Goal: Task Accomplishment & Management: Manage account settings

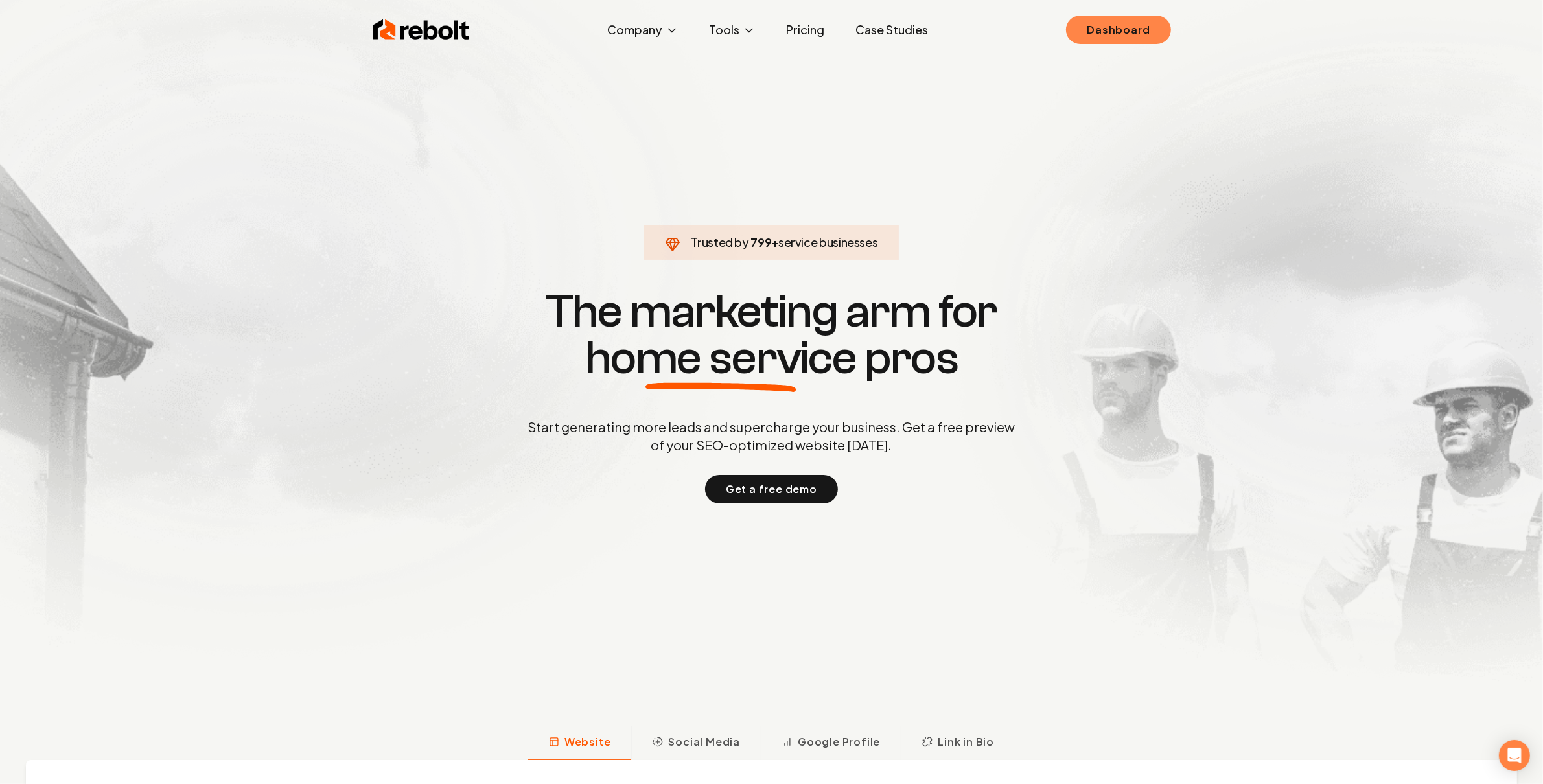
click at [1136, 36] on link "Dashboard" at bounding box center [1118, 29] width 104 height 29
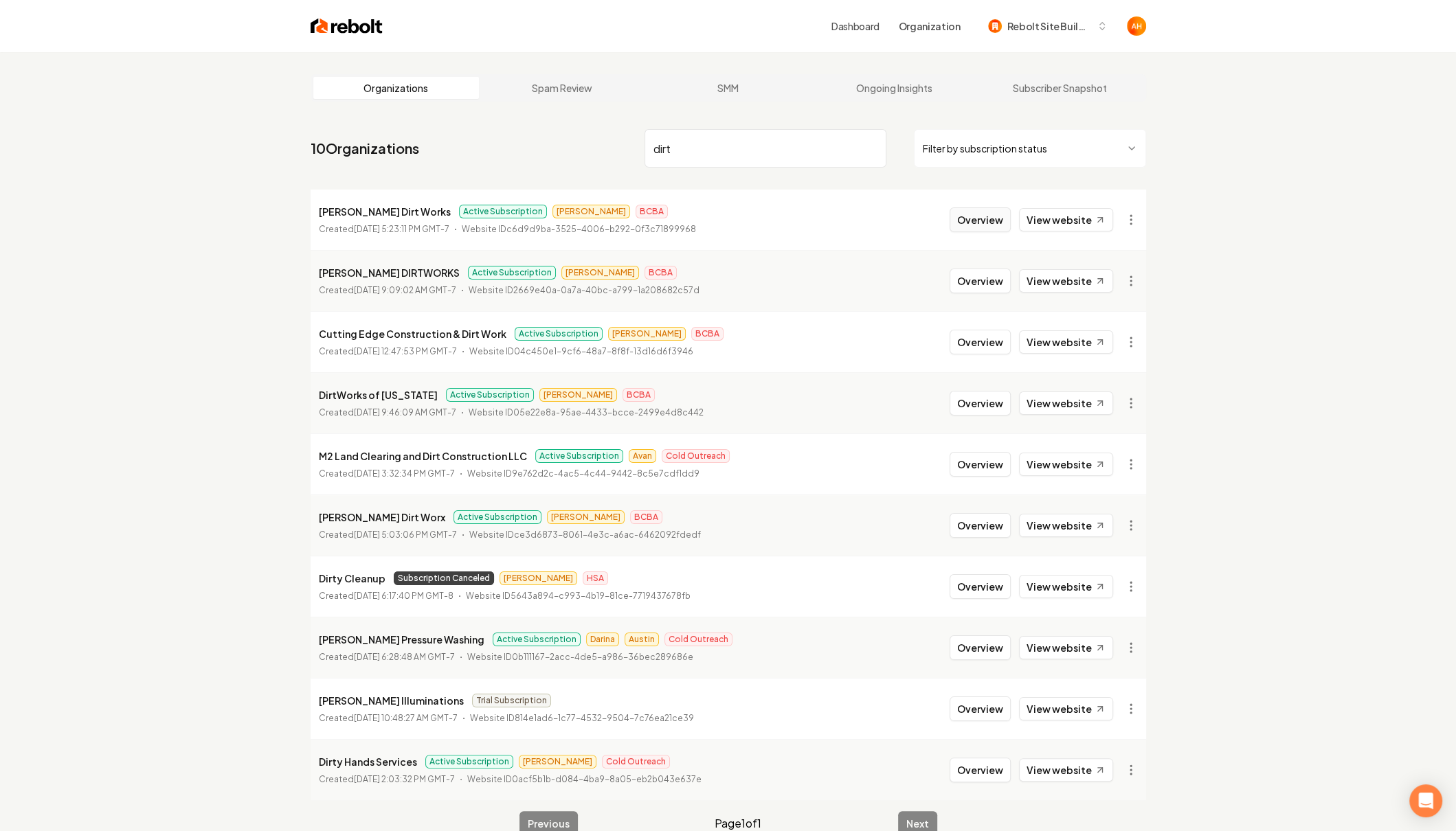
type input "dirt"
click at [1006, 226] on button "Overview" at bounding box center [980, 219] width 61 height 25
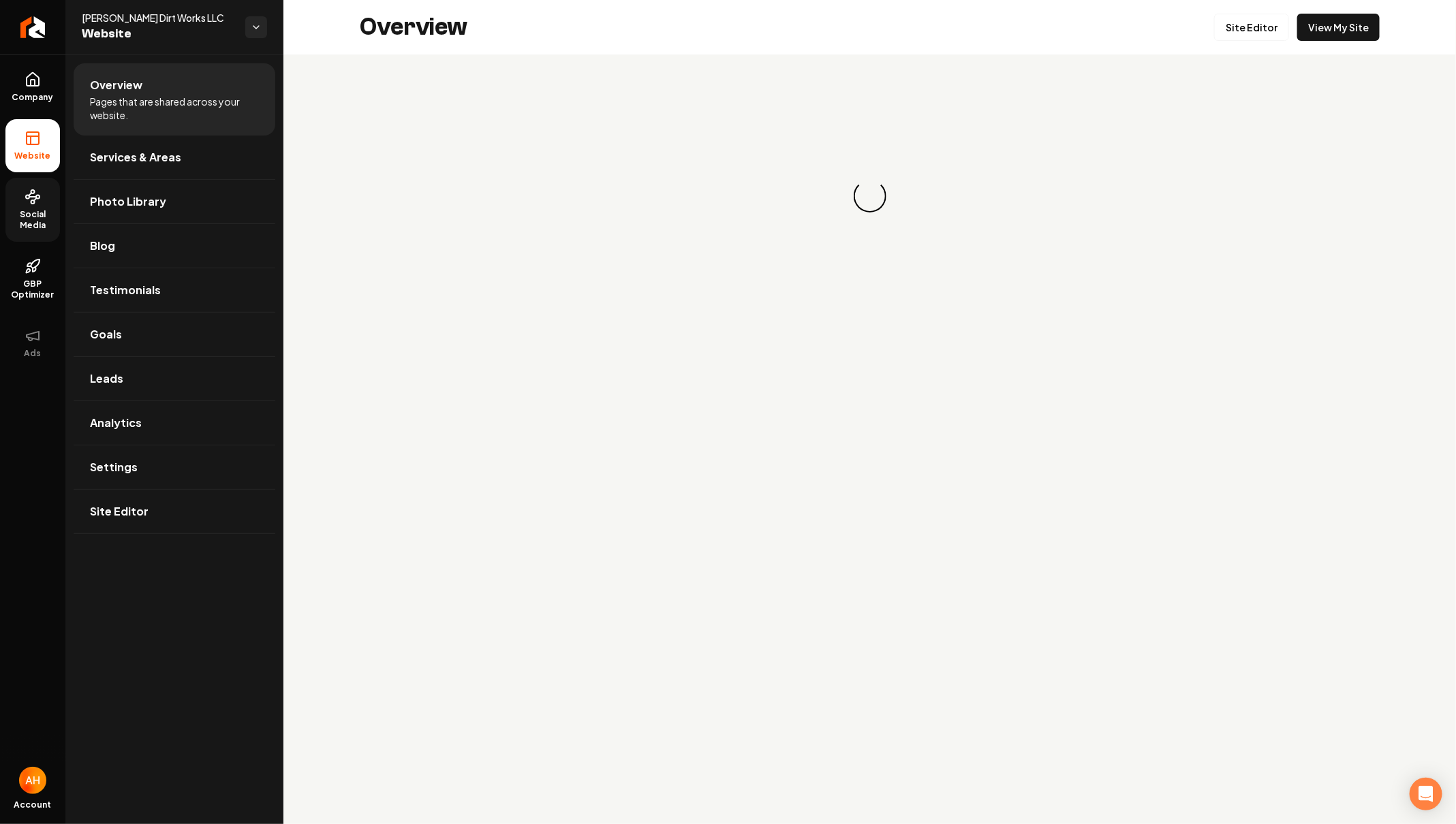
click at [26, 183] on link "Social Media" at bounding box center [33, 210] width 54 height 64
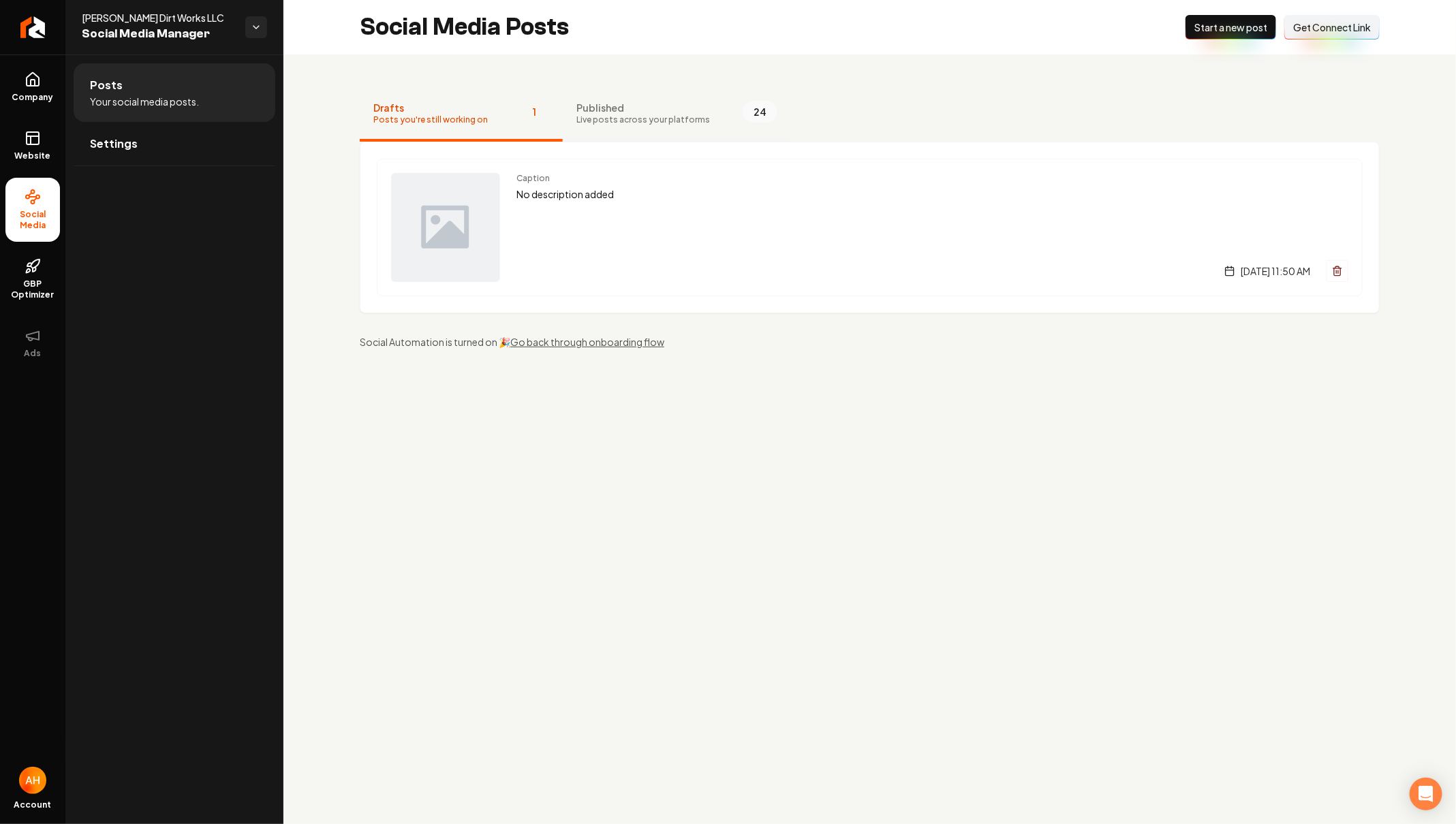
click at [655, 119] on span "Live posts across your platforms" at bounding box center [643, 120] width 133 height 11
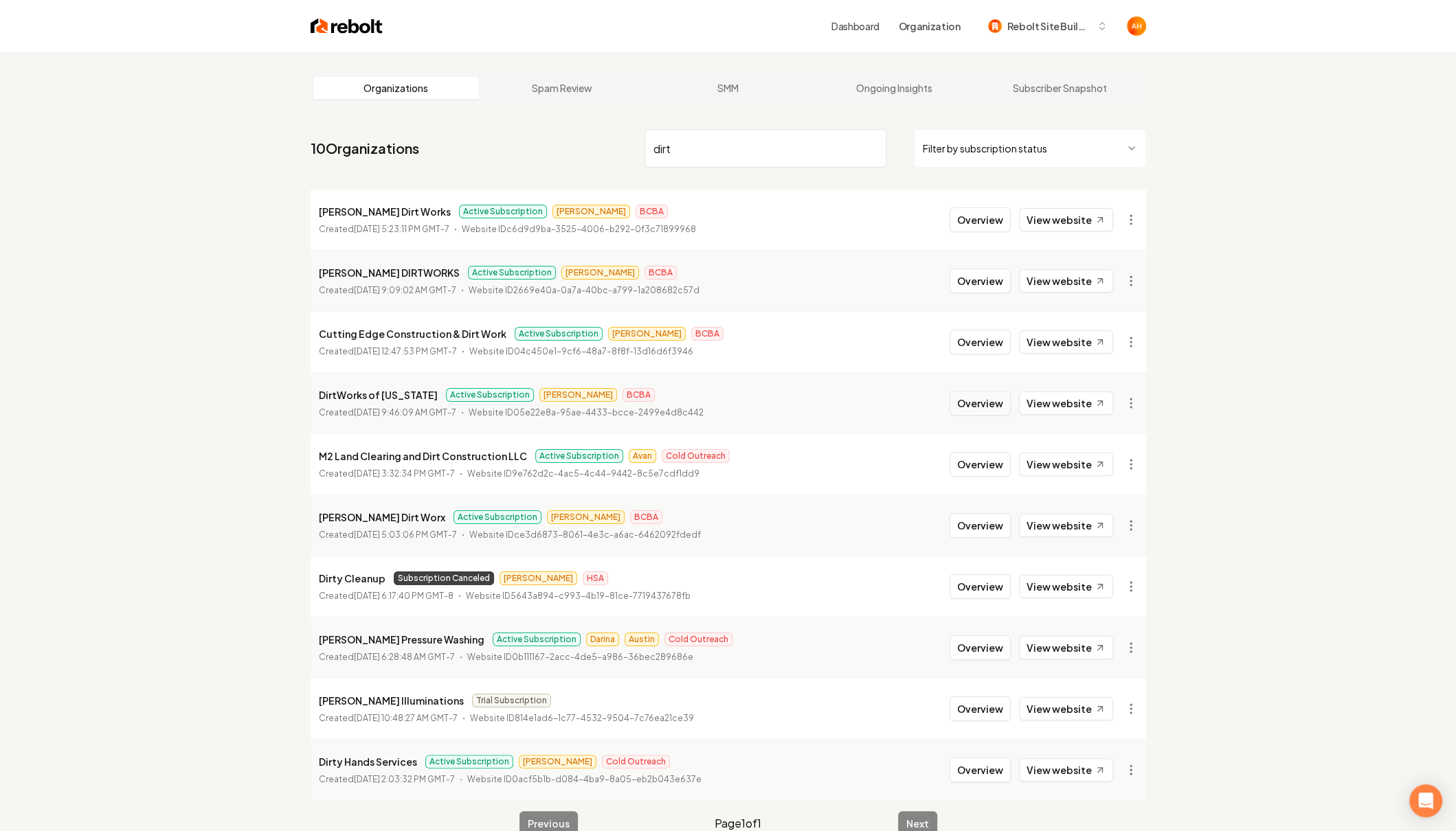
type input "dirt"
click at [959, 404] on button "Overview" at bounding box center [980, 403] width 61 height 25
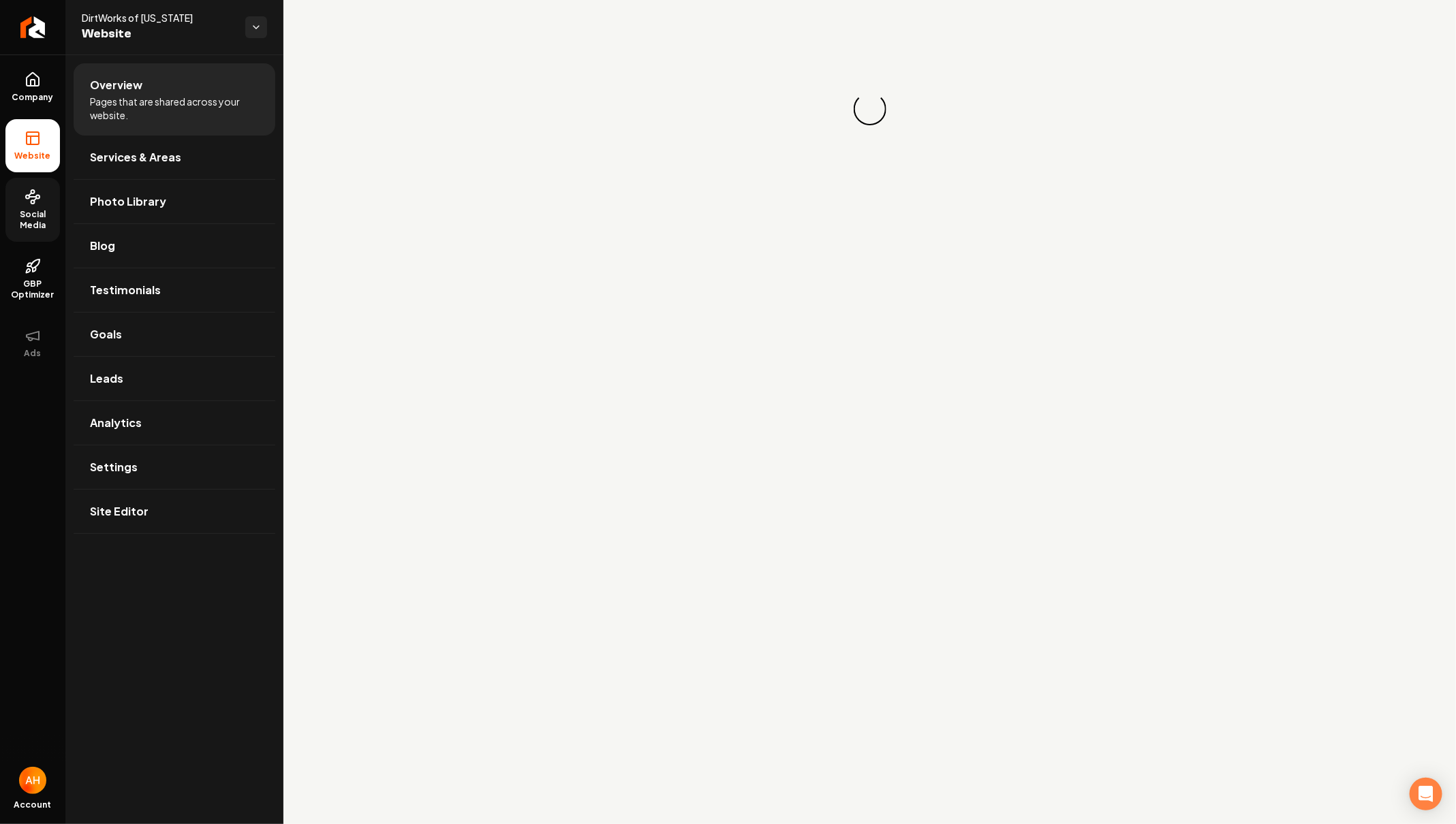
click at [19, 222] on span "Social Media" at bounding box center [33, 220] width 54 height 22
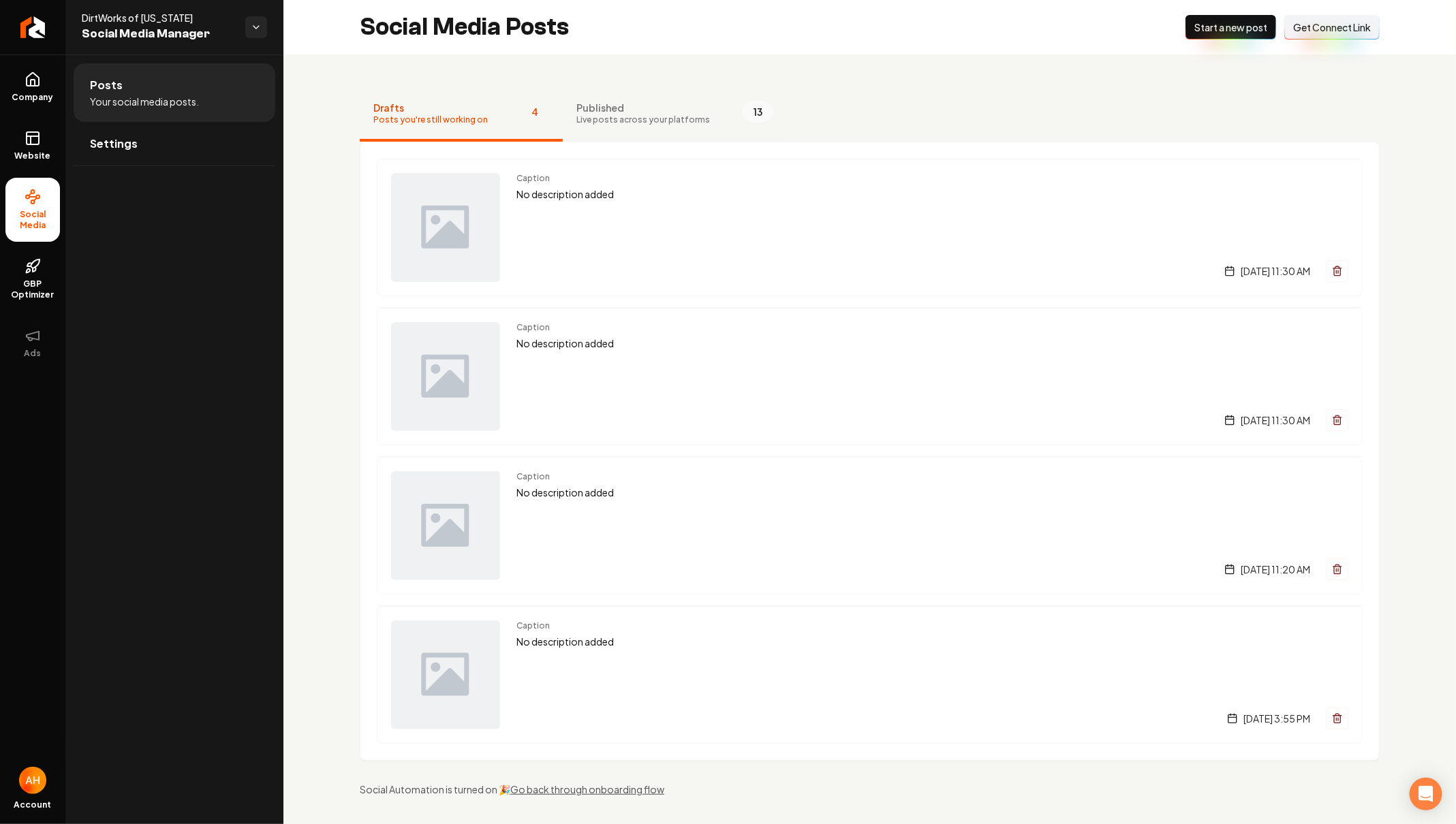
click at [697, 112] on button "Published Live posts across your platforms 13" at bounding box center [674, 114] width 224 height 54
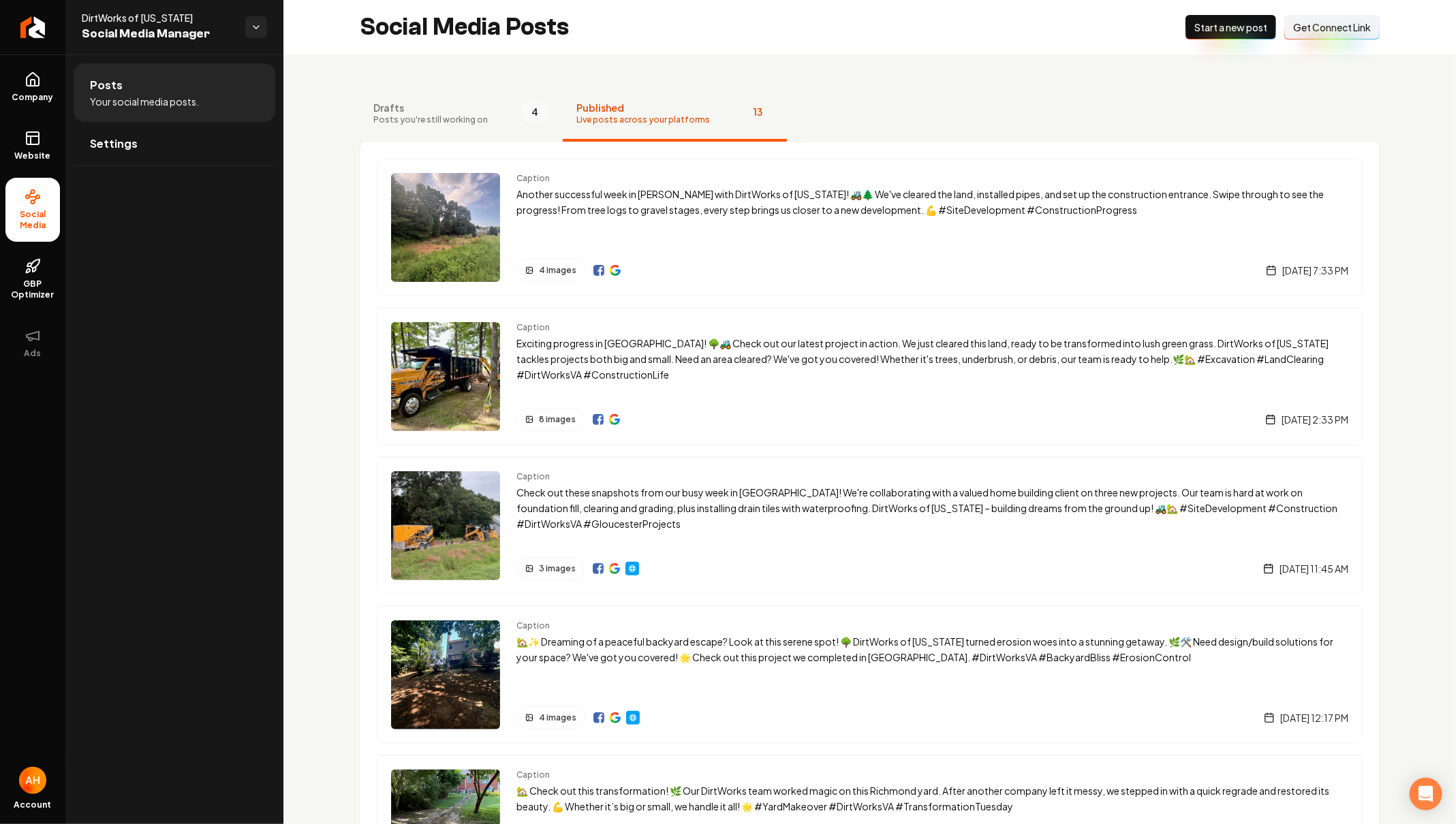
click at [483, 111] on button "Drafts Posts you're still working on 4" at bounding box center [461, 114] width 203 height 54
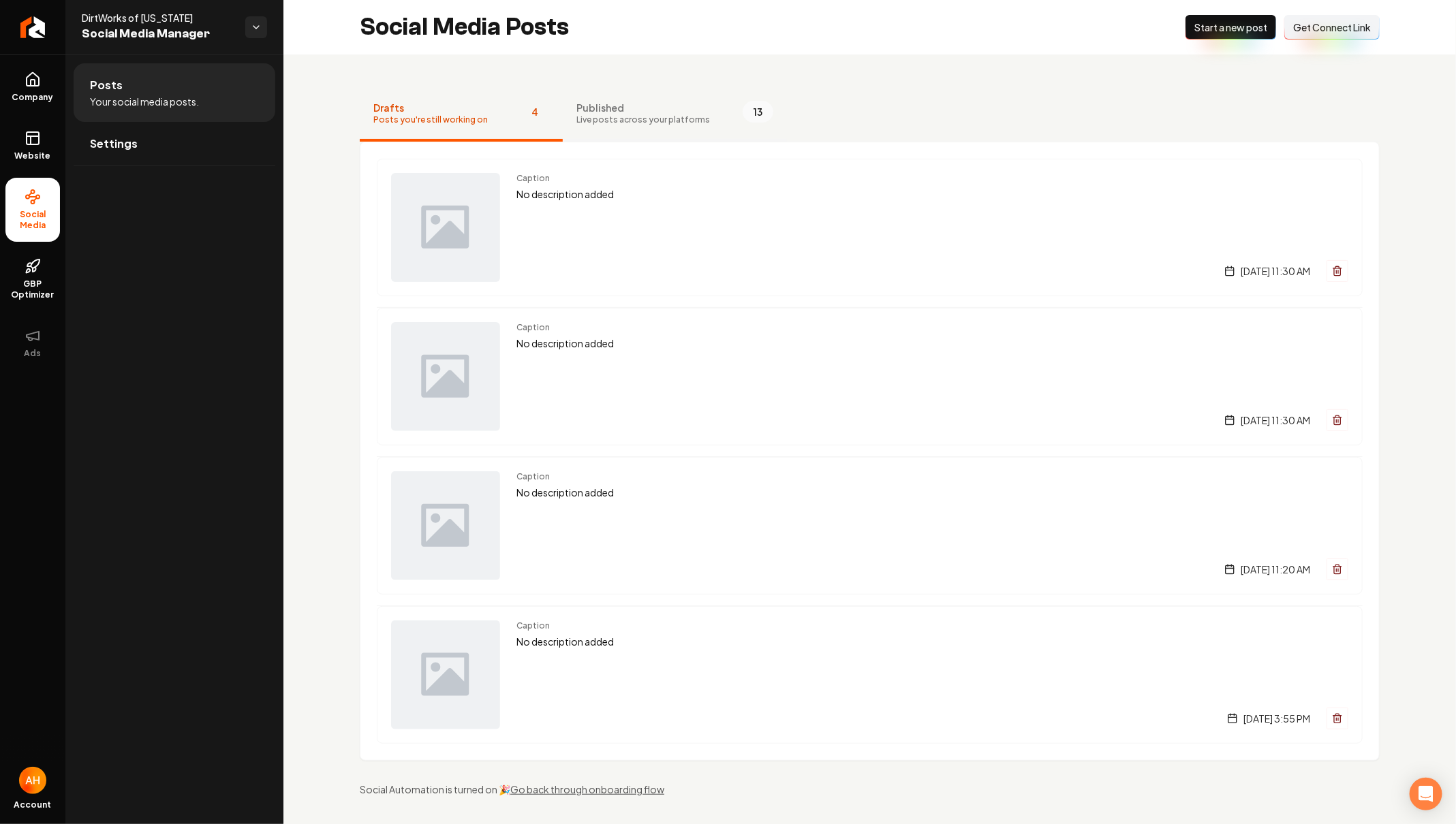
click at [728, 126] on button "Published Live posts across your platforms 13" at bounding box center [674, 114] width 224 height 54
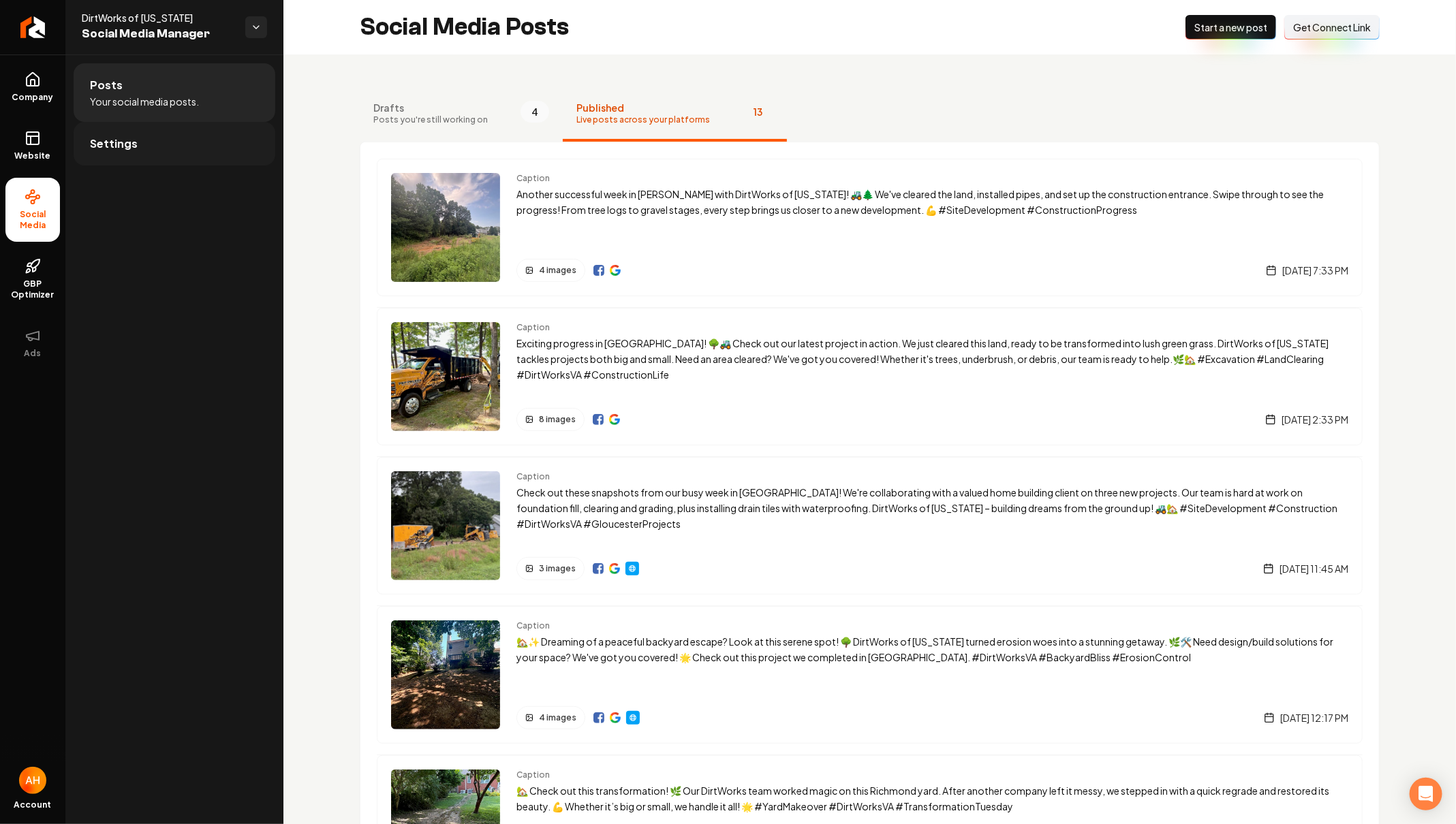
click at [137, 139] on link "Settings" at bounding box center [174, 144] width 202 height 44
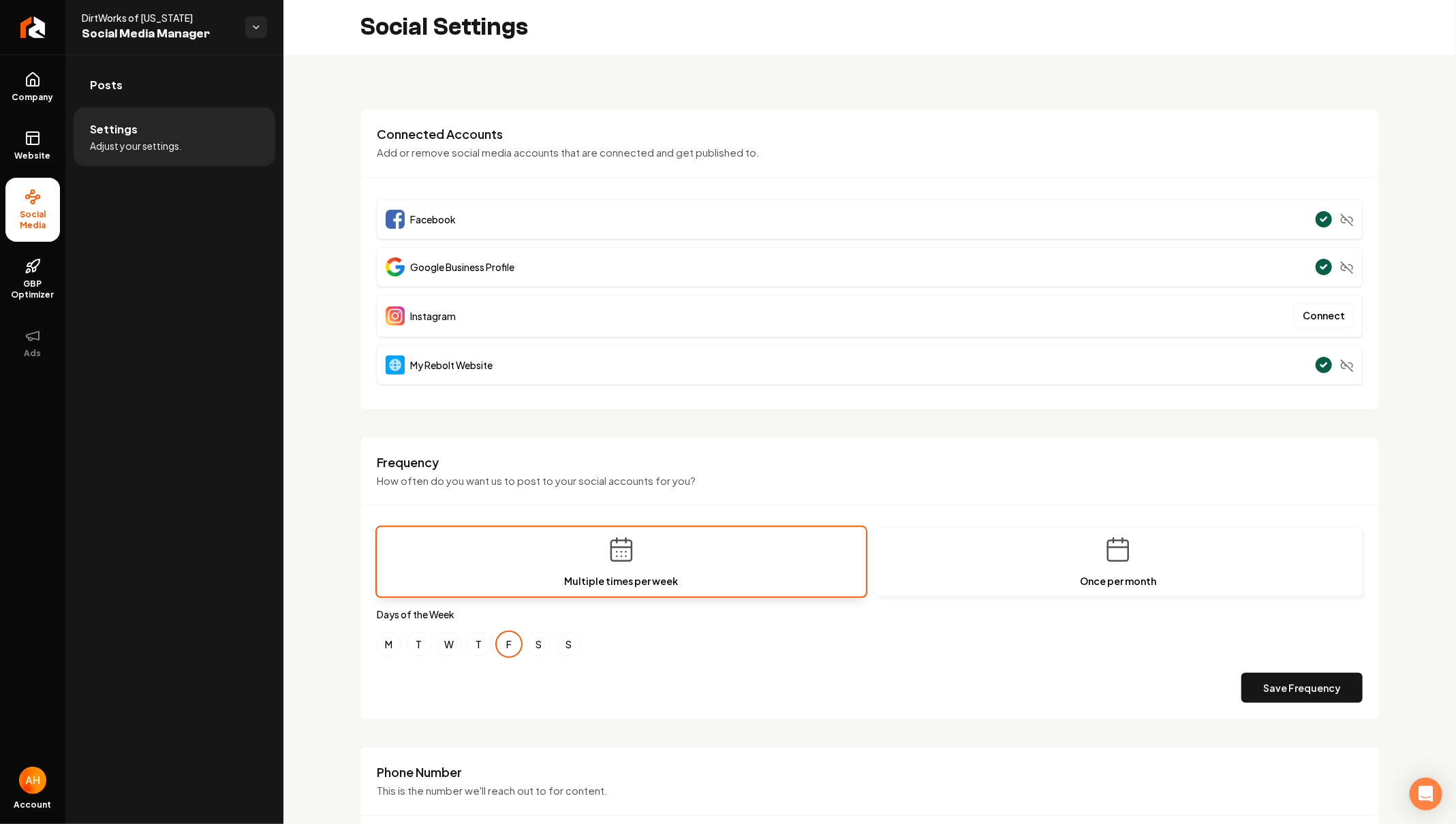
scroll to position [391, 0]
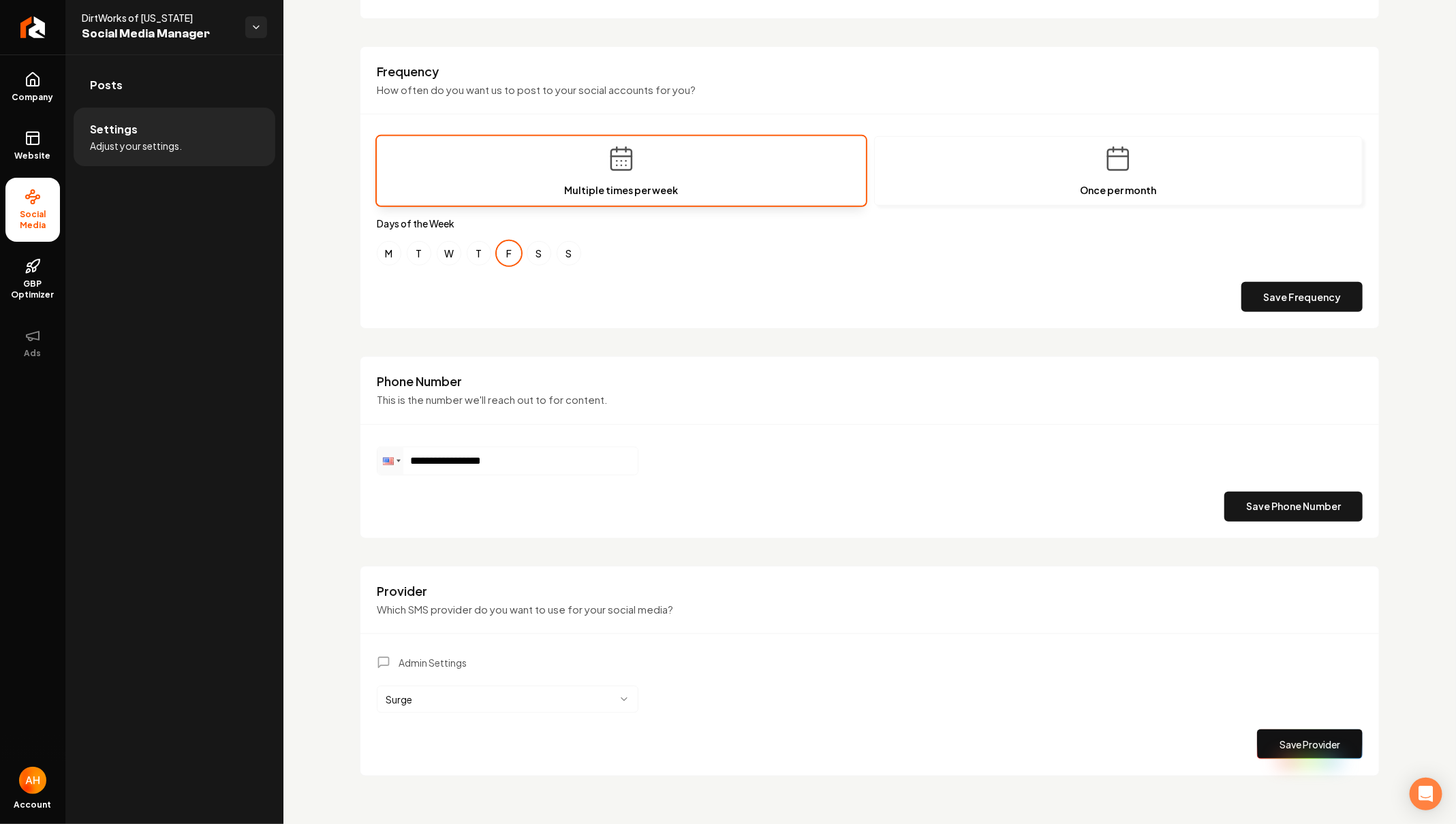
click at [1282, 729] on button "Save Provider" at bounding box center [1309, 744] width 105 height 30
click at [192, 90] on link "Posts" at bounding box center [174, 85] width 202 height 44
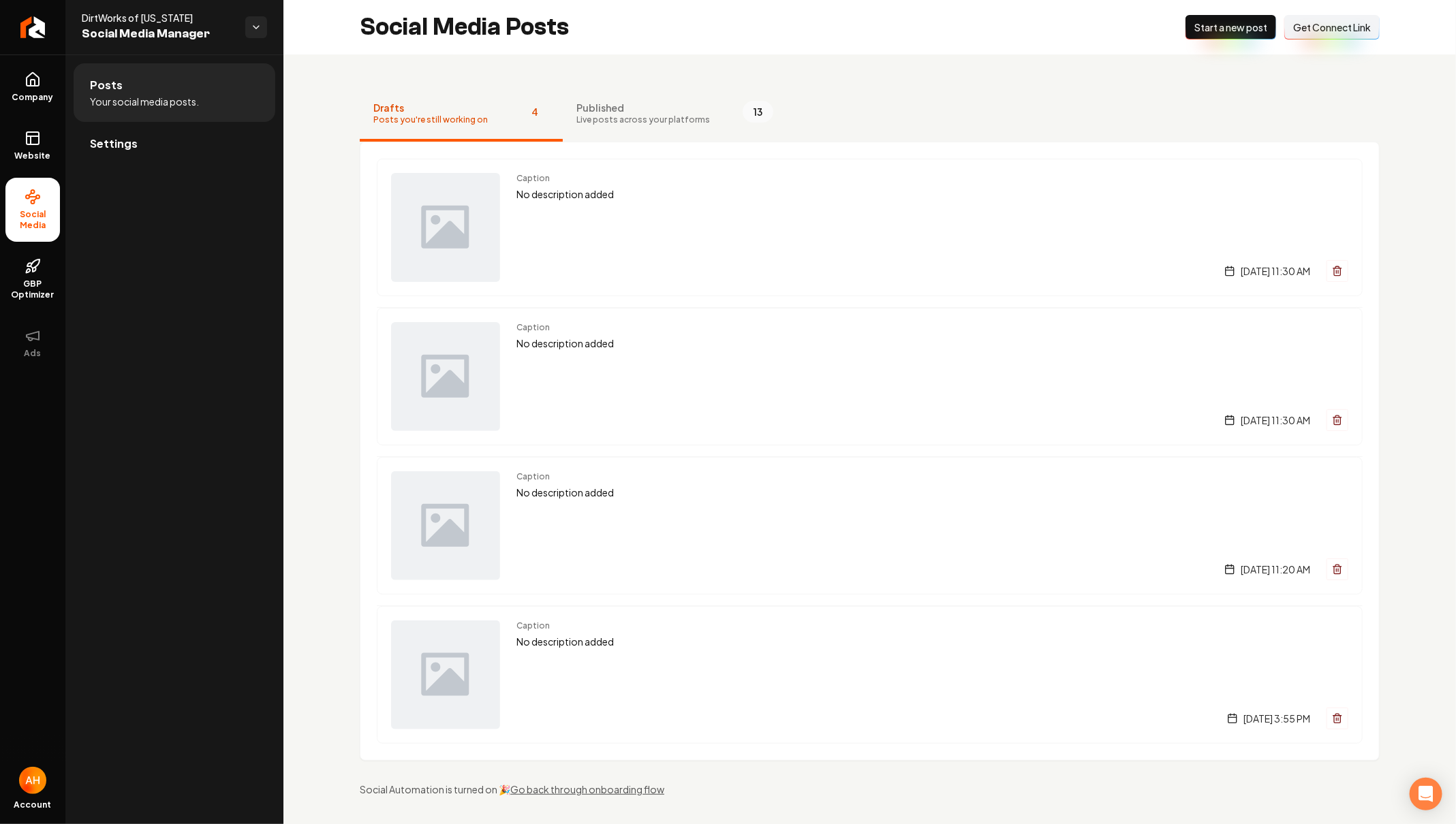
click at [1238, 31] on span "Start a new post" at bounding box center [1231, 27] width 73 height 14
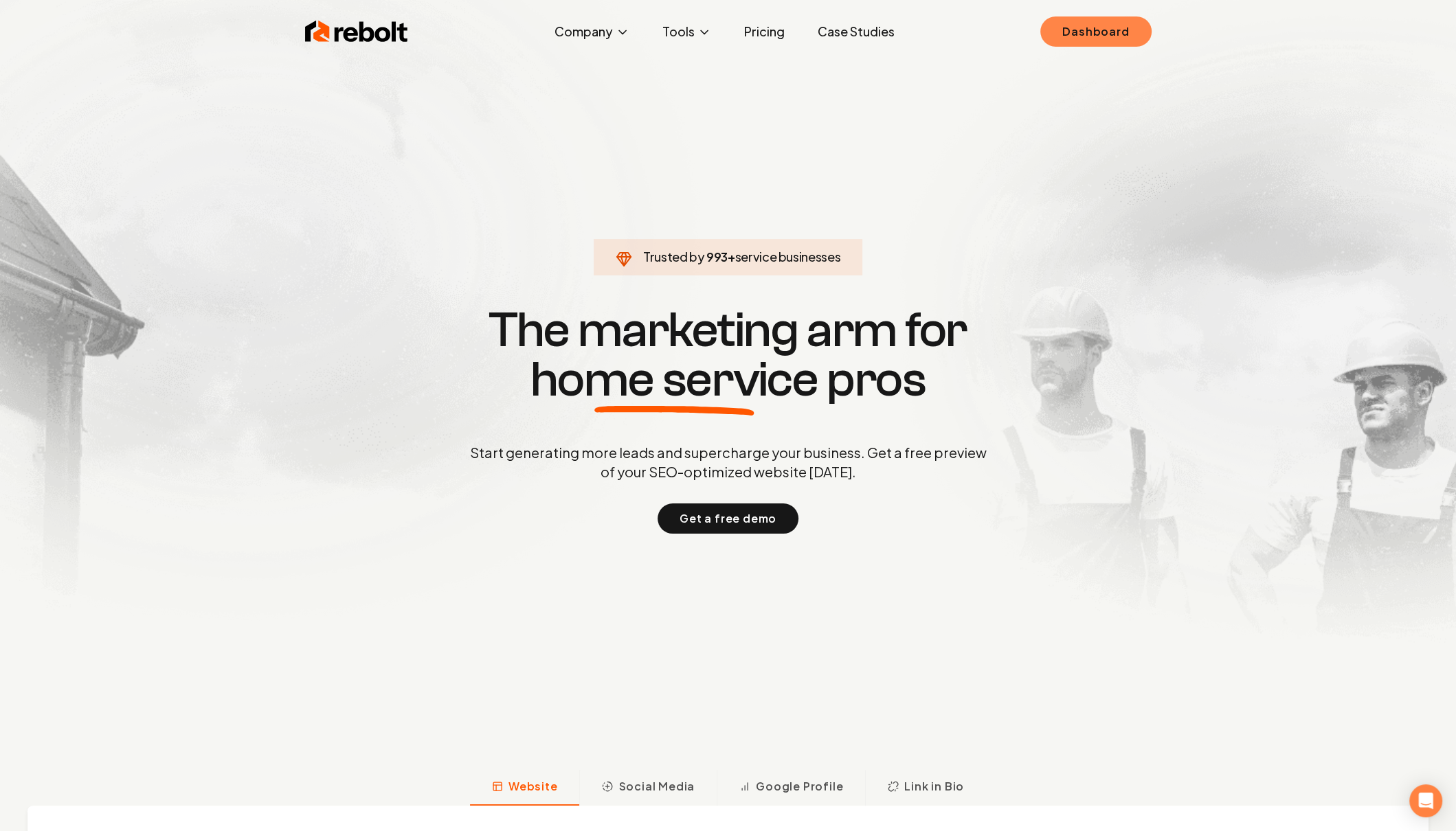
click at [1065, 37] on link "Dashboard" at bounding box center [1095, 31] width 110 height 30
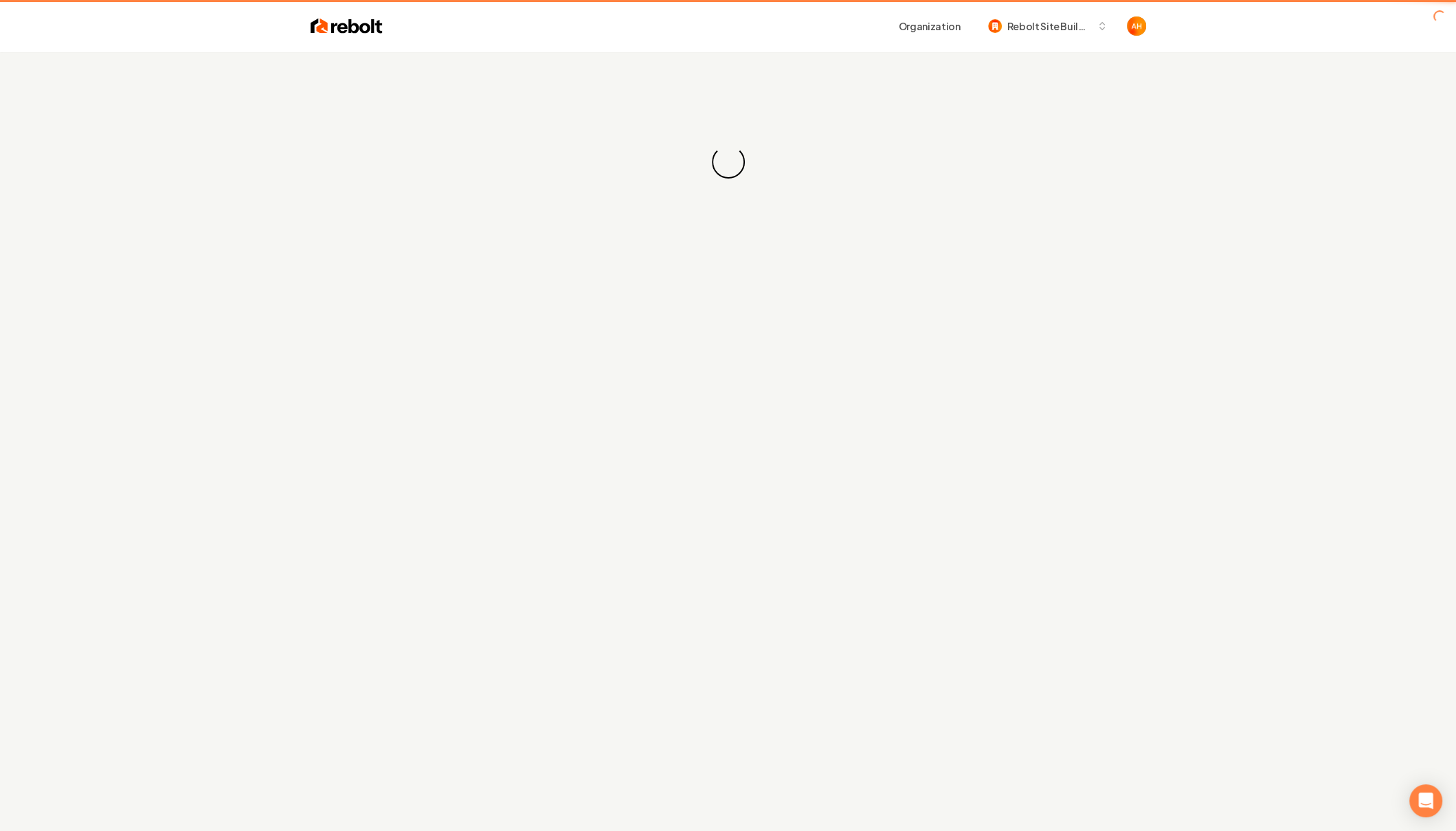
click at [592, 94] on div "Loading... Loading..." at bounding box center [728, 162] width 1456 height 220
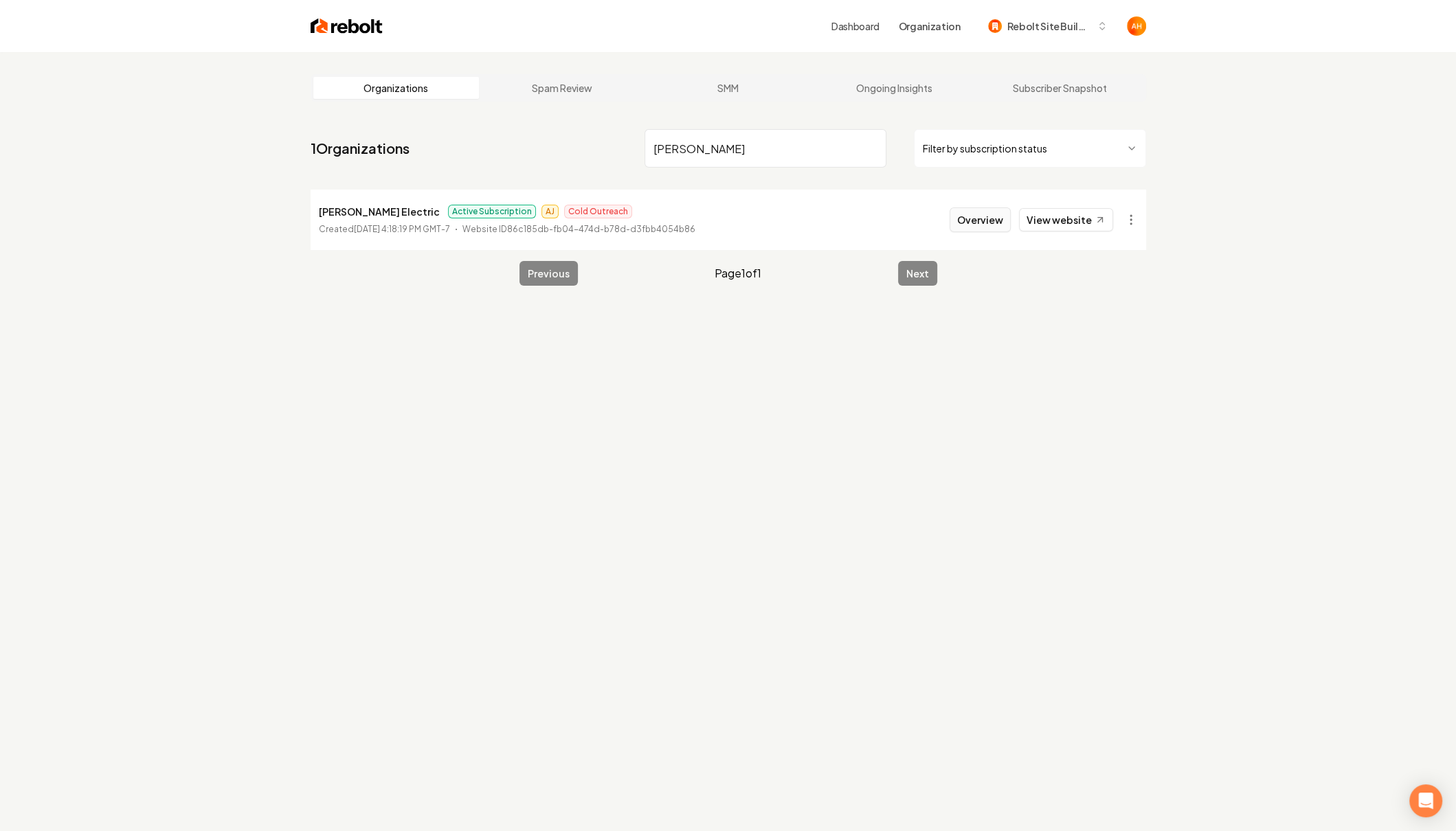
type input "drumm"
click at [982, 218] on button "Overview" at bounding box center [980, 219] width 61 height 25
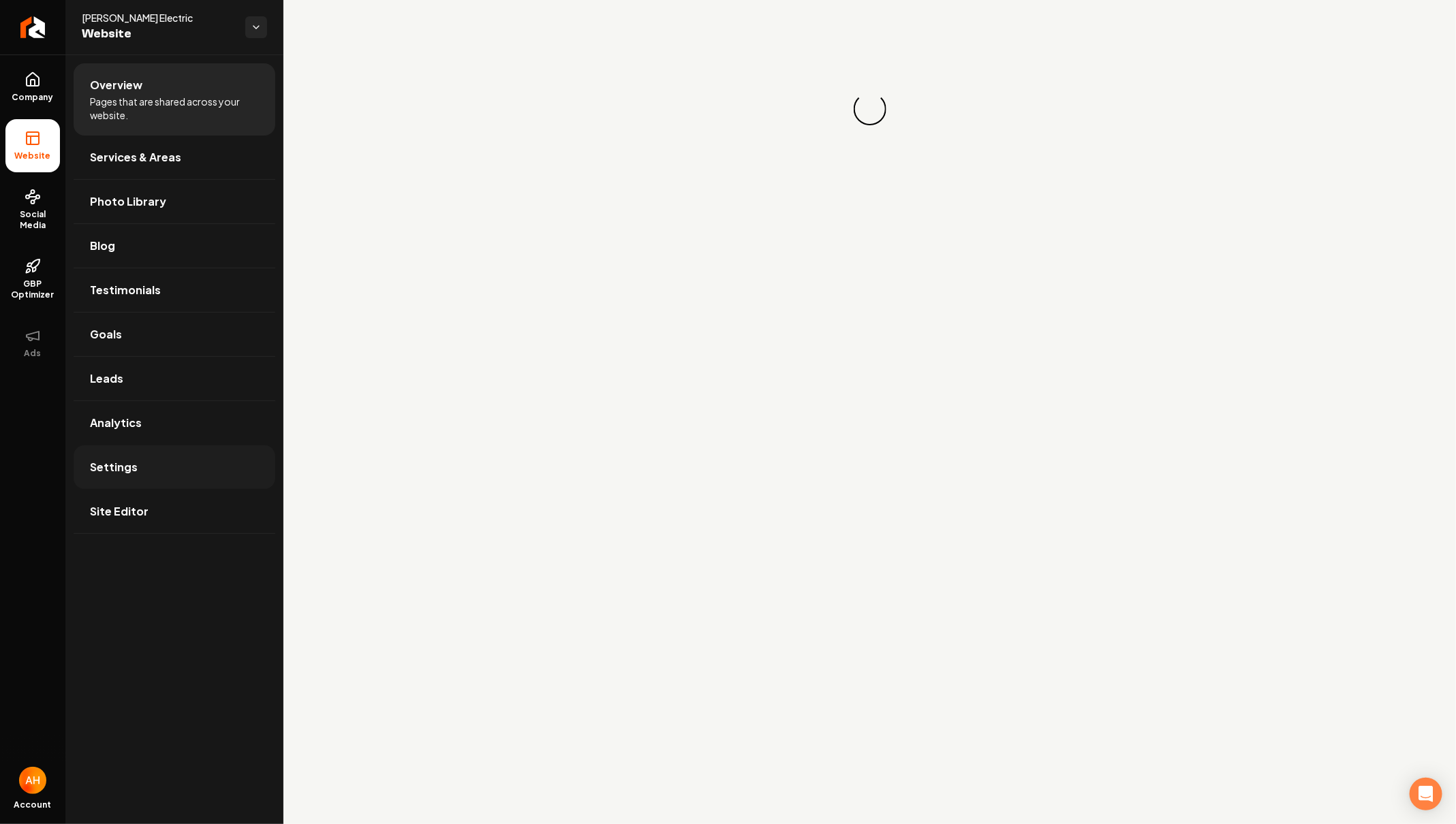
click at [169, 473] on link "Settings" at bounding box center [174, 467] width 202 height 44
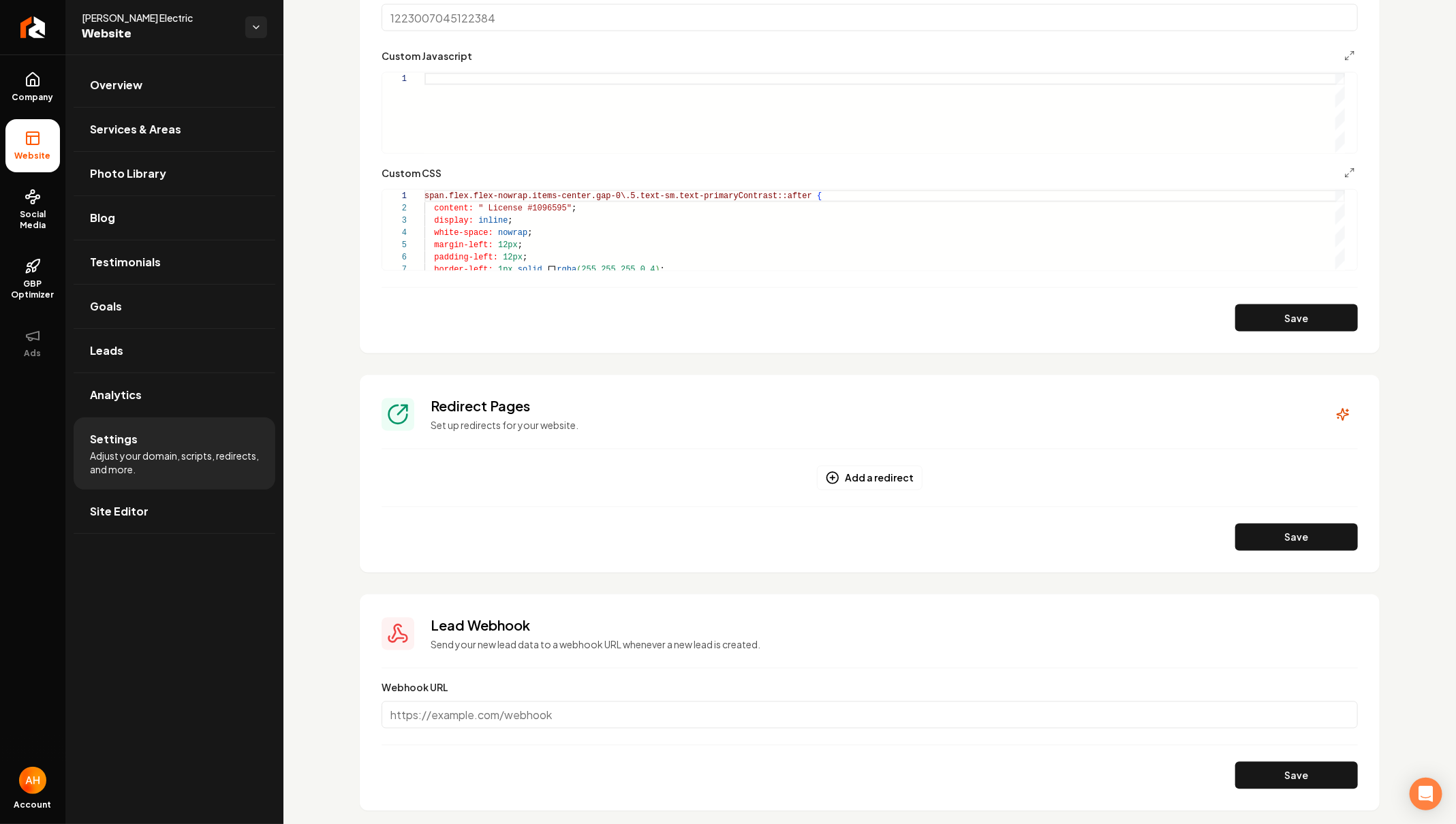
scroll to position [1164, 0]
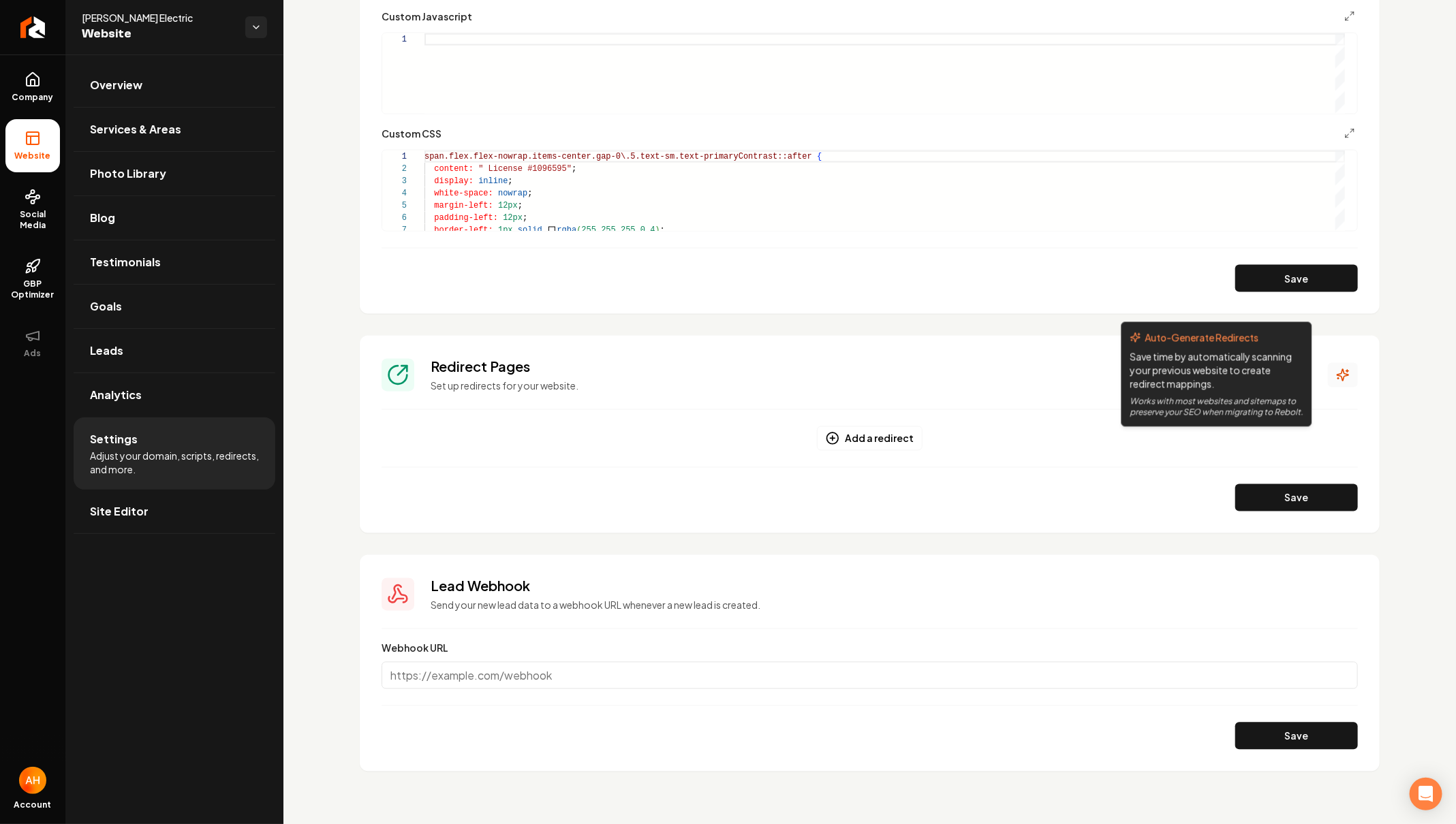
click at [1336, 378] on icon "Main content area" at bounding box center [1343, 376] width 14 height 14
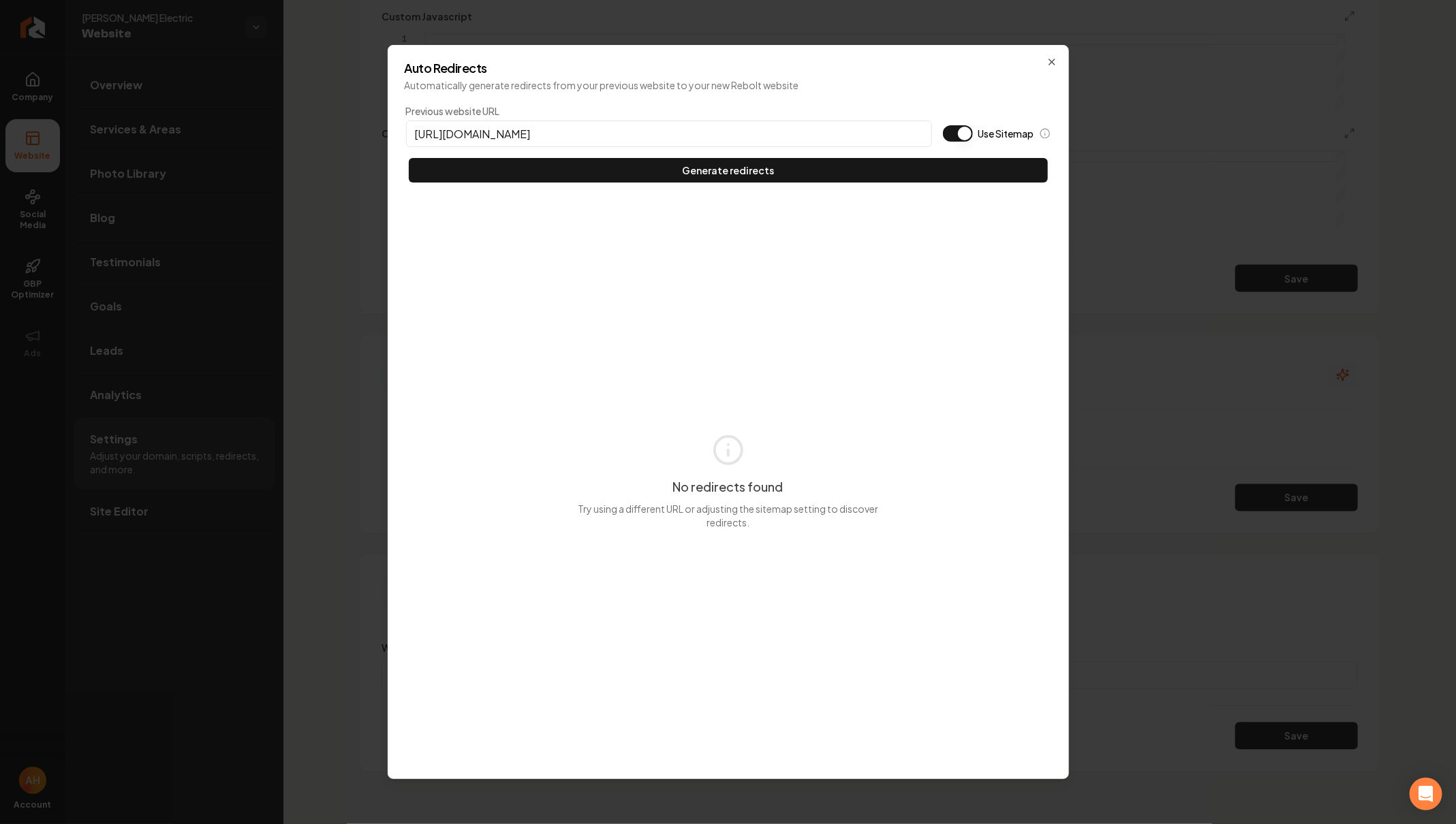
type input "https://drummondelectric.com"
type button "on"
click at [943, 125] on button "Use Sitemap" at bounding box center [957, 133] width 30 height 16
click at [409, 158] on button "Generate redirects" at bounding box center [728, 170] width 639 height 24
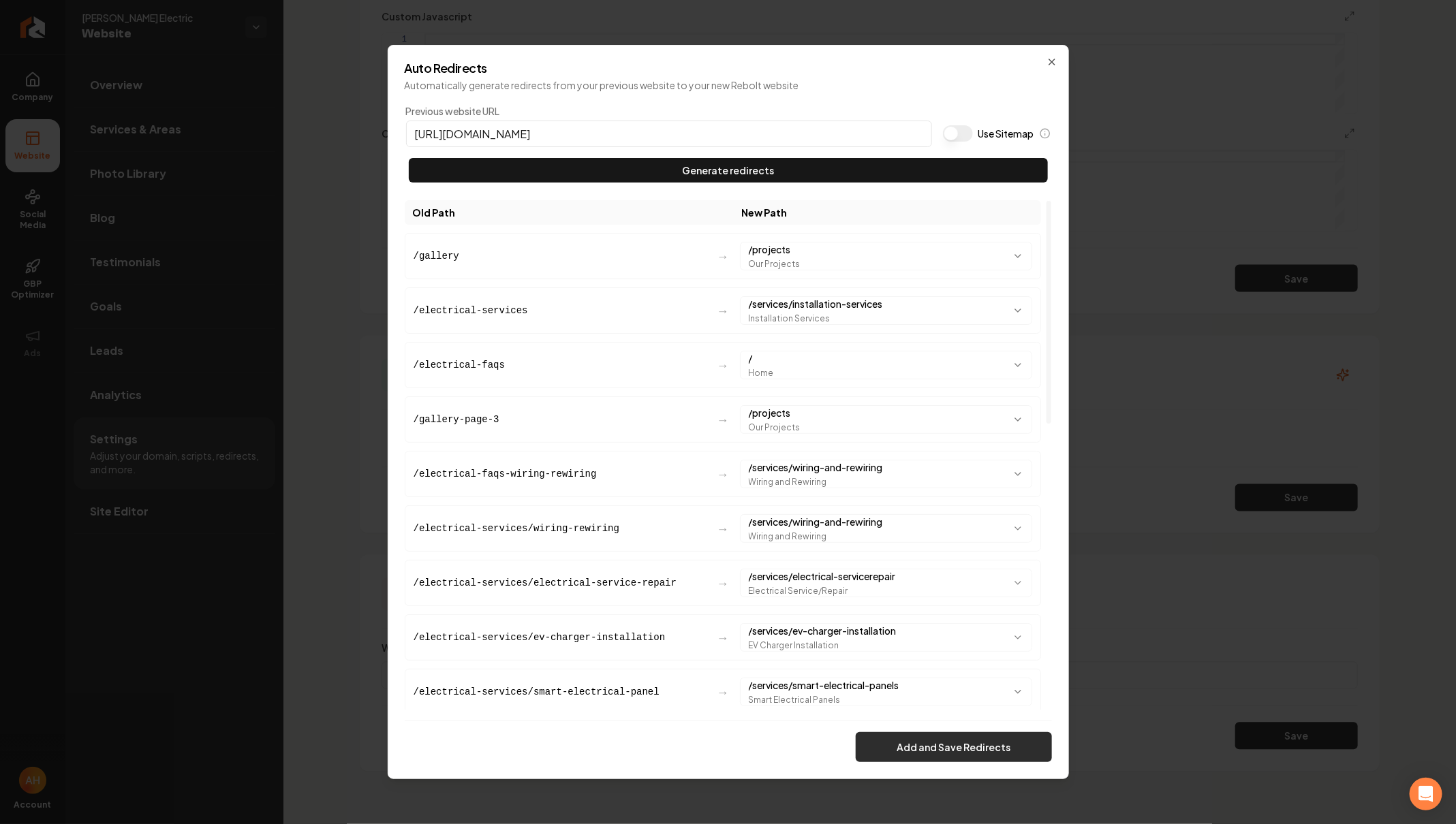
click at [938, 737] on button "Add and Save Redirects" at bounding box center [953, 747] width 196 height 30
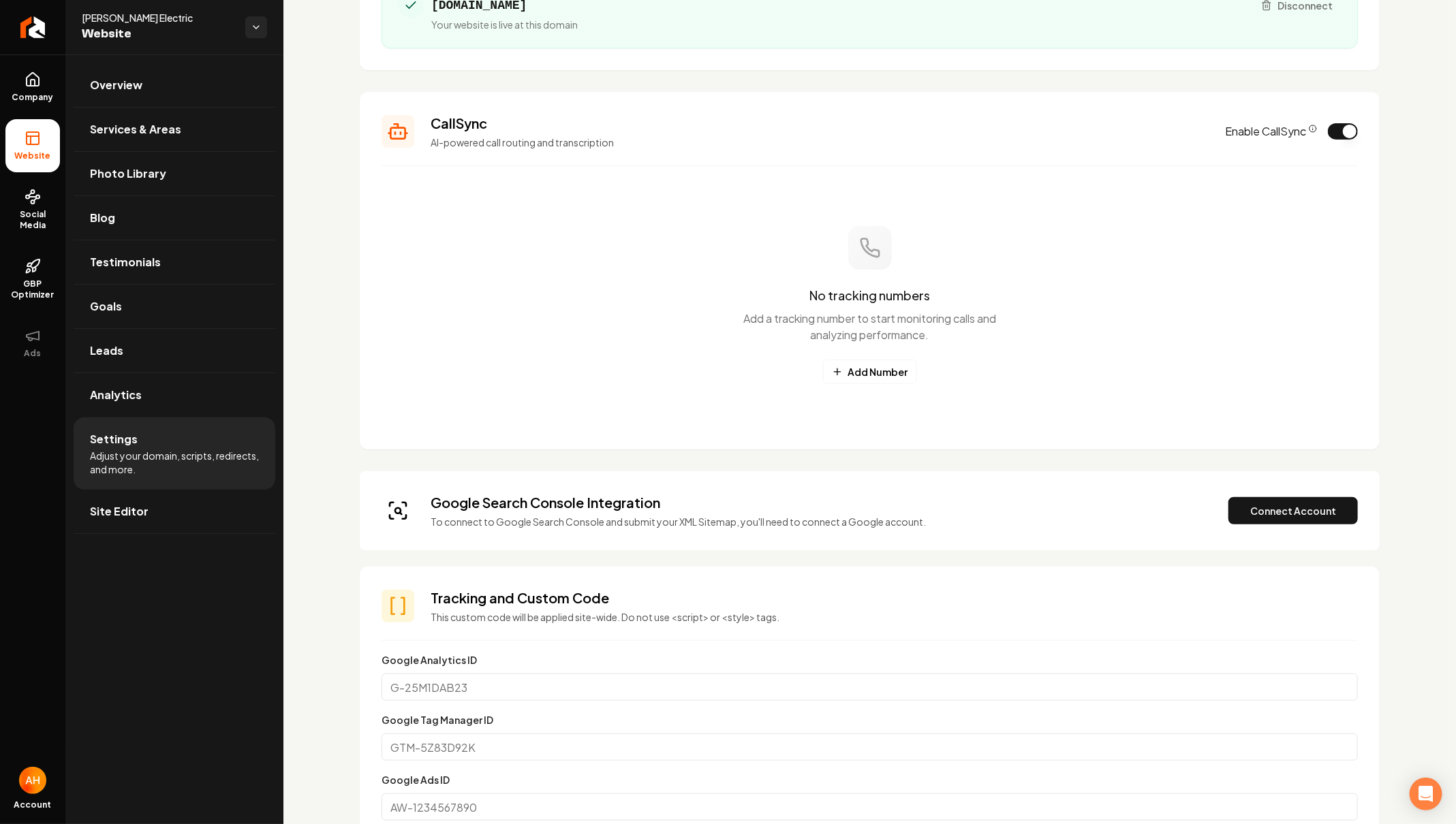
scroll to position [215, 0]
click at [1281, 514] on button "Connect Account" at bounding box center [1293, 511] width 130 height 27
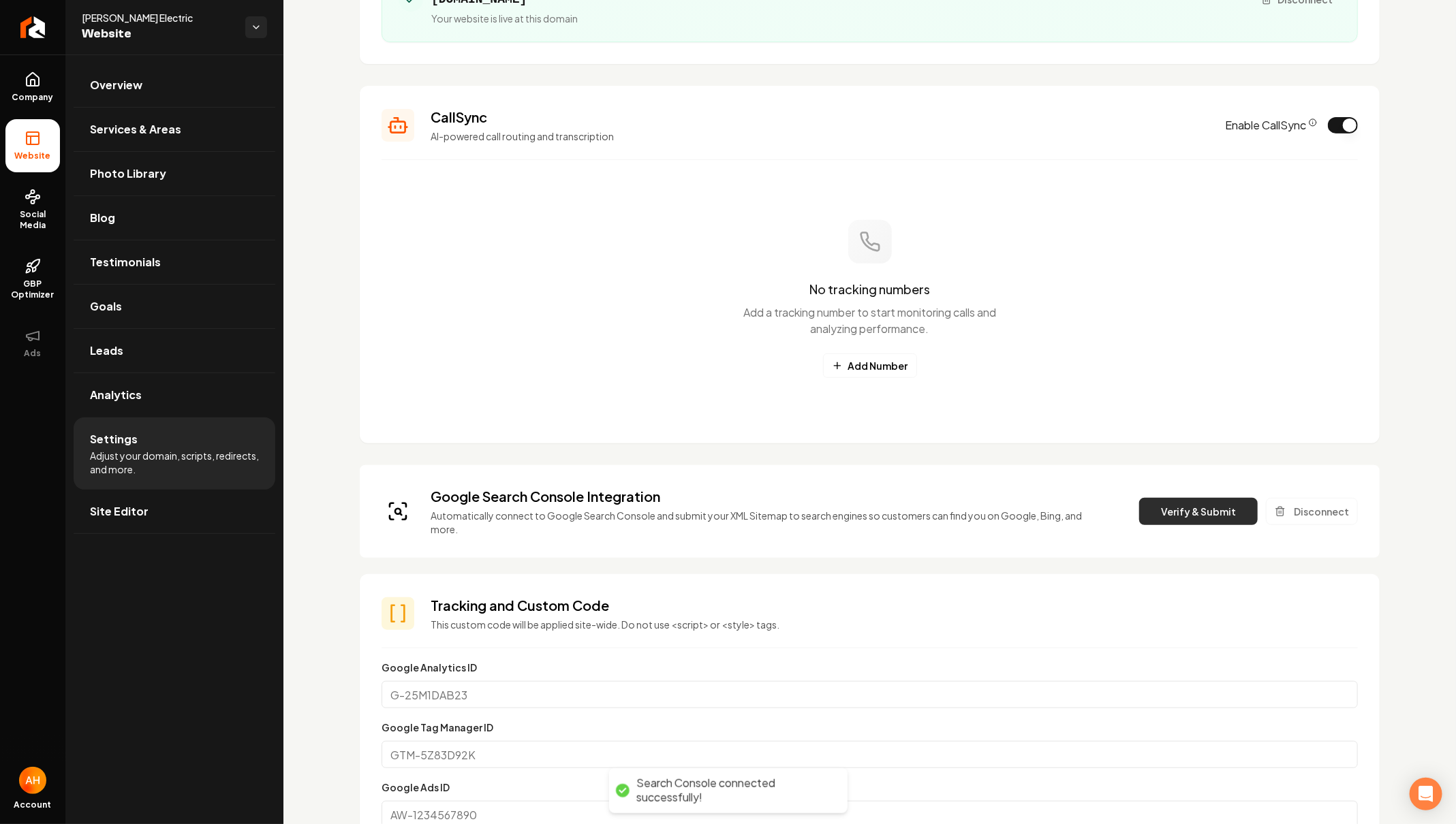
click at [1204, 509] on button "Verify & Submit" at bounding box center [1198, 511] width 119 height 27
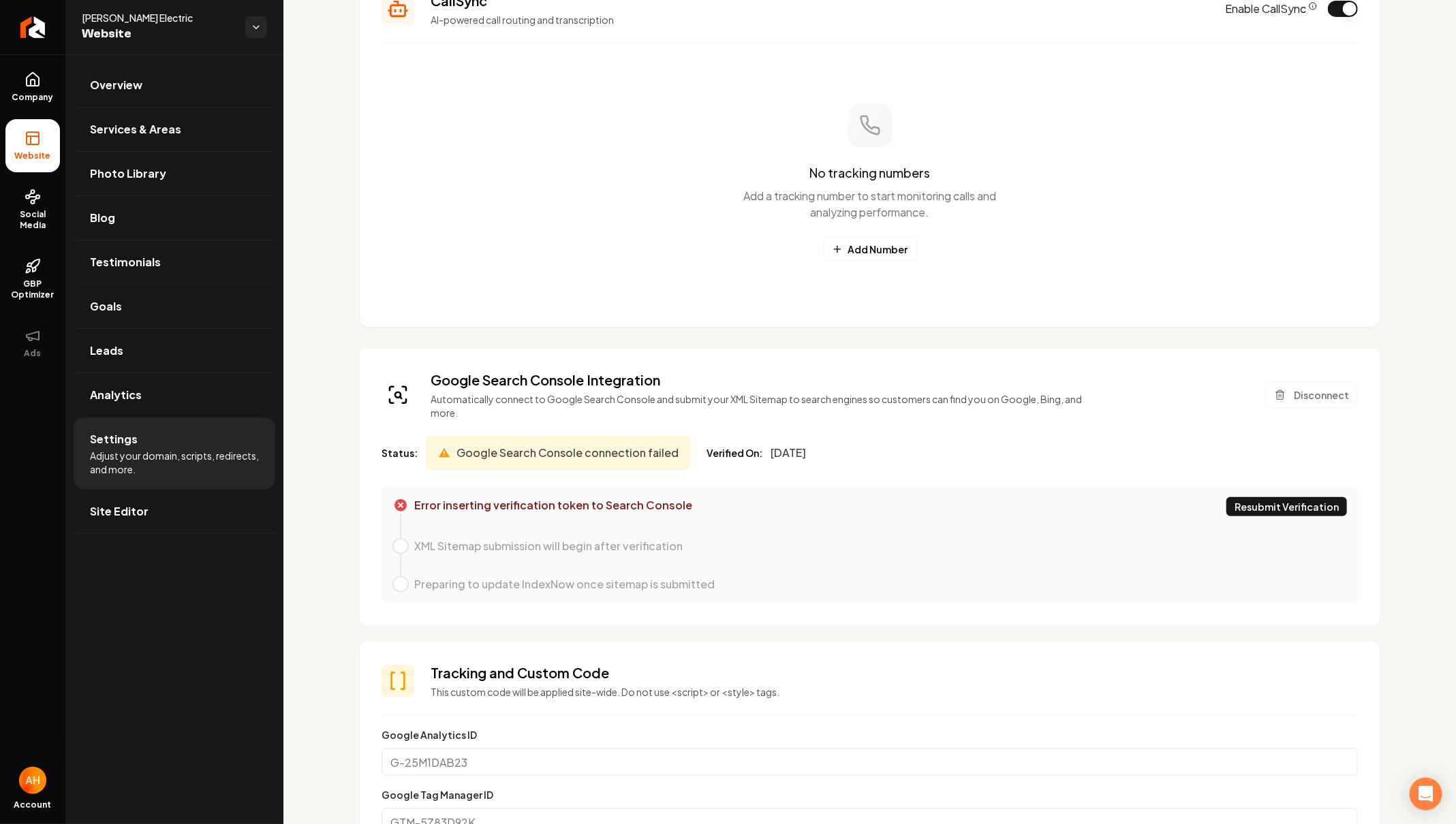
scroll to position [361, 0]
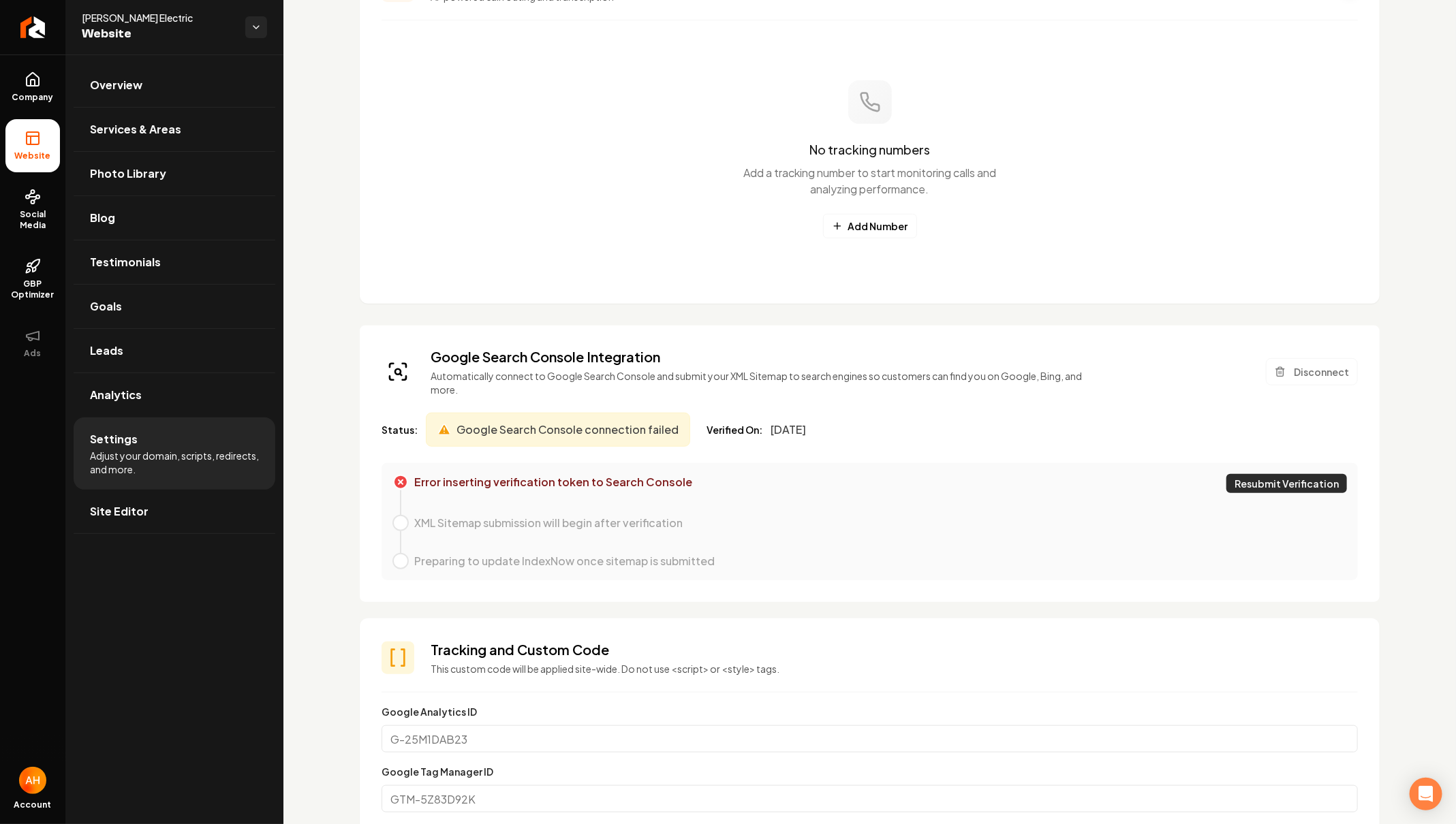
click at [1307, 487] on button "Resubmit Verification" at bounding box center [1287, 483] width 121 height 19
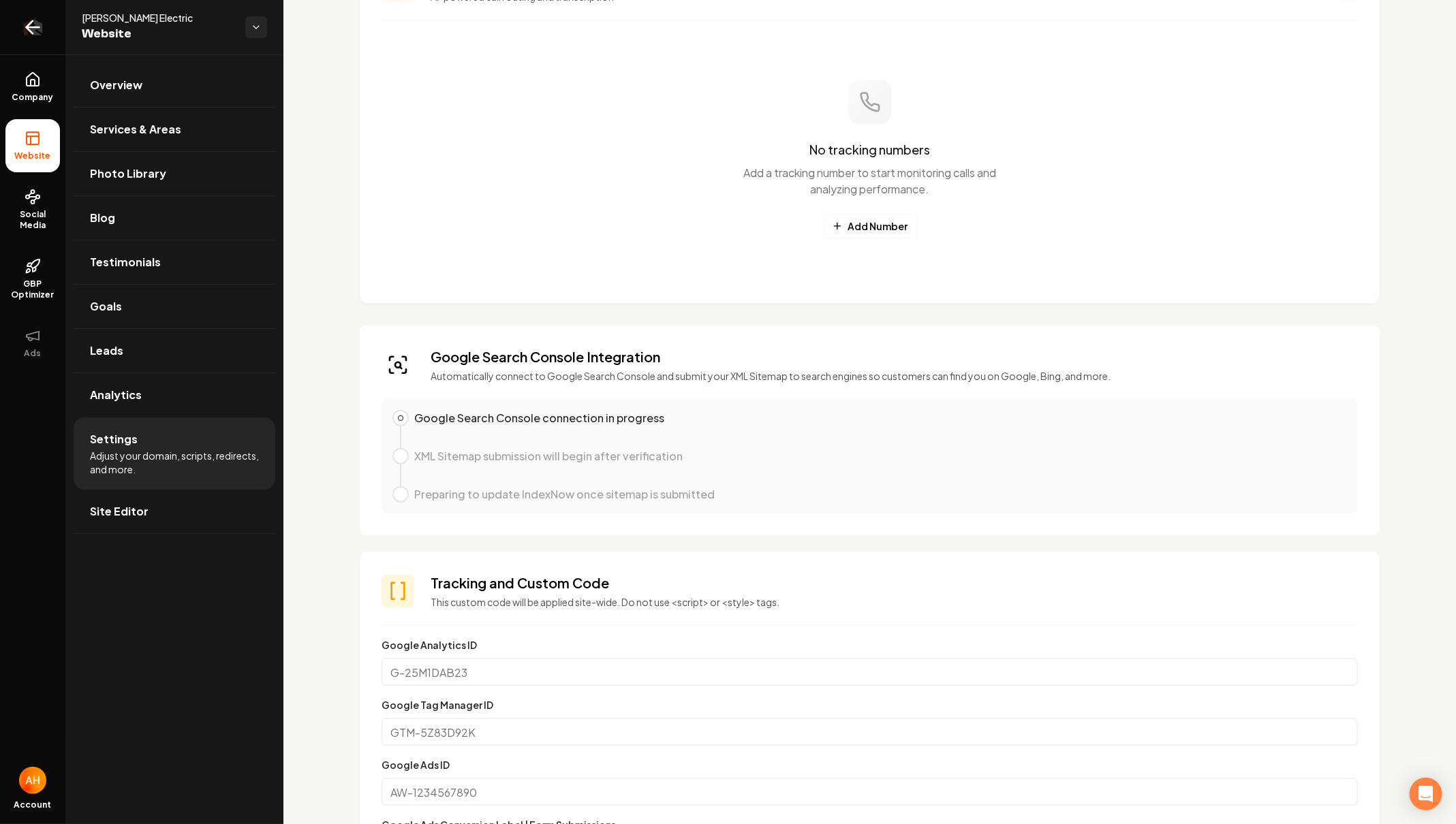
click at [17, 38] on link "Return to dashboard" at bounding box center [33, 27] width 66 height 54
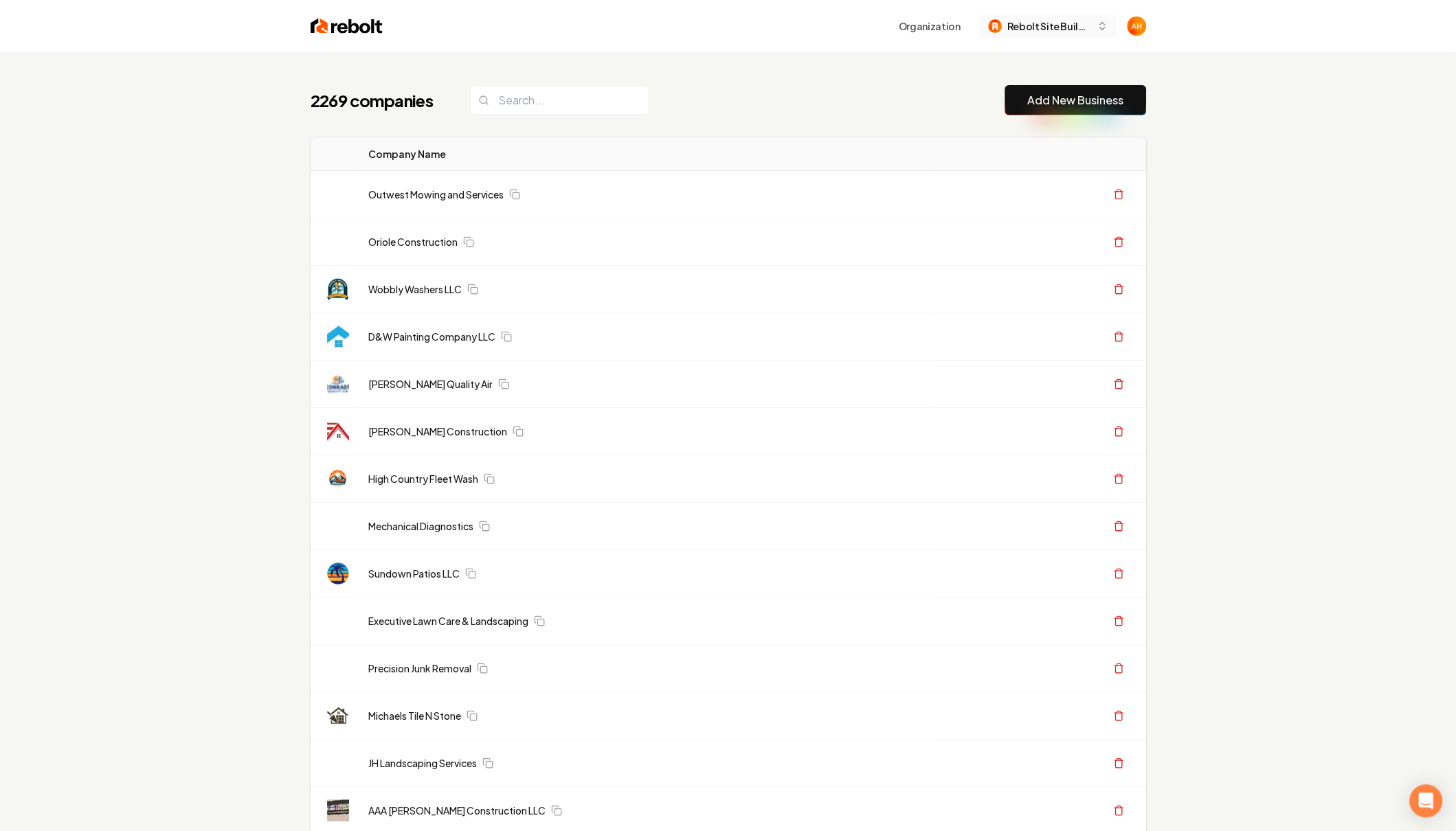
click at [1045, 17] on button "Rebolt Site Builder" at bounding box center [1047, 26] width 136 height 25
click at [1132, 30] on img "Open user button" at bounding box center [1136, 25] width 19 height 19
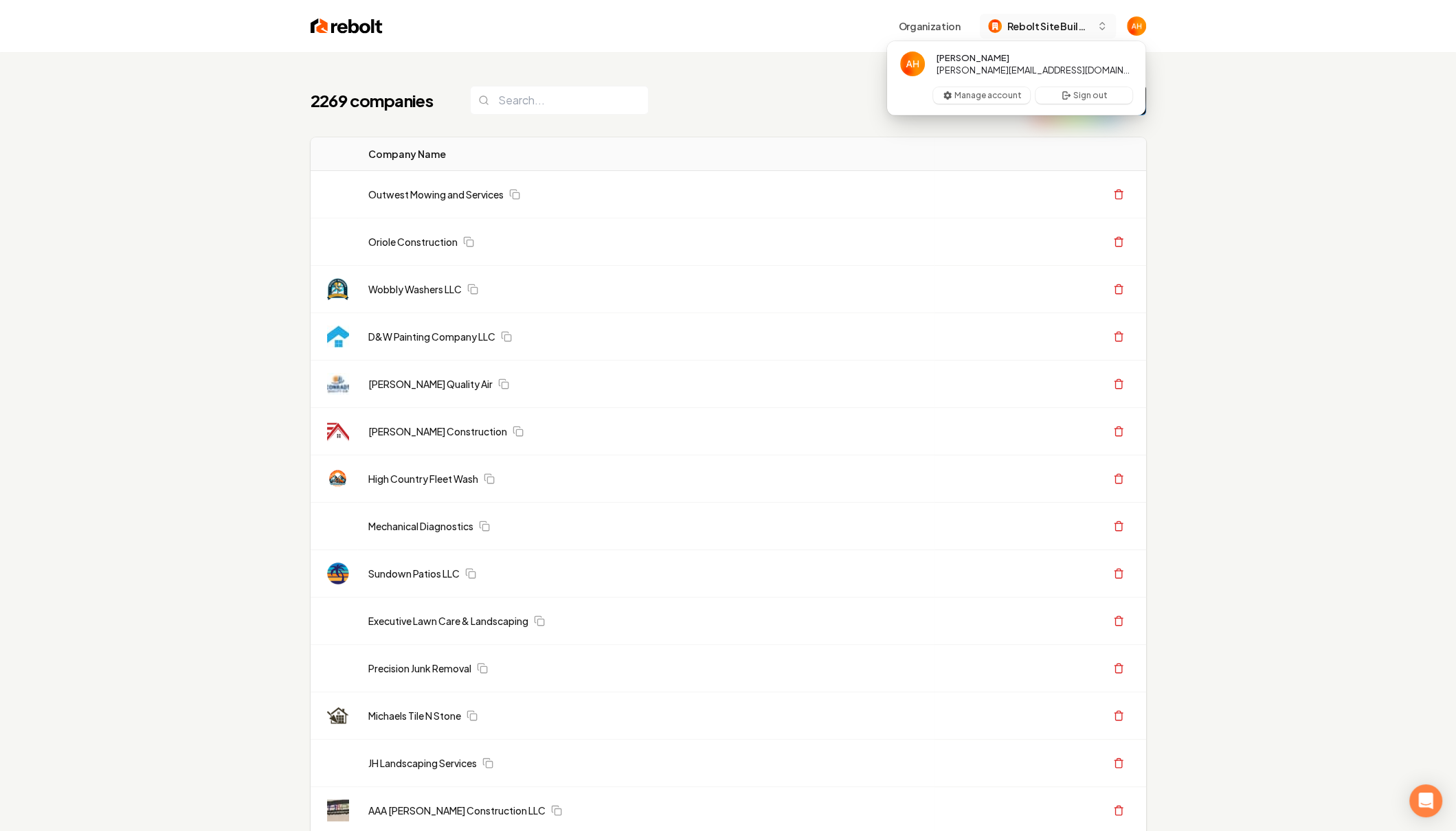
click at [1062, 29] on span "Rebolt Site Builder" at bounding box center [1049, 26] width 84 height 15
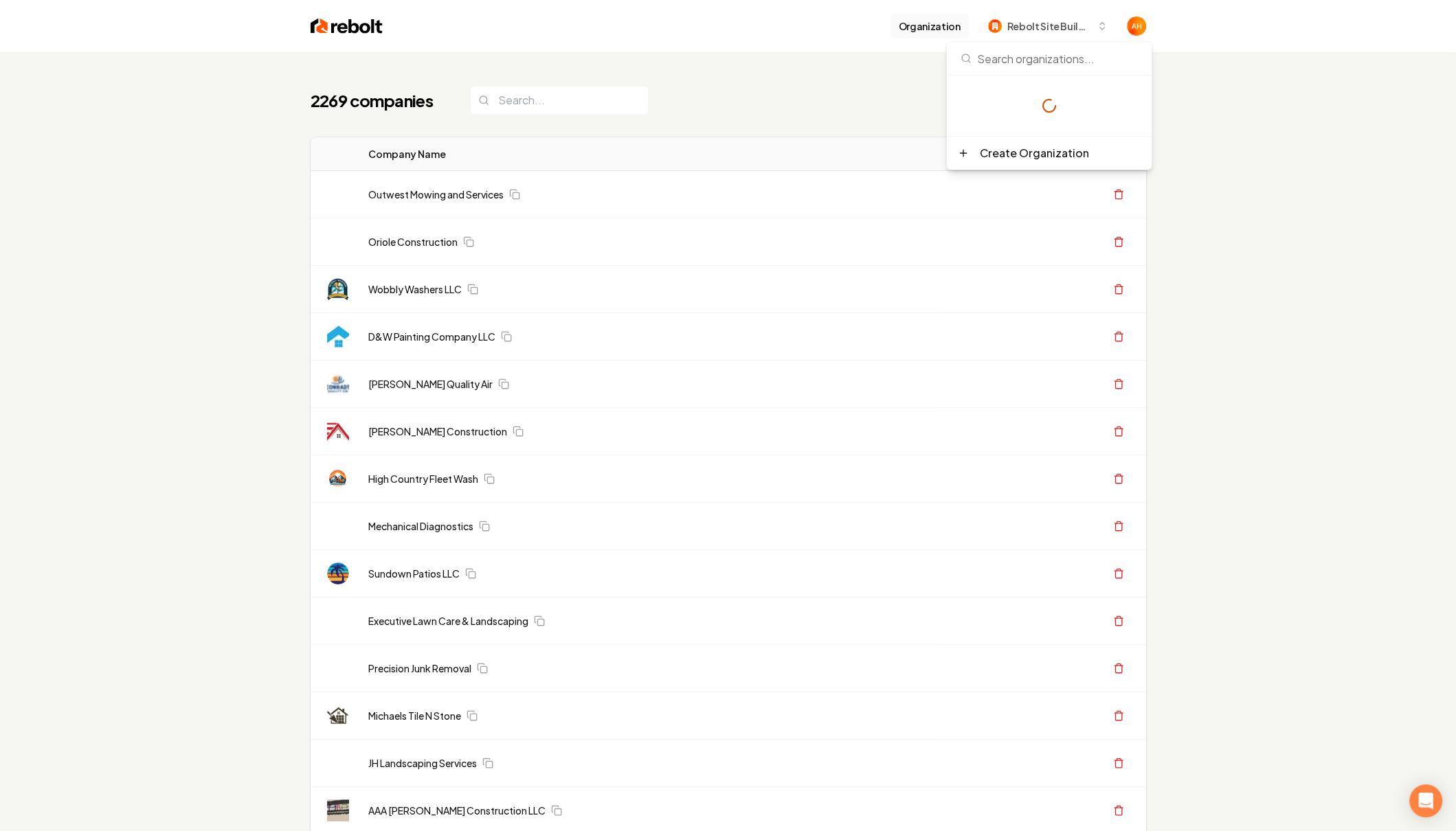
click at [954, 24] on button "Organization" at bounding box center [929, 26] width 78 height 25
click at [948, 27] on button "Organization" at bounding box center [929, 26] width 78 height 25
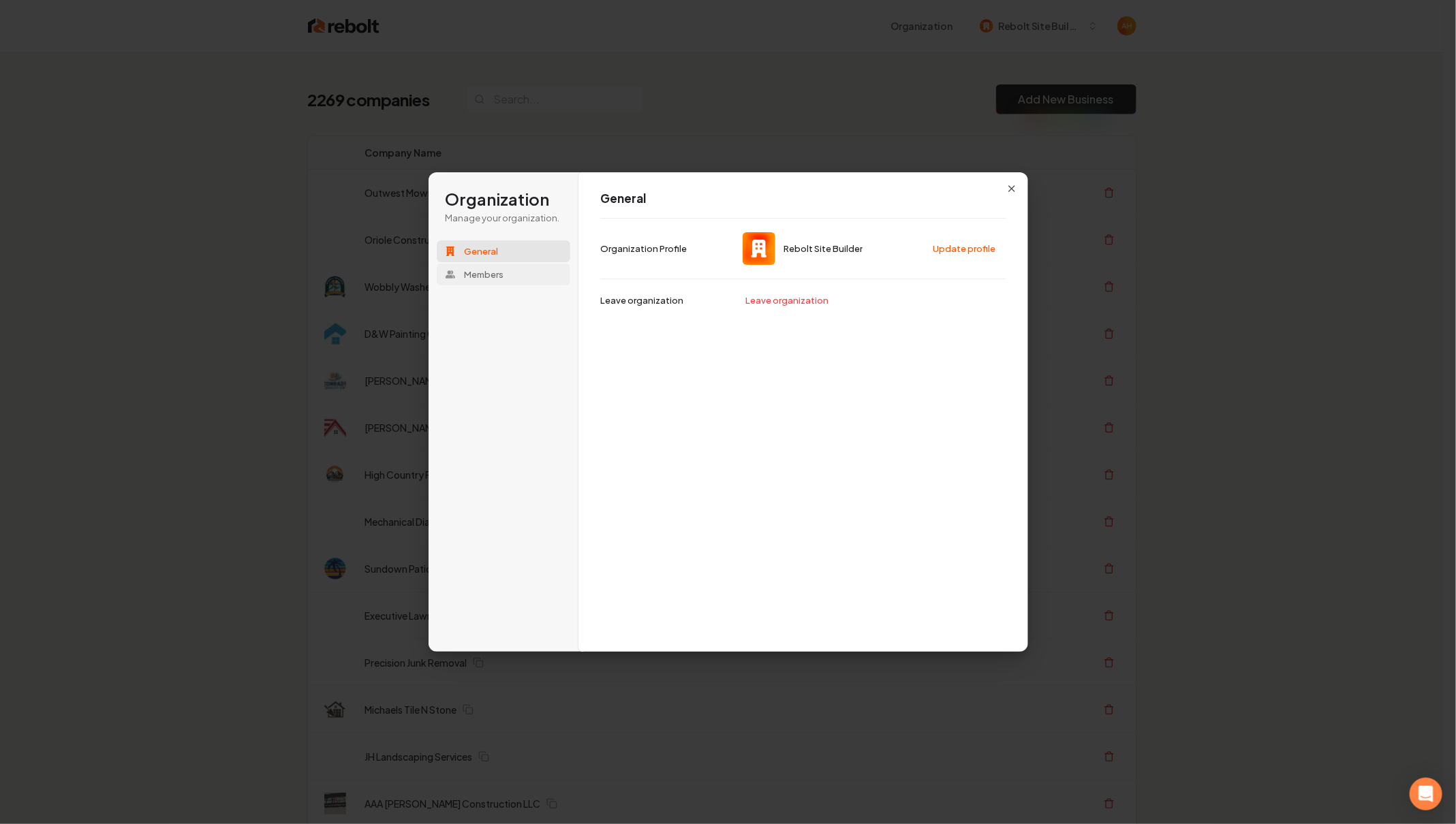
click at [513, 276] on button "Members" at bounding box center [503, 274] width 133 height 22
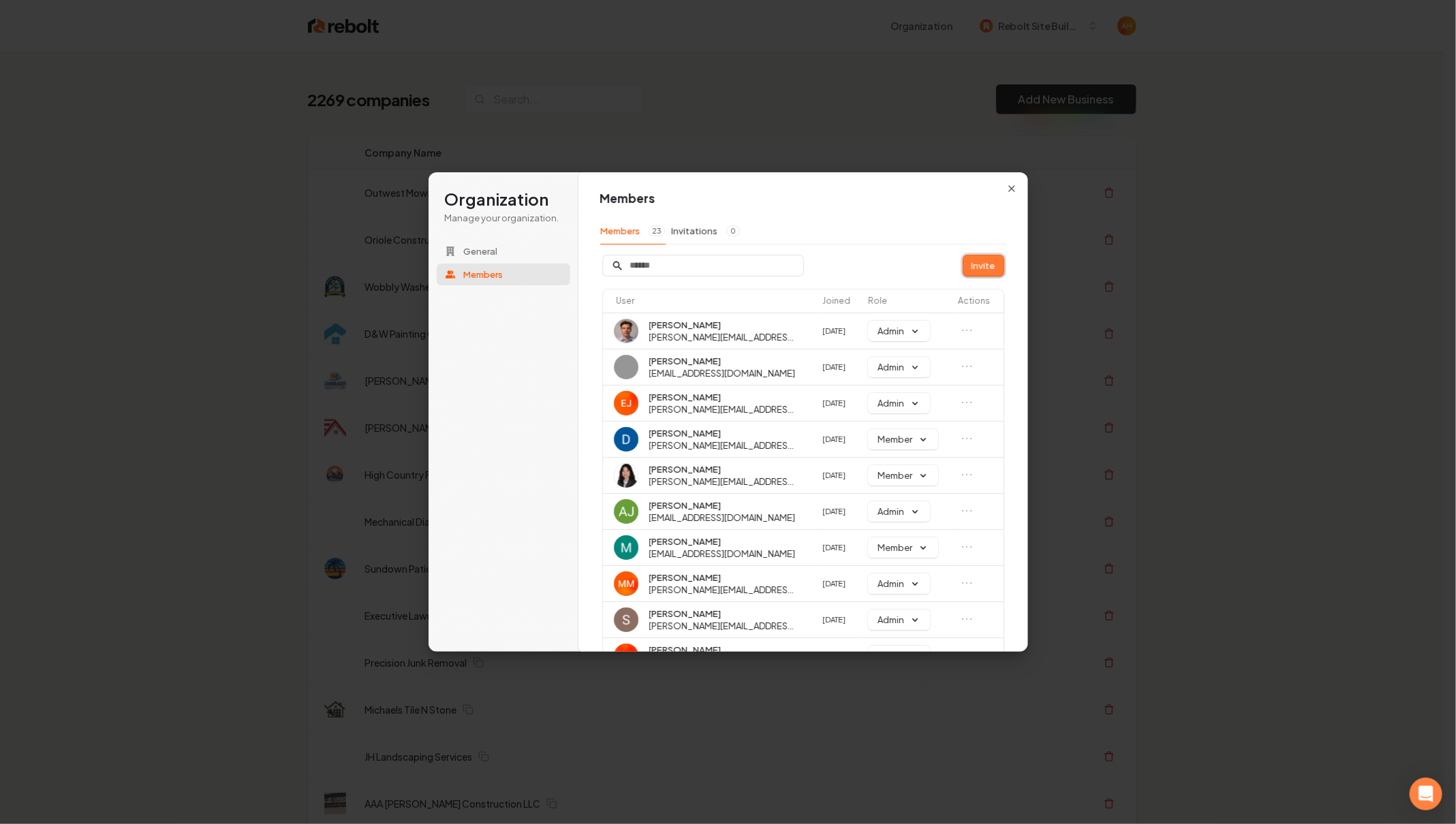
click at [976, 268] on button "Invite" at bounding box center [983, 265] width 40 height 20
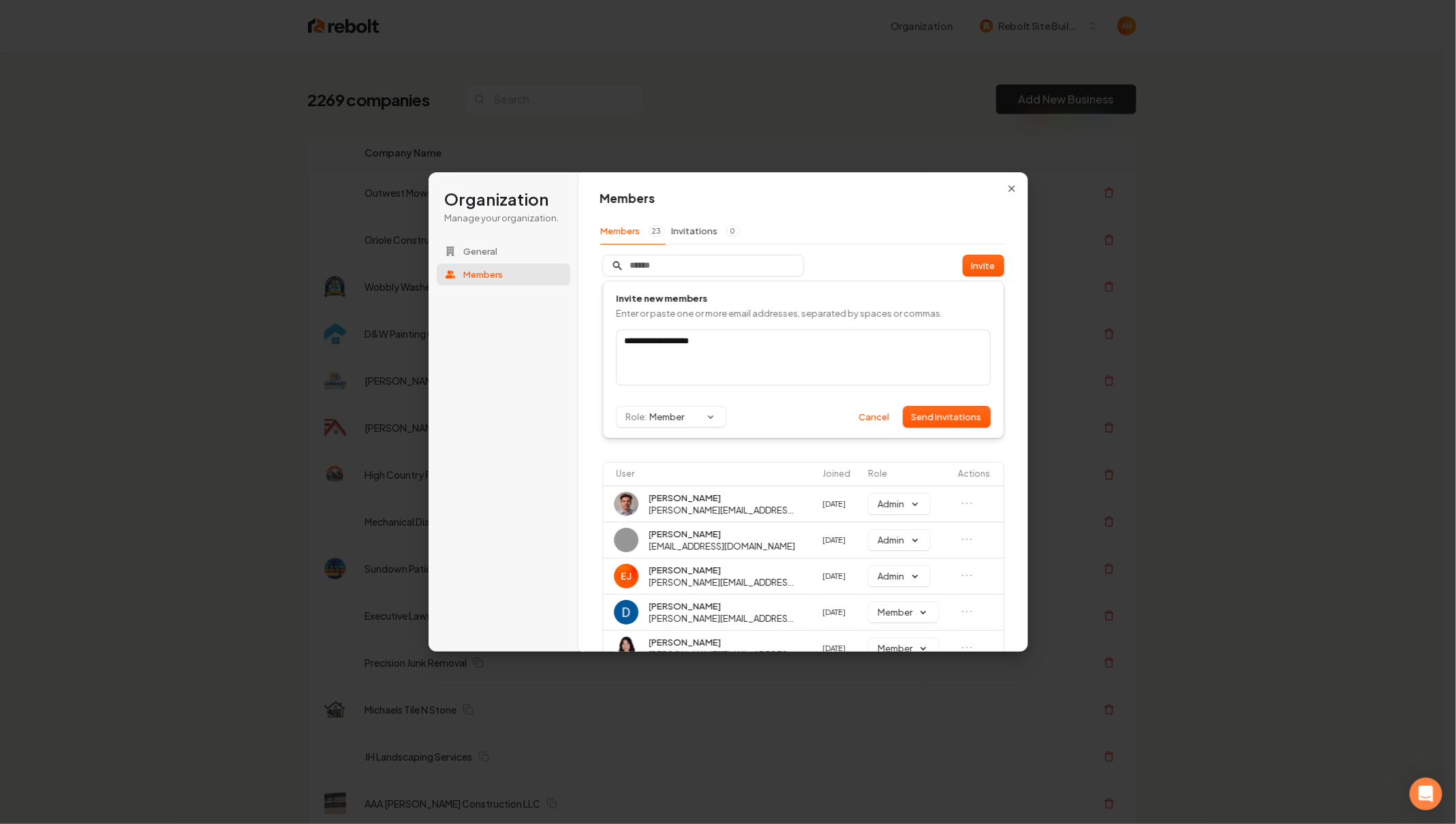
type input "**********"
click at [672, 428] on div "**********" at bounding box center [803, 359] width 400 height 157
click at [682, 420] on button "Role: Member" at bounding box center [671, 416] width 109 height 20
click at [697, 434] on div "Admin" at bounding box center [681, 443] width 128 height 23
click at [955, 422] on button "Send invitations" at bounding box center [946, 416] width 86 height 20
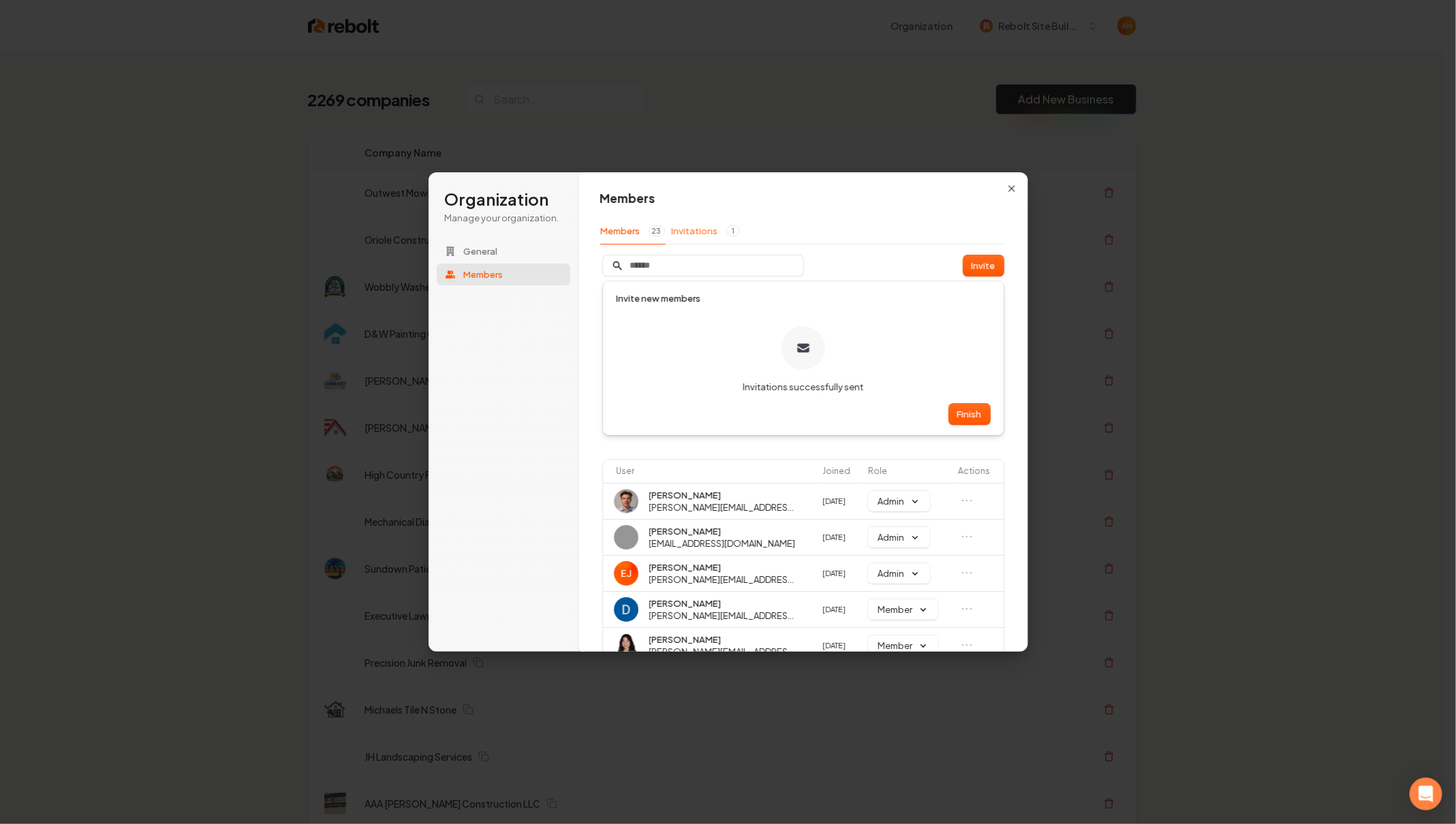
click at [711, 231] on button "Invitations 1" at bounding box center [706, 231] width 70 height 26
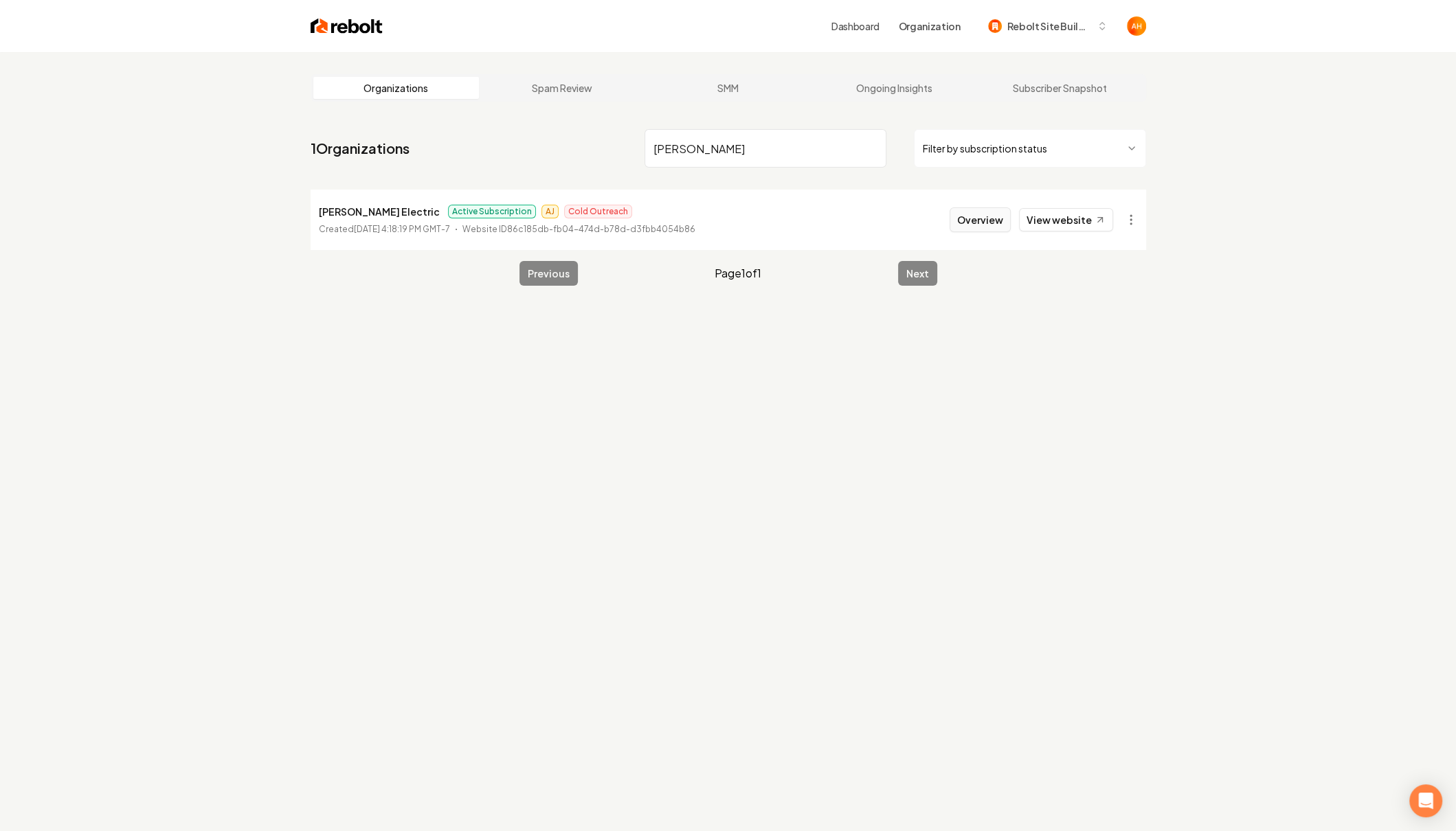
type input "drumm"
click at [968, 217] on button "Overview" at bounding box center [980, 219] width 61 height 25
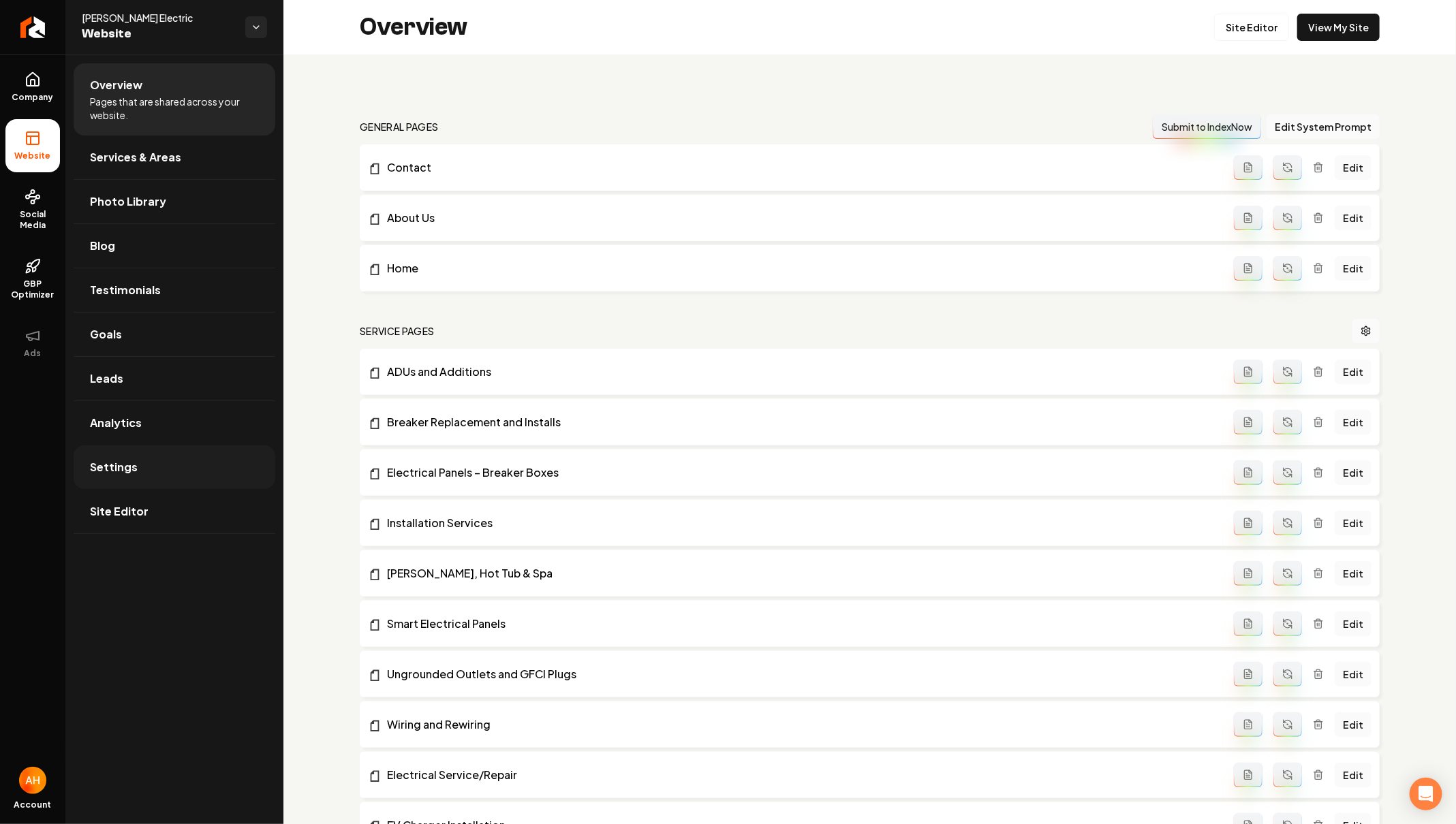
click at [252, 471] on link "Settings" at bounding box center [174, 467] width 202 height 44
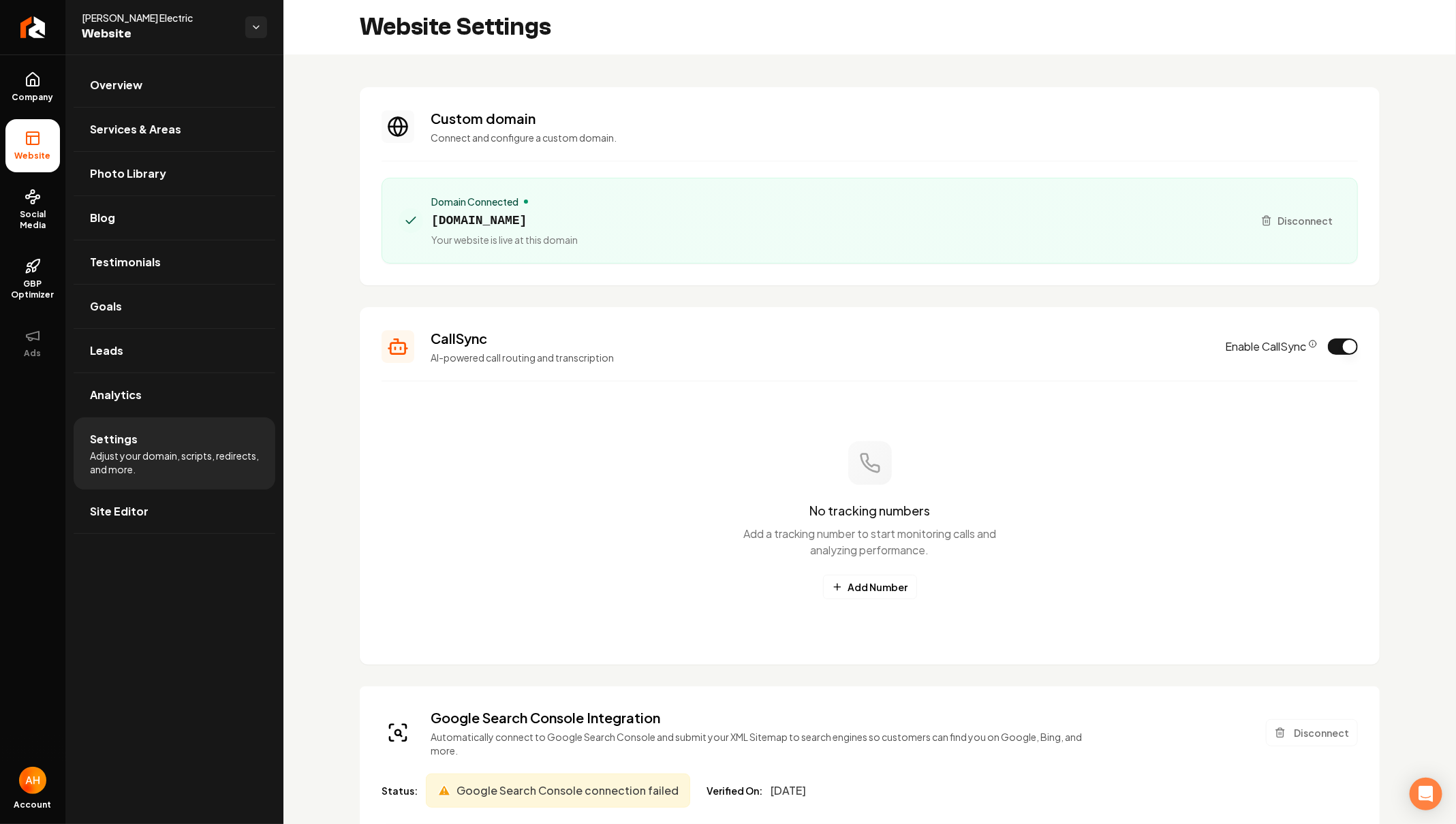
click at [530, 217] on span "drummondelectric.com" at bounding box center [504, 220] width 146 height 19
copy span "drummondelectric"
click at [530, 217] on span "drummondelectric.com" at bounding box center [504, 220] width 146 height 19
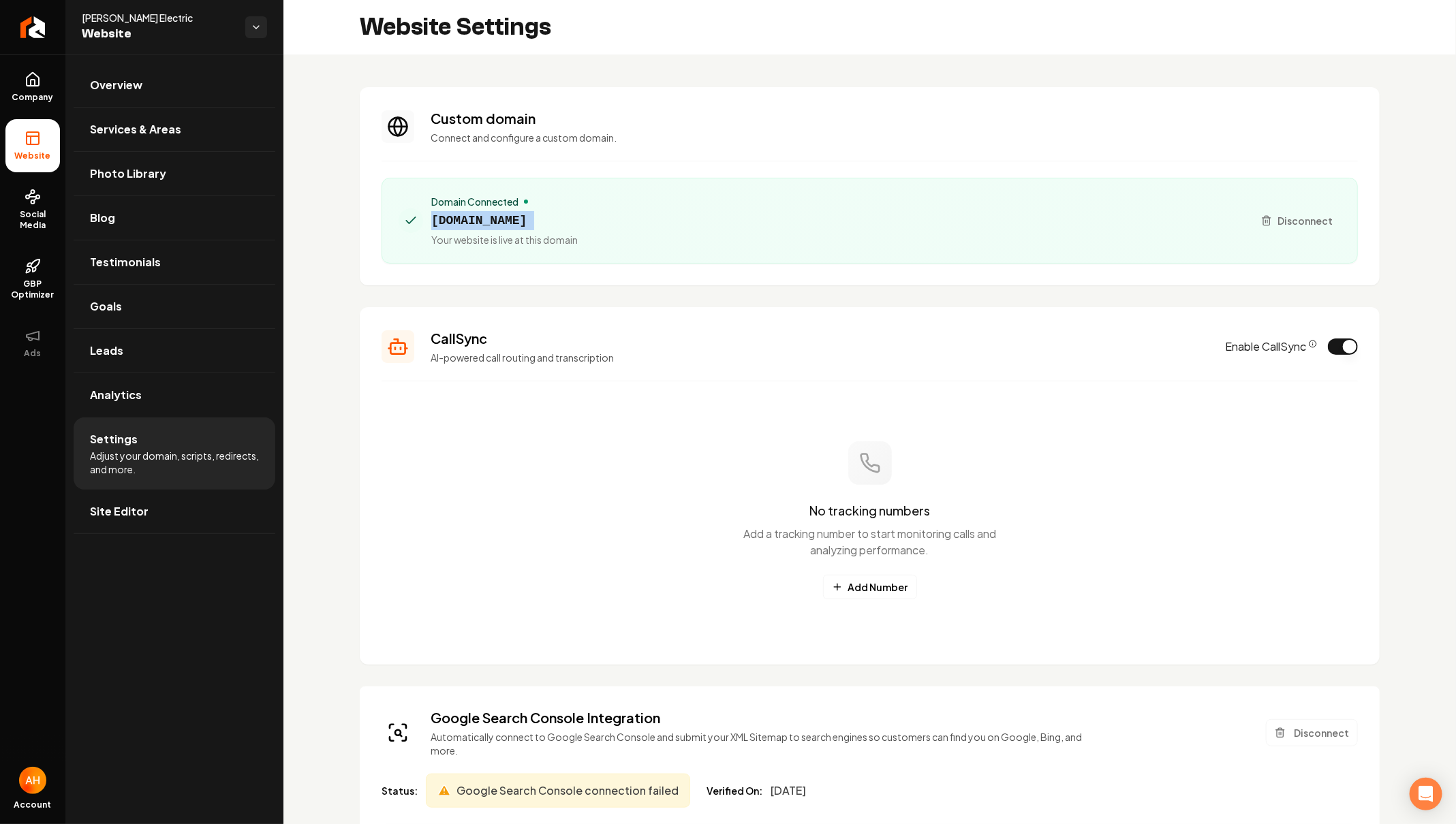
click at [530, 217] on span "drummondelectric.com" at bounding box center [504, 220] width 146 height 19
click at [1308, 229] on button "Disconnect" at bounding box center [1297, 220] width 88 height 24
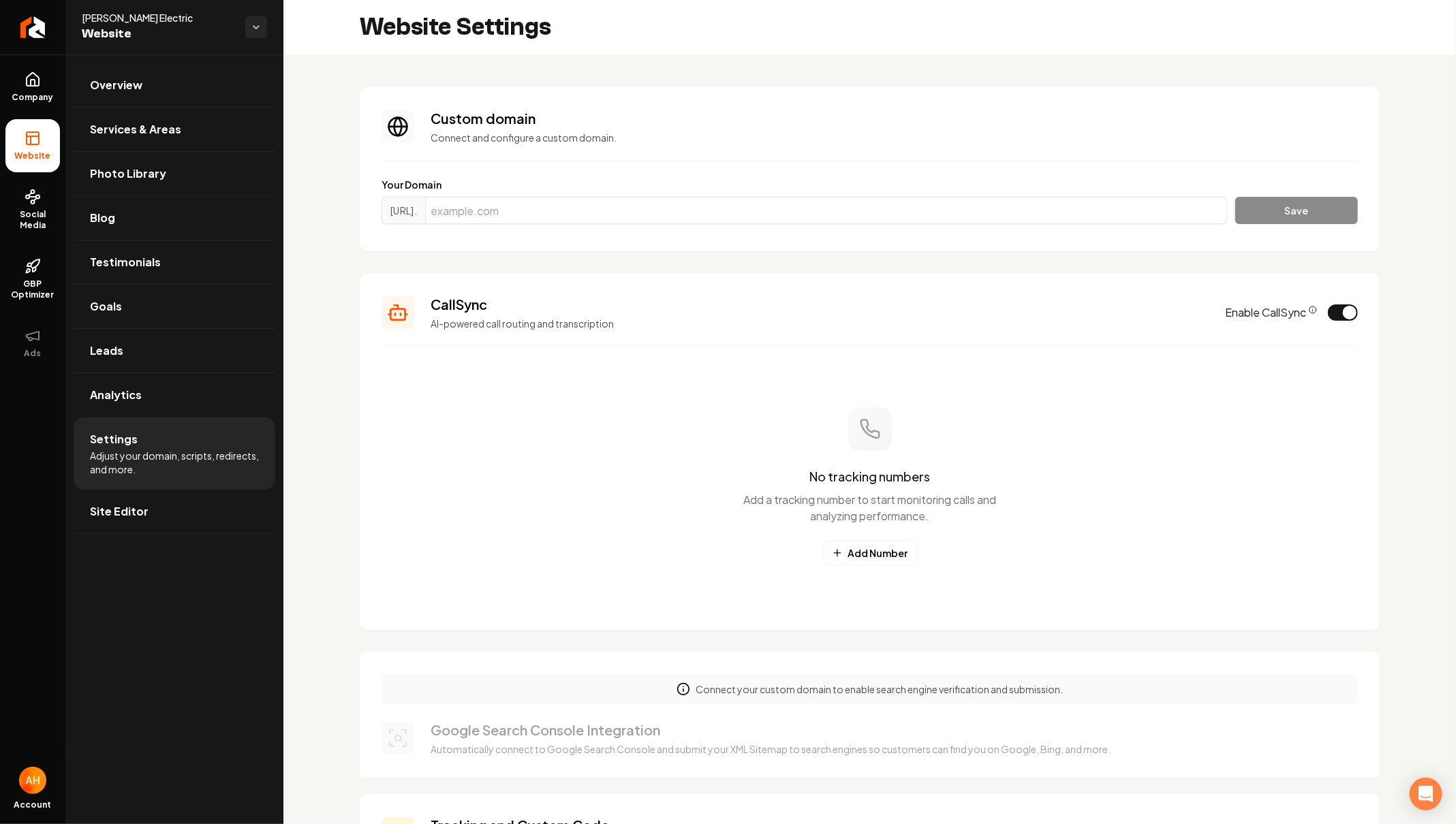
scroll to position [98, 0]
click at [638, 209] on input "Main content area" at bounding box center [826, 210] width 802 height 27
paste input "drummondelectric.com"
type input "drummondelectric.com"
click at [1281, 193] on div "Your Domain https://www. drummondelectric.com Save" at bounding box center [870, 204] width 976 height 52
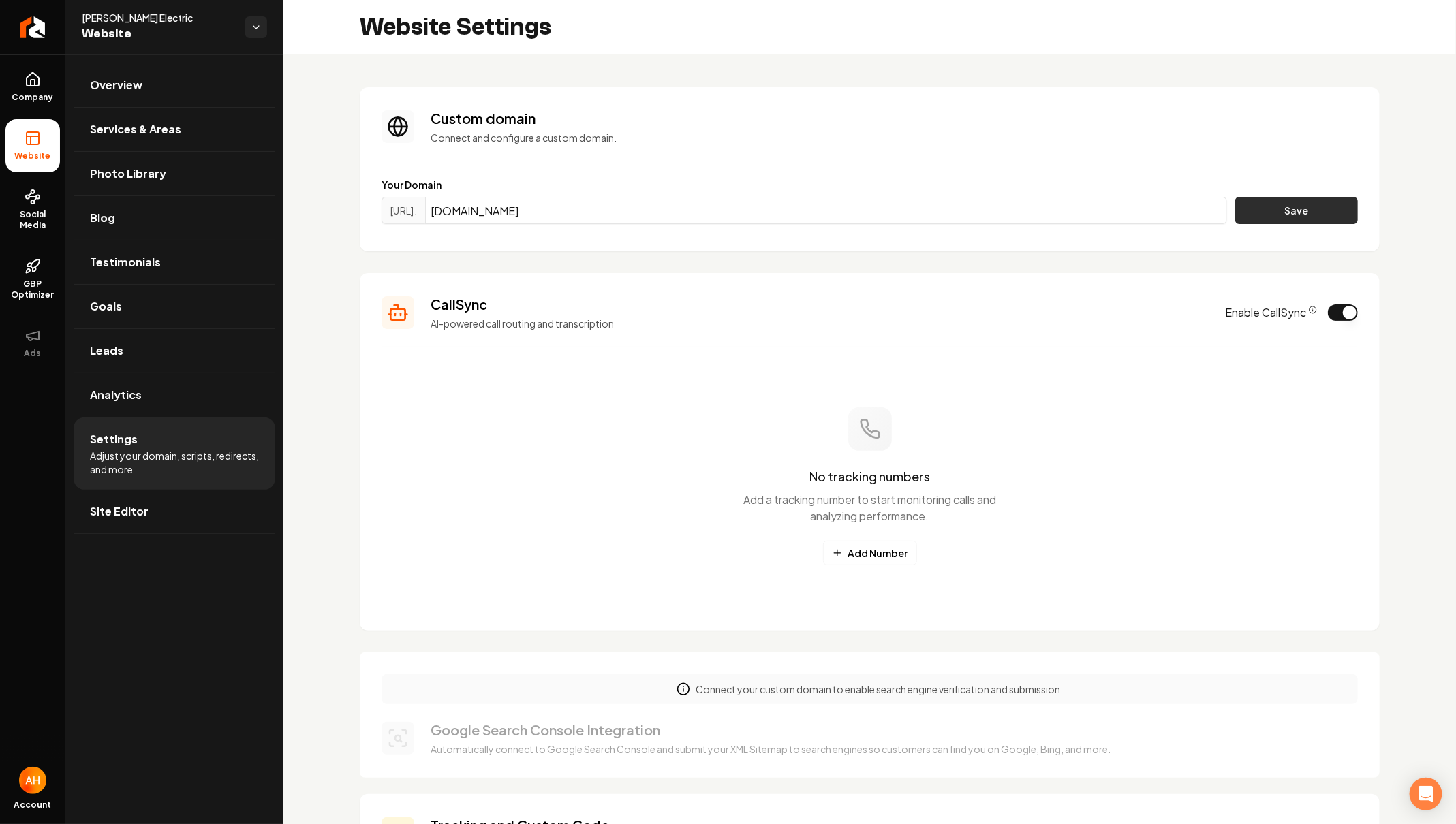
click at [1282, 198] on button "Save" at bounding box center [1296, 210] width 123 height 27
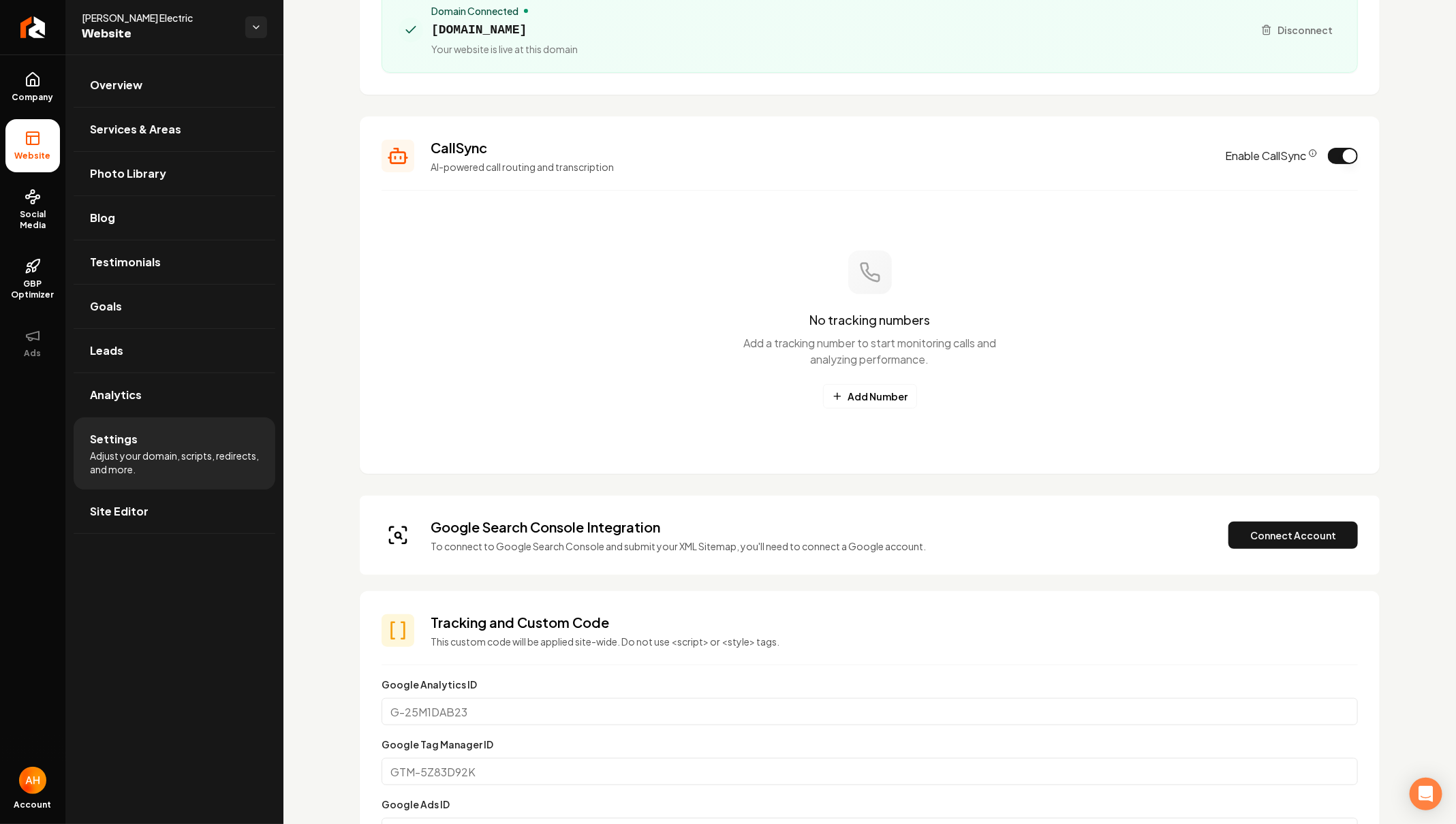
scroll to position [277, 0]
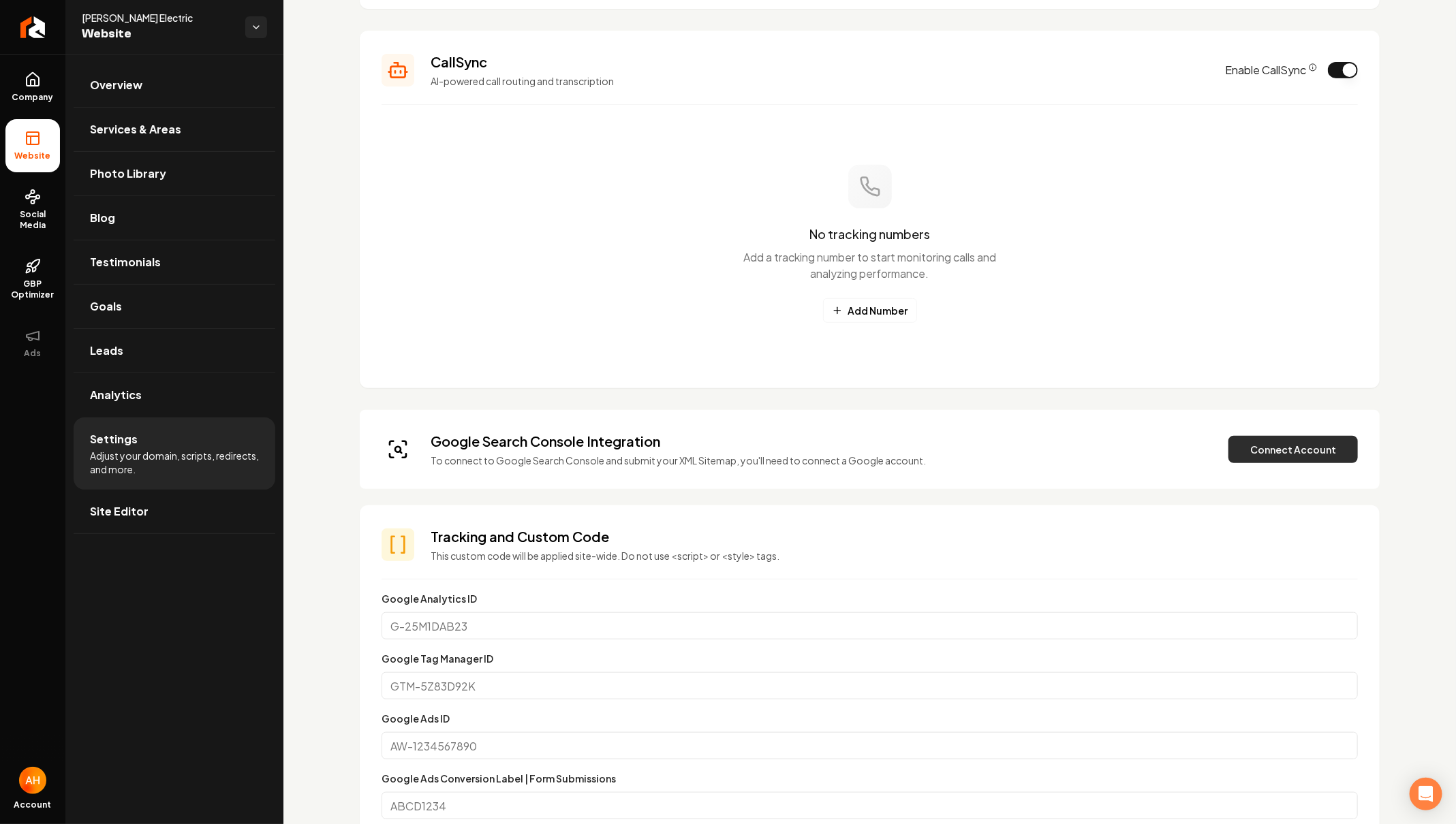
click at [1253, 441] on button "Connect Account" at bounding box center [1293, 449] width 130 height 27
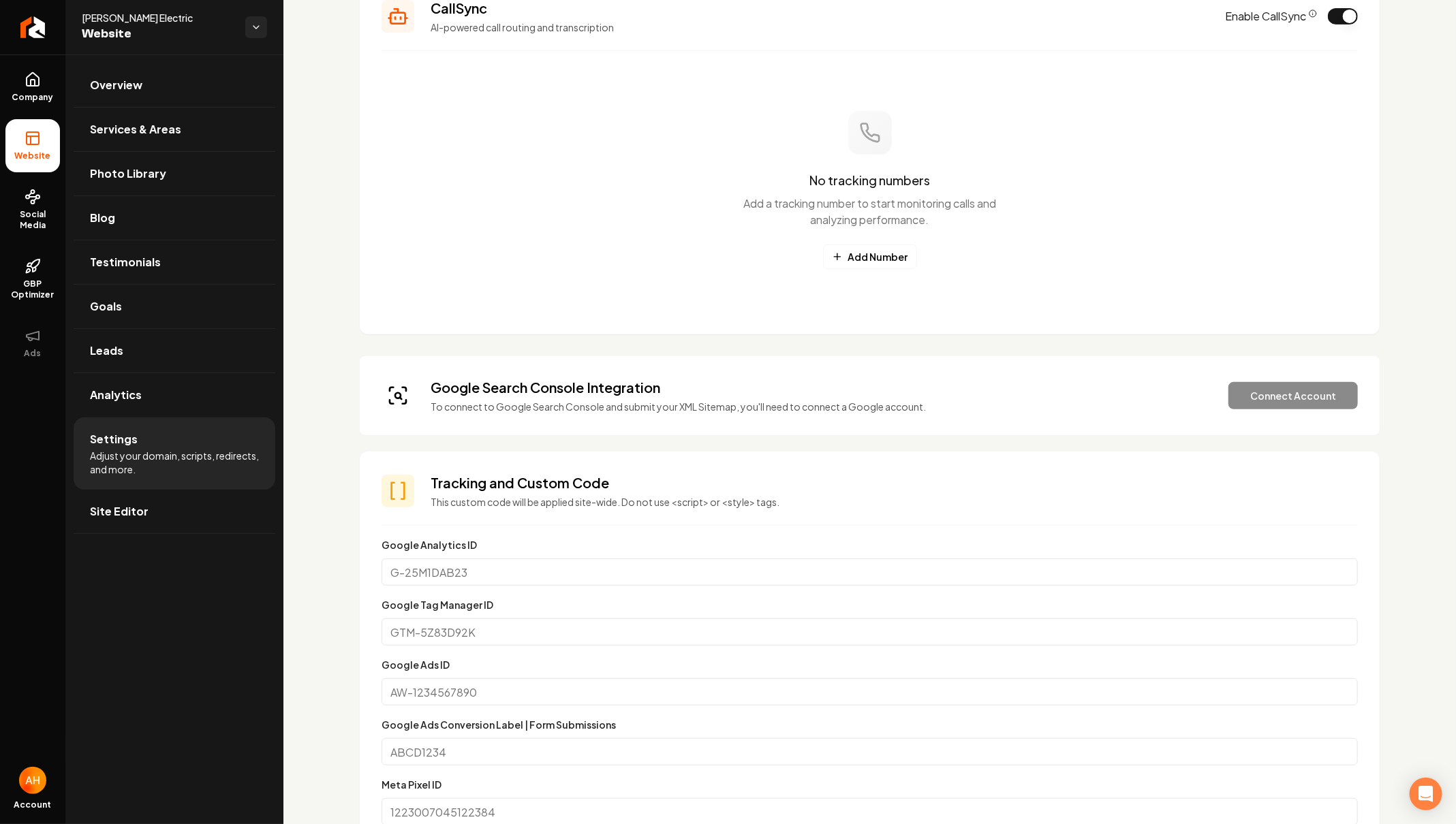
scroll to position [334, 0]
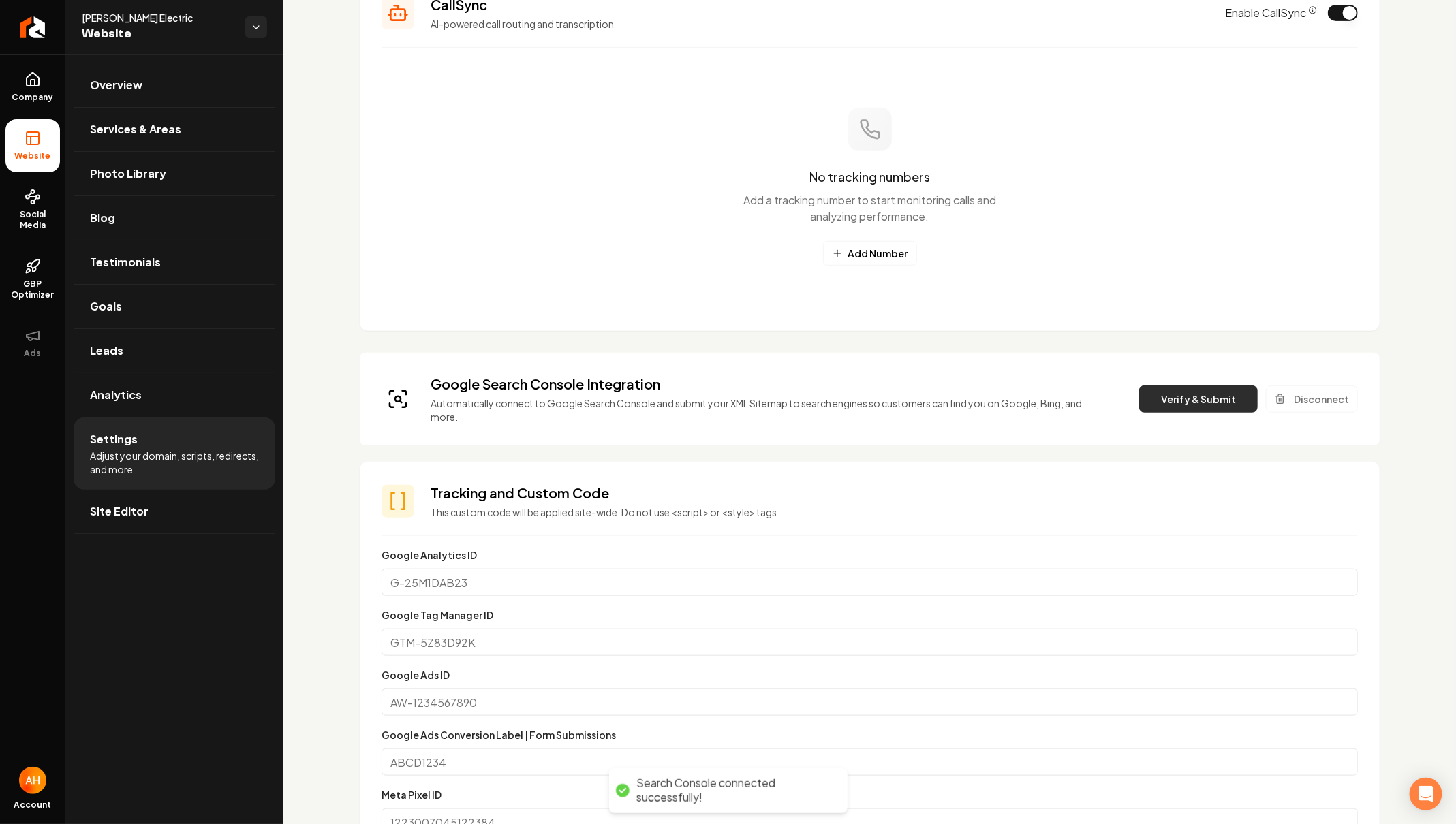
click at [1153, 397] on button "Verify & Submit" at bounding box center [1198, 399] width 119 height 27
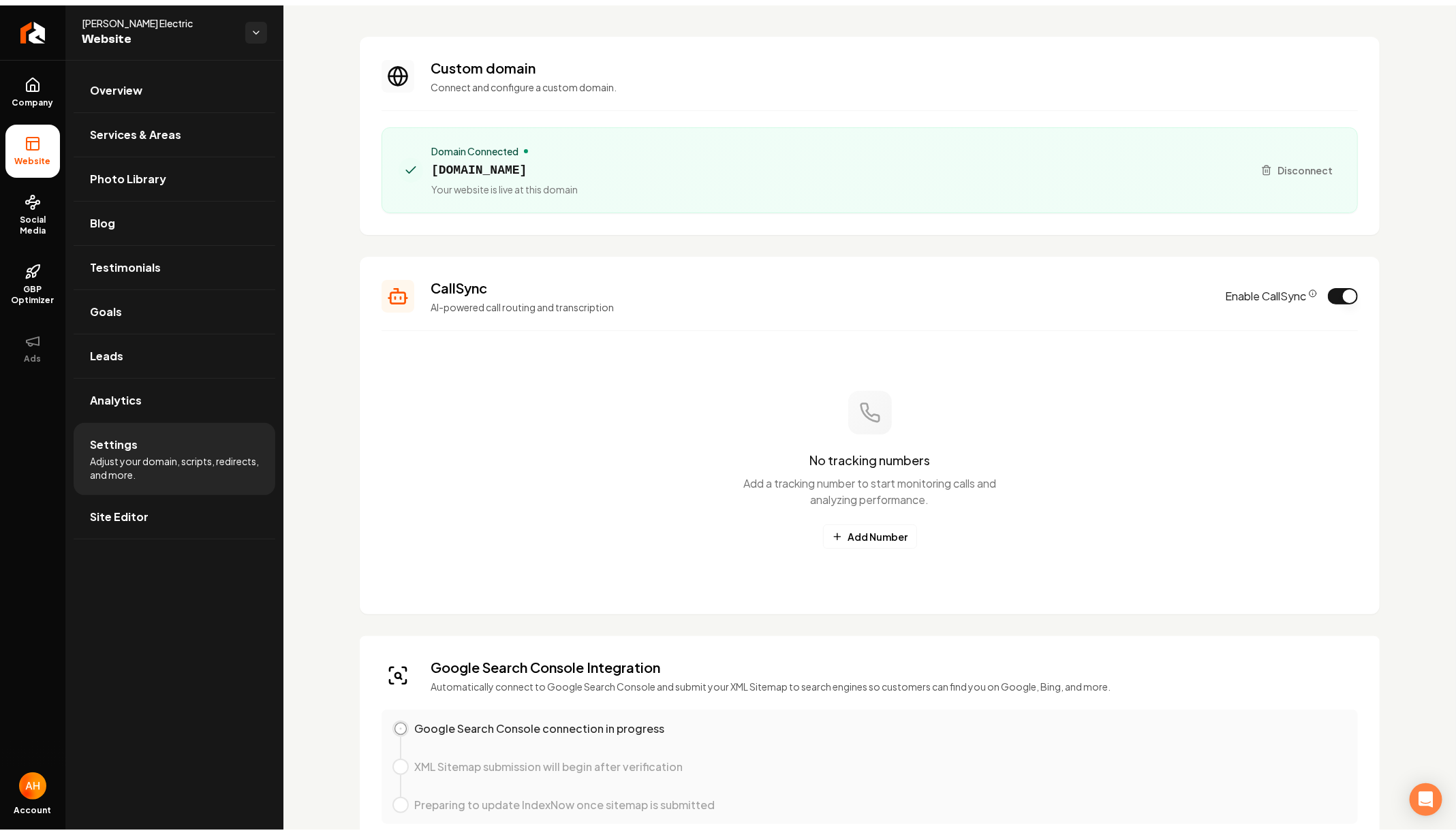
scroll to position [0, 0]
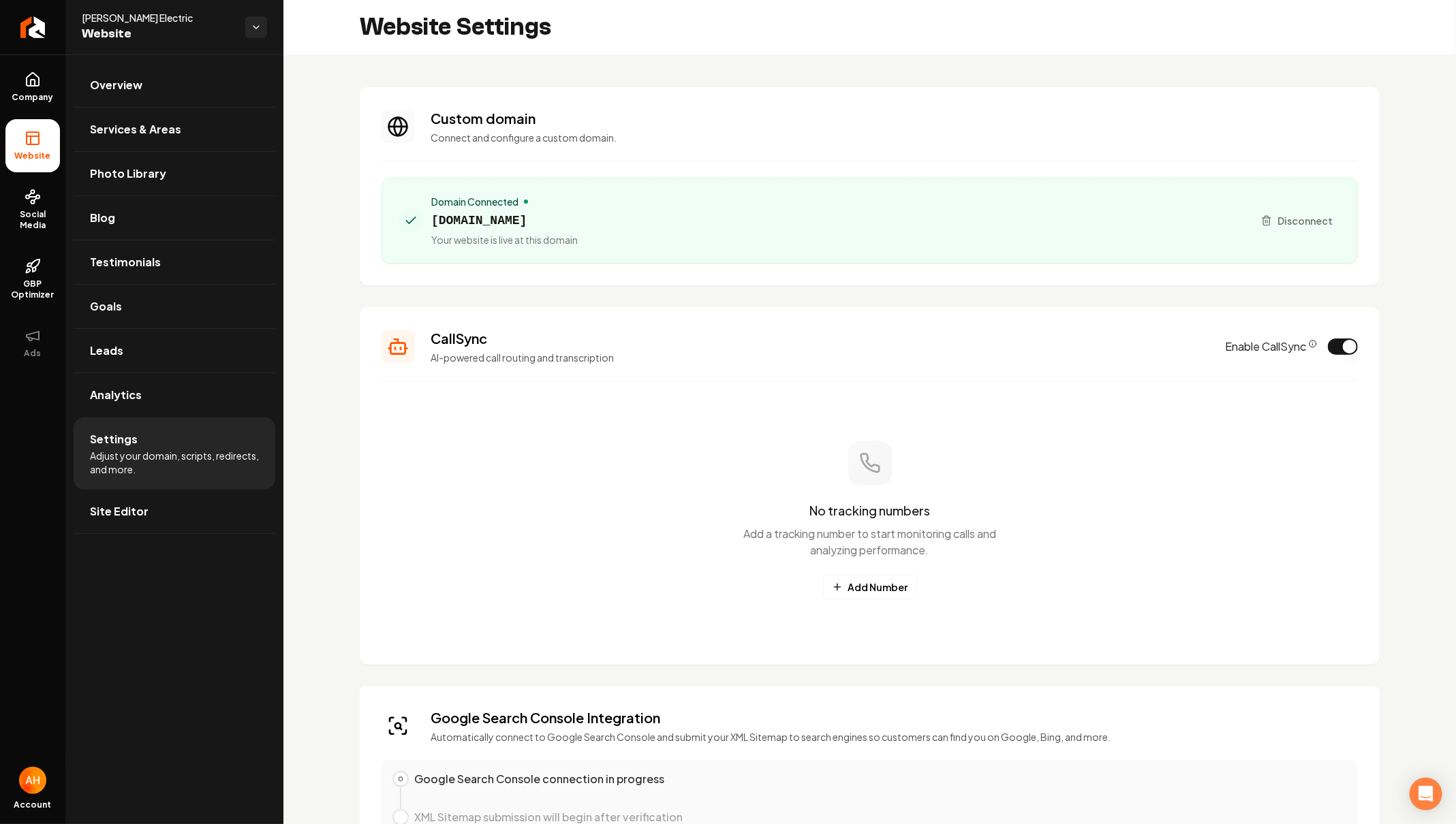
click at [530, 224] on span "drummondelectric.com" at bounding box center [504, 220] width 146 height 19
copy span "drummondelectric.com"
click at [144, 172] on span "Photo Library" at bounding box center [128, 173] width 76 height 16
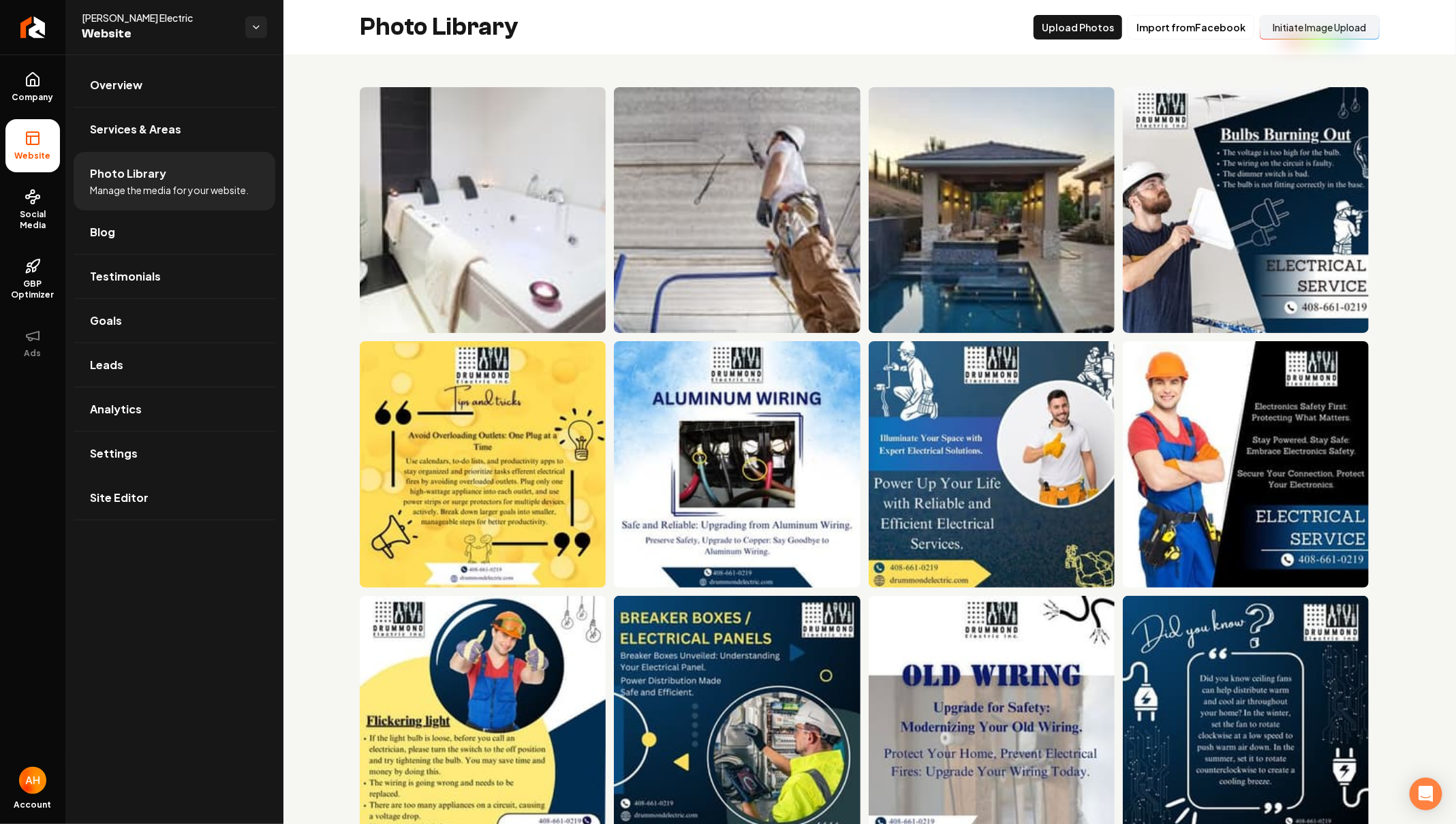
click at [1296, 31] on button "Initiate Image Upload" at bounding box center [1319, 26] width 120 height 24
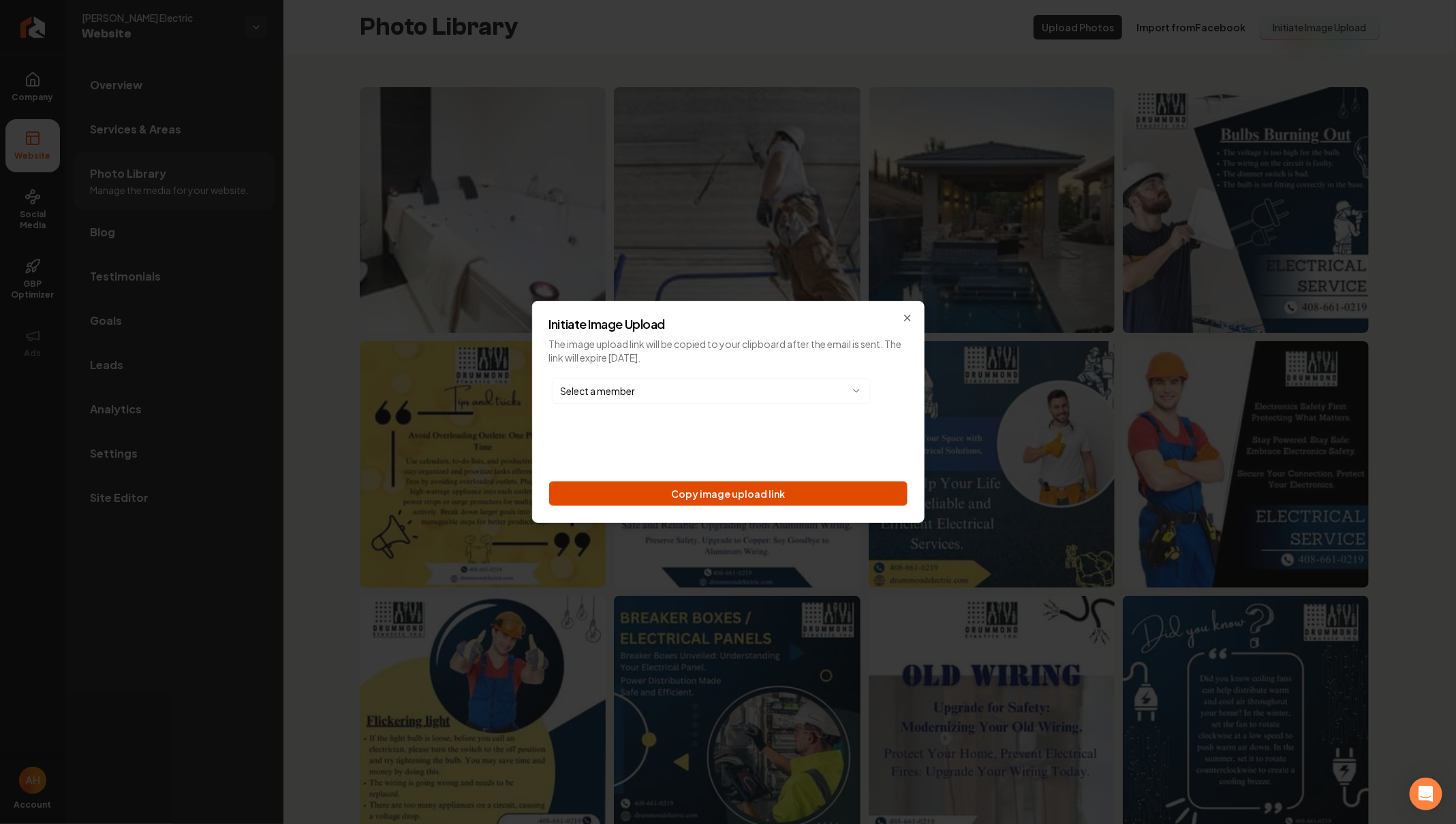
click at [838, 491] on button "Copy image upload link" at bounding box center [728, 494] width 358 height 24
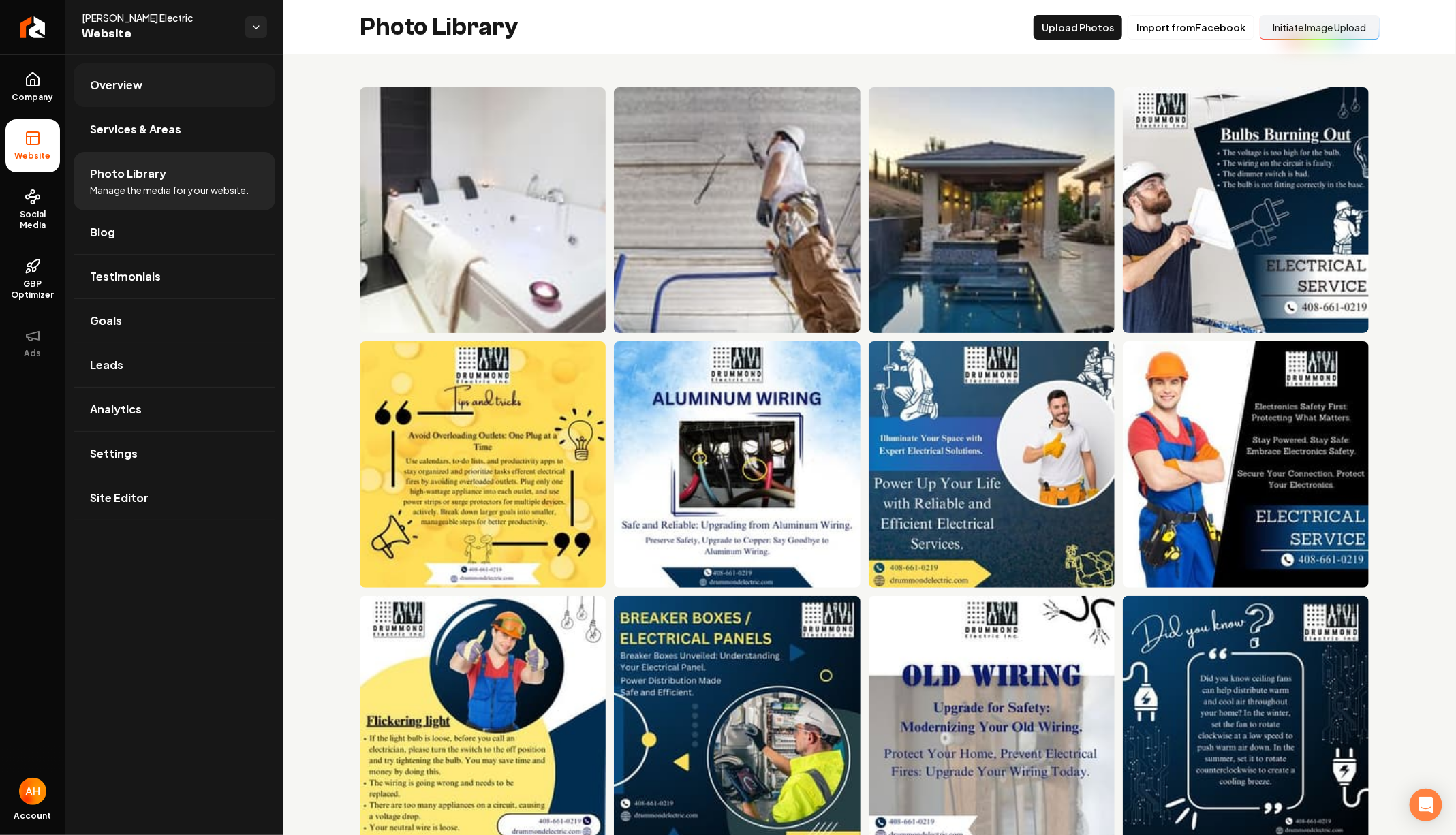
click at [211, 91] on link "Overview" at bounding box center [174, 85] width 202 height 44
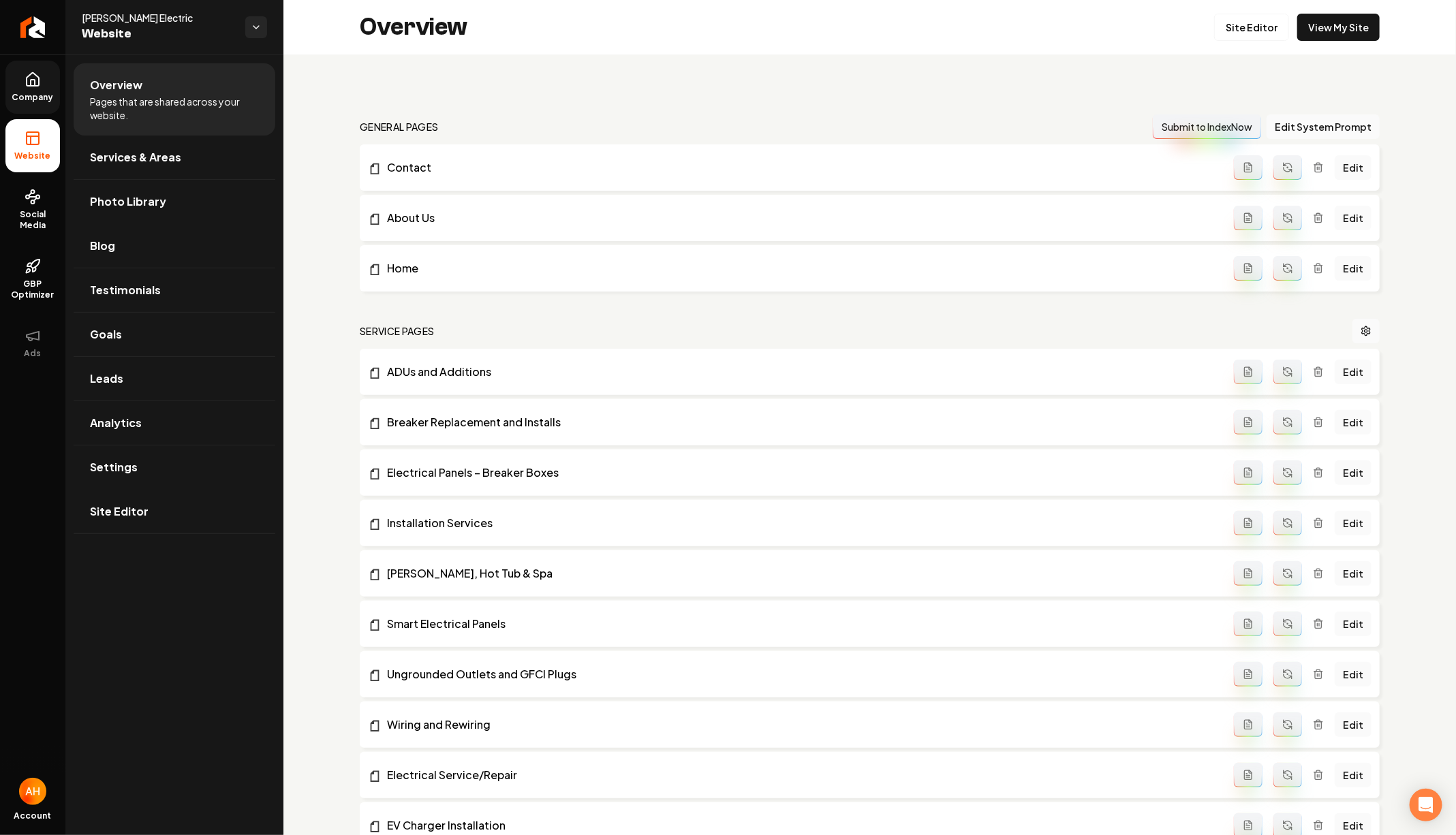
click at [8, 91] on link "Company" at bounding box center [33, 87] width 54 height 53
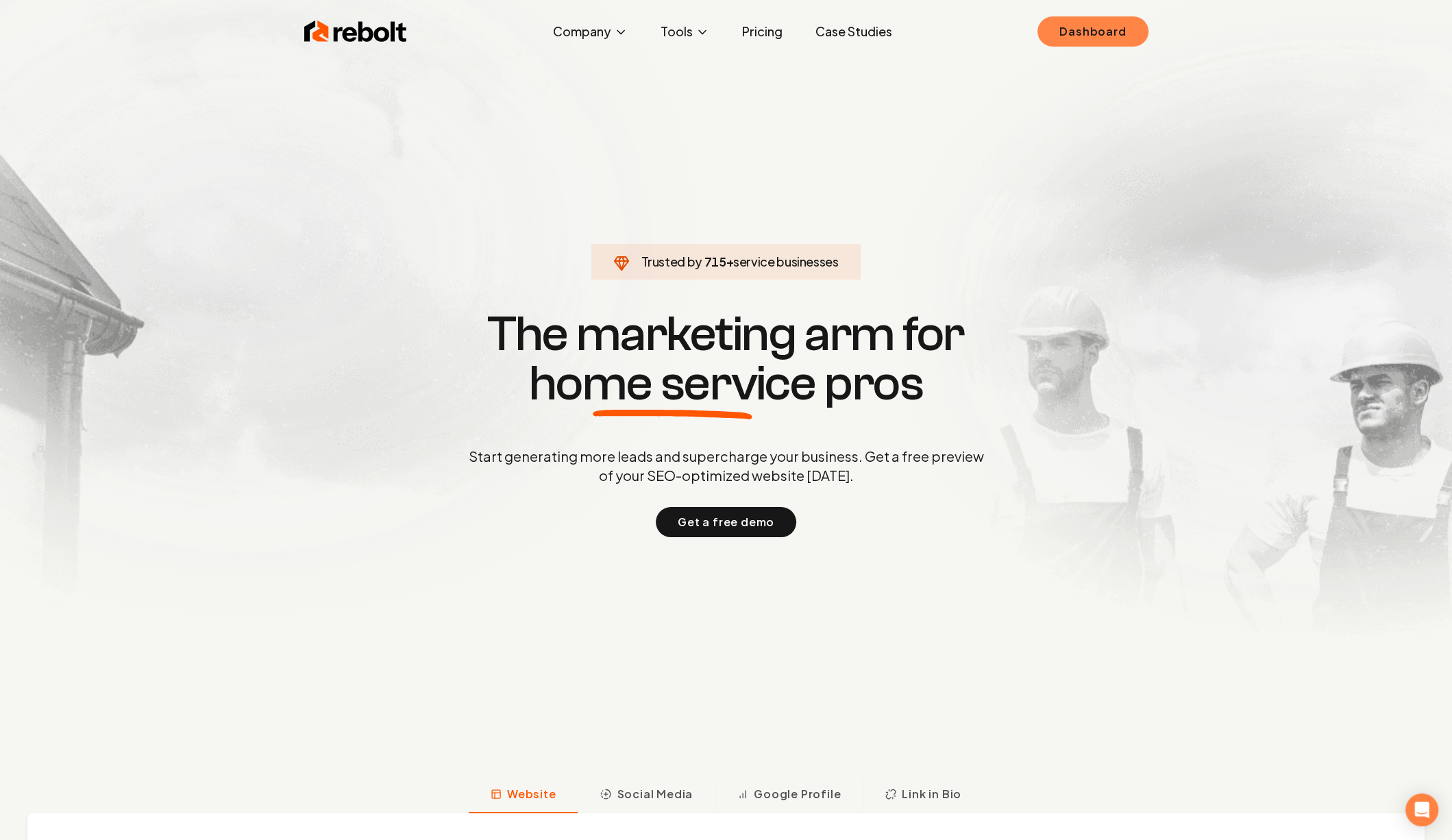
click at [1122, 43] on link "Dashboard" at bounding box center [1092, 31] width 110 height 30
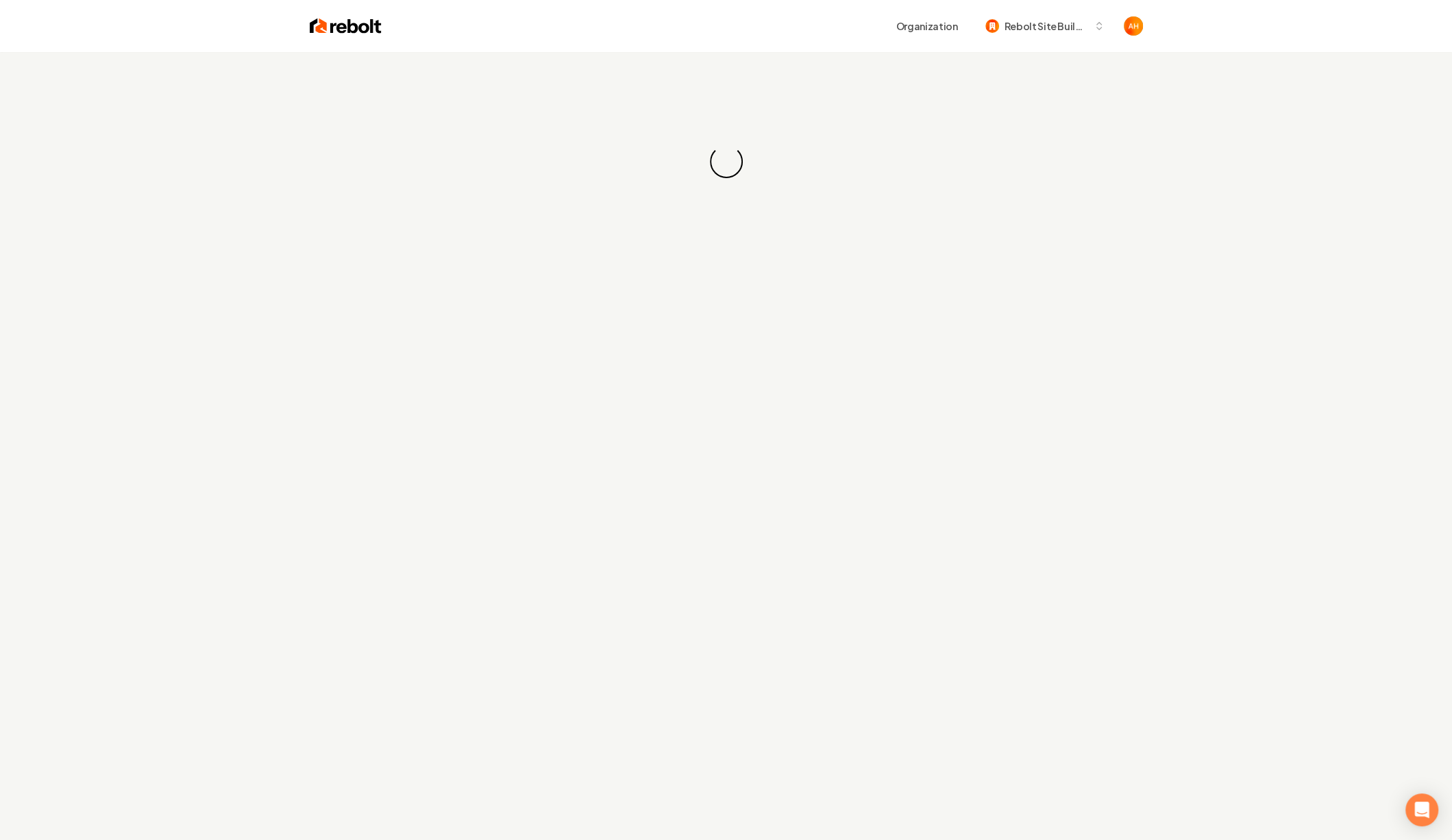
click at [901, 48] on div "Organization Rebolt Site Builder" at bounding box center [726, 26] width 877 height 52
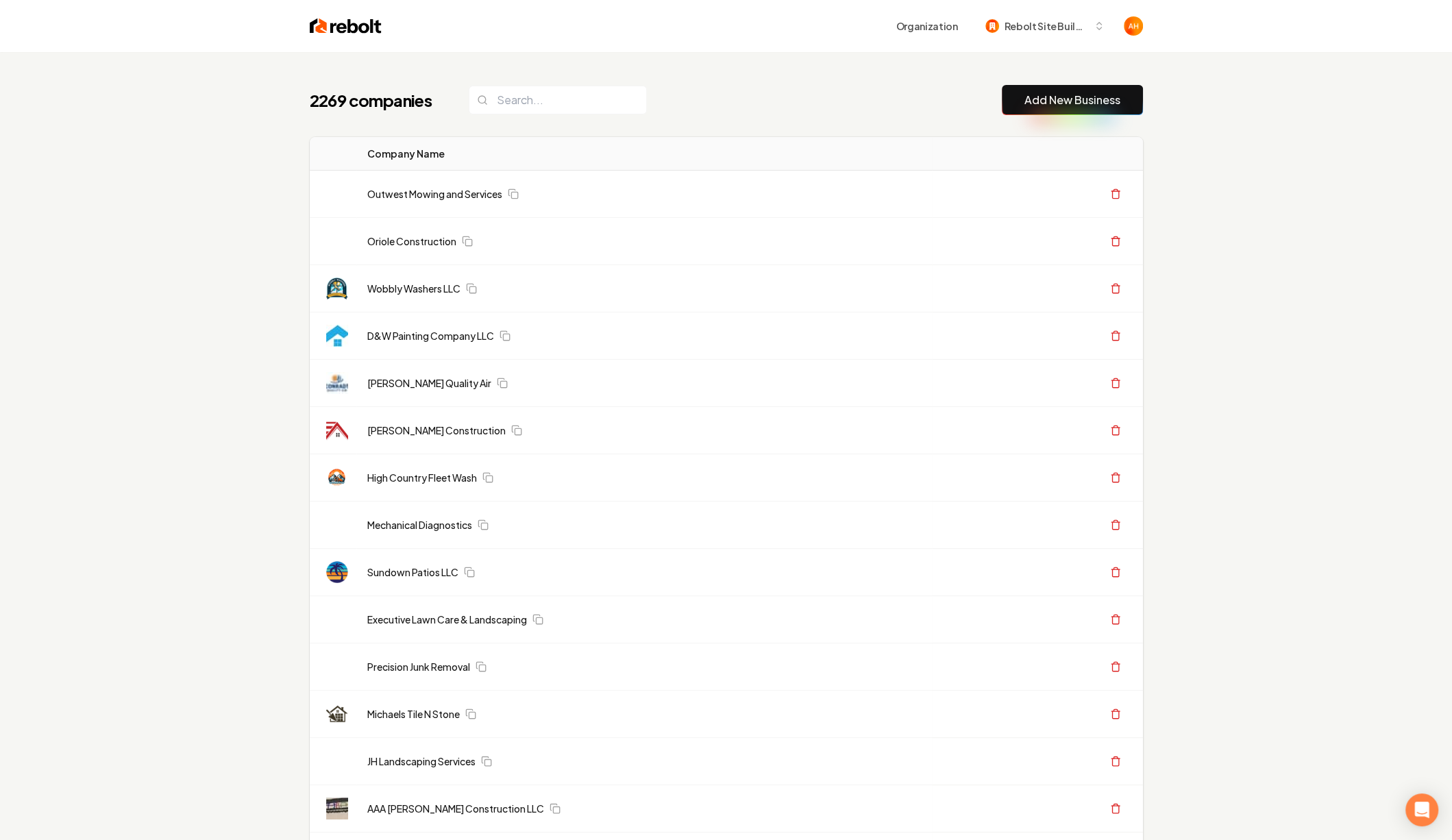
click at [797, 43] on div "Organization Rebolt Site Builder" at bounding box center [726, 26] width 877 height 52
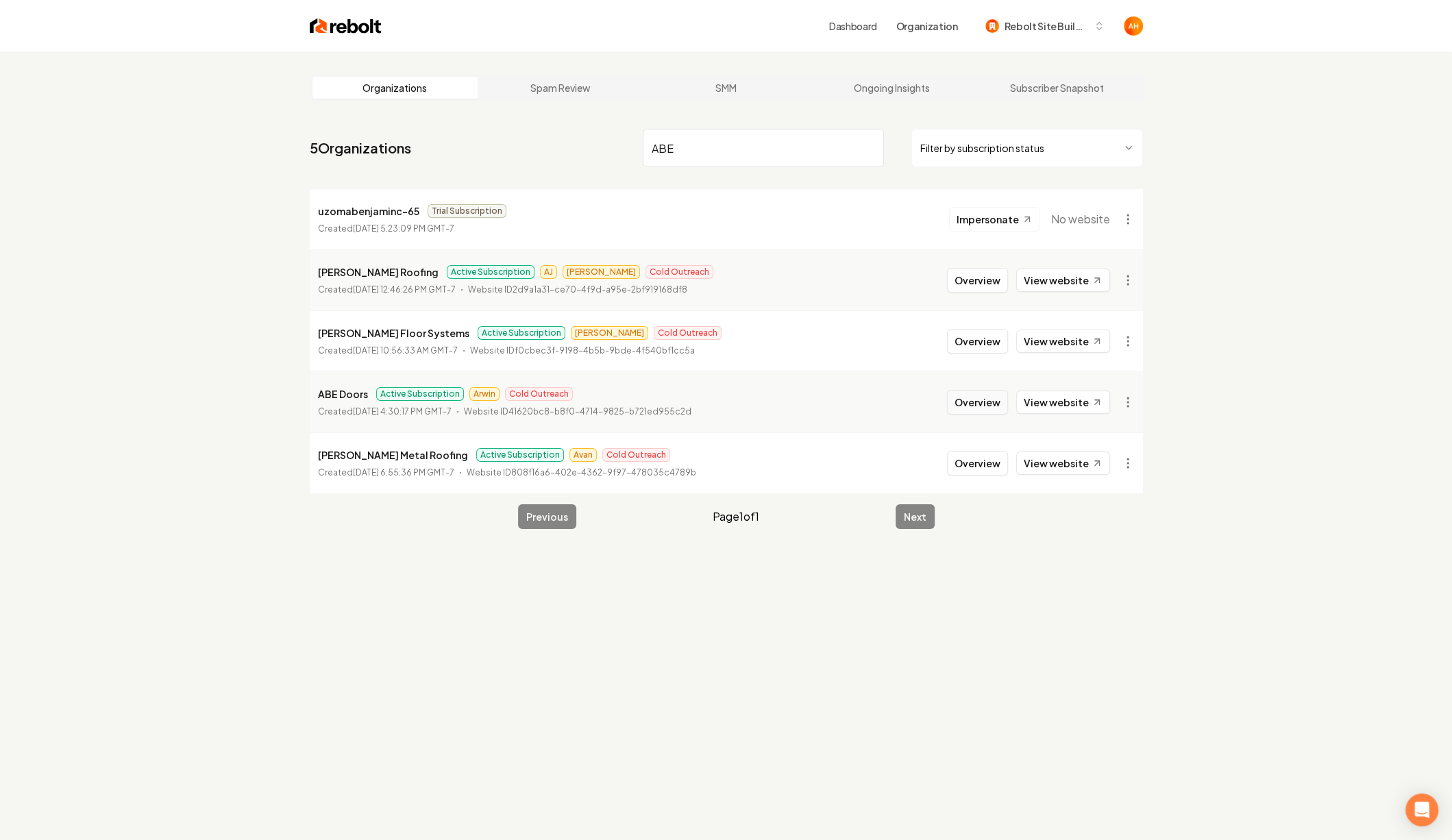
type input "ABE"
click at [997, 395] on button "Overview" at bounding box center [977, 402] width 61 height 25
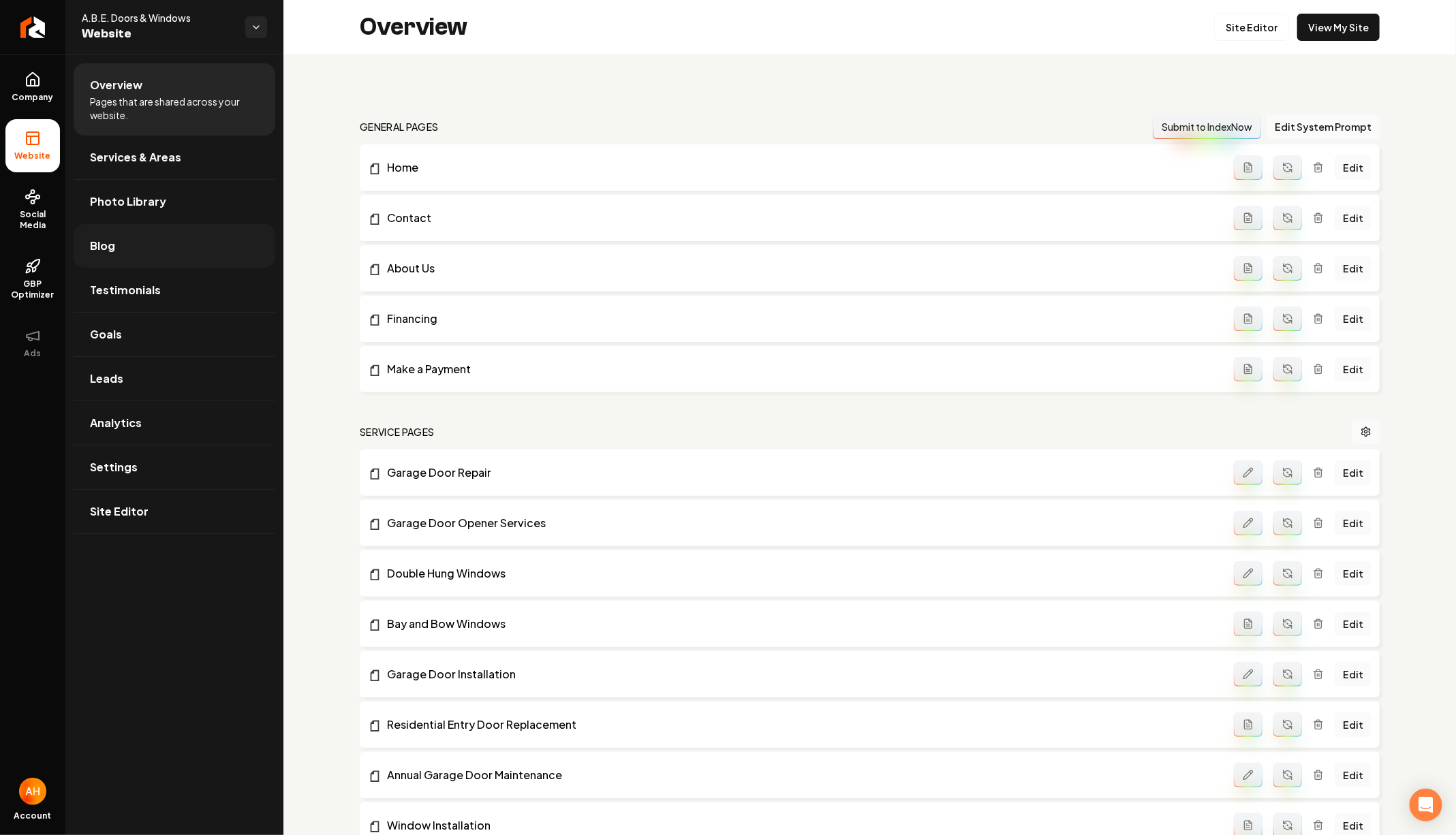
click at [151, 239] on link "Blog" at bounding box center [174, 245] width 202 height 44
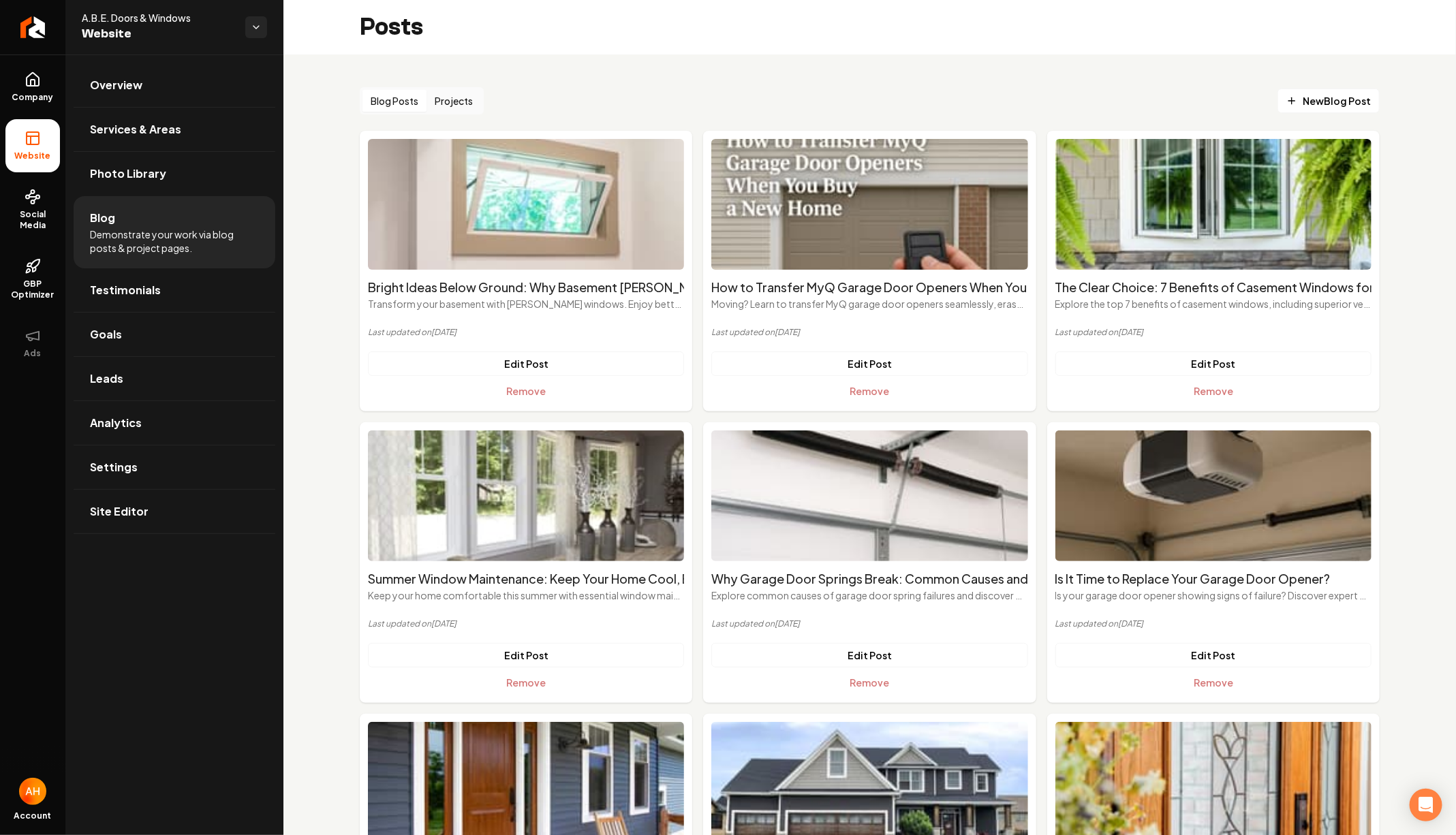
click at [468, 95] on button "Projects" at bounding box center [454, 100] width 54 height 22
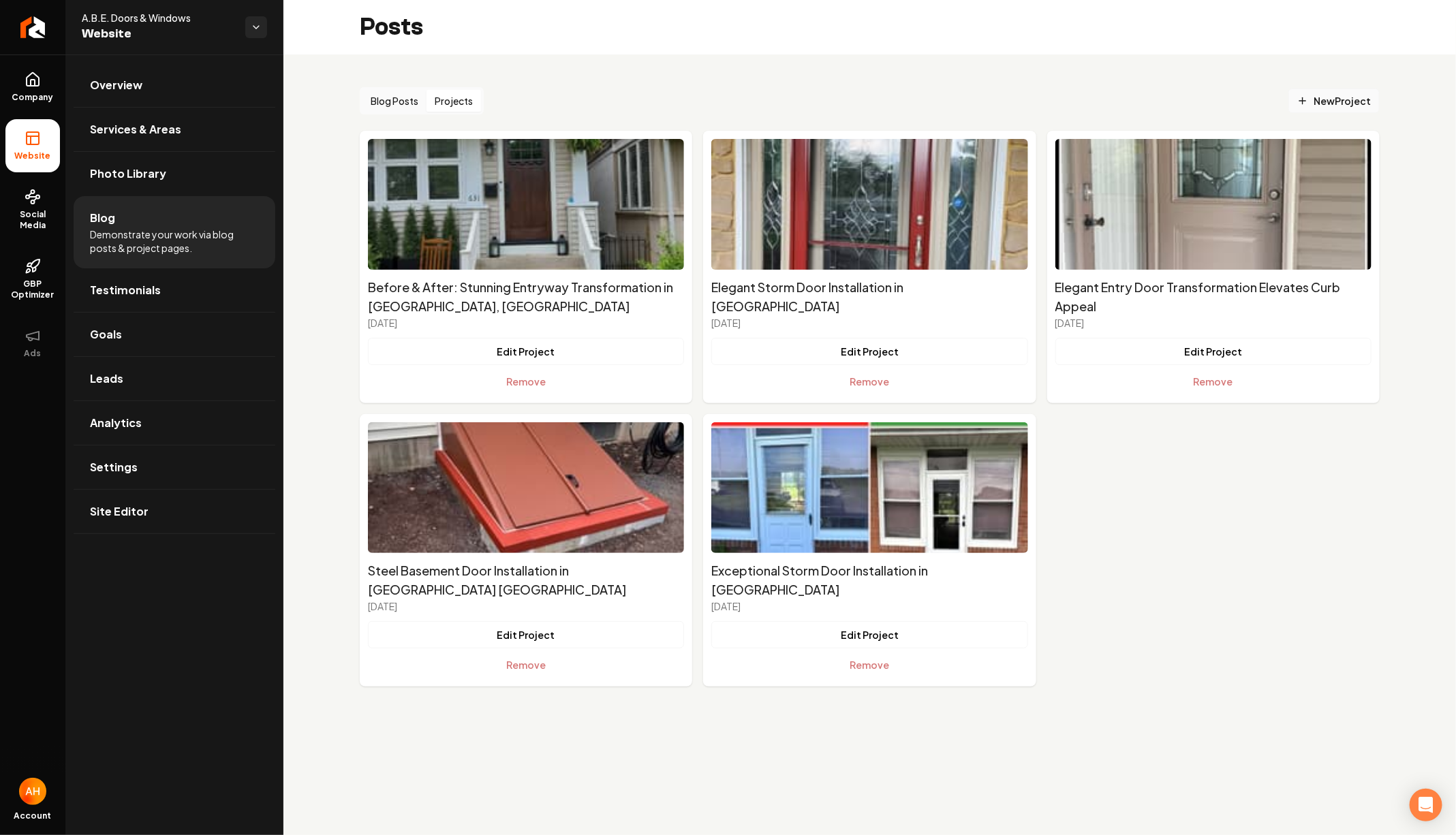
click at [1330, 91] on link "New Project" at bounding box center [1333, 100] width 91 height 24
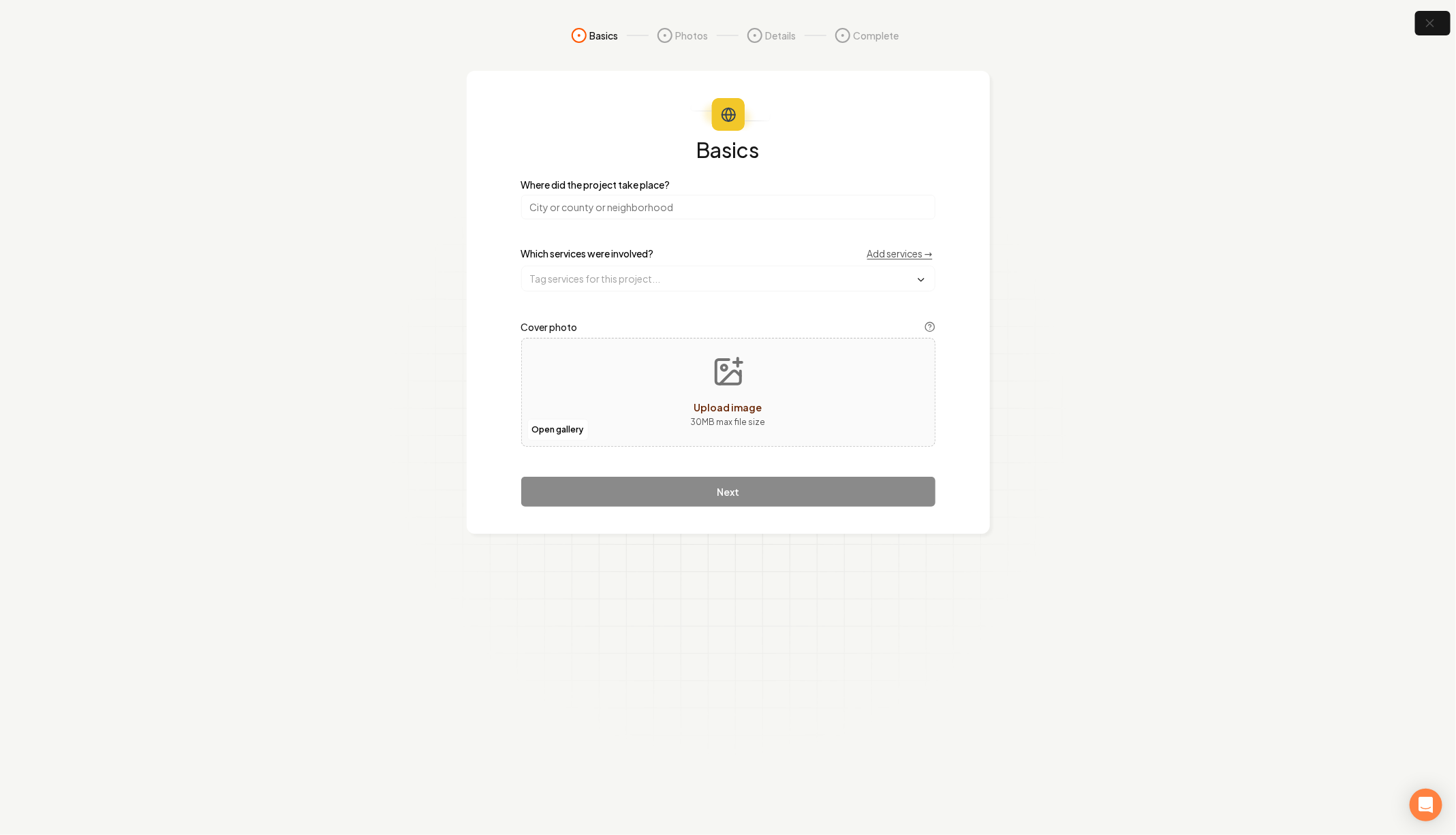
click at [685, 215] on input "search" at bounding box center [728, 206] width 414 height 24
paste input "Allentown"
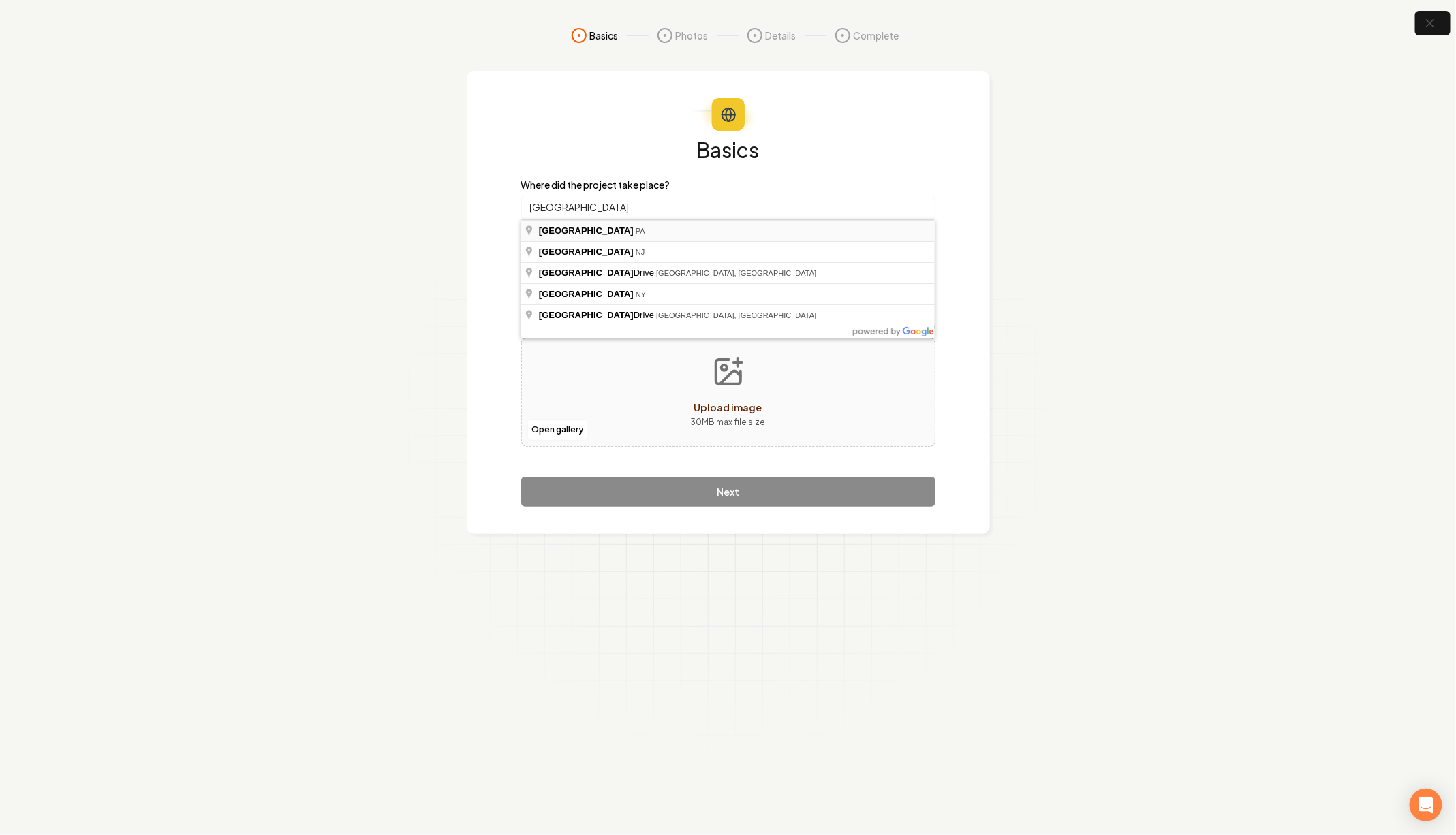
type input "Allentown, PA"
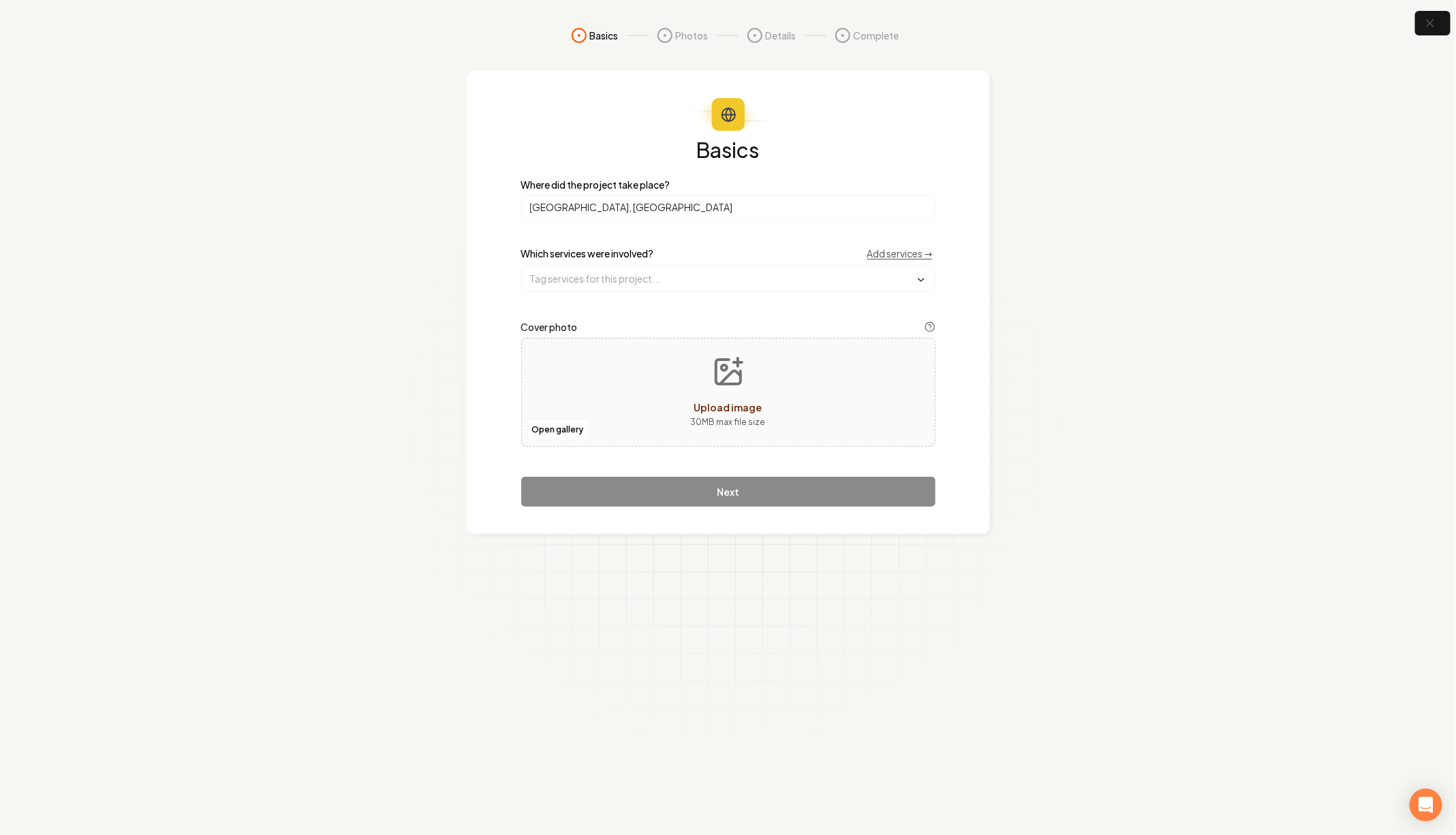
click at [648, 264] on div "Which services were involved? Add services →" at bounding box center [728, 269] width 414 height 45
click at [647, 275] on input "text" at bounding box center [728, 278] width 413 height 24
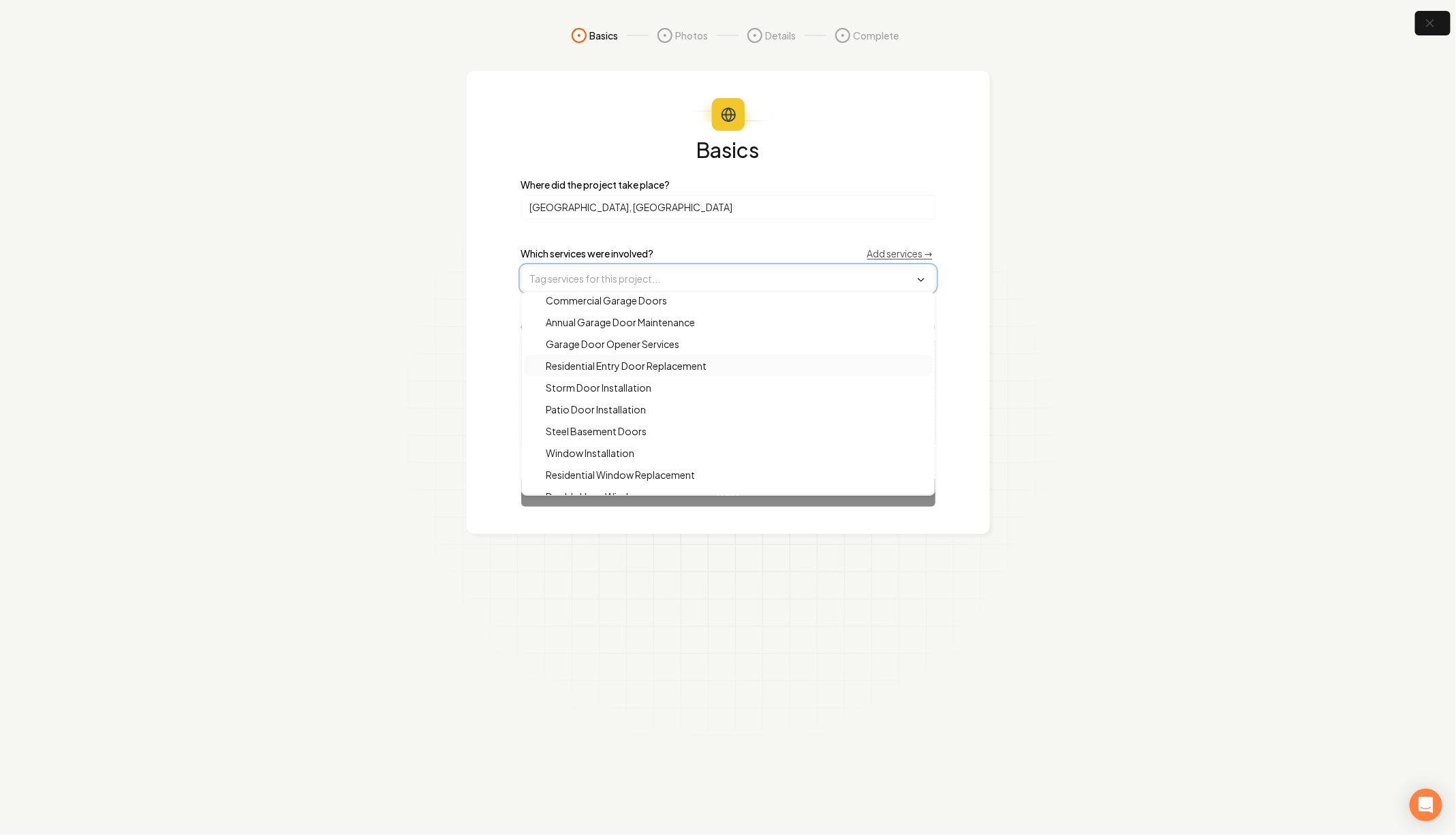
scroll to position [59, 0]
click at [658, 420] on div "Steel Basement Doors" at bounding box center [728, 421] width 407 height 22
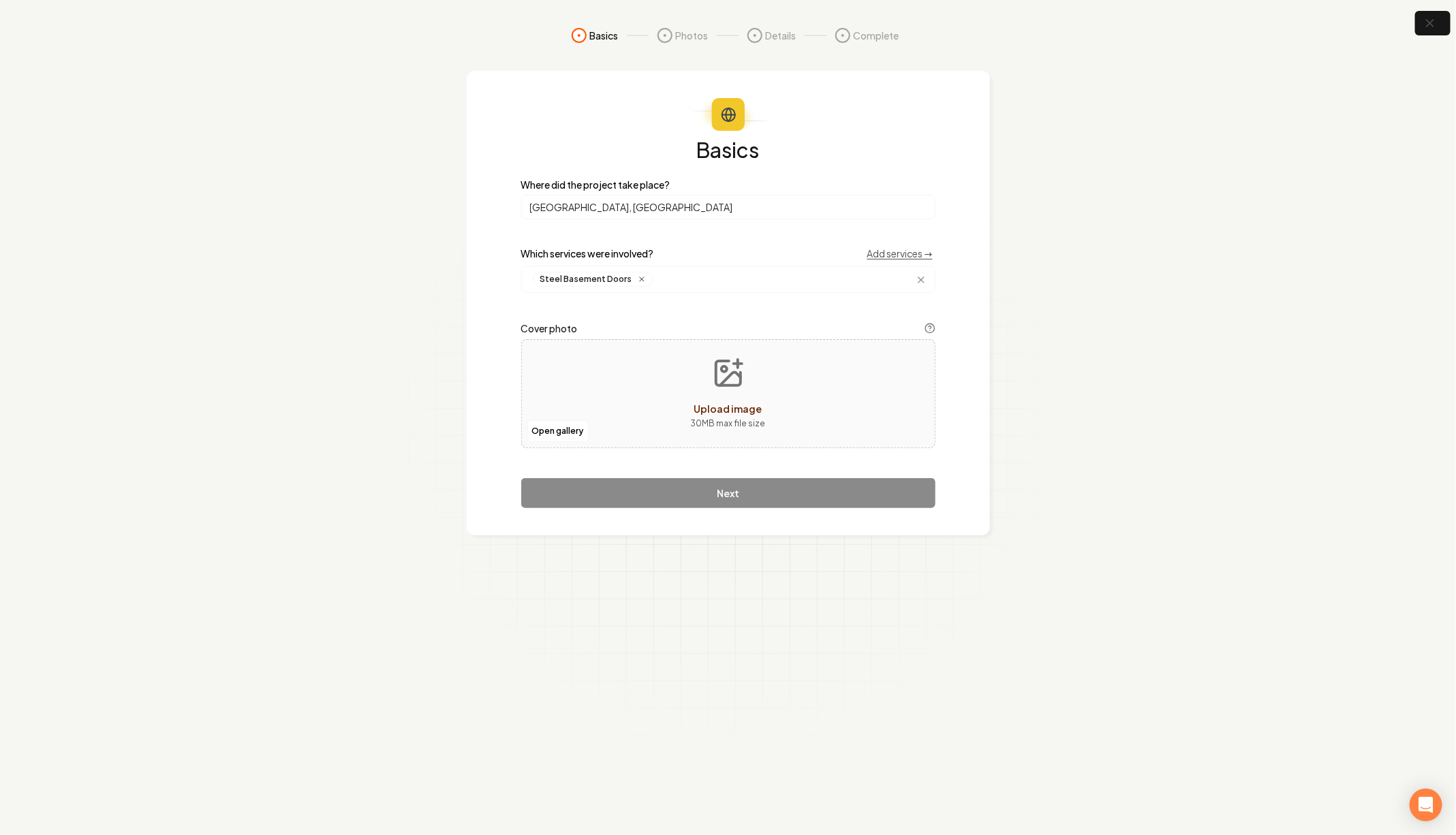
click at [1080, 261] on section "Basics Photos Details Complete Basics Where did the project take place? Allento…" at bounding box center [728, 418] width 1456 height 835
click at [777, 269] on div "Steel Basement Doors" at bounding box center [728, 279] width 414 height 27
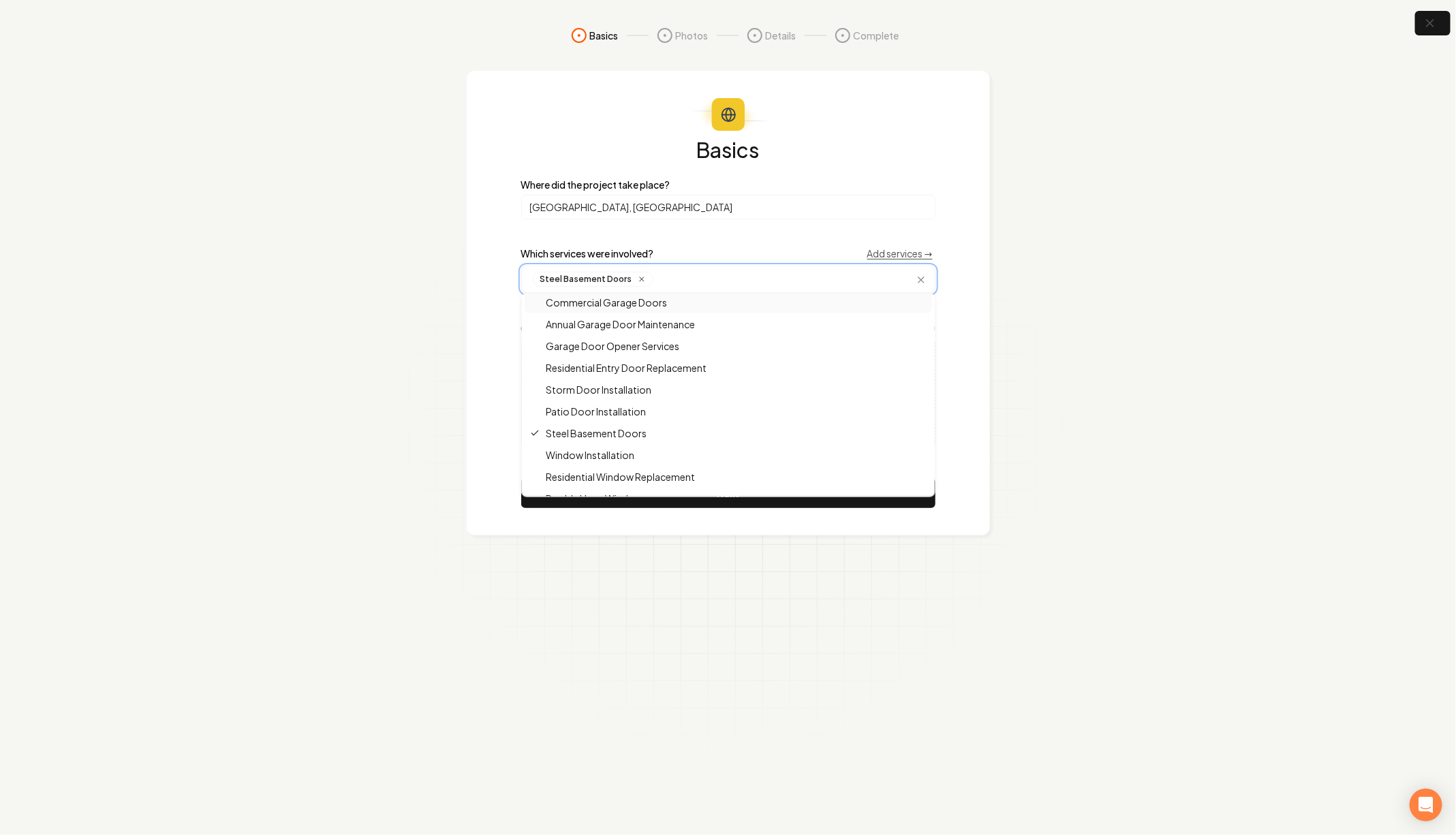
scroll to position [6, 0]
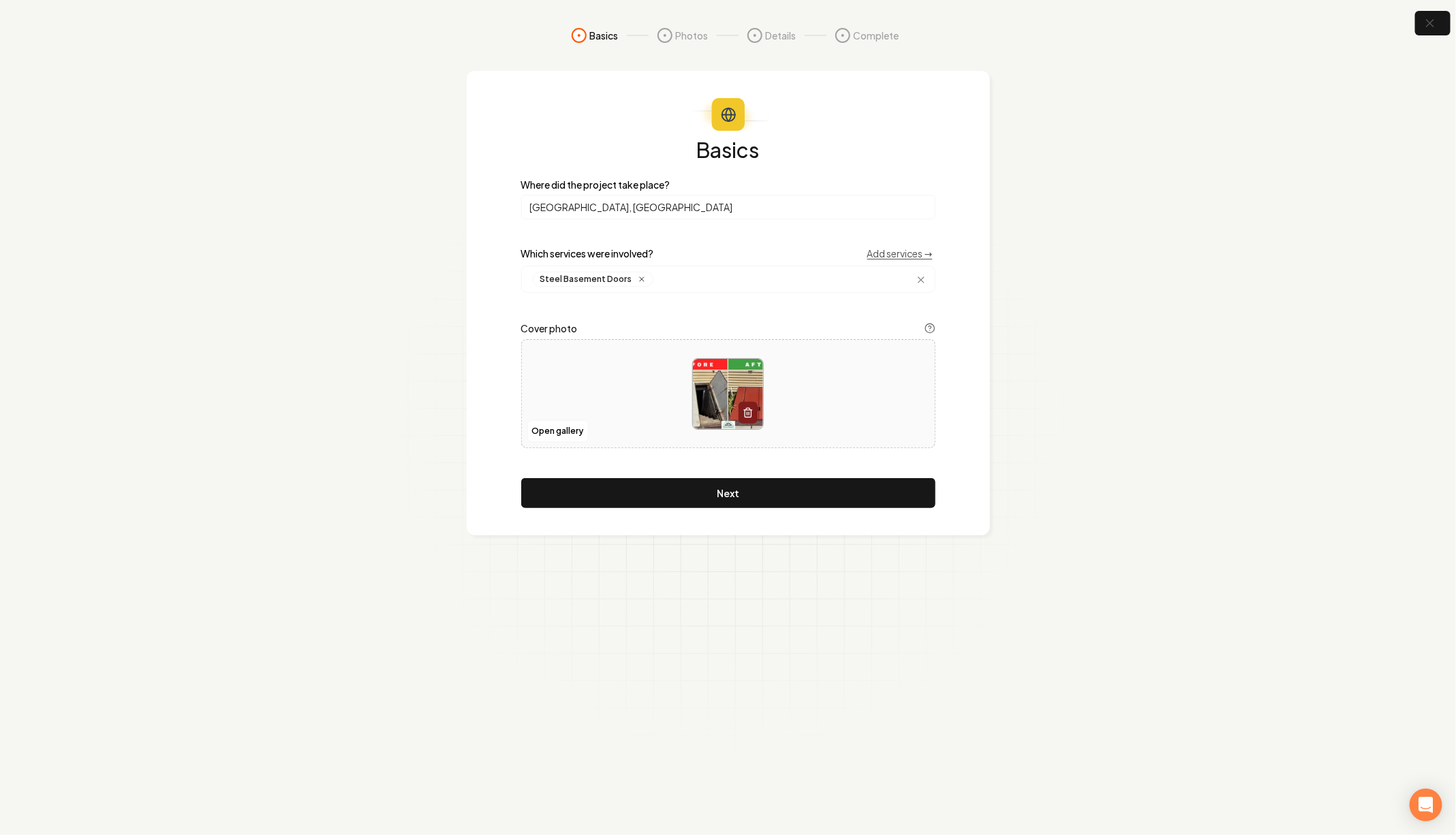
click at [1072, 277] on section "Basics Photos Details Complete Basics Where did the project take place? Allento…" at bounding box center [728, 418] width 1456 height 835
click at [756, 498] on button "Next" at bounding box center [728, 493] width 414 height 30
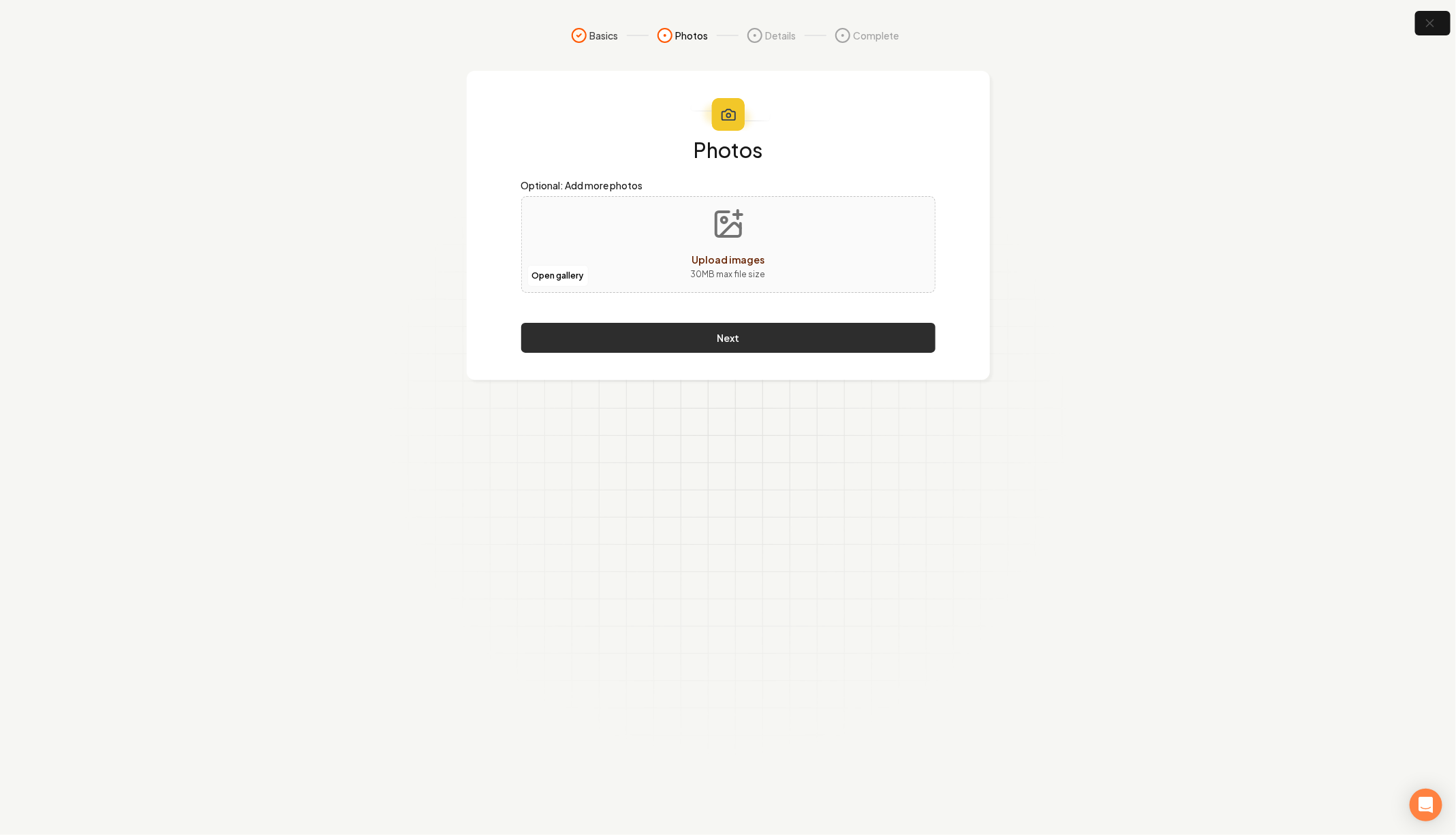
click at [752, 334] on button "Next" at bounding box center [728, 337] width 414 height 30
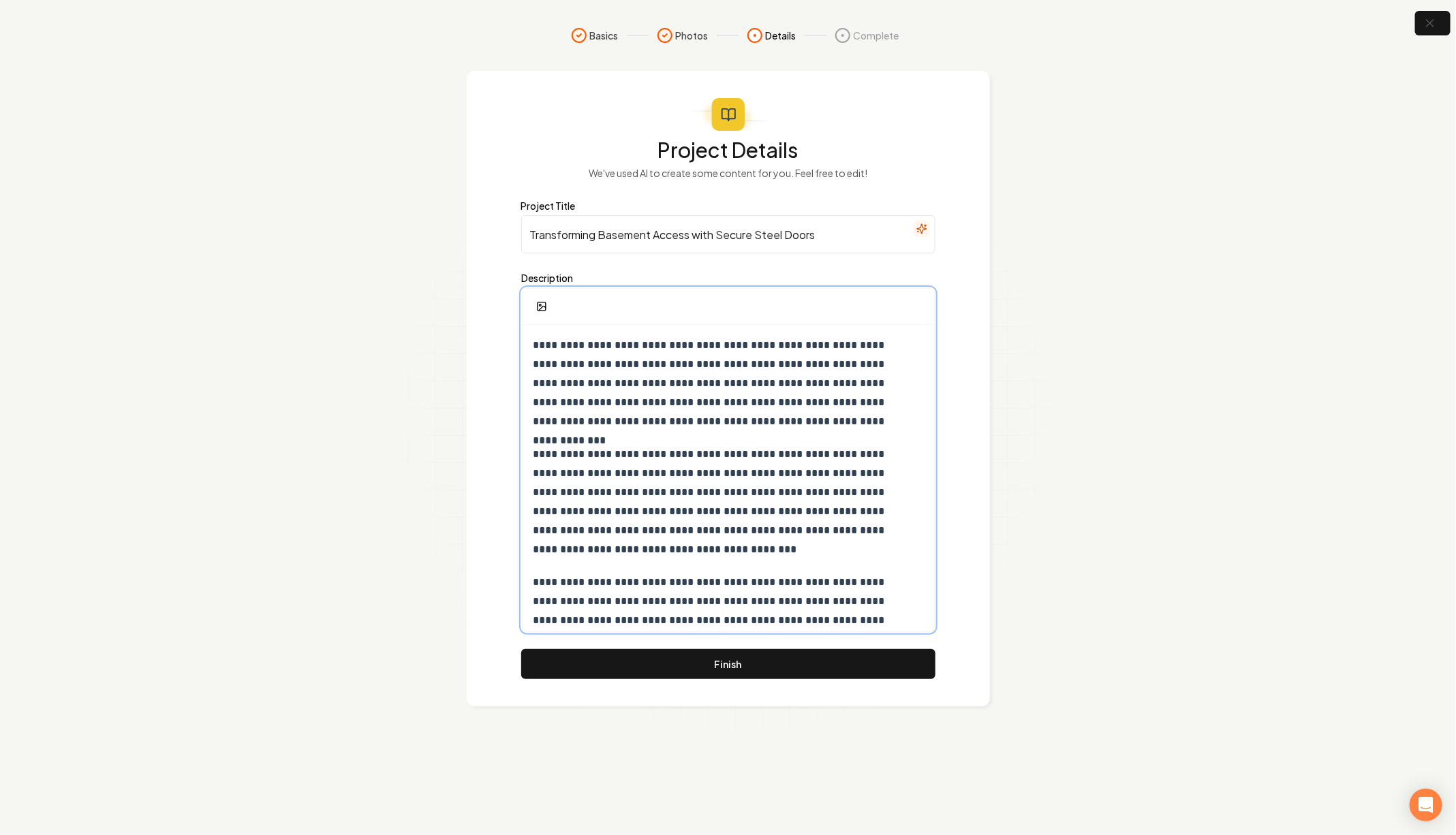
click at [691, 394] on p "**********" at bounding box center [722, 383] width 378 height 95
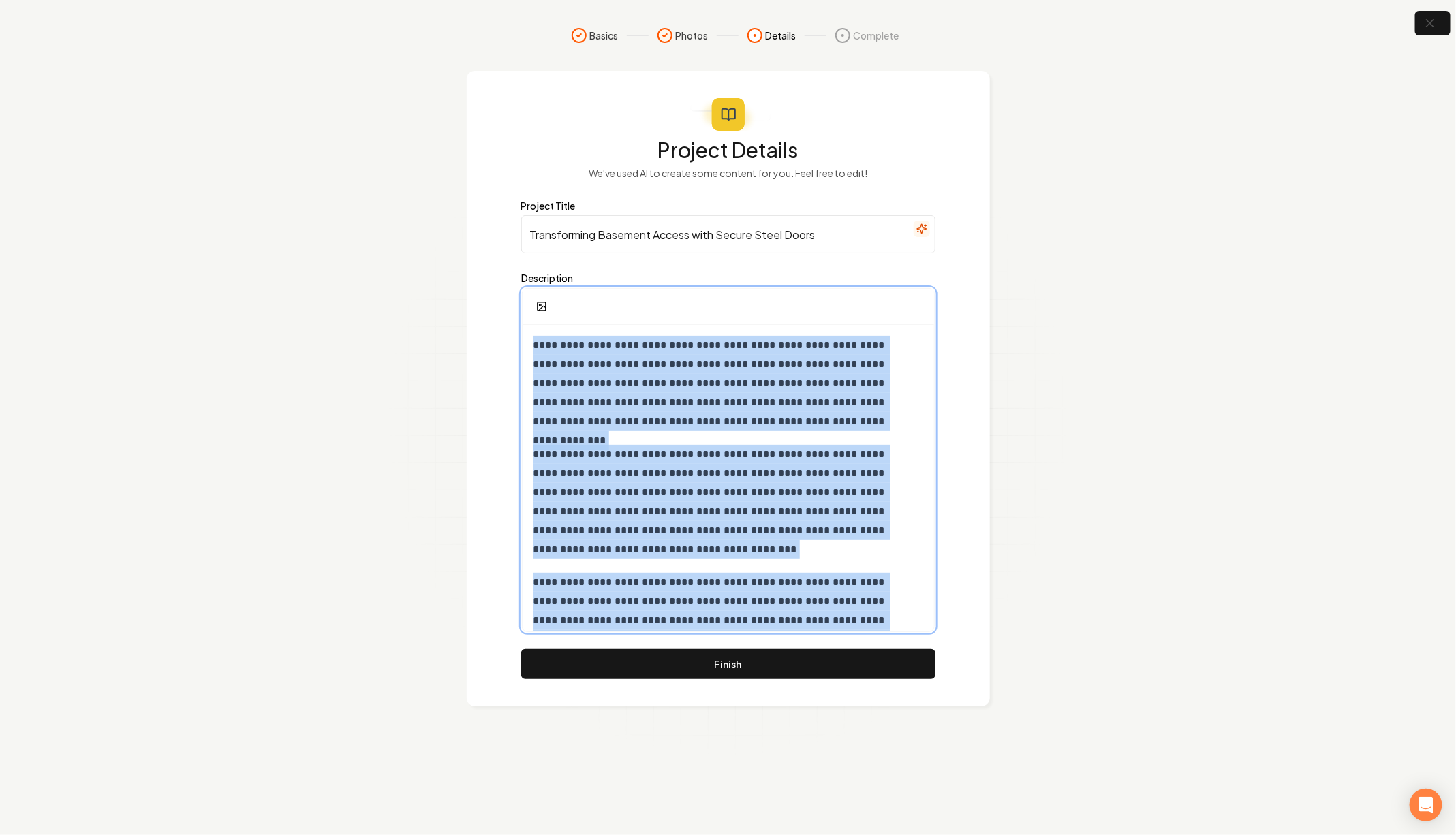
copy div "**********"
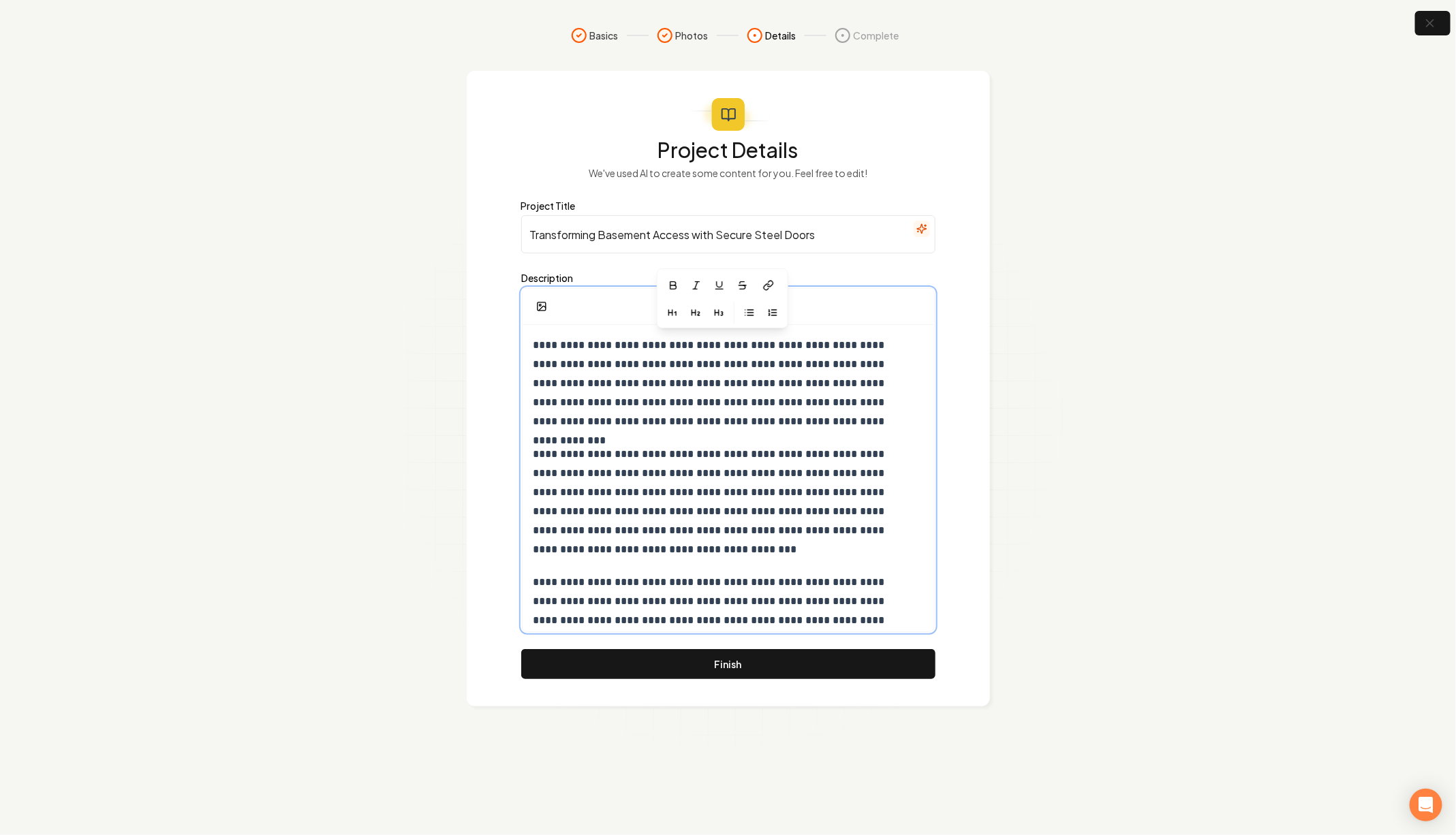
click at [690, 395] on p "**********" at bounding box center [722, 383] width 378 height 95
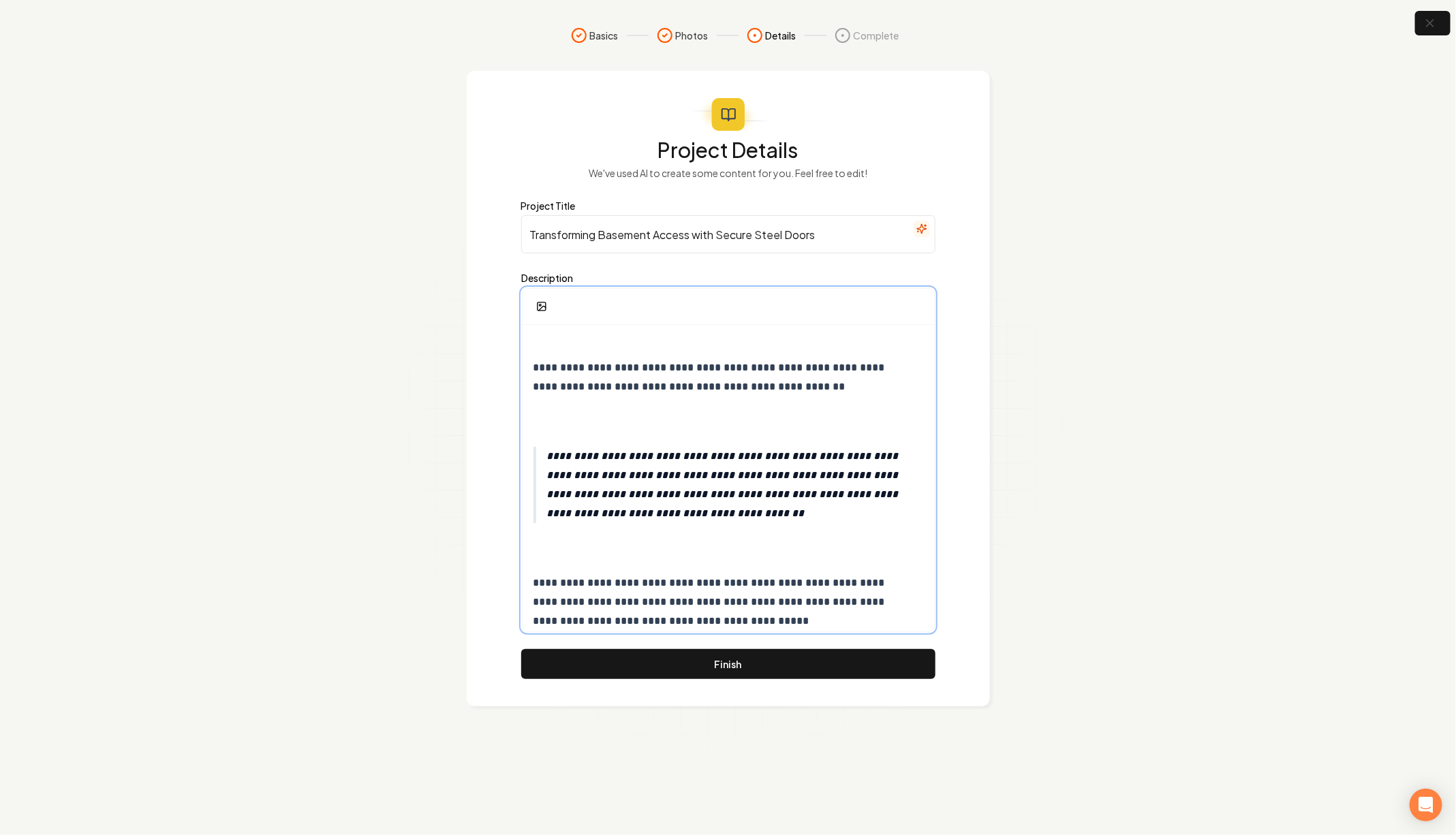
scroll to position [412, 0]
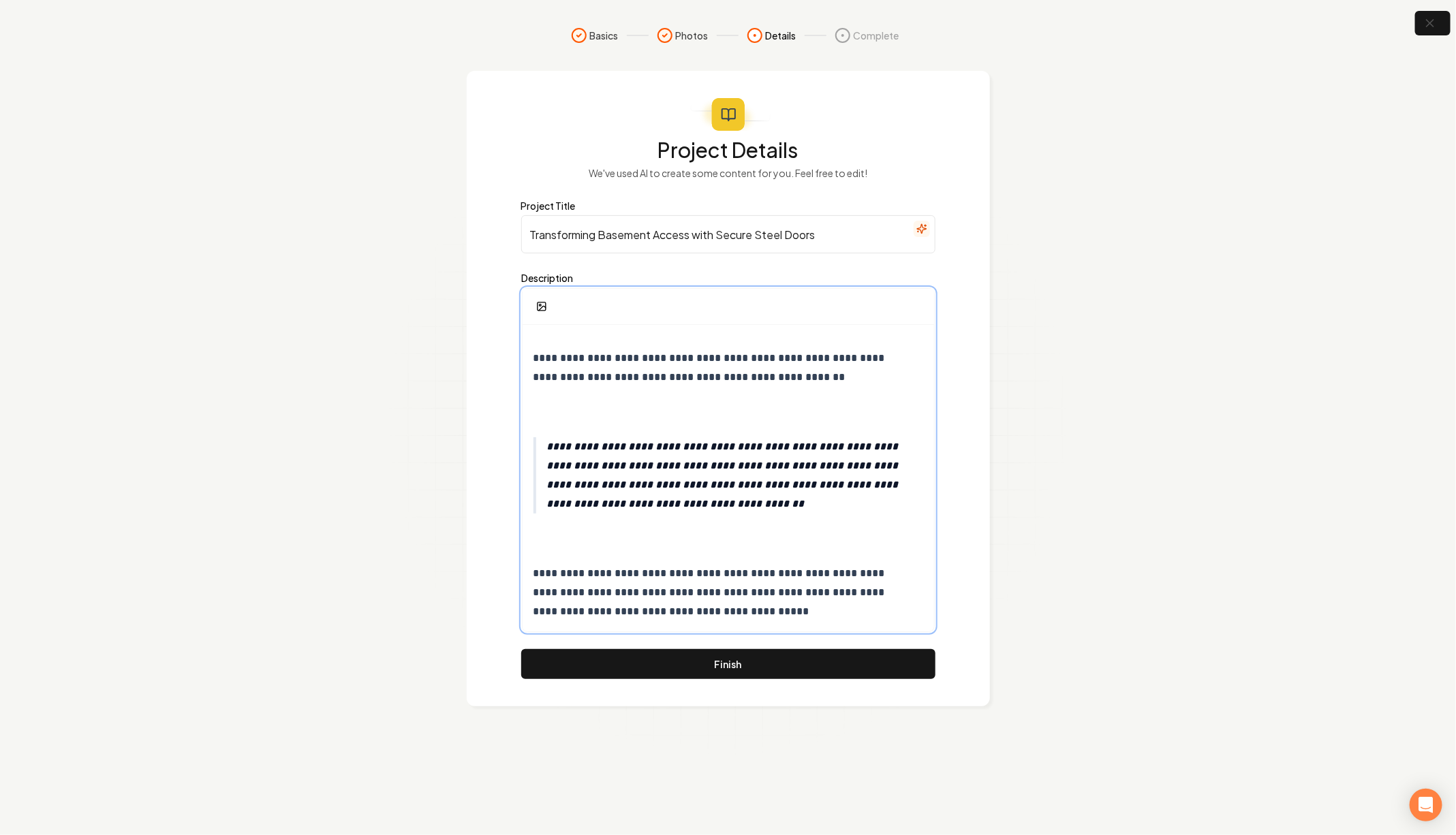
click at [698, 522] on div "**********" at bounding box center [728, 273] width 411 height 718
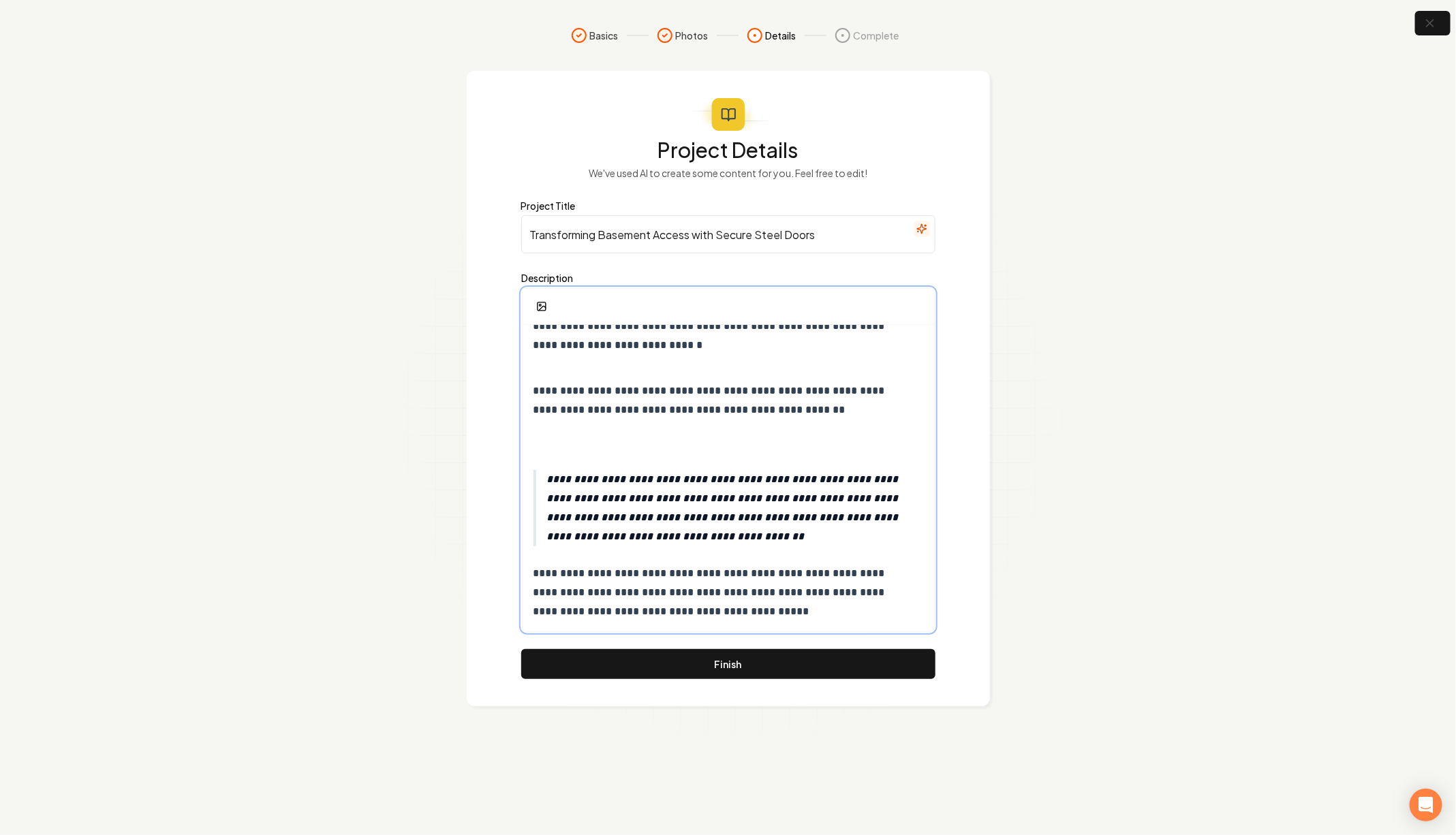
click at [568, 451] on p at bounding box center [728, 442] width 390 height 19
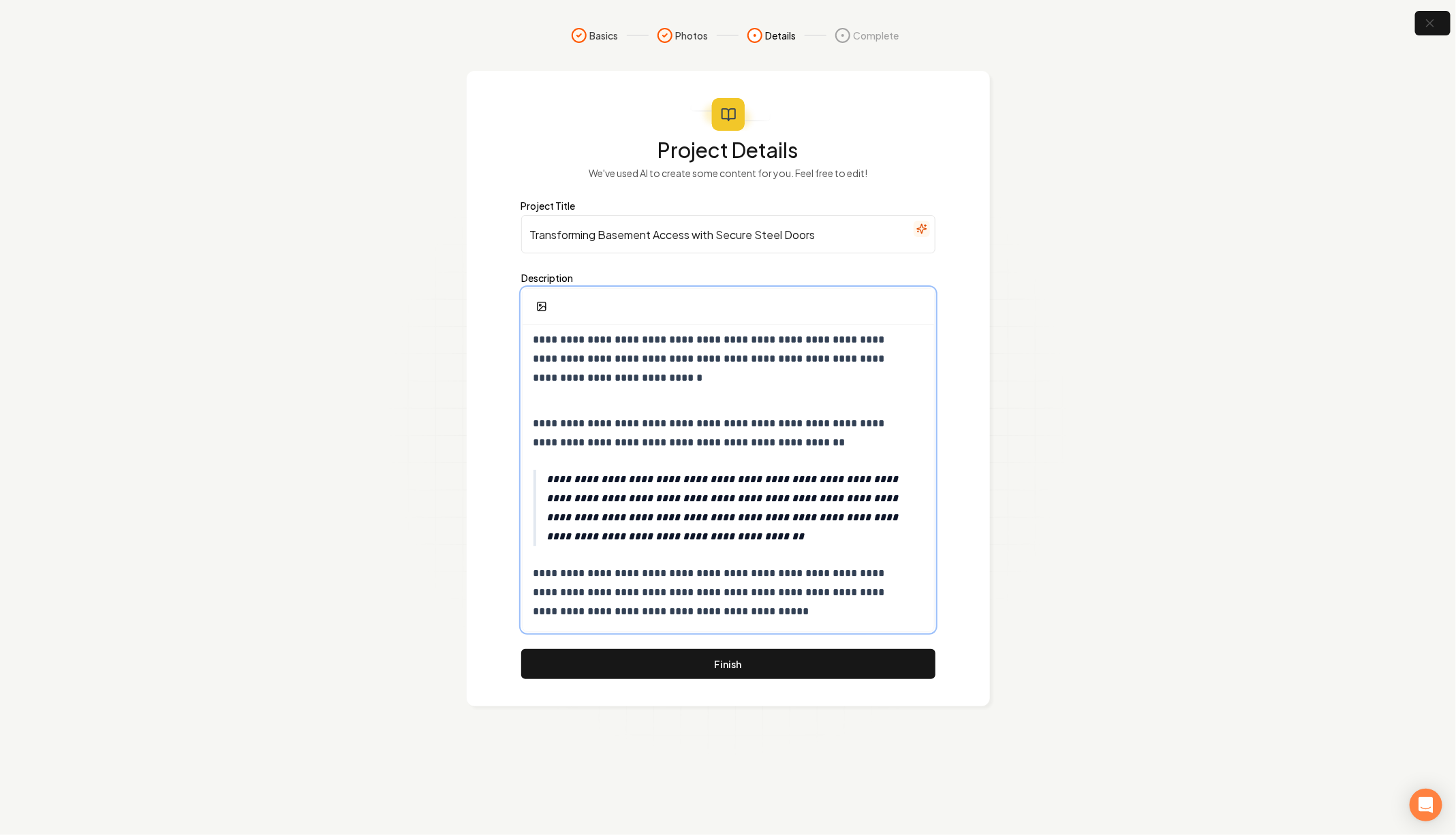
click at [629, 375] on div "**********" at bounding box center [728, 305] width 411 height 652
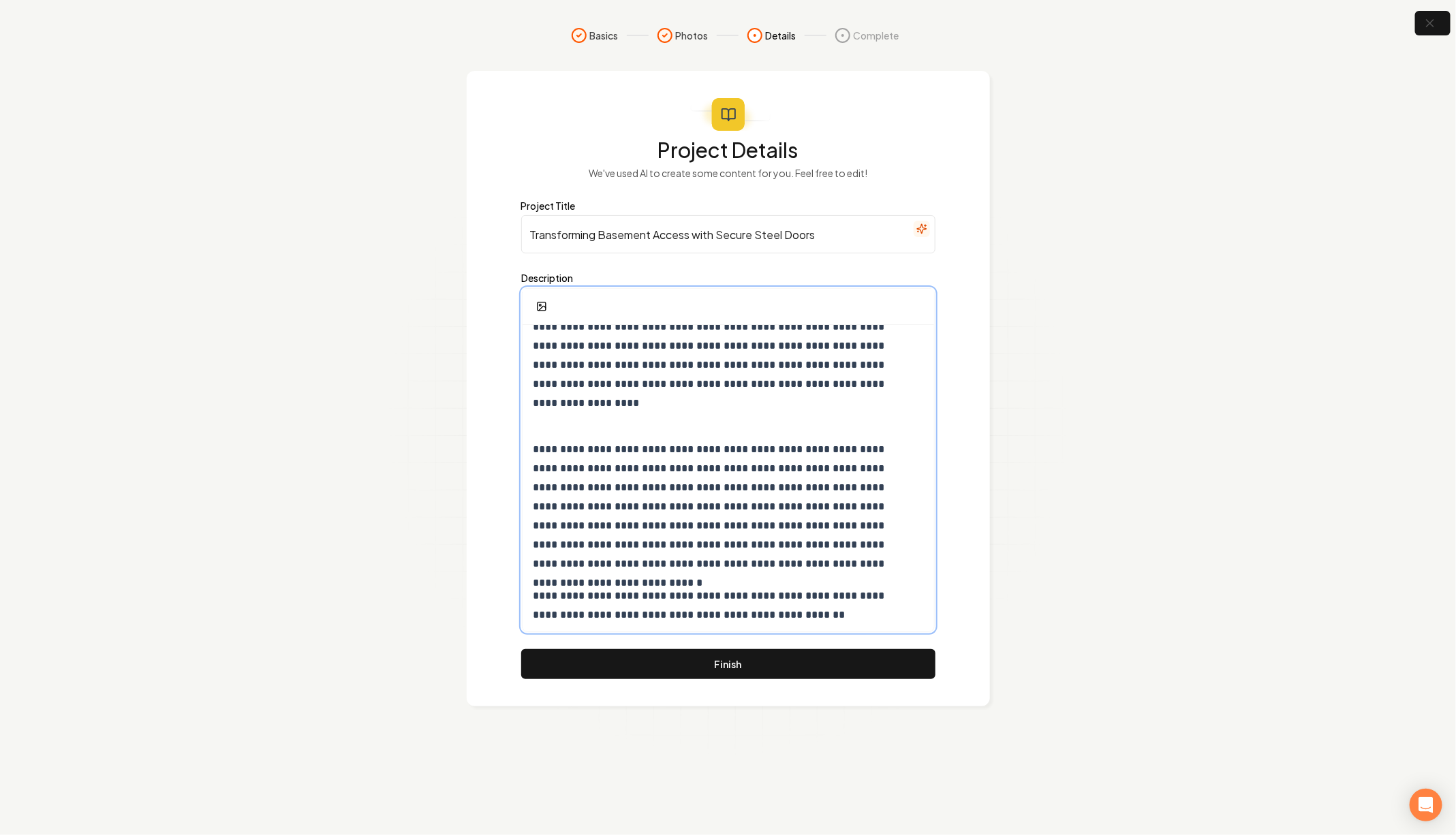
scroll to position [141, 0]
click at [665, 419] on p at bounding box center [722, 415] width 378 height 19
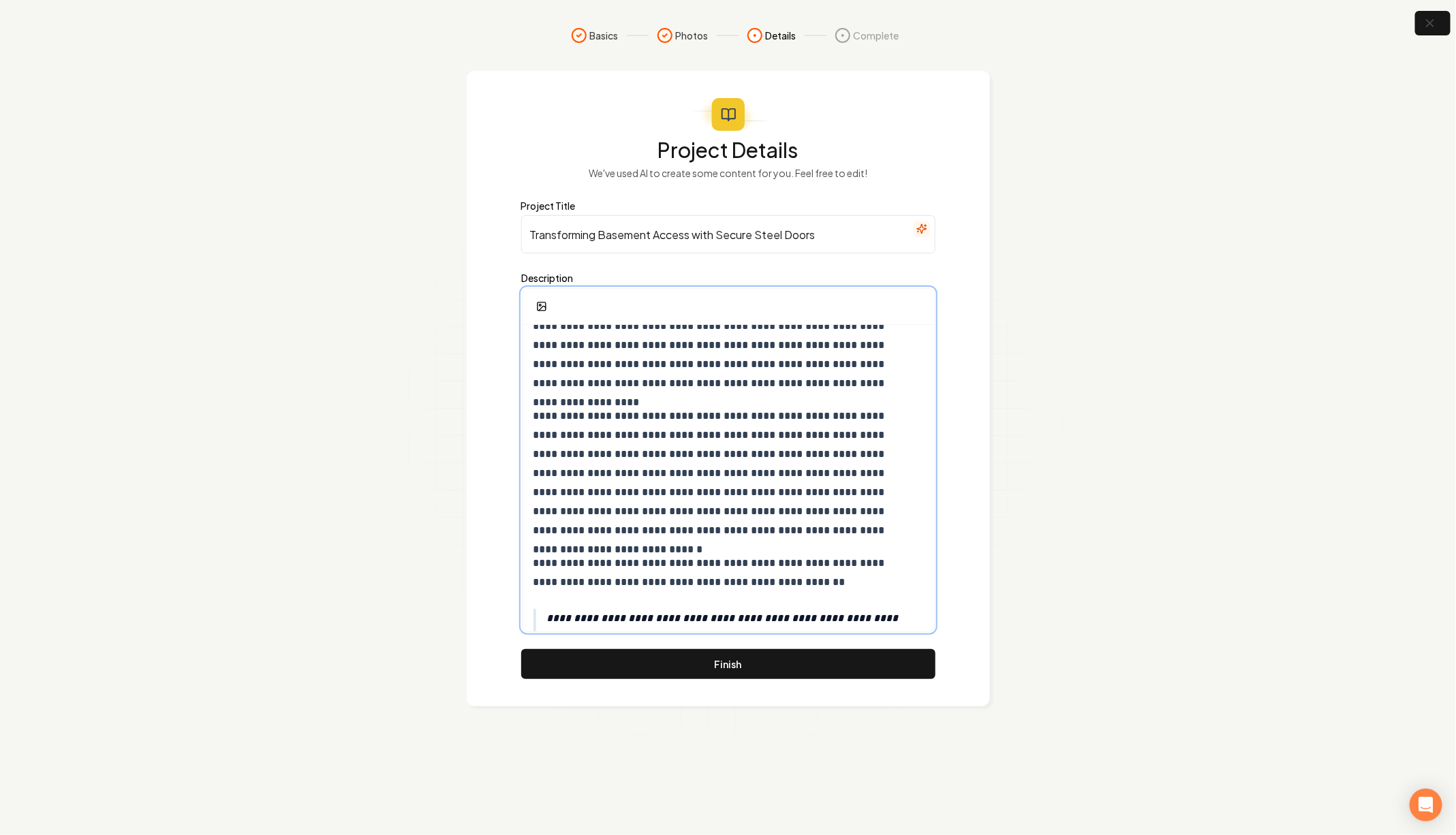
scroll to position [0, 0]
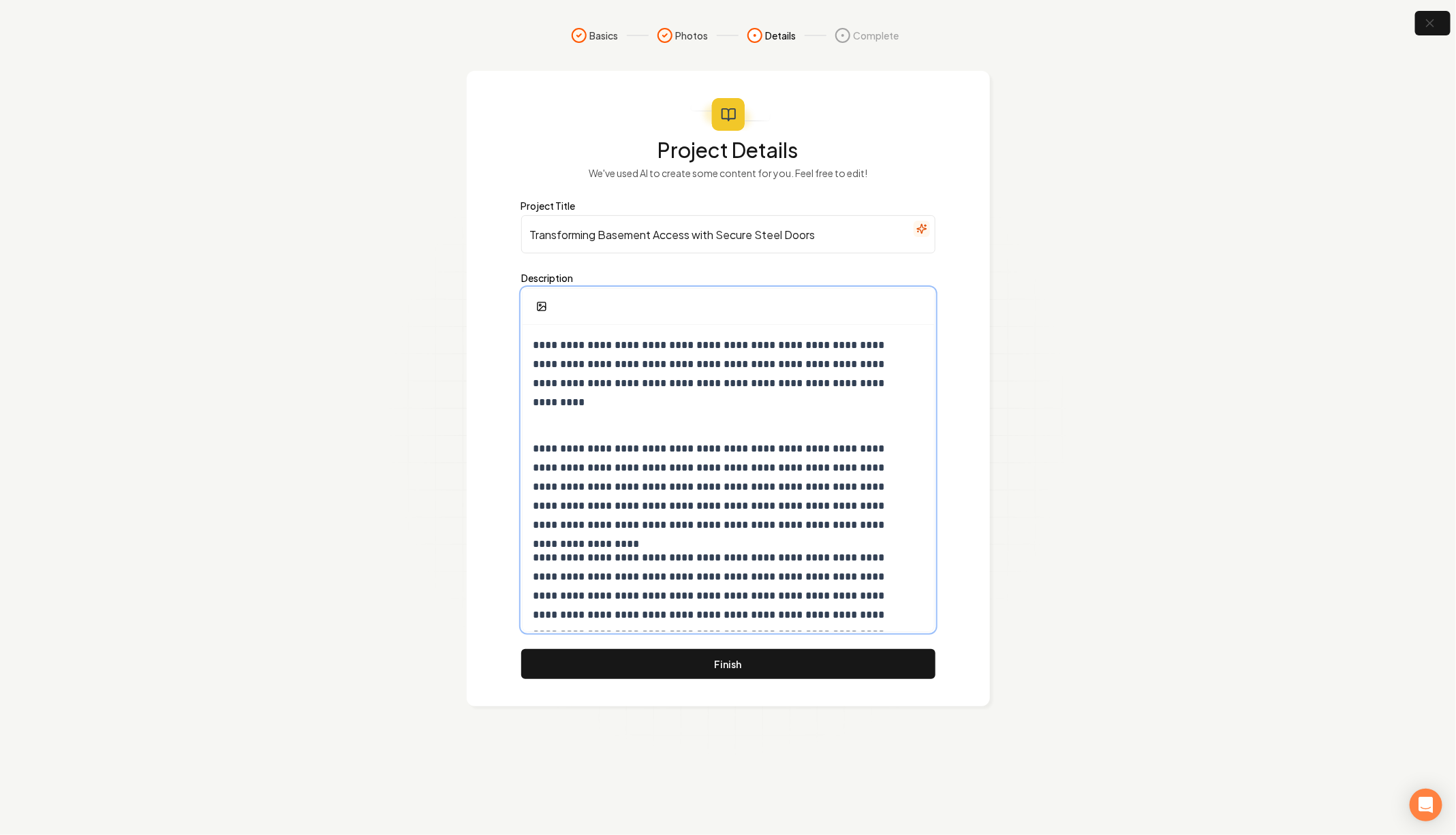
click at [650, 406] on p at bounding box center [722, 415] width 378 height 19
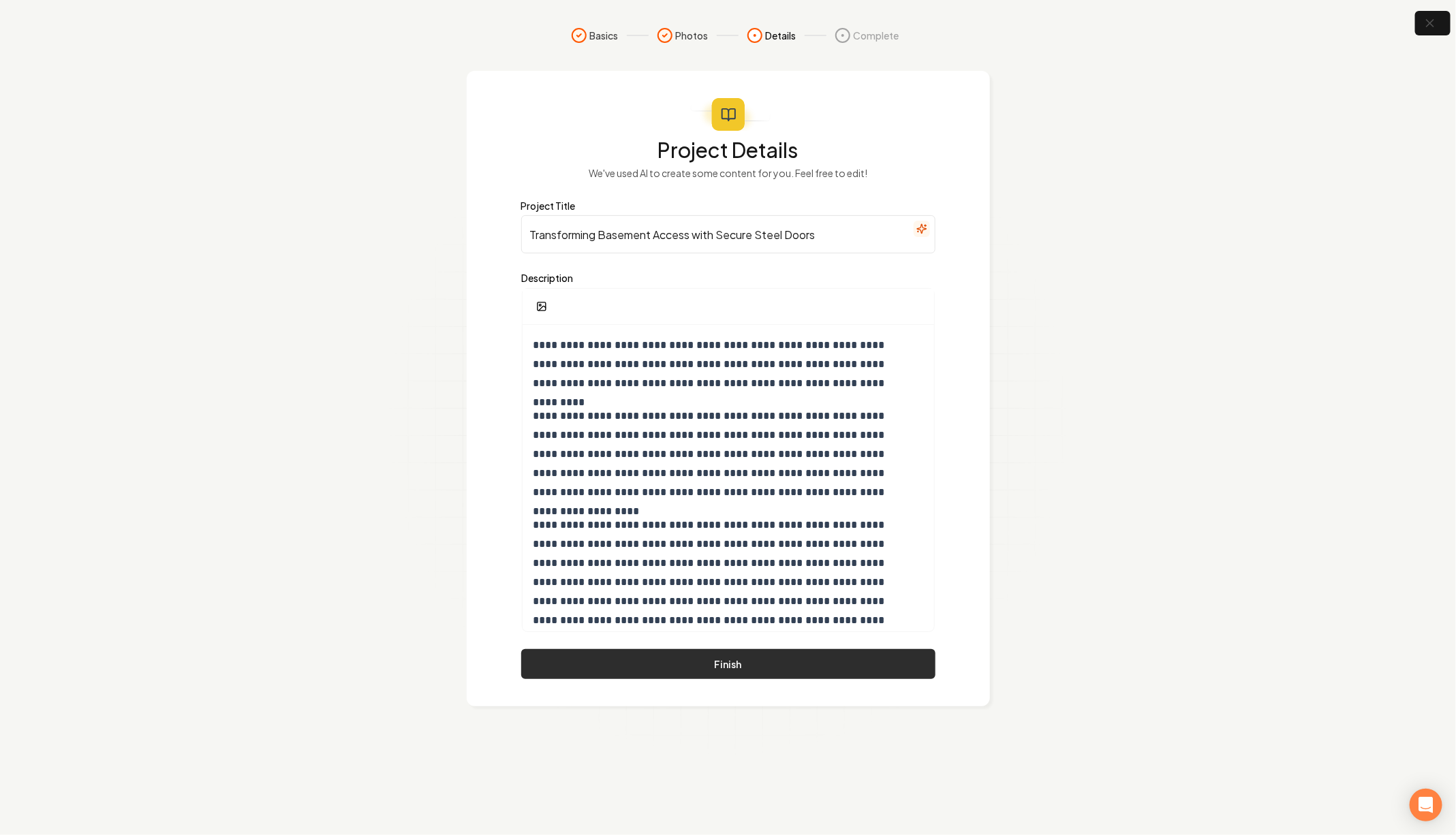
click at [683, 654] on button "Finish" at bounding box center [728, 664] width 414 height 30
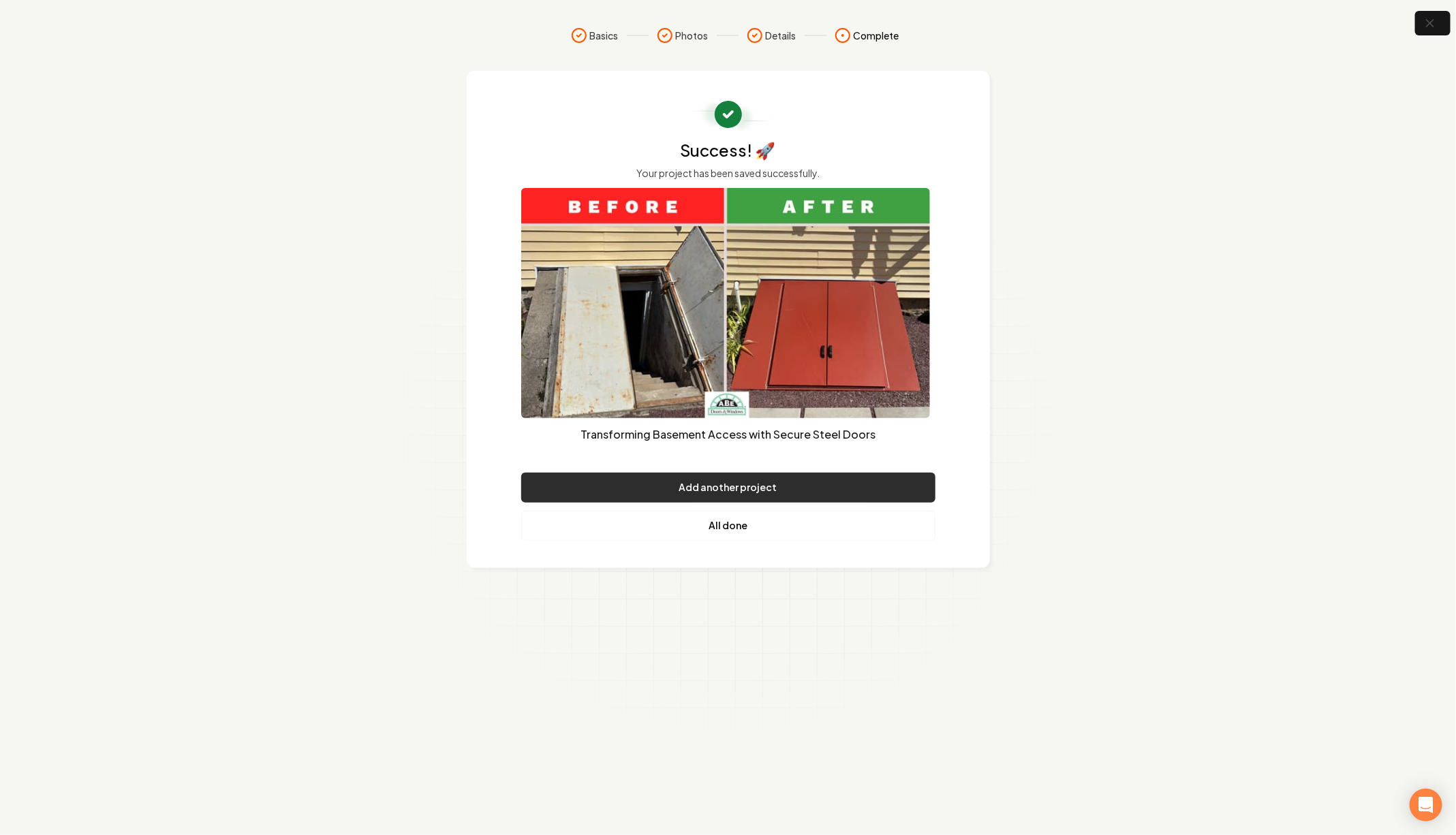
click at [768, 481] on button "Add another project" at bounding box center [728, 487] width 414 height 30
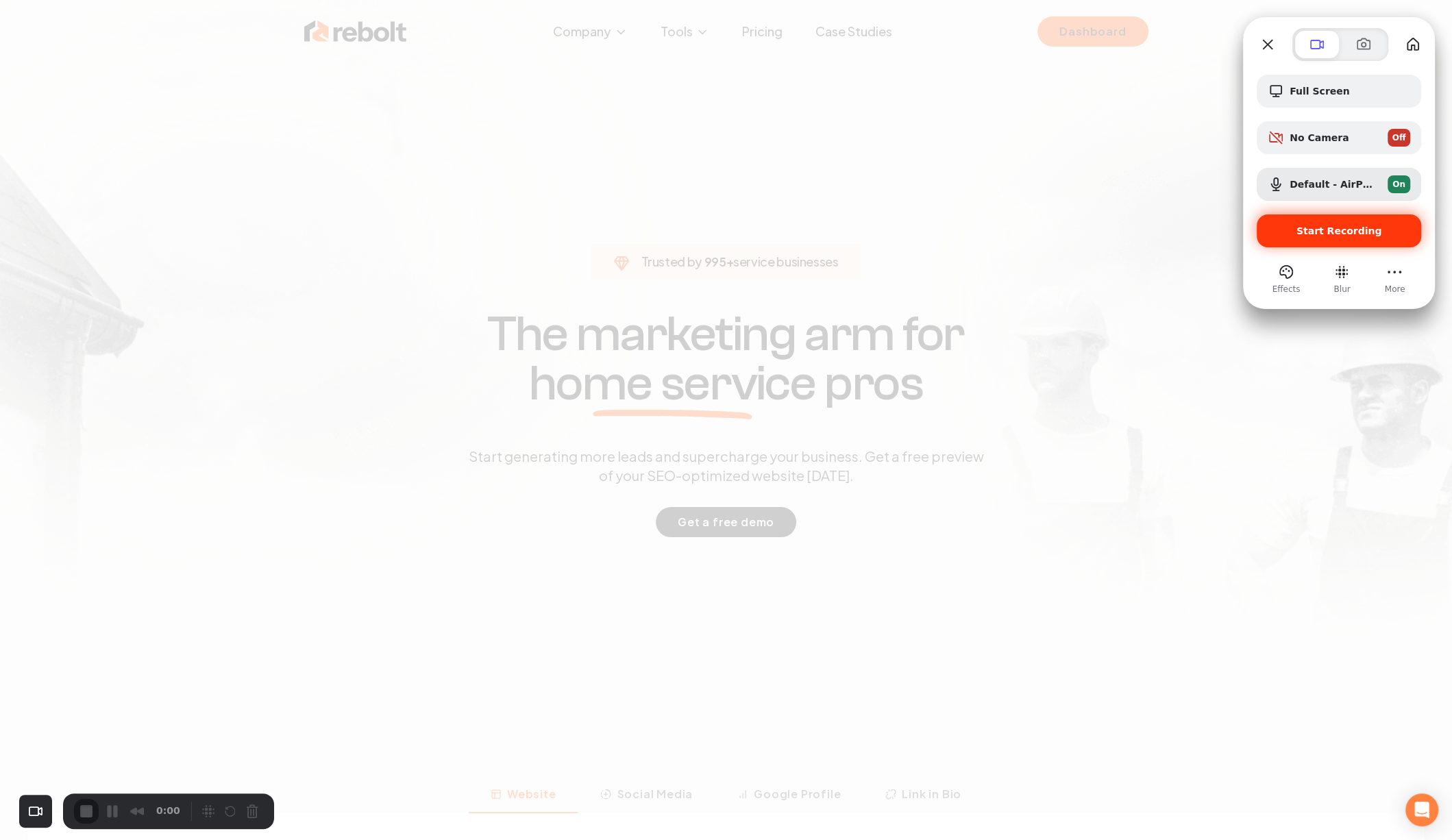
click at [1341, 234] on span "Start Recording" at bounding box center [1339, 231] width 86 height 11
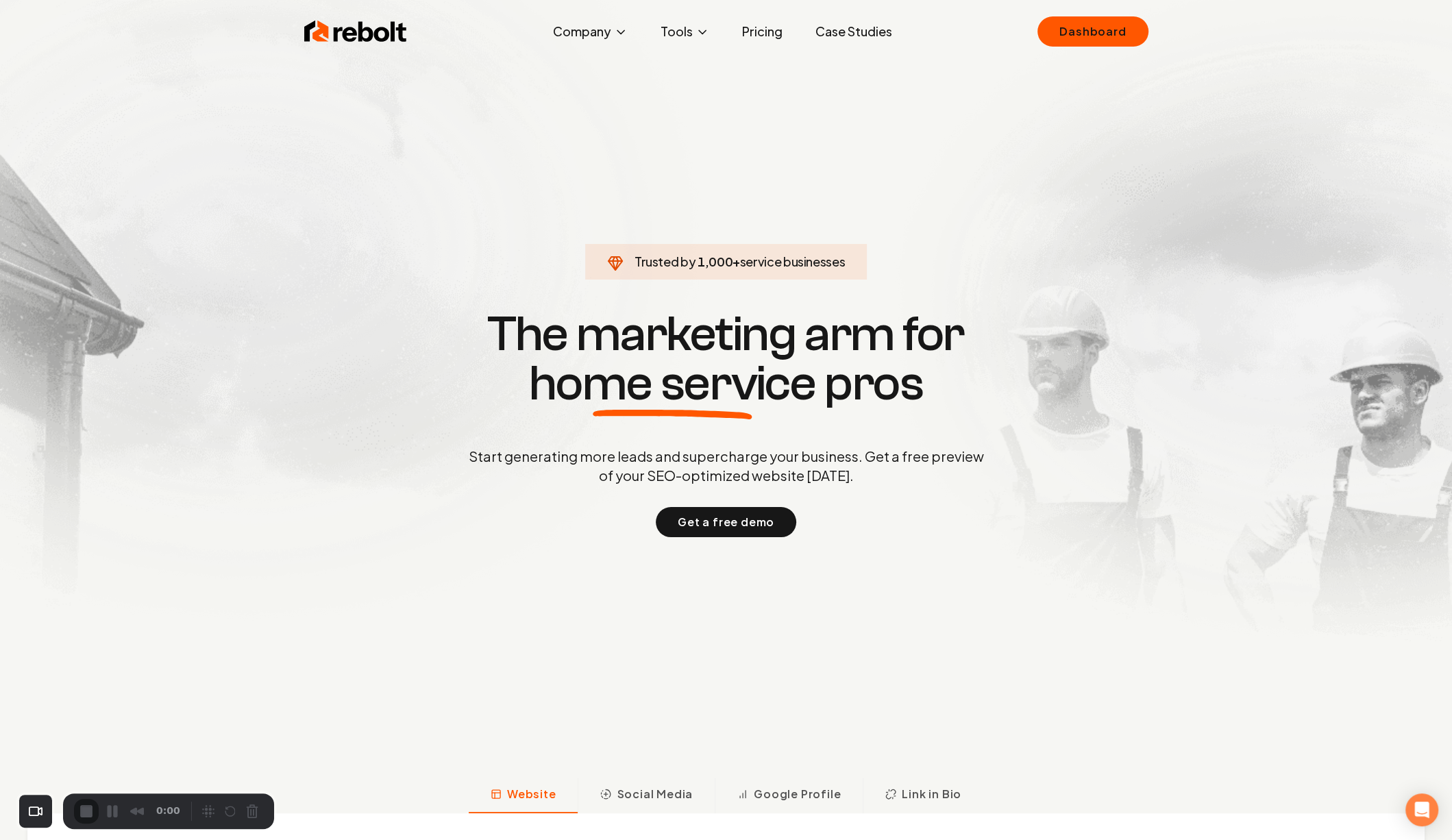
click at [992, 210] on section "Trusted by 1,000 + service businesses The marketing arm for home service pros S…" at bounding box center [726, 422] width 680 height 756
click at [1077, 44] on link "Dashboard" at bounding box center [1092, 31] width 110 height 30
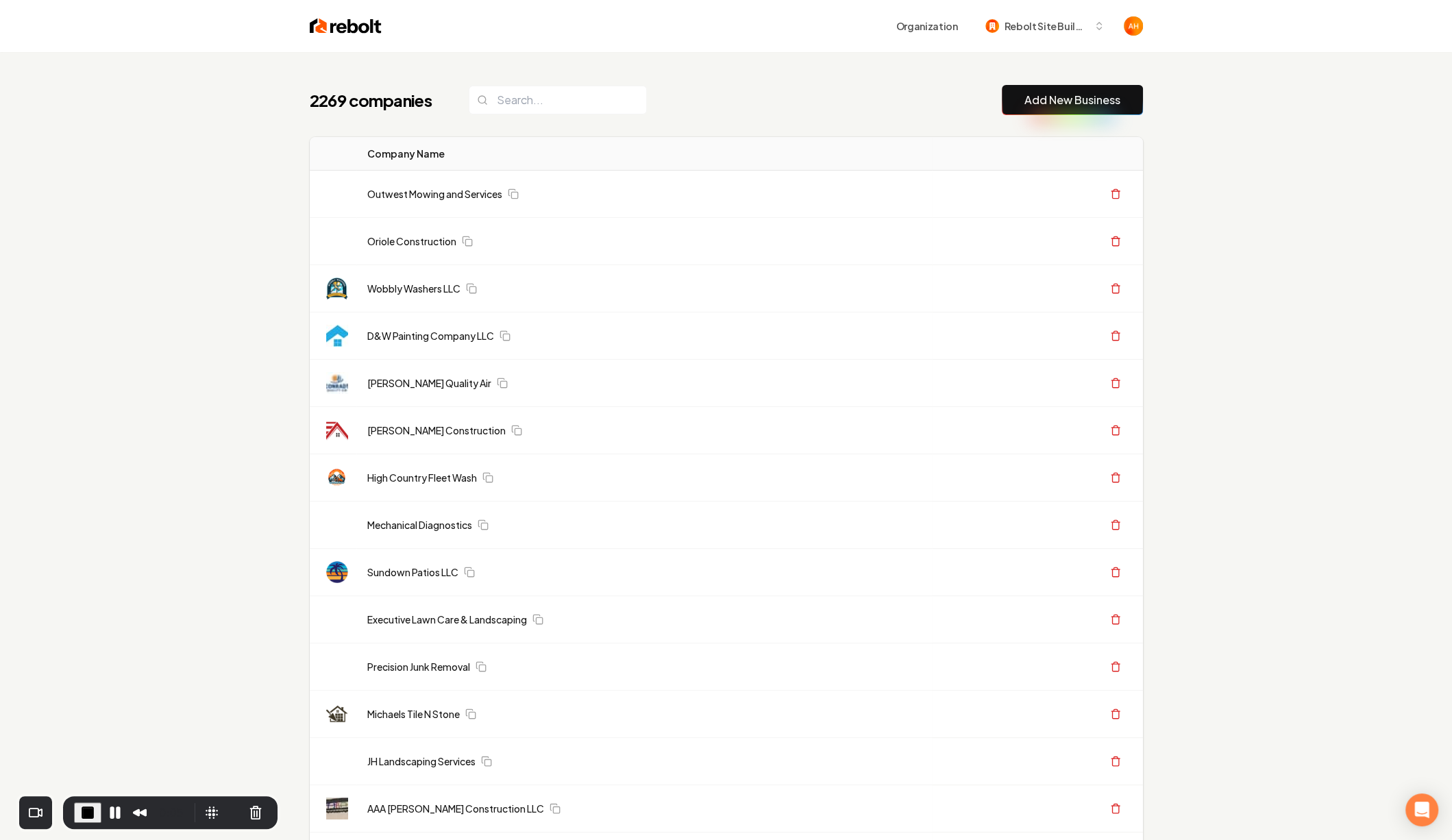
click at [1223, 48] on header "Organization Rebolt Site Builder" at bounding box center [726, 26] width 1452 height 52
click at [1069, 25] on span "Rebolt Site Builder" at bounding box center [1046, 26] width 83 height 15
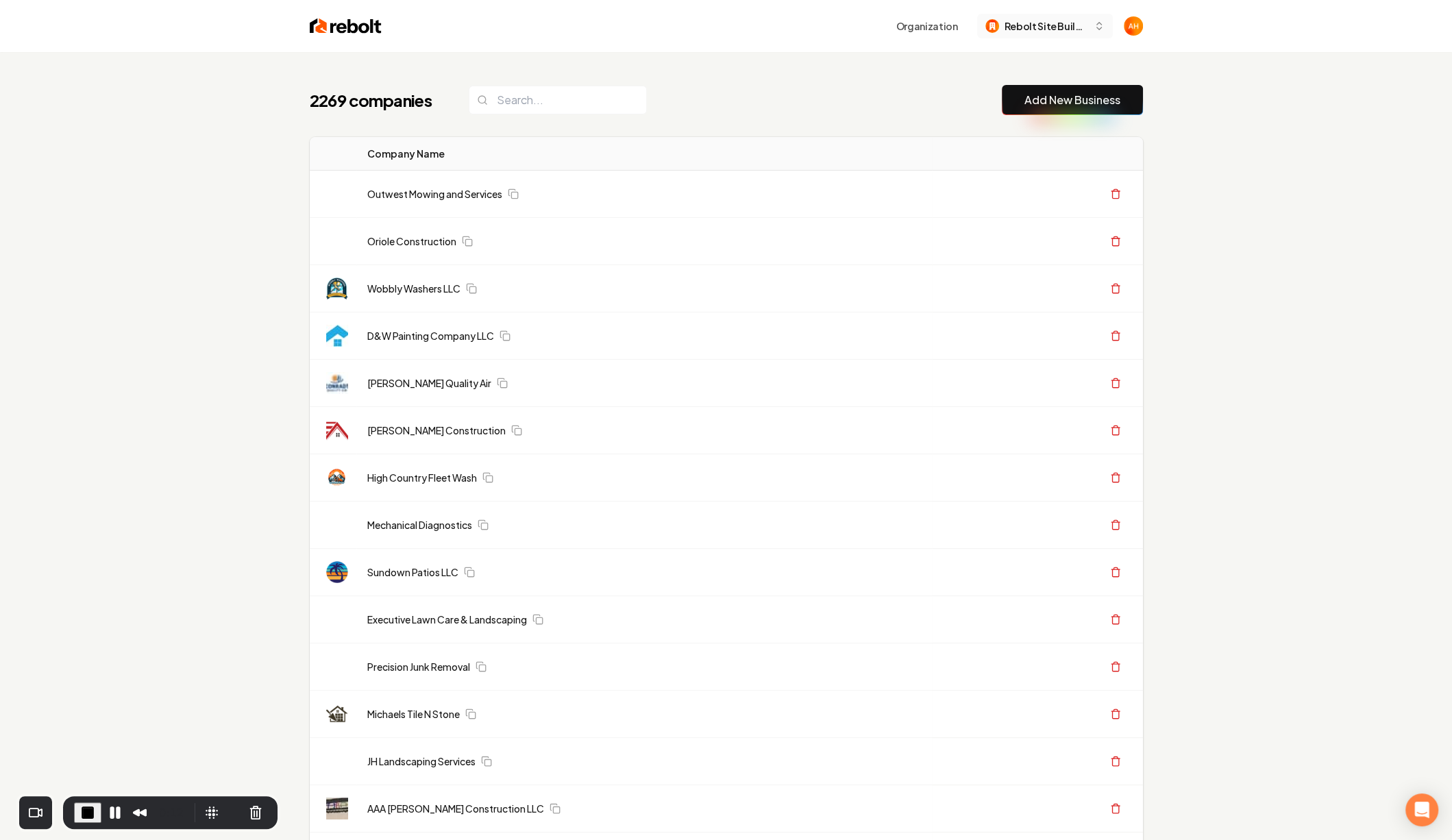
drag, startPoint x: 983, startPoint y: 22, endPoint x: 1110, endPoint y: 22, distance: 127.0
click at [1110, 22] on button "Rebolt Site Builder" at bounding box center [1044, 26] width 135 height 25
click at [1252, 39] on header "Organization Rebolt Site Builder" at bounding box center [726, 26] width 1452 height 52
drag, startPoint x: 995, startPoint y: 22, endPoint x: 1113, endPoint y: 22, distance: 118.0
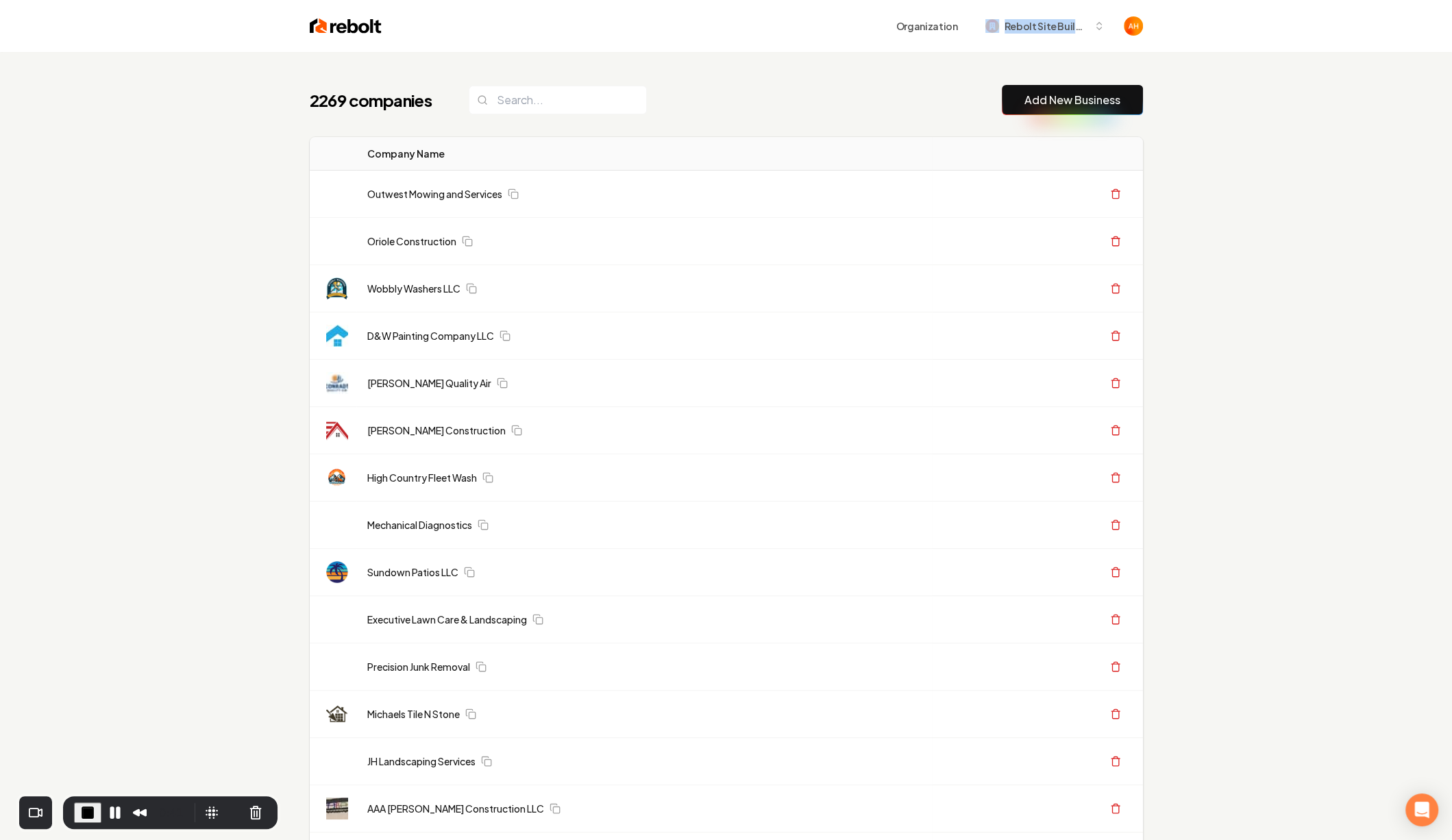
click at [1113, 22] on div "Organization Rebolt Site Builder" at bounding box center [762, 26] width 761 height 25
click at [1208, 36] on header "Organization Rebolt Site Builder" at bounding box center [726, 26] width 1452 height 52
click at [1082, 100] on link "Add New Business" at bounding box center [1073, 100] width 96 height 16
drag, startPoint x: 843, startPoint y: 50, endPoint x: 1078, endPoint y: 50, distance: 235.0
click at [1078, 50] on div "Organization Rebolt Site Builder" at bounding box center [726, 26] width 877 height 52
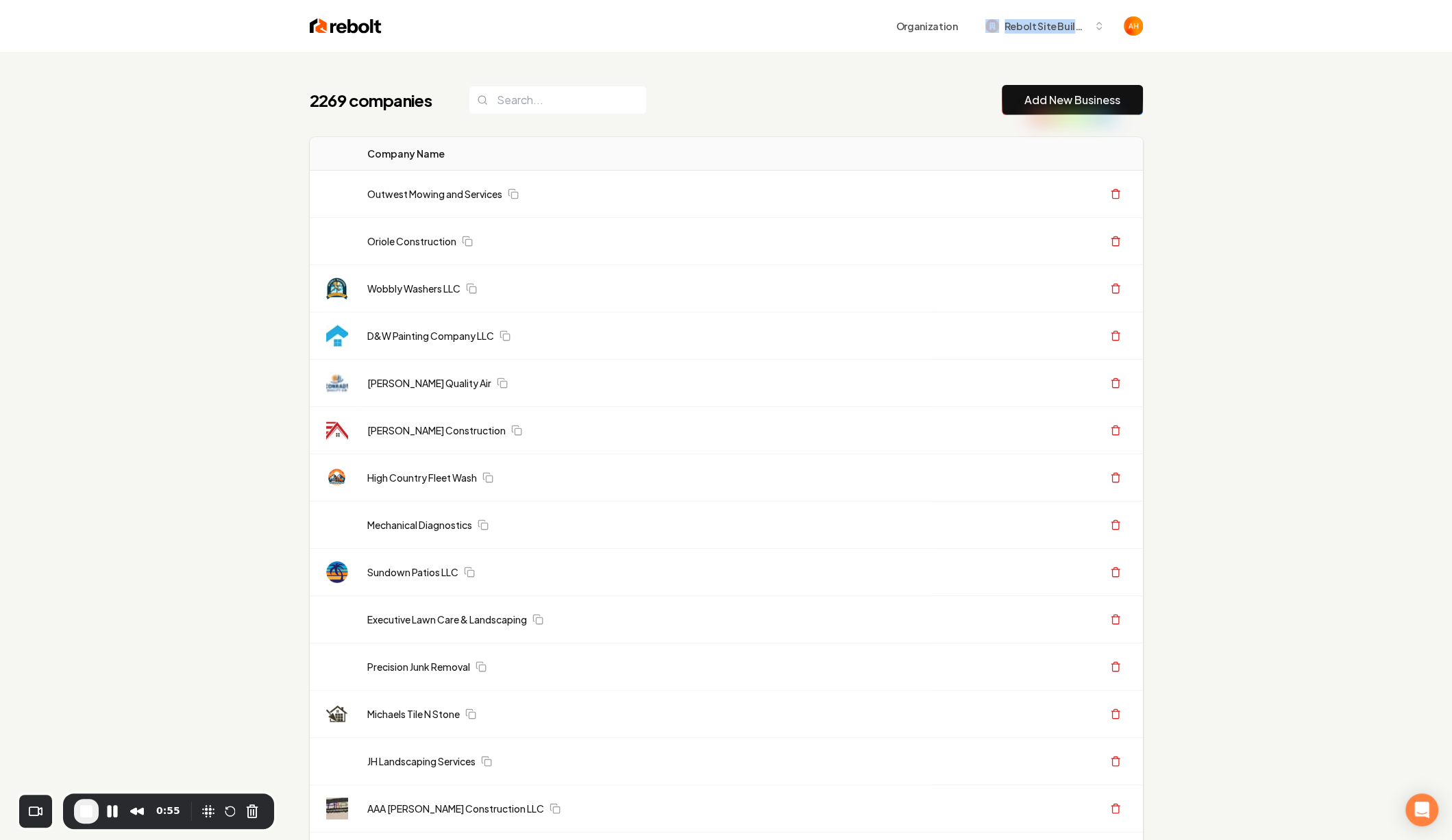
click at [1201, 32] on header "Organization Rebolt Site Builder" at bounding box center [726, 26] width 1452 height 52
drag, startPoint x: 1005, startPoint y: 32, endPoint x: 932, endPoint y: 29, distance: 73.1
click at [932, 29] on header "Organization Rebolt Site Builder" at bounding box center [726, 26] width 1452 height 52
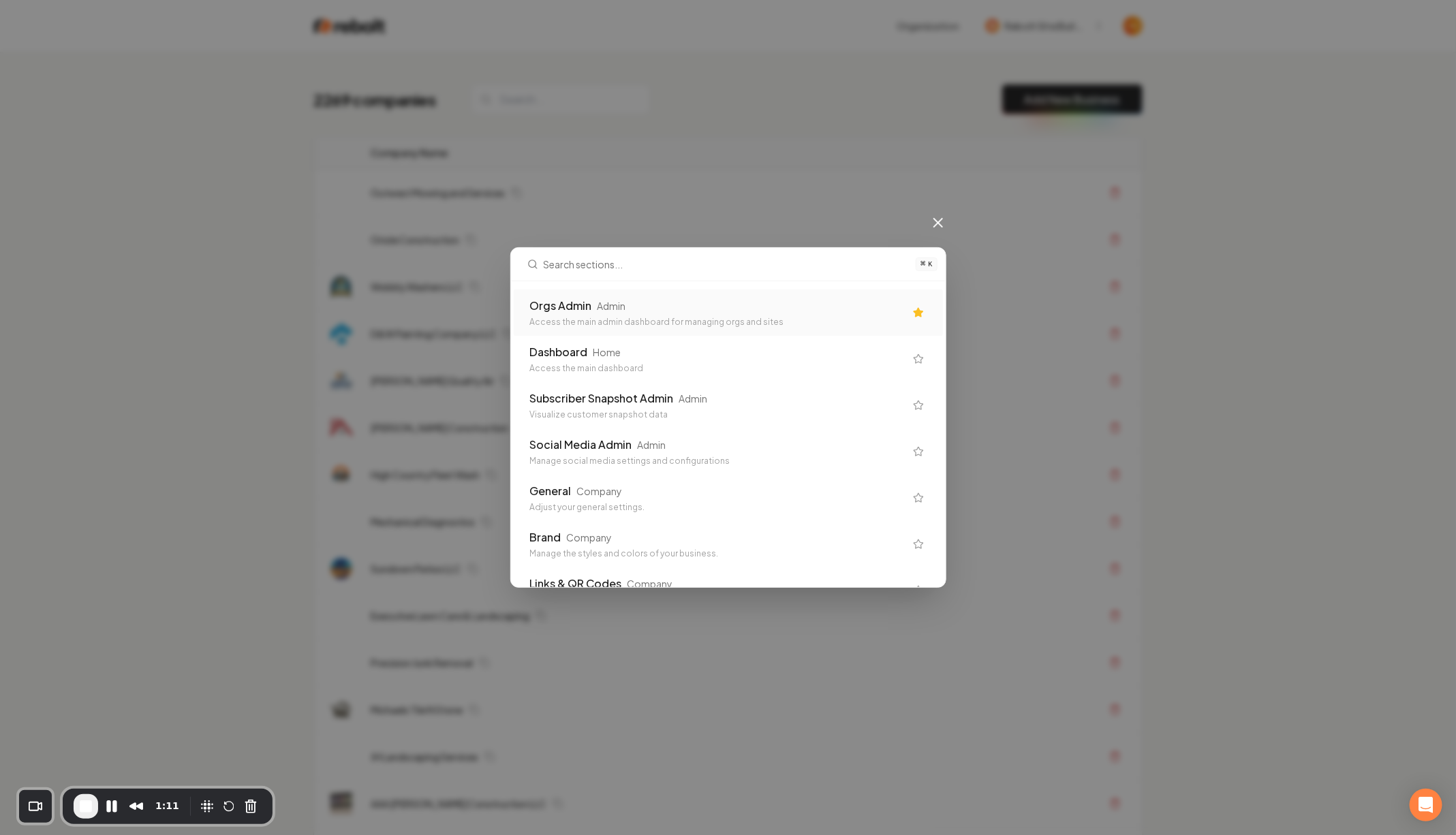
click at [632, 316] on div "Access the main admin dashboard for managing orgs and sites" at bounding box center [717, 322] width 374 height 11
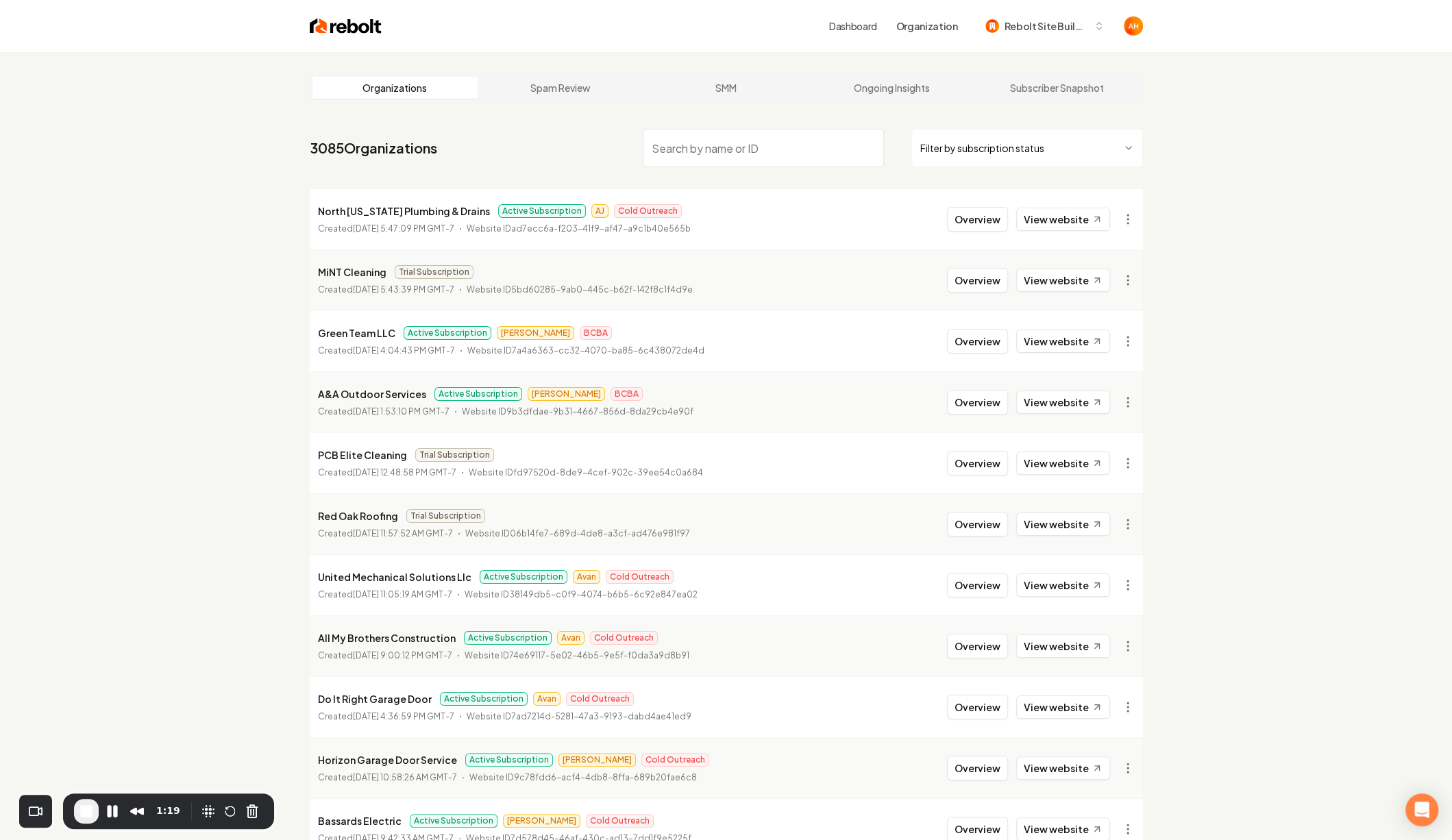
drag, startPoint x: 283, startPoint y: 169, endPoint x: 964, endPoint y: 749, distance: 894.5
click at [857, 26] on link "Dashboard" at bounding box center [853, 26] width 48 height 14
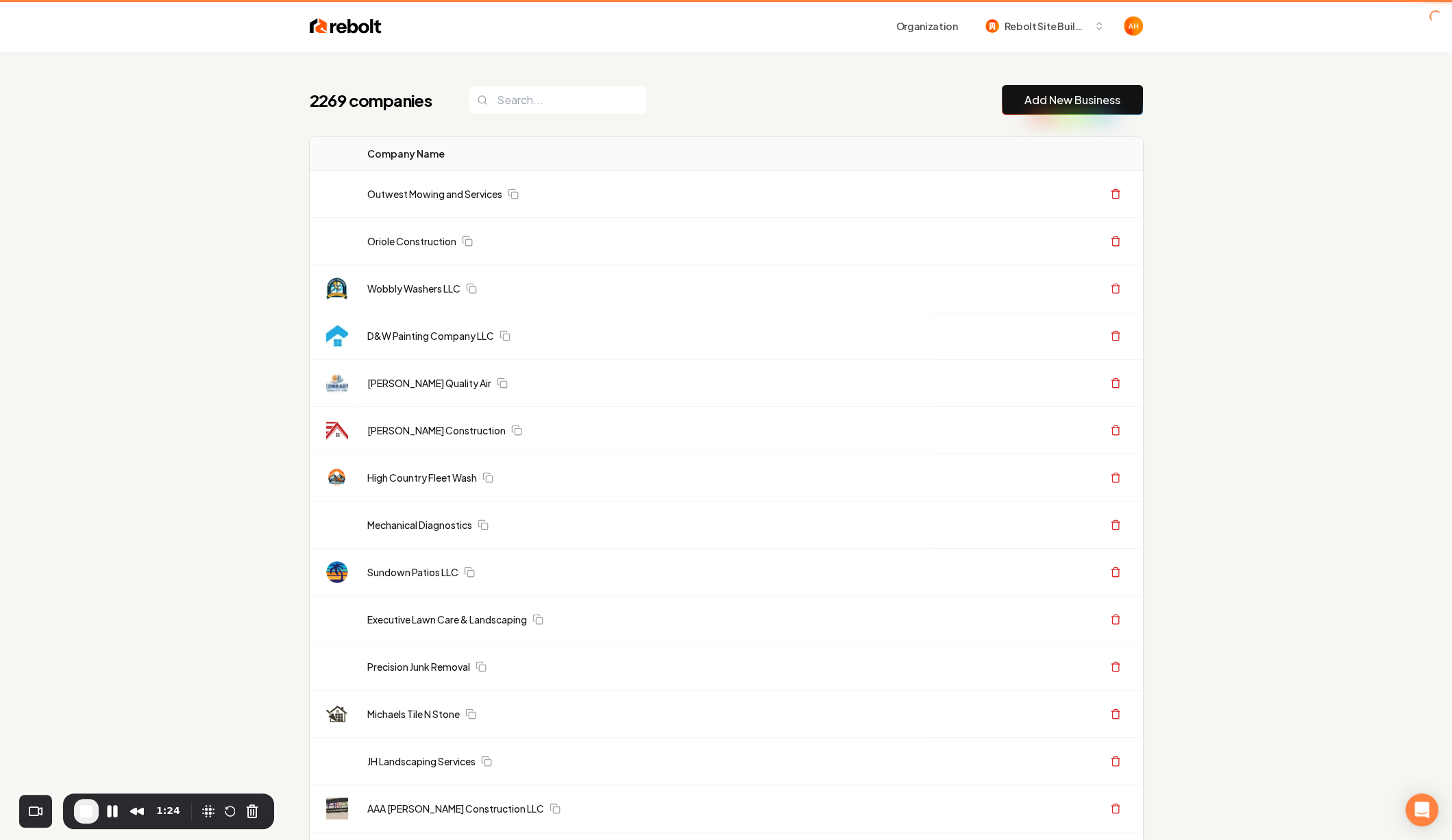
click at [1140, 25] on div "Organization Rebolt Site Builder" at bounding box center [762, 26] width 761 height 25
click at [1174, 27] on header "Organization Rebolt Site Builder" at bounding box center [726, 26] width 1452 height 52
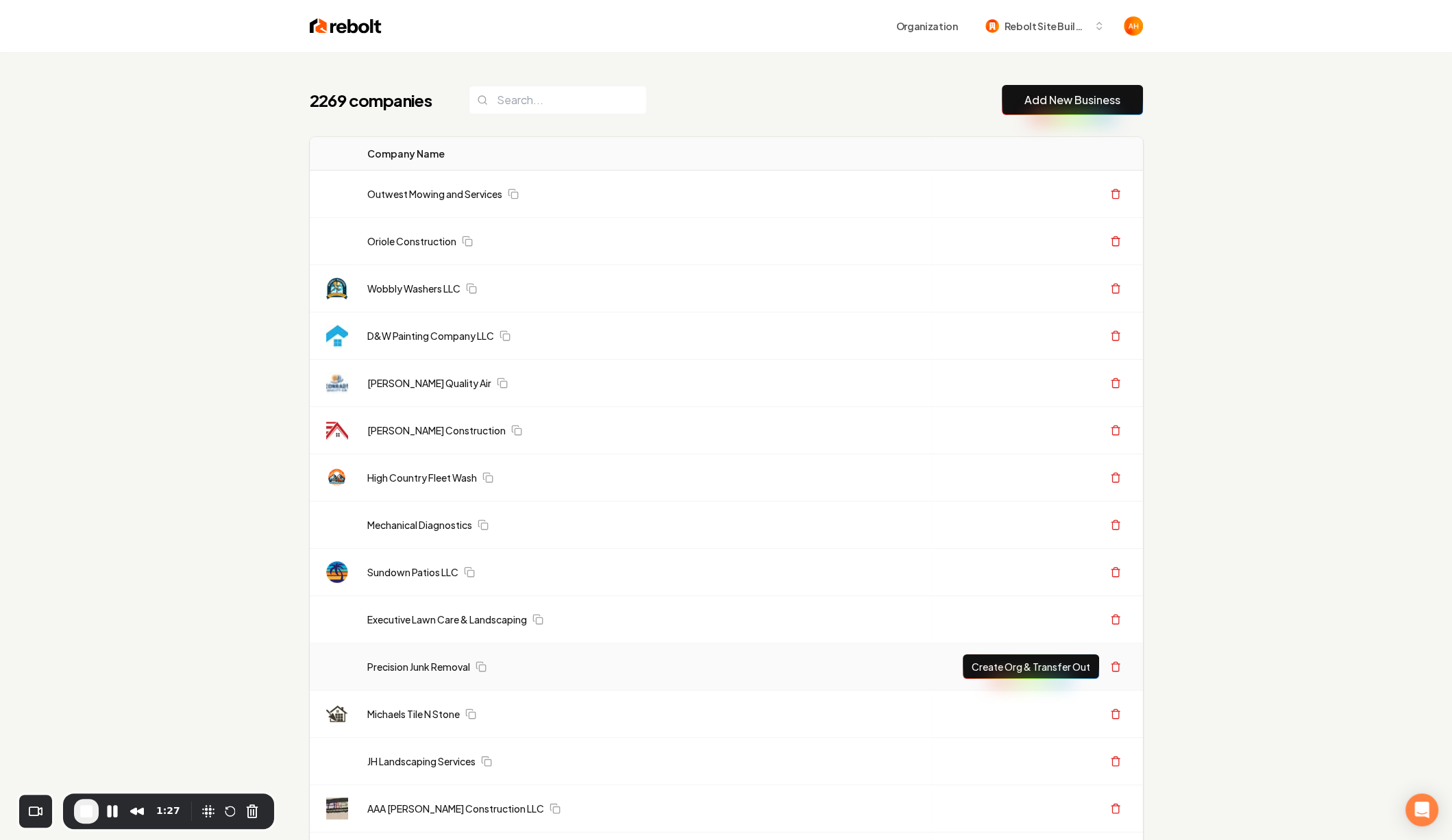
click at [82, 819] on button "End Recording" at bounding box center [86, 811] width 25 height 25
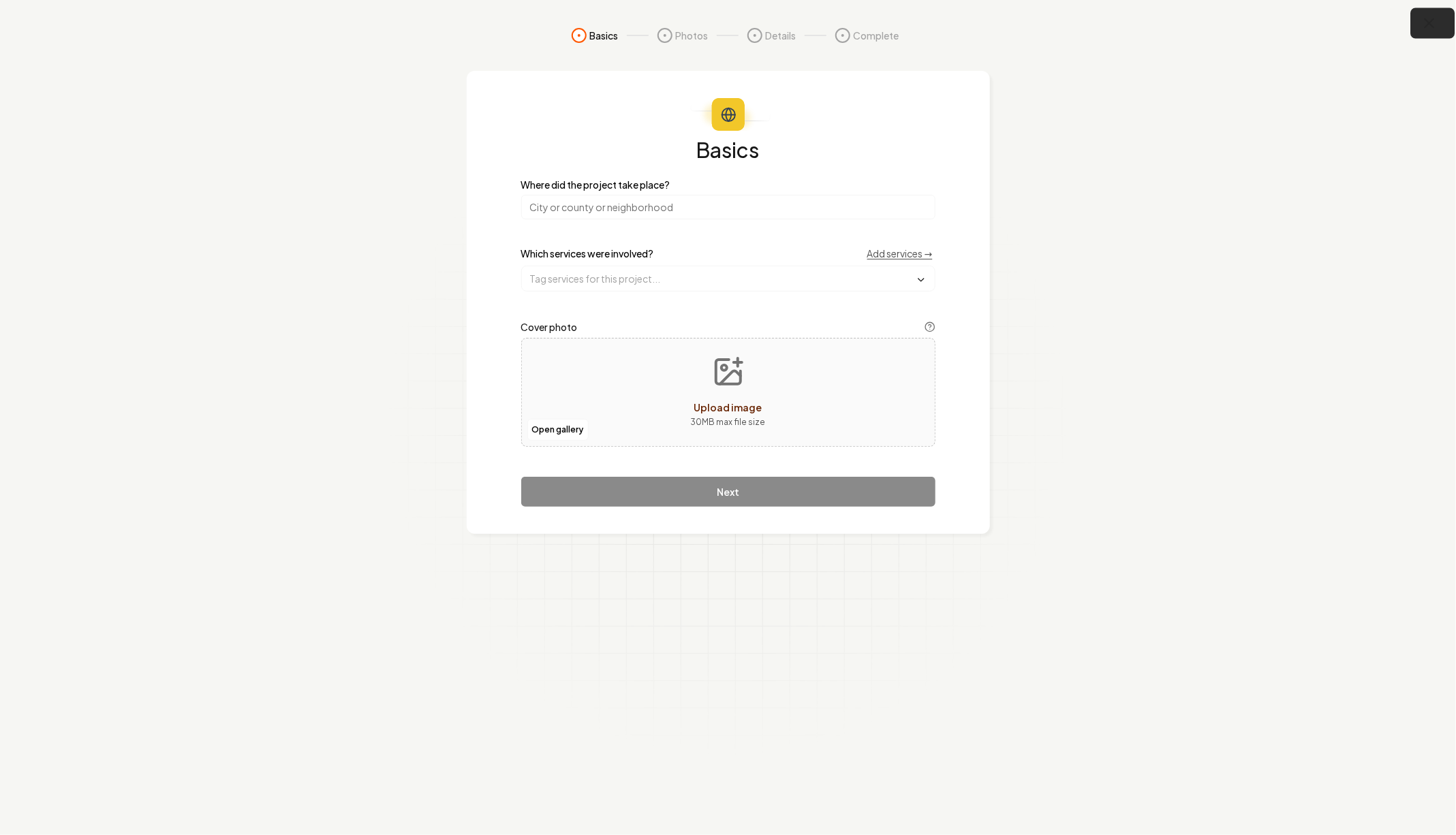
click at [1420, 30] on button "button" at bounding box center [1433, 24] width 45 height 31
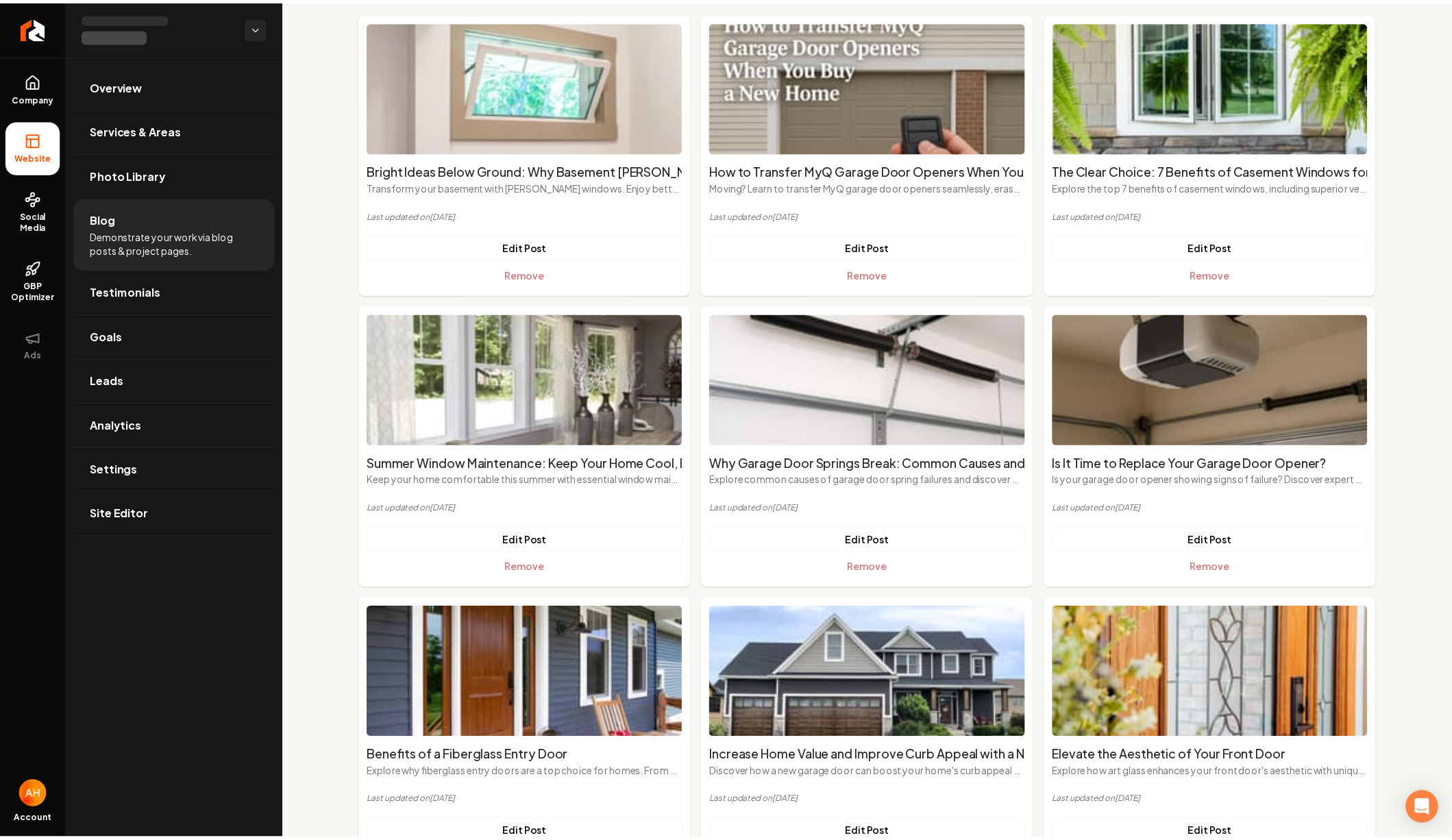
scroll to position [138, 0]
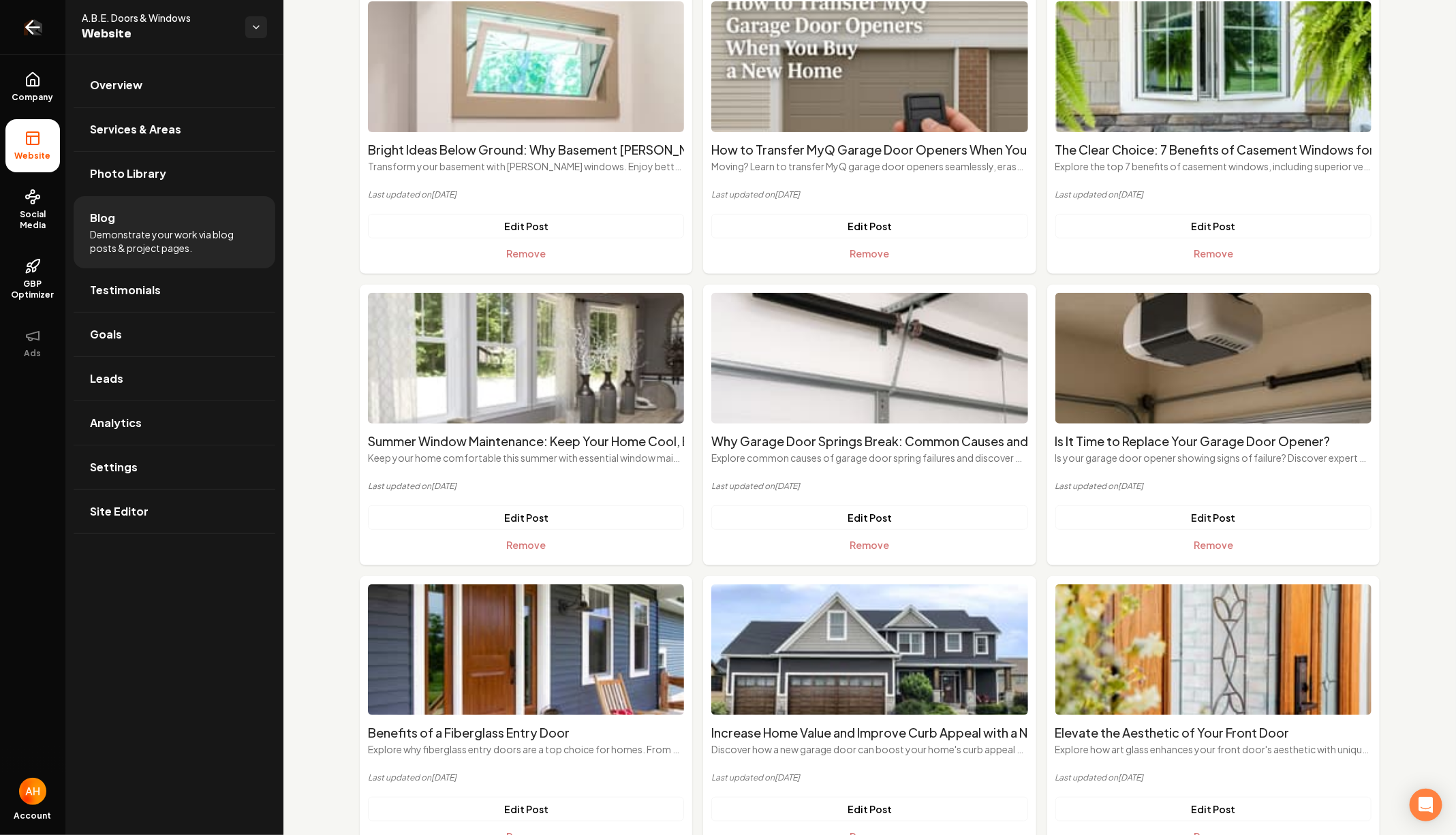
click at [40, 21] on icon "Return to dashboard" at bounding box center [32, 26] width 22 height 22
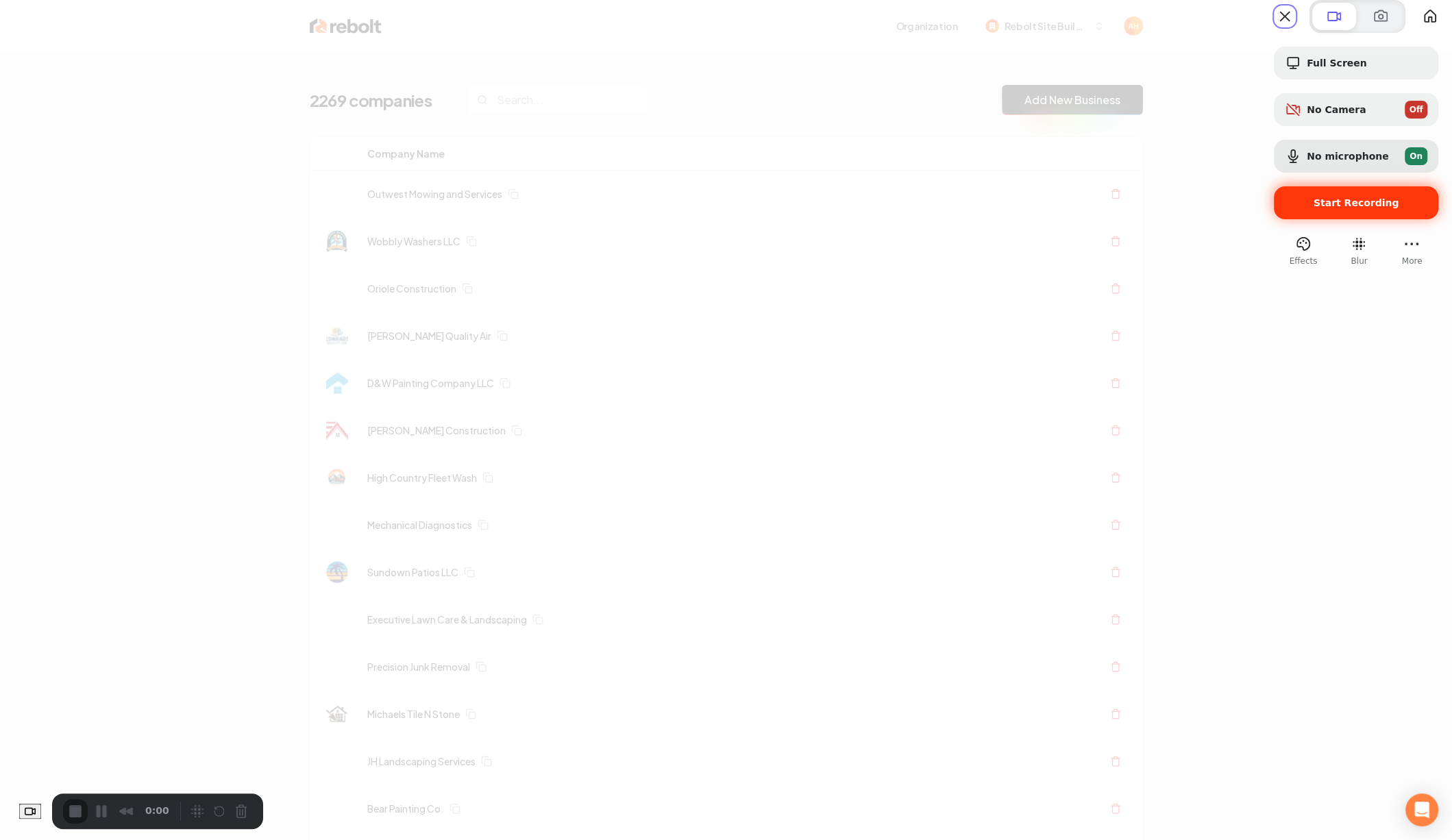
click at [1315, 208] on span "Start Recording" at bounding box center [1357, 203] width 86 height 11
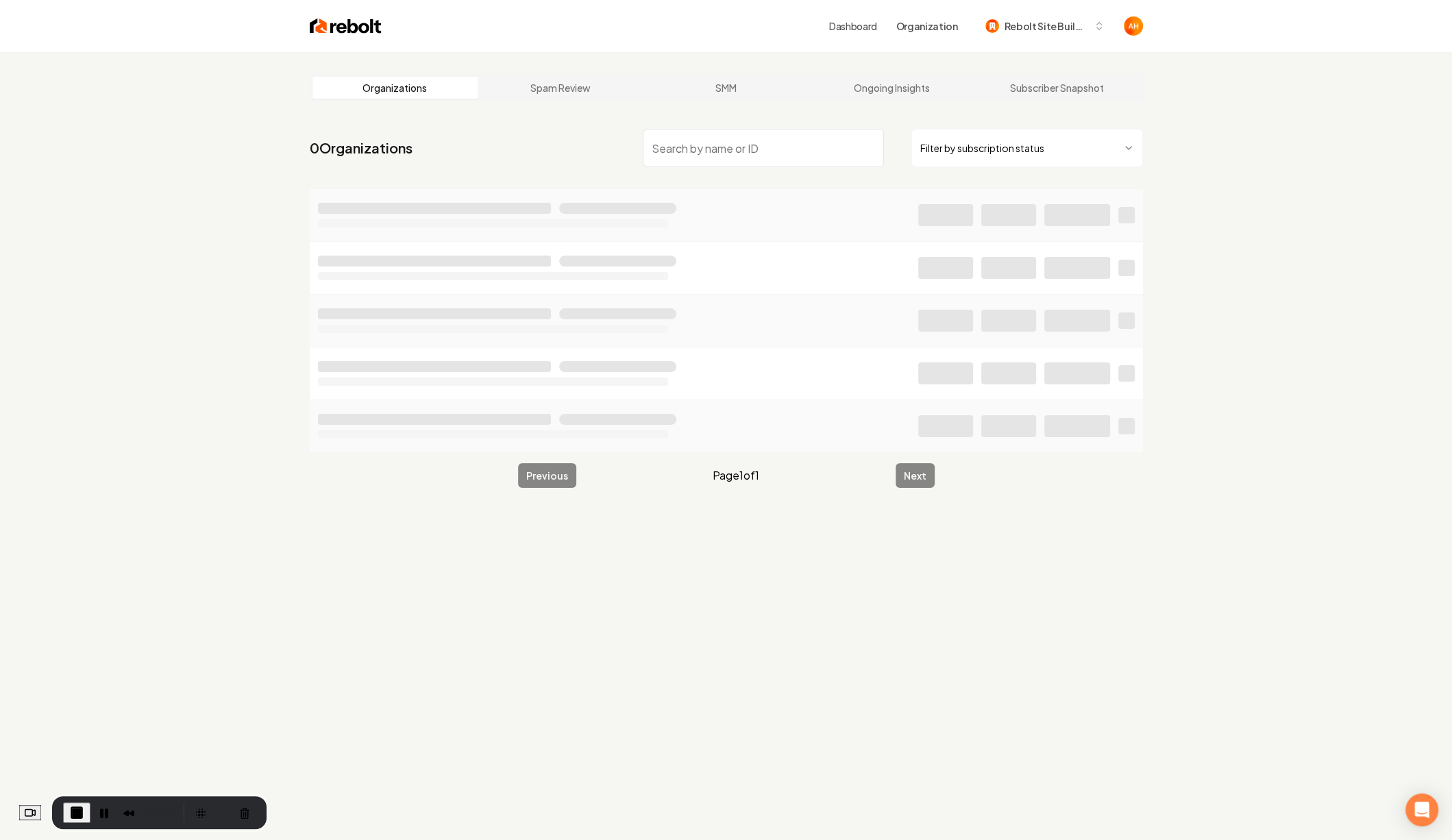
type input "[URL][DOMAIN_NAME]"
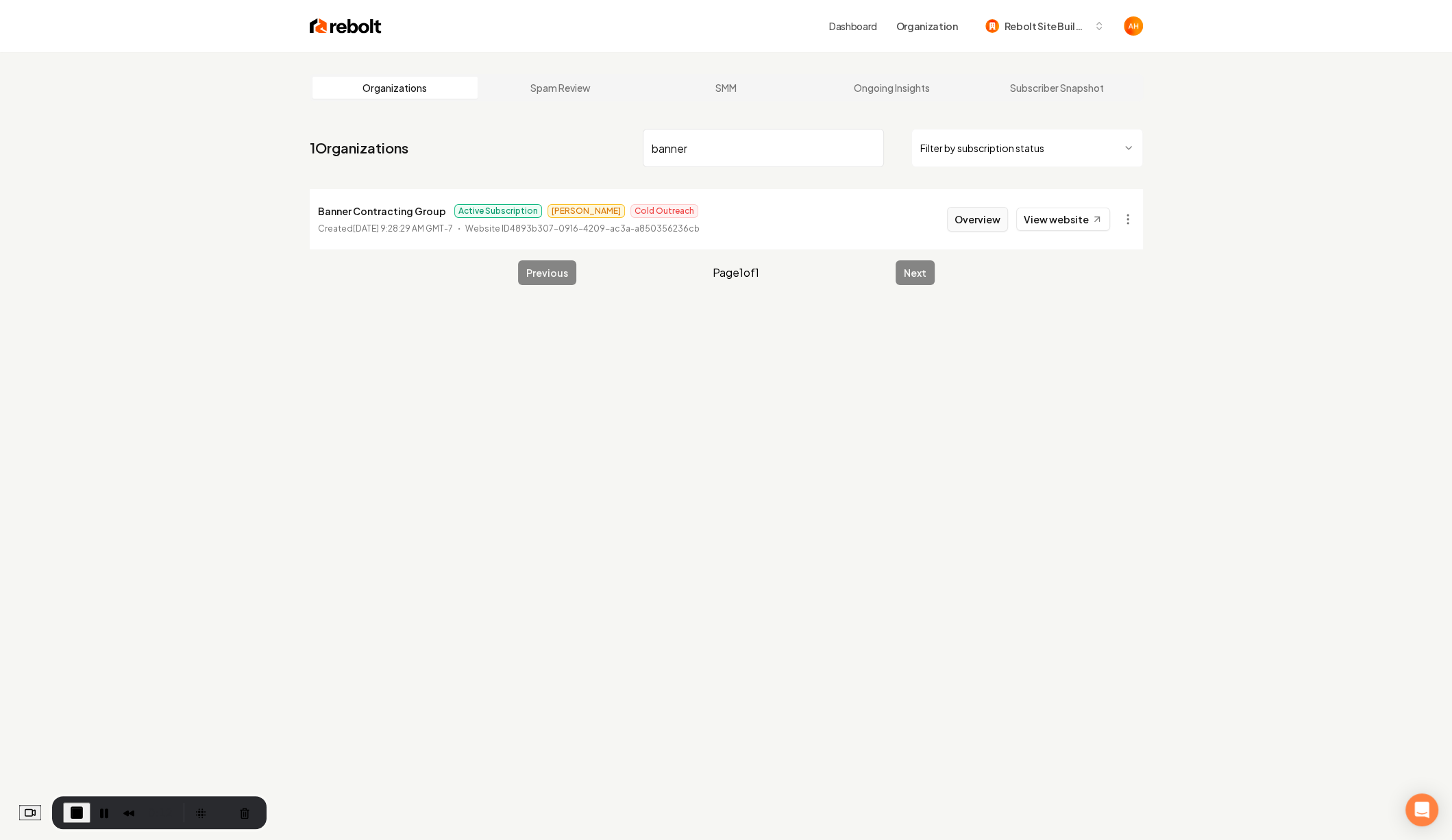
type input "banner"
click at [983, 213] on button "Overview" at bounding box center [977, 219] width 61 height 25
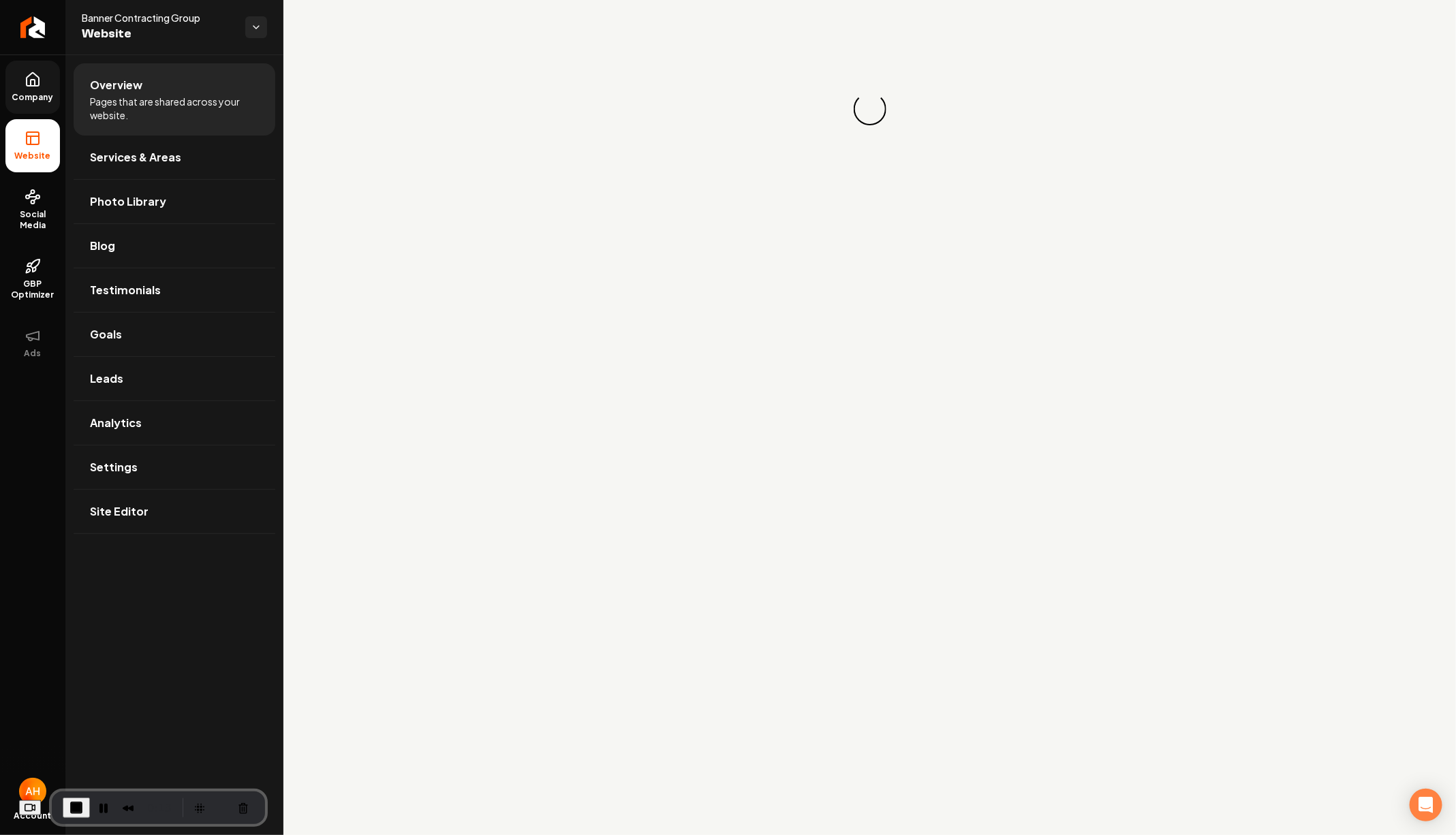
click at [59, 75] on link "Company" at bounding box center [33, 87] width 54 height 53
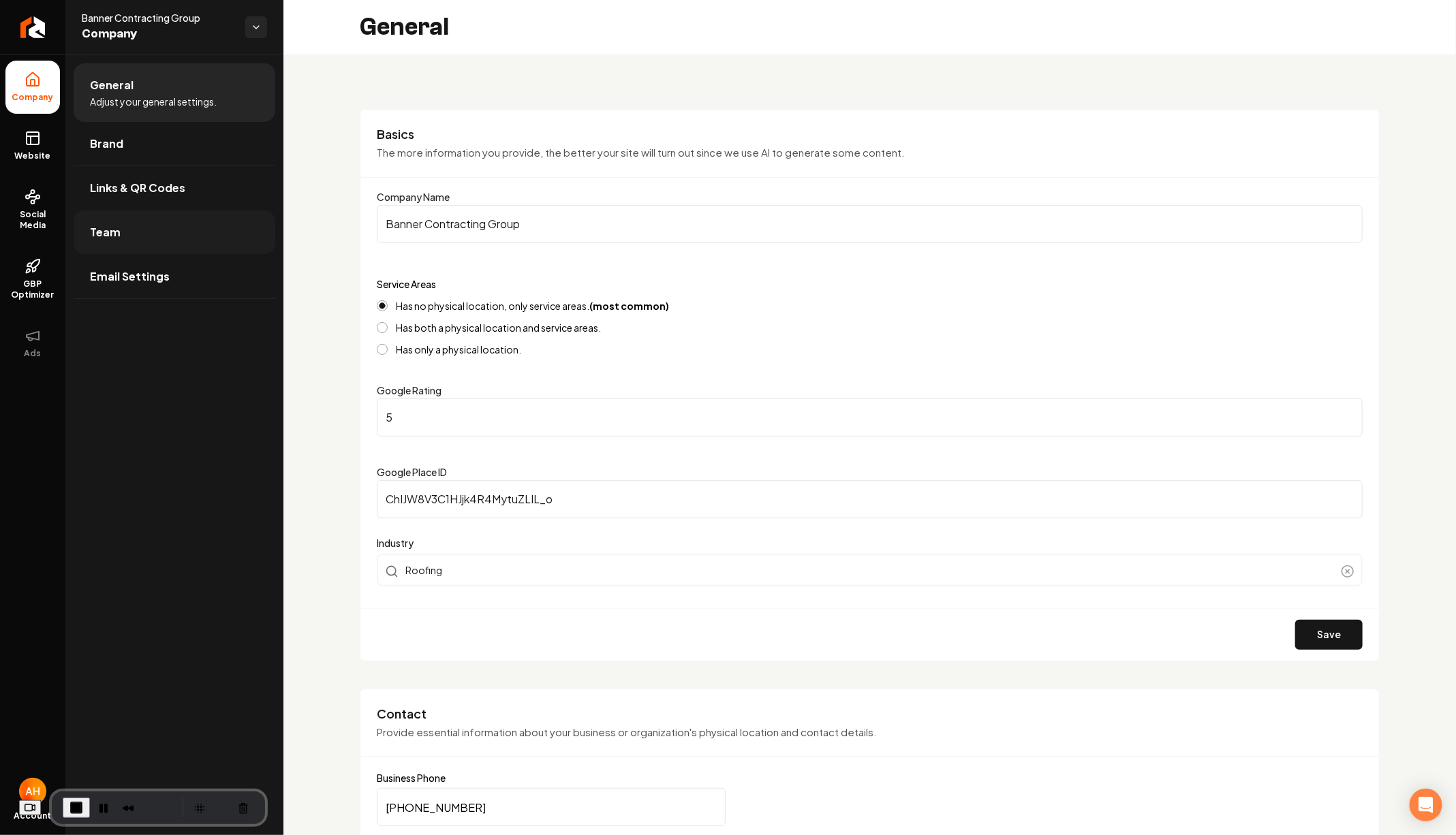
click at [176, 240] on link "Team" at bounding box center [174, 232] width 202 height 44
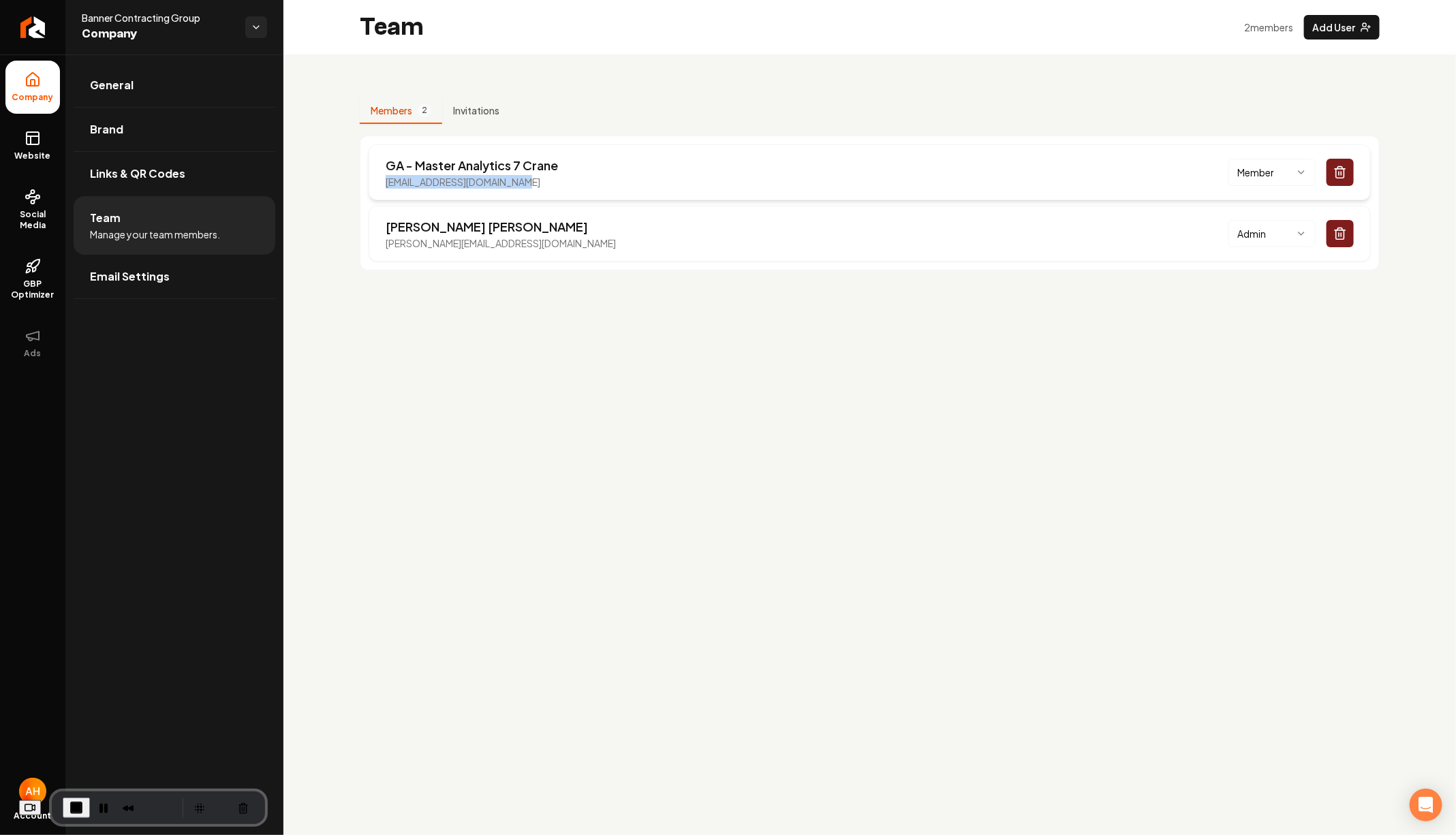
drag, startPoint x: 378, startPoint y: 185, endPoint x: 539, endPoint y: 185, distance: 161.0
click at [540, 185] on div "GA - Master Analytics 7 Crane [EMAIL_ADDRESS][DOMAIN_NAME] Member" at bounding box center [870, 172] width 1002 height 56
click at [941, 427] on main "Team 2 member s Add User Members 2 Invitations GA - Master Analytics 7 Crane [E…" at bounding box center [869, 418] width 1172 height 835
click at [1355, 33] on button "Add User" at bounding box center [1342, 26] width 75 height 24
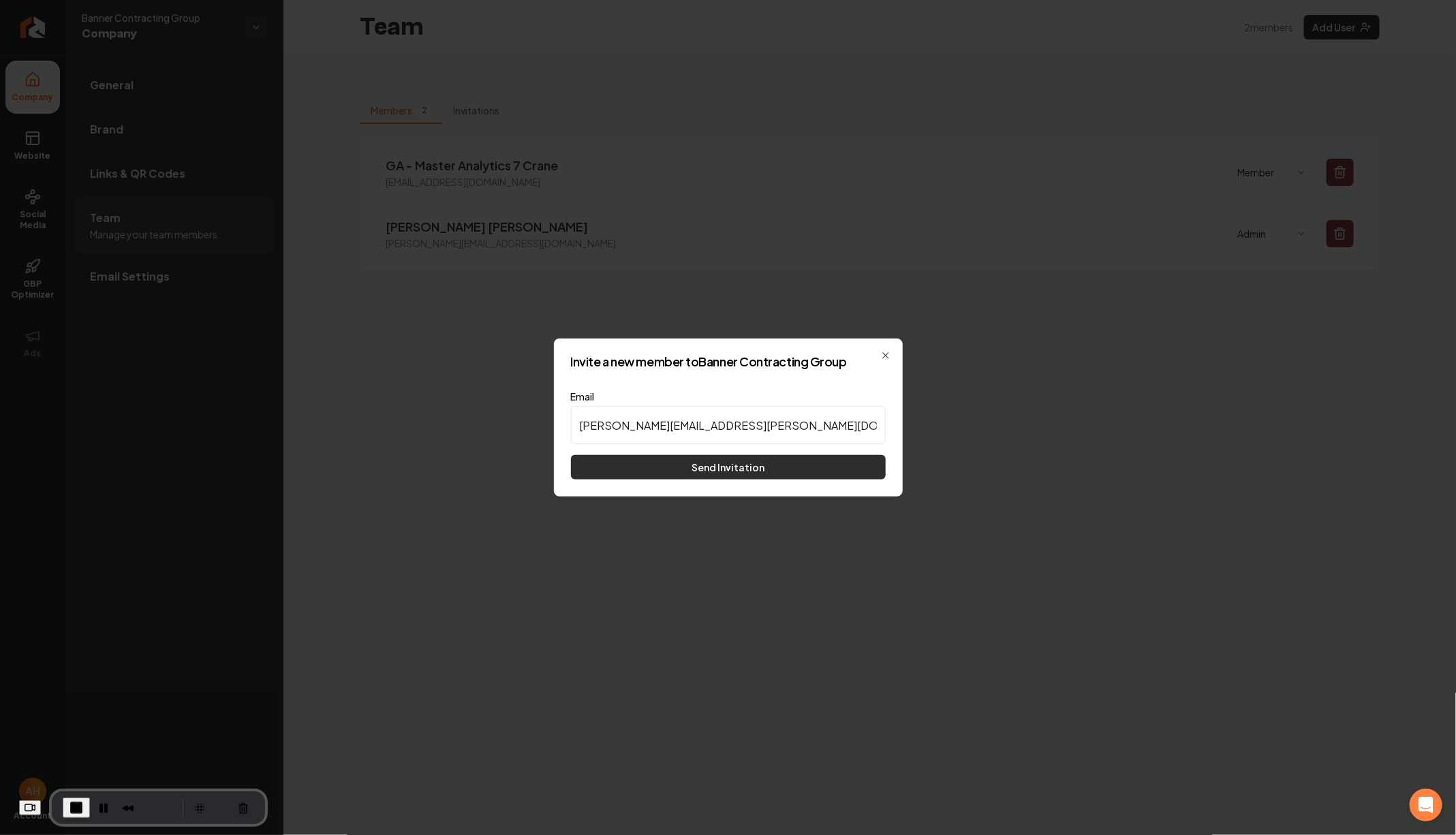
type input "[PERSON_NAME][EMAIL_ADDRESS][PERSON_NAME][DOMAIN_NAME]"
click at [750, 475] on button "Send Invitation" at bounding box center [728, 467] width 314 height 24
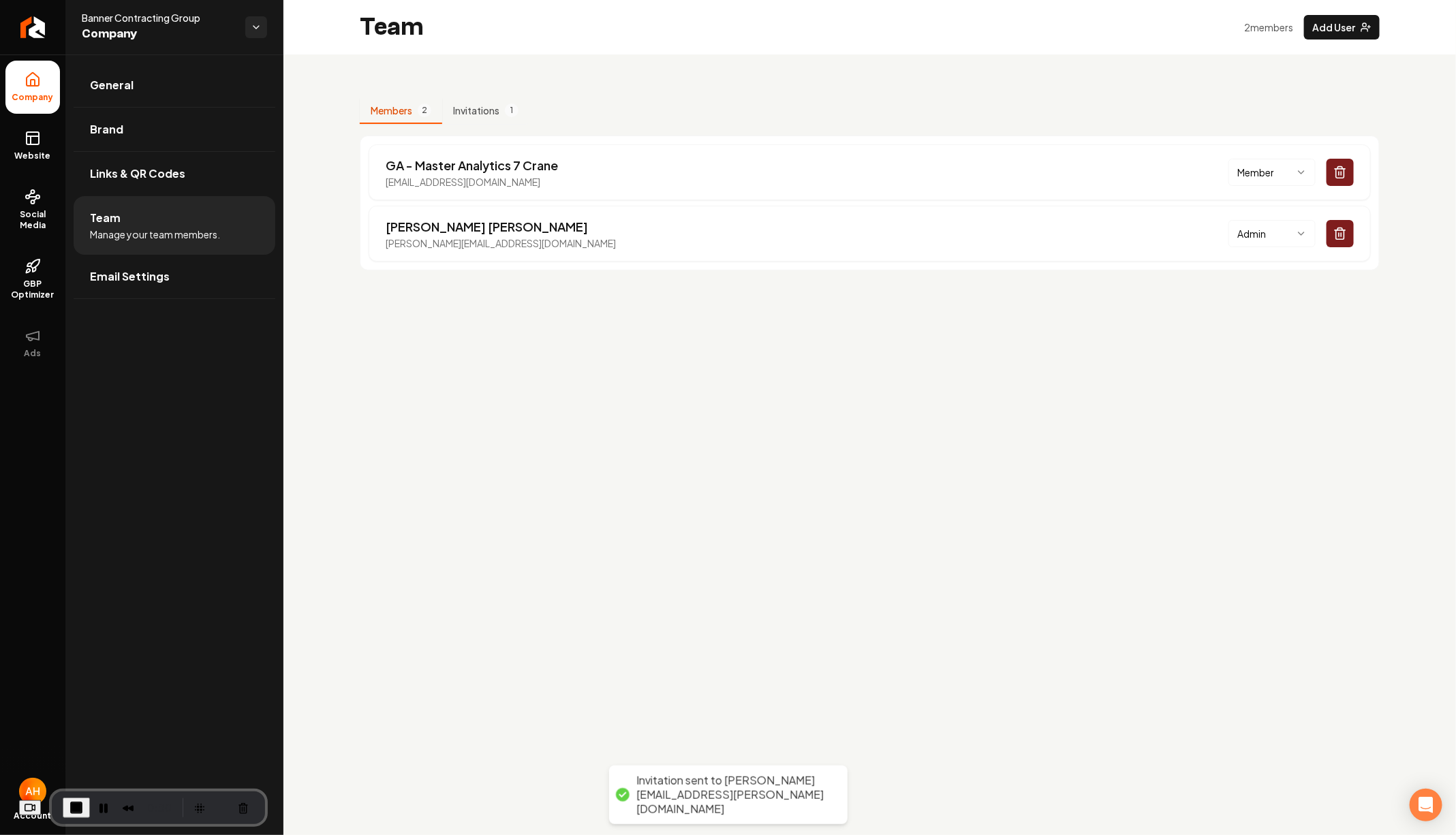
click at [446, 93] on div "Members 2 Invitations 1 GA - Master Analytics 7 Crane [EMAIL_ADDRESS][DOMAIN_NA…" at bounding box center [869, 178] width 1172 height 249
click at [463, 102] on button "Invitations 1" at bounding box center [485, 111] width 87 height 26
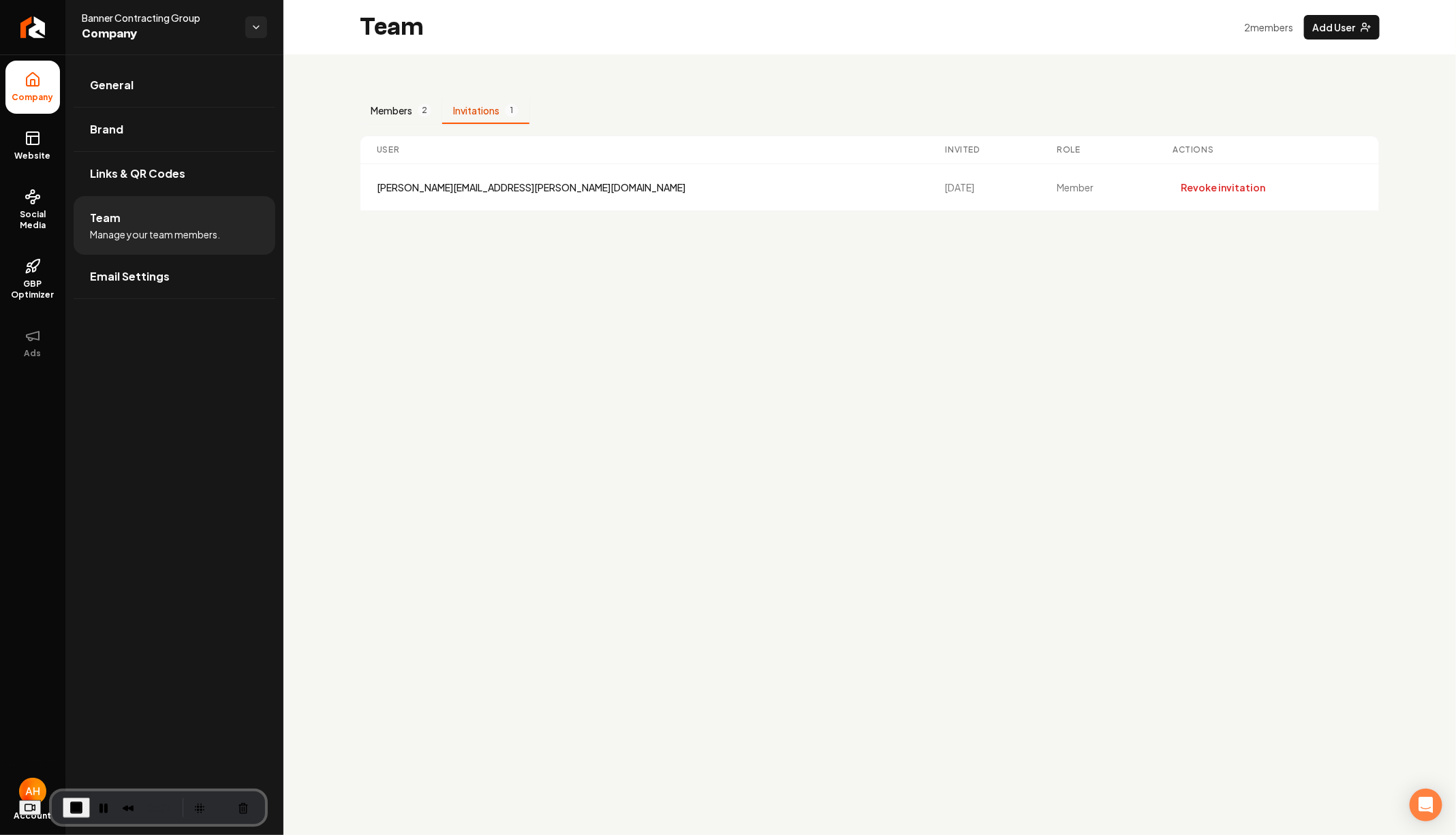
click at [381, 99] on button "Members 2" at bounding box center [401, 111] width 82 height 26
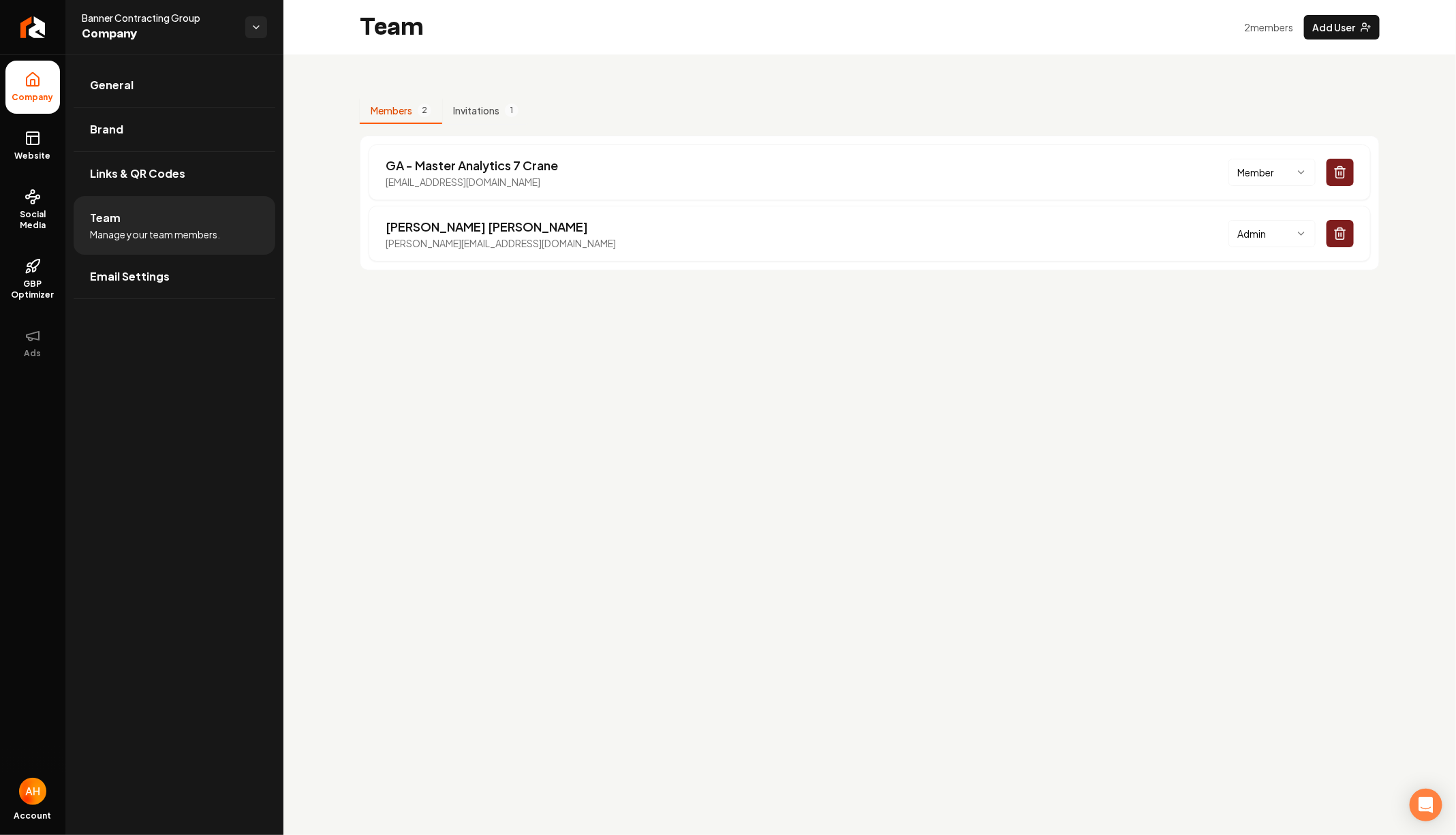
click at [508, 82] on div "Members 2 Invitations 1 GA - Master Analytics 7 Crane [EMAIL_ADDRESS][DOMAIN_NA…" at bounding box center [869, 178] width 1172 height 249
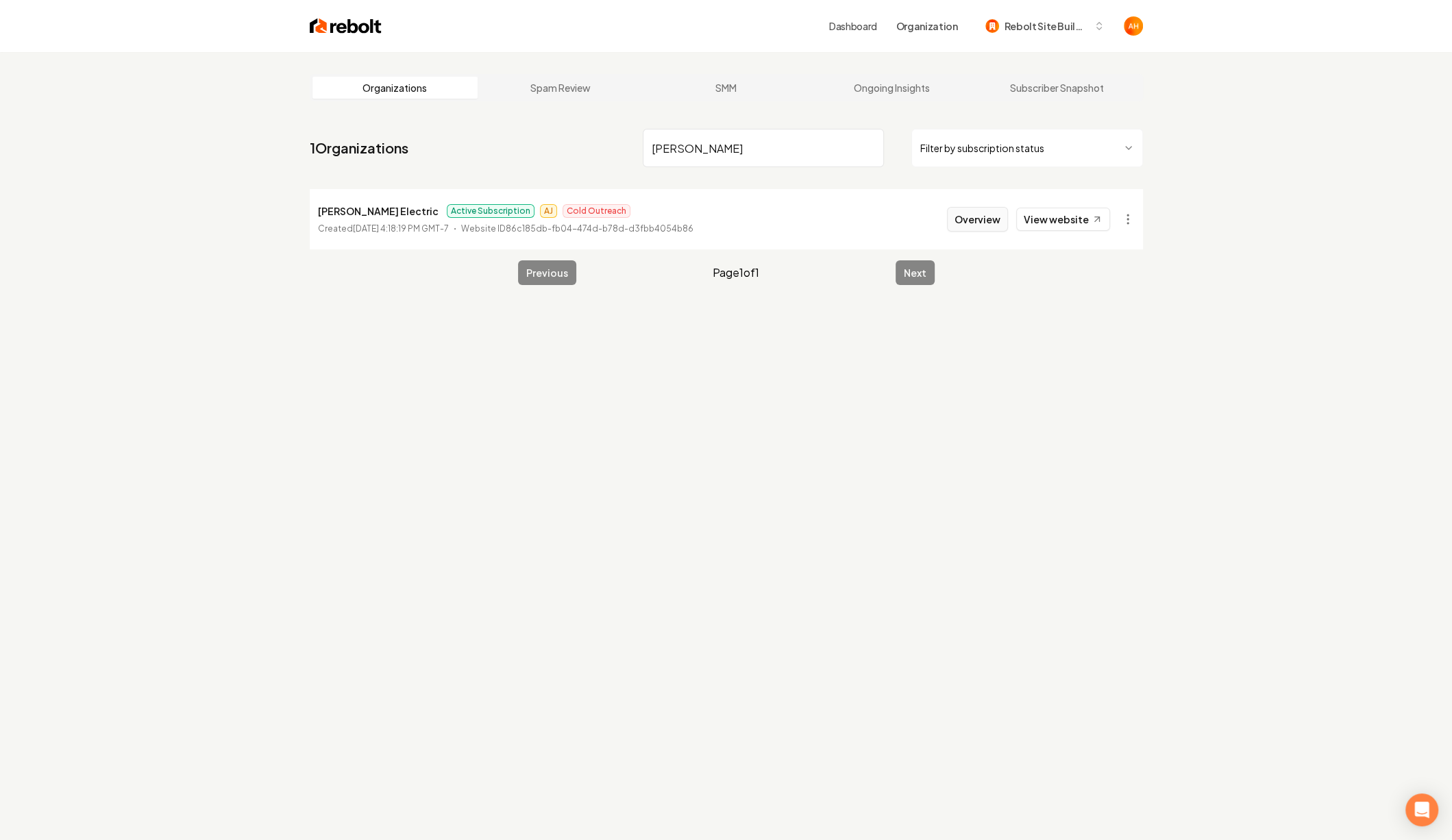
type input "[PERSON_NAME]"
click at [988, 223] on button "Overview" at bounding box center [977, 219] width 61 height 25
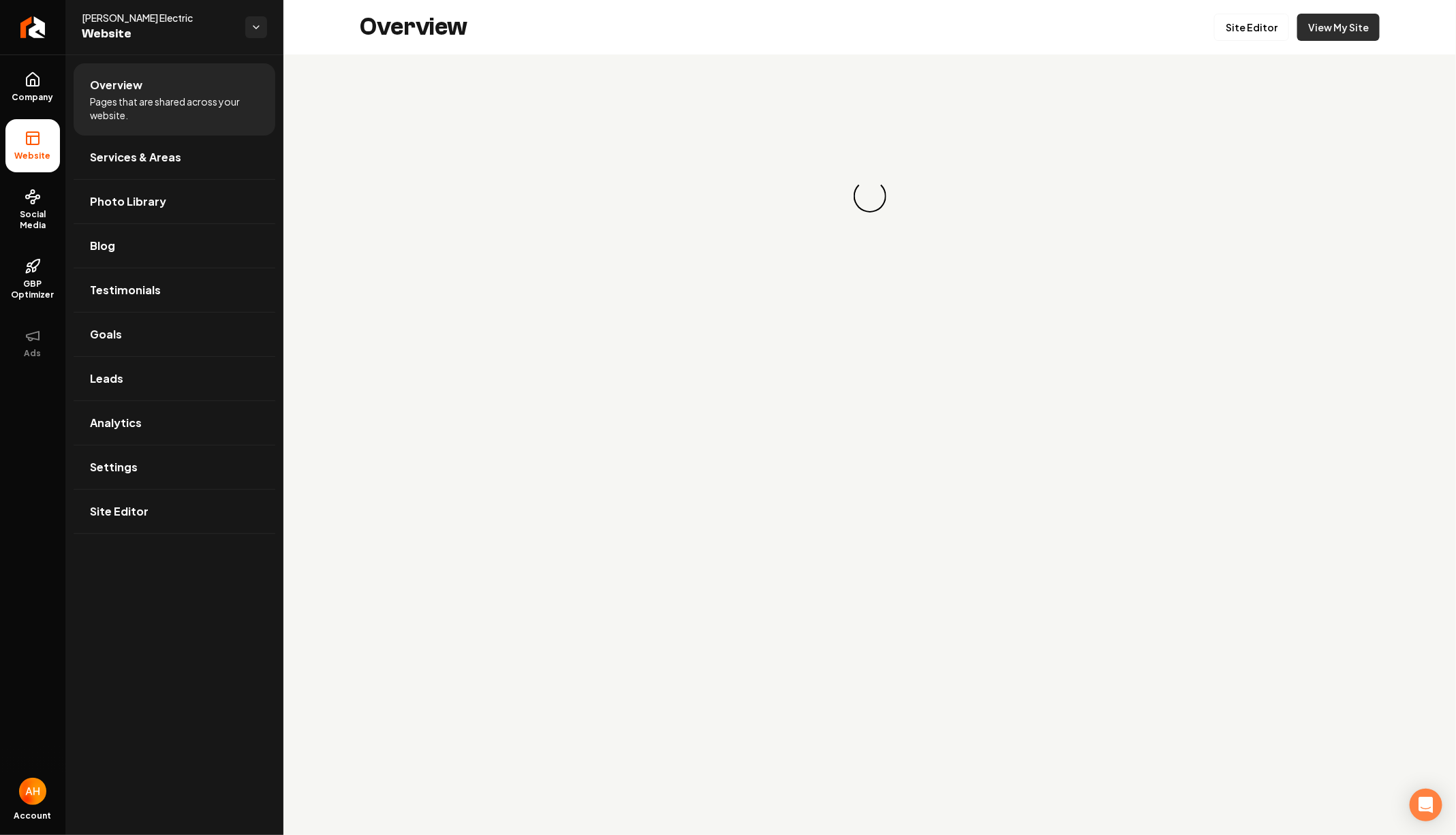
click at [1323, 26] on link "View My Site" at bounding box center [1338, 27] width 82 height 27
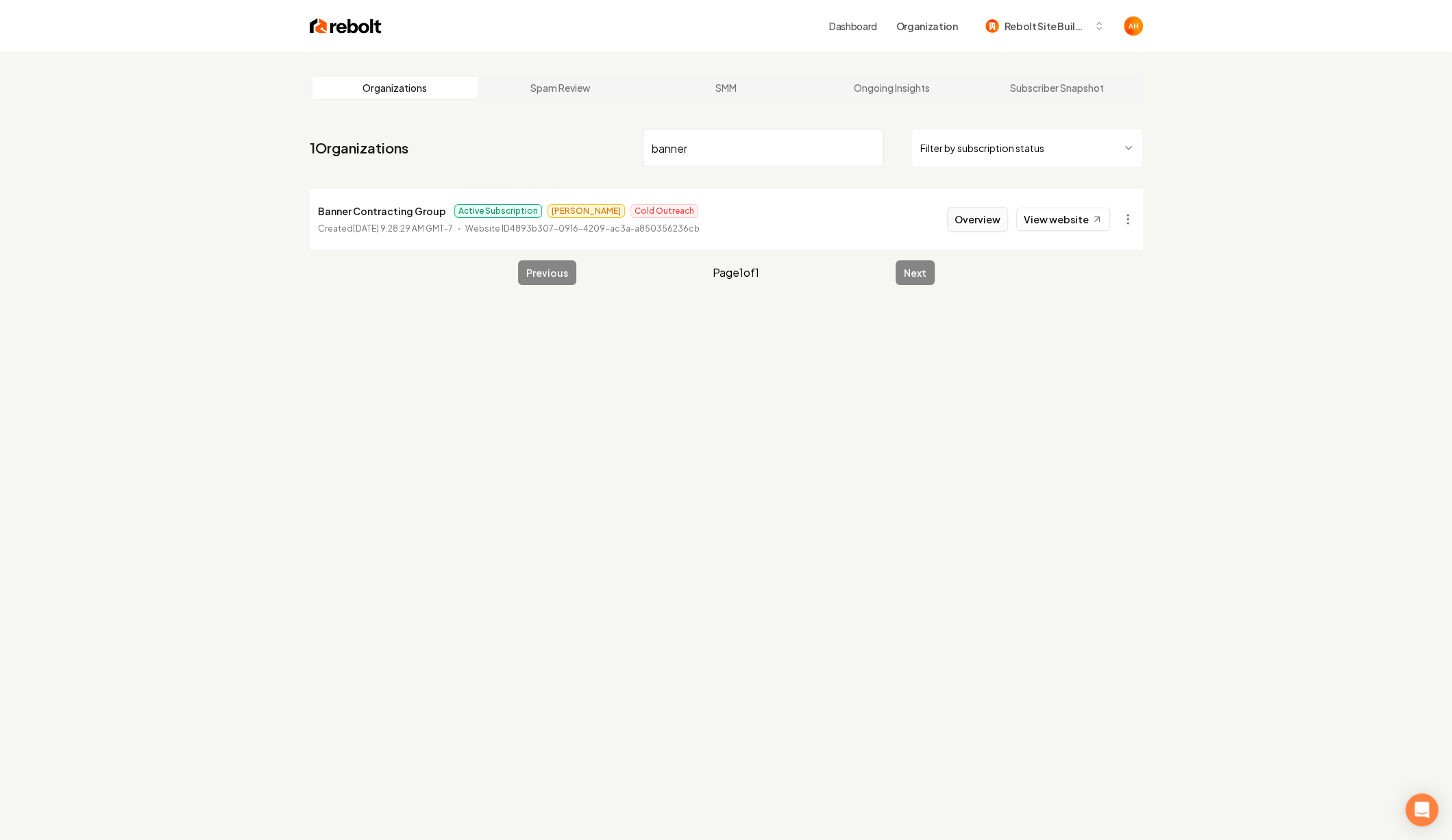
type input "banner"
click at [990, 212] on button "Overview" at bounding box center [977, 219] width 61 height 25
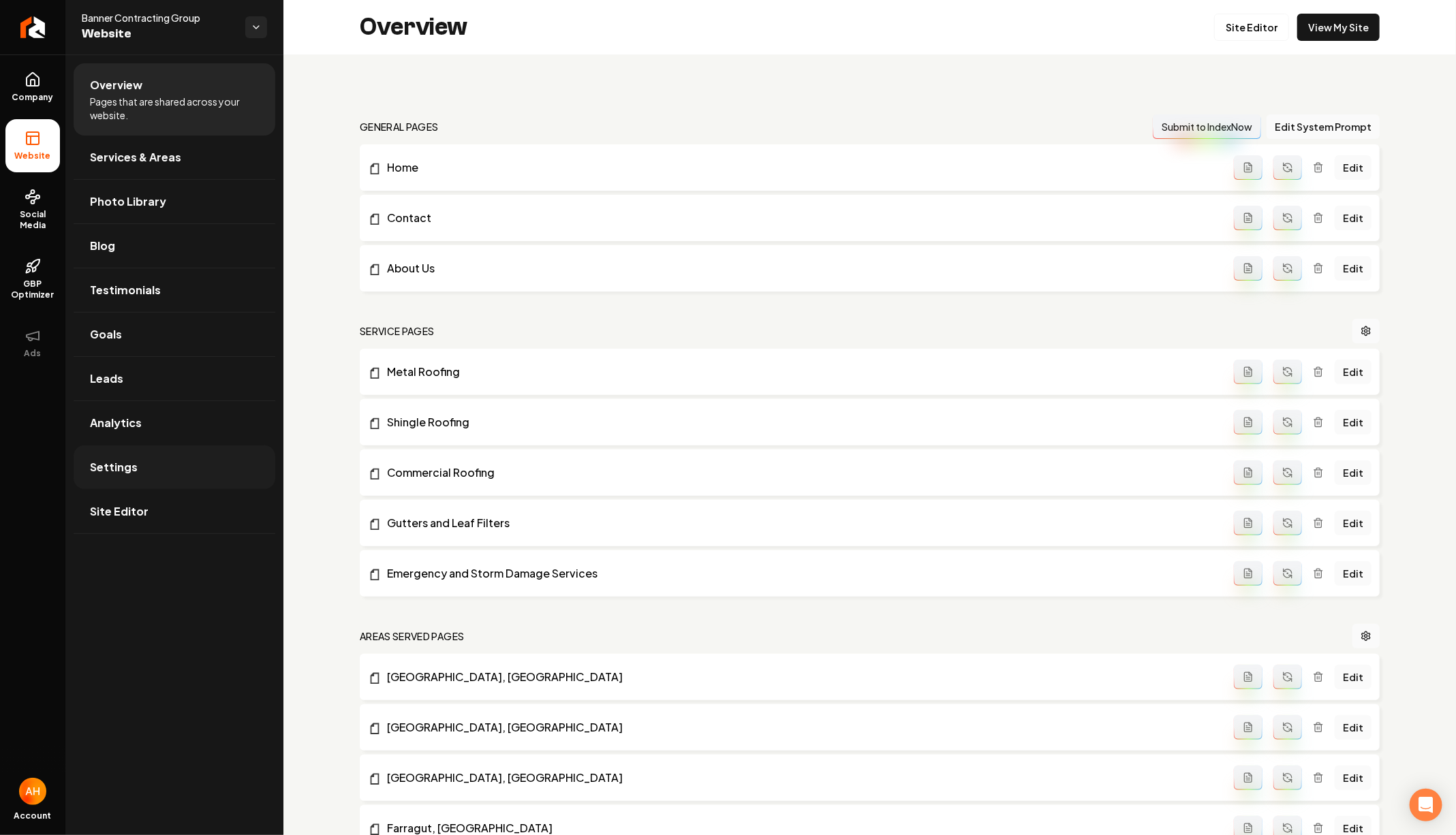
click at [119, 466] on span "Settings" at bounding box center [114, 466] width 47 height 16
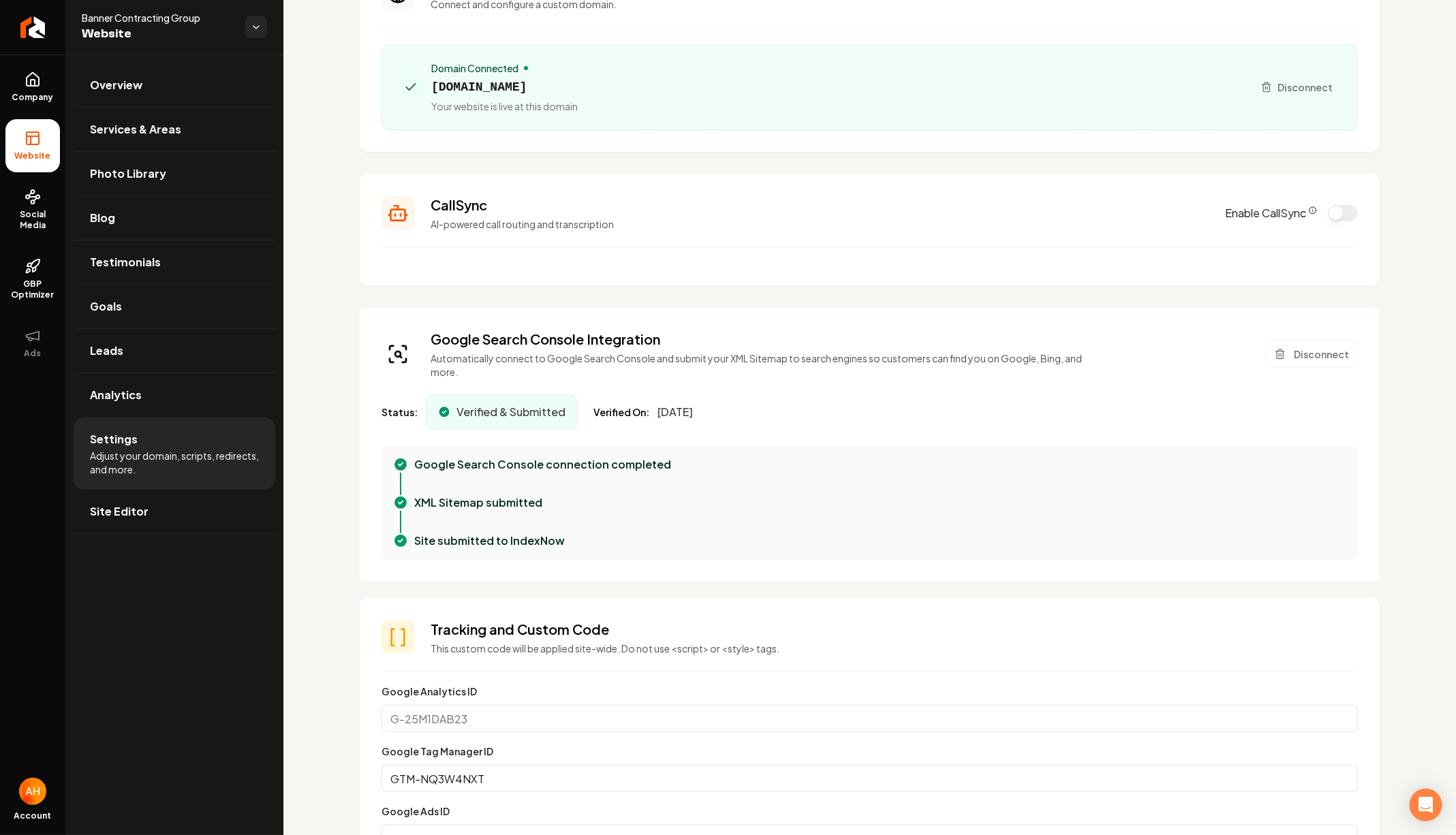
scroll to position [132, 0]
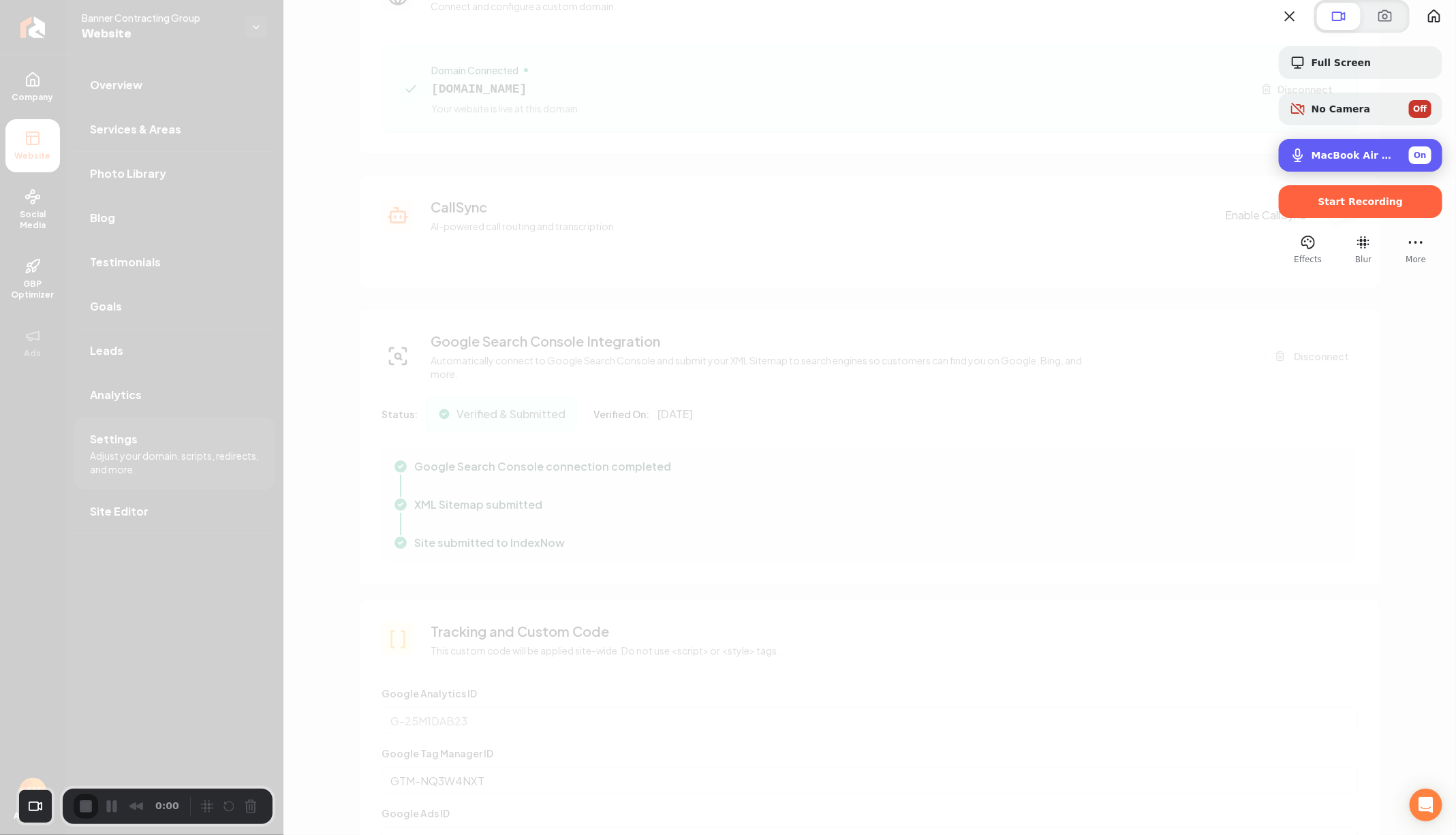
click at [1312, 161] on span "MacBook Air Microphone (Built-in)" at bounding box center [1355, 155] width 86 height 11
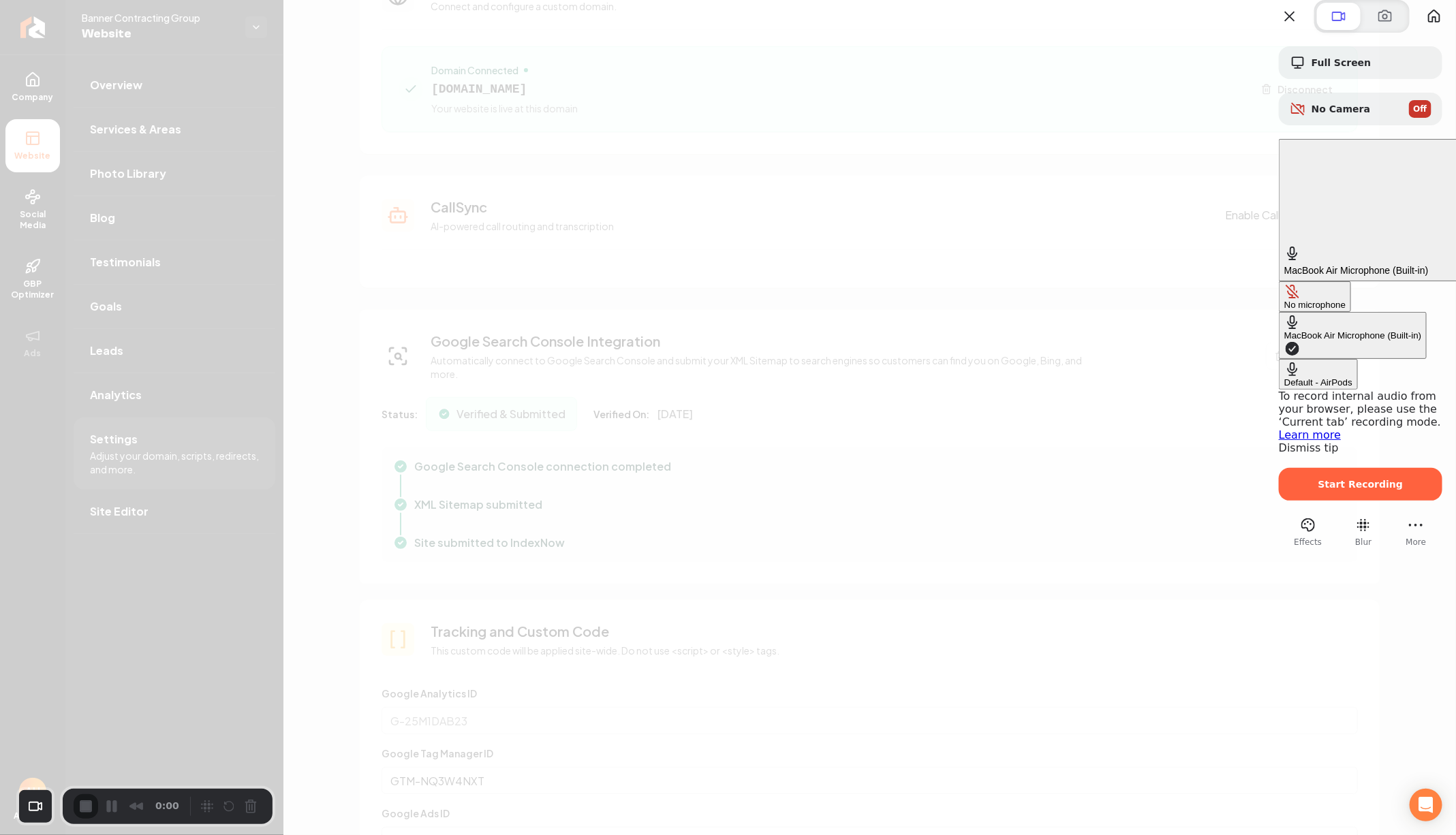
click at [1284, 377] on div "Default - AirPods" at bounding box center [1319, 382] width 68 height 10
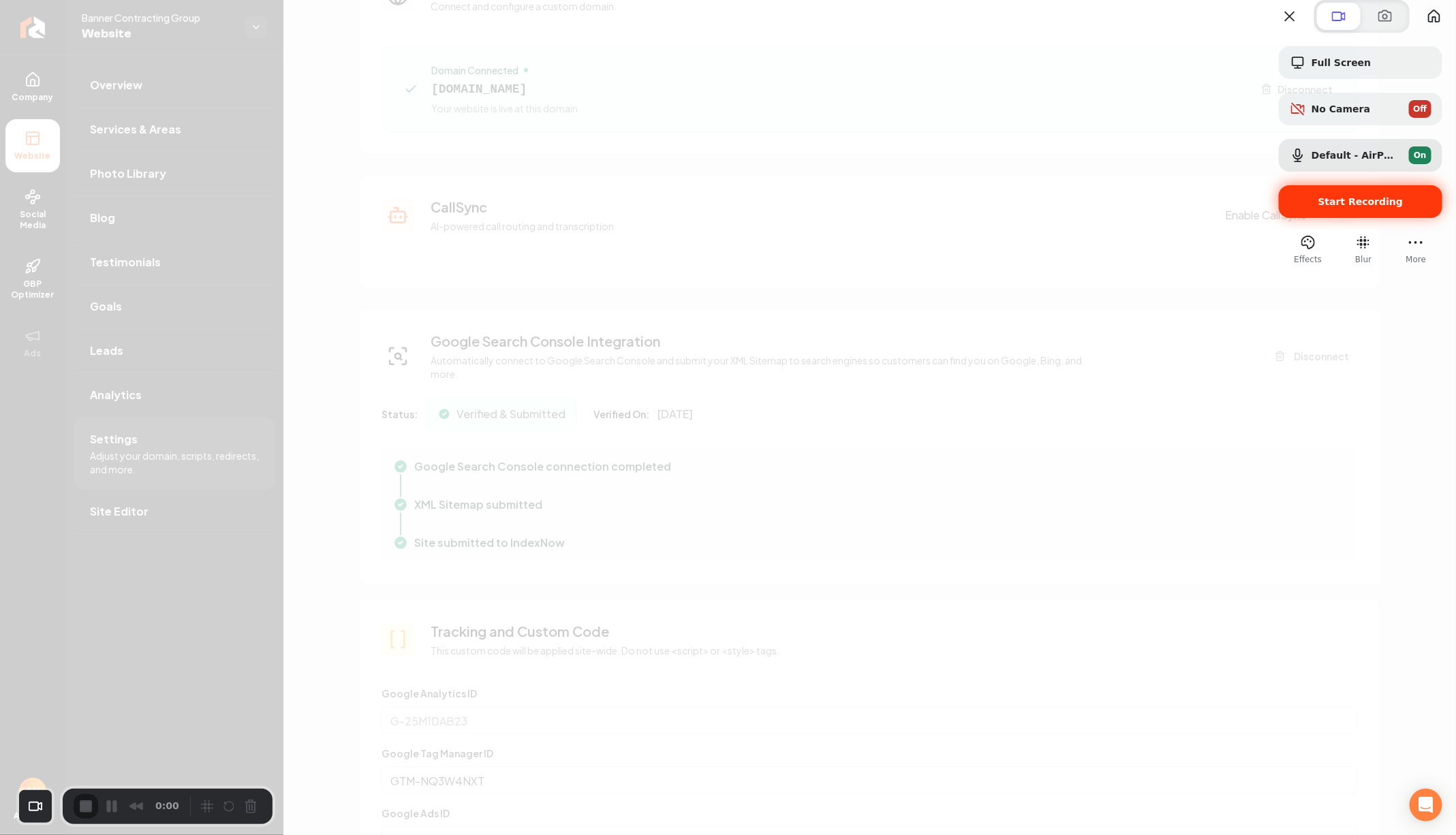
click at [1334, 207] on span "Start Recording" at bounding box center [1360, 201] width 85 height 11
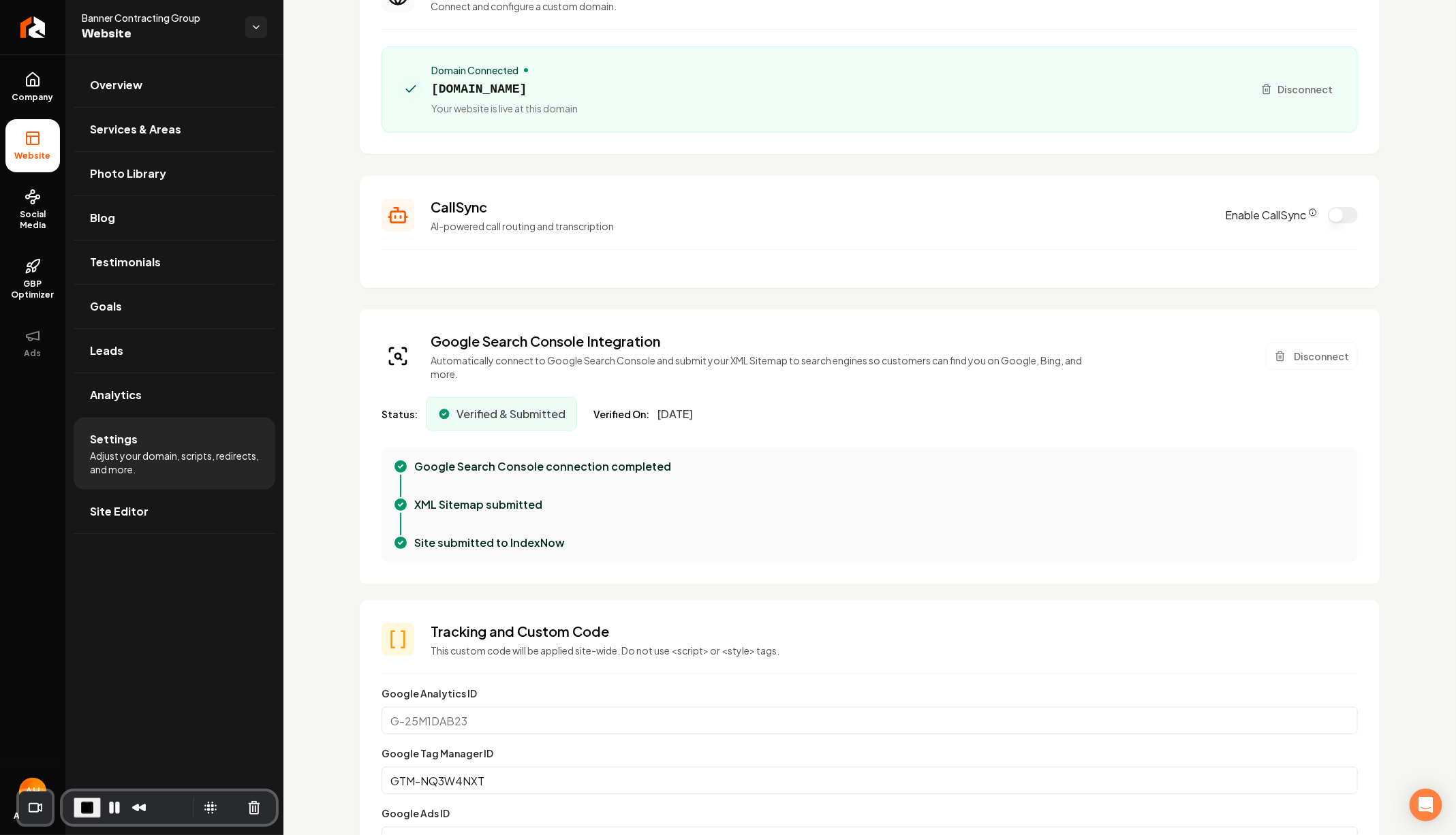
scroll to position [0, 0]
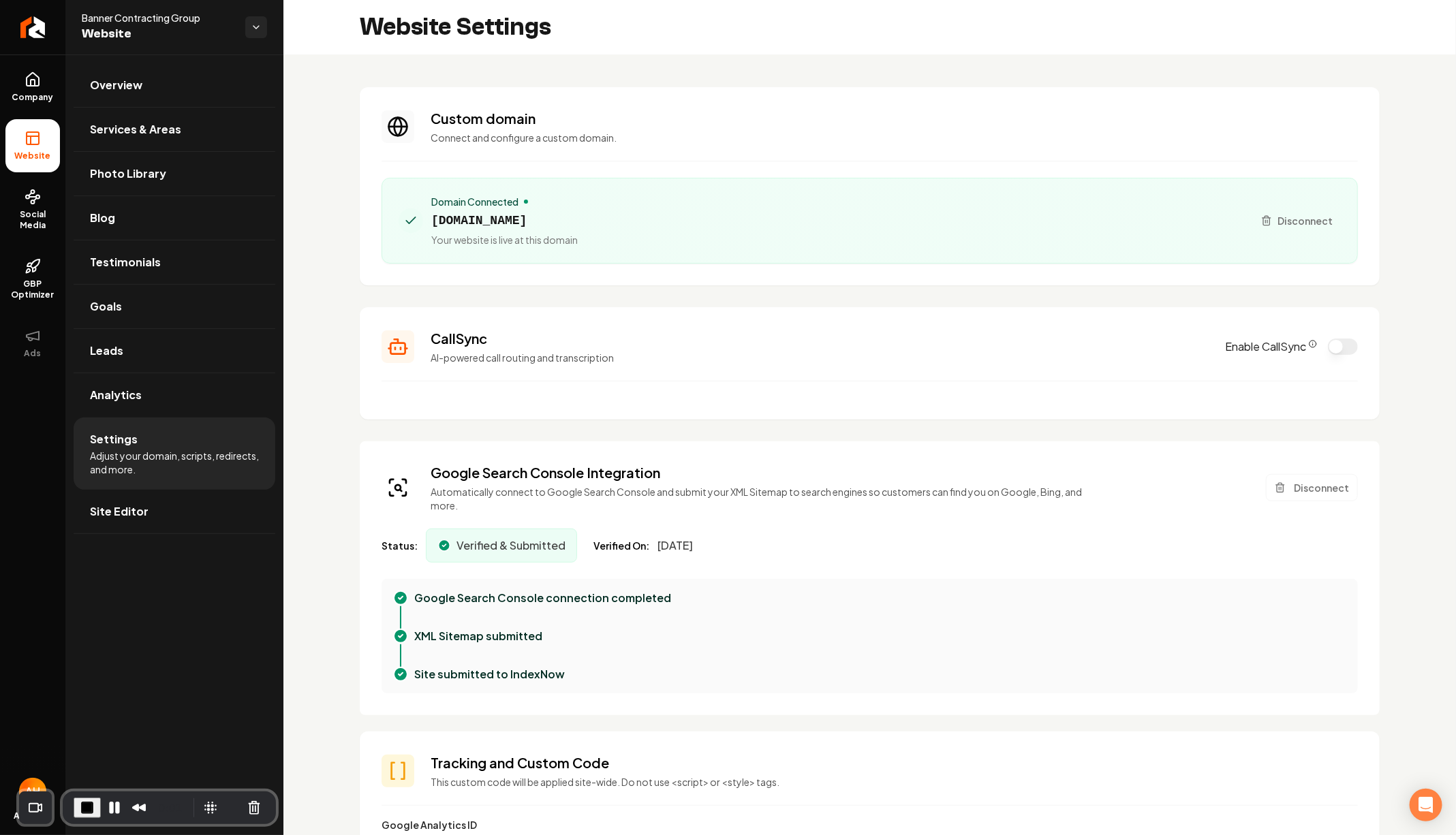
click at [536, 224] on span "[DOMAIN_NAME]" at bounding box center [504, 220] width 146 height 19
copy span "[DOMAIN_NAME]"
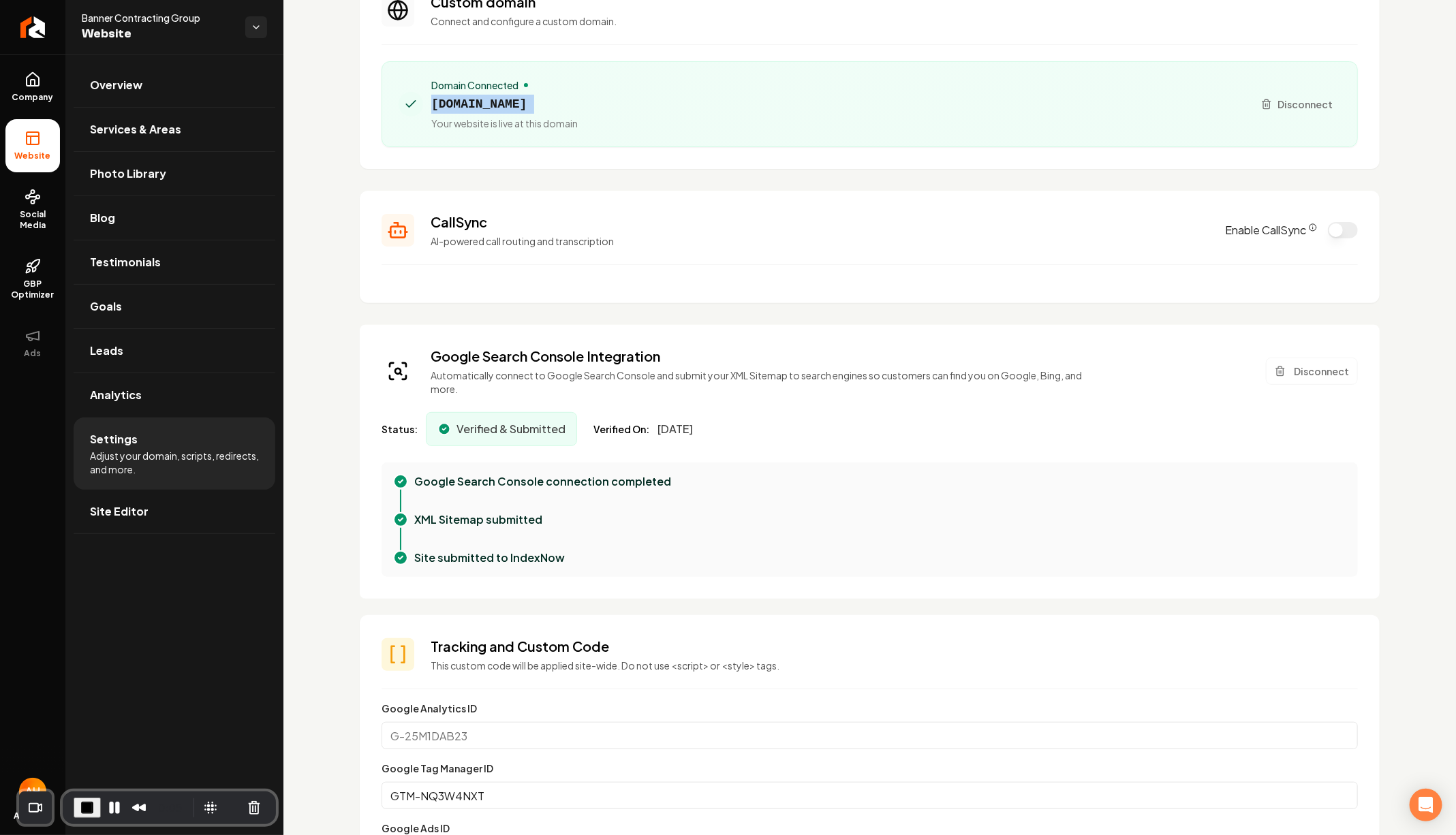
scroll to position [116, 0]
drag, startPoint x: 679, startPoint y: 431, endPoint x: 695, endPoint y: 431, distance: 16.0
click at [693, 431] on span "[DATE]" at bounding box center [675, 429] width 36 height 16
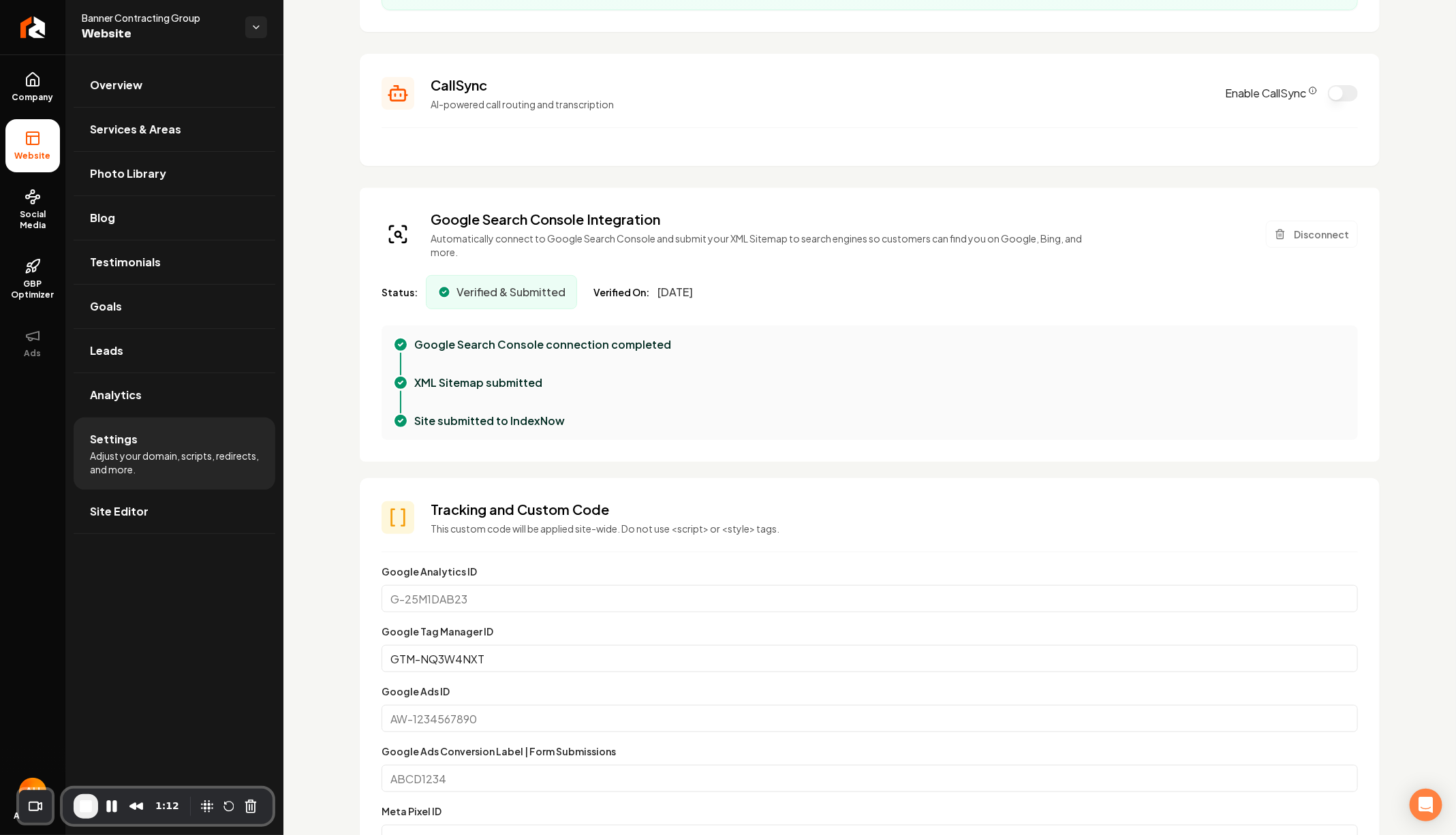
scroll to position [252, 0]
click at [115, 805] on button "Pause Recording" at bounding box center [112, 806] width 22 height 22
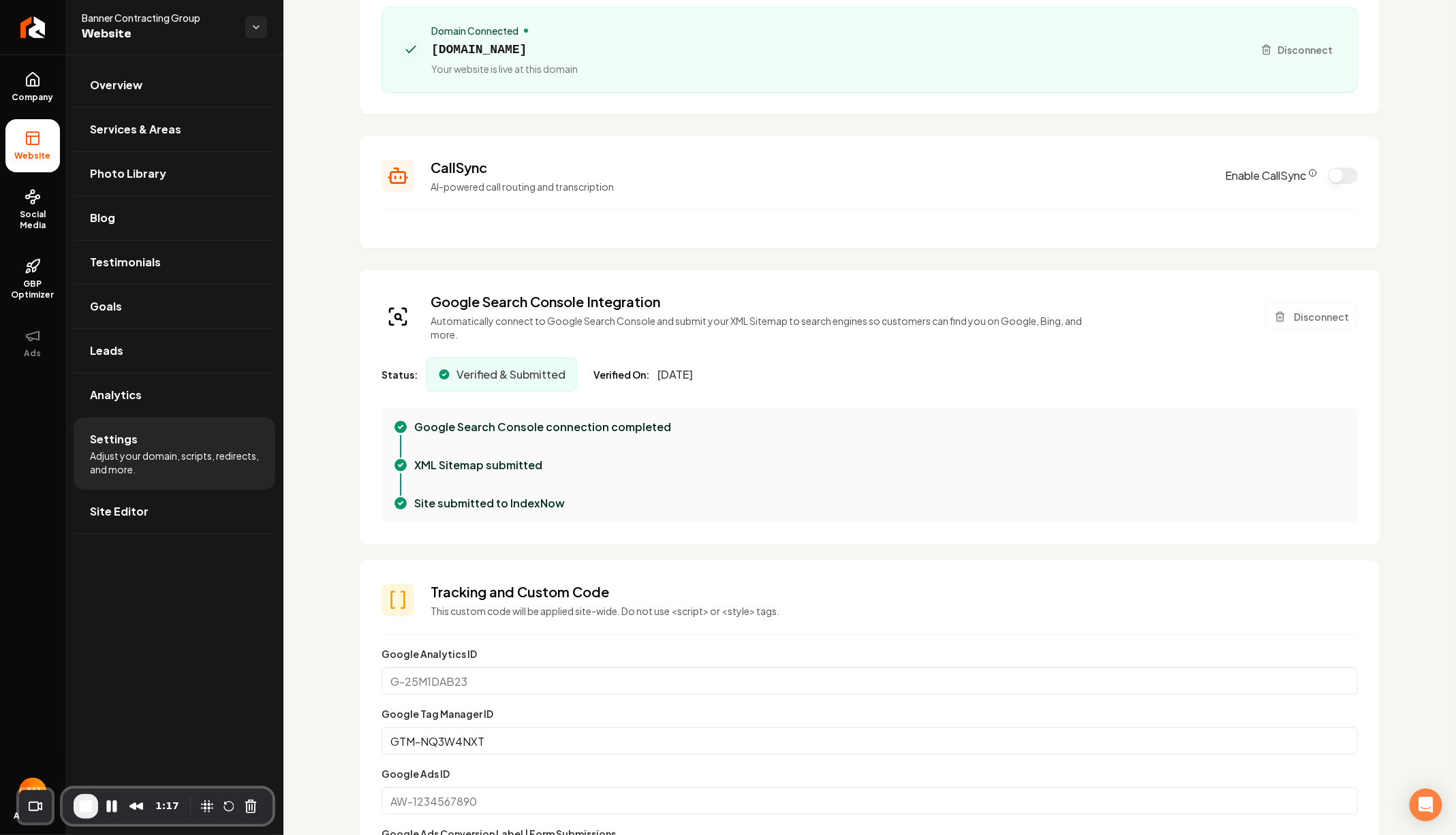
scroll to position [176, 0]
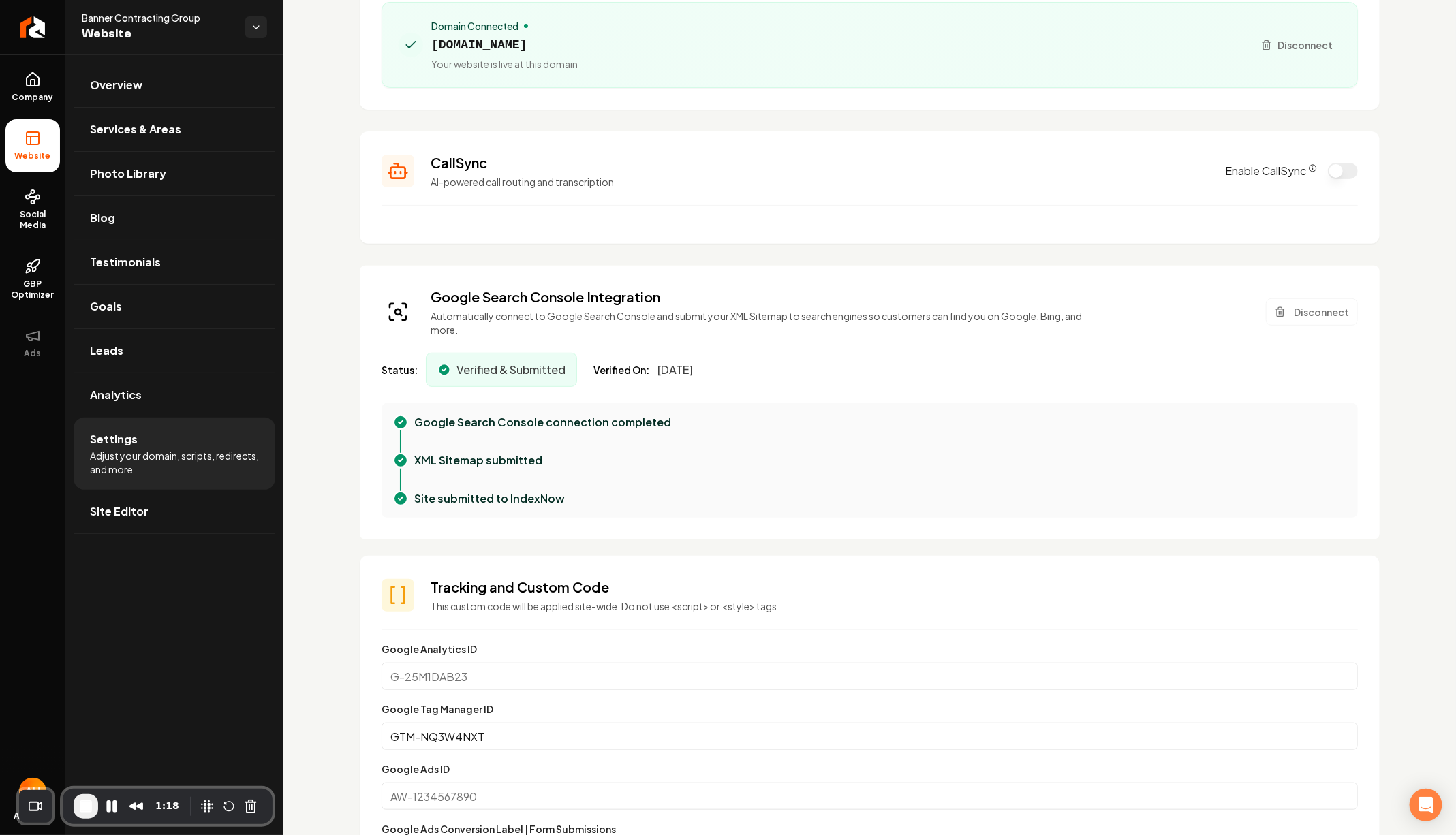
drag, startPoint x: 649, startPoint y: 368, endPoint x: 733, endPoint y: 369, distance: 84.0
click at [733, 369] on div "Status: Verified & Submitted Verified On: [DATE]" at bounding box center [870, 369] width 976 height 34
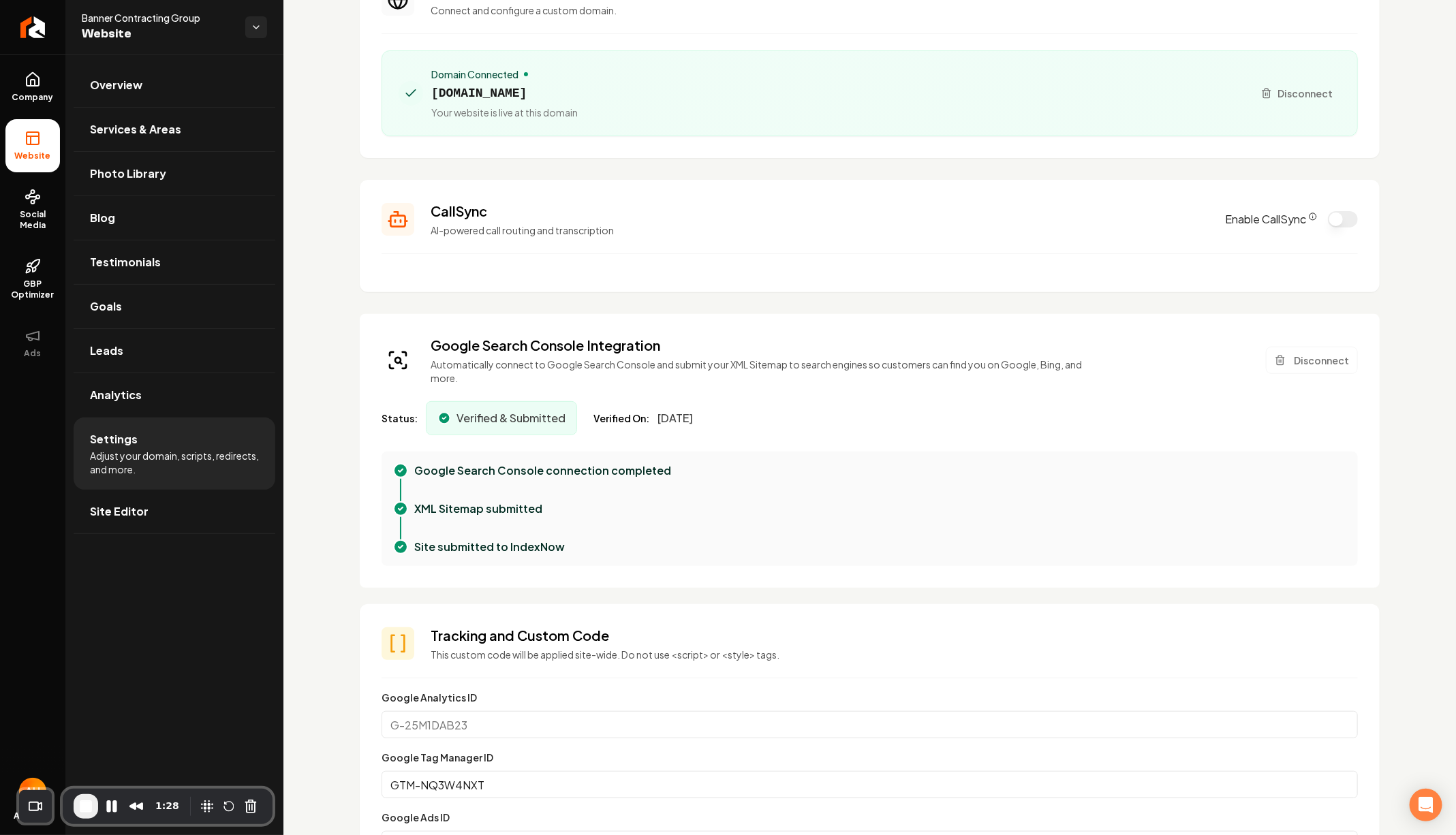
scroll to position [137, 0]
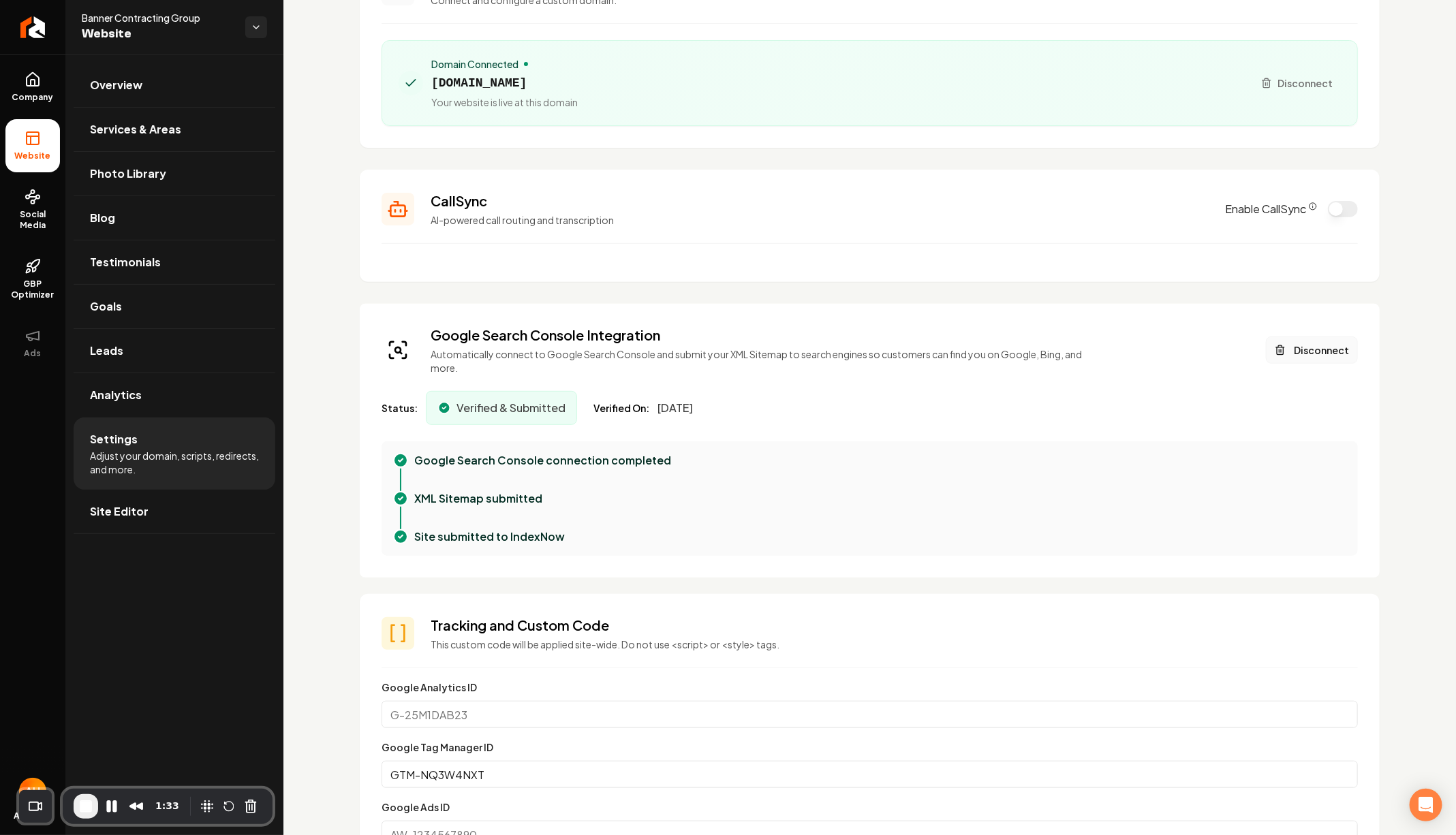
click at [1295, 358] on button "Disconnect" at bounding box center [1312, 350] width 92 height 27
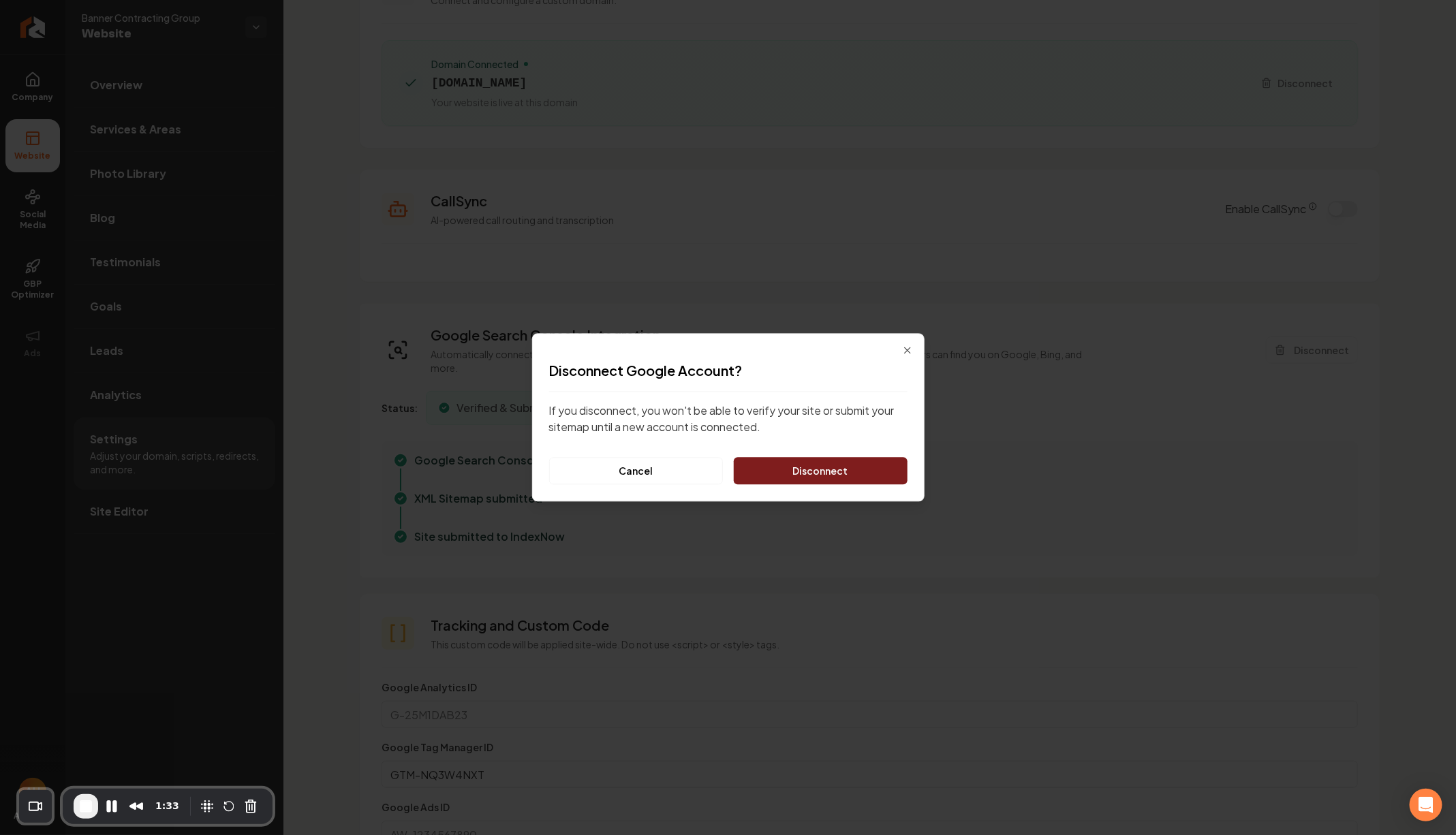
click at [854, 461] on button "Disconnect" at bounding box center [820, 471] width 173 height 27
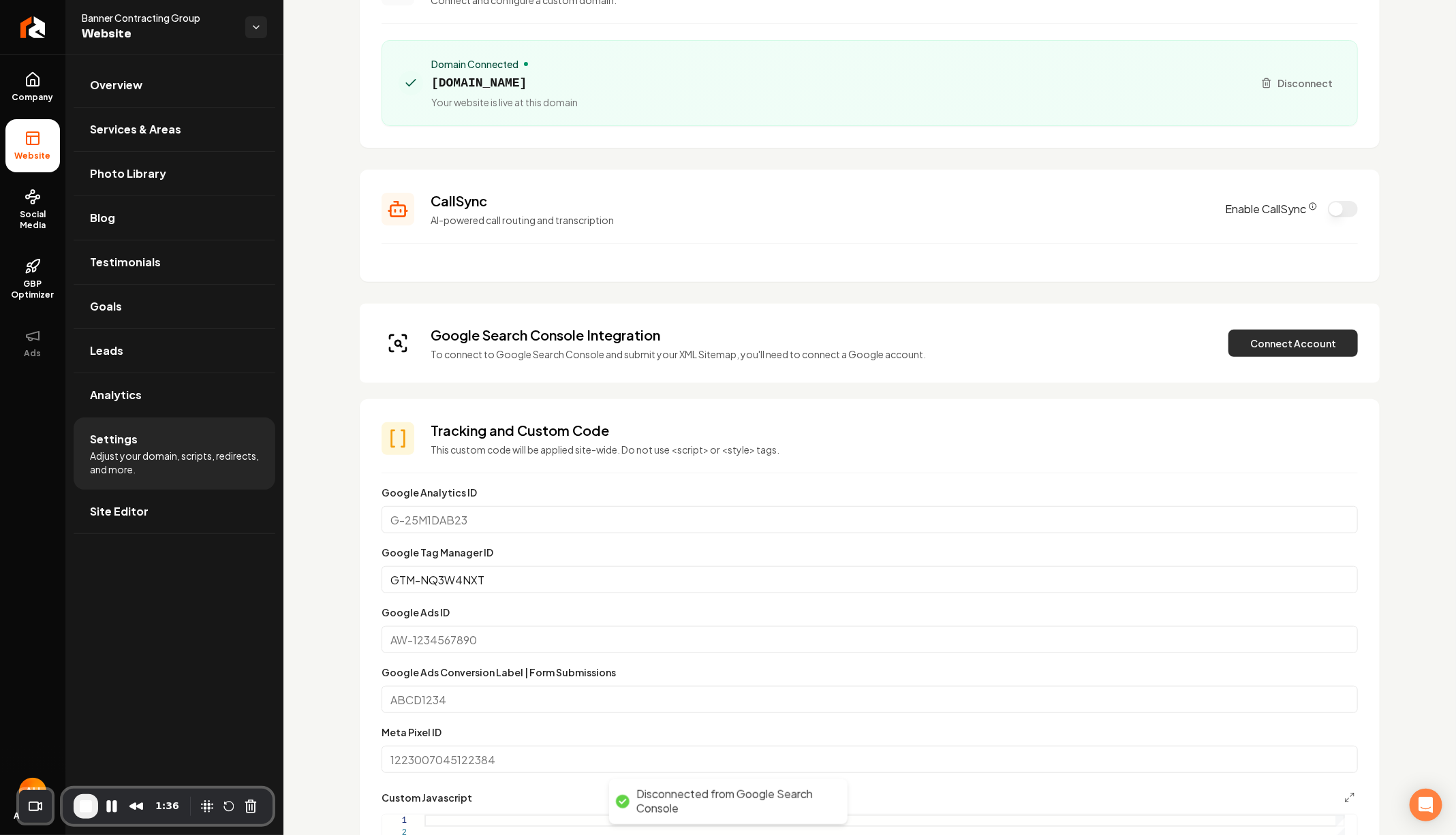
click at [1279, 346] on button "Connect Account" at bounding box center [1293, 343] width 130 height 27
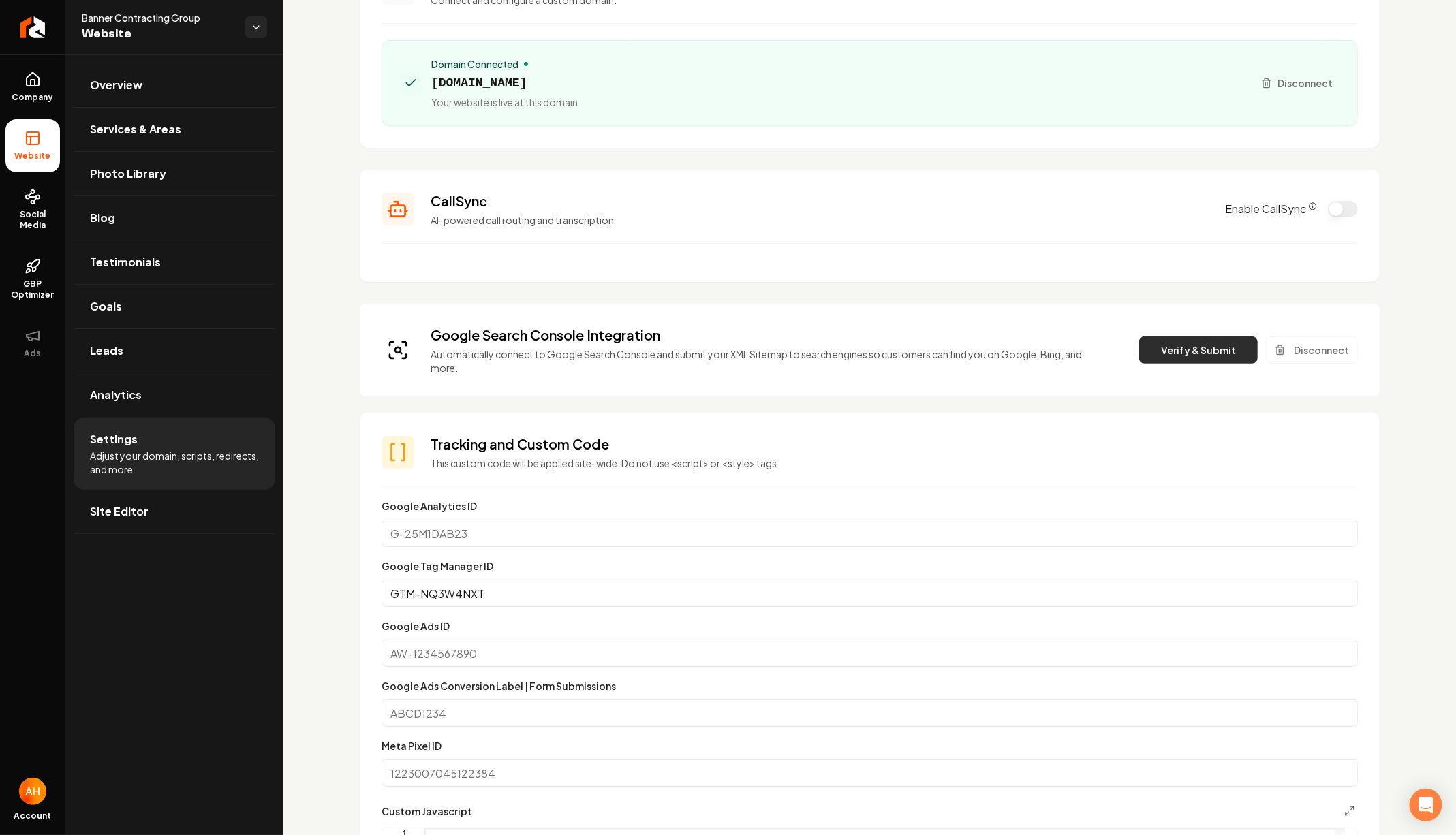
click at [1139, 353] on button "Verify & Submit" at bounding box center [1198, 350] width 119 height 27
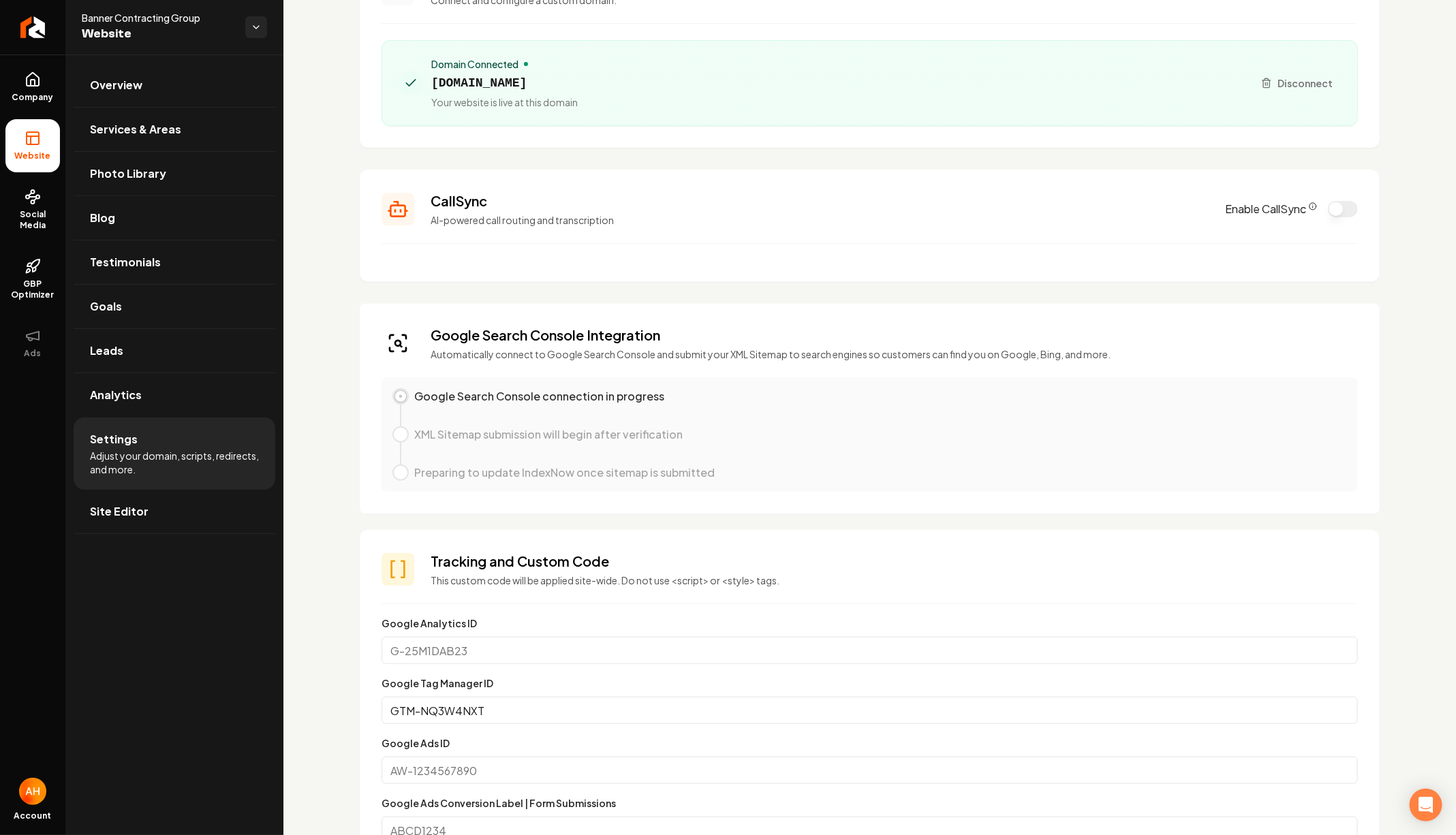
scroll to position [0, 0]
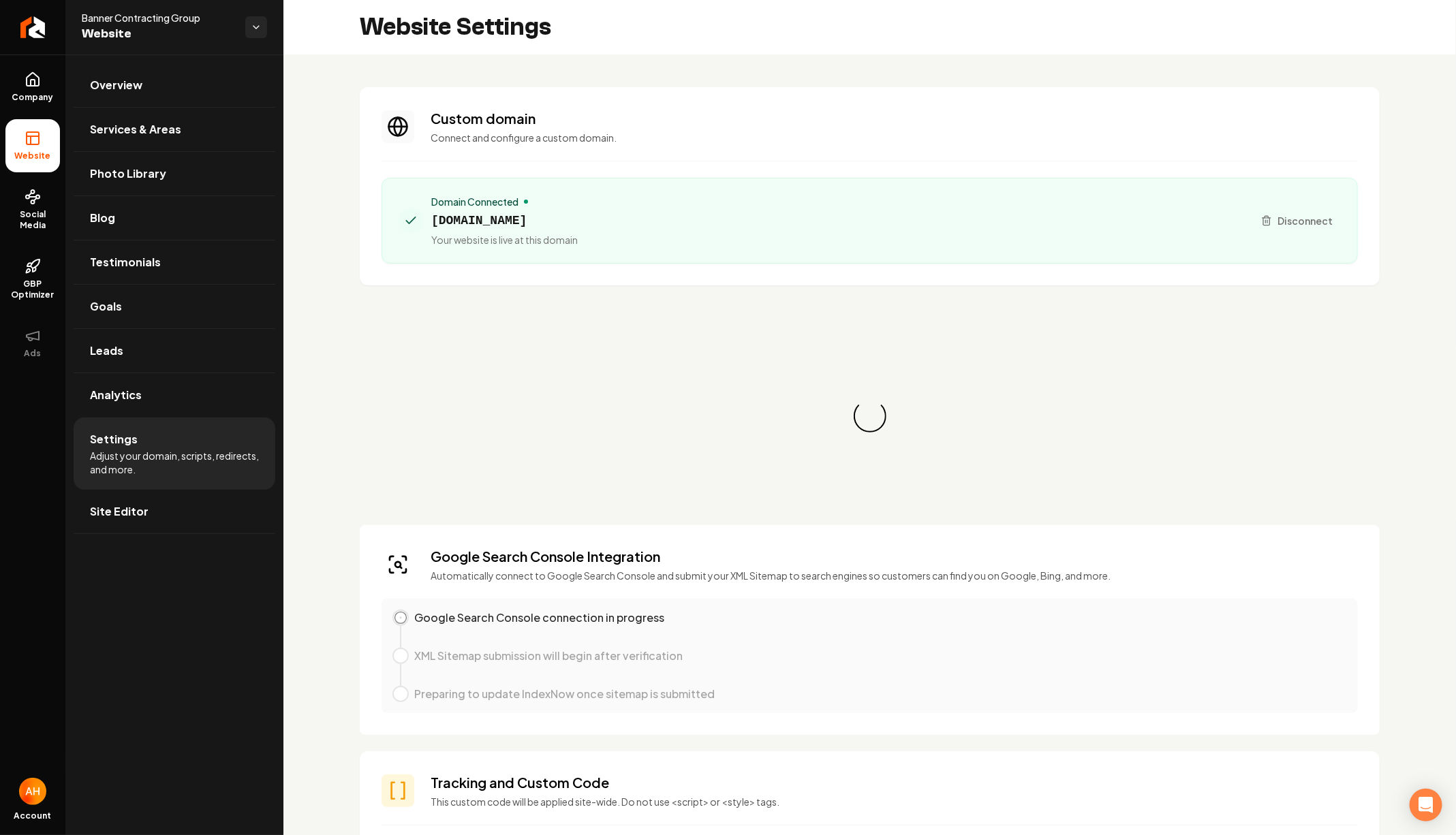
scroll to position [24, 0]
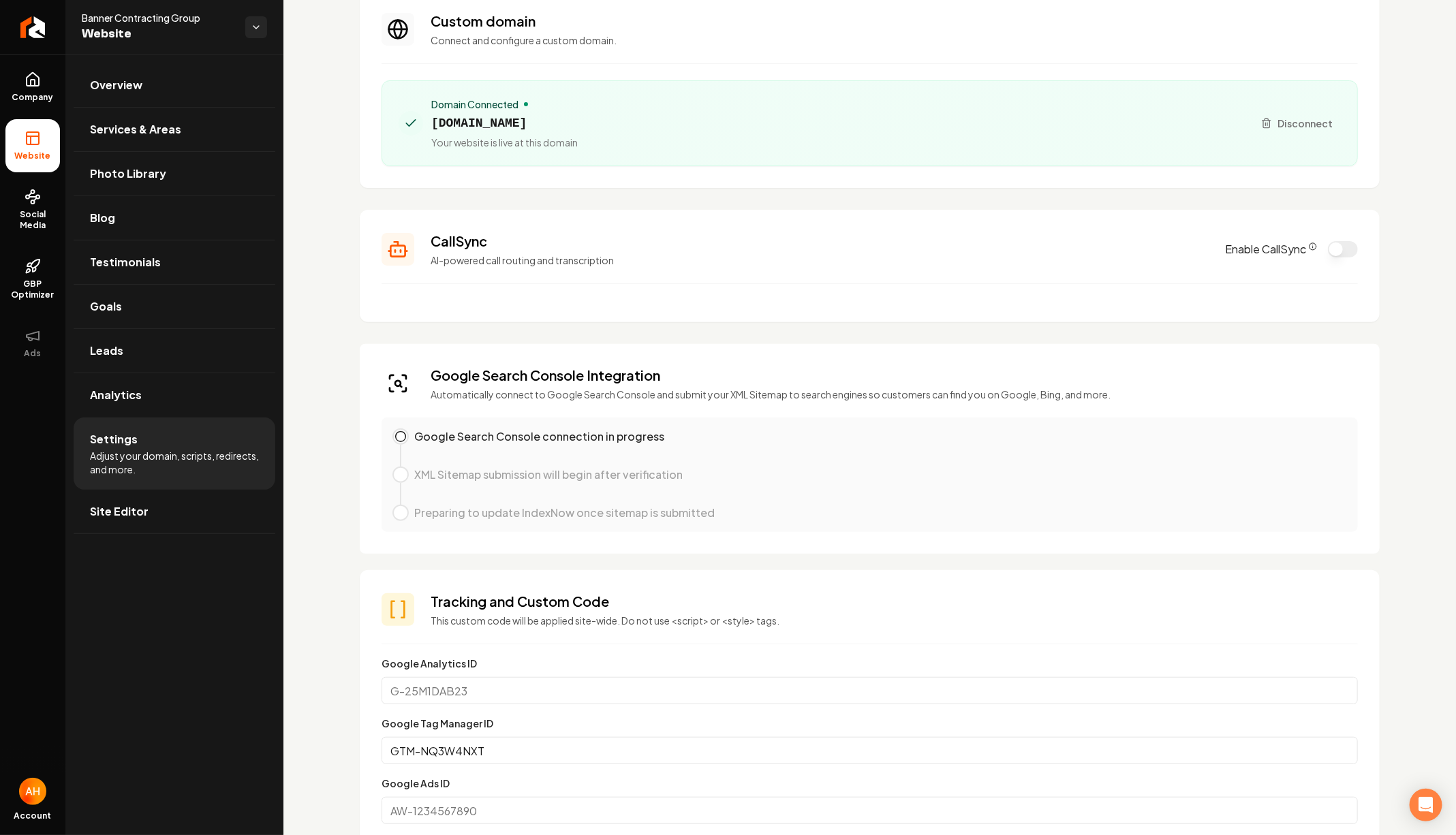
scroll to position [150, 0]
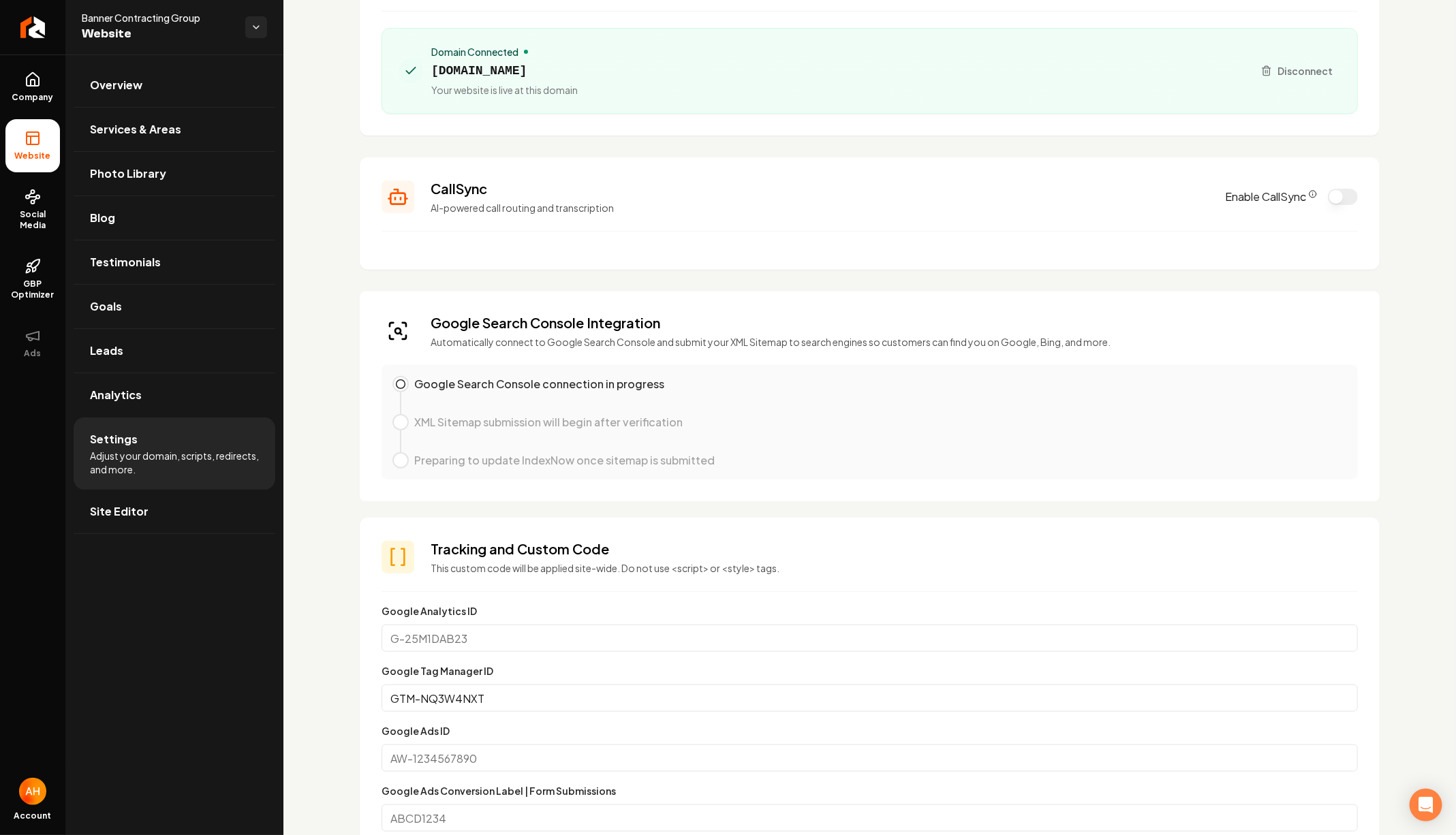
click at [618, 122] on section "Custom domain Connect and configure a custom domain. Domain Connected [DOMAIN_N…" at bounding box center [870, 36] width 1019 height 198
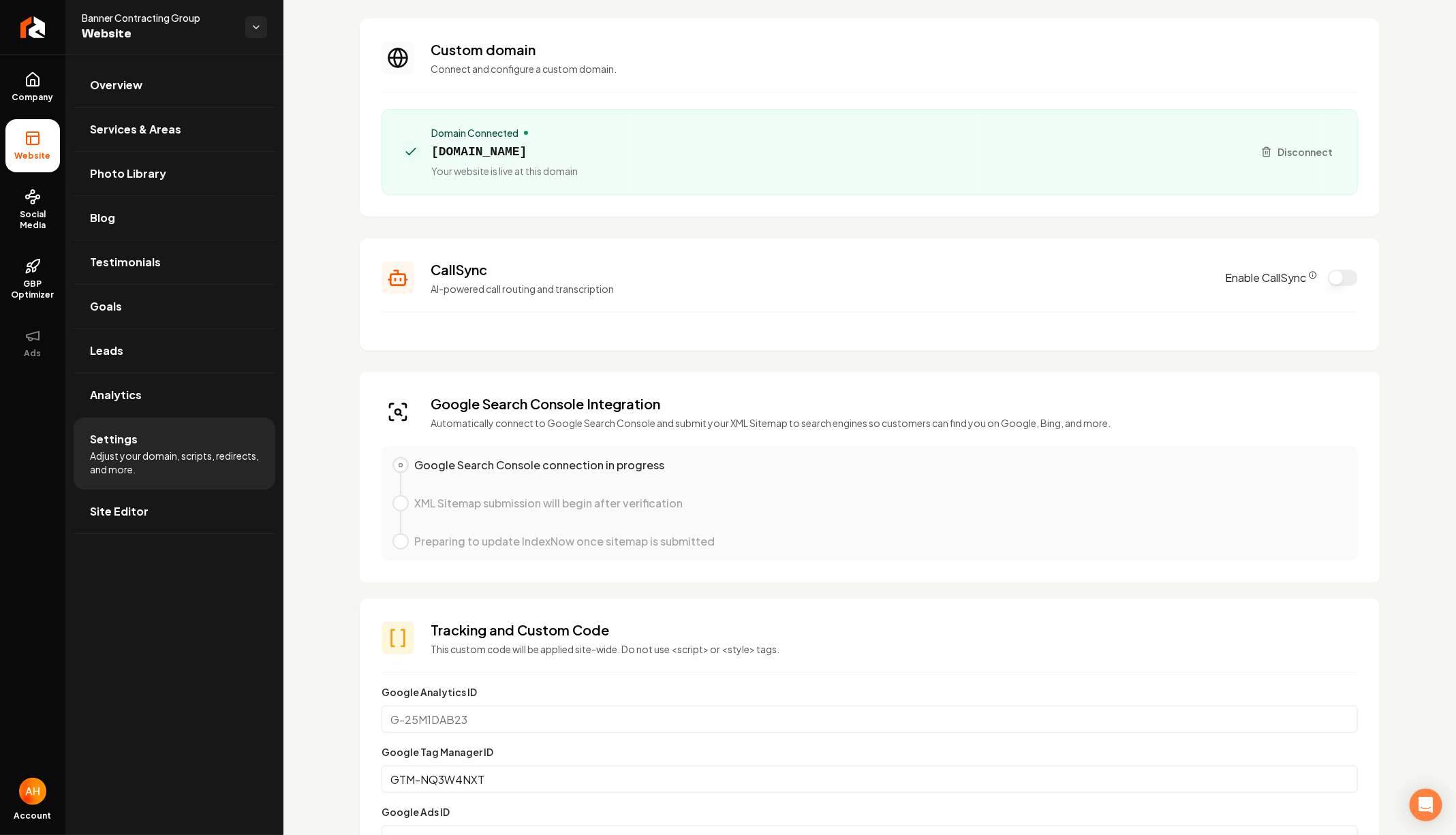
scroll to position [70, 0]
drag, startPoint x: 393, startPoint y: 477, endPoint x: 679, endPoint y: 473, distance: 286.0
click at [679, 475] on div "Google Search Console connection in progress" at bounding box center [870, 475] width 955 height 38
click at [679, 473] on div "Google Search Console connection in progress" at bounding box center [870, 475] width 955 height 38
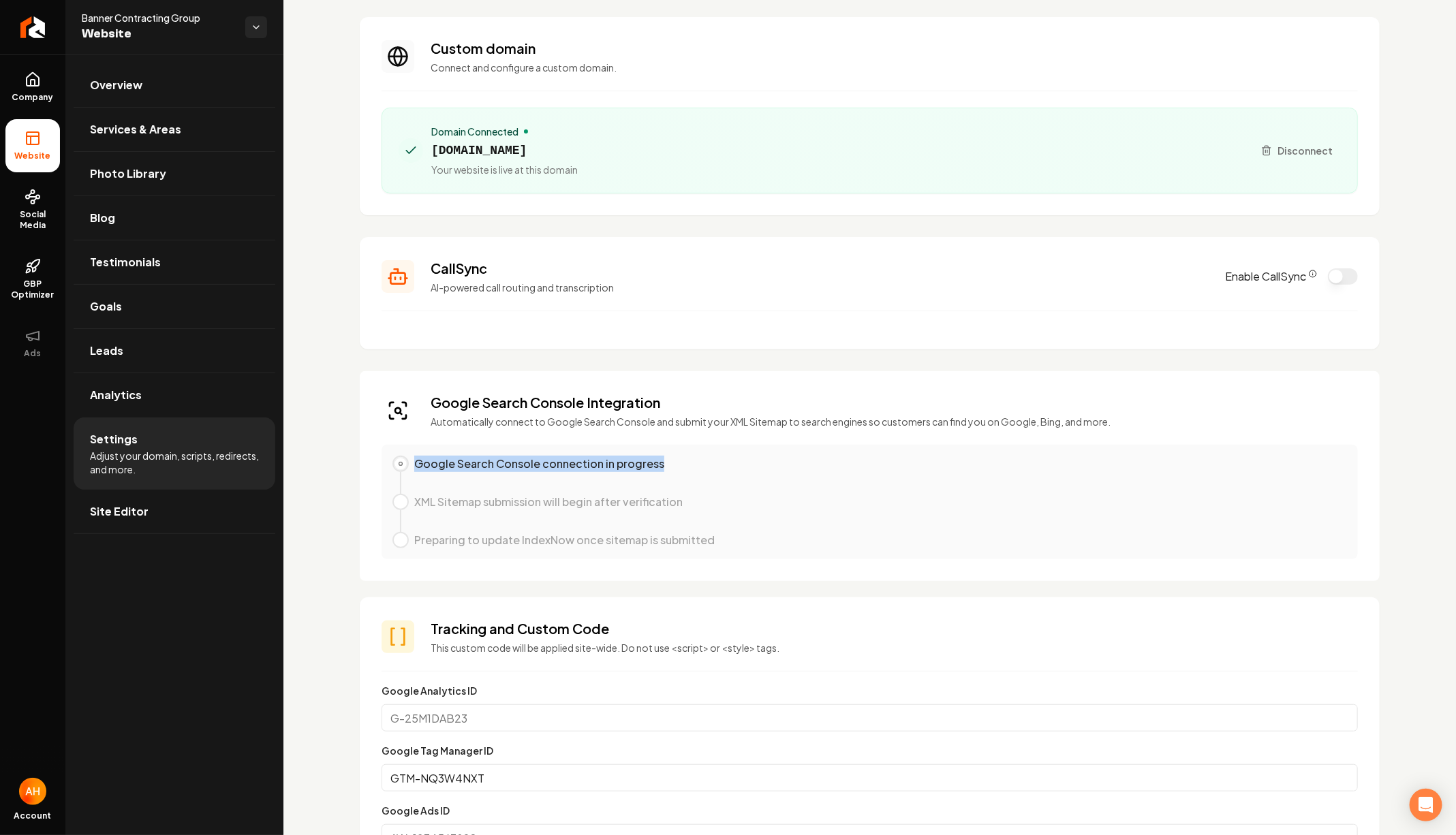
click at [679, 473] on div "Google Search Console connection in progress" at bounding box center [870, 475] width 955 height 38
click at [602, 473] on div "Google Search Console connection in progress" at bounding box center [870, 475] width 955 height 38
click at [586, 466] on p "Google Search Console connection in progress" at bounding box center [539, 464] width 250 height 16
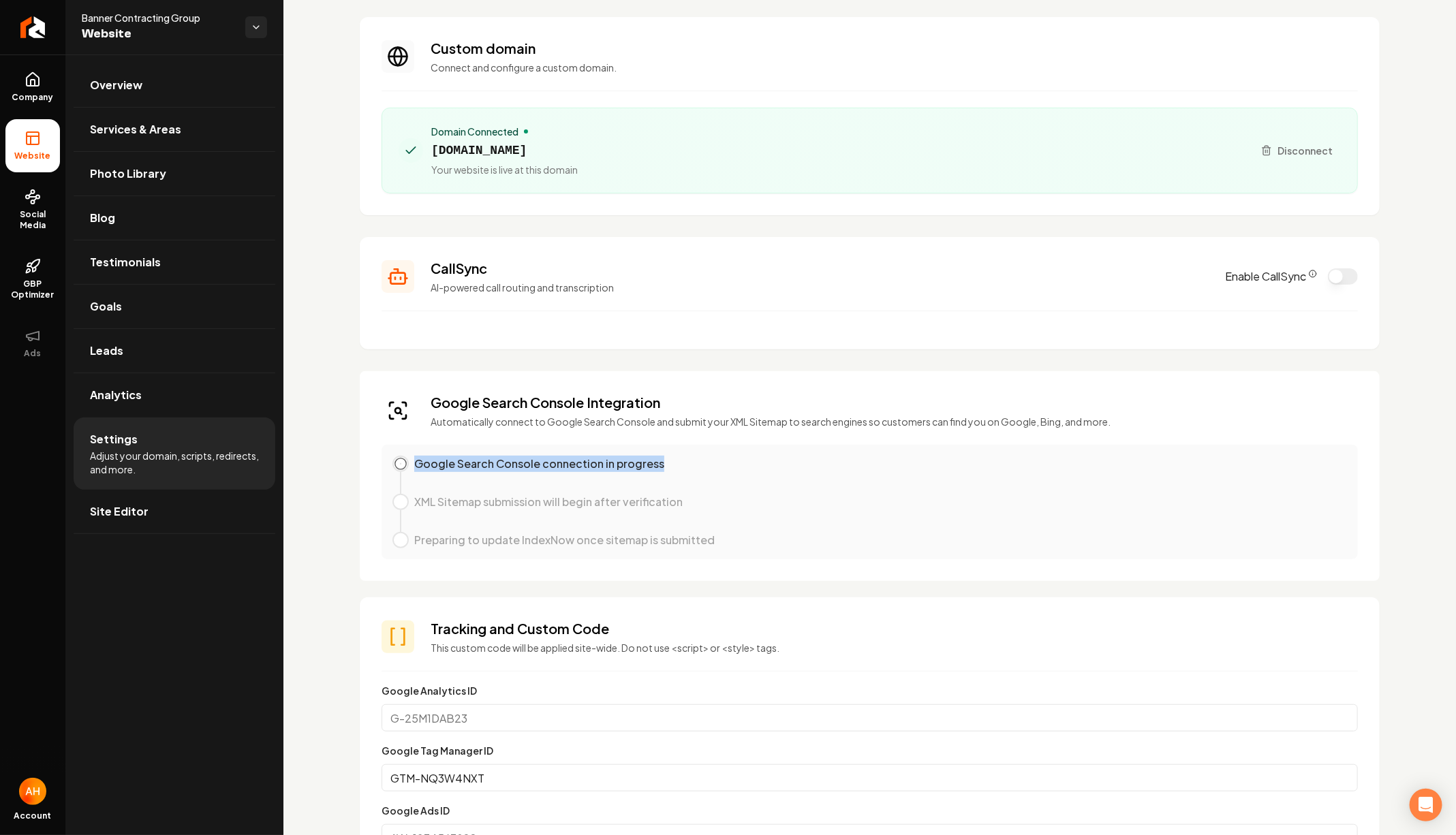
click at [586, 466] on p "Google Search Console connection in progress" at bounding box center [539, 464] width 250 height 16
click at [783, 480] on div "Google Search Console connection in progress" at bounding box center [870, 475] width 955 height 38
click at [524, 398] on h3 "Google Search Console Integration" at bounding box center [770, 402] width 680 height 19
click at [517, 460] on p "Google Search Console connection in progress" at bounding box center [539, 464] width 250 height 16
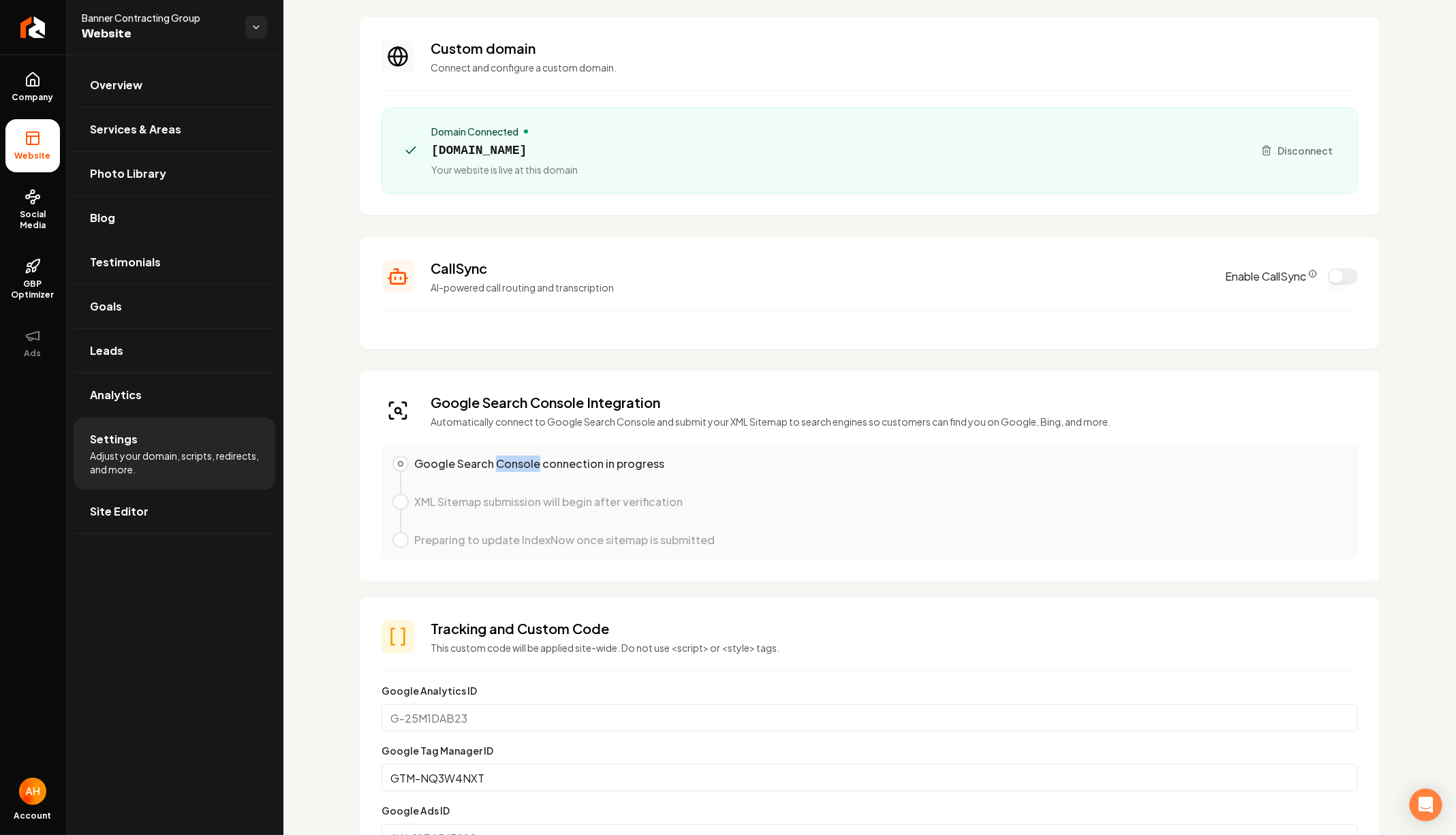
click at [517, 460] on p "Google Search Console connection in progress" at bounding box center [539, 464] width 250 height 16
click at [657, 459] on p "Google Search Console connection in progress" at bounding box center [539, 464] width 250 height 16
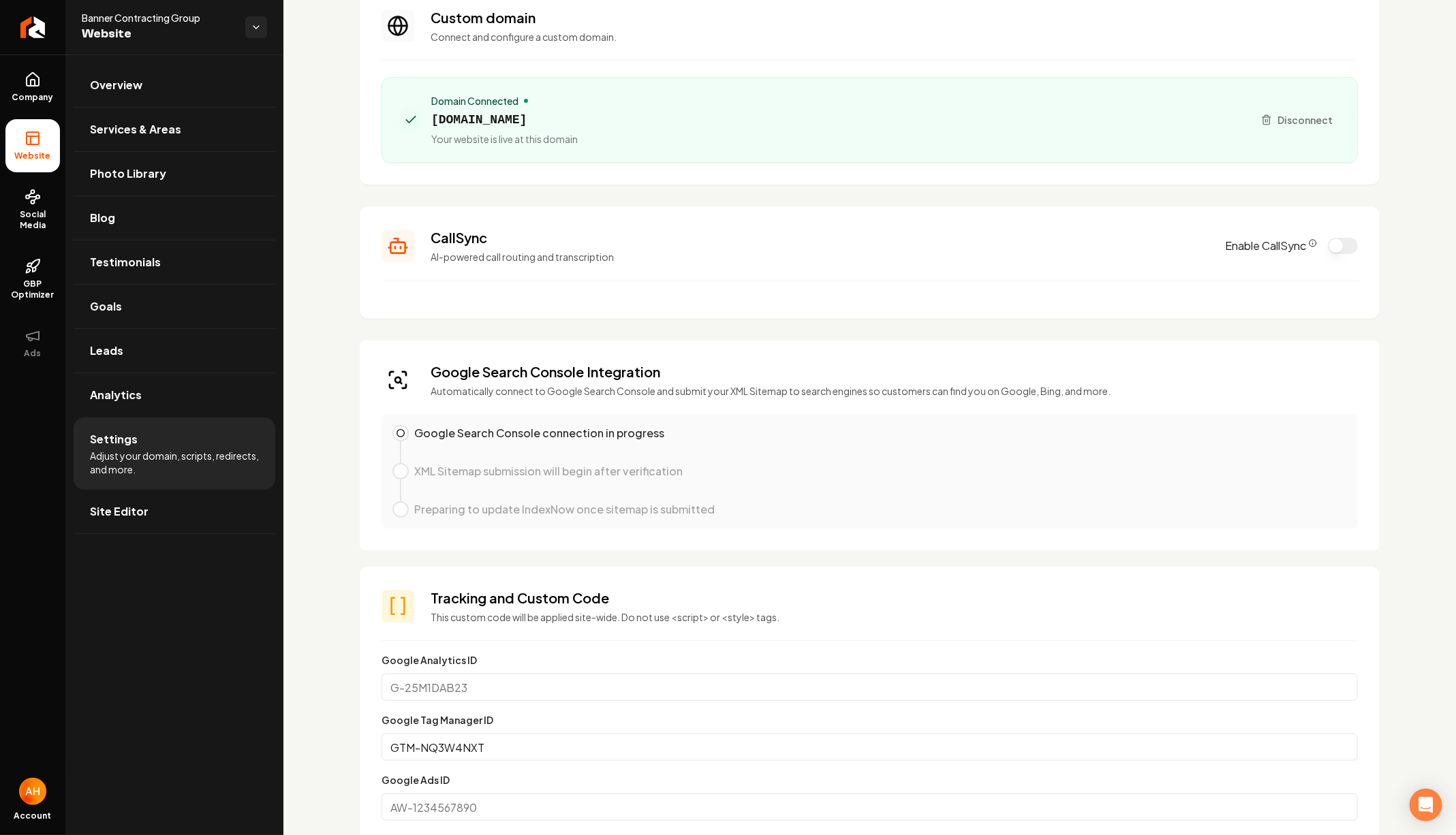
scroll to position [130, 0]
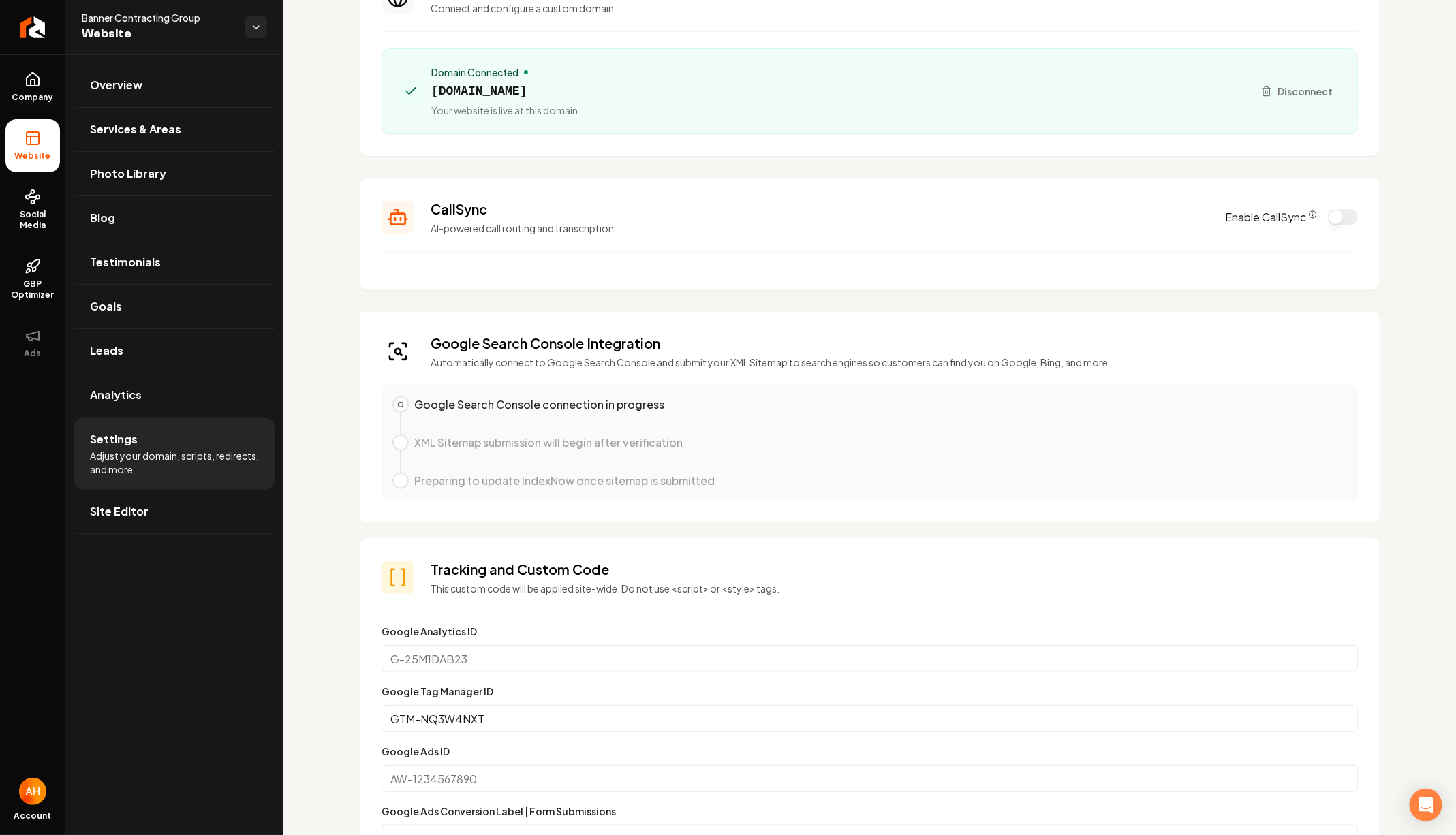
drag, startPoint x: 470, startPoint y: 423, endPoint x: 725, endPoint y: 423, distance: 255.0
click at [725, 423] on div "Google Search Console connection in progress" at bounding box center [870, 415] width 955 height 38
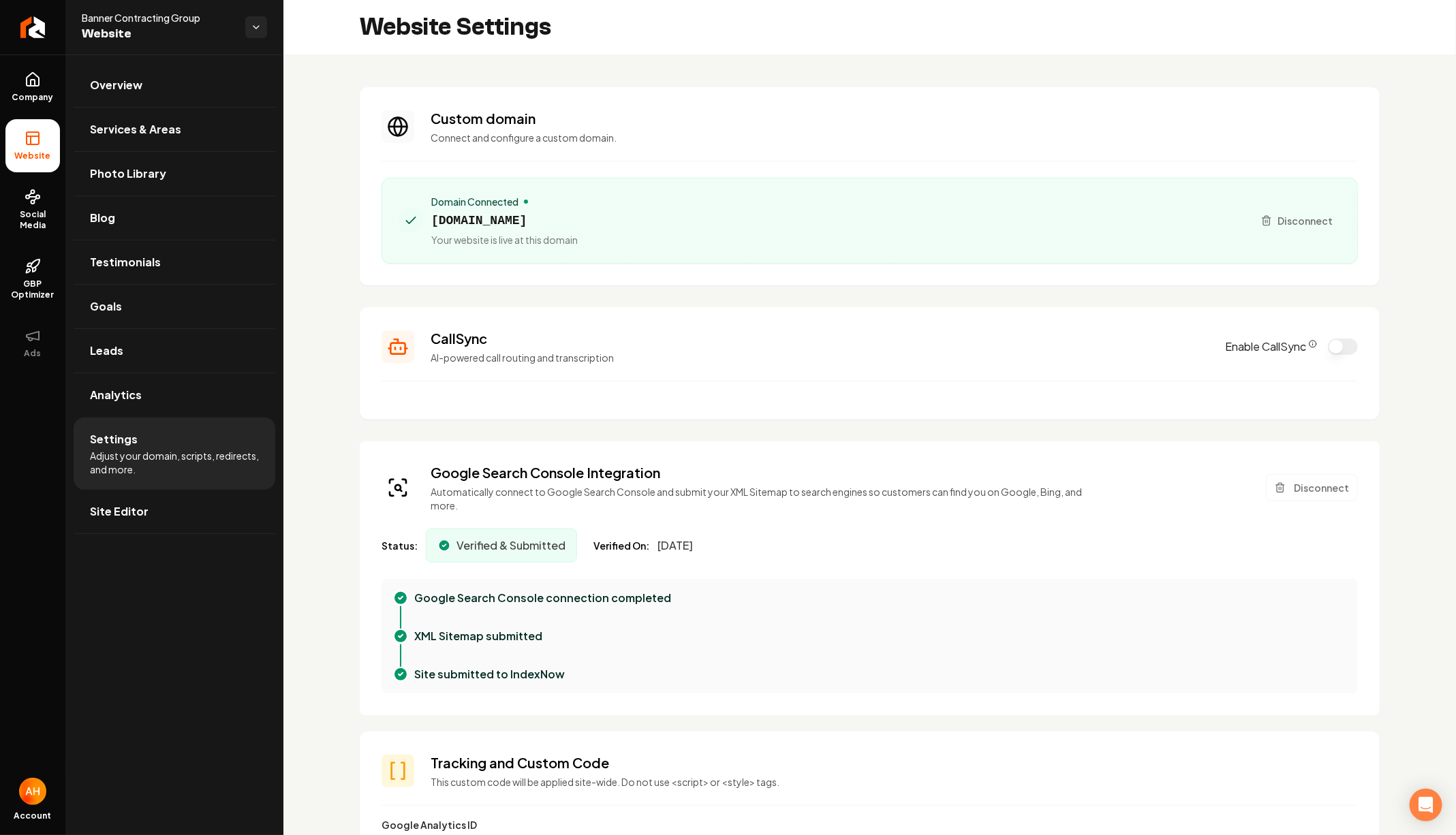
scroll to position [106, 0]
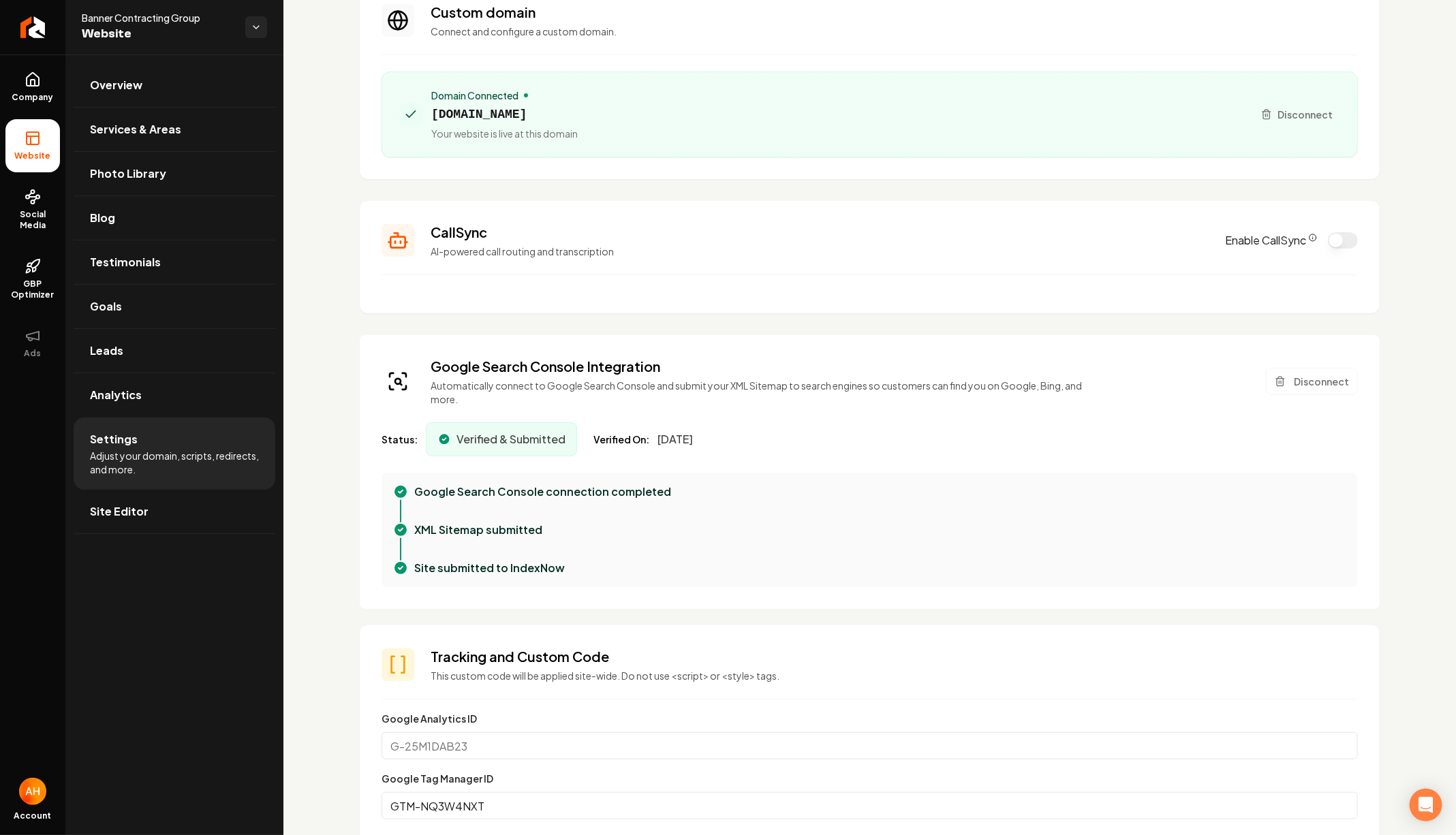
drag, startPoint x: 424, startPoint y: 433, endPoint x: 759, endPoint y: 433, distance: 335.0
click at [759, 433] on div "Status: Verified & Submitted Verified On: [DATE]" at bounding box center [870, 439] width 976 height 34
click at [634, 433] on span "Verified On:" at bounding box center [621, 439] width 56 height 14
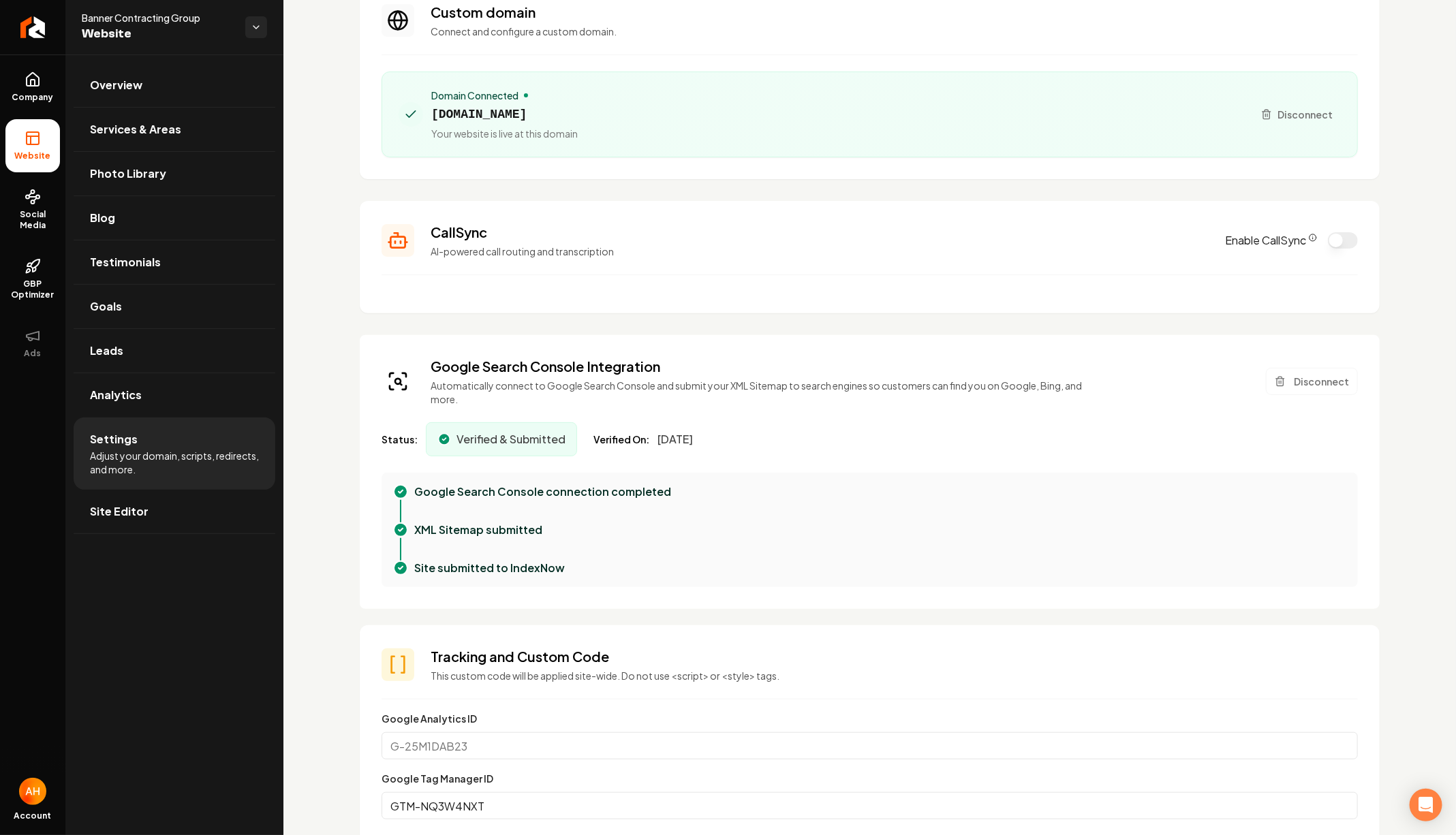
click at [672, 437] on span "[DATE]" at bounding box center [675, 438] width 36 height 16
click at [676, 437] on span "[DATE]" at bounding box center [675, 438] width 36 height 16
click at [370, 204] on section "CallSync AI-powered call routing and transcription Enable CallSync" at bounding box center [870, 256] width 1019 height 112
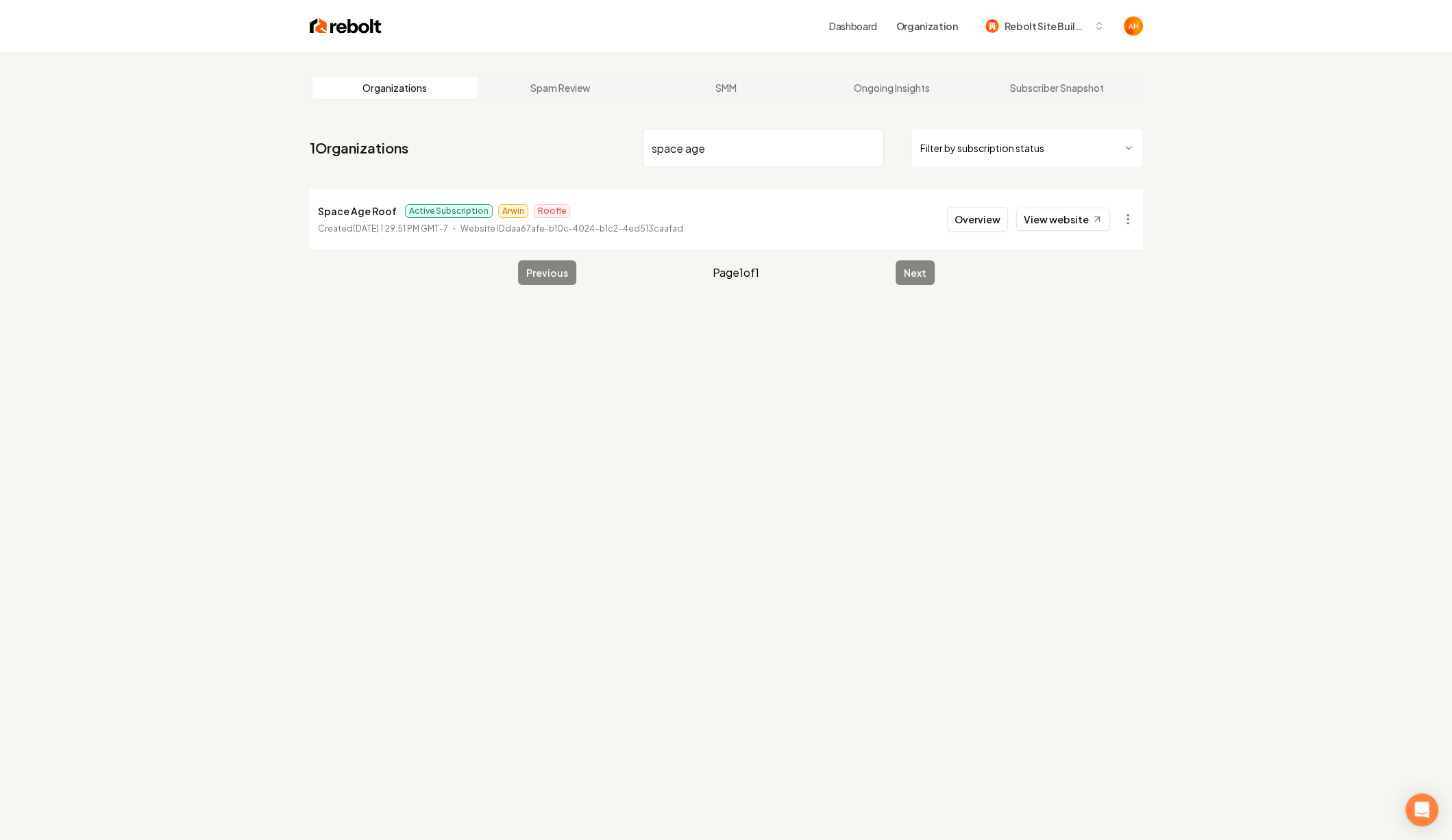
click at [1058, 231] on div "Overview View website" at bounding box center [1028, 219] width 163 height 25
click at [1058, 220] on link "View website" at bounding box center [1063, 219] width 94 height 23
click at [719, 156] on input "space age" at bounding box center [763, 148] width 241 height 39
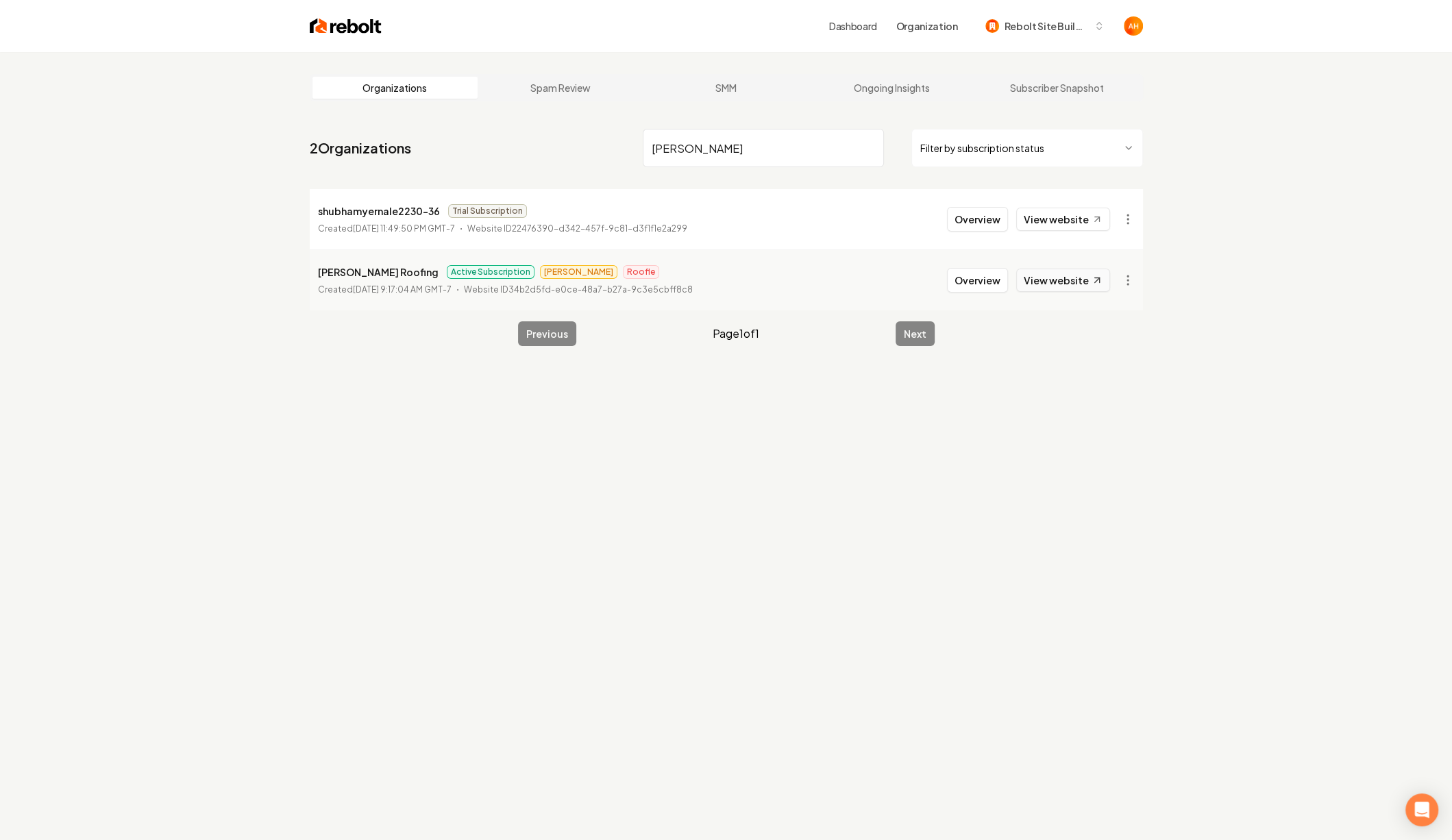
click at [1079, 275] on link "View website" at bounding box center [1063, 280] width 94 height 23
click at [719, 146] on input "[PERSON_NAME]" at bounding box center [763, 148] width 241 height 39
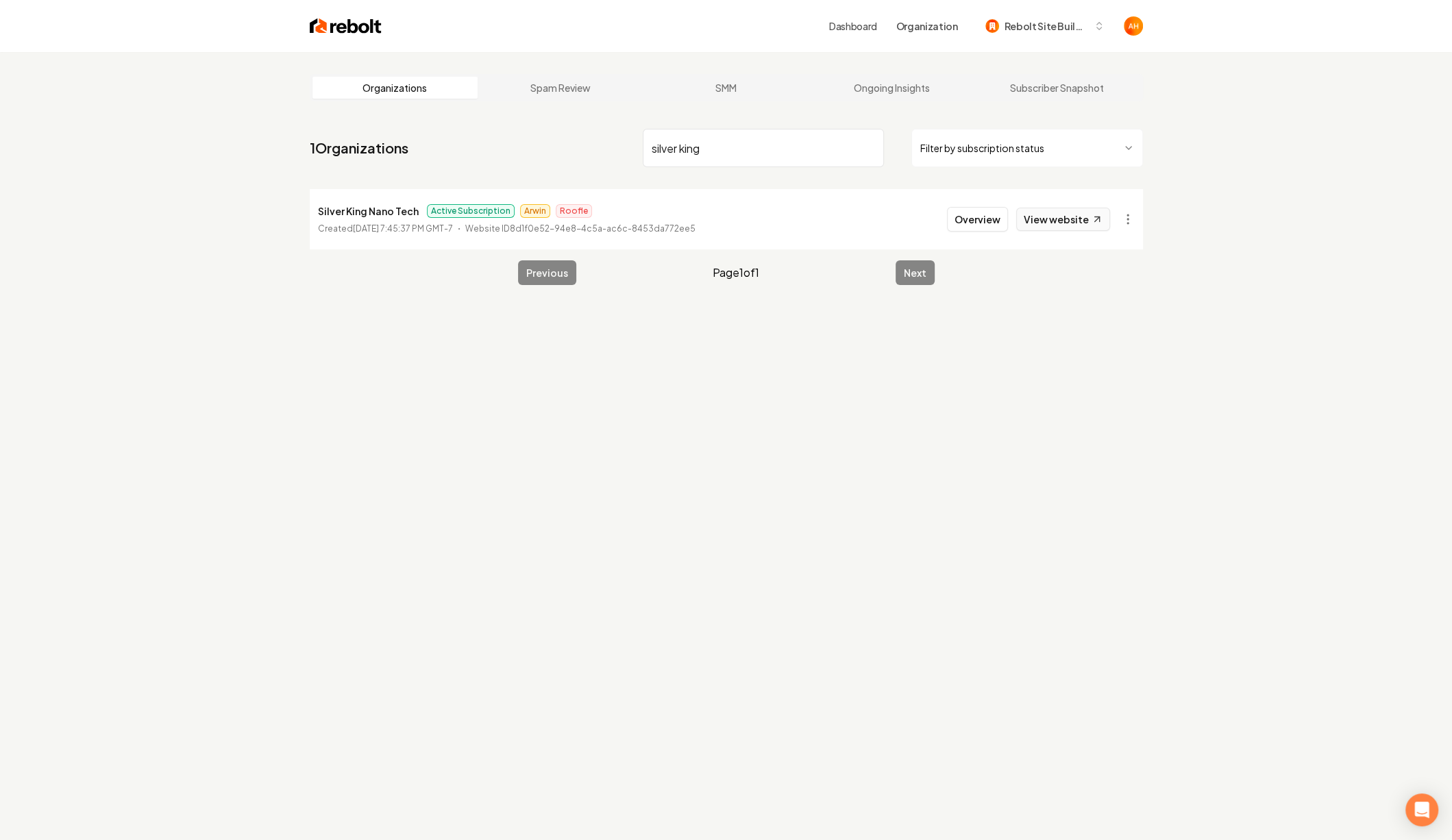
click at [1063, 220] on link "View website" at bounding box center [1063, 219] width 94 height 23
click at [711, 141] on input "silver king" at bounding box center [763, 148] width 241 height 39
click at [1080, 224] on link "View website" at bounding box center [1063, 219] width 94 height 23
click at [777, 135] on input "husband" at bounding box center [763, 148] width 241 height 39
click at [1061, 228] on link "View website" at bounding box center [1063, 219] width 94 height 23
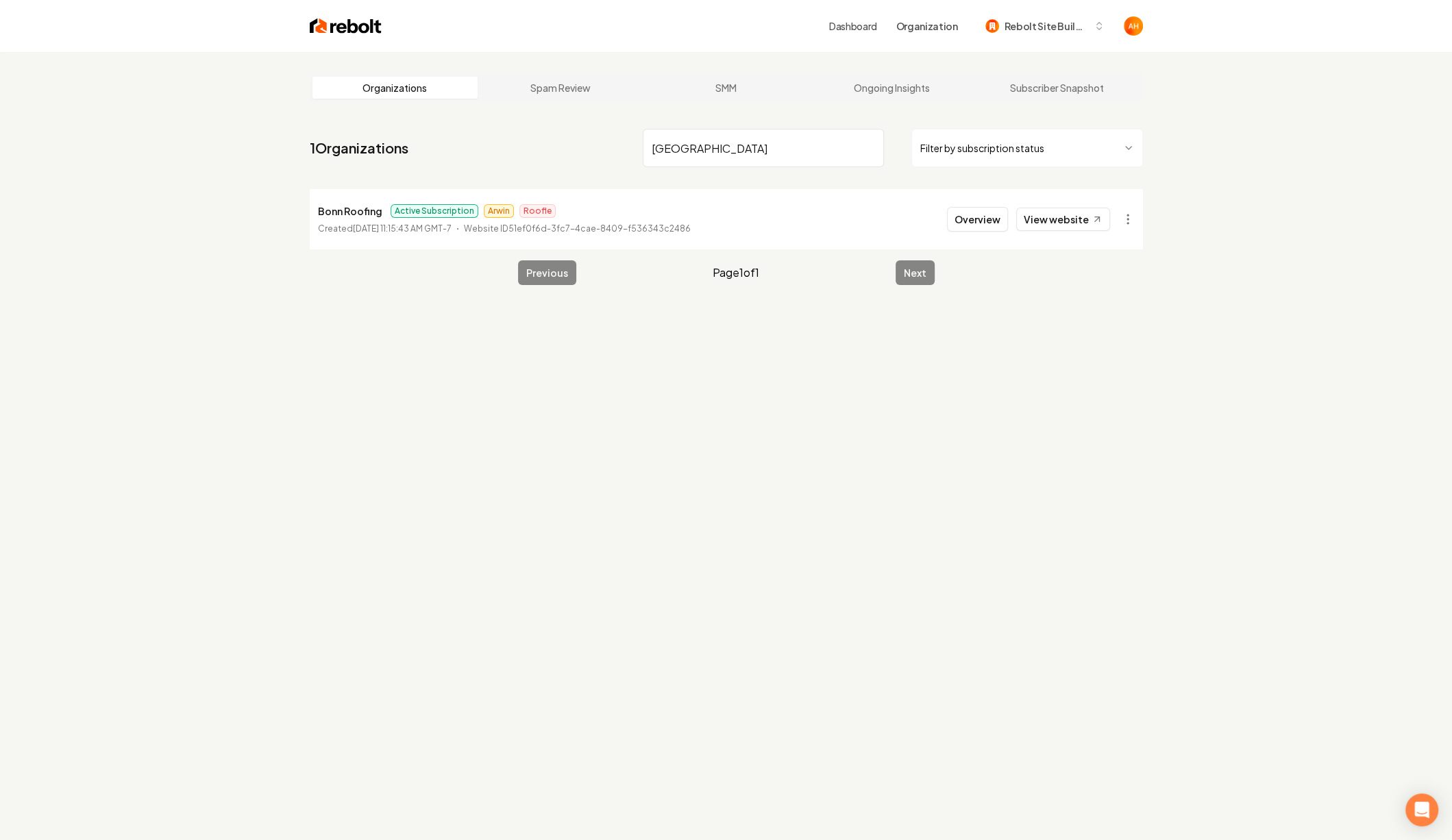
click at [779, 142] on input "[GEOGRAPHIC_DATA]" at bounding box center [763, 148] width 241 height 39
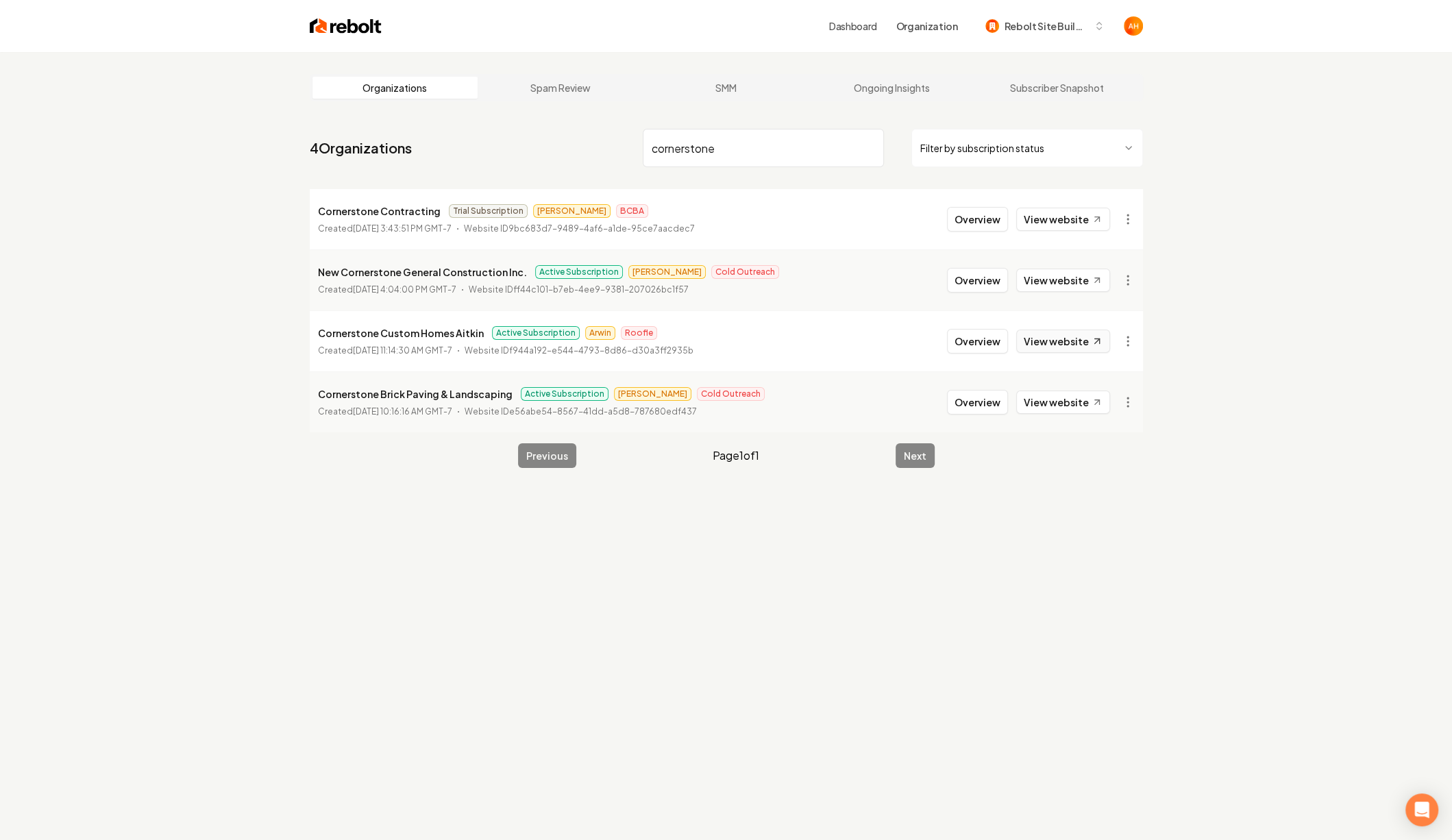
click at [1062, 341] on link "View website" at bounding box center [1063, 341] width 94 height 23
click at [718, 133] on input "cornerstone" at bounding box center [763, 148] width 241 height 39
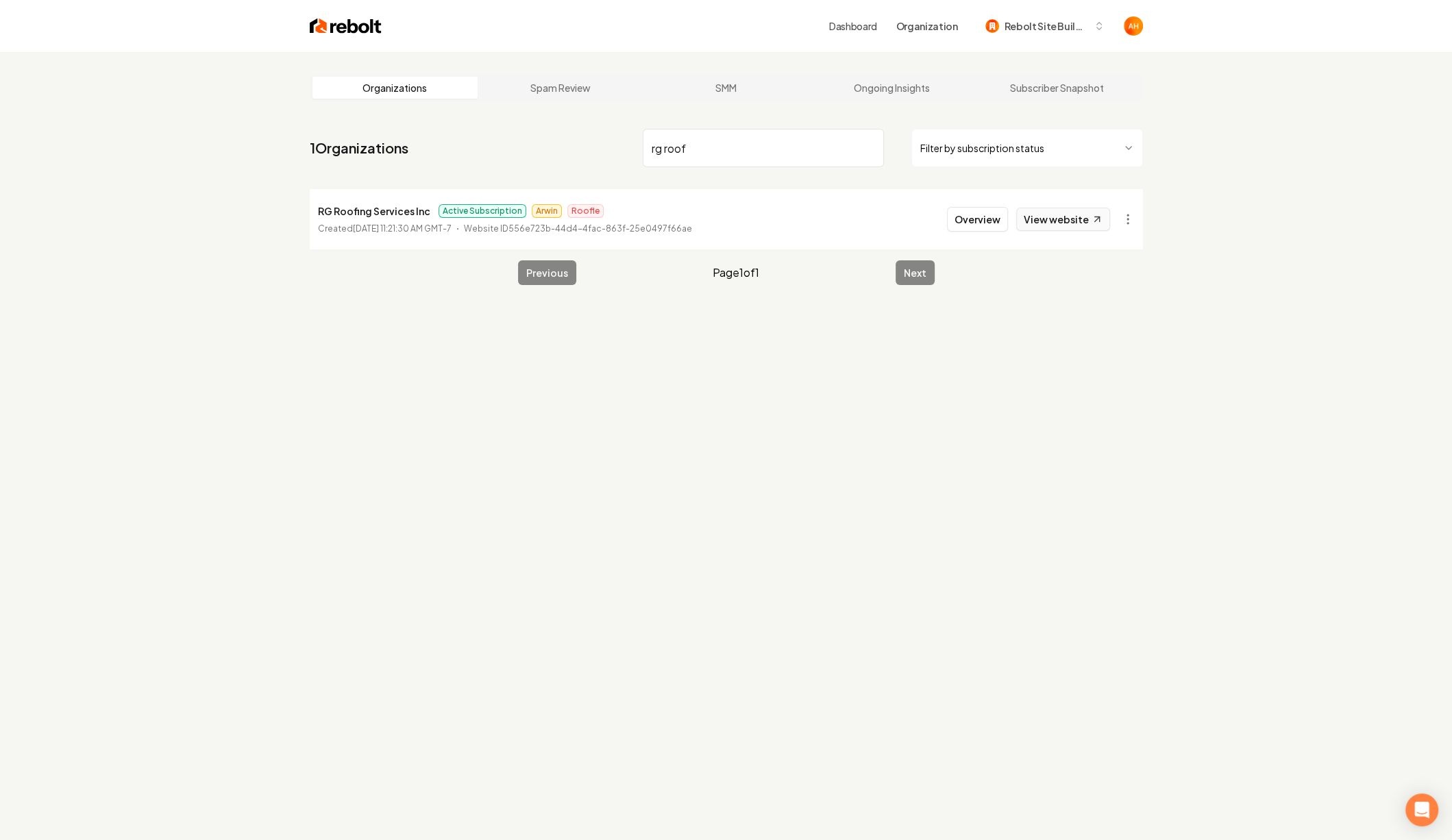
click at [1074, 222] on link "View website" at bounding box center [1063, 219] width 94 height 23
click at [682, 149] on input "rg roof" at bounding box center [763, 148] width 241 height 39
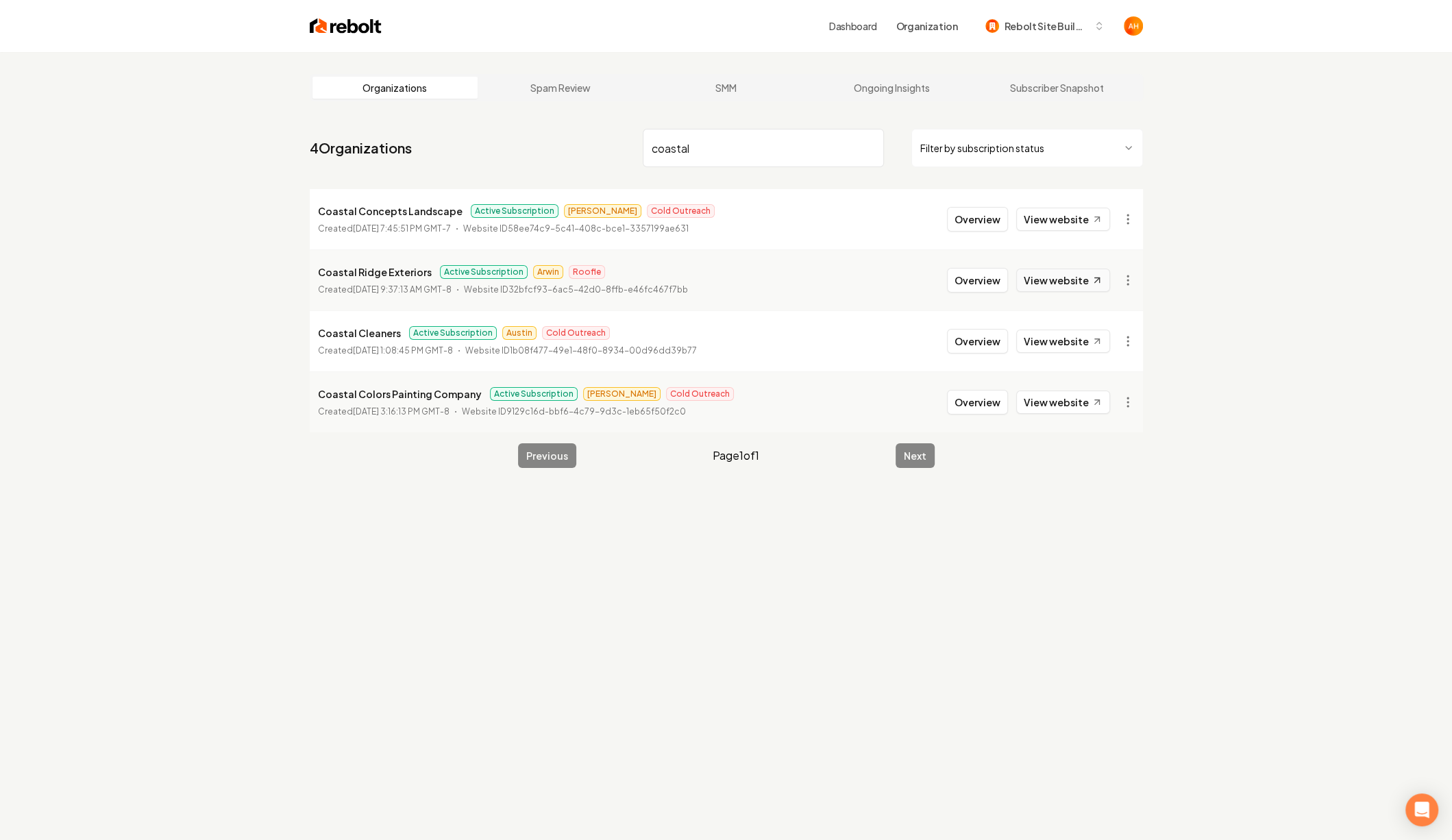
click at [1057, 276] on link "View website" at bounding box center [1063, 280] width 94 height 23
click at [742, 145] on input "coastal" at bounding box center [763, 148] width 241 height 39
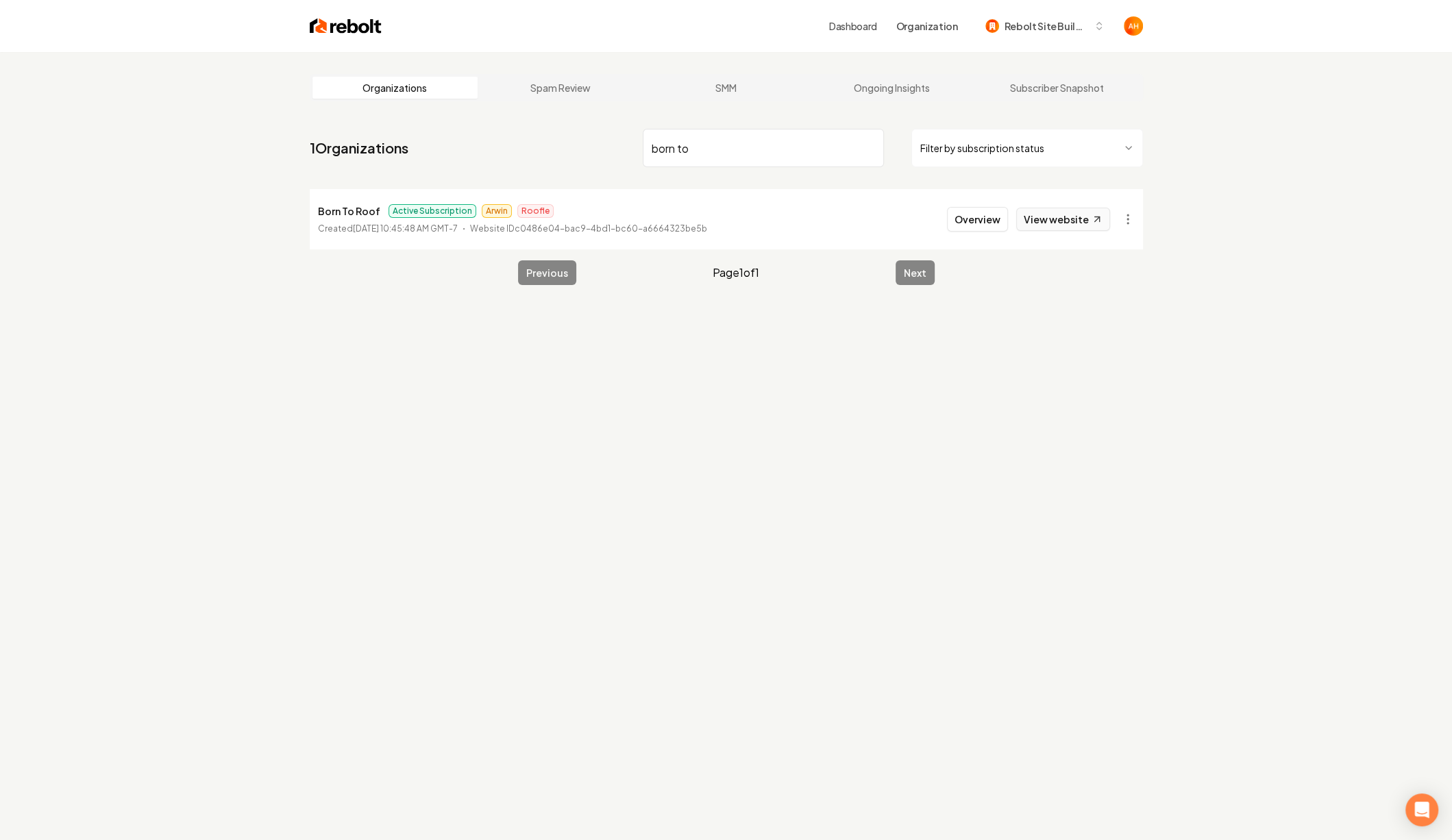
click at [1085, 222] on link "View website" at bounding box center [1063, 219] width 94 height 23
click at [674, 144] on input "born to" at bounding box center [763, 148] width 241 height 39
click at [1039, 222] on link "View website" at bounding box center [1063, 219] width 94 height 23
click at [745, 158] on input "mastaba" at bounding box center [763, 148] width 241 height 39
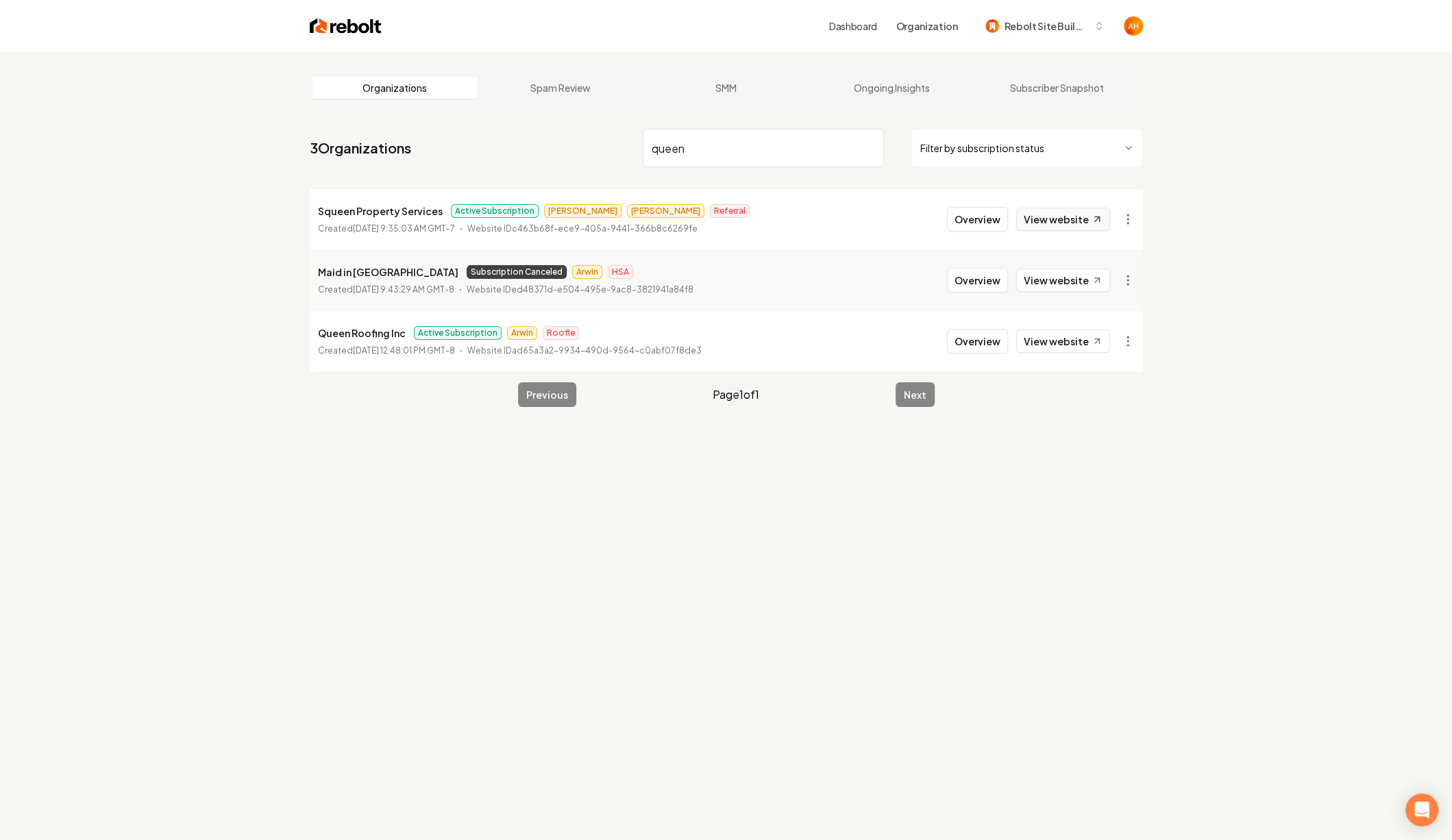
type input "queen"
click at [1063, 220] on link "View website" at bounding box center [1063, 219] width 94 height 23
click at [1085, 340] on link "View website" at bounding box center [1063, 341] width 94 height 23
click at [988, 341] on button "Overview" at bounding box center [977, 341] width 61 height 25
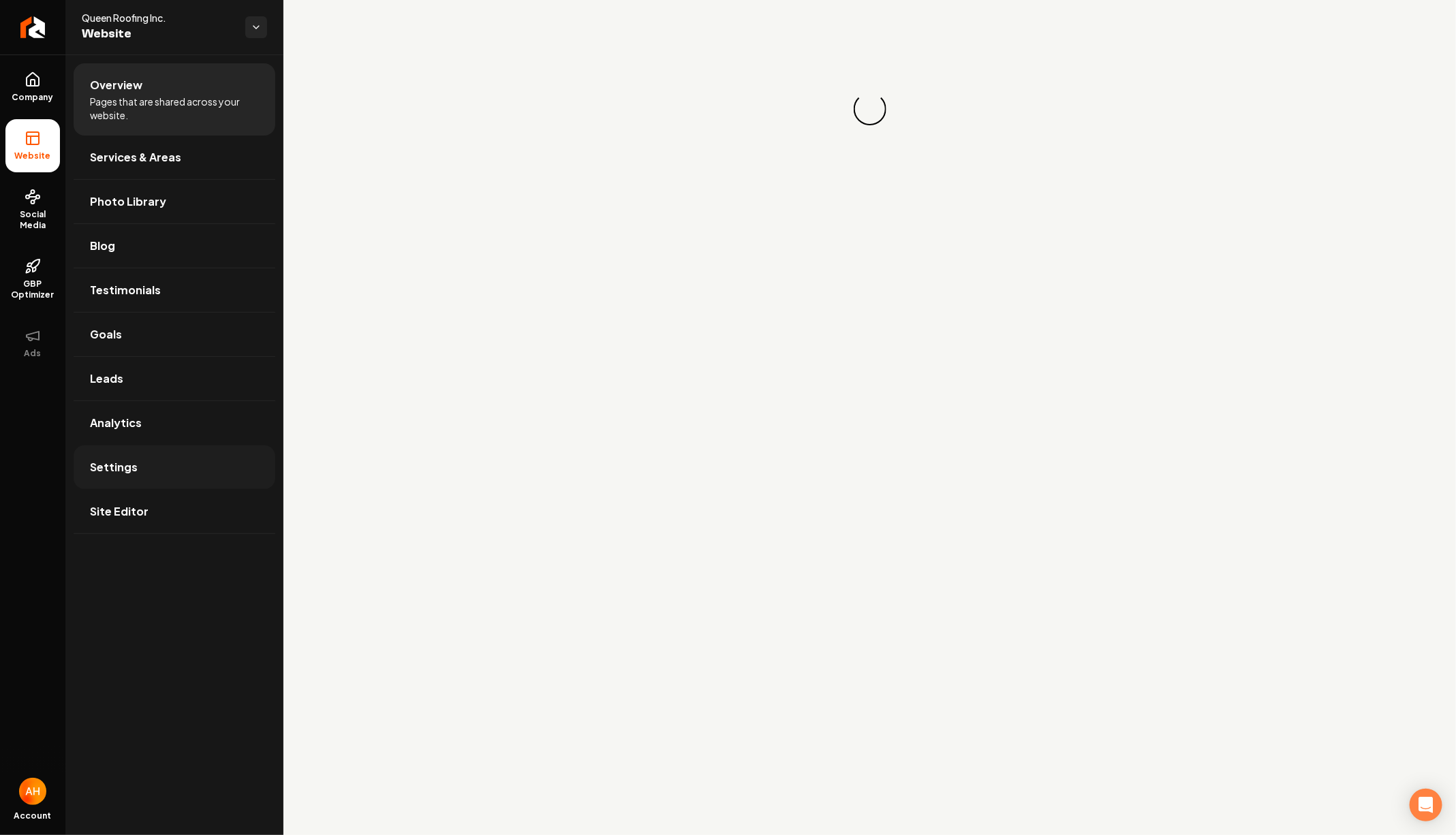
click at [195, 462] on link "Settings" at bounding box center [174, 467] width 202 height 44
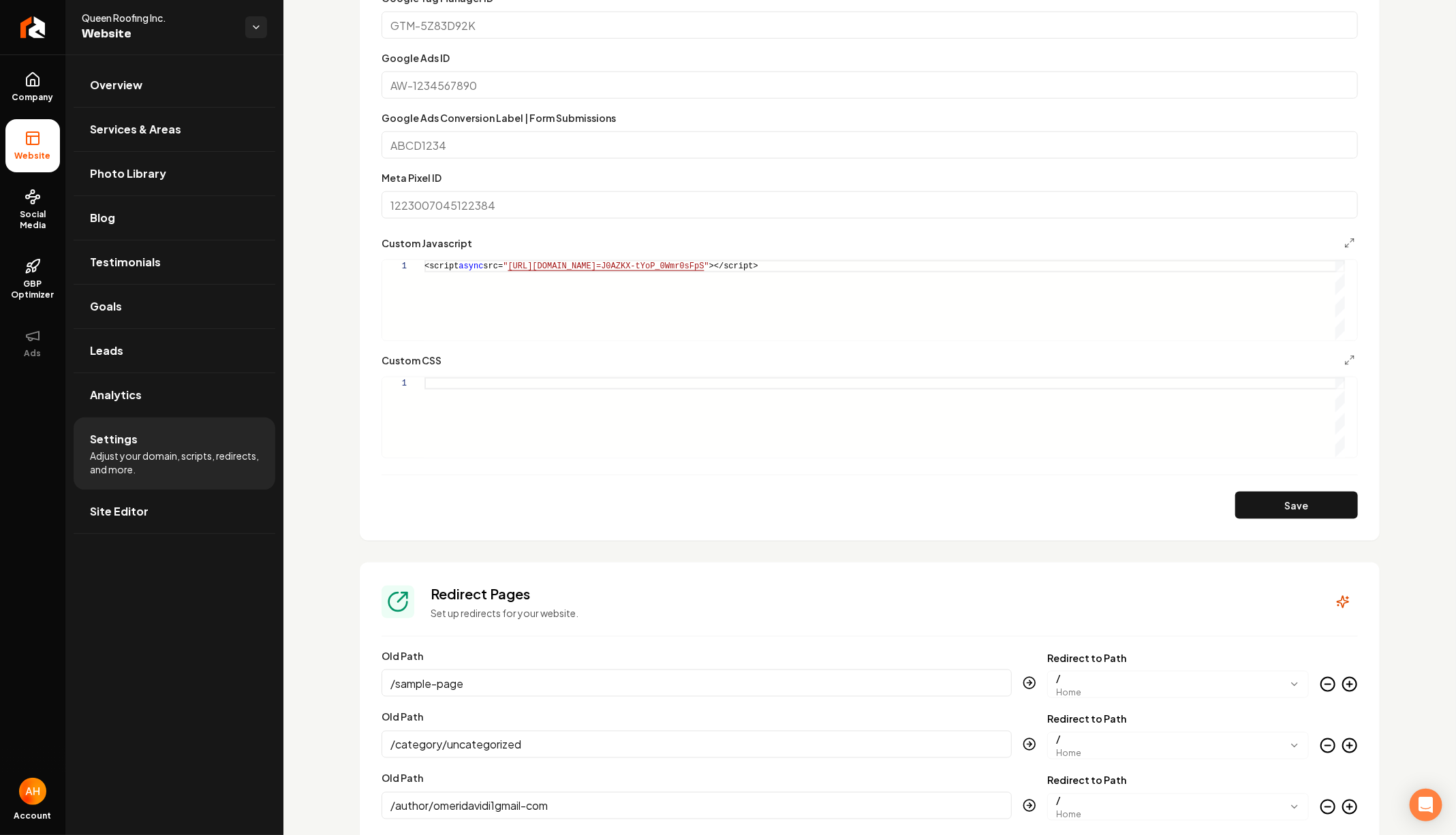
scroll to position [756, 0]
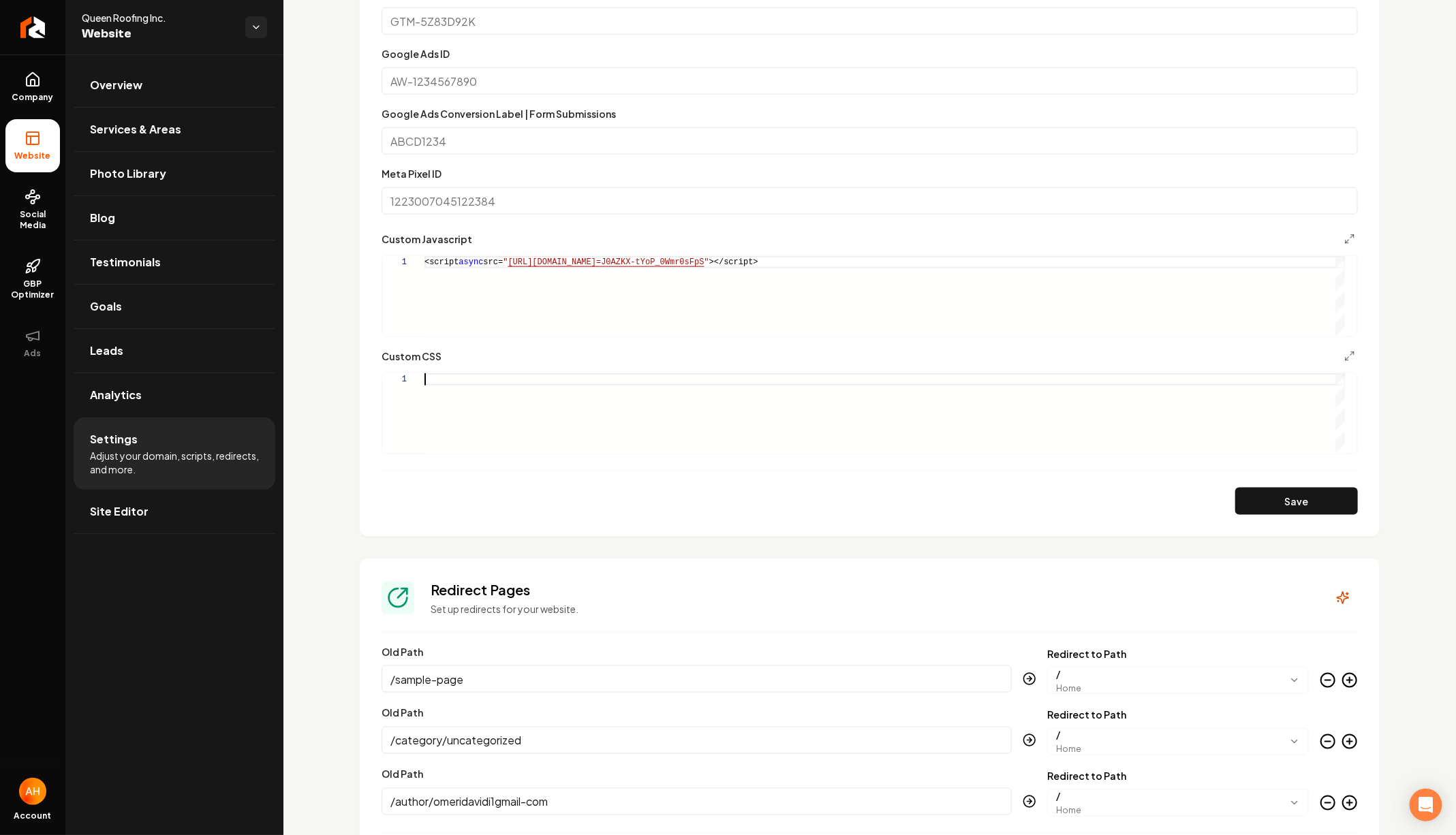
click at [653, 373] on div "Main content area" at bounding box center [885, 413] width 920 height 80
type textarea "**********"
click at [1290, 498] on button "Save" at bounding box center [1296, 500] width 123 height 27
click at [130, 108] on link "Services & Areas" at bounding box center [174, 129] width 202 height 44
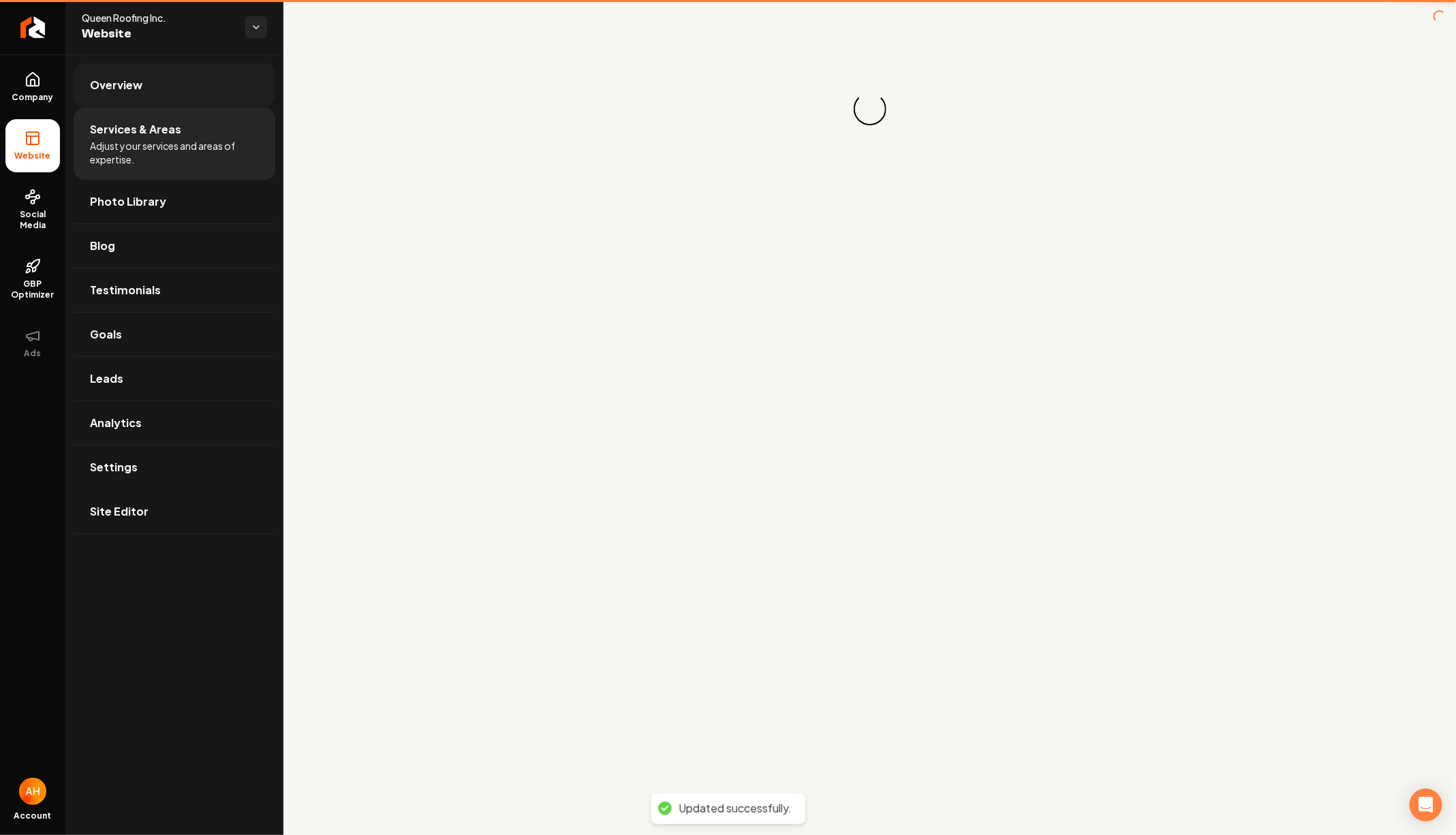
click at [156, 90] on link "Overview" at bounding box center [174, 85] width 202 height 44
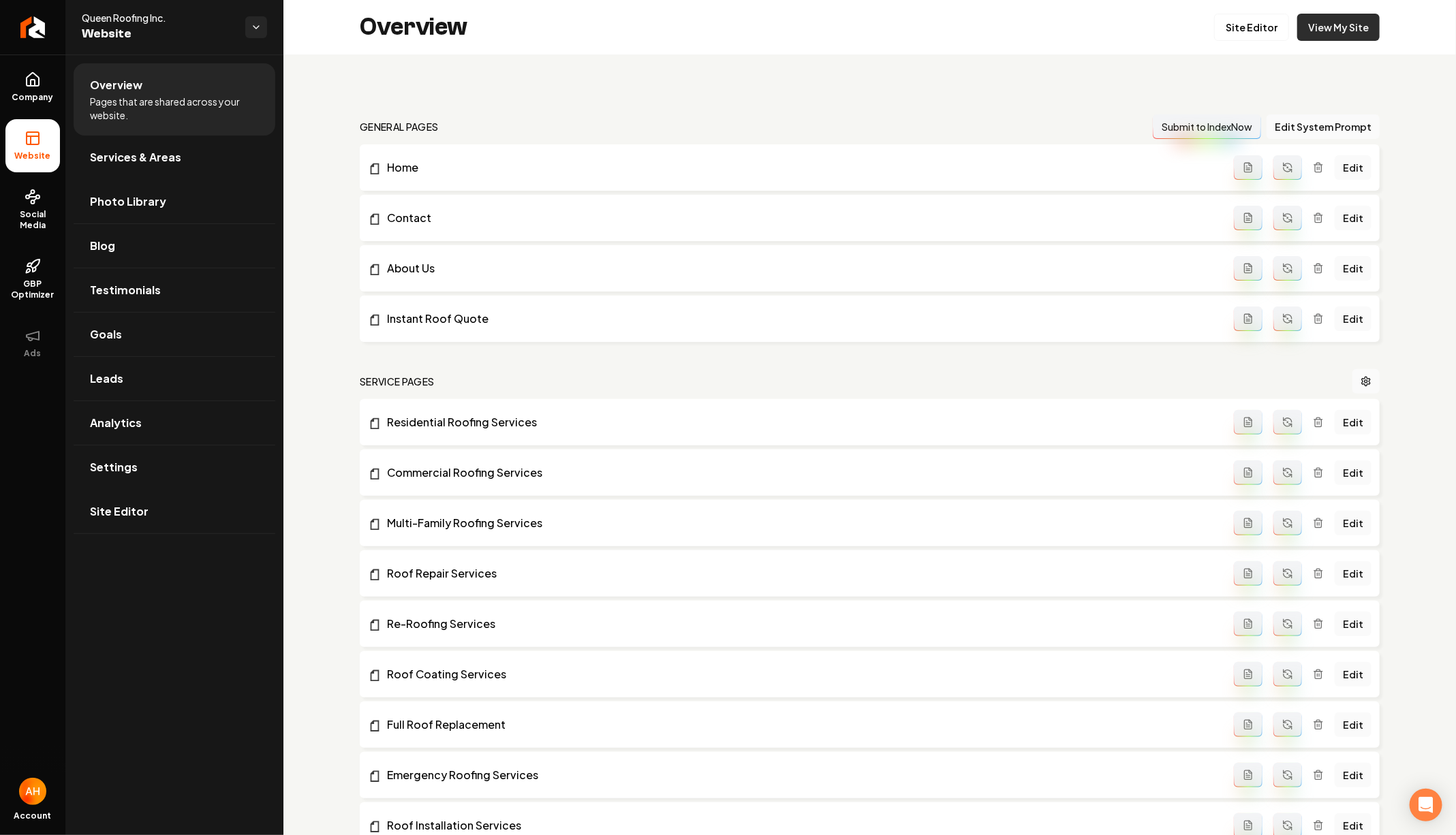
click at [1323, 20] on link "View My Site" at bounding box center [1338, 27] width 82 height 27
click at [183, 475] on link "Settings" at bounding box center [174, 467] width 202 height 44
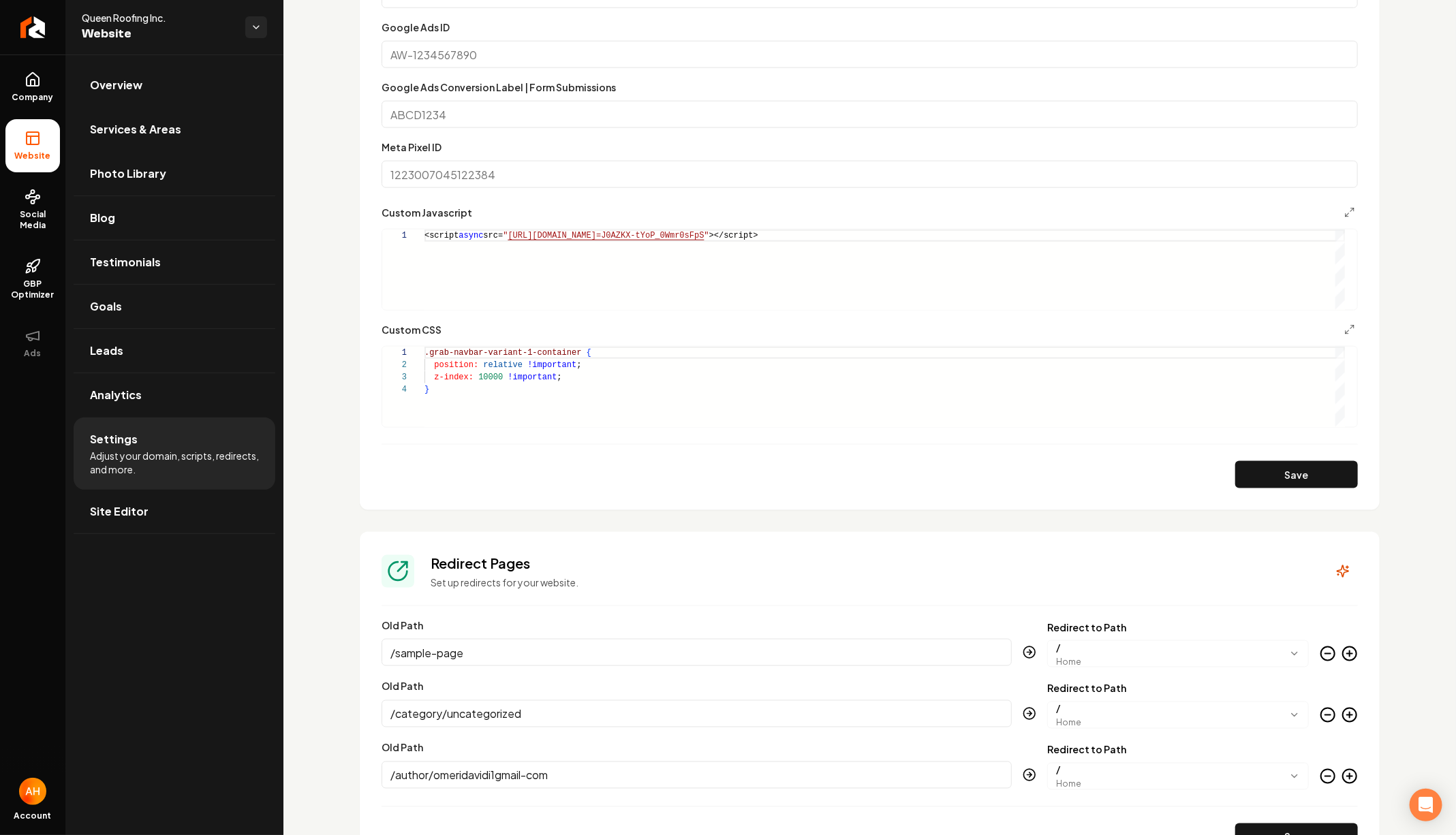
scroll to position [36, 4]
click at [689, 385] on div ".grab-navbar-variant-1-container { position: relative !important ; z-index: 100…" at bounding box center [885, 386] width 920 height 80
click at [1269, 475] on button "Save" at bounding box center [1296, 474] width 123 height 27
click at [365, 170] on section "**********" at bounding box center [870, 162] width 1019 height 696
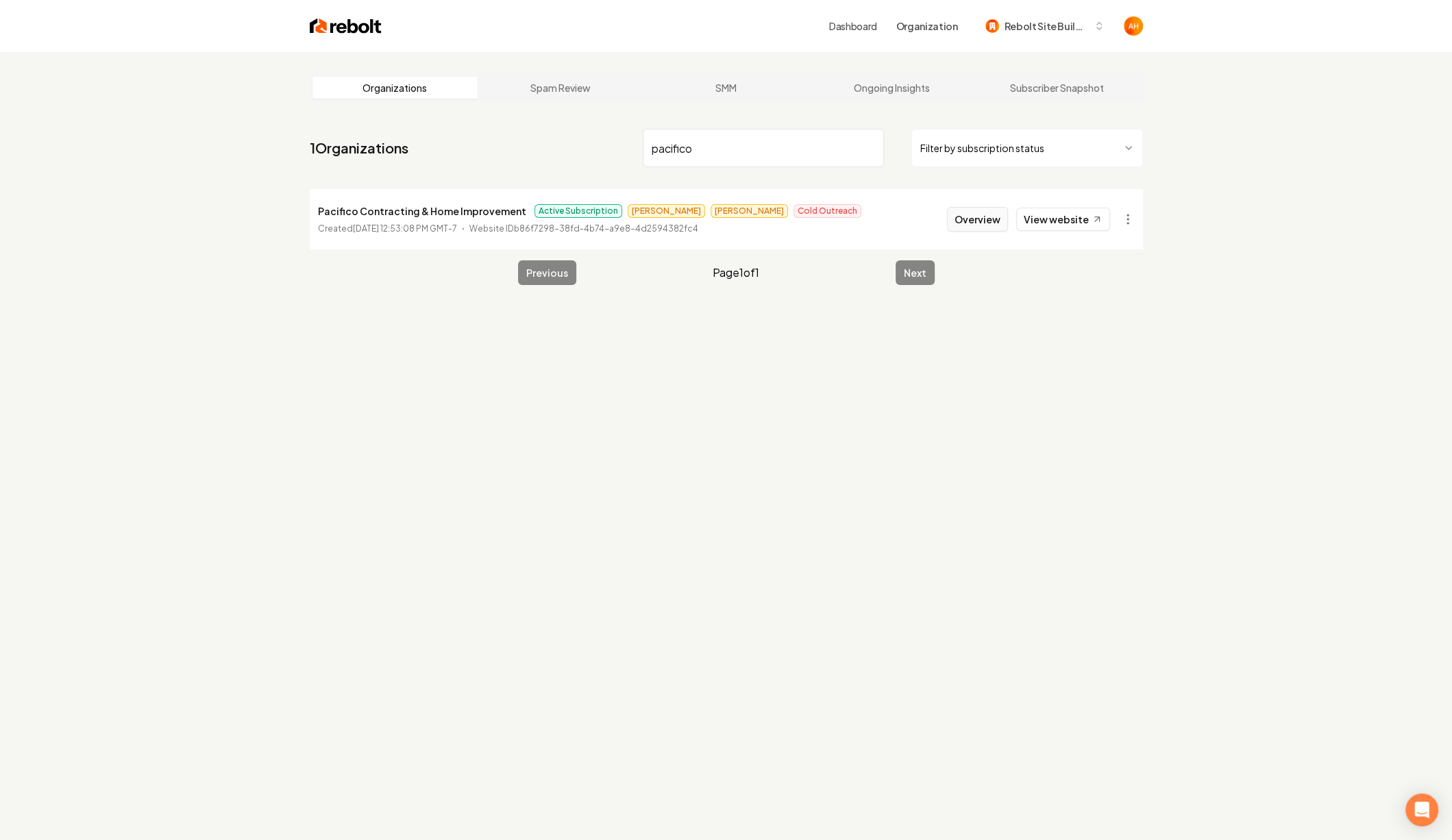
type input "pacifico"
click at [1001, 280] on main "Organizations Spam Review SMM Ongoing Insights Subscriber Snapshot 1 Organizati…" at bounding box center [726, 179] width 877 height 255
click at [996, 222] on button "Overview" at bounding box center [977, 219] width 61 height 25
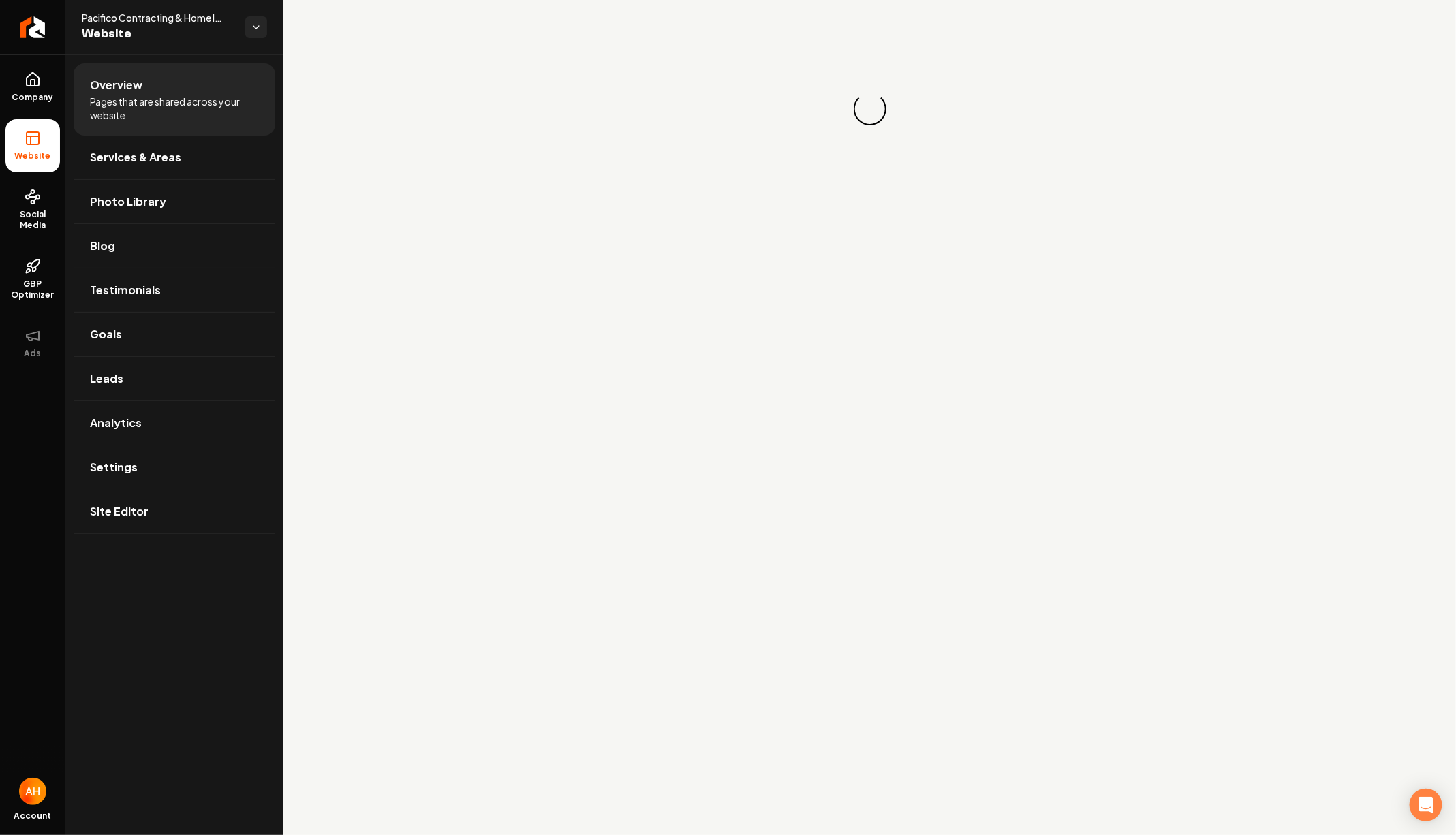
drag, startPoint x: 170, startPoint y: 458, endPoint x: 261, endPoint y: 458, distance: 91.0
click at [170, 458] on link "Settings" at bounding box center [174, 467] width 202 height 44
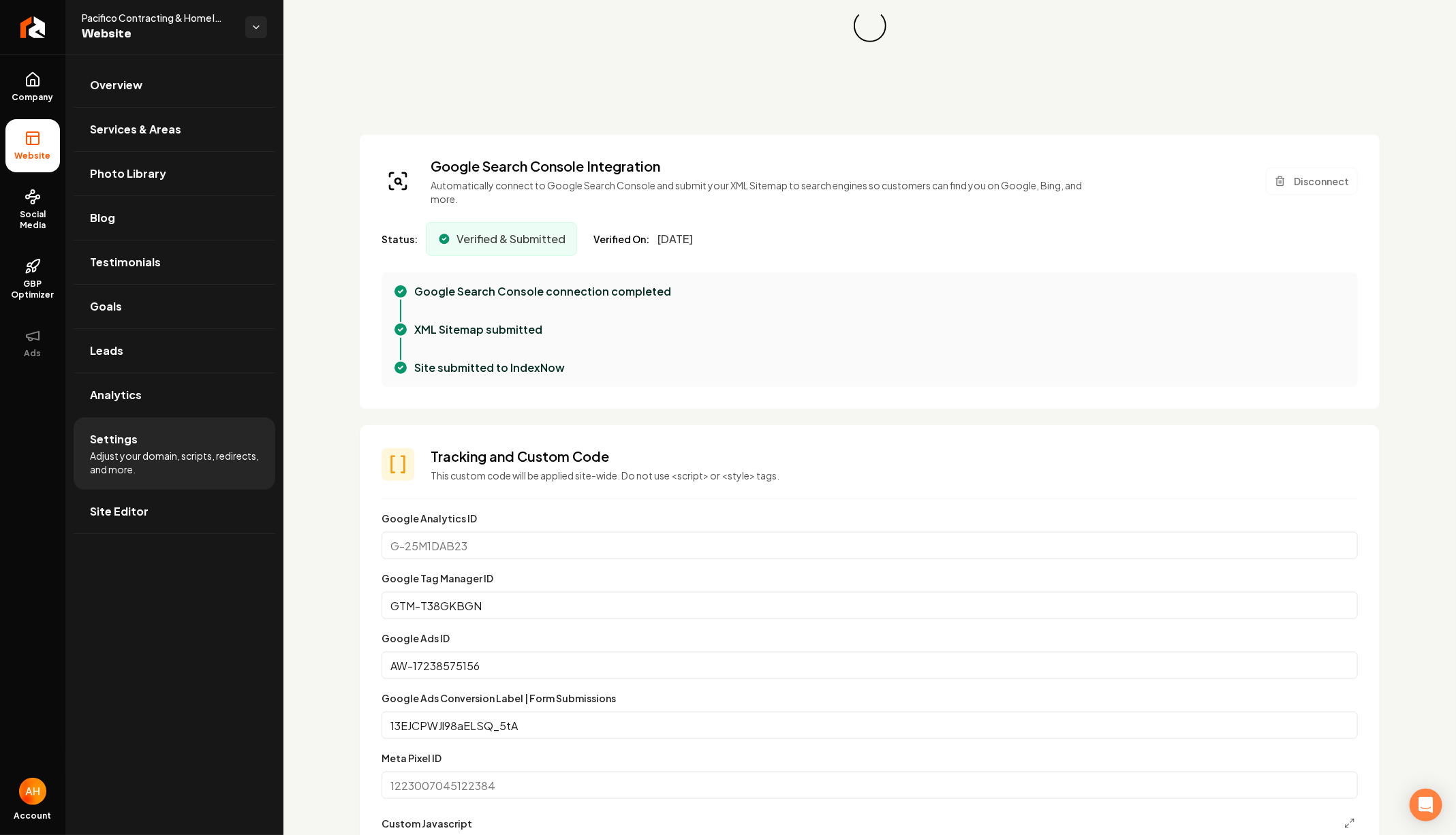
scroll to position [815, 0]
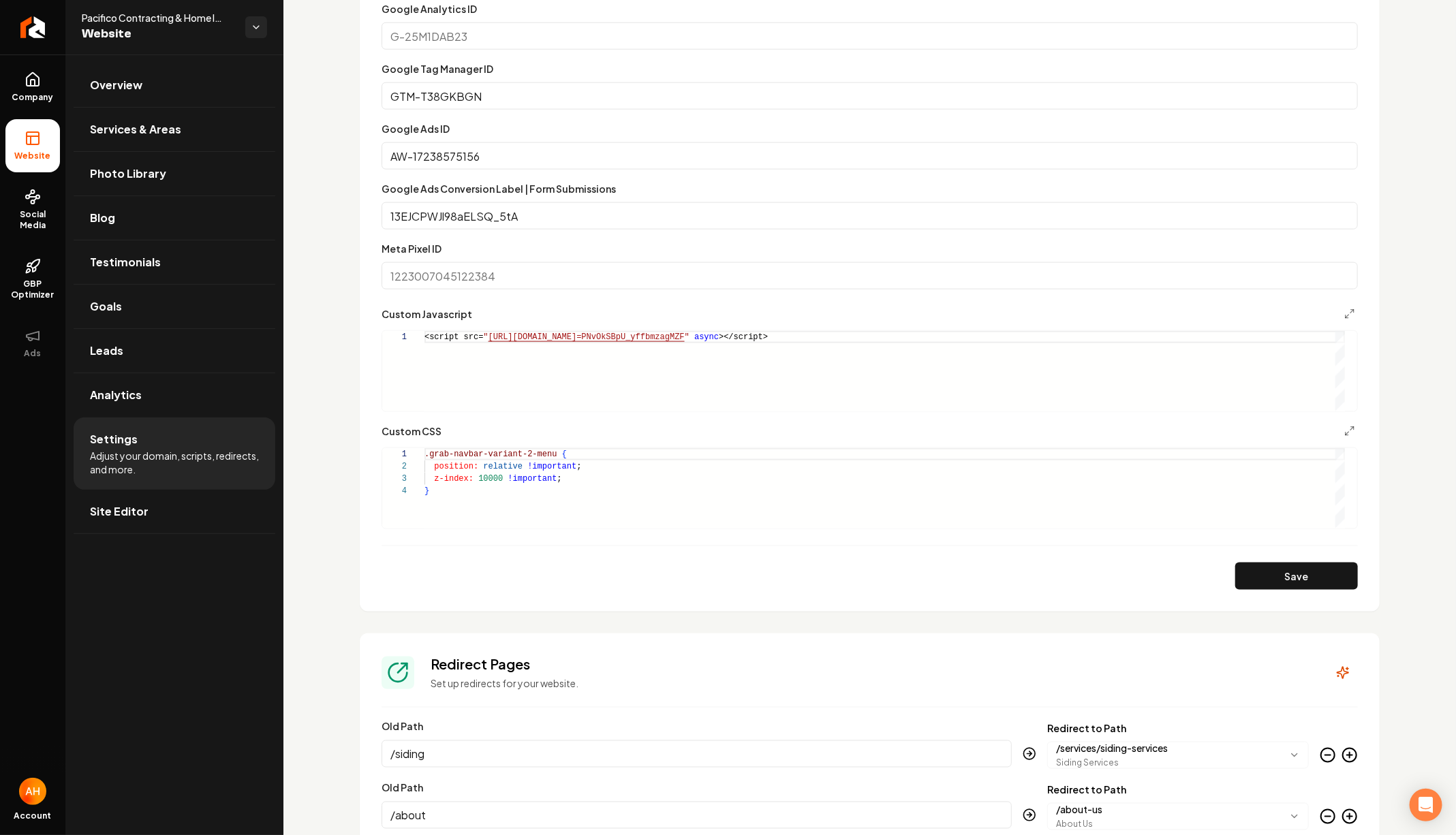
click at [640, 480] on div ".grab-navbar-variant-2-menu { position: relative !important ; z-index: 10000 !i…" at bounding box center [885, 488] width 920 height 80
click at [314, 85] on div "Custom domain Connect and configure a custom domain. Domain Connected [DOMAIN_N…" at bounding box center [869, 406] width 1172 height 2334
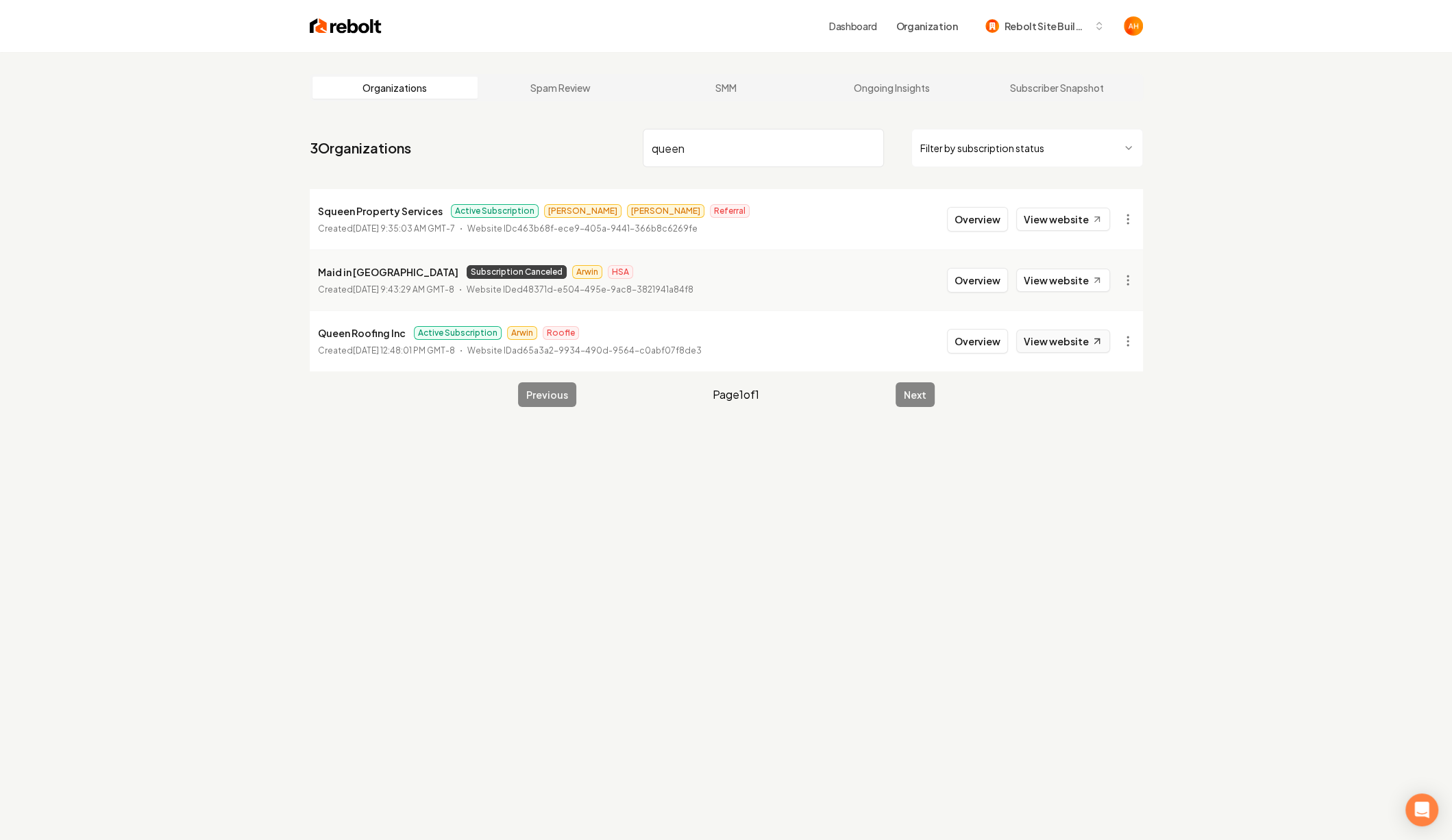
type input "queen"
click at [1082, 344] on link "View website" at bounding box center [1063, 341] width 94 height 23
click at [993, 342] on button "Overview" at bounding box center [977, 341] width 61 height 25
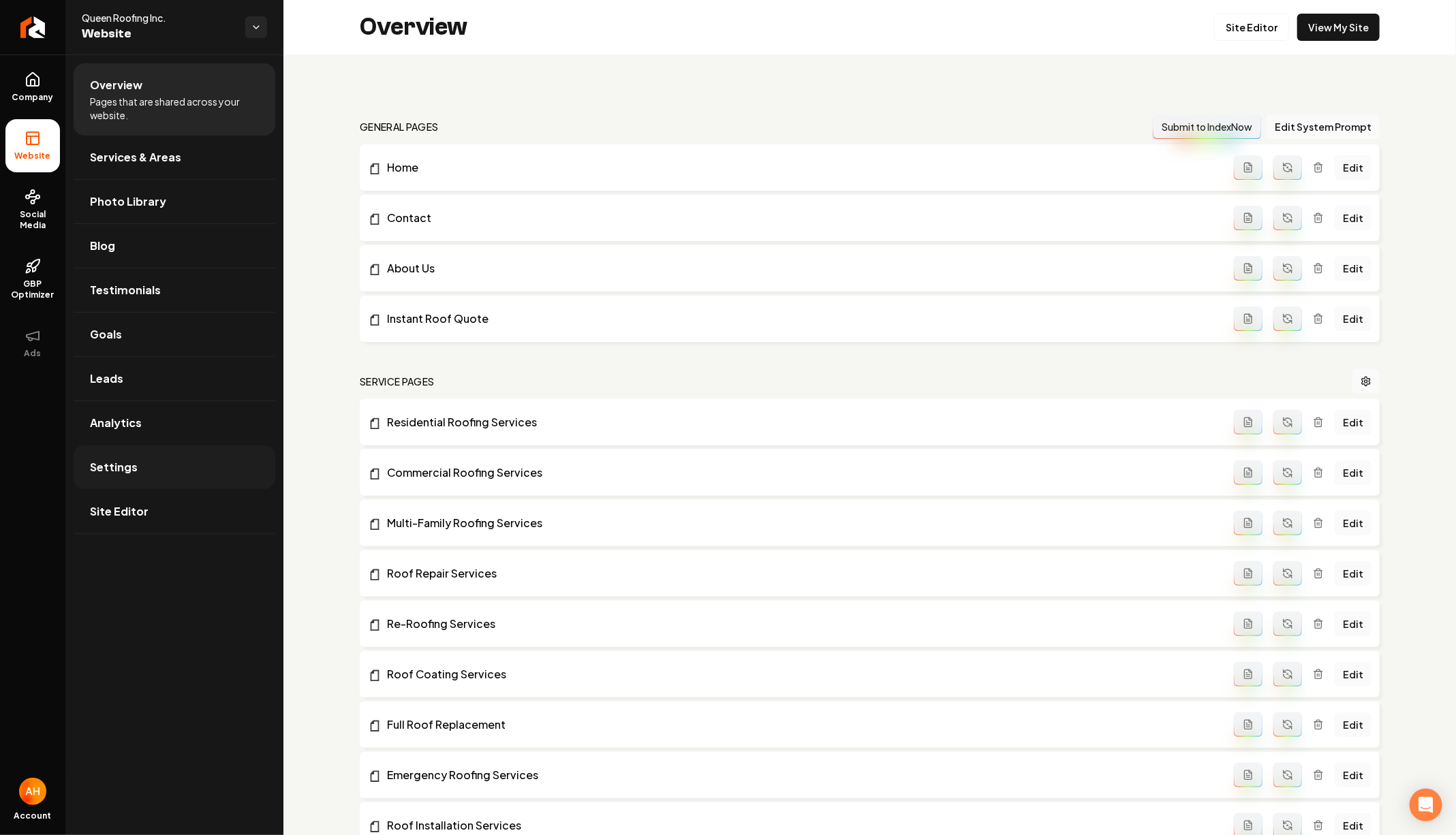
click at [181, 461] on link "Settings" at bounding box center [174, 467] width 202 height 44
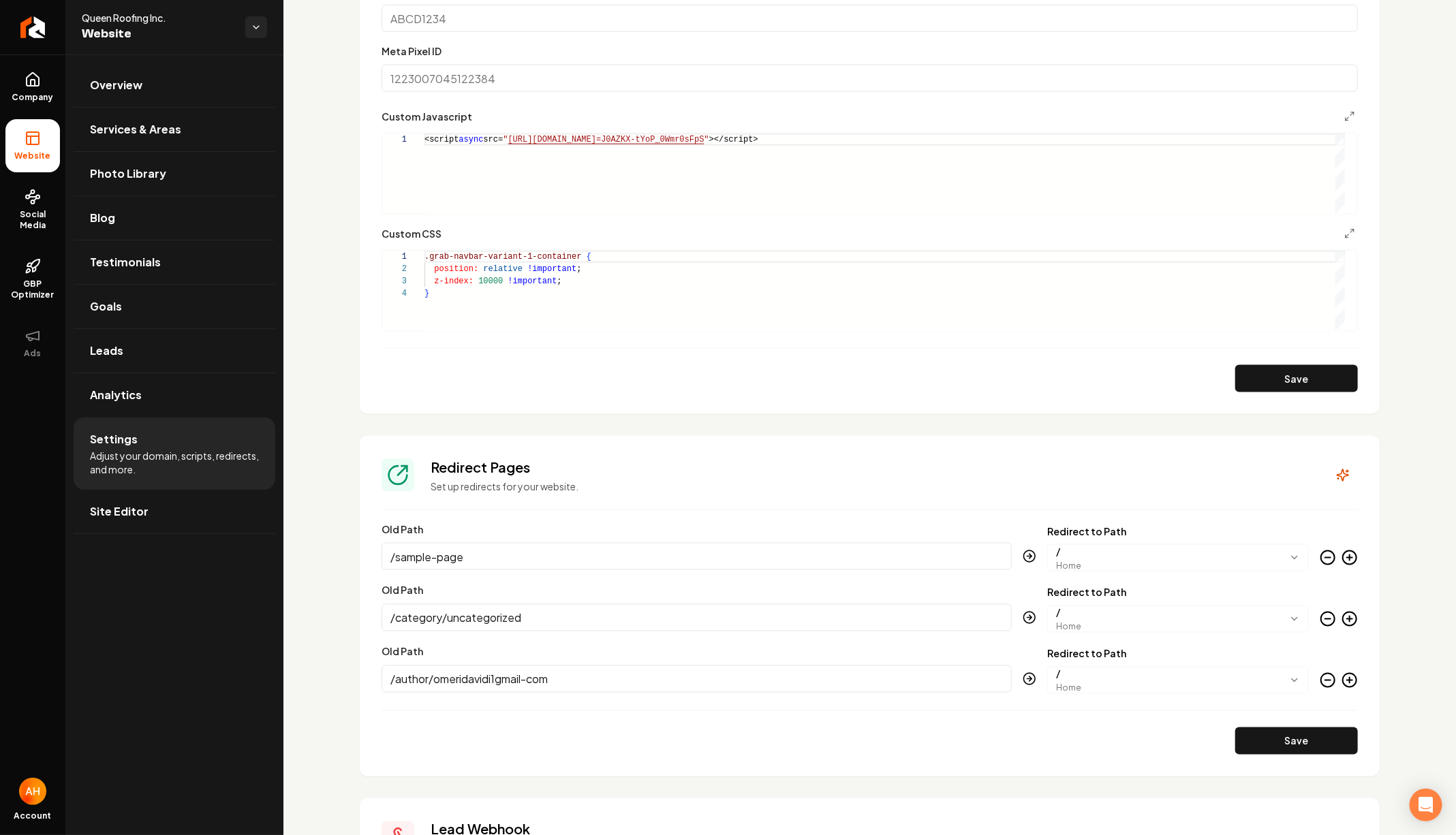
scroll to position [882, 0]
click at [604, 49] on div "Meta Pixel ID" at bounding box center [870, 65] width 976 height 49
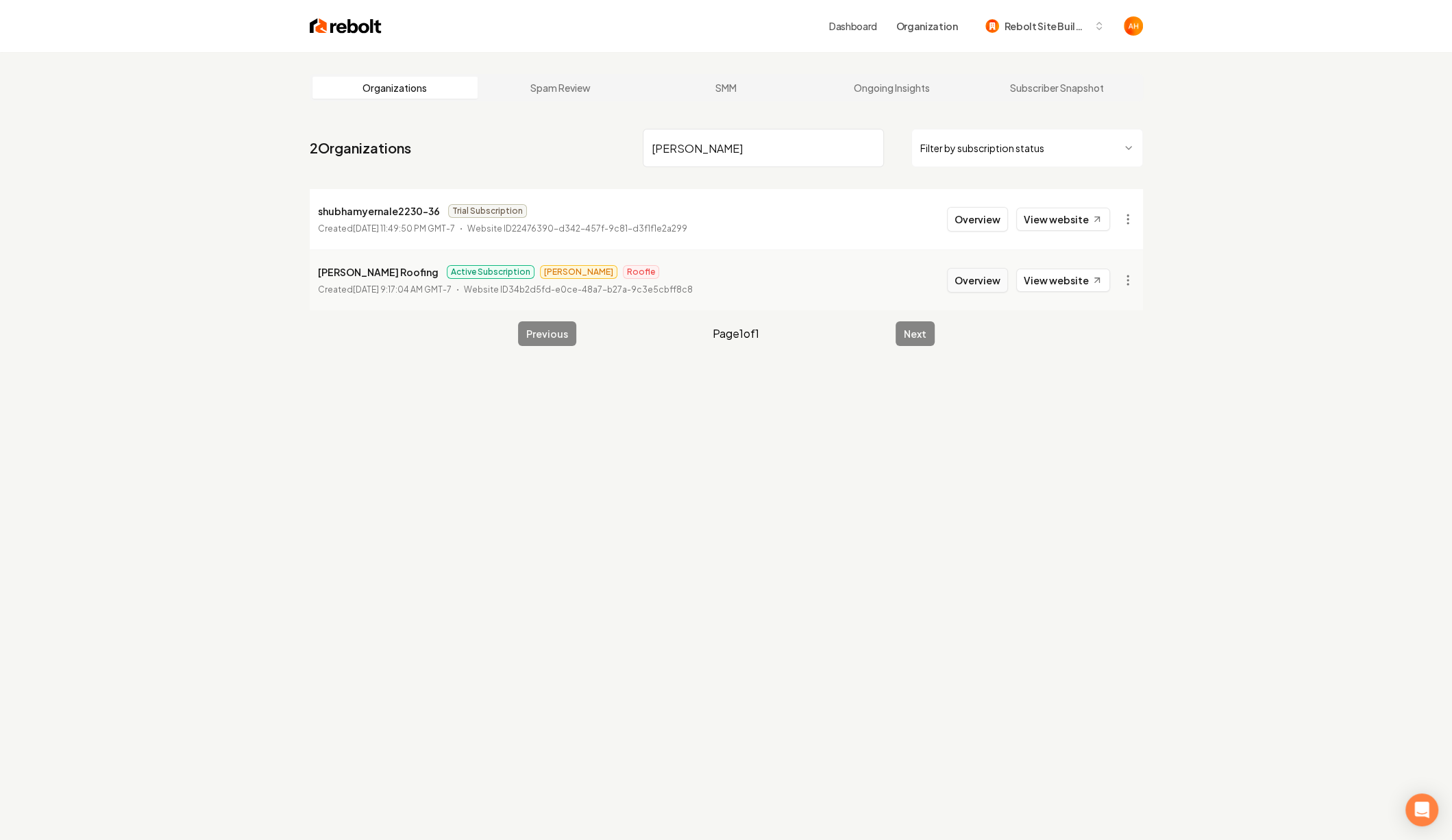
type input "[PERSON_NAME]"
click at [979, 277] on button "Overview" at bounding box center [977, 280] width 61 height 25
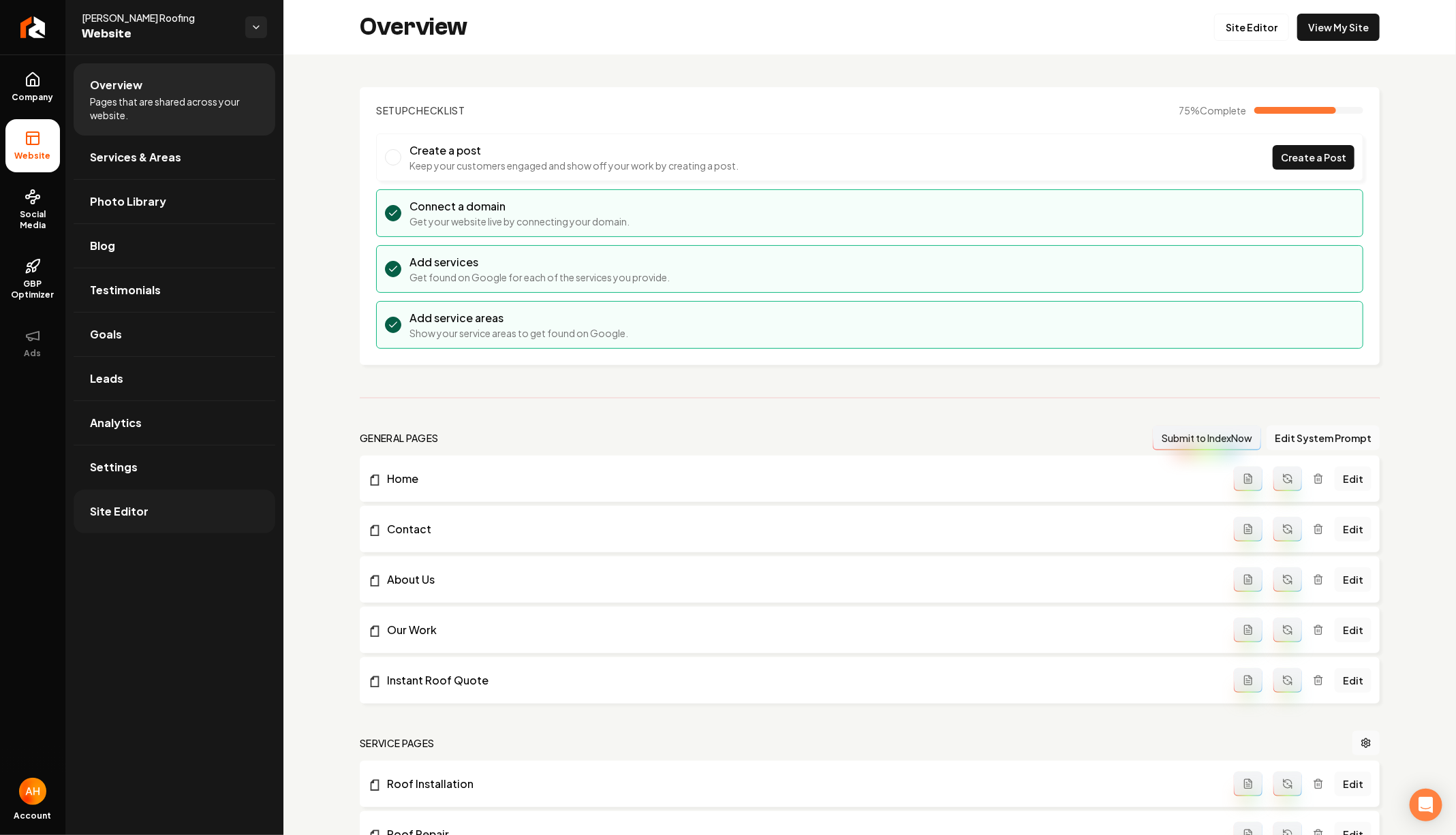
click at [162, 489] on link "Site Editor" at bounding box center [174, 511] width 202 height 44
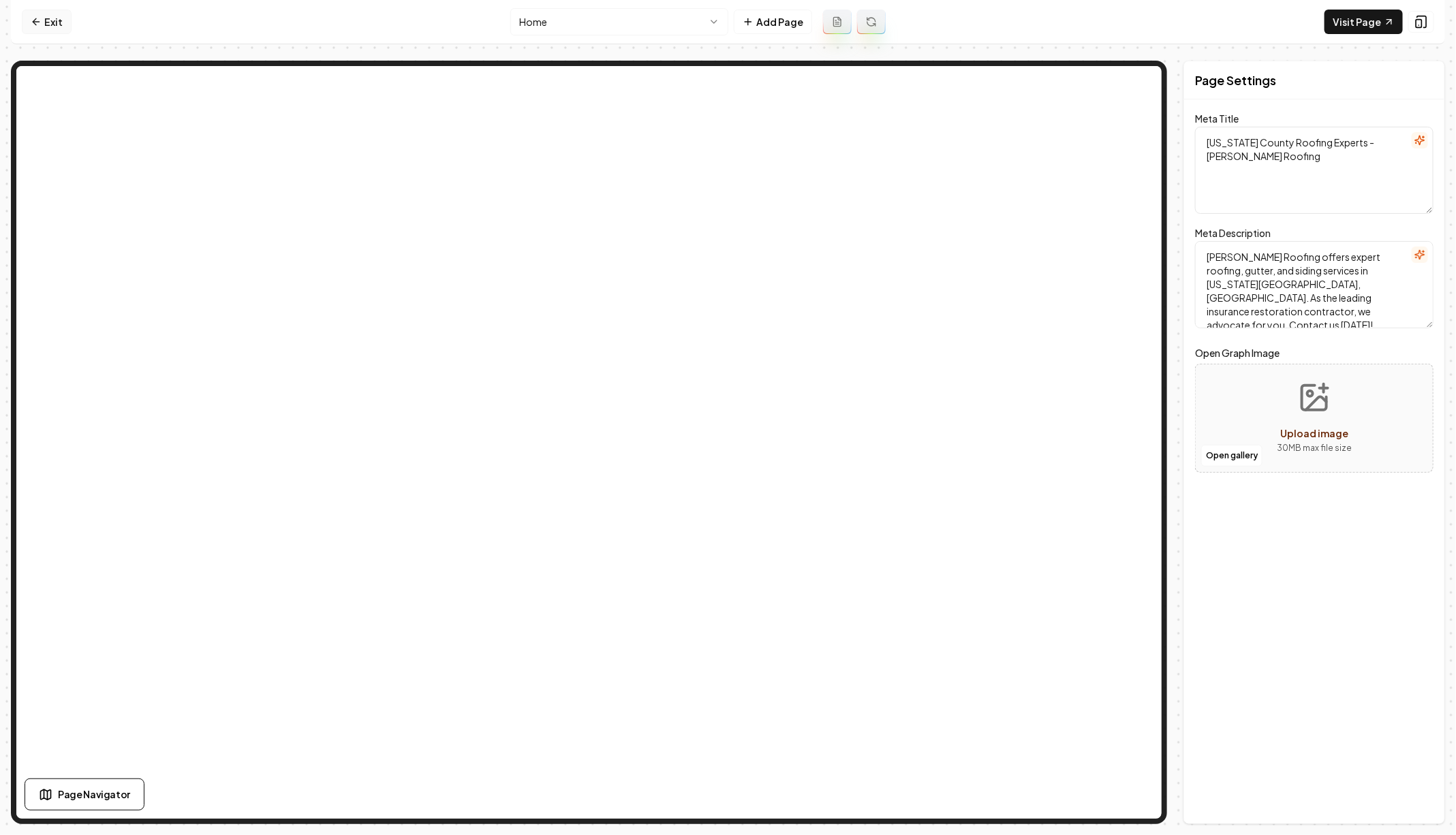
click at [36, 17] on icon at bounding box center [36, 22] width 11 height 11
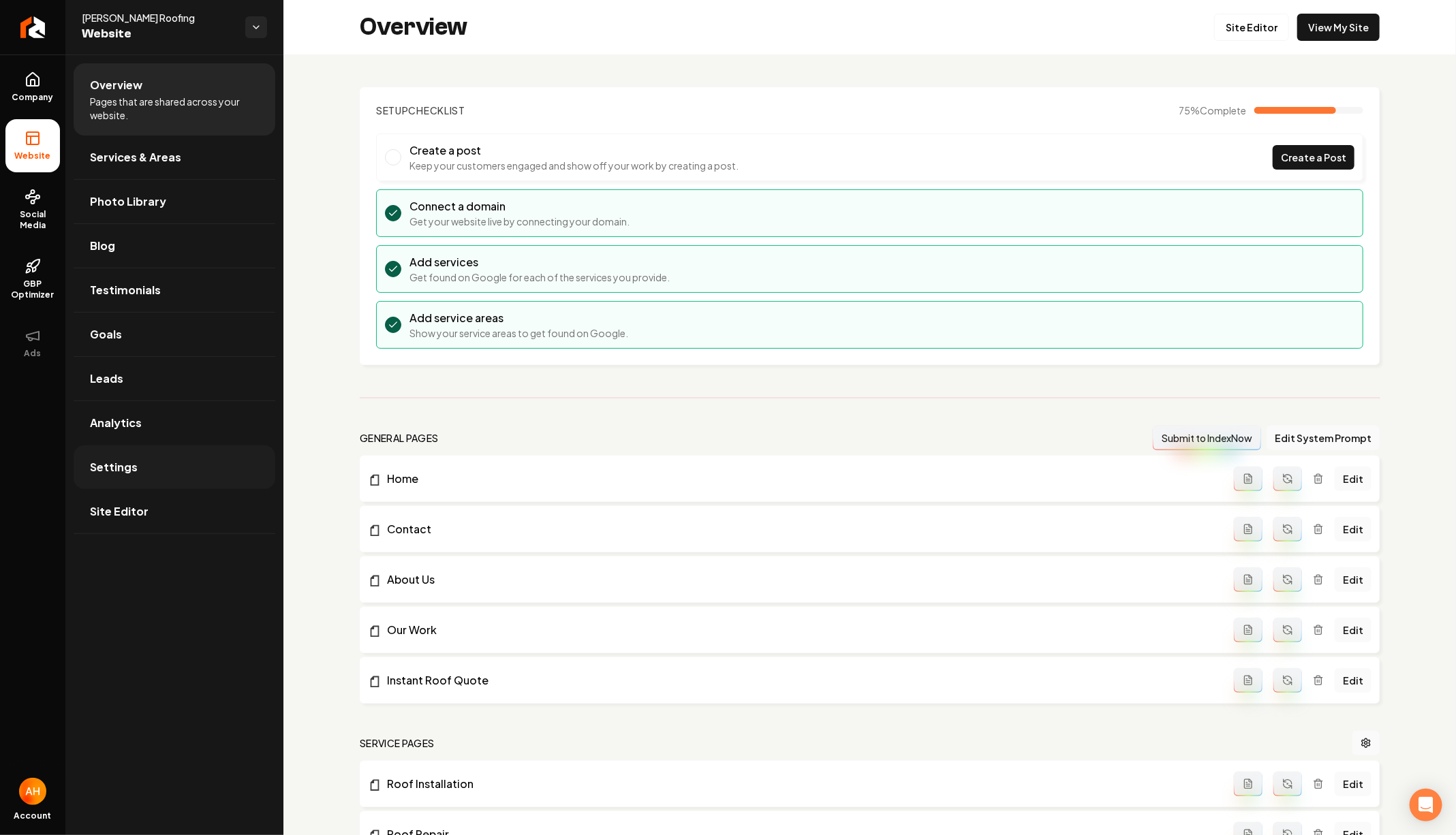
click at [146, 469] on link "Settings" at bounding box center [174, 467] width 202 height 44
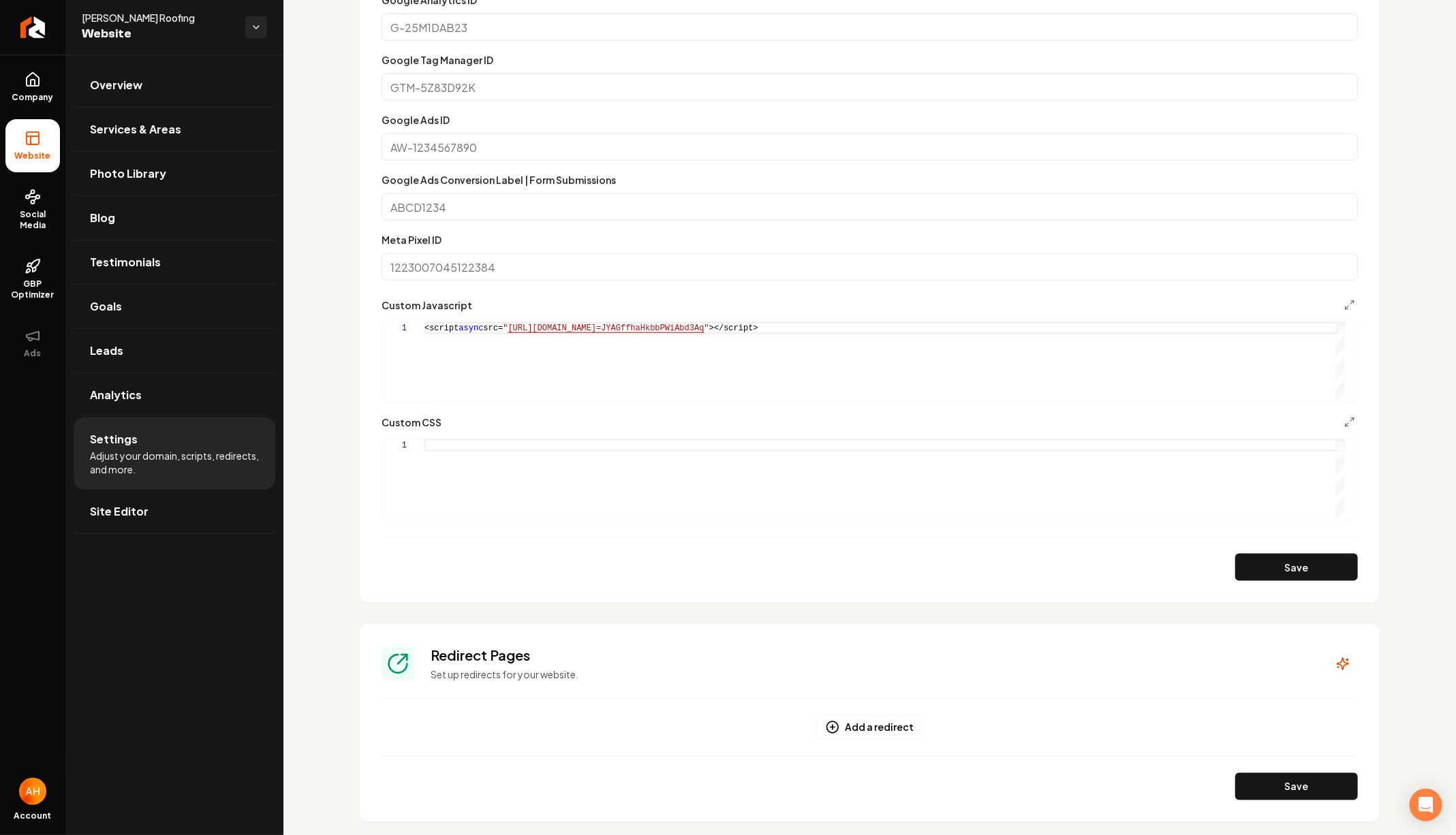
scroll to position [807, 0]
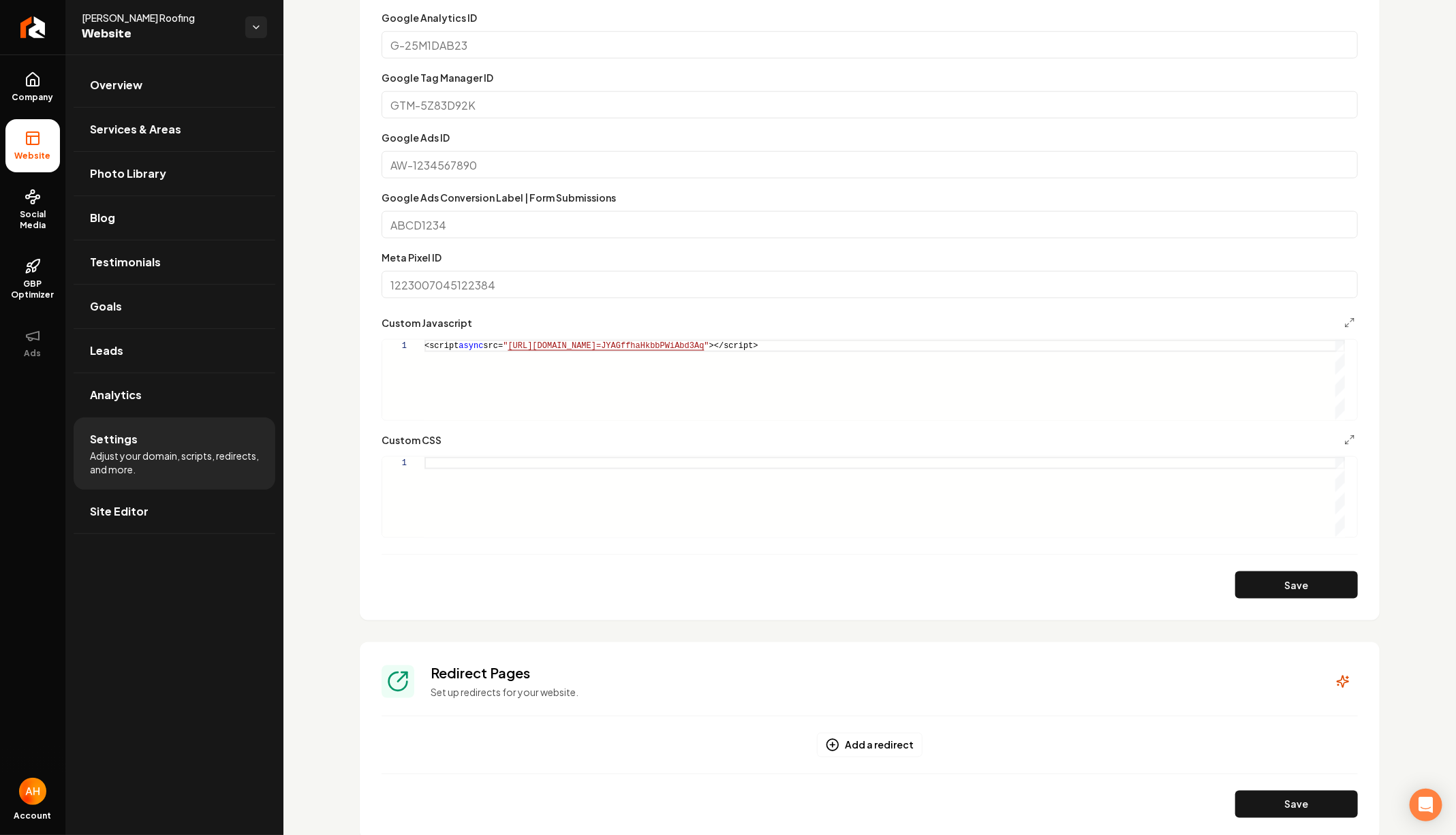
click at [660, 450] on div "Custom CSS 1" at bounding box center [870, 484] width 976 height 106
click at [660, 466] on div "Main content area" at bounding box center [885, 497] width 920 height 80
type textarea "**********"
click at [1235, 573] on button "Save" at bounding box center [1296, 585] width 123 height 27
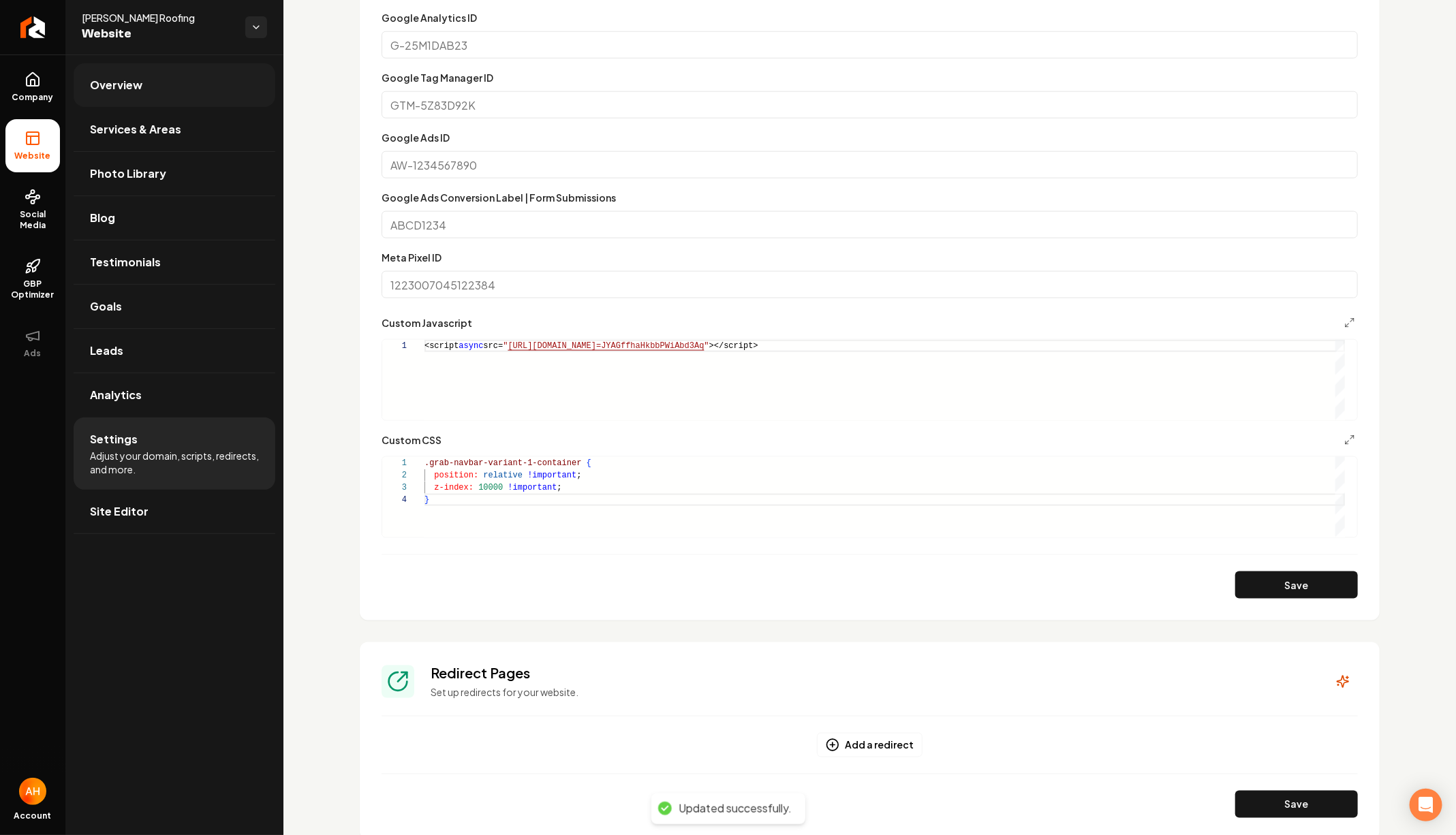
click at [113, 81] on span "Overview" at bounding box center [116, 84] width 52 height 16
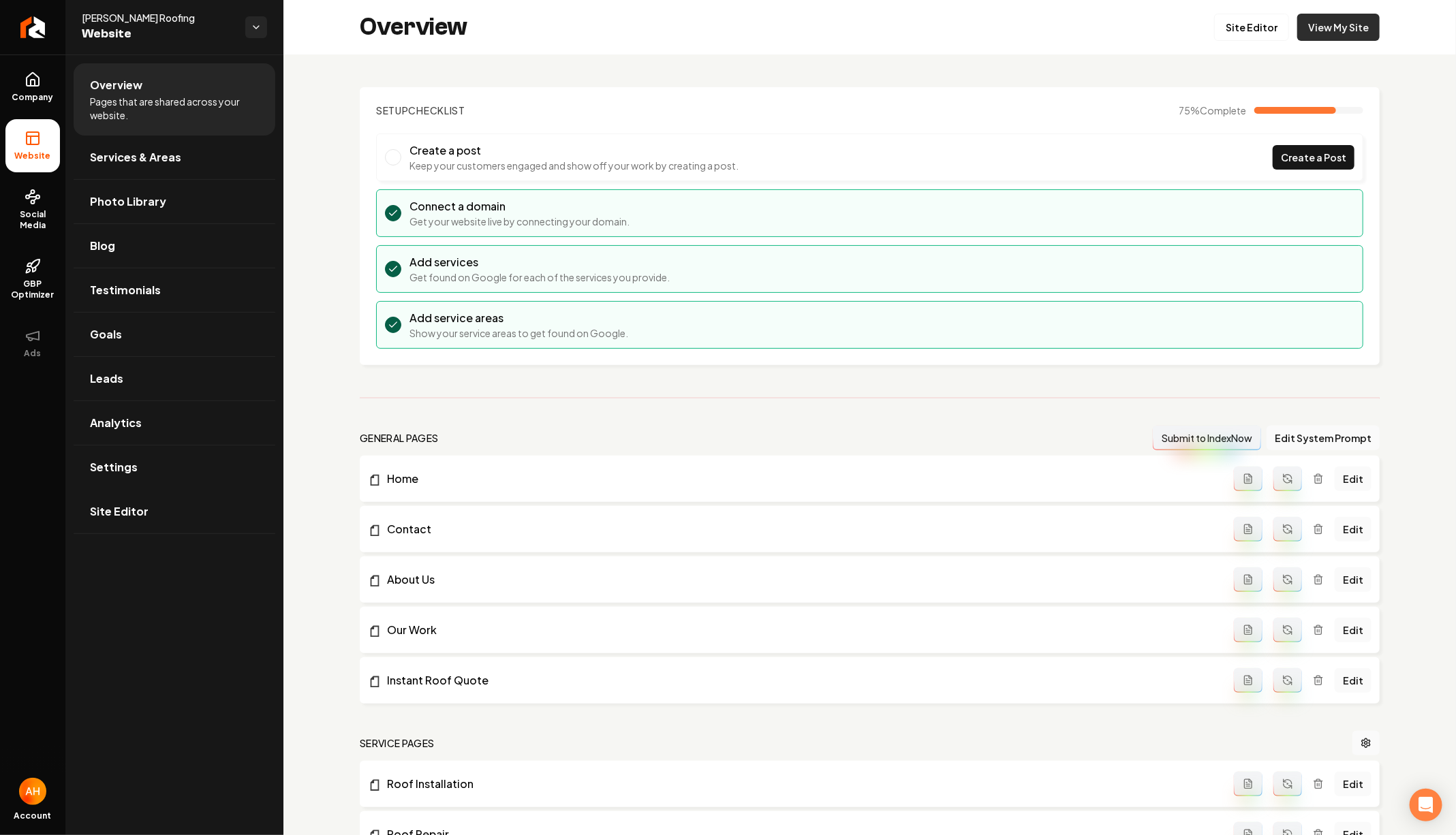
click at [1329, 25] on link "View My Site" at bounding box center [1338, 27] width 82 height 27
click at [576, 49] on div "Overview Site Editor View My Site" at bounding box center [869, 27] width 1172 height 54
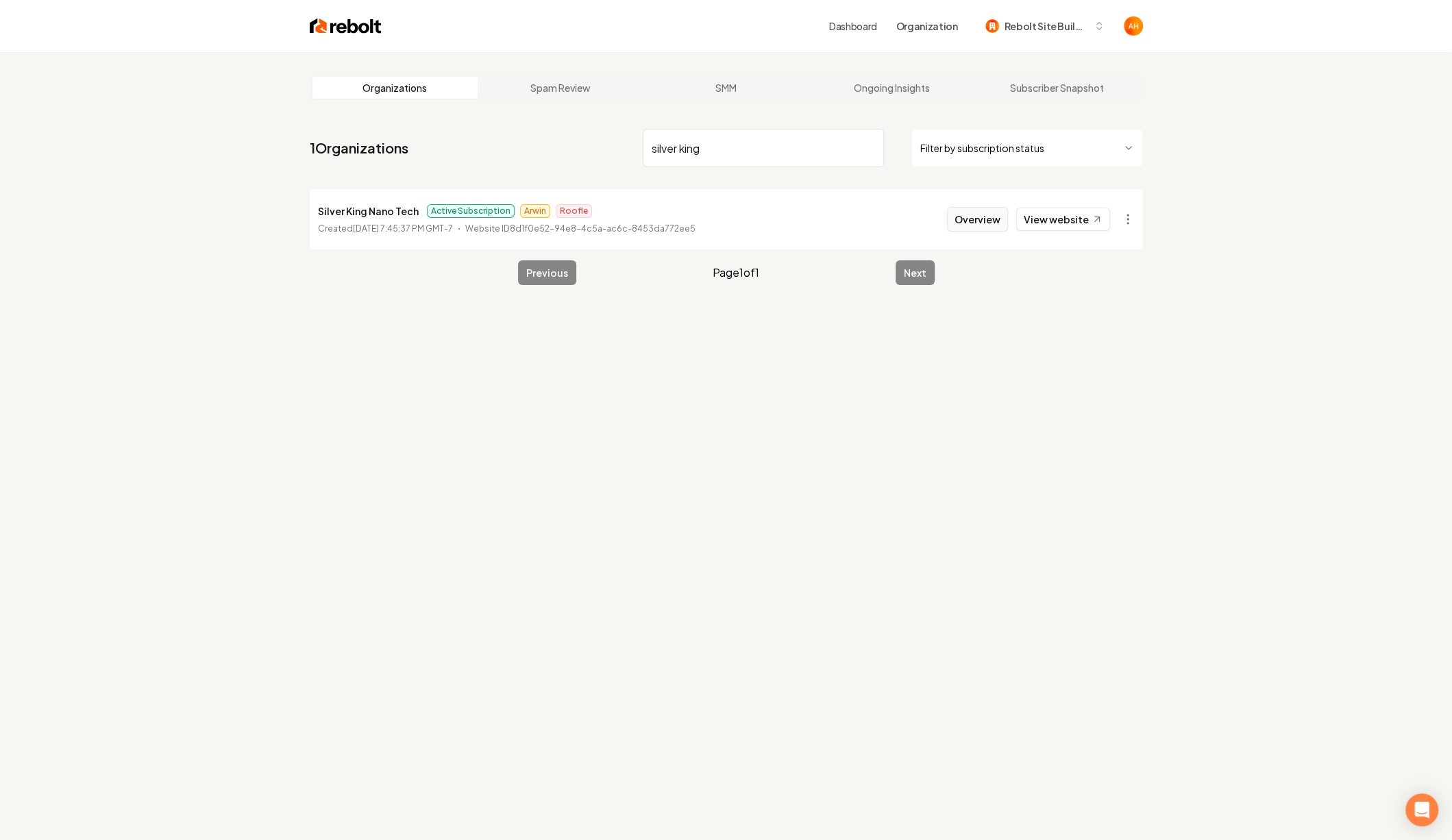
type input "silver king"
click at [981, 216] on button "Overview" at bounding box center [977, 219] width 61 height 25
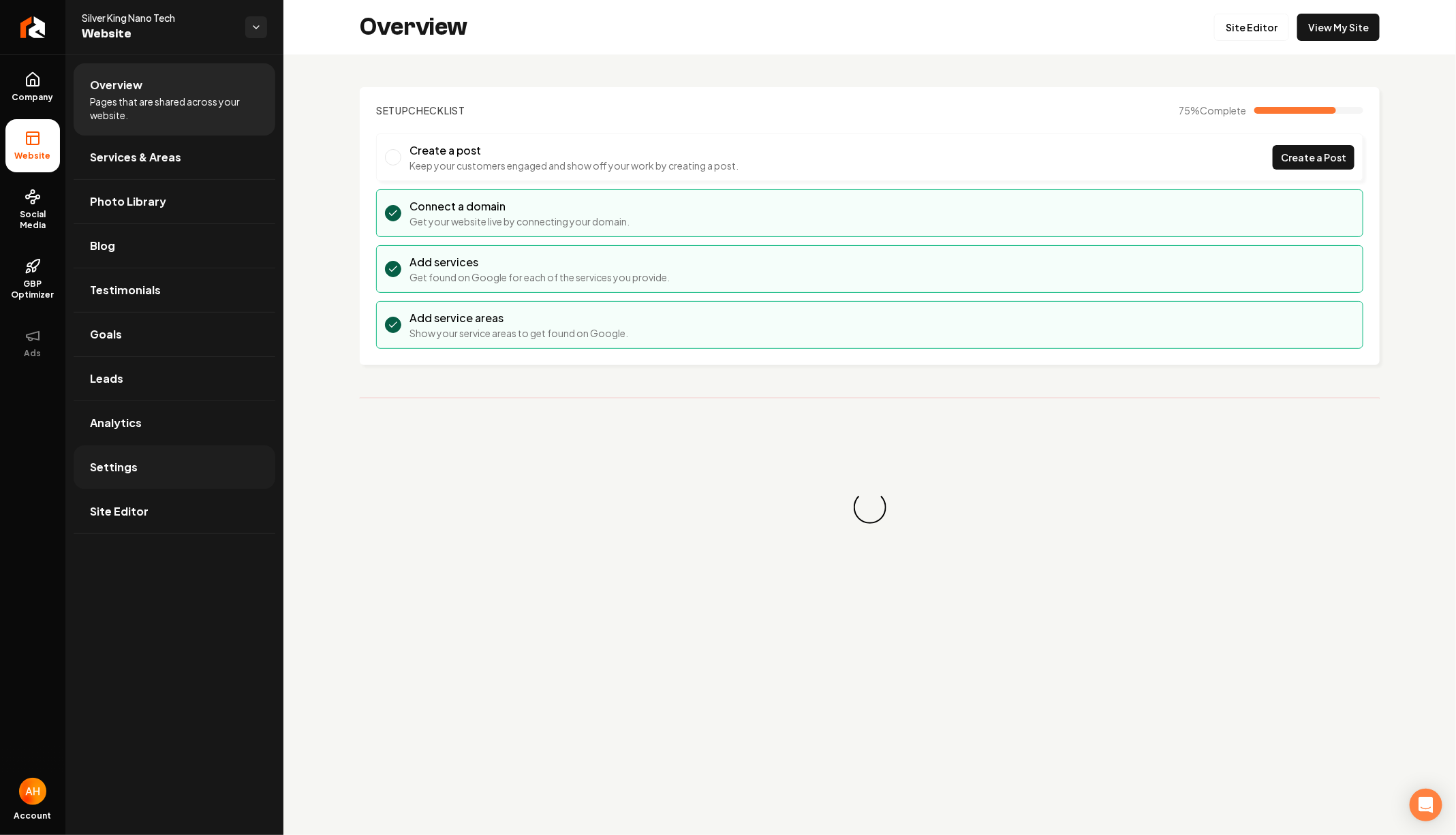
click at [184, 458] on link "Settings" at bounding box center [174, 467] width 202 height 44
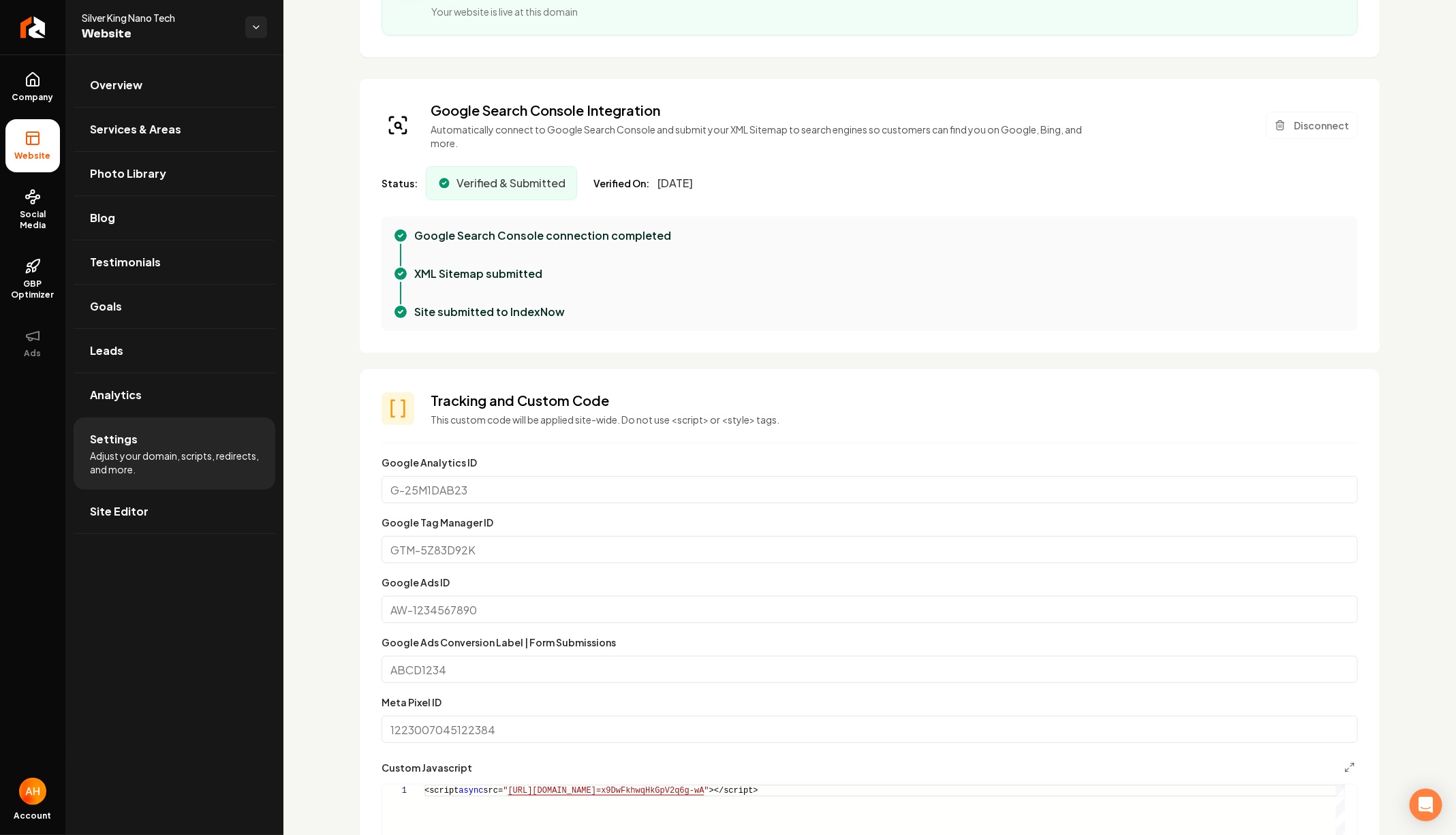
scroll to position [809, 0]
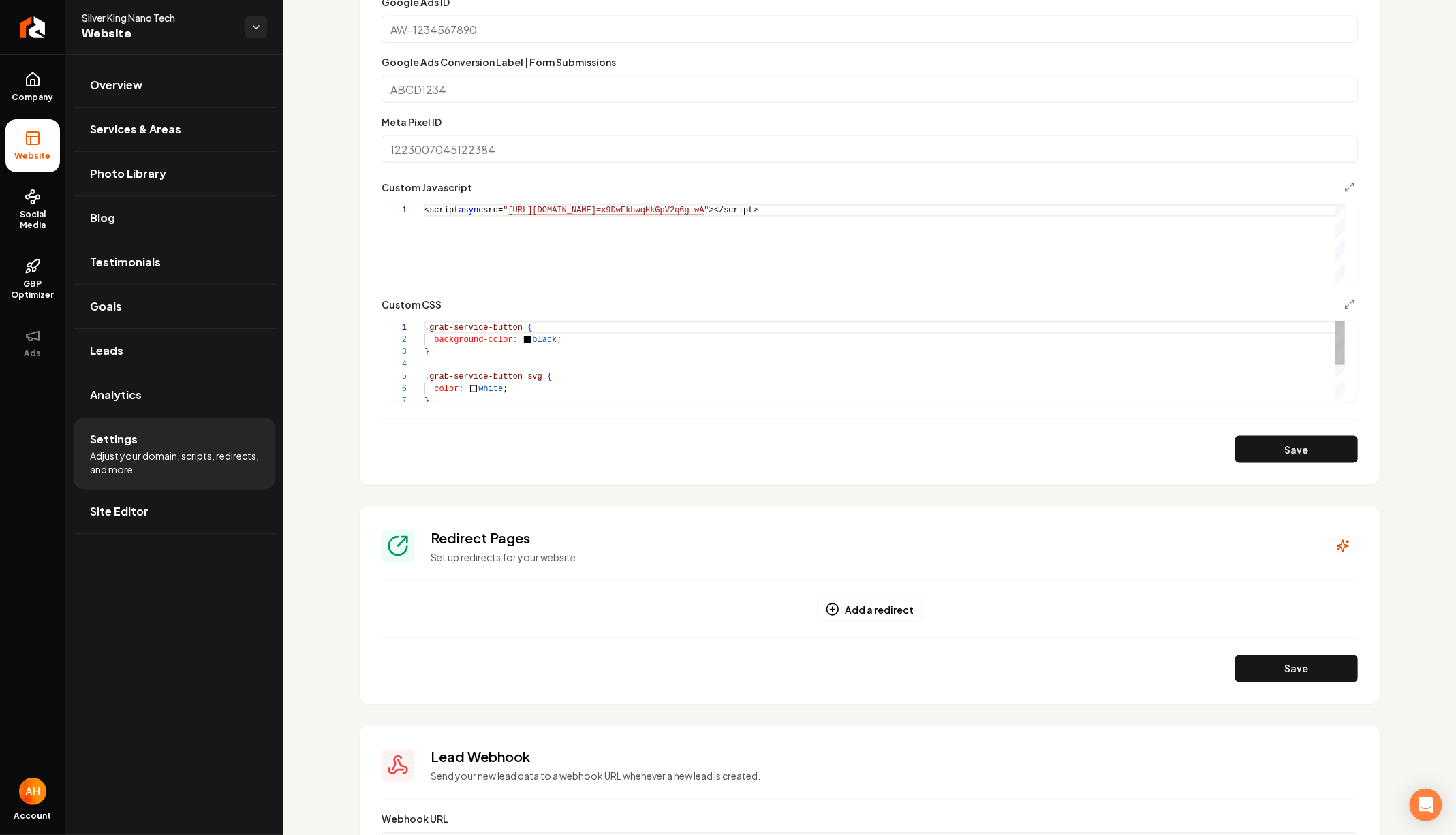
click at [646, 382] on div ".grab-service-button { background-color: black ; } .grab-service-button svg { c…" at bounding box center [885, 394] width 920 height 147
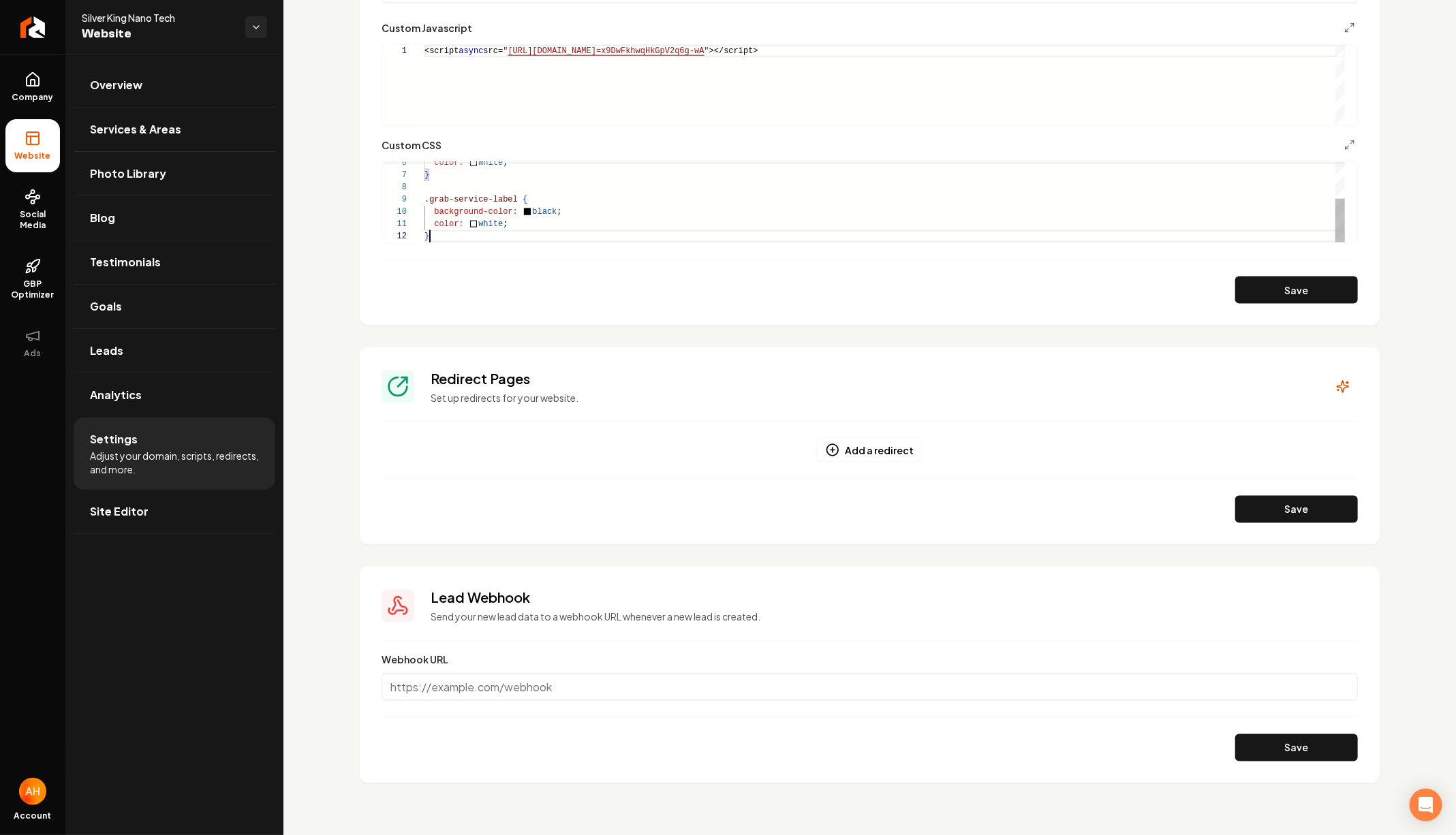
scroll to position [13, 4]
click at [561, 236] on div "color: white ; } .grab-service-label { background-color: black ; color: white ;…" at bounding box center [885, 169] width 920 height 147
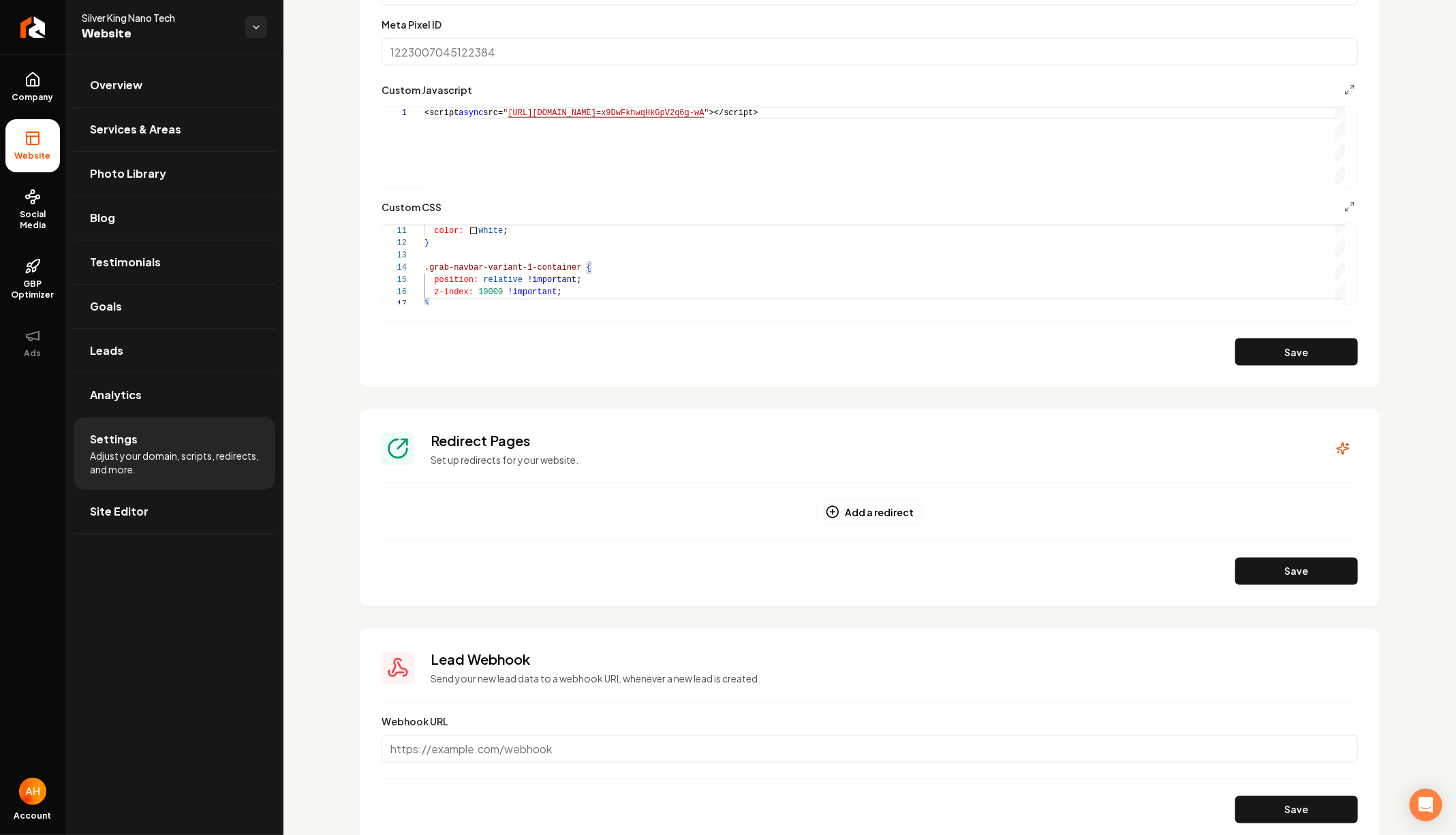
scroll to position [904, 0]
type textarea "**********"
click at [1277, 348] on button "Save" at bounding box center [1296, 353] width 123 height 27
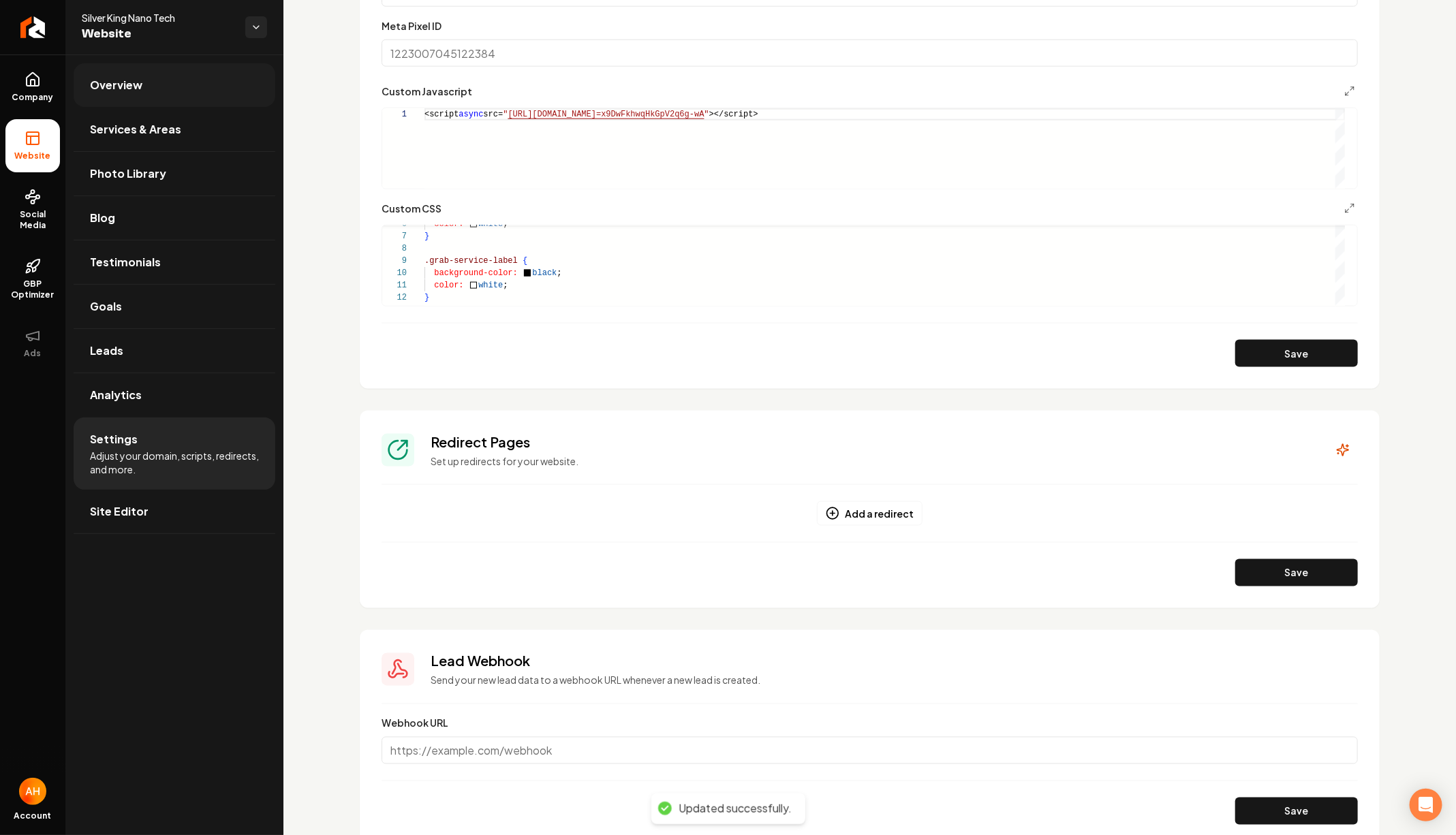
click at [219, 76] on link "Overview" at bounding box center [174, 85] width 202 height 44
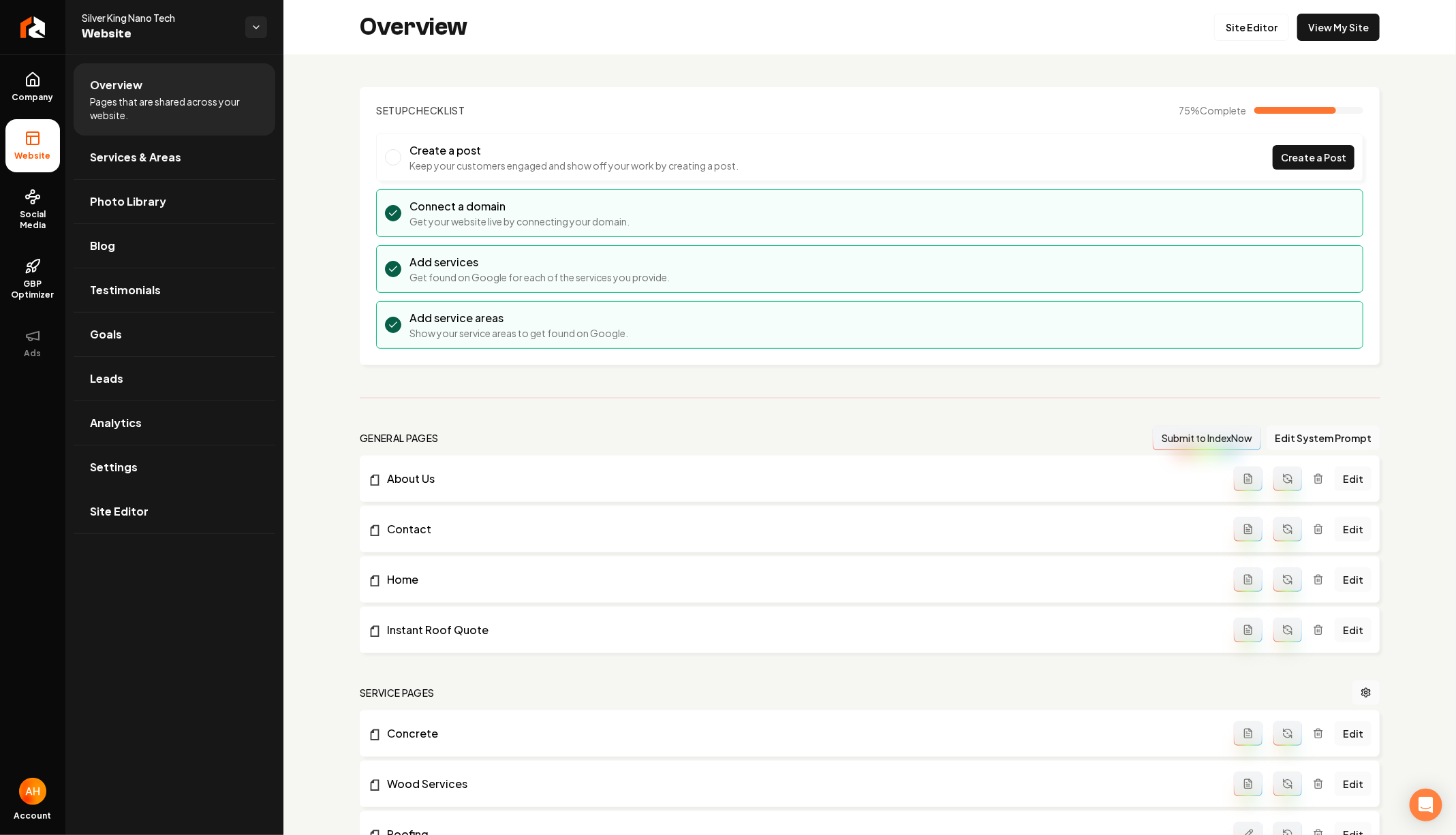
click at [1305, 31] on link "View My Site" at bounding box center [1338, 27] width 82 height 27
click at [746, 132] on section "Setup Checklist 75 % Complete Create a post Keep your customers engaged and sho…" at bounding box center [870, 226] width 1019 height 278
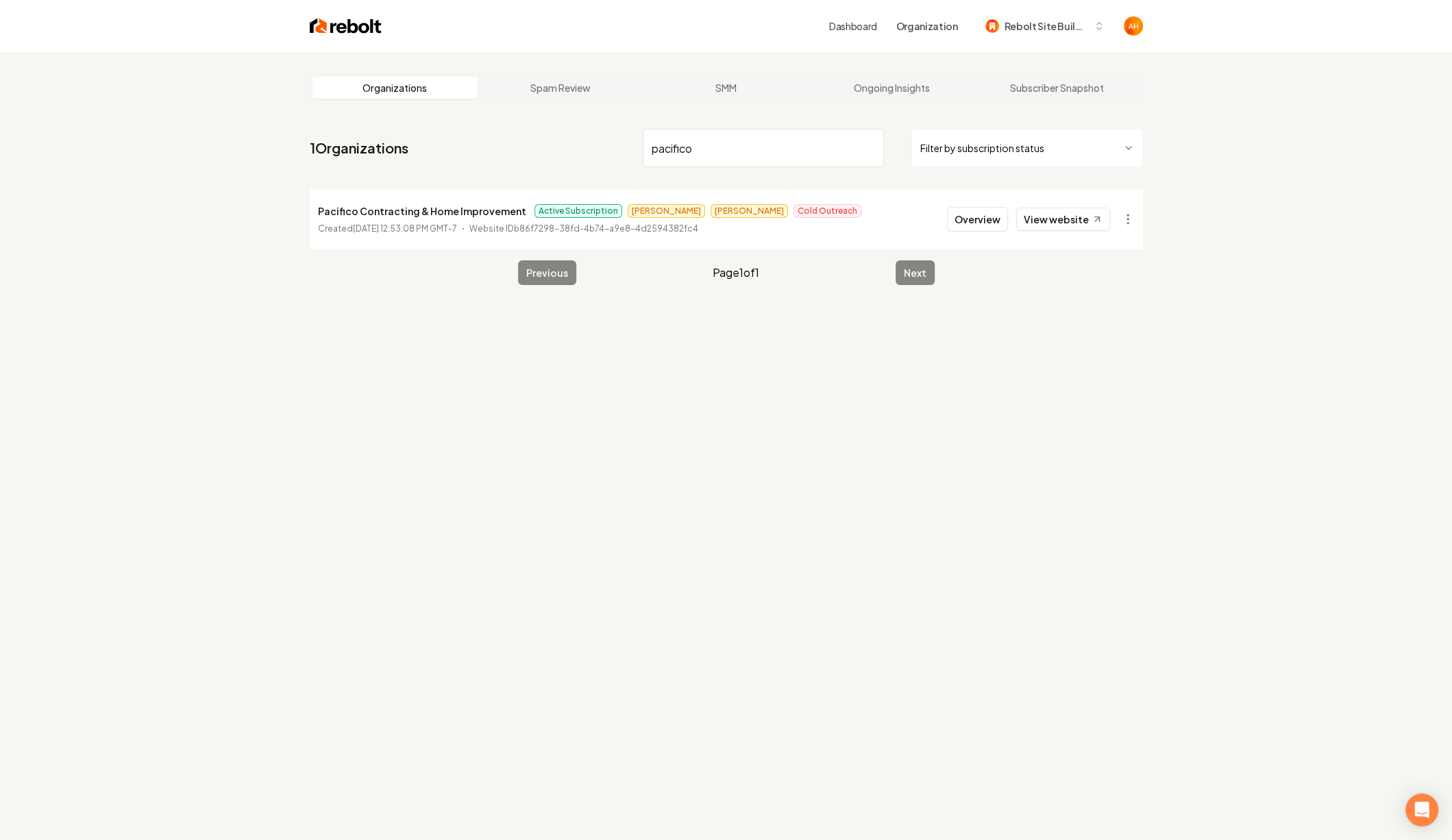
type input "pacifico"
click at [970, 224] on button "Overview" at bounding box center [977, 219] width 61 height 25
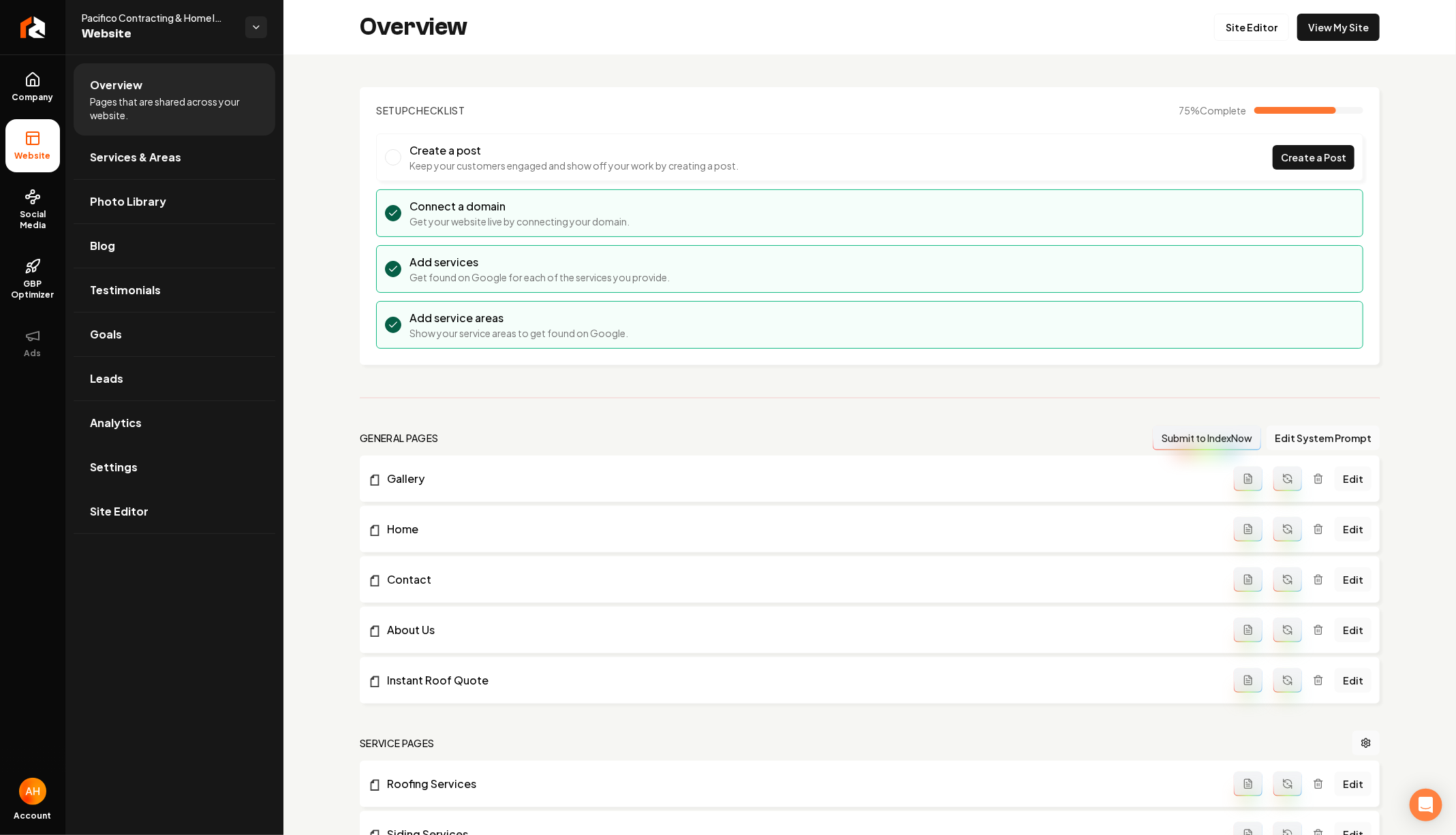
click at [197, 476] on link "Settings" at bounding box center [174, 467] width 202 height 44
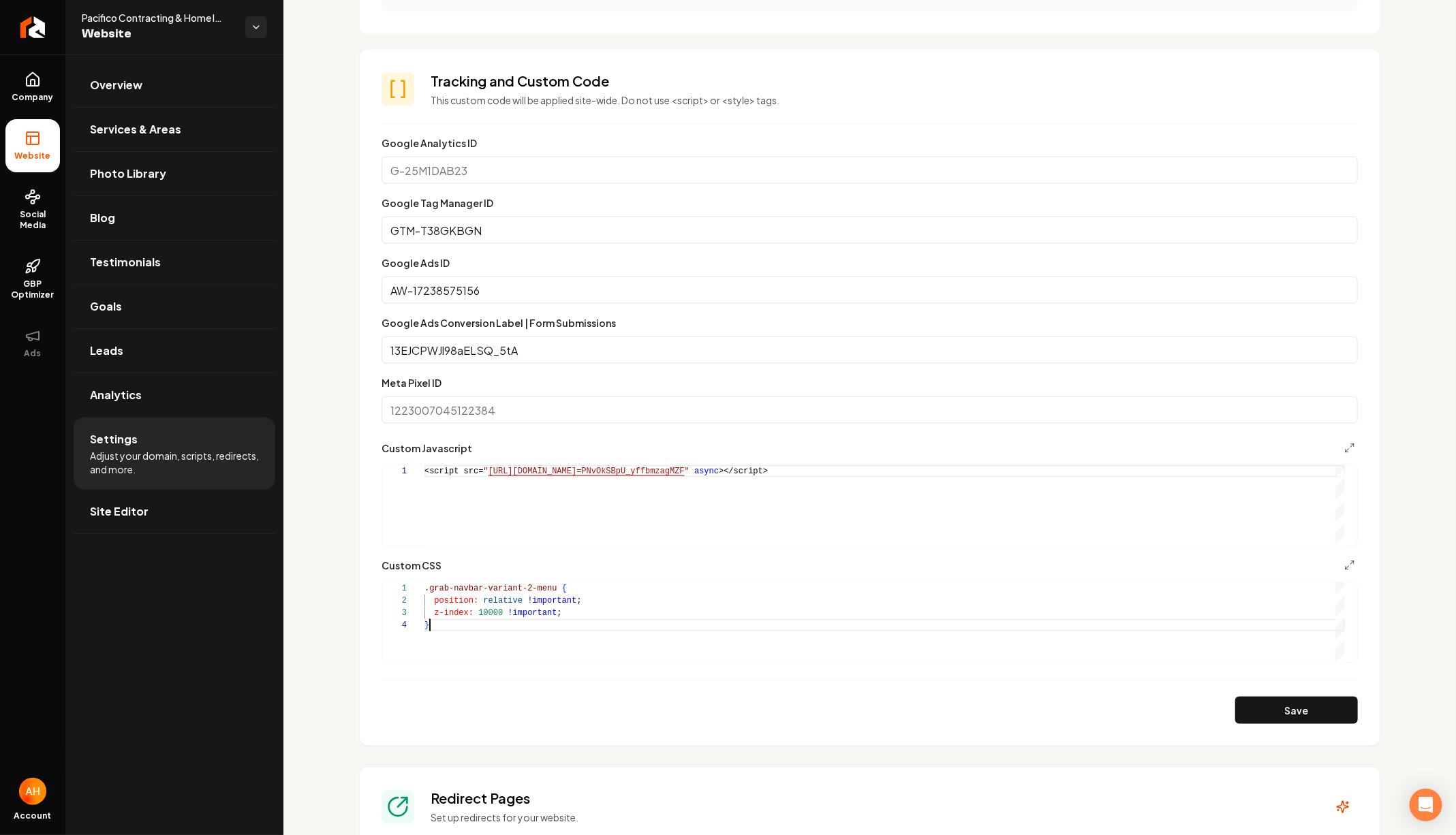
scroll to position [36, 4]
click at [492, 646] on div ".grab-navbar-variant-2-menu { position: relative !important ; z-index: 10000 !i…" at bounding box center [885, 622] width 920 height 80
click at [311, 592] on div "Custom domain Connect and configure a custom domain. Domain Connected [DOMAIN_N…" at bounding box center [869, 539] width 1172 height 2334
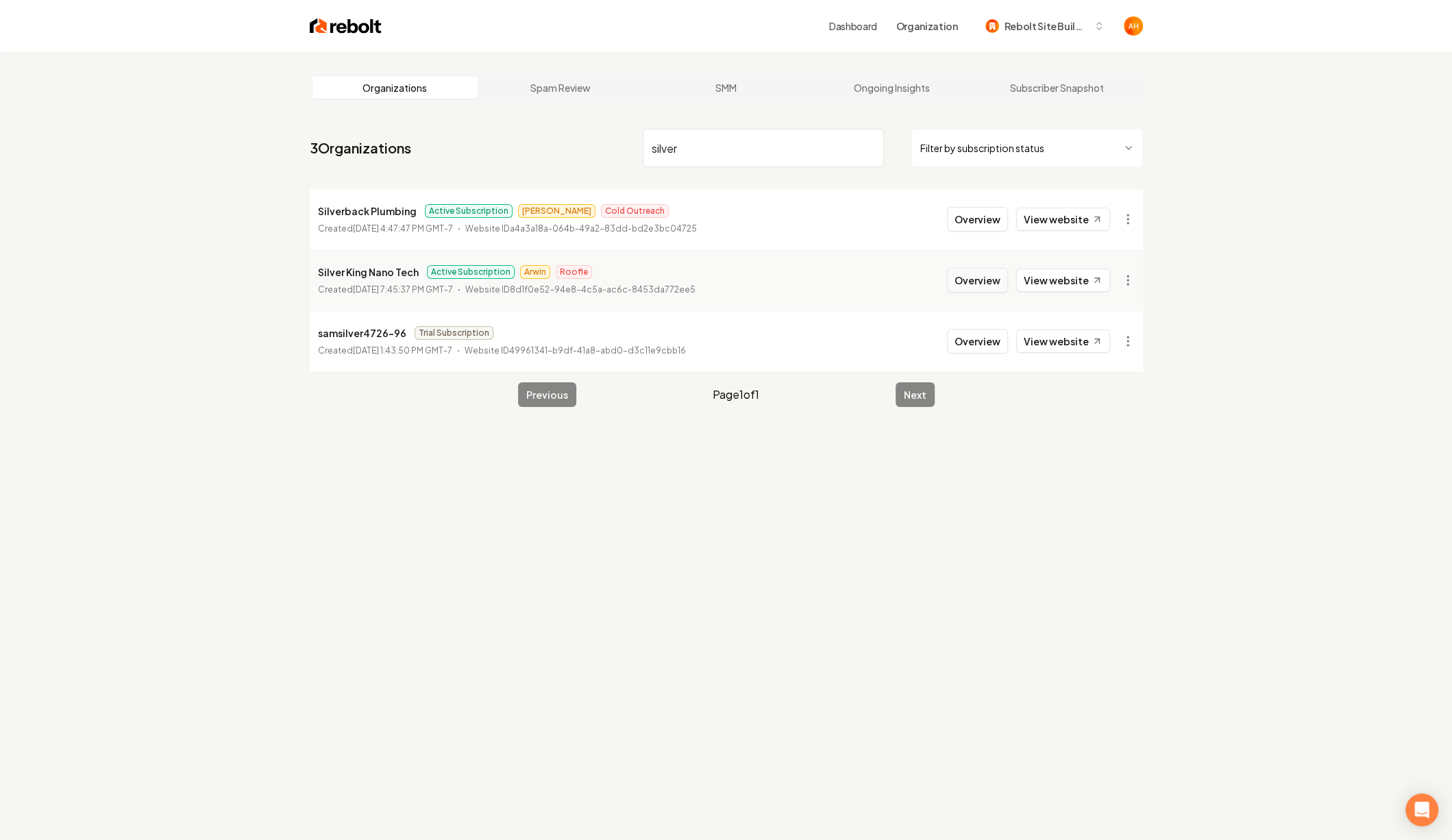
type input "silver"
click at [980, 285] on button "Overview" at bounding box center [977, 280] width 61 height 25
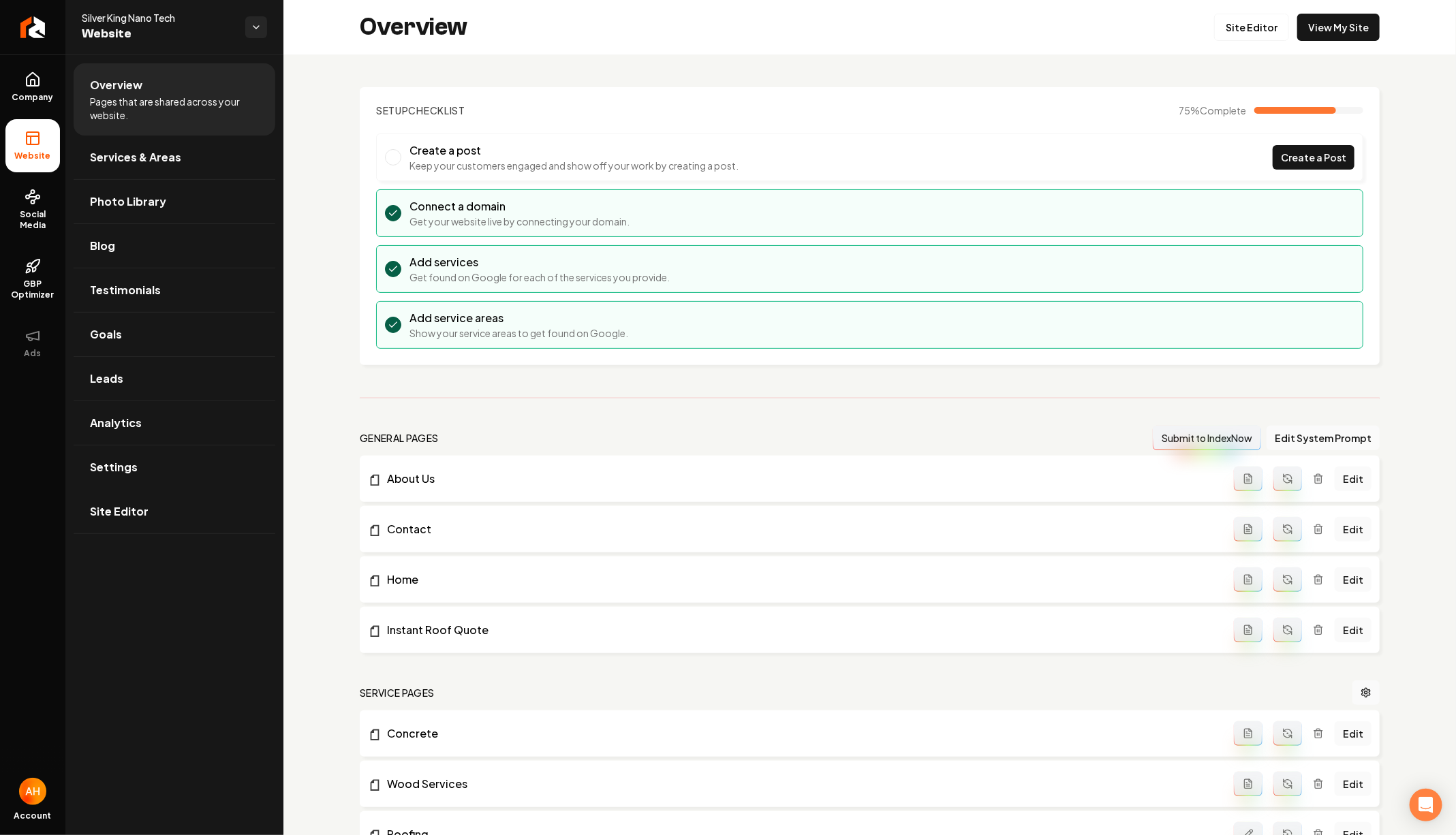
drag, startPoint x: 189, startPoint y: 470, endPoint x: 337, endPoint y: 470, distance: 148.0
click at [189, 470] on link "Settings" at bounding box center [174, 467] width 202 height 44
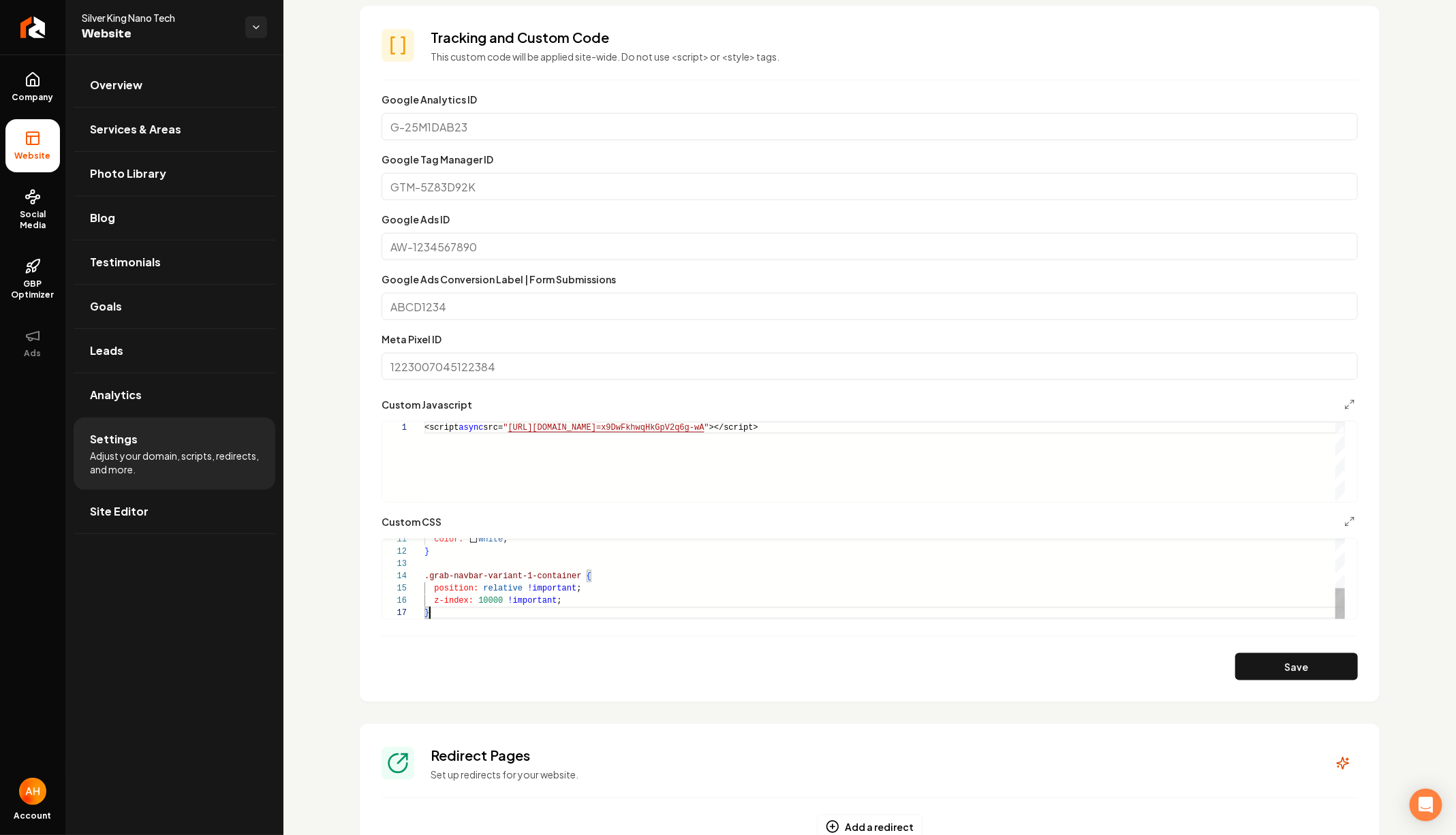
scroll to position [36, 0]
drag, startPoint x: 446, startPoint y: 615, endPoint x: 413, endPoint y: 574, distance: 52.6
click at [425, 574] on div "color: white ; } .grab-navbar-variant-1-container { position: relative !importa…" at bounding box center [885, 514] width 920 height 208
type textarea "**********"
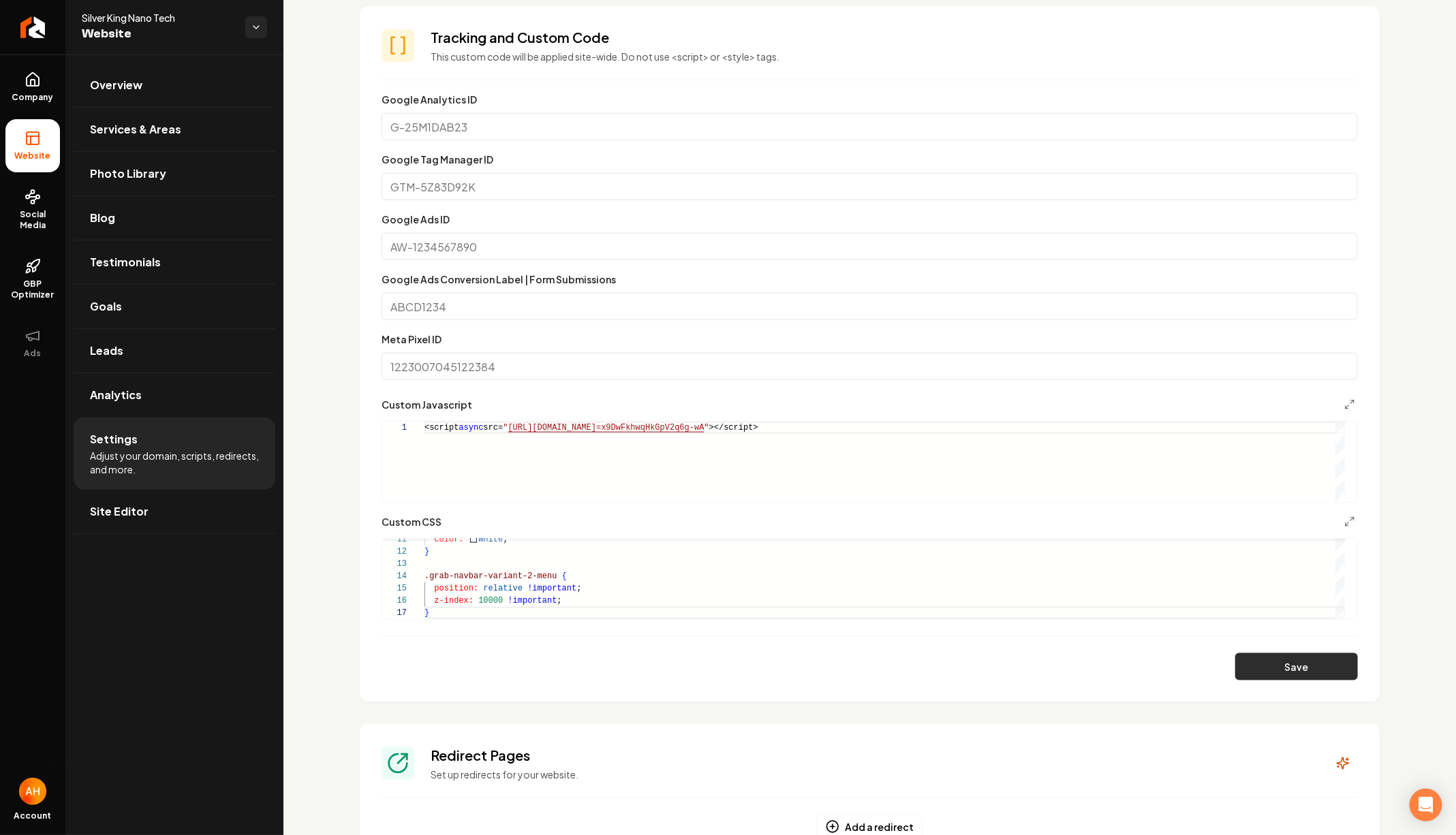
click at [1319, 661] on button "Save" at bounding box center [1296, 666] width 123 height 27
click at [173, 91] on link "Overview" at bounding box center [174, 85] width 202 height 44
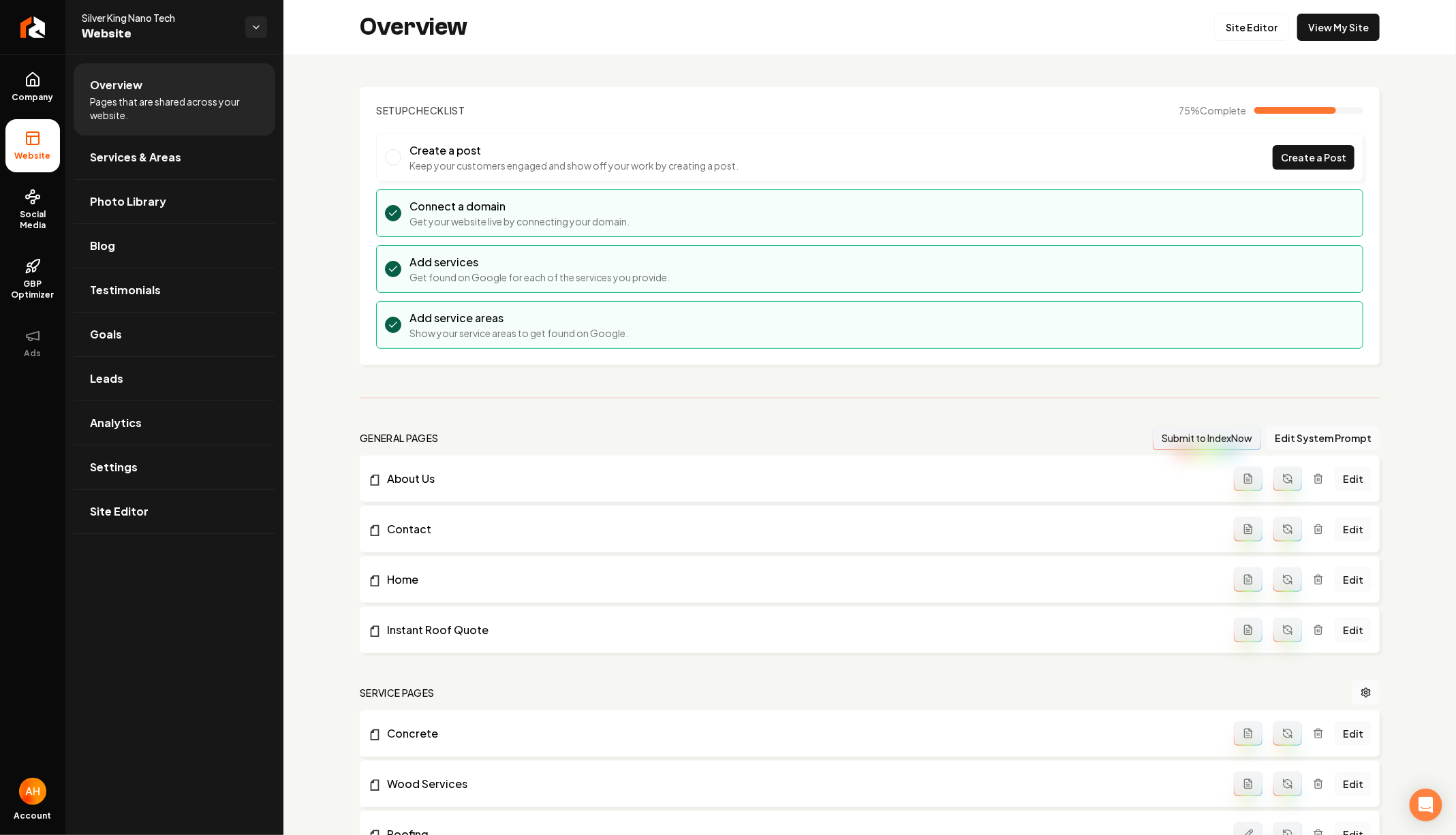
click at [1355, 43] on div "Overview Site Editor View My Site" at bounding box center [869, 27] width 1172 height 54
click at [1349, 39] on link "View My Site" at bounding box center [1338, 27] width 82 height 27
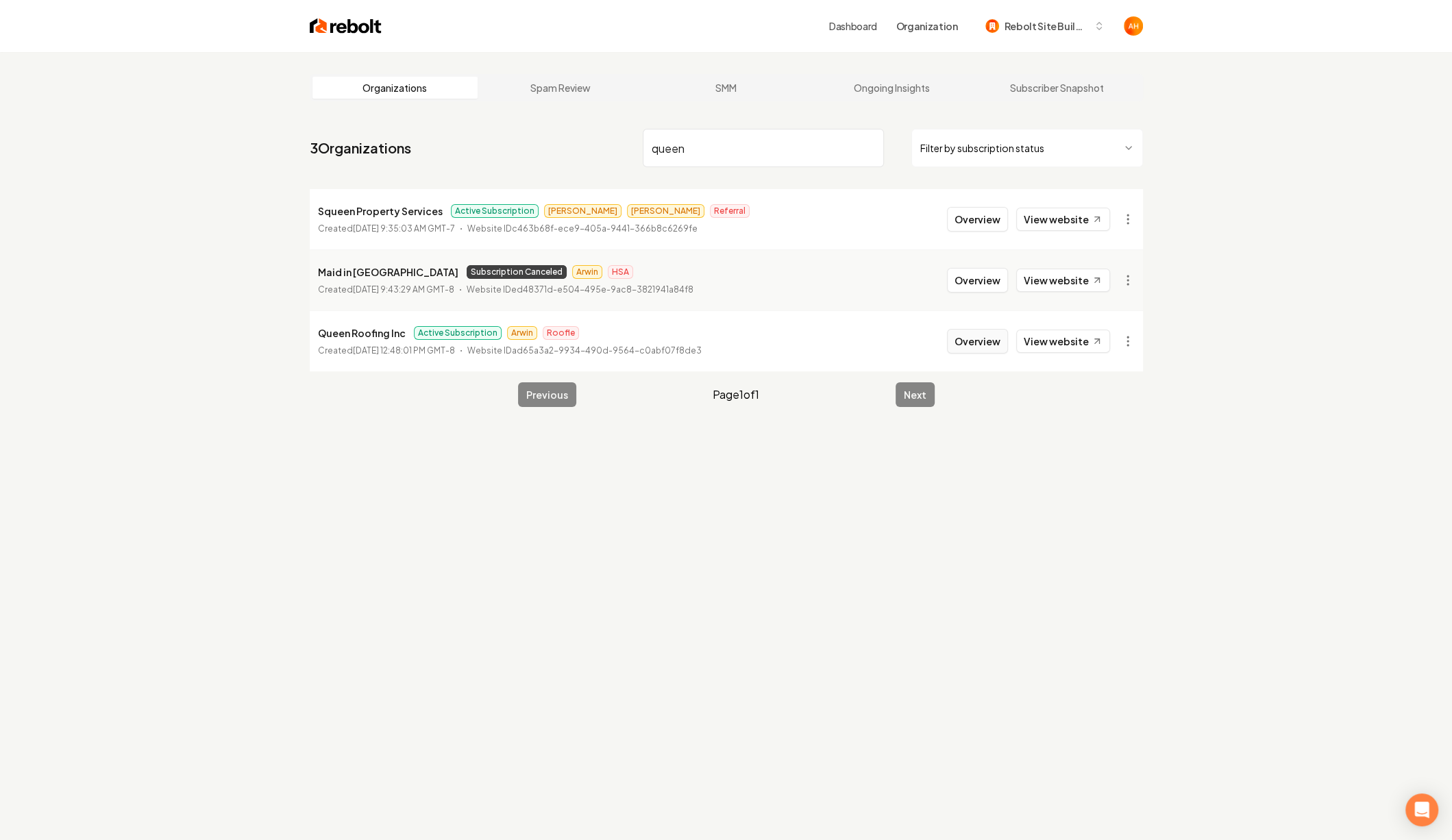
type input "queen"
click at [991, 345] on button "Overview" at bounding box center [977, 341] width 61 height 25
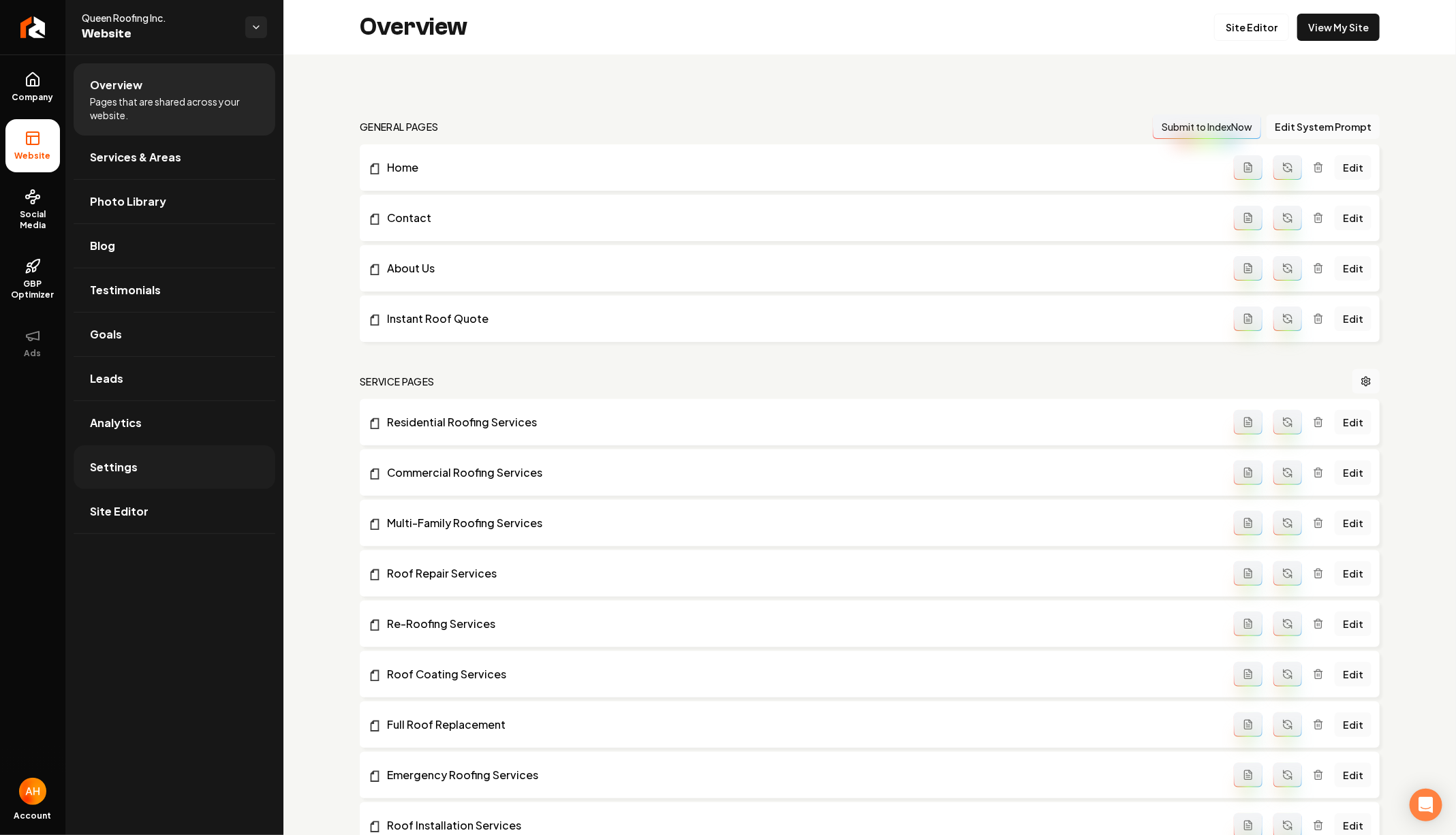
click at [168, 468] on link "Settings" at bounding box center [174, 467] width 202 height 44
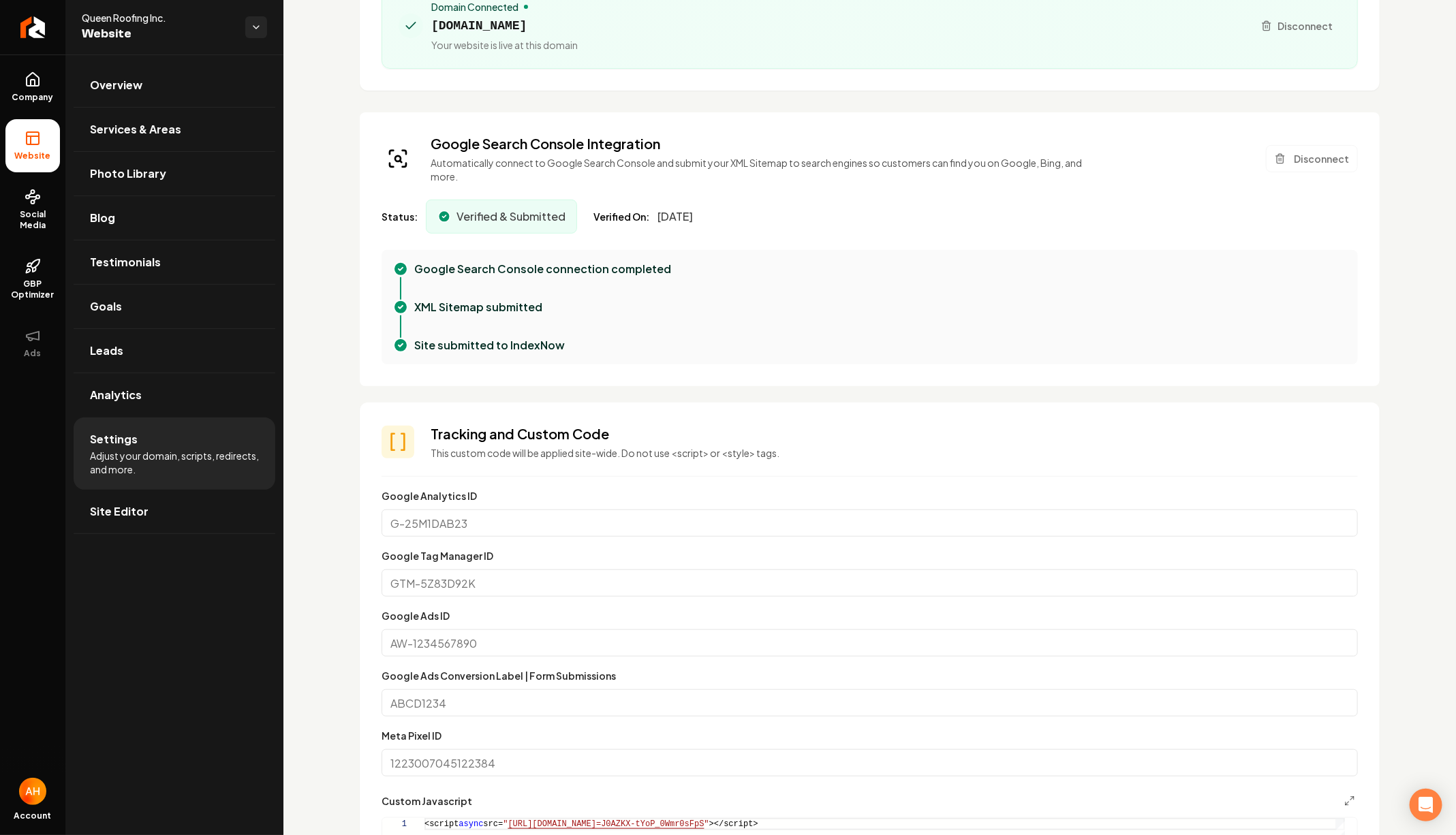
scroll to position [611, 0]
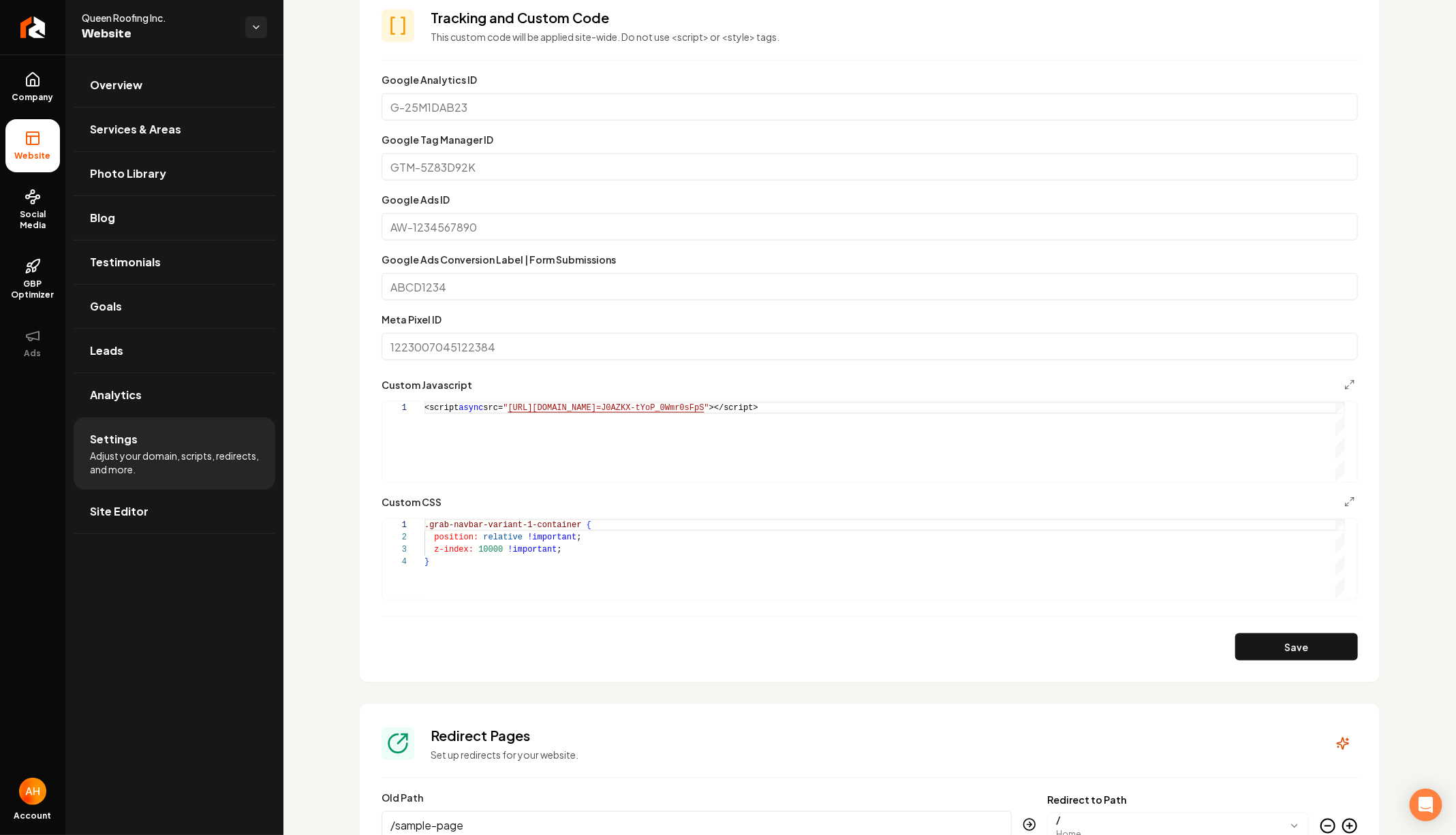
click at [557, 553] on div ".grab-navbar-variant-1-container { position: relative !important ; z-index: 100…" at bounding box center [885, 558] width 920 height 80
type textarea "**********"
click at [1250, 641] on button "Save" at bounding box center [1296, 647] width 123 height 27
click at [190, 82] on link "Overview" at bounding box center [174, 85] width 202 height 44
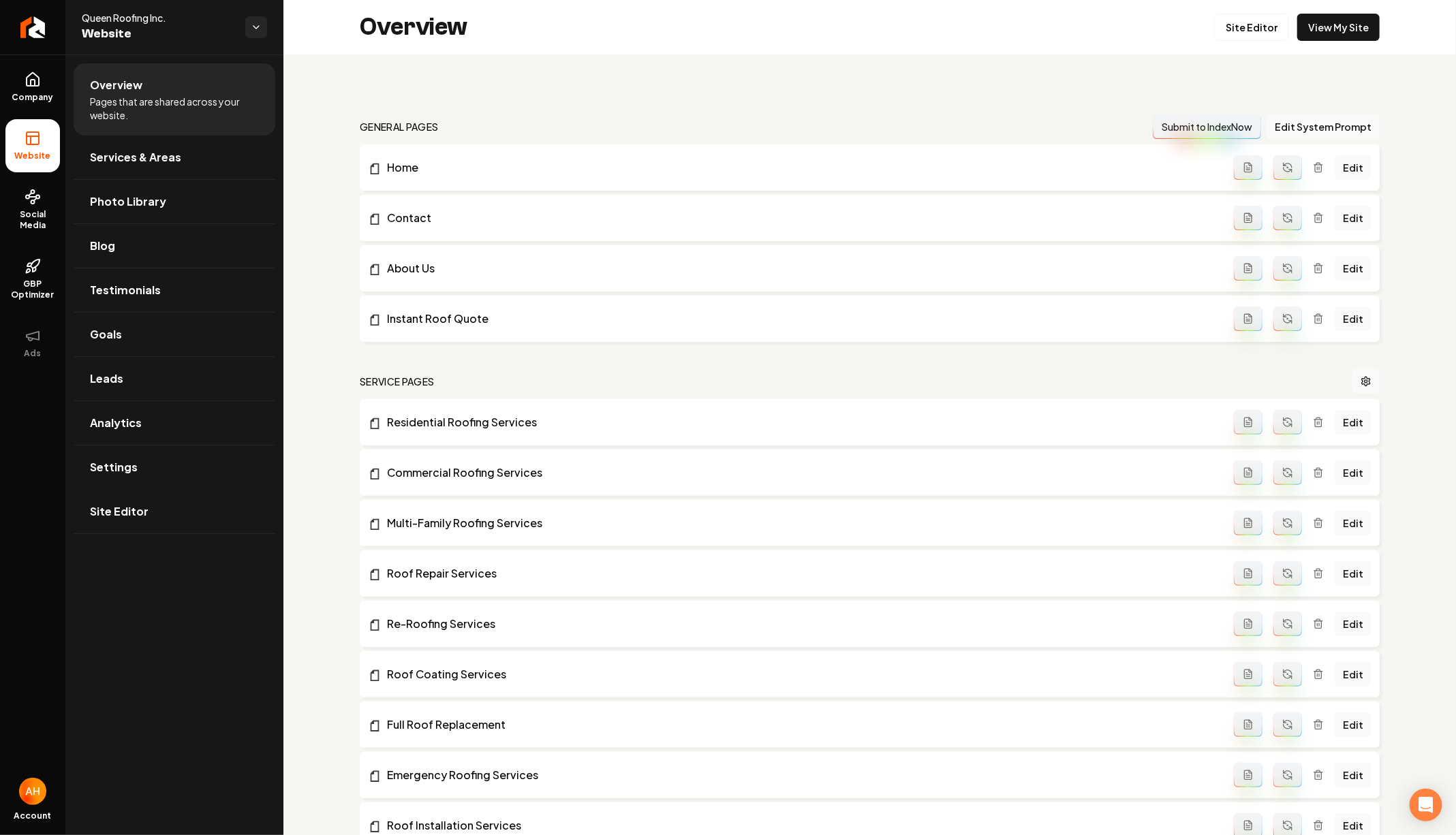
click at [1332, 9] on div "Overview Site Editor View My Site" at bounding box center [869, 27] width 1172 height 54
click at [1332, 20] on link "View My Site" at bounding box center [1338, 27] width 82 height 27
click at [619, 160] on link "Home" at bounding box center [801, 167] width 866 height 16
click at [644, 44] on div "Overview Site Editor View My Site" at bounding box center [869, 27] width 1172 height 54
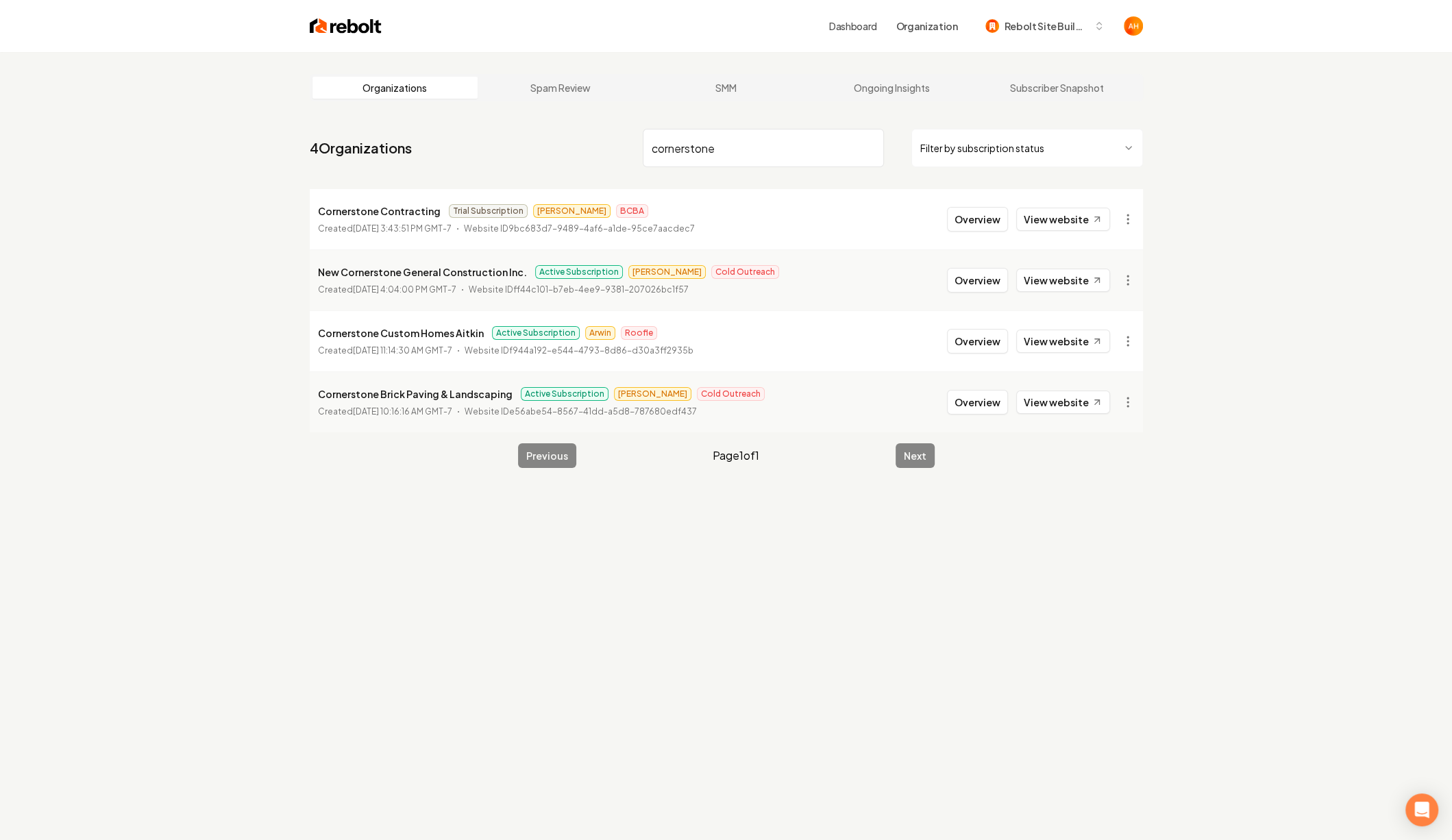
type input "cornerstone"
click at [977, 353] on li "Cornerstone Custom Homes Aitkin Active Subscription Arwin Roofle Created [DATE]…" at bounding box center [727, 341] width 833 height 61
click at [979, 344] on button "Overview" at bounding box center [977, 341] width 61 height 25
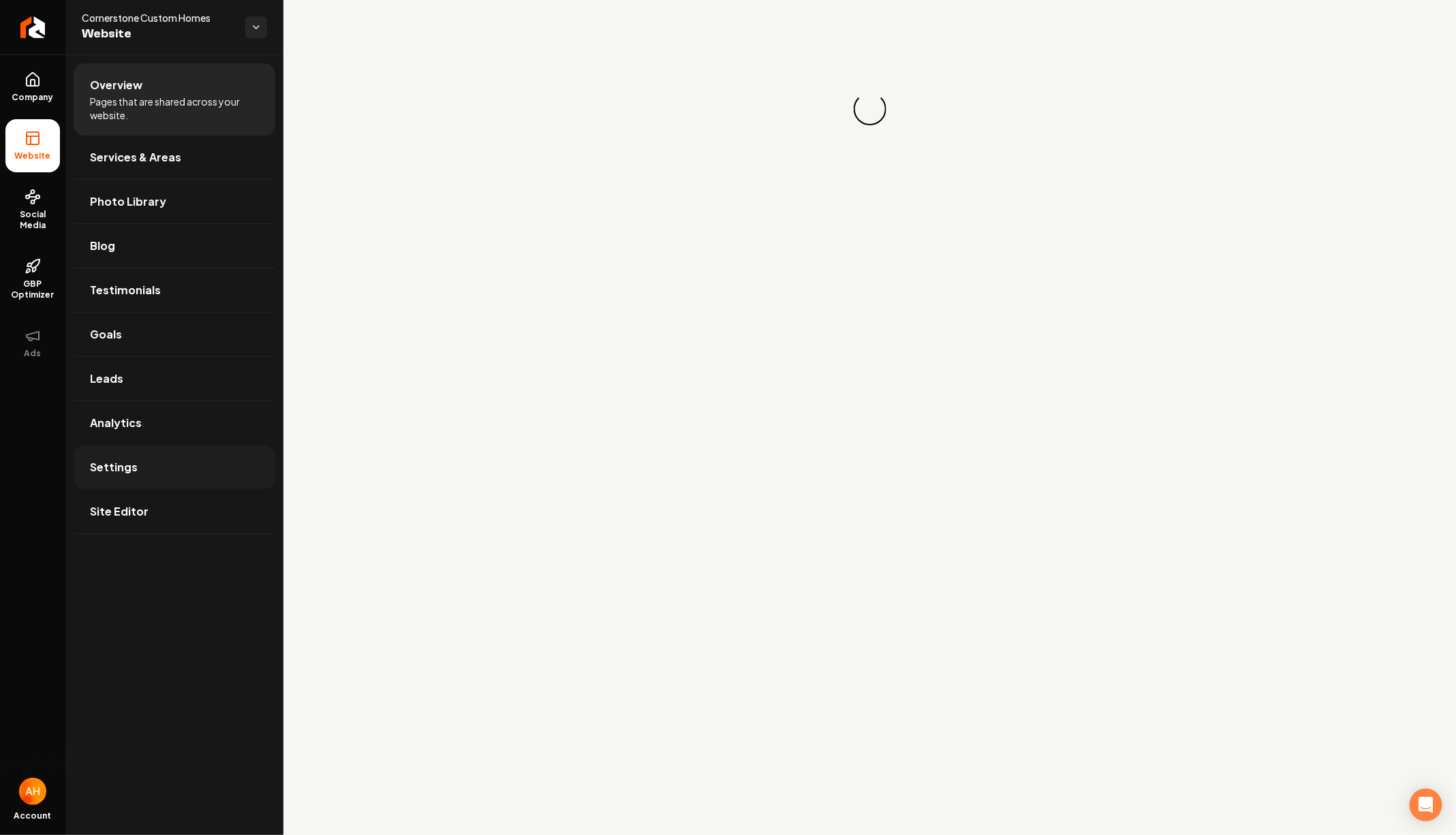
click at [195, 469] on link "Settings" at bounding box center [174, 467] width 202 height 44
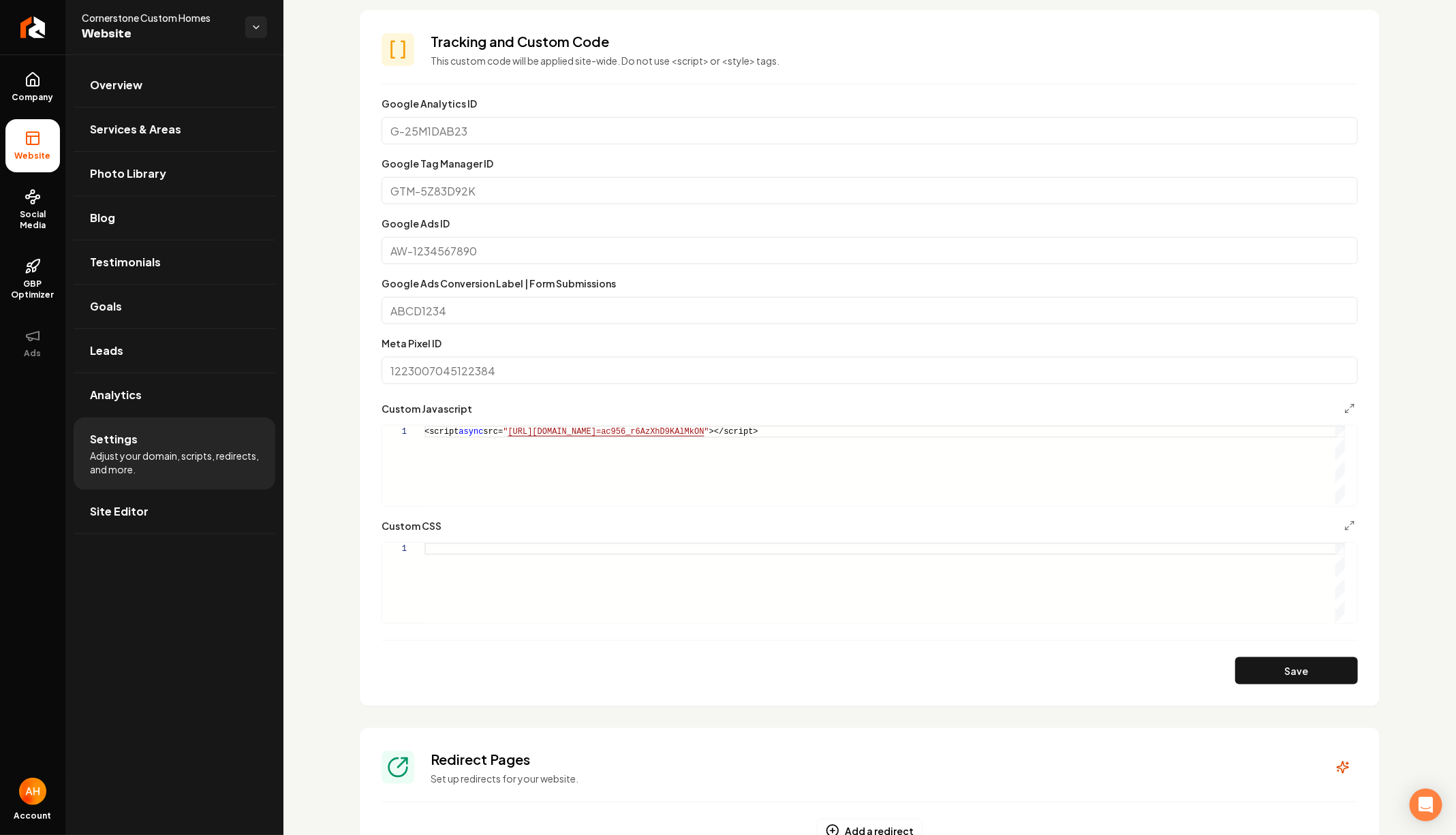
scroll to position [650, 0]
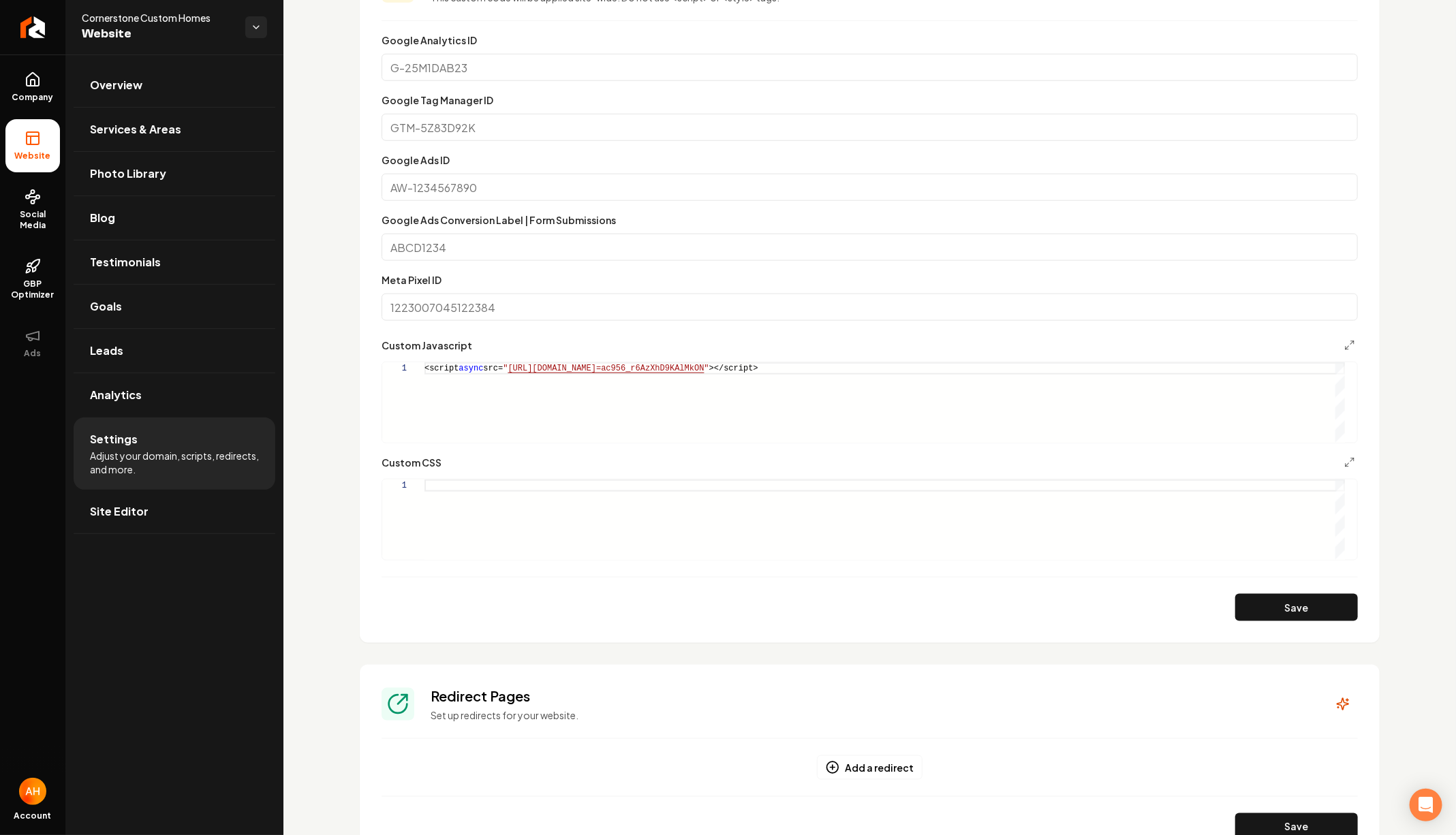
click at [597, 516] on div "Main content area" at bounding box center [885, 519] width 920 height 80
type textarea "**********"
click at [1277, 606] on button "Save" at bounding box center [1296, 607] width 123 height 27
click at [635, 101] on div "Google Tag Manager ID" at bounding box center [870, 116] width 976 height 49
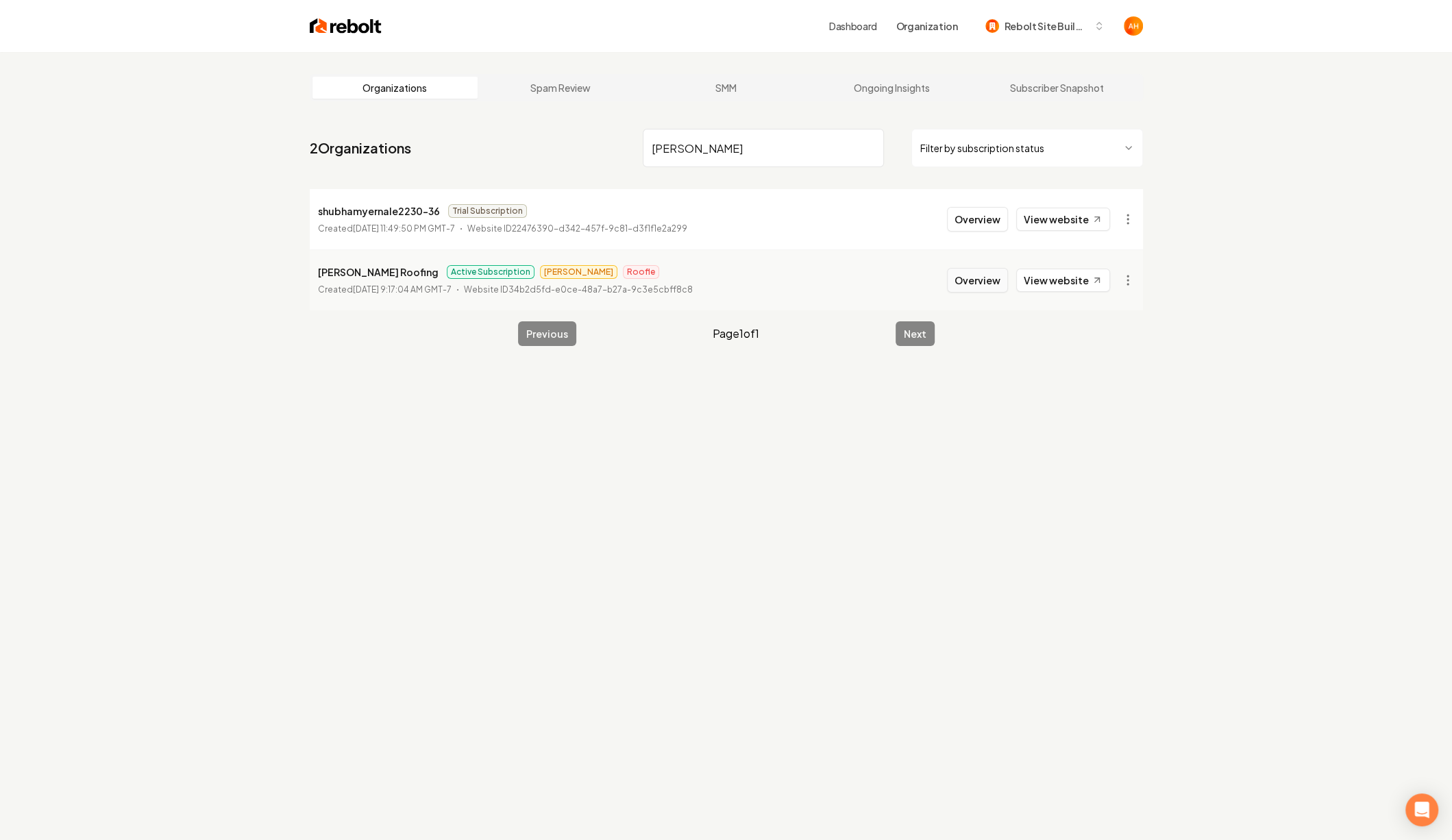
type input "[PERSON_NAME]"
click at [970, 276] on button "Overview" at bounding box center [977, 280] width 61 height 25
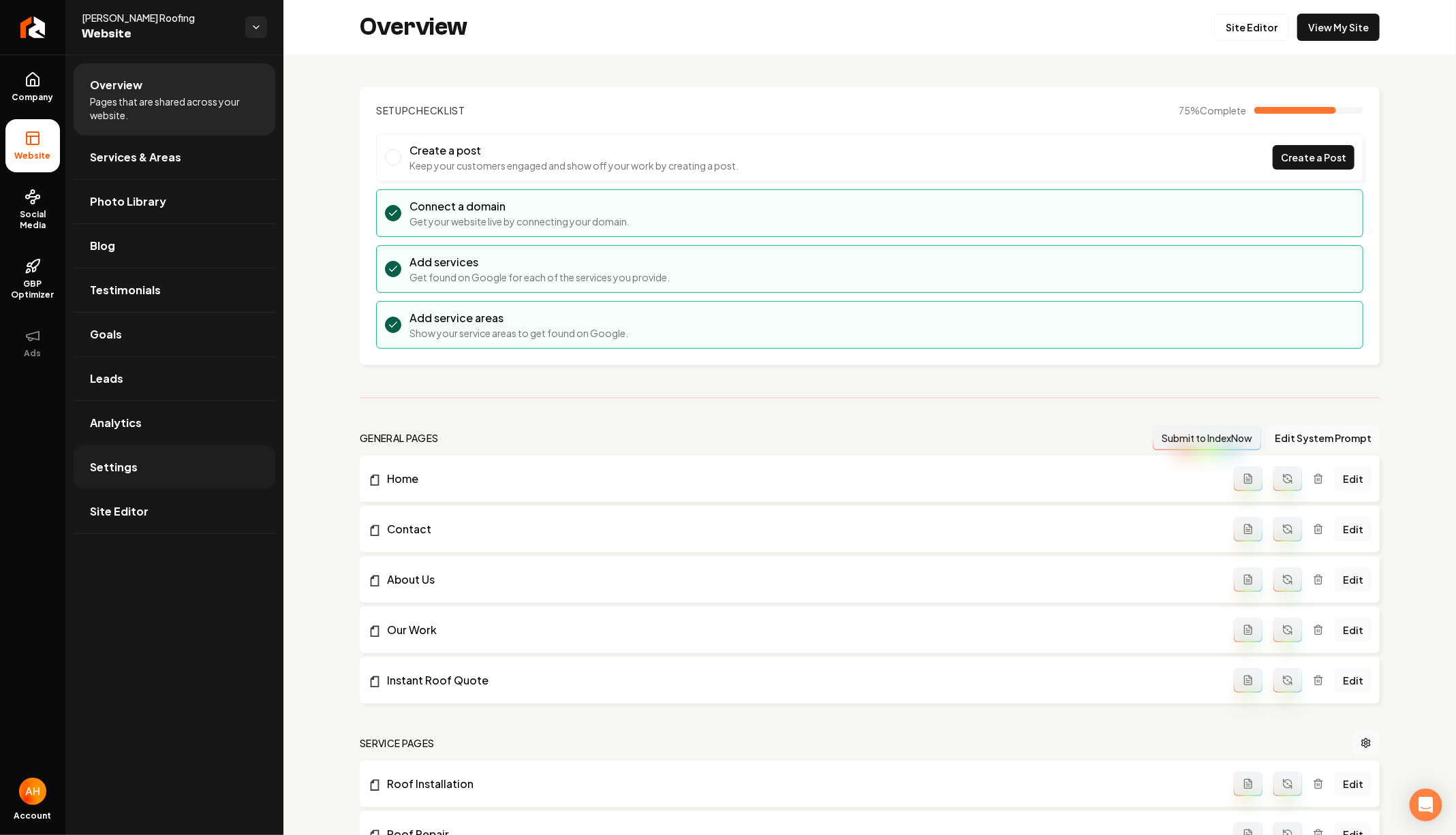
click at [220, 458] on link "Settings" at bounding box center [174, 467] width 202 height 44
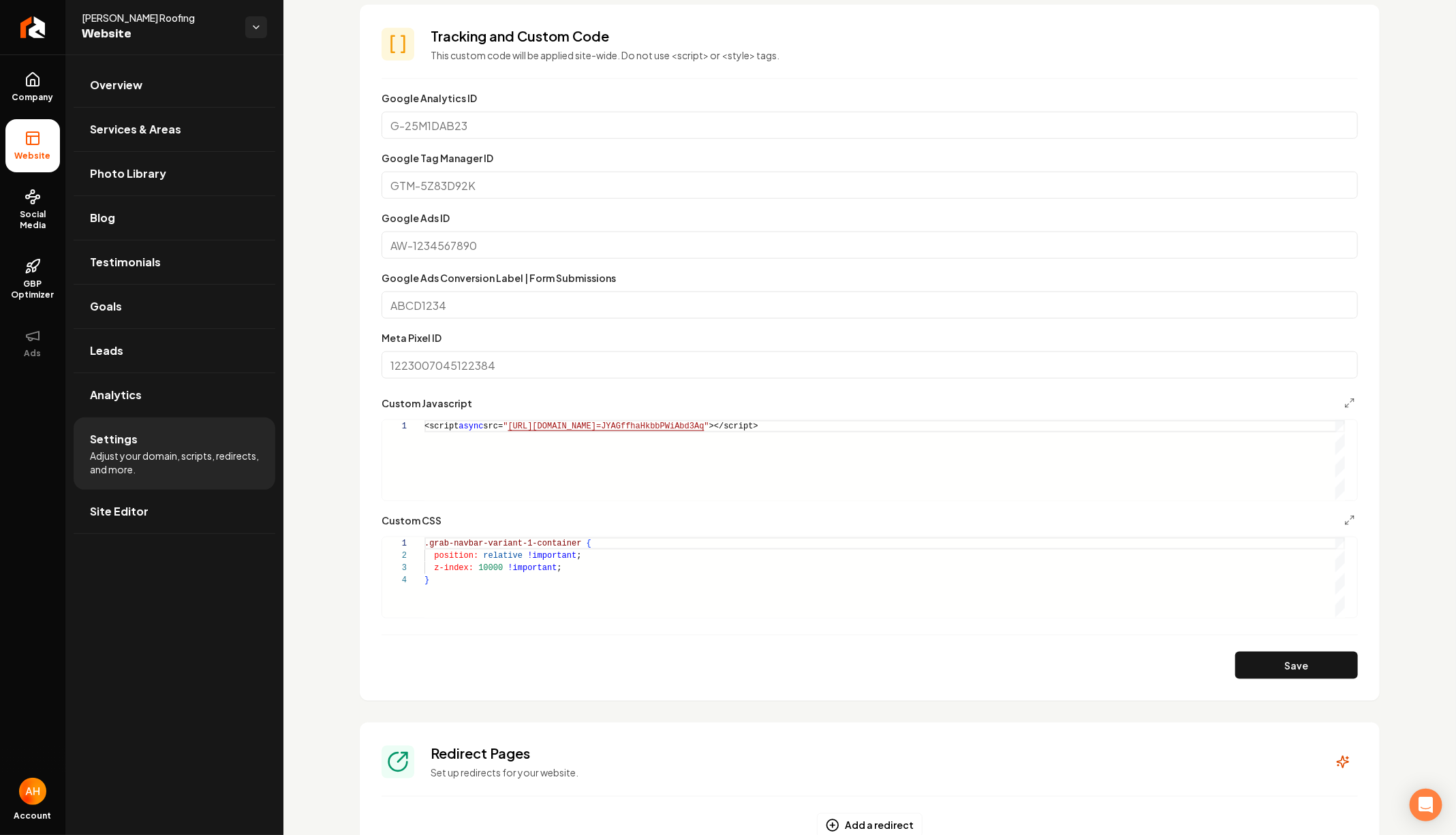
scroll to position [813, 0]
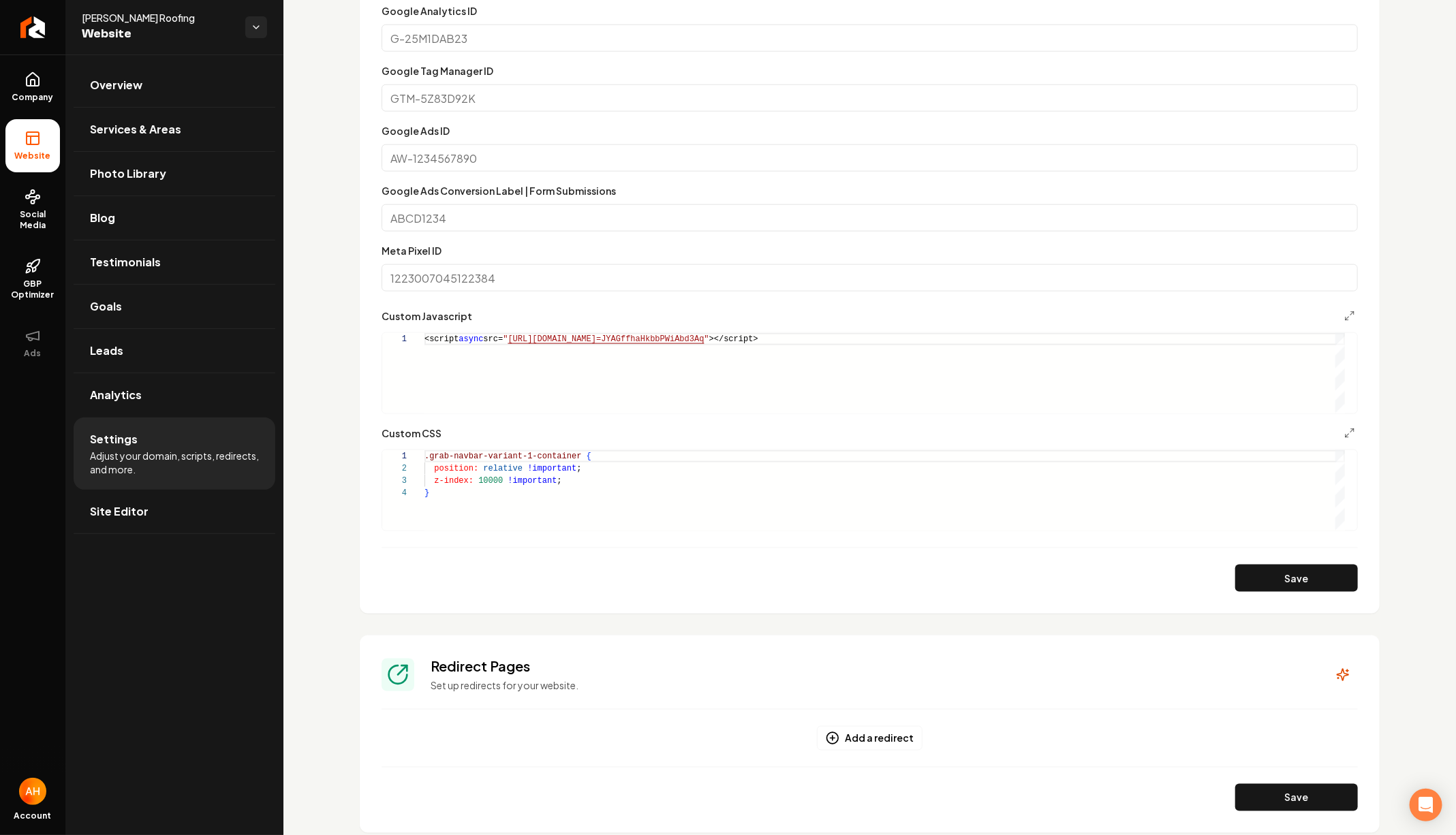
click at [554, 491] on div ".grab-navbar-variant-1-container { position: relative !important ; z-index: 100…" at bounding box center [885, 490] width 920 height 80
type textarea "**********"
click at [1257, 573] on button "Save" at bounding box center [1296, 578] width 123 height 27
click at [161, 76] on link "Overview" at bounding box center [174, 85] width 202 height 44
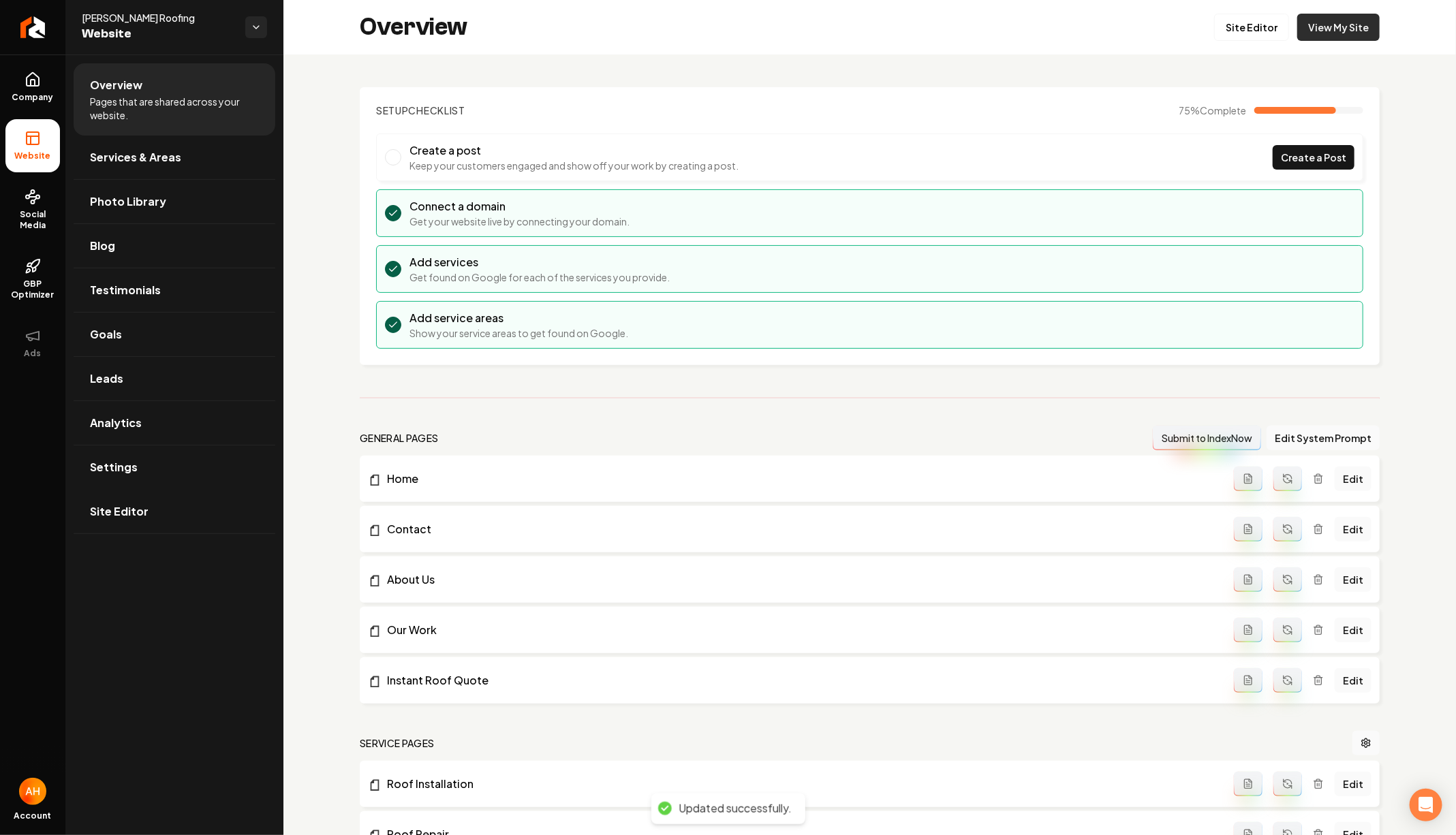
click at [1324, 31] on link "View My Site" at bounding box center [1338, 27] width 82 height 27
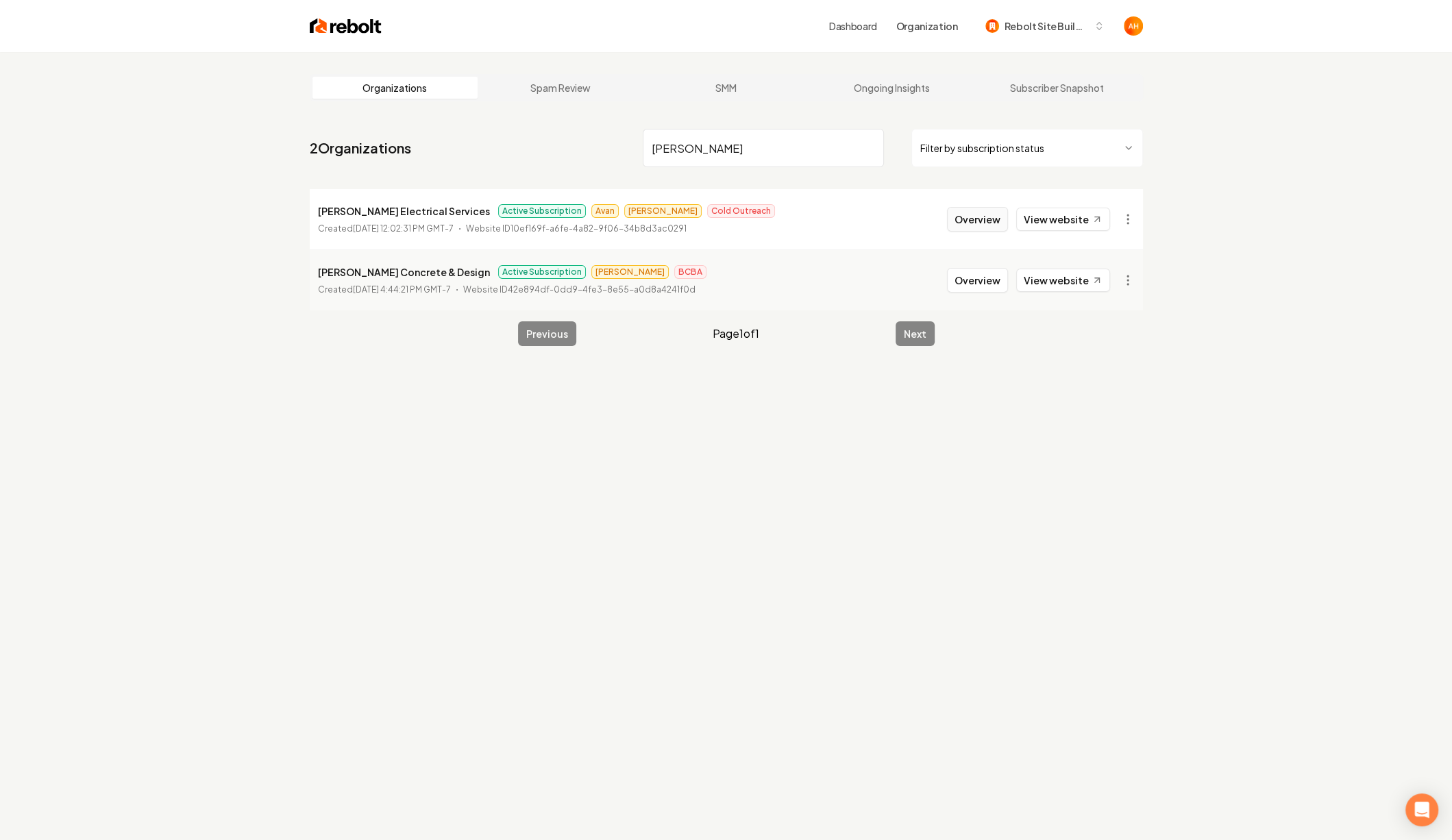
type input "[PERSON_NAME]"
click at [962, 210] on button "Overview" at bounding box center [977, 219] width 61 height 25
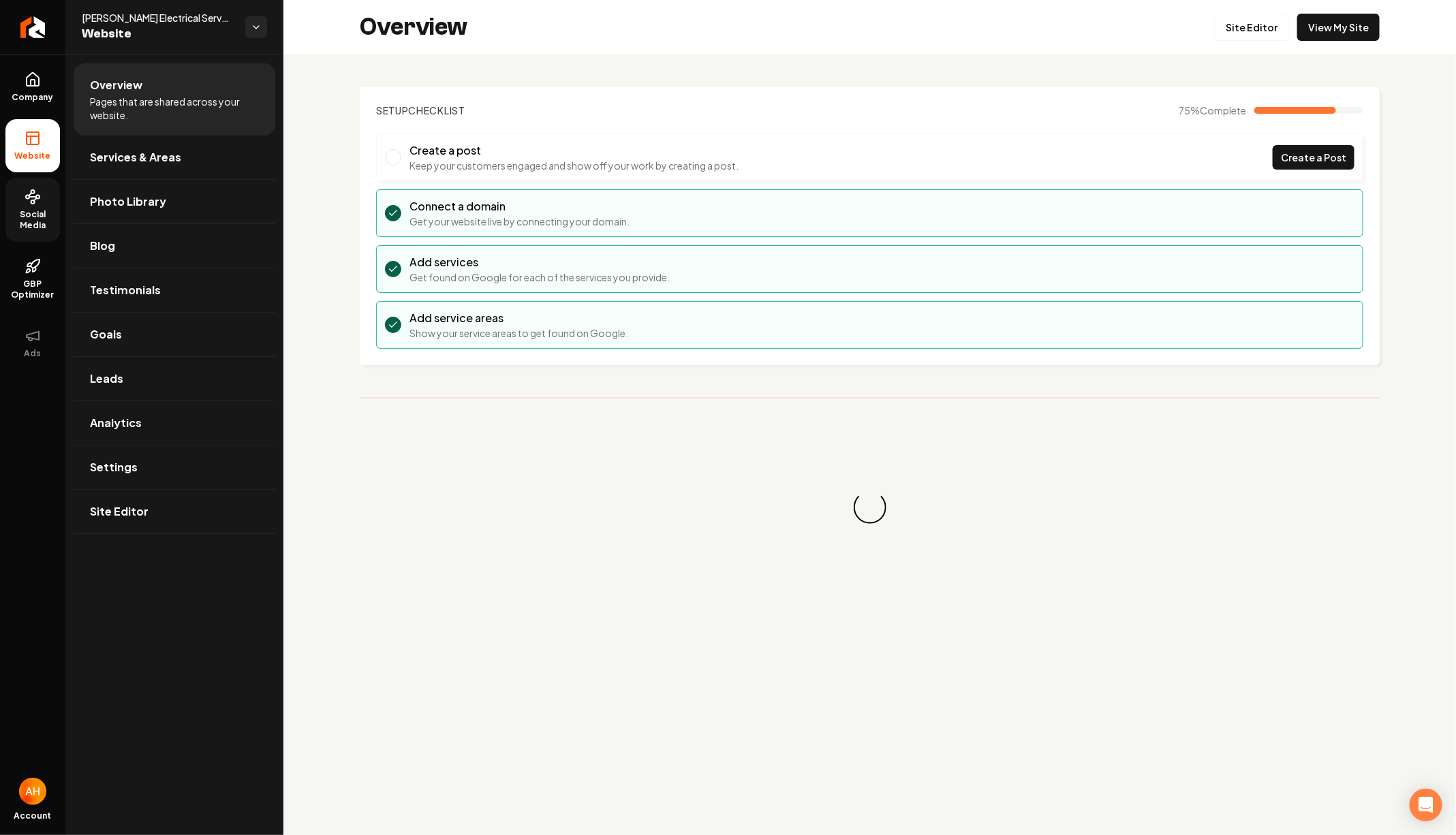
click at [10, 201] on link "Social Media" at bounding box center [33, 210] width 54 height 64
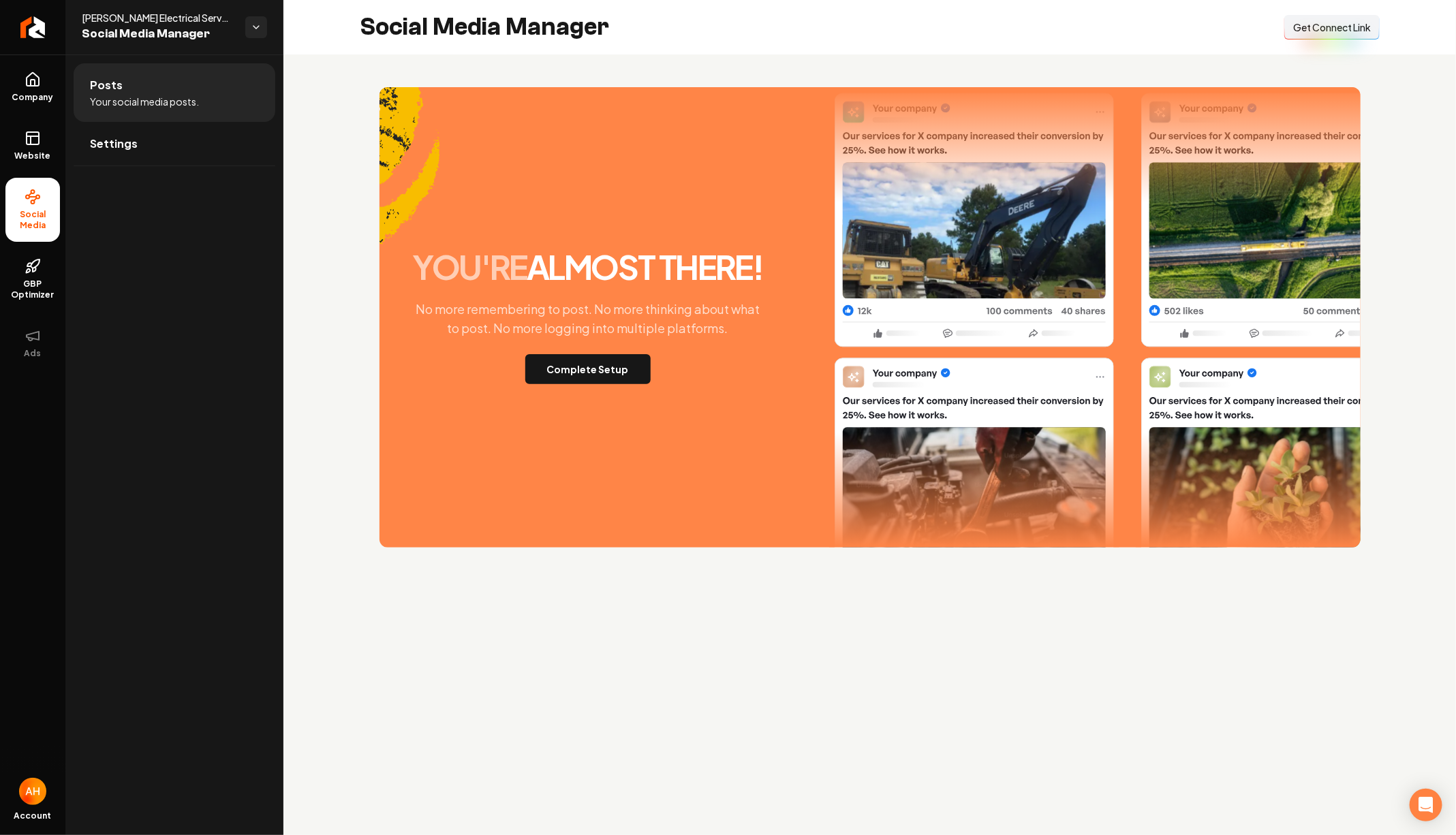
click at [616, 389] on div "you're almost there! No more remembering to post. No more thinking about what t…" at bounding box center [870, 317] width 981 height 460
click at [616, 375] on button "Complete Setup" at bounding box center [588, 369] width 126 height 30
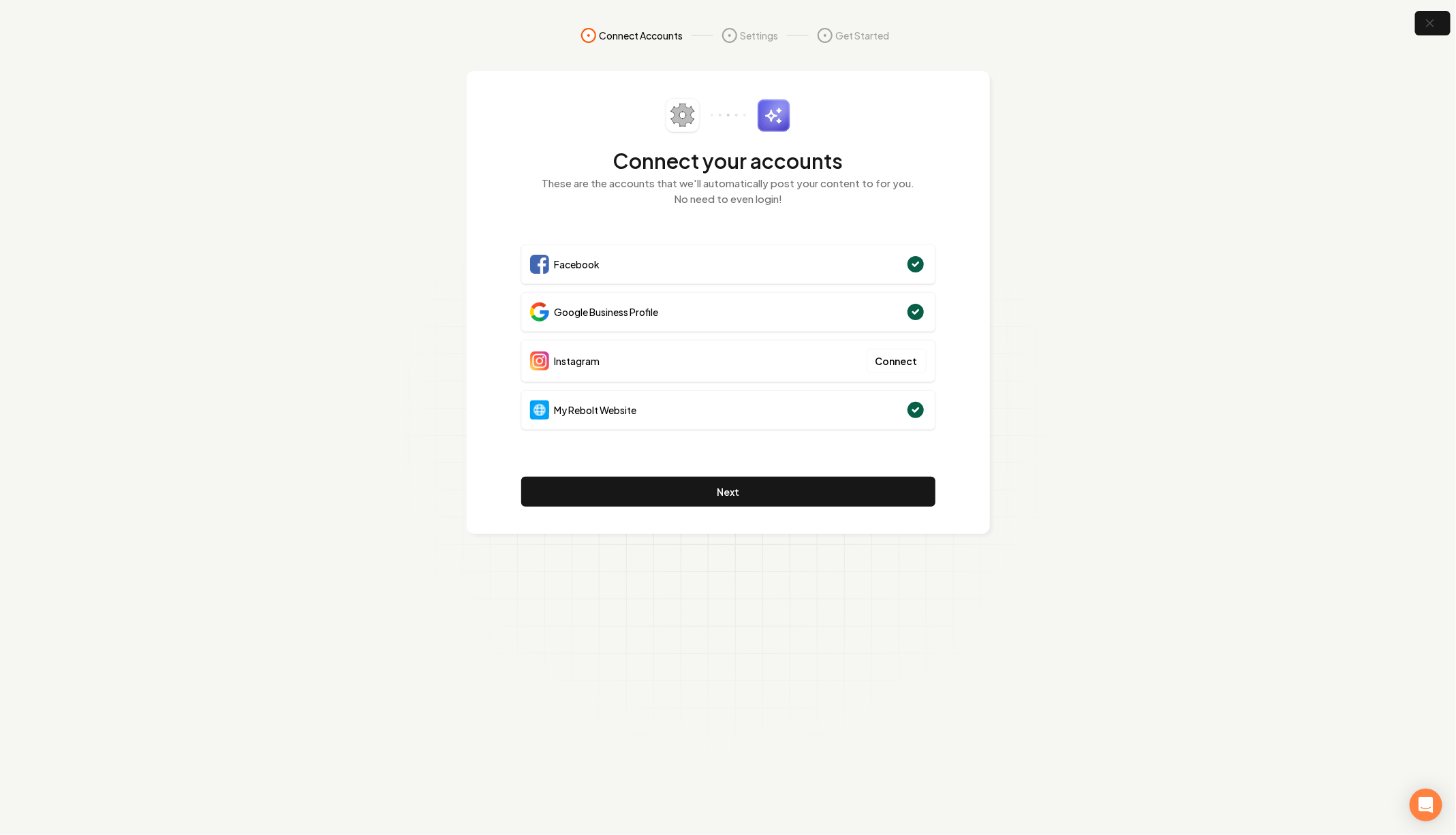
click at [1200, 238] on section "Connect Accounts Settings Get Started Connect your accounts These are the accou…" at bounding box center [728, 418] width 1456 height 835
click at [801, 486] on button "Next" at bounding box center [728, 491] width 414 height 30
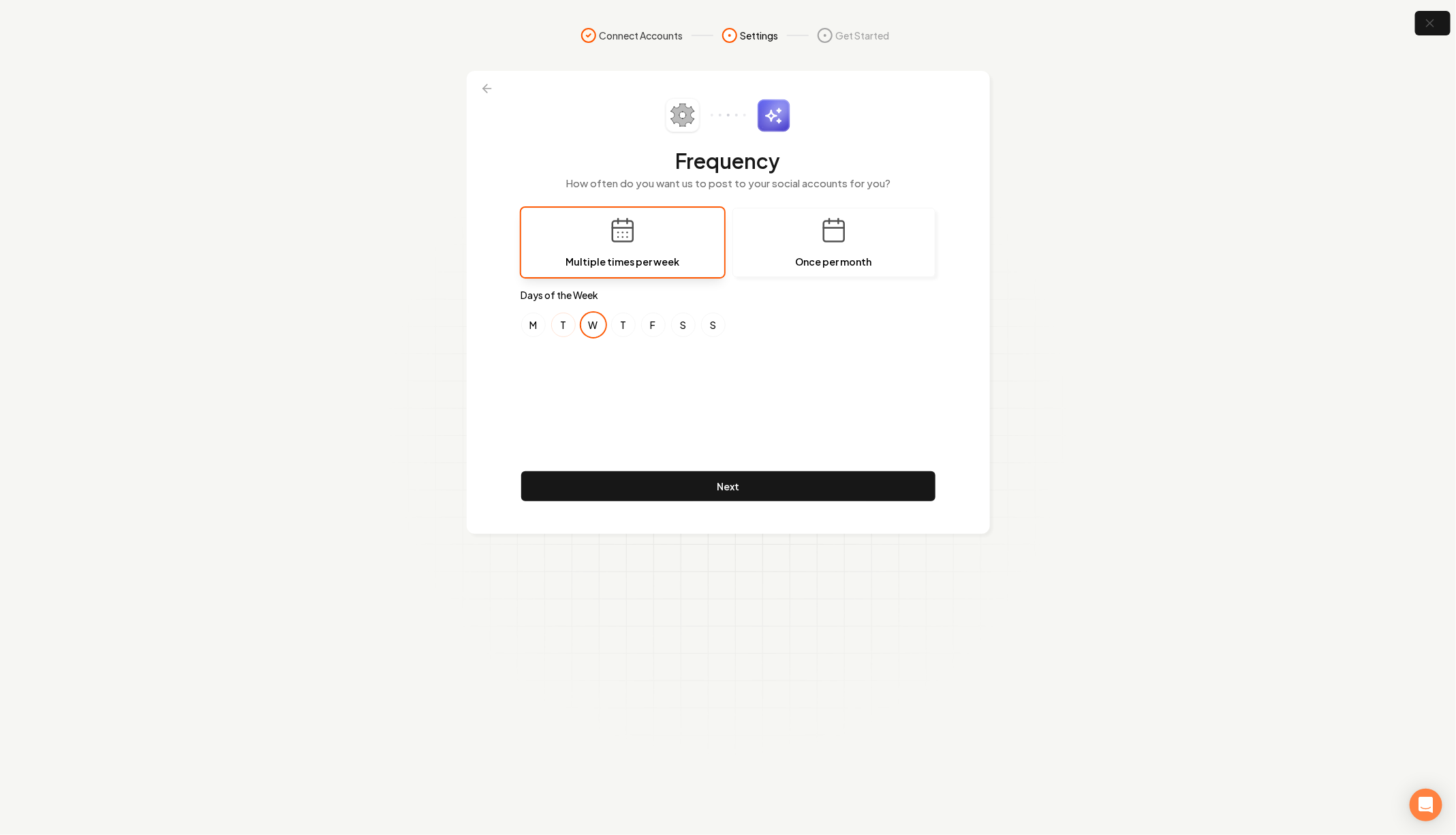
click at [566, 313] on button "T" at bounding box center [563, 324] width 24 height 24
click at [602, 316] on button "W" at bounding box center [593, 324] width 24 height 24
click at [648, 316] on button "F" at bounding box center [653, 324] width 24 height 24
click at [678, 484] on button "Next" at bounding box center [728, 486] width 414 height 30
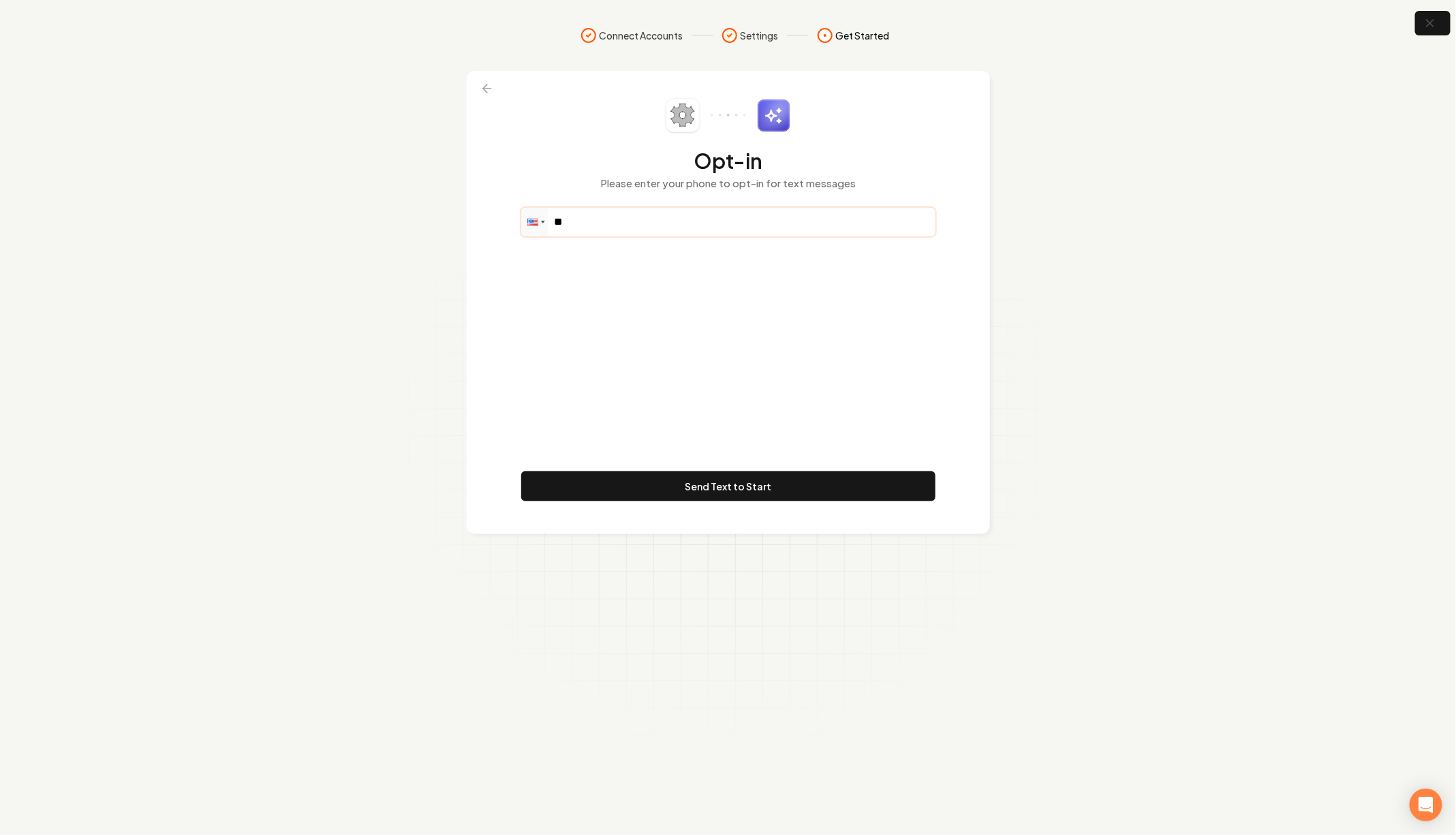
click at [635, 220] on input "**" at bounding box center [728, 222] width 413 height 27
paste input "**********"
type input "**********"
click at [713, 477] on button "Send Text to Start" at bounding box center [728, 486] width 414 height 30
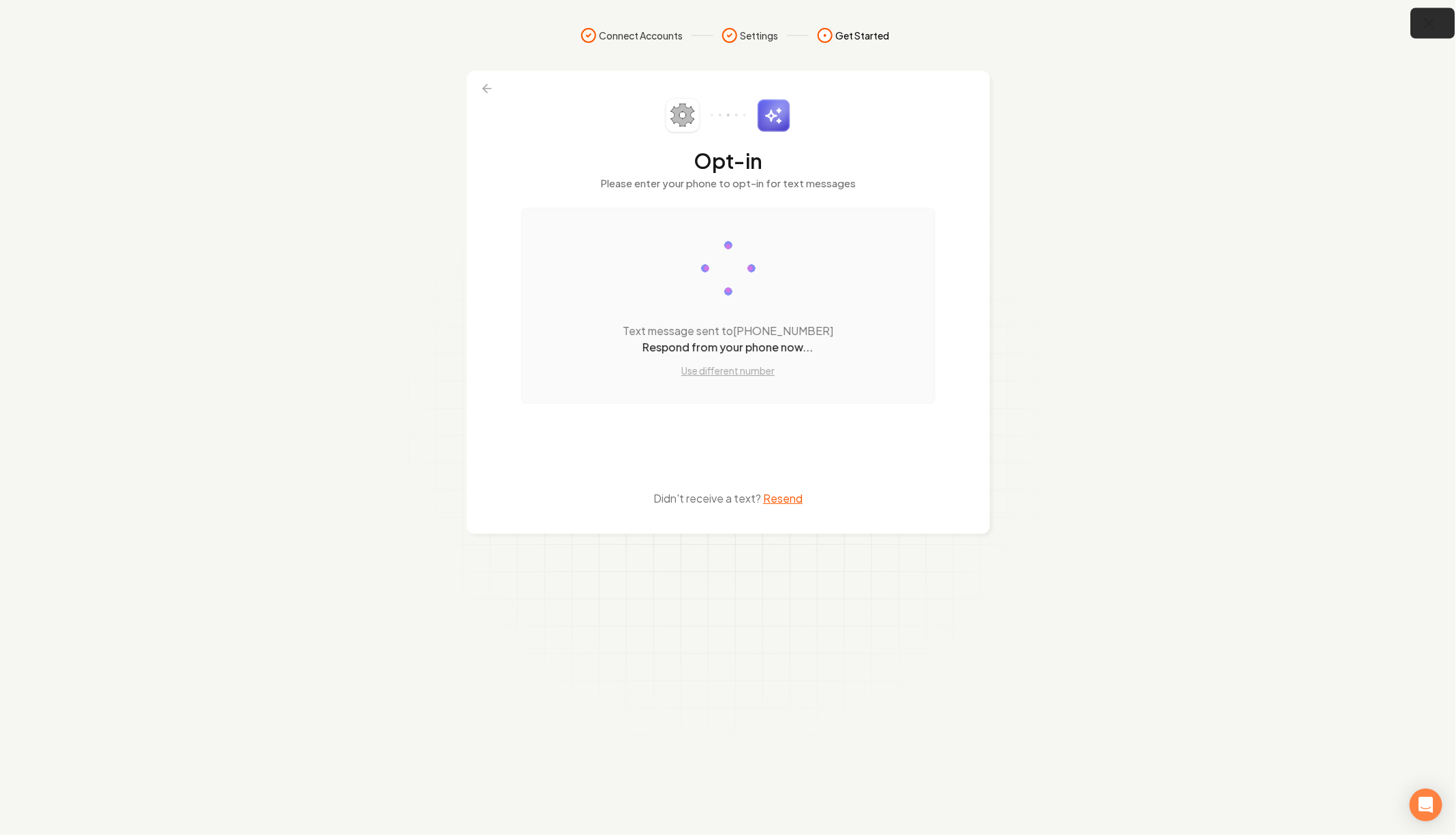
click at [1423, 26] on icon "button" at bounding box center [1430, 23] width 17 height 17
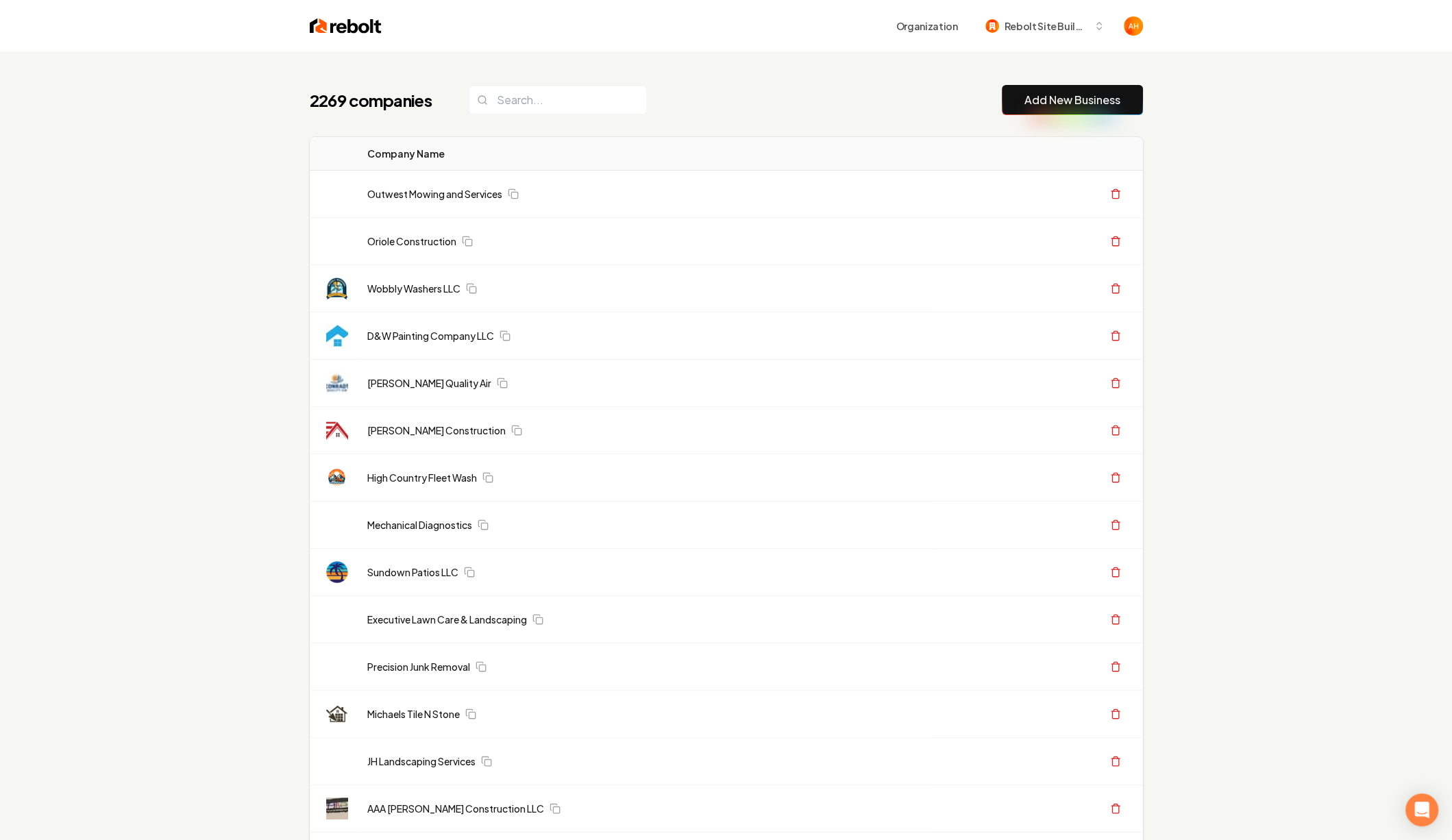
click at [640, 46] on div "Organization Rebolt Site Builder" at bounding box center [726, 26] width 877 height 52
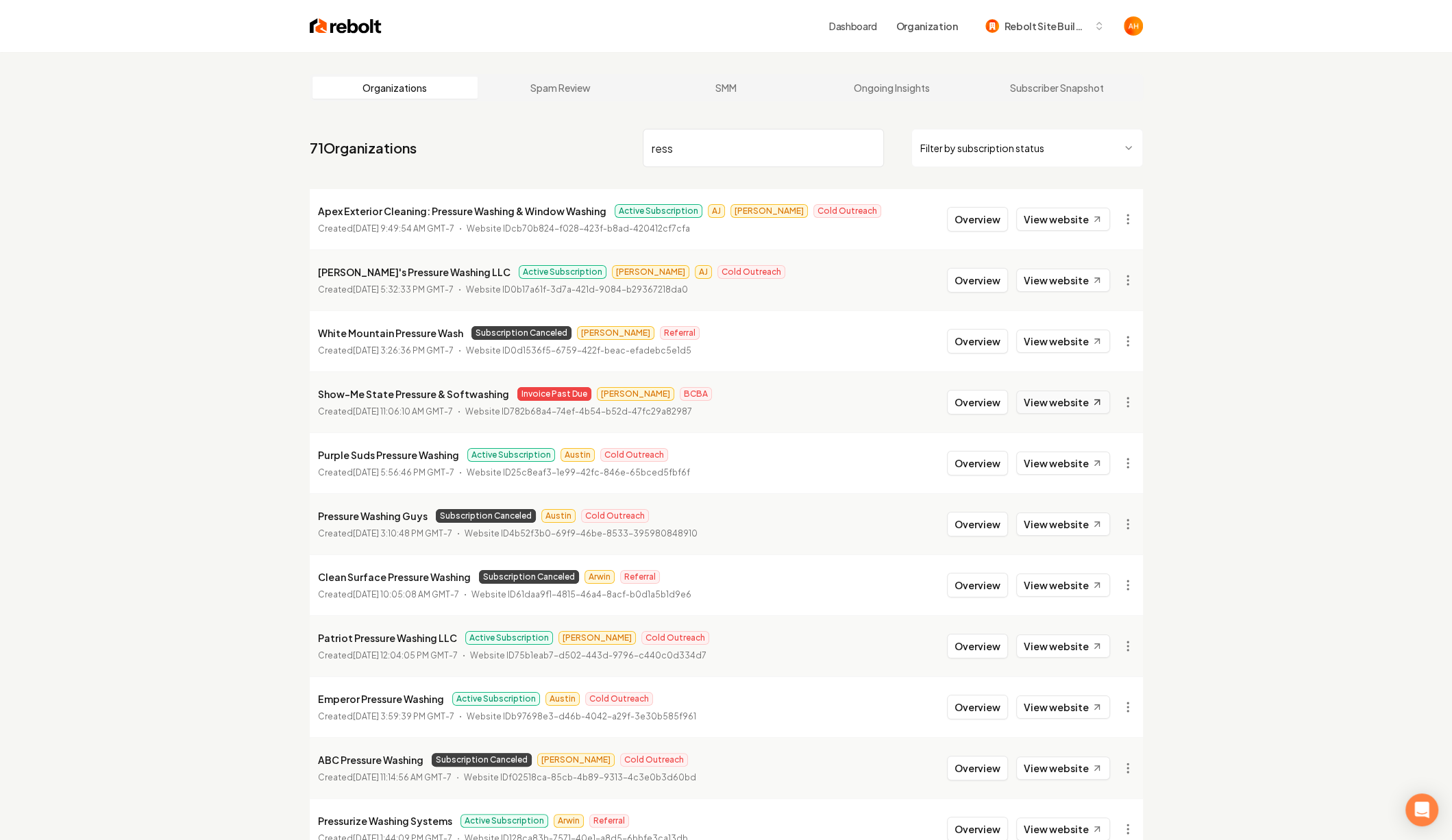
click at [1044, 399] on link "View website" at bounding box center [1063, 402] width 94 height 23
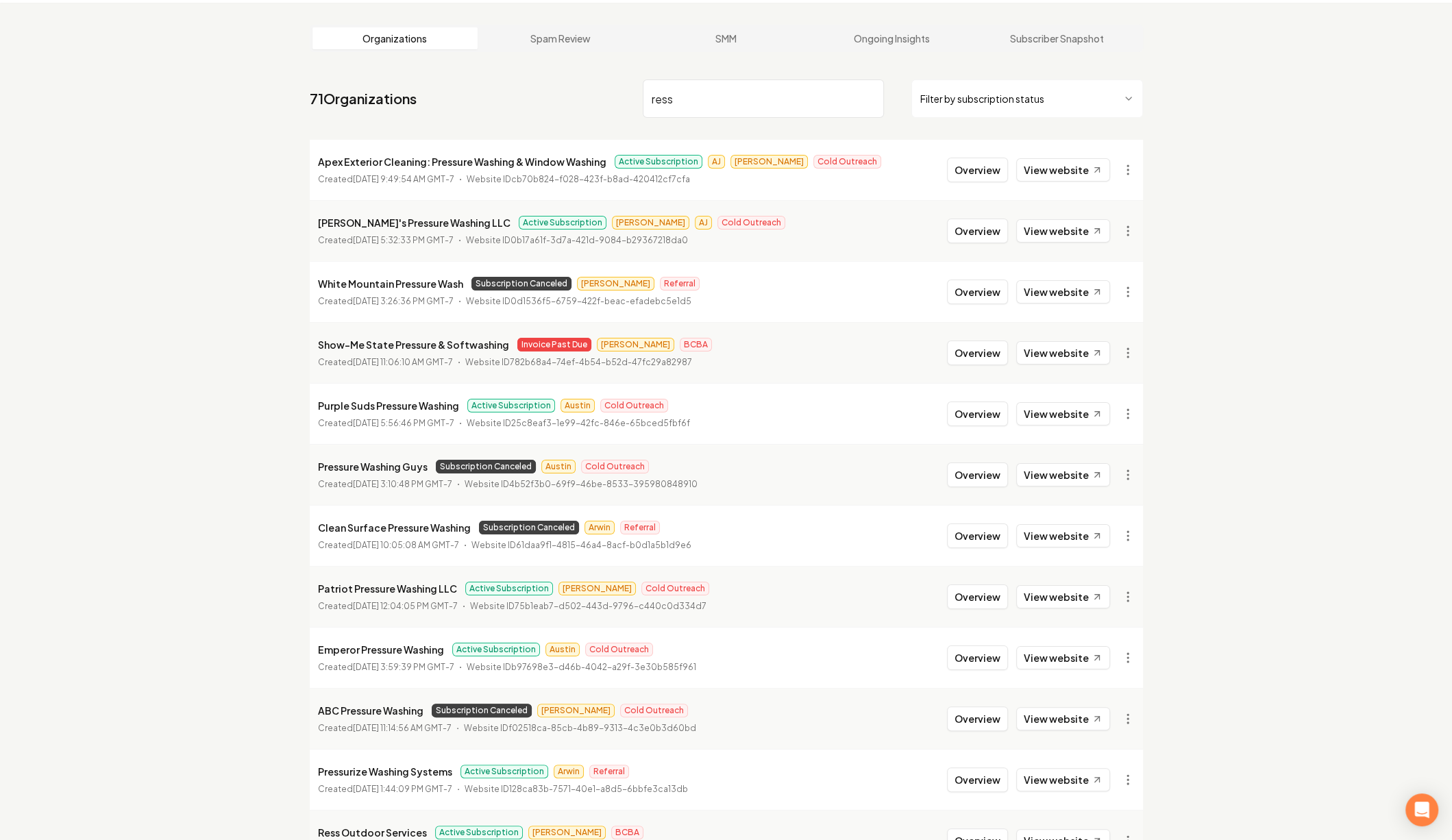
scroll to position [56, 0]
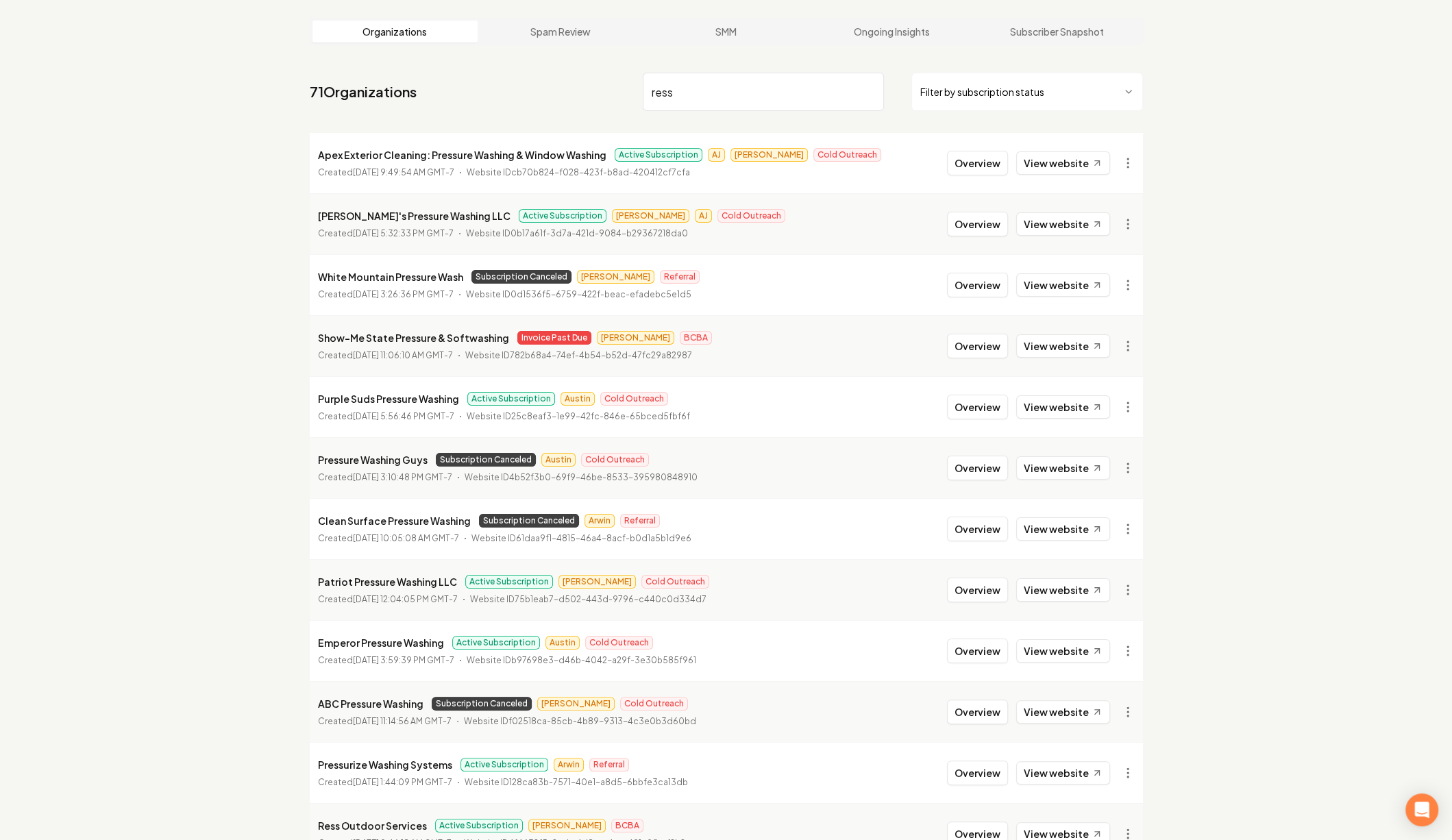
click at [742, 91] on input "ress" at bounding box center [763, 92] width 241 height 39
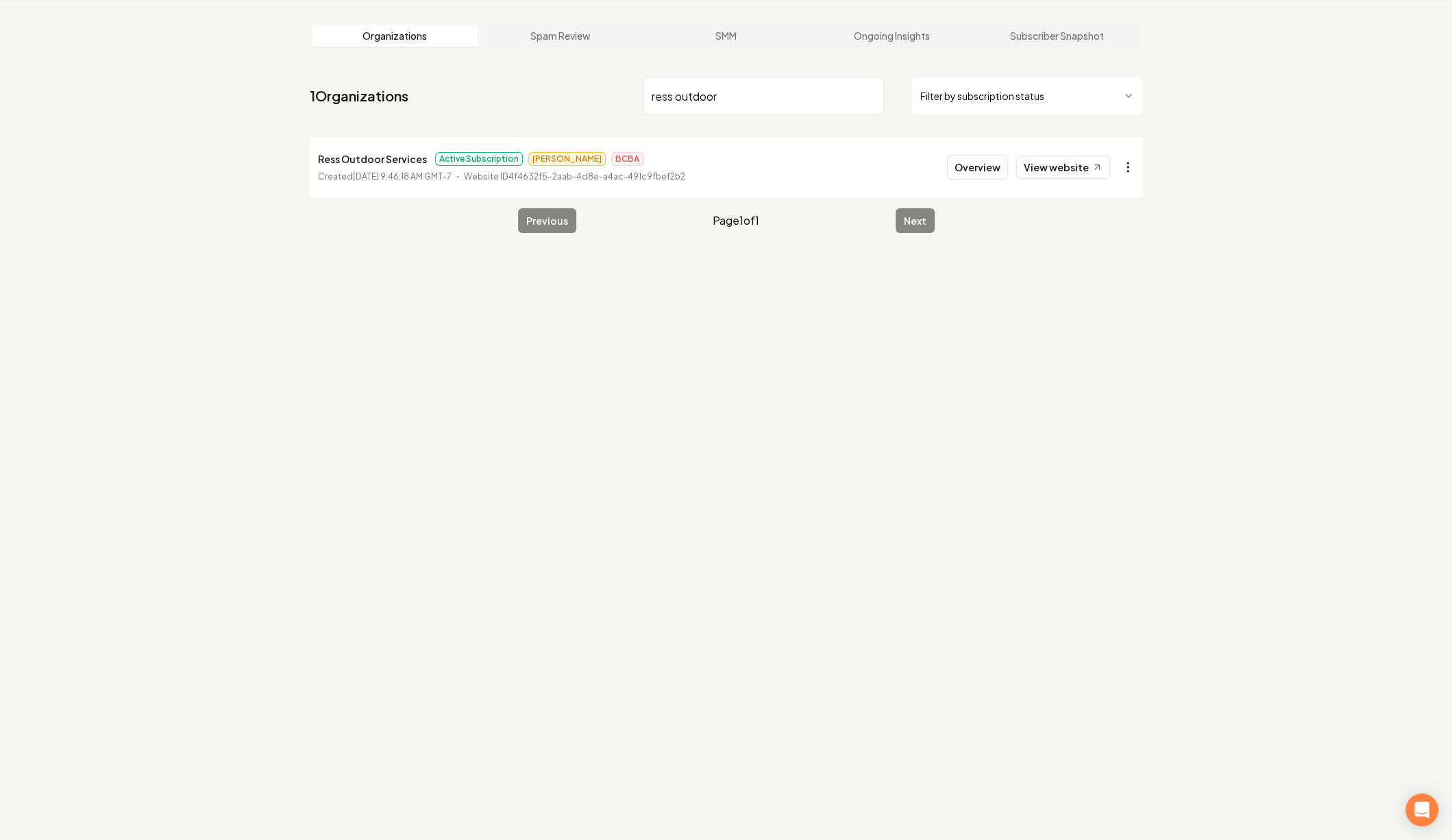
click at [1137, 164] on html "Dashboard Organization Rebolt Site Builder Organizations Spam Review SMM Ongoin…" at bounding box center [726, 368] width 1452 height 840
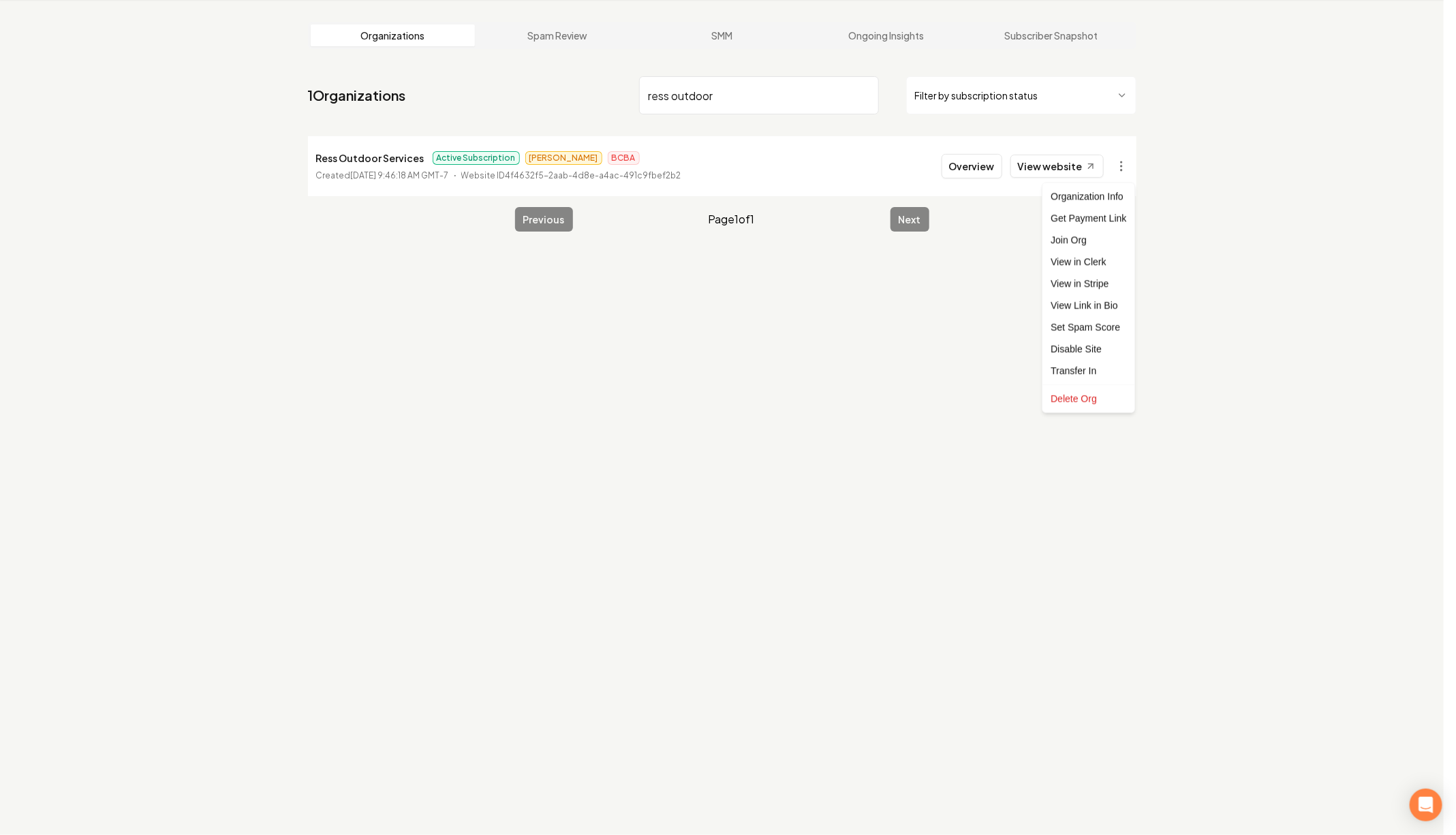
click at [349, 154] on html "Dashboard Organization Rebolt Site Builder Organizations Spam Review SMM Ongoin…" at bounding box center [728, 366] width 1456 height 835
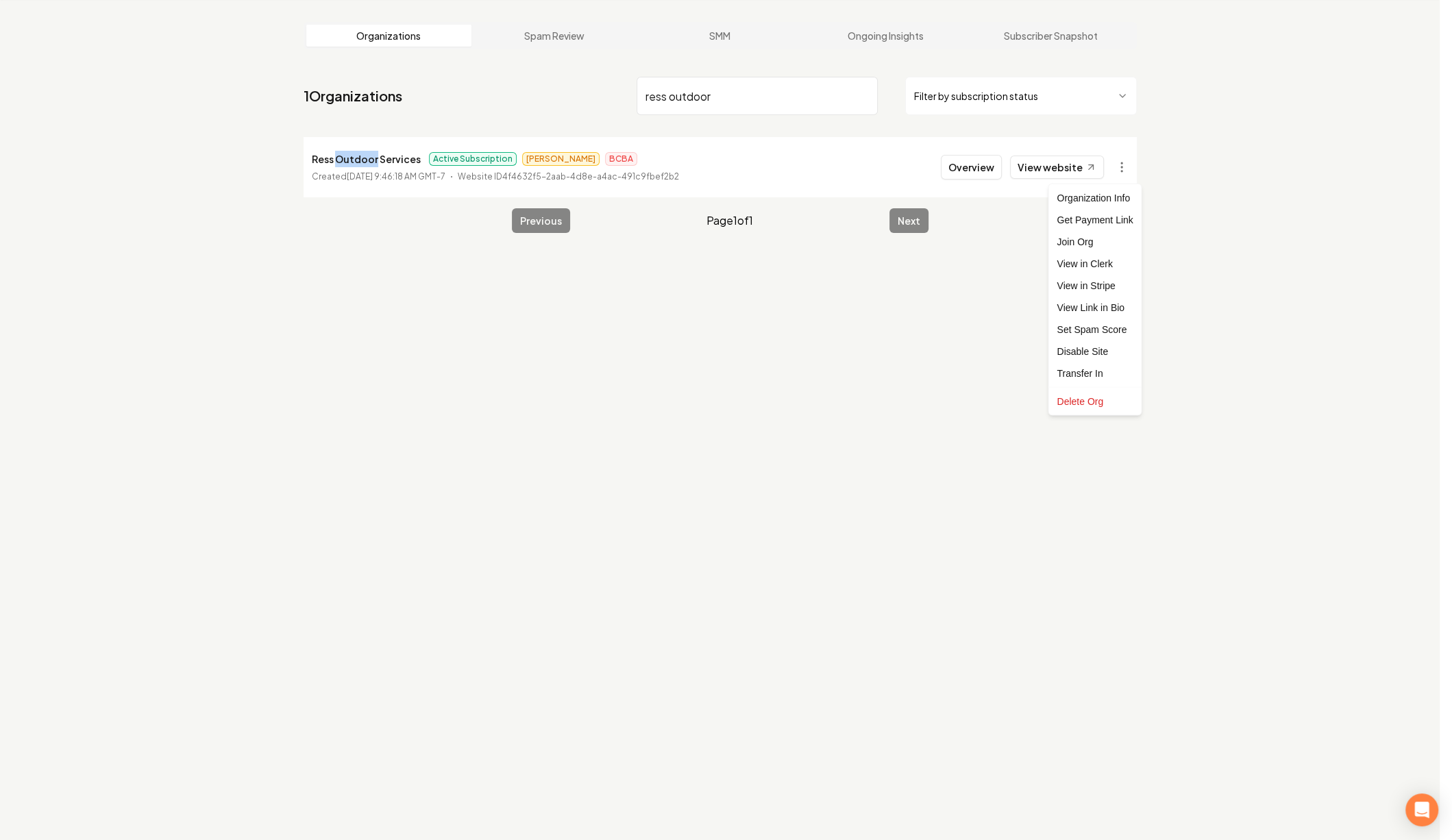
click at [351, 155] on p "Ress Outdoor Services" at bounding box center [366, 158] width 109 height 16
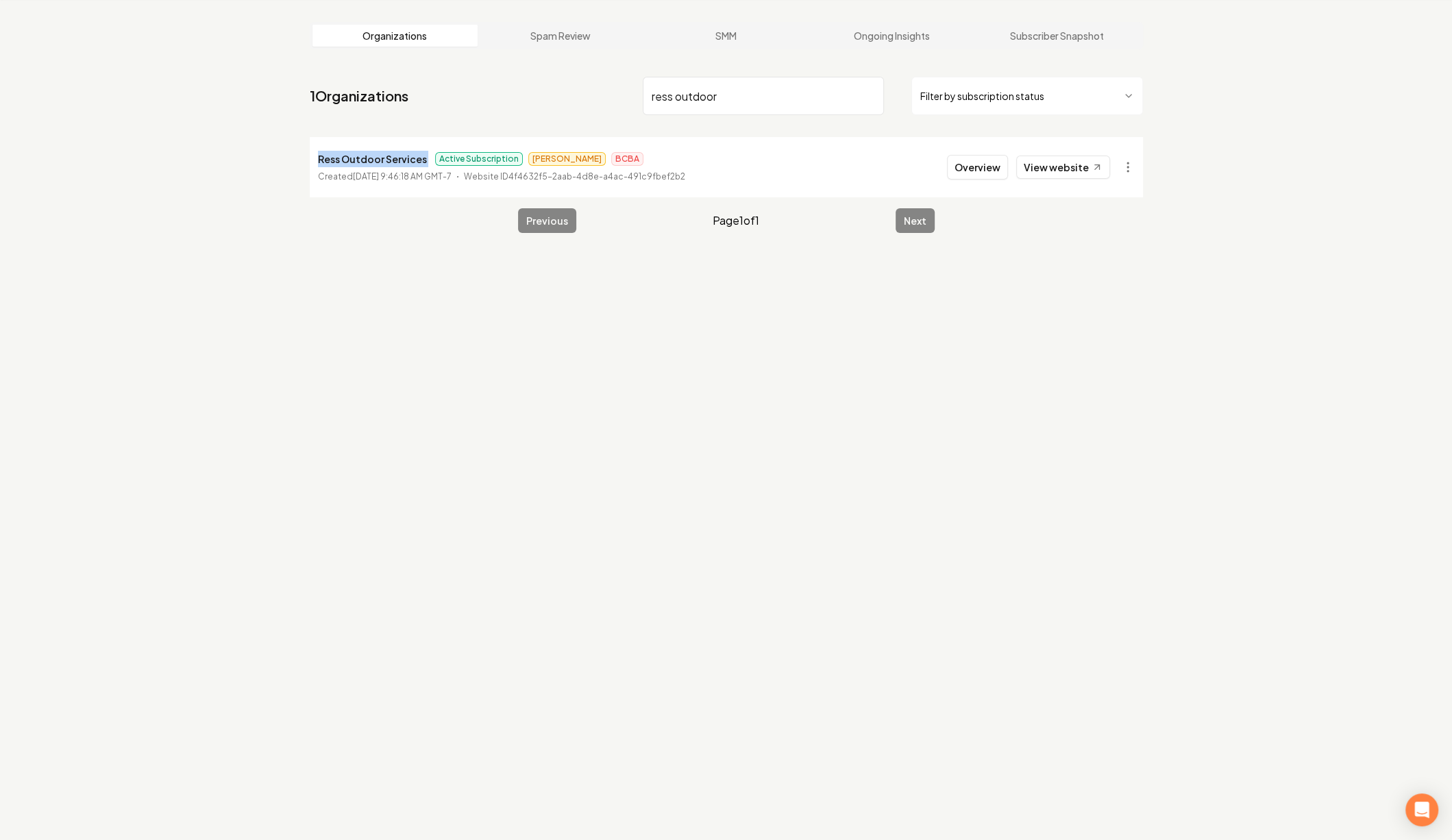
click at [351, 155] on p "Ress Outdoor Services" at bounding box center [372, 158] width 109 height 16
copy p "Ress Outdoor Services"
click at [753, 99] on input "ress outdoor" at bounding box center [763, 95] width 241 height 39
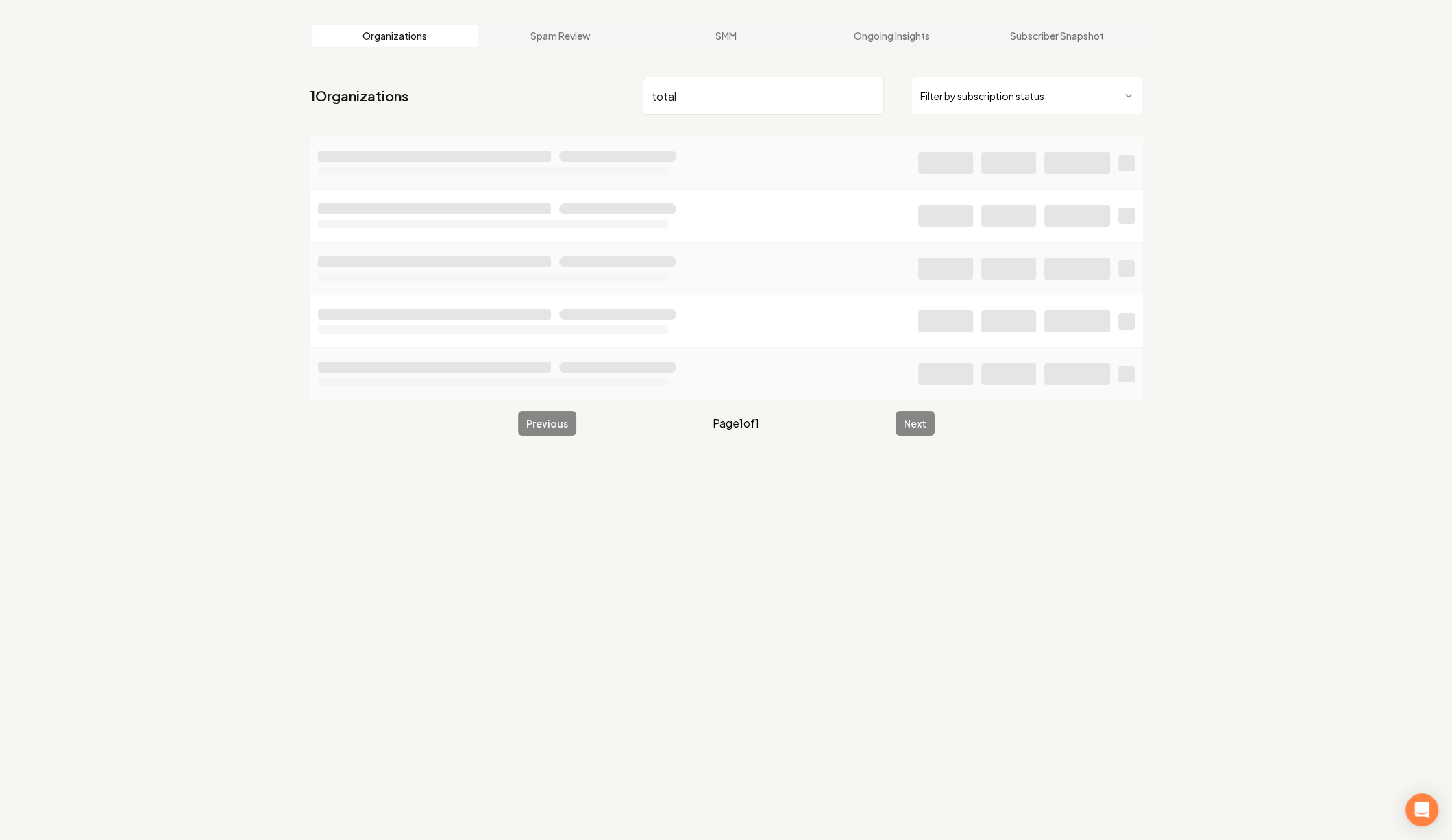
type input "total"
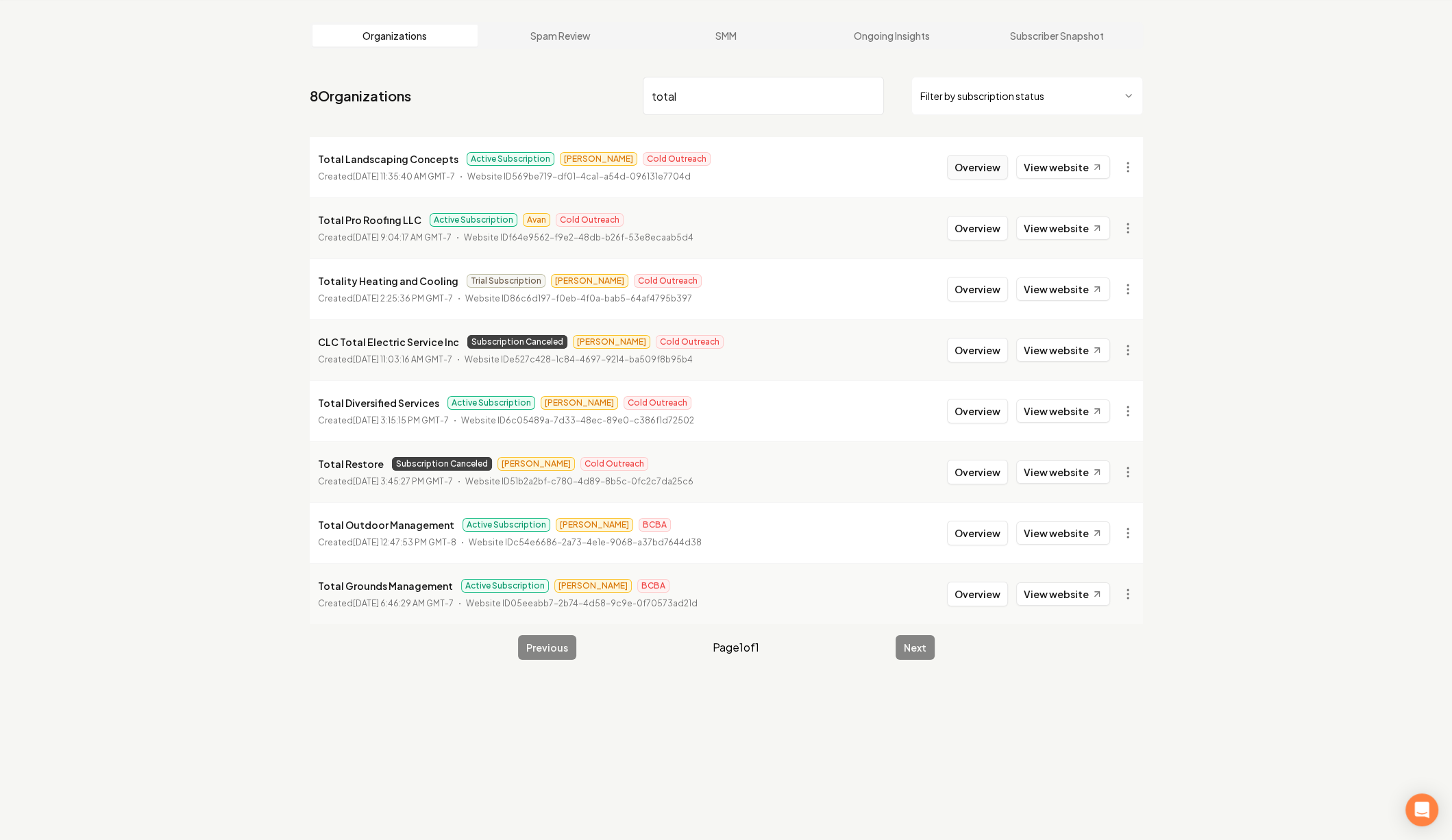
click at [975, 175] on button "Overview" at bounding box center [977, 167] width 61 height 25
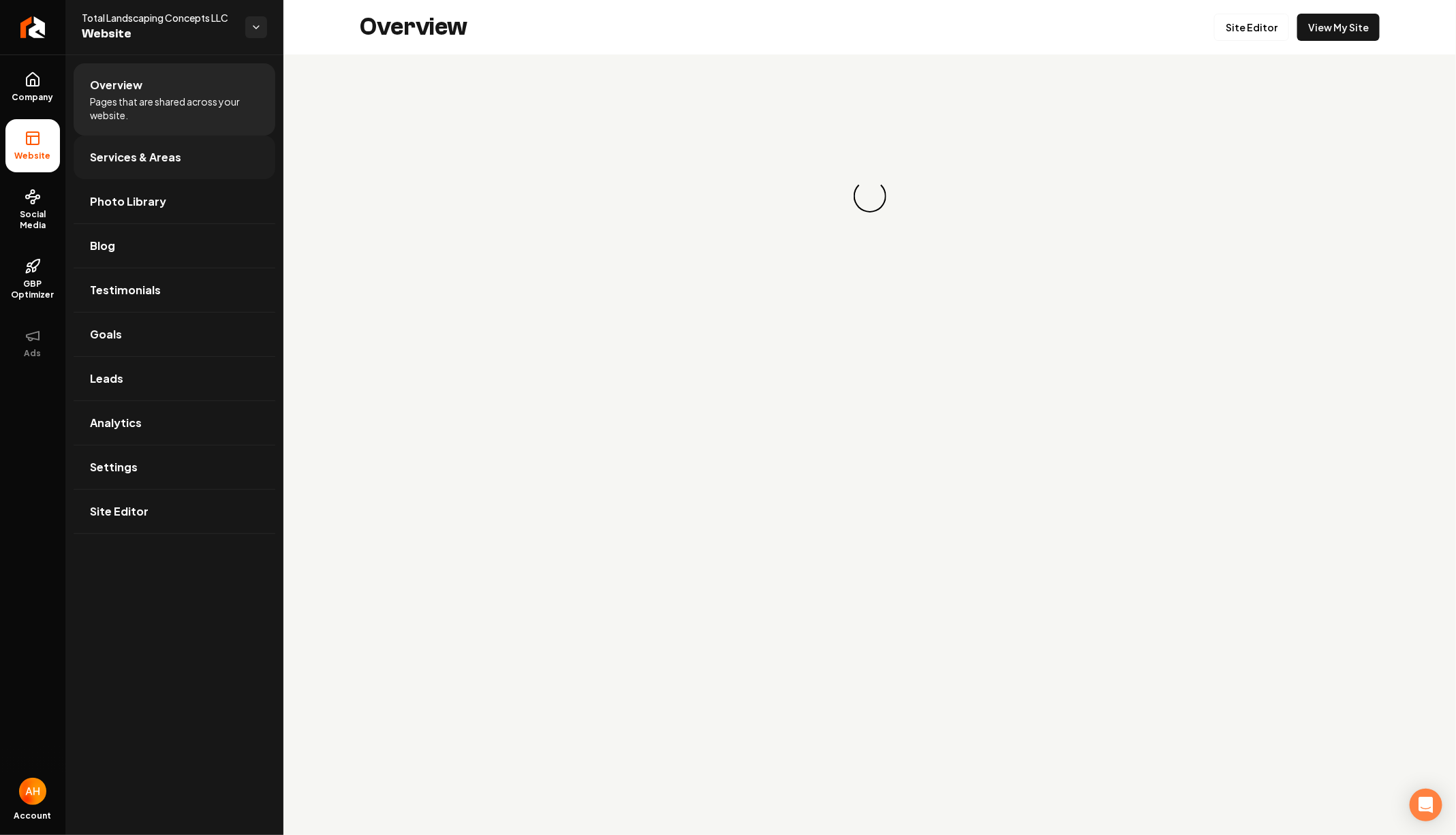
click at [222, 171] on link "Services & Areas" at bounding box center [174, 157] width 202 height 44
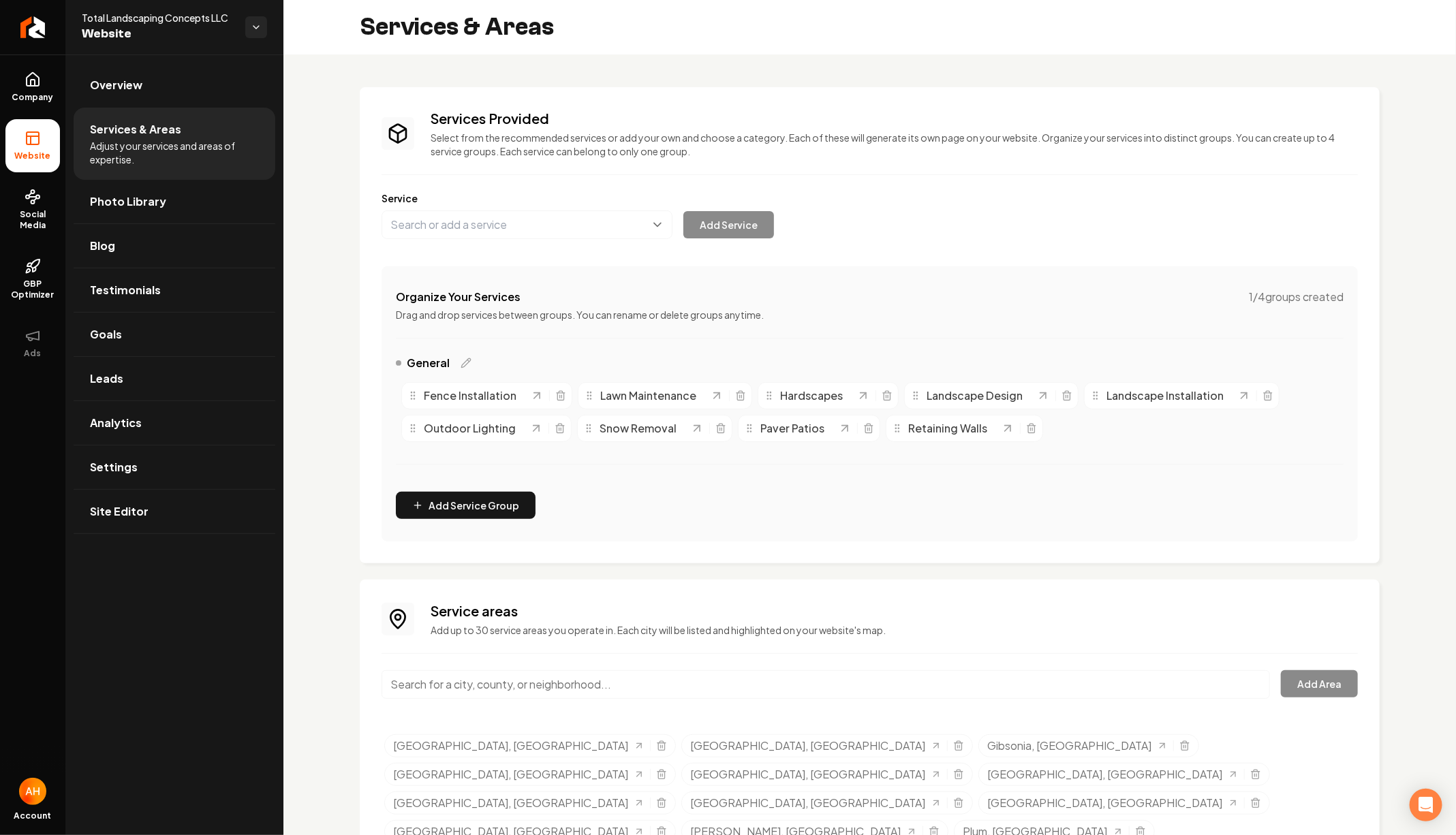
scroll to position [64, 0]
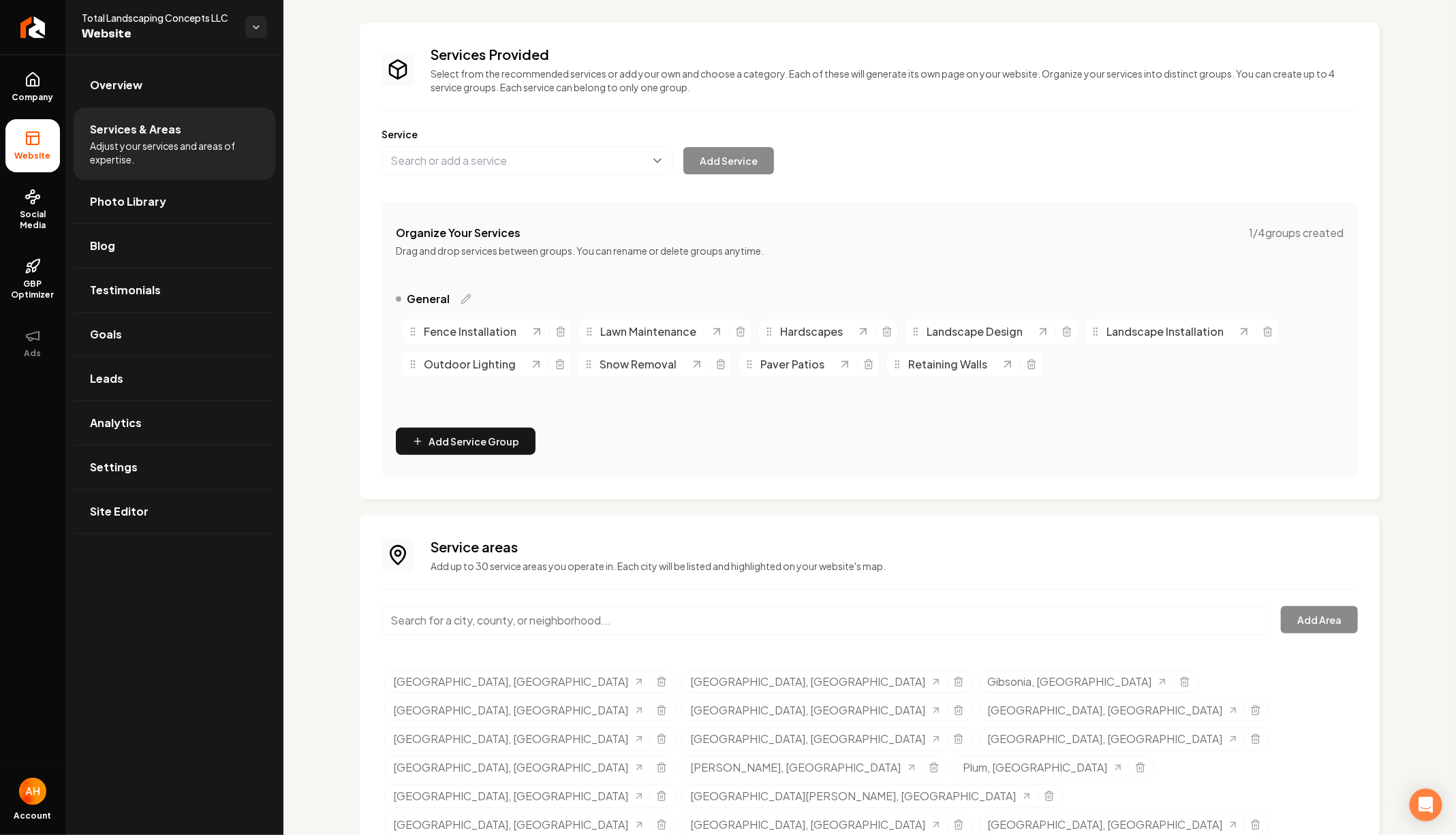
click at [857, 257] on div "Organize Your Services 1 / 4 groups created Drag and drop services between grou…" at bounding box center [870, 339] width 976 height 275
click at [199, 82] on link "Overview" at bounding box center [174, 85] width 202 height 44
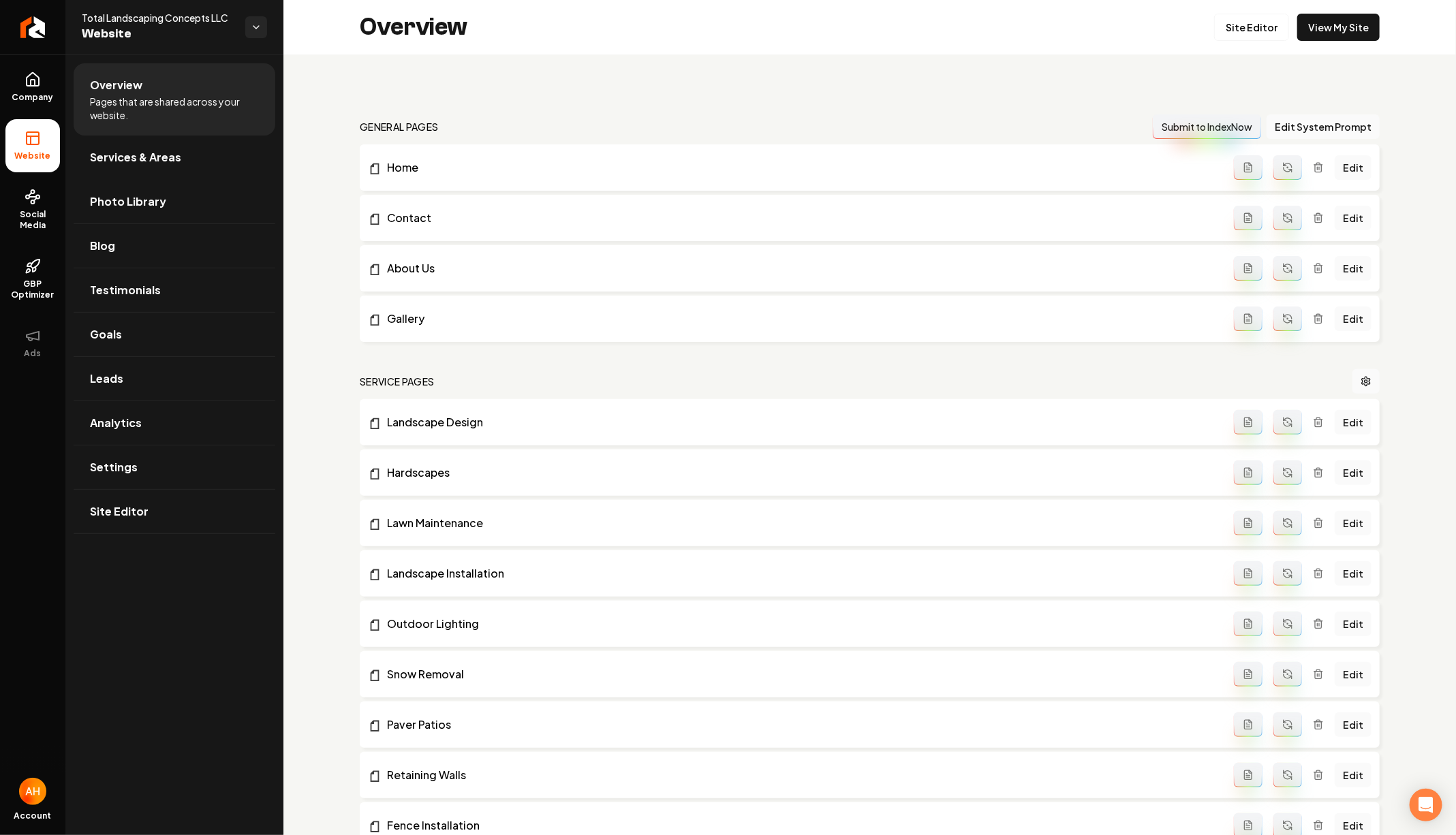
click at [1319, 3] on div "Overview Site Editor View My Site" at bounding box center [869, 27] width 1172 height 54
click at [1319, 20] on link "View My Site" at bounding box center [1338, 27] width 82 height 27
click at [1235, 26] on link "Site Editor" at bounding box center [1251, 27] width 75 height 27
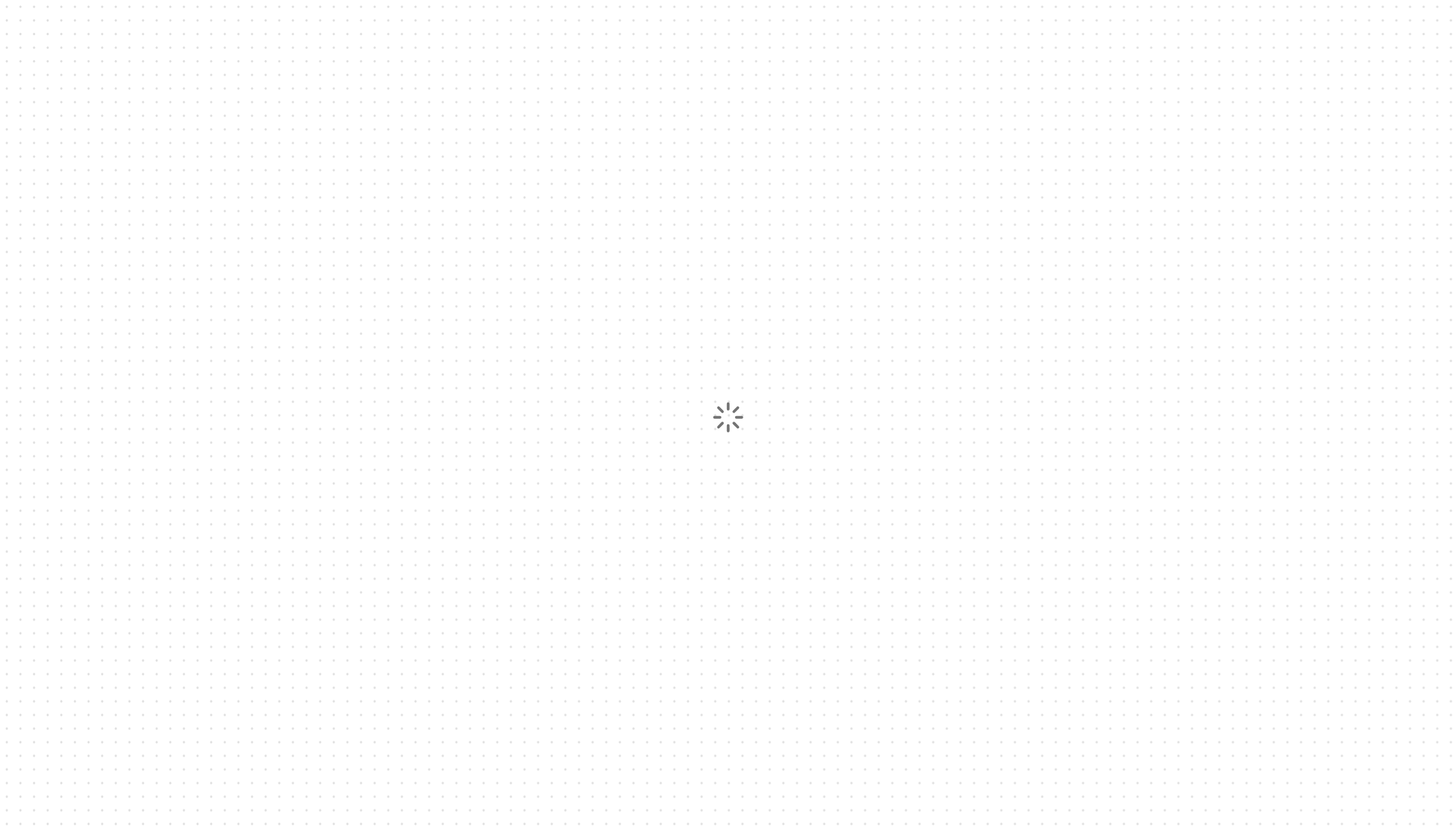
click at [579, 37] on div at bounding box center [728, 418] width 1456 height 835
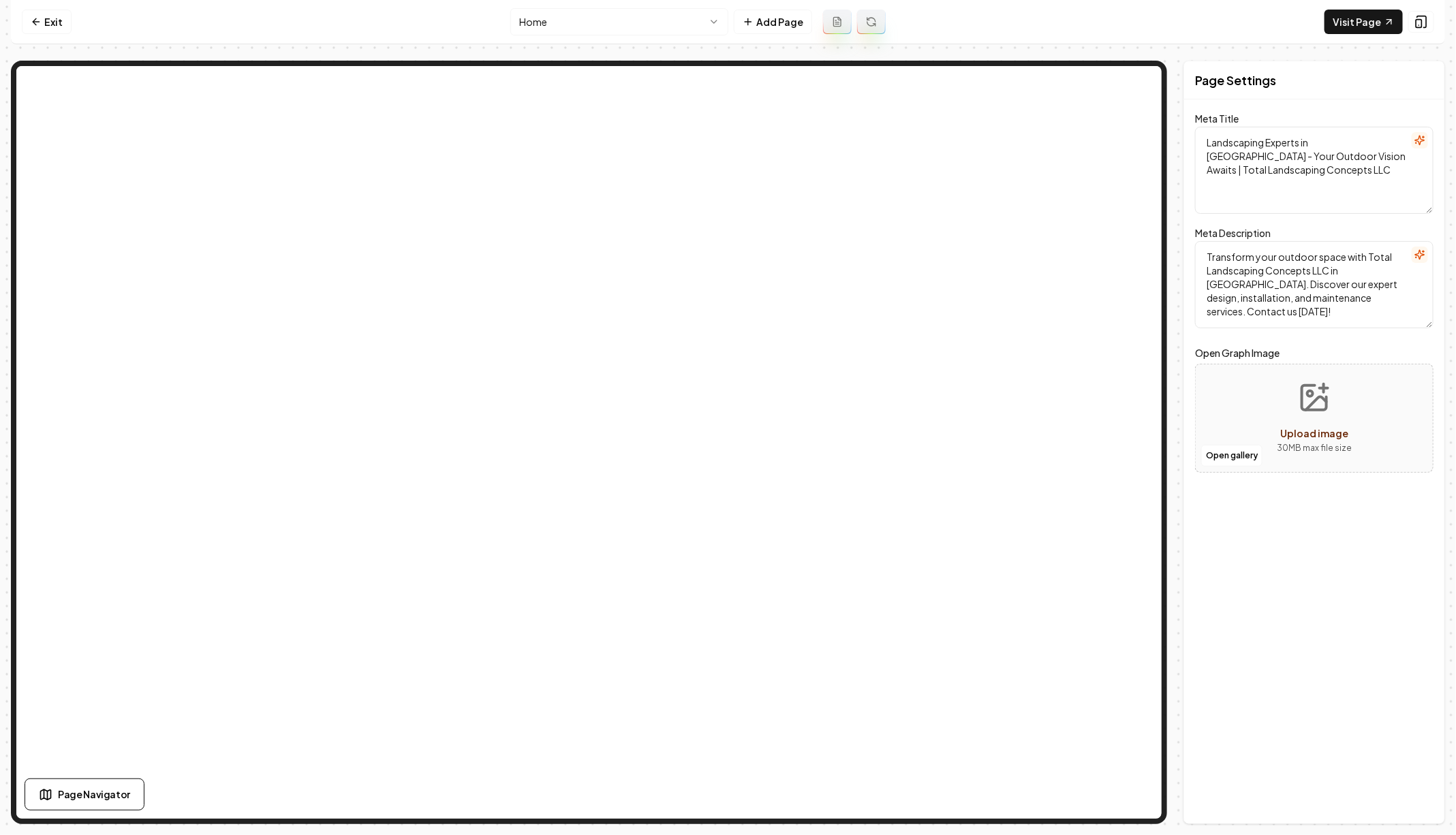
click at [612, 24] on html "Computer Required This feature is only available on a computer. Please switch t…" at bounding box center [728, 418] width 1456 height 835
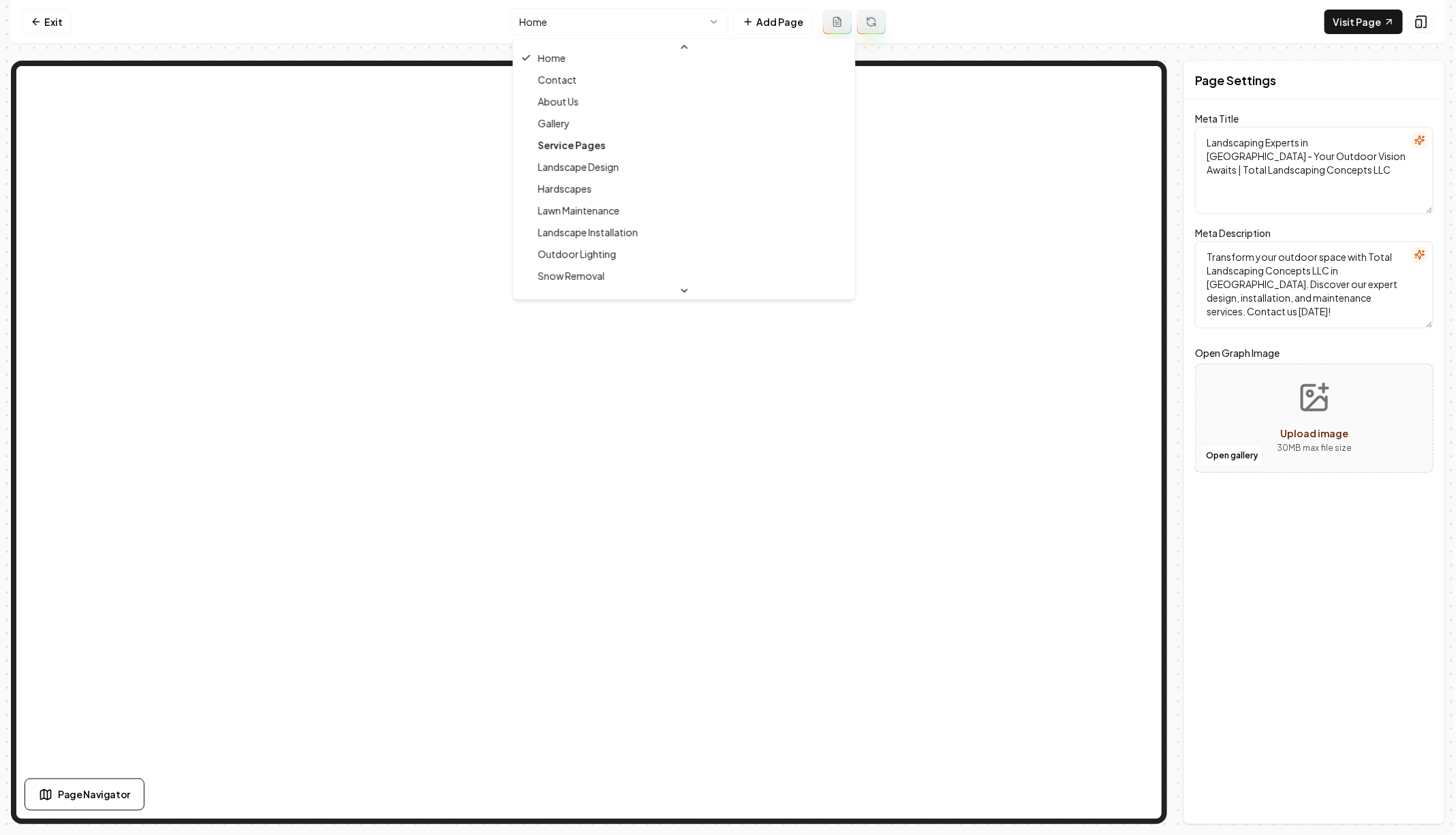
scroll to position [52, 0]
click at [645, 25] on html "Computer Required This feature is only available on a computer. Please switch t…" at bounding box center [728, 418] width 1456 height 835
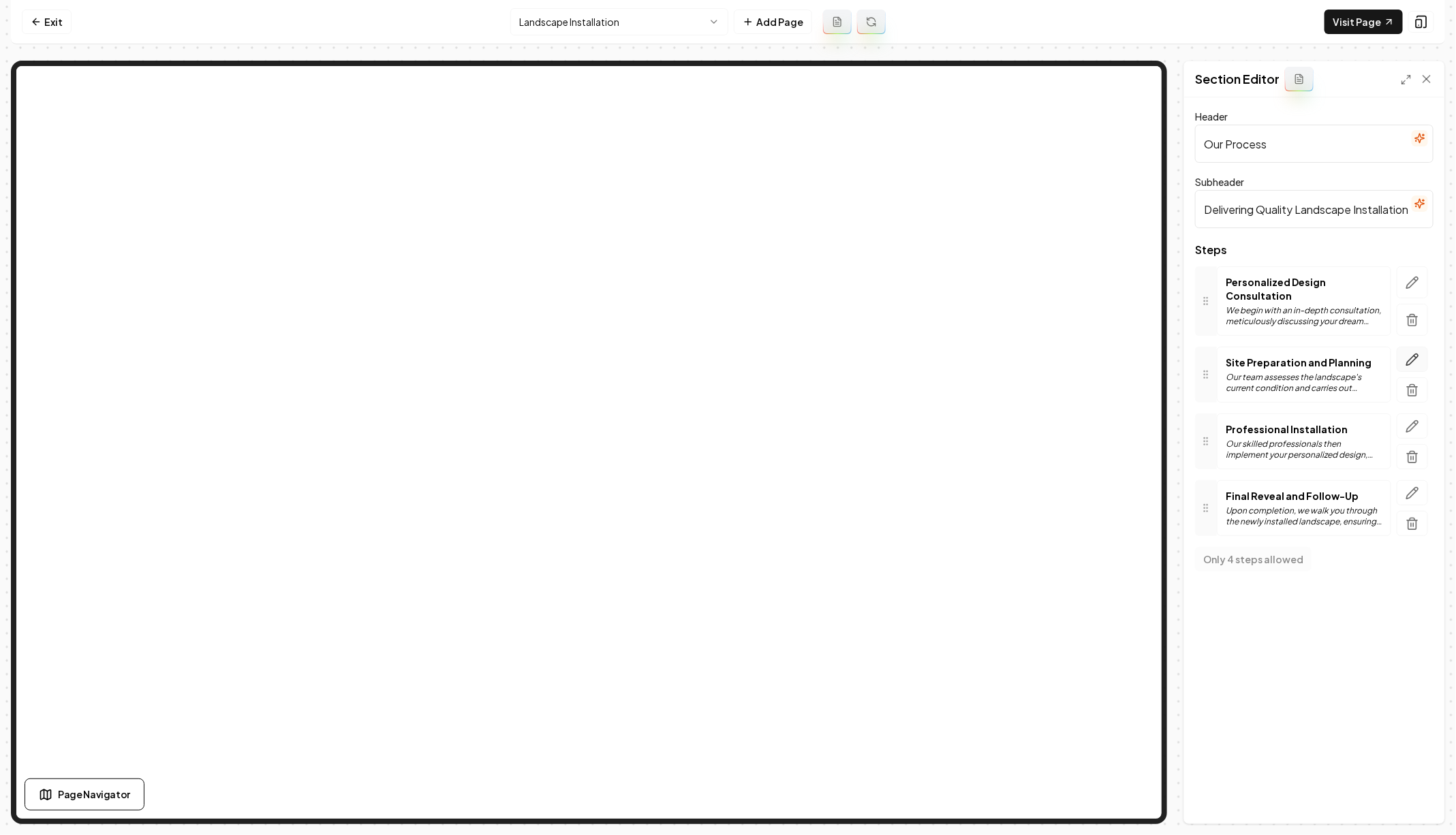
click at [1412, 353] on icon "button" at bounding box center [1412, 360] width 14 height 14
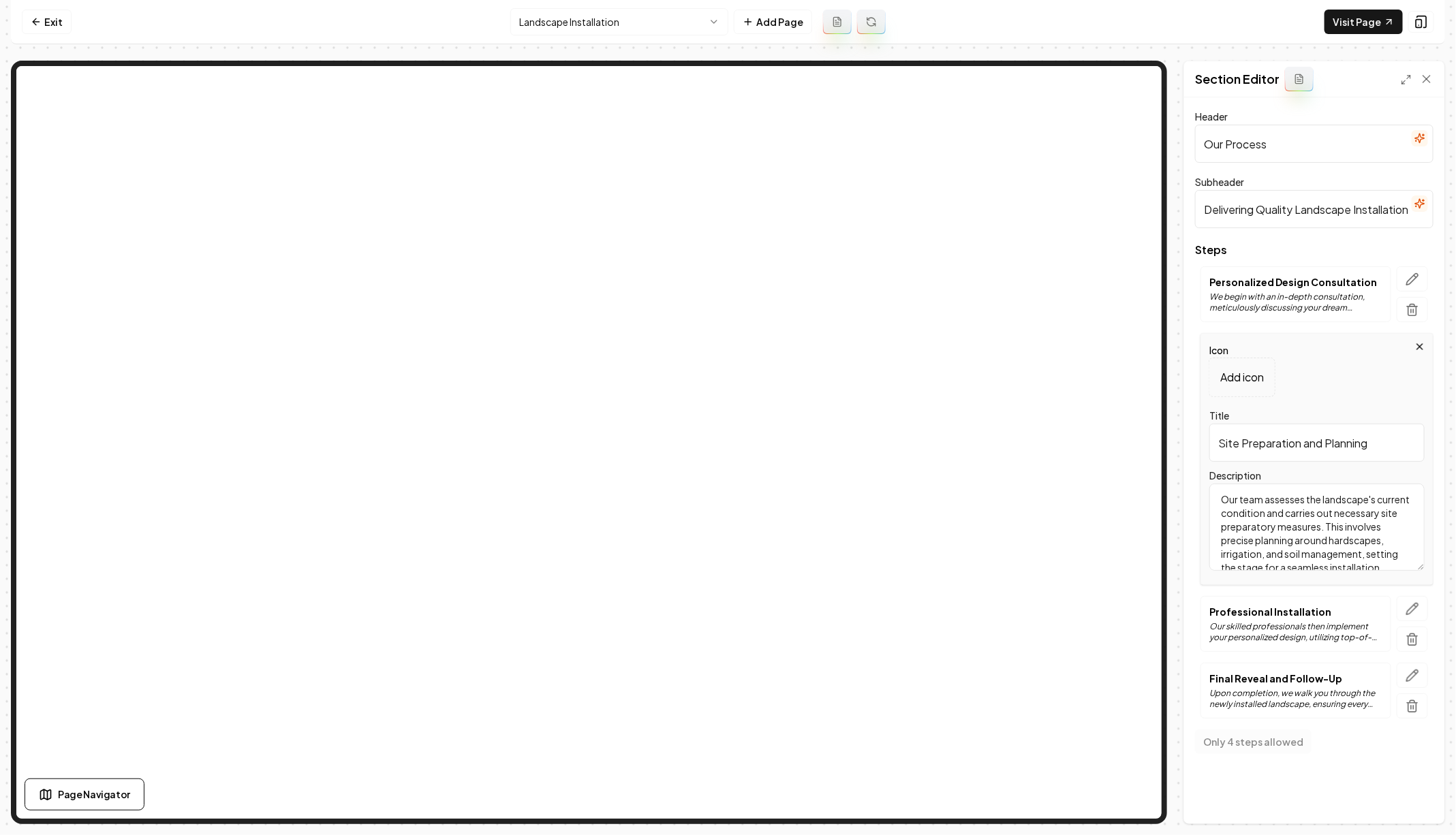
scroll to position [24, 0]
click at [1305, 528] on textarea "Our team assesses the landscape's current condition and carries out necessary s…" at bounding box center [1317, 527] width 215 height 87
type textarea "Our team assesses the landscape's current condition and carries out necessary s…"
click at [1418, 799] on button "Save" at bounding box center [1413, 799] width 40 height 24
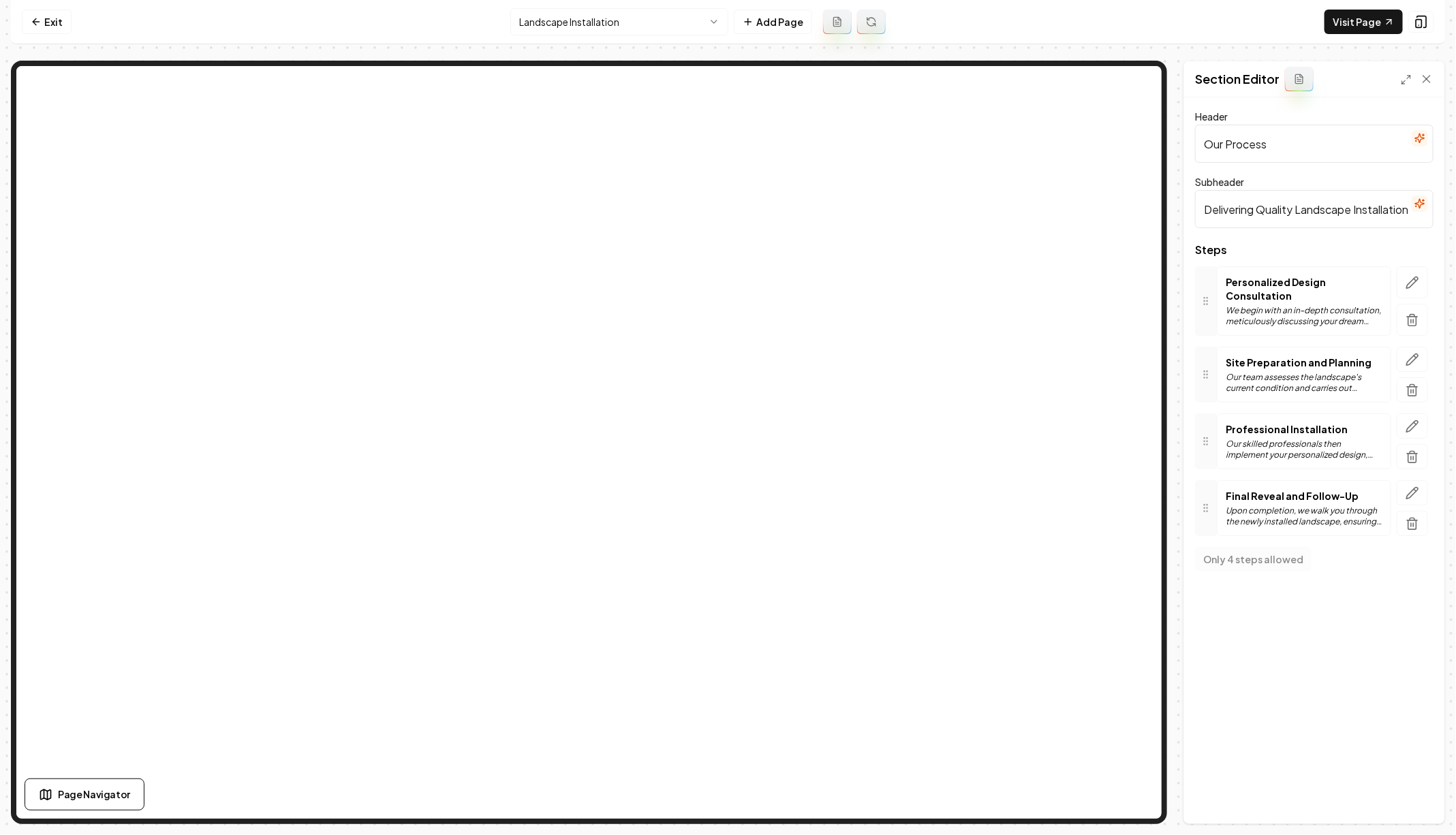
click at [55, 34] on nav "Exit Landscape Installation Add Page Visit Page" at bounding box center [728, 22] width 1434 height 45
drag, startPoint x: 47, startPoint y: 22, endPoint x: 76, endPoint y: 22, distance: 29.0
click at [47, 22] on link "Exit" at bounding box center [46, 22] width 50 height 24
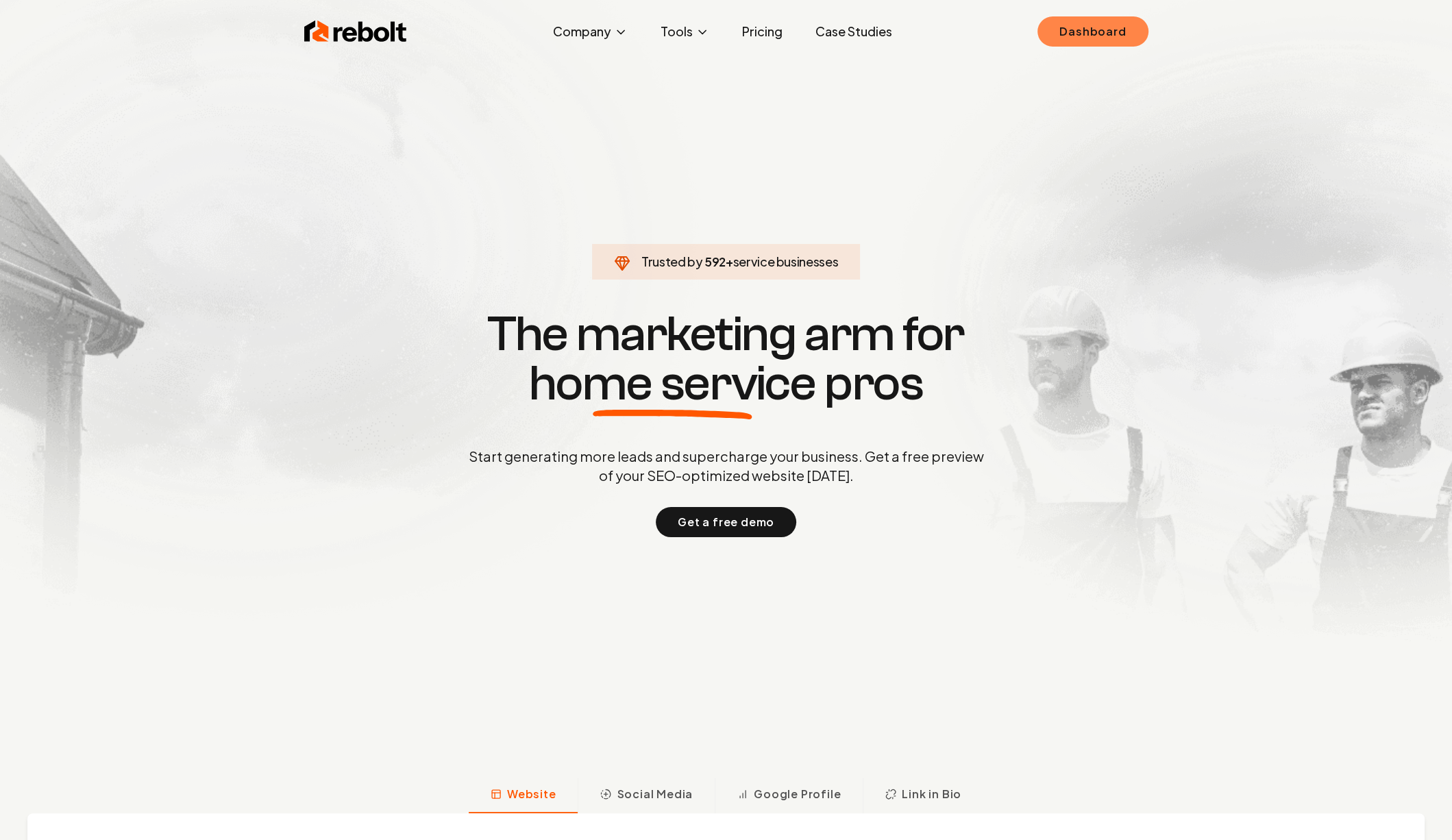
click at [1073, 27] on link "Dashboard" at bounding box center [1092, 31] width 110 height 30
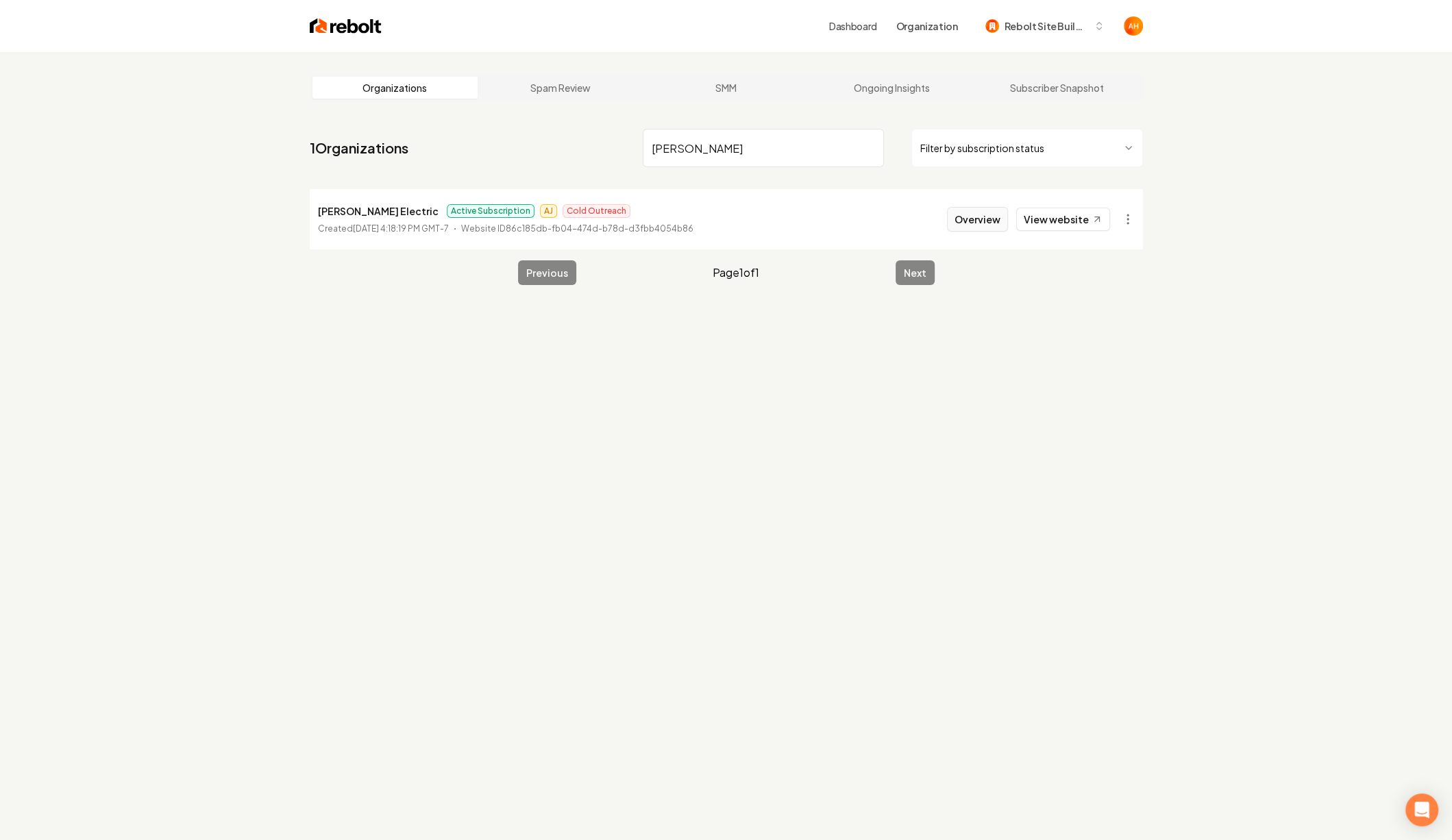
type input "[PERSON_NAME]"
click at [997, 215] on button "Overview" at bounding box center [977, 219] width 61 height 25
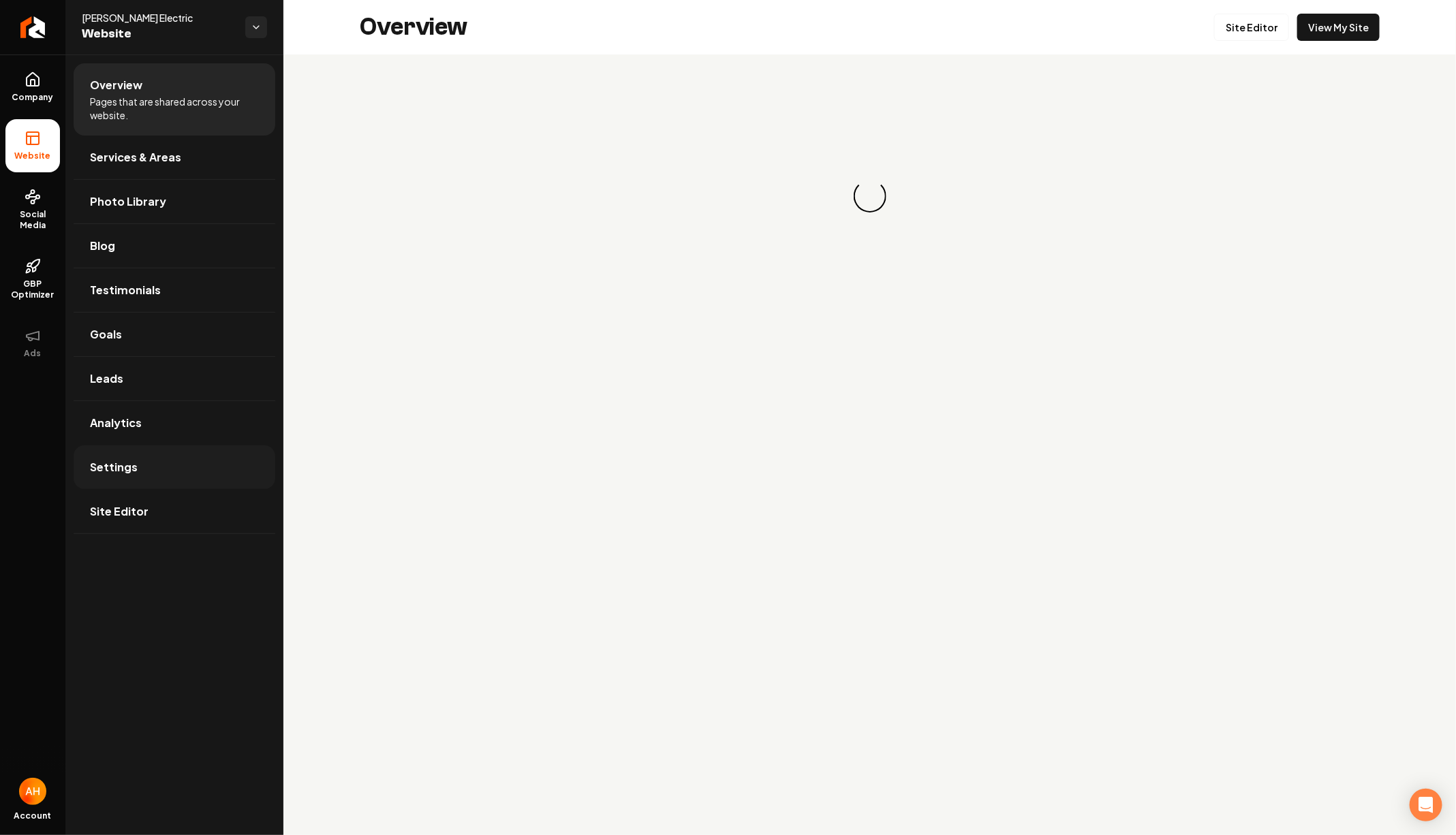
click at [125, 459] on span "Settings" at bounding box center [114, 466] width 47 height 16
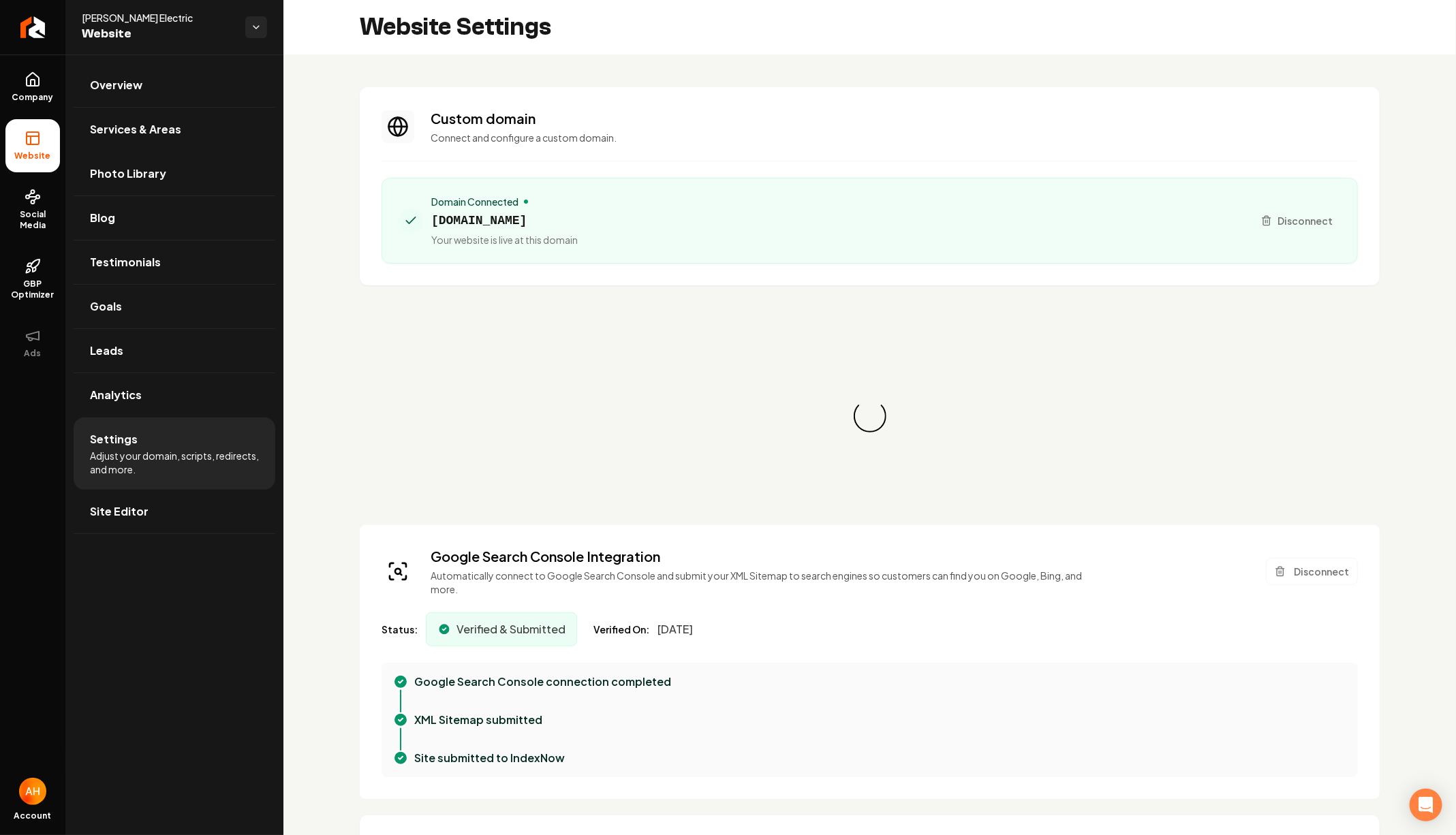
scroll to position [98, 0]
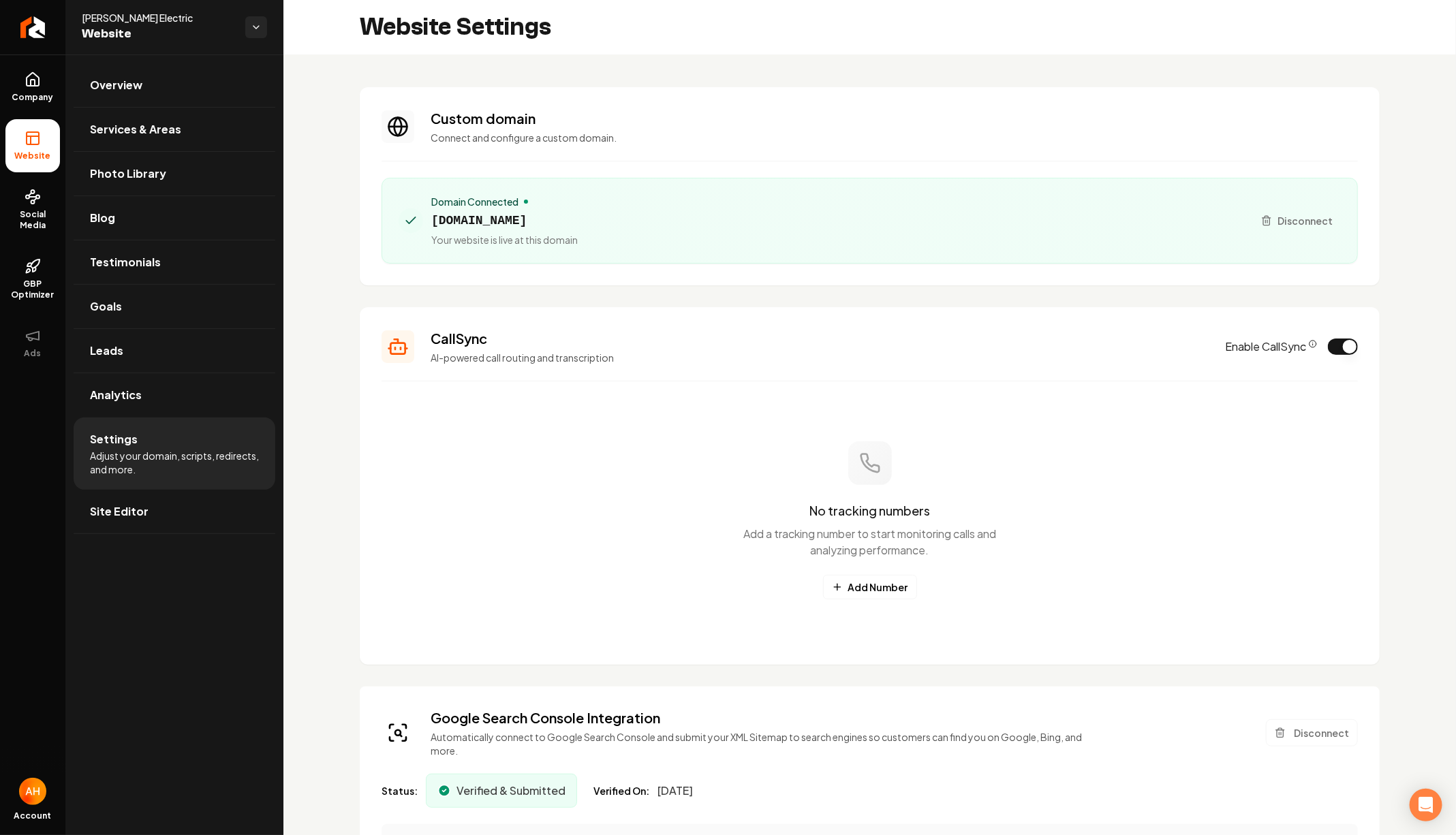
click at [483, 220] on span "[DOMAIN_NAME]" at bounding box center [504, 220] width 146 height 19
click at [175, 132] on span "Services & Areas" at bounding box center [135, 129] width 91 height 16
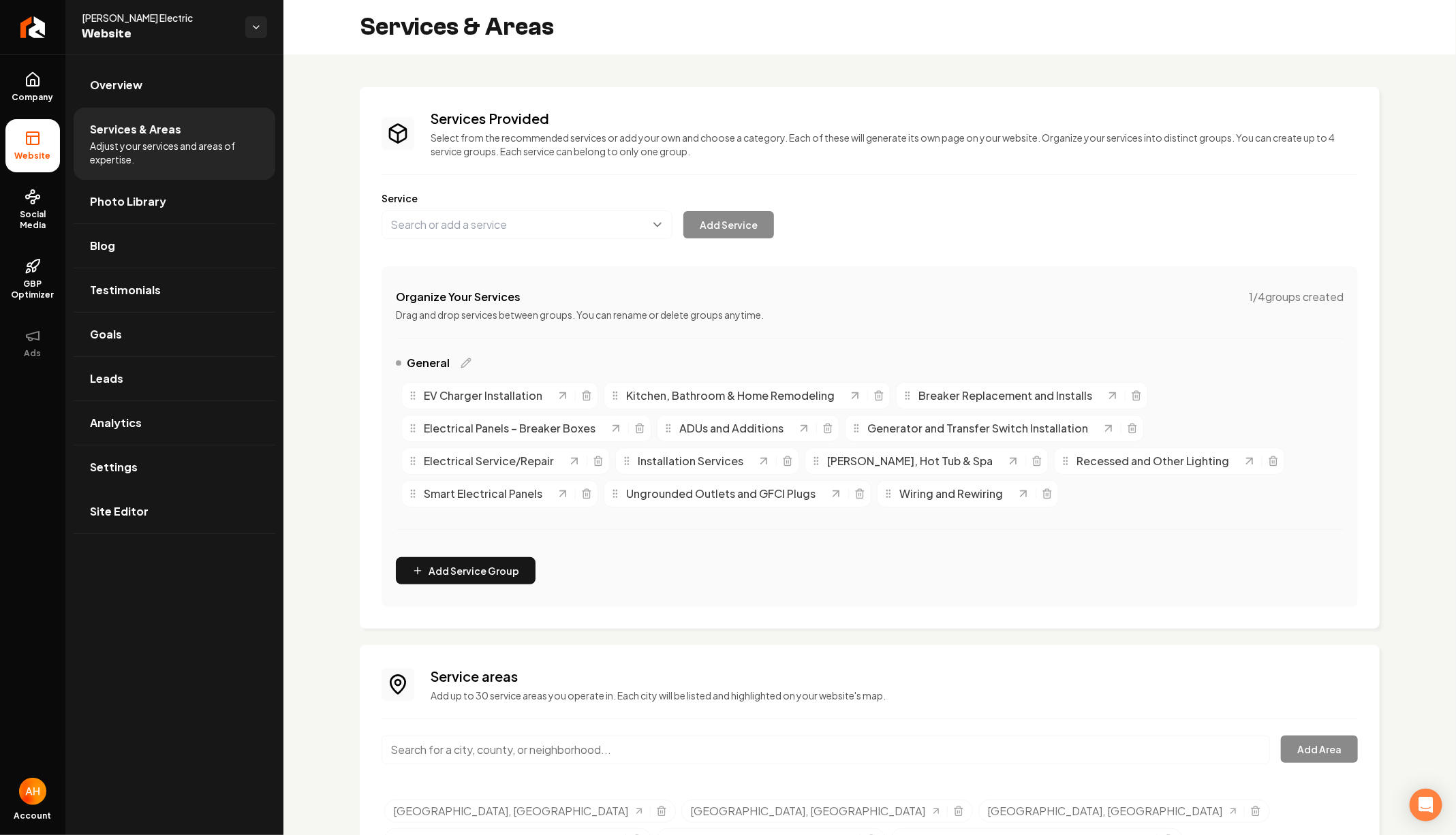
scroll to position [73, 0]
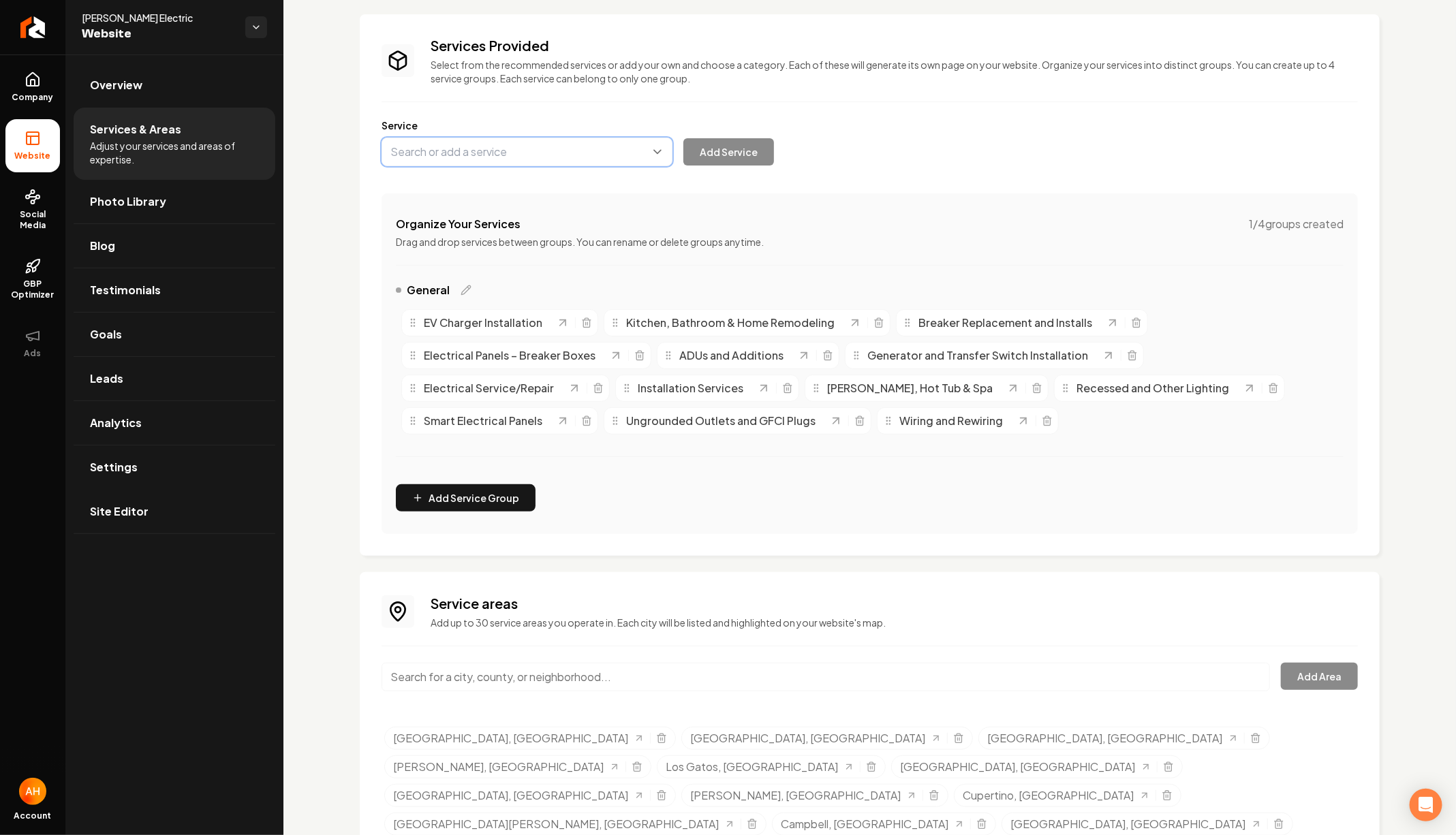
click at [558, 150] on button "Main content area" at bounding box center [526, 151] width 291 height 29
click at [181, 93] on div "Company Website Social Media GBP Optimizer Ads Account [PERSON_NAME] Electric W…" at bounding box center [728, 418] width 1456 height 835
click at [188, 82] on link "Overview" at bounding box center [174, 85] width 202 height 44
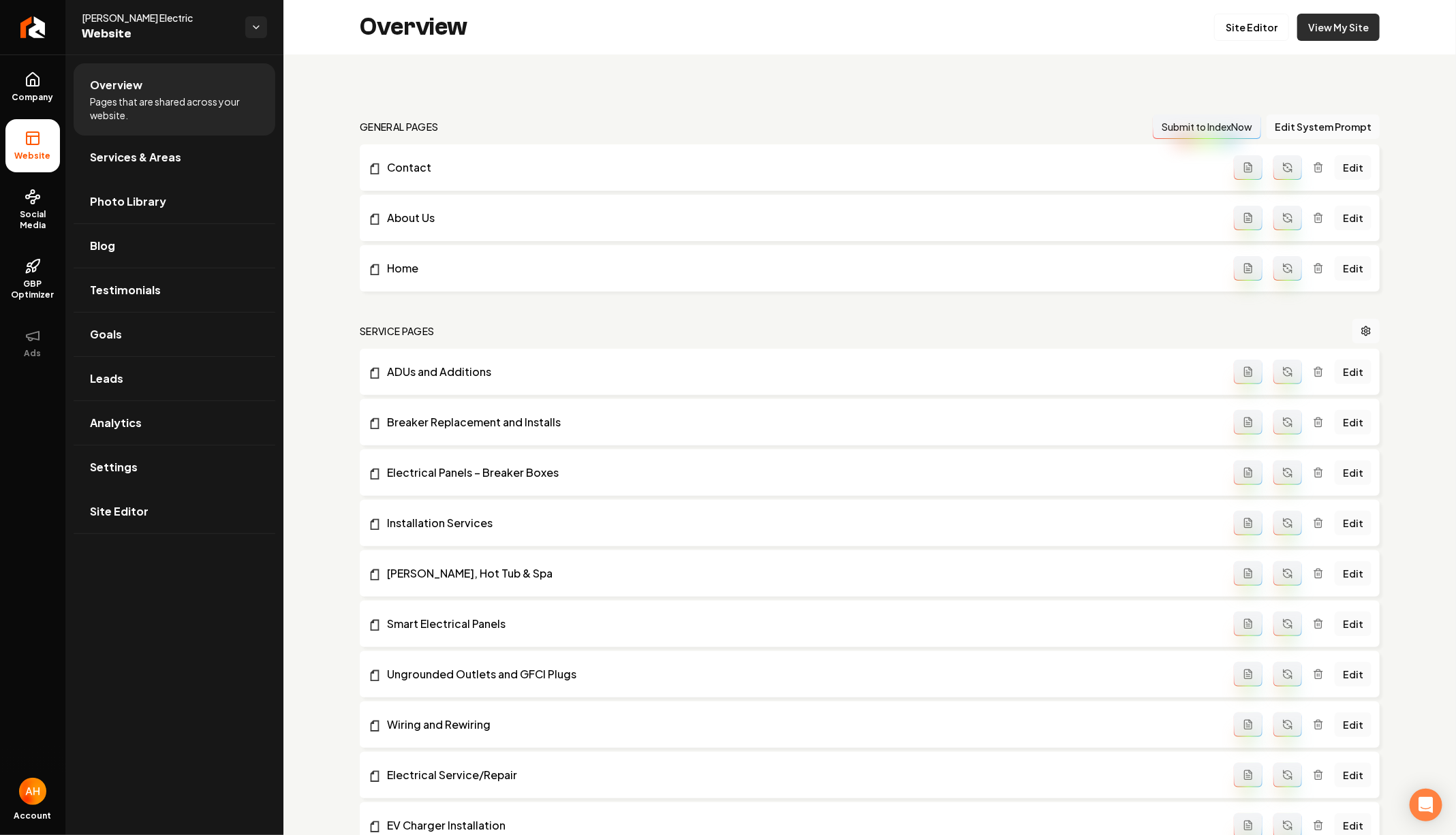
click at [1312, 24] on link "View My Site" at bounding box center [1338, 27] width 82 height 27
click at [201, 146] on link "Services & Areas" at bounding box center [174, 157] width 202 height 44
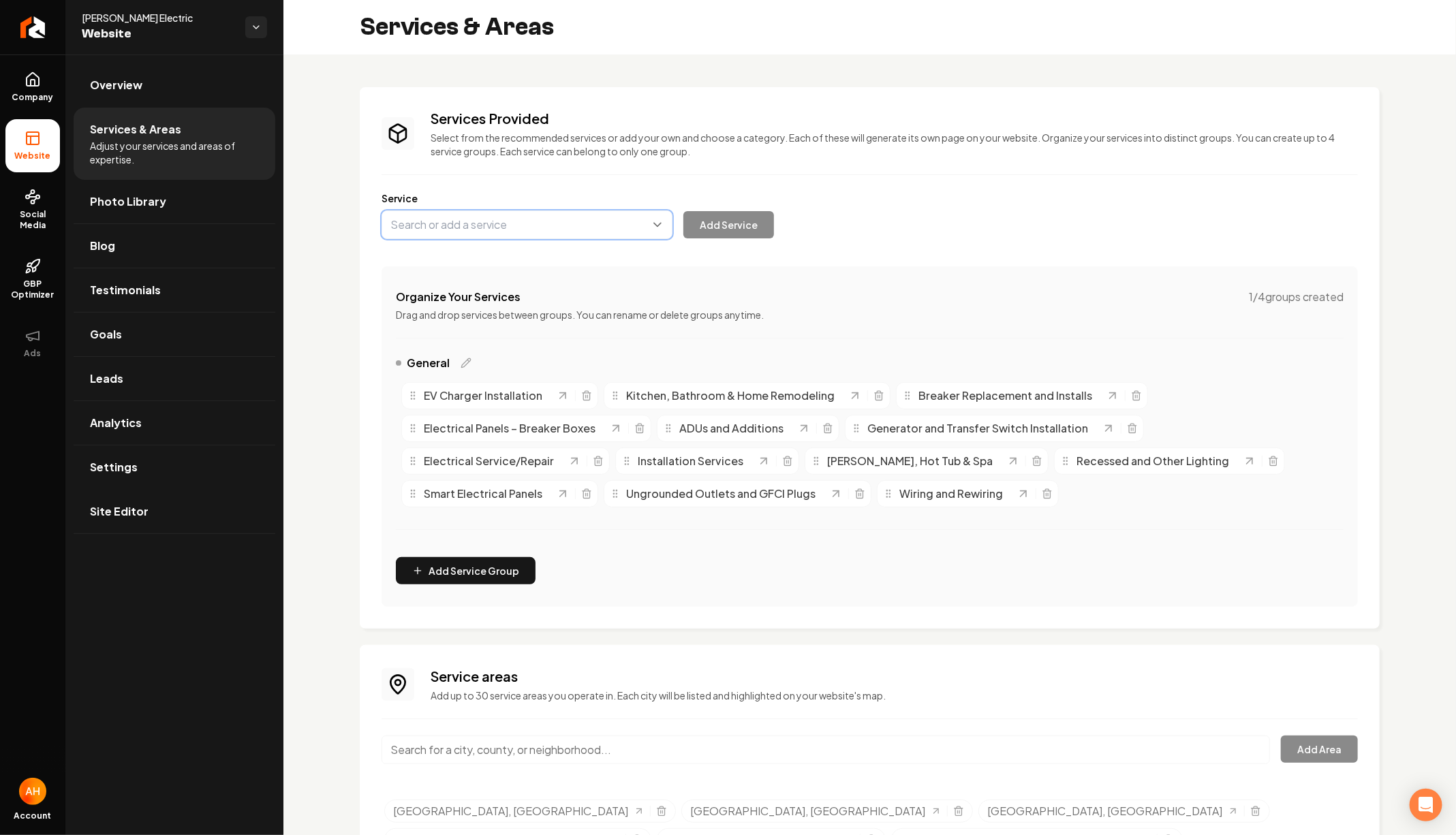
click at [513, 227] on button "Main content area" at bounding box center [526, 224] width 291 height 29
type input "Commercial Electrical Services"
click at [750, 236] on button "Add Service" at bounding box center [729, 224] width 91 height 27
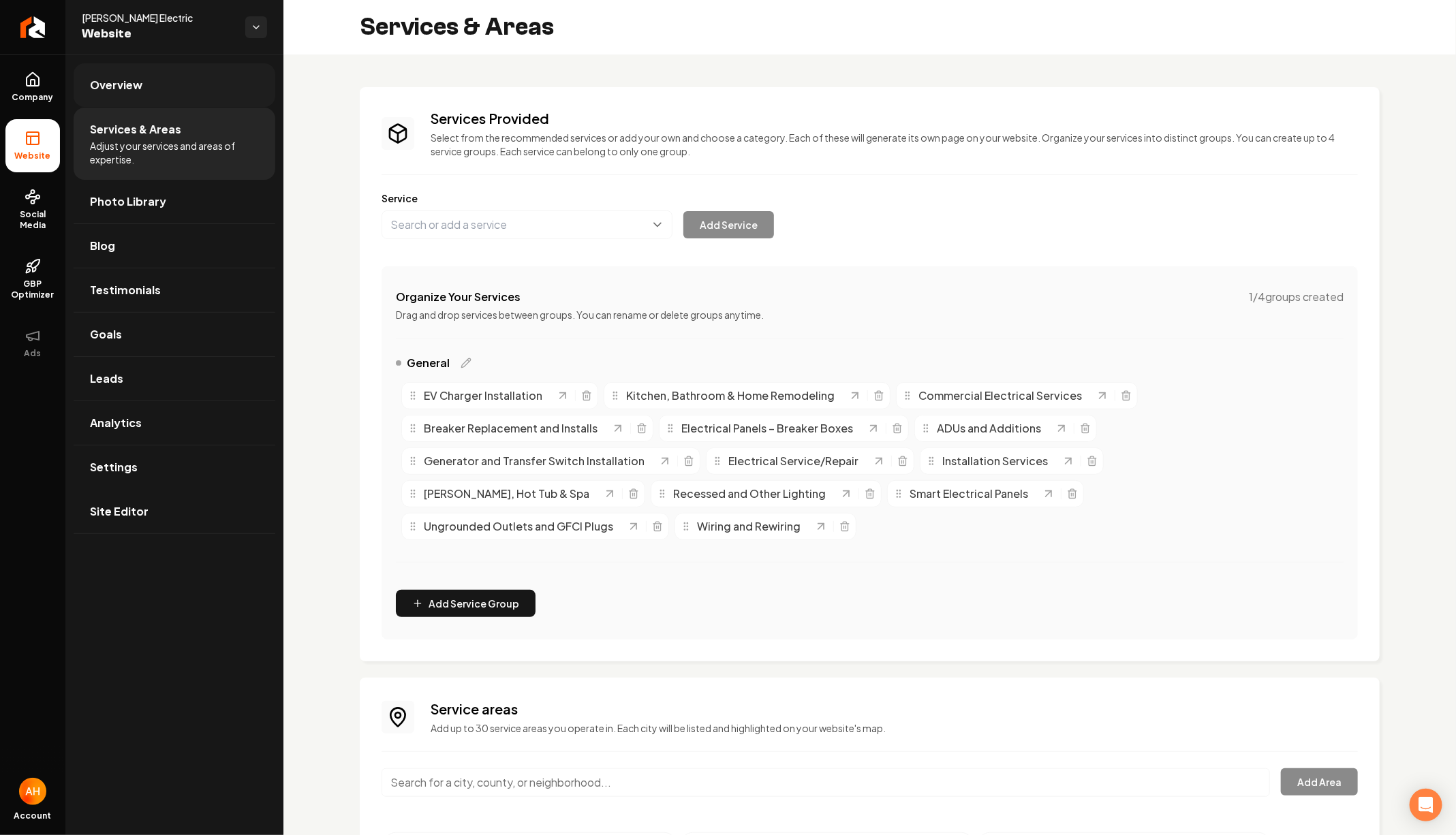
click at [172, 86] on link "Overview" at bounding box center [174, 85] width 202 height 44
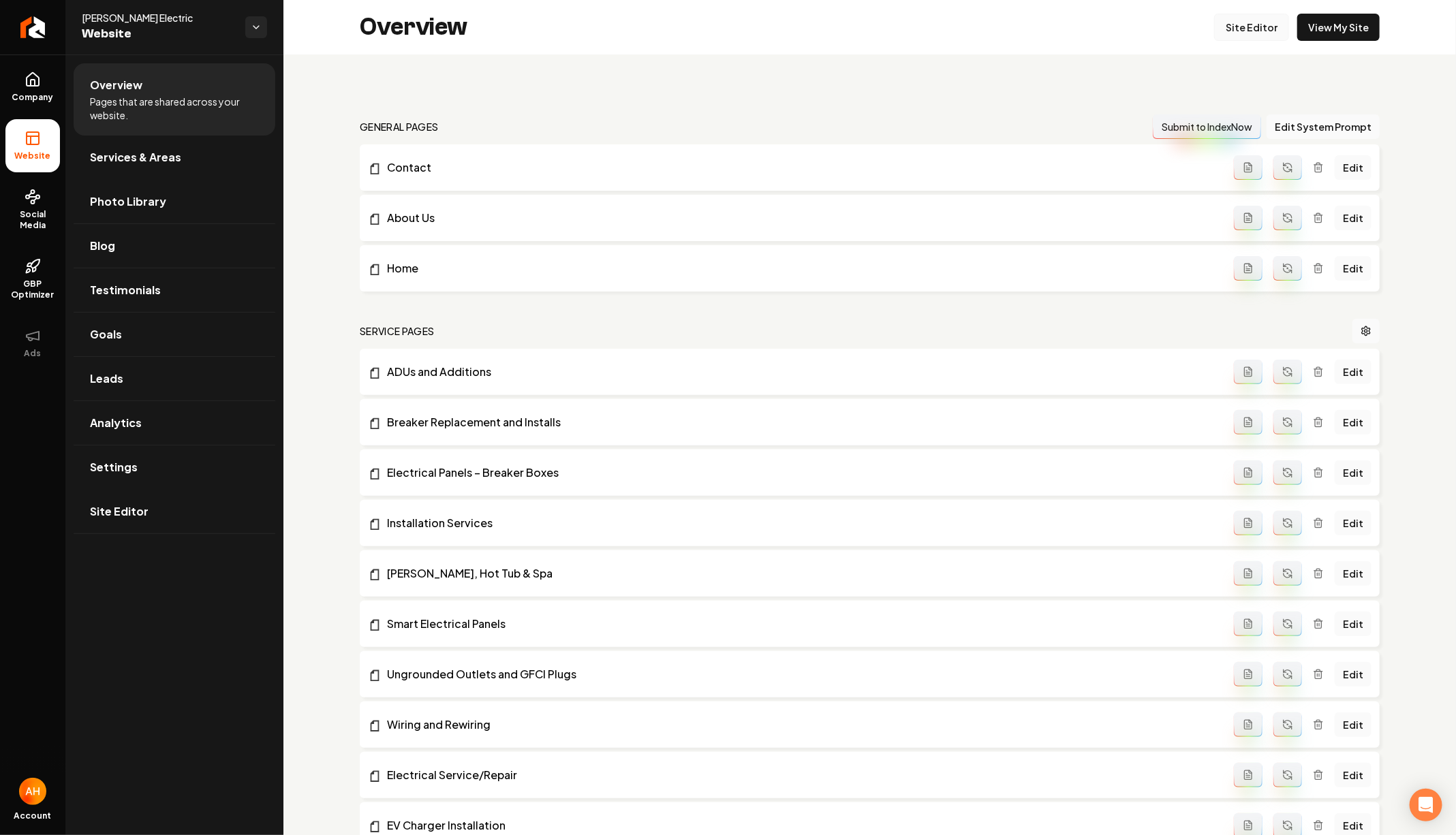
click at [1243, 36] on link "Site Editor" at bounding box center [1251, 27] width 75 height 27
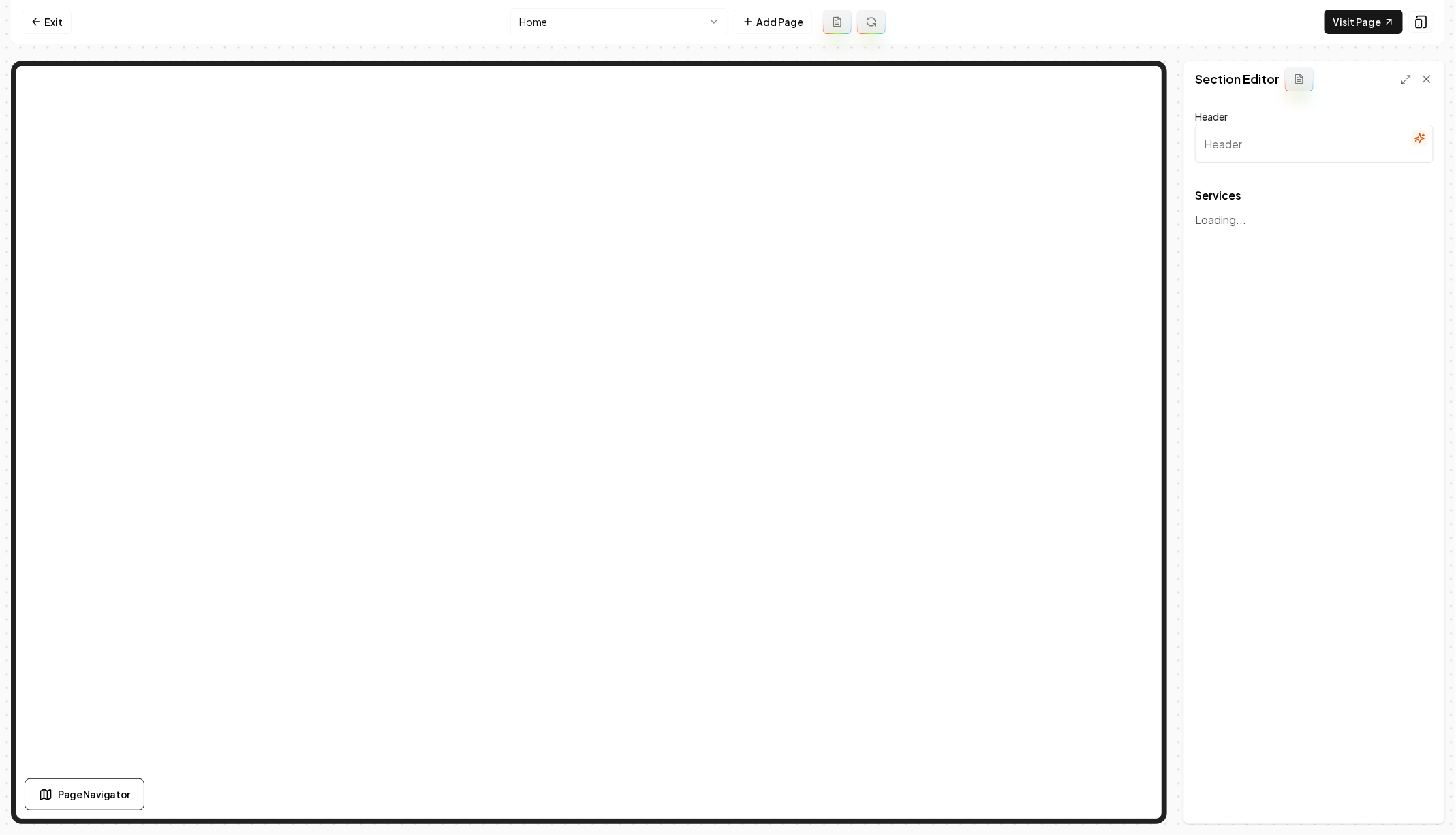
click at [1321, 194] on span "Services" at bounding box center [1314, 196] width 238 height 11
type input "Comprehensive Electrical Solutions"
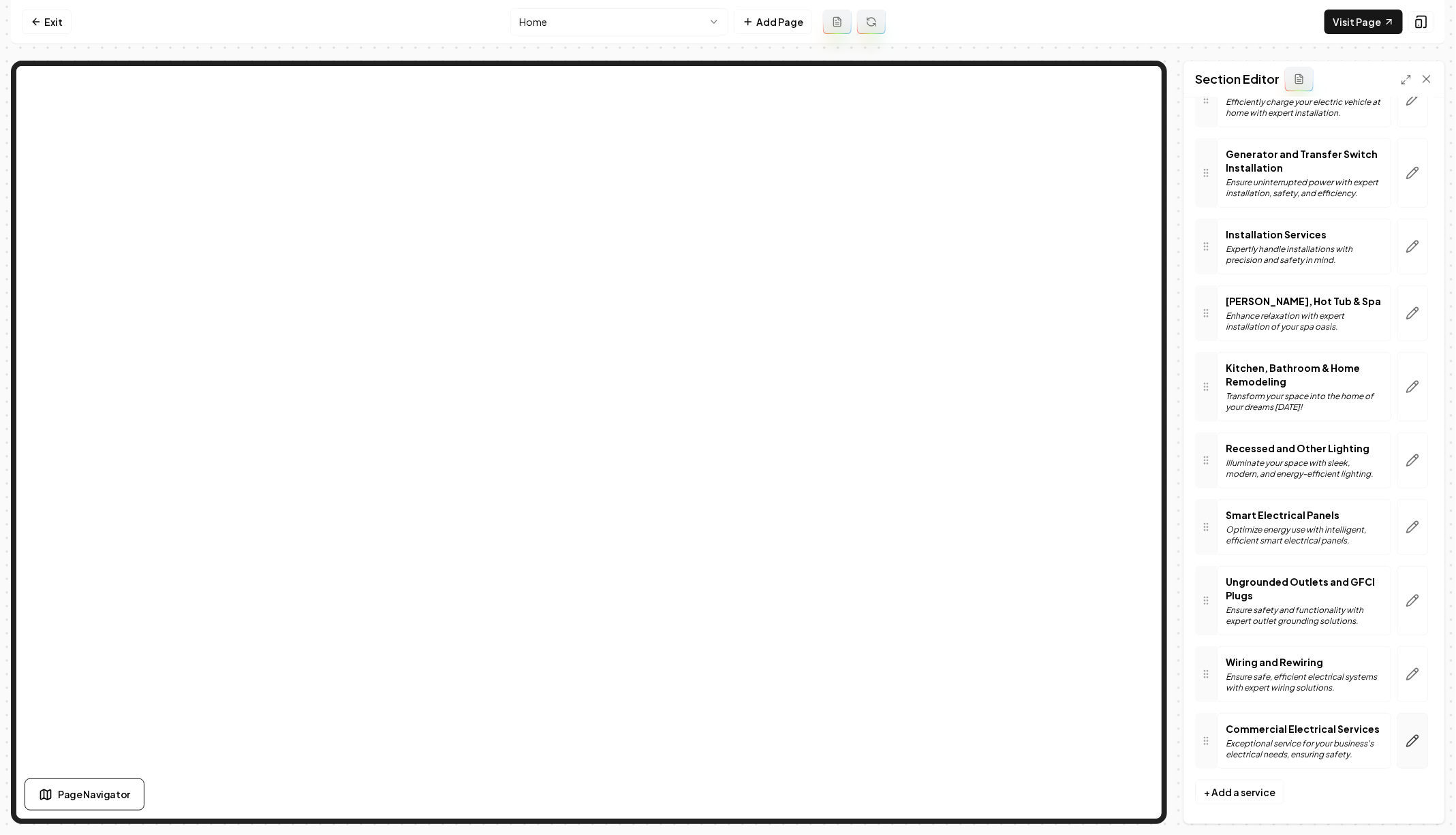
click at [1397, 724] on button "button" at bounding box center [1412, 741] width 31 height 56
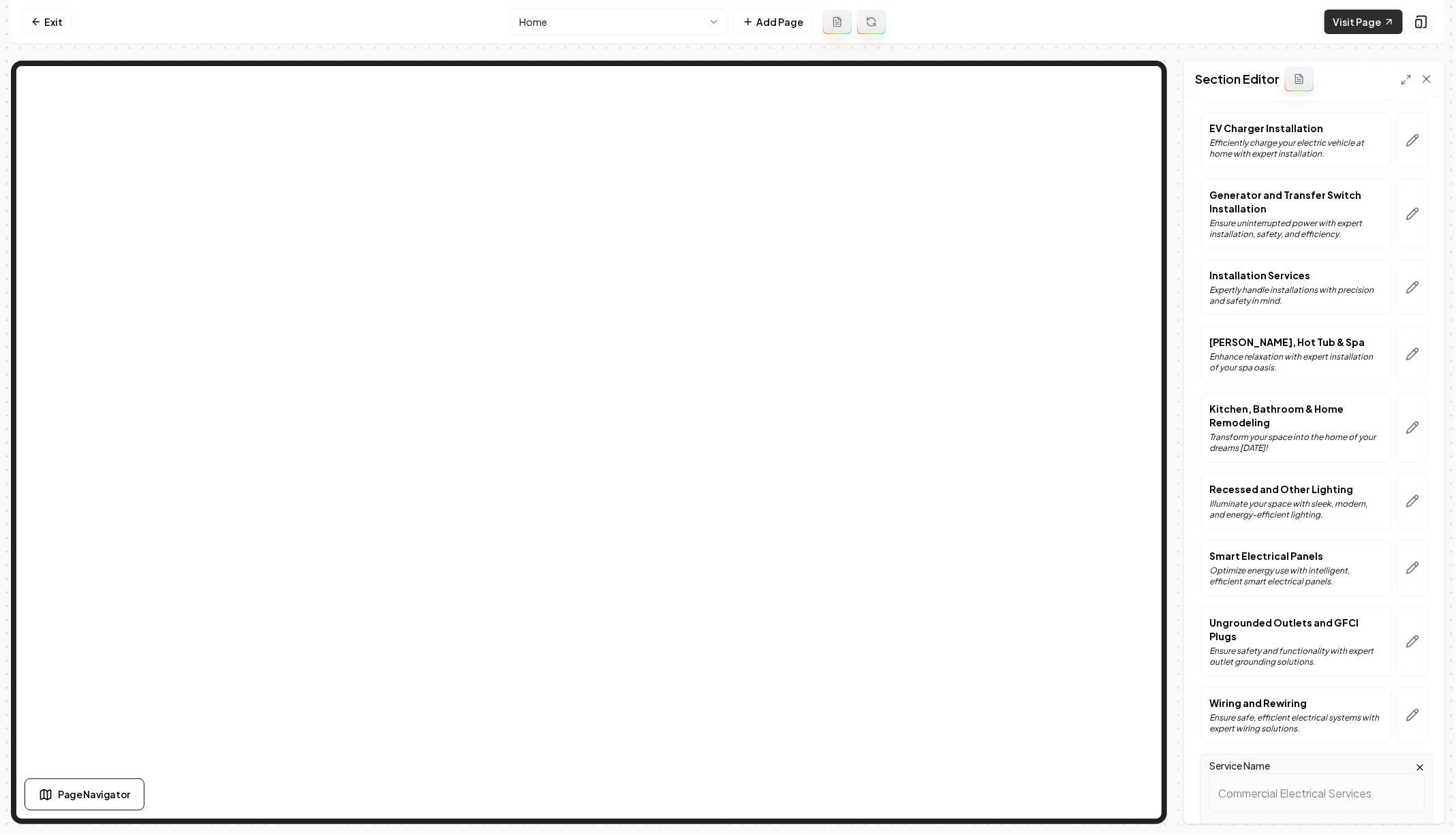
click at [1368, 19] on link "Visit Page" at bounding box center [1363, 22] width 78 height 24
click at [32, 18] on icon at bounding box center [36, 22] width 11 height 11
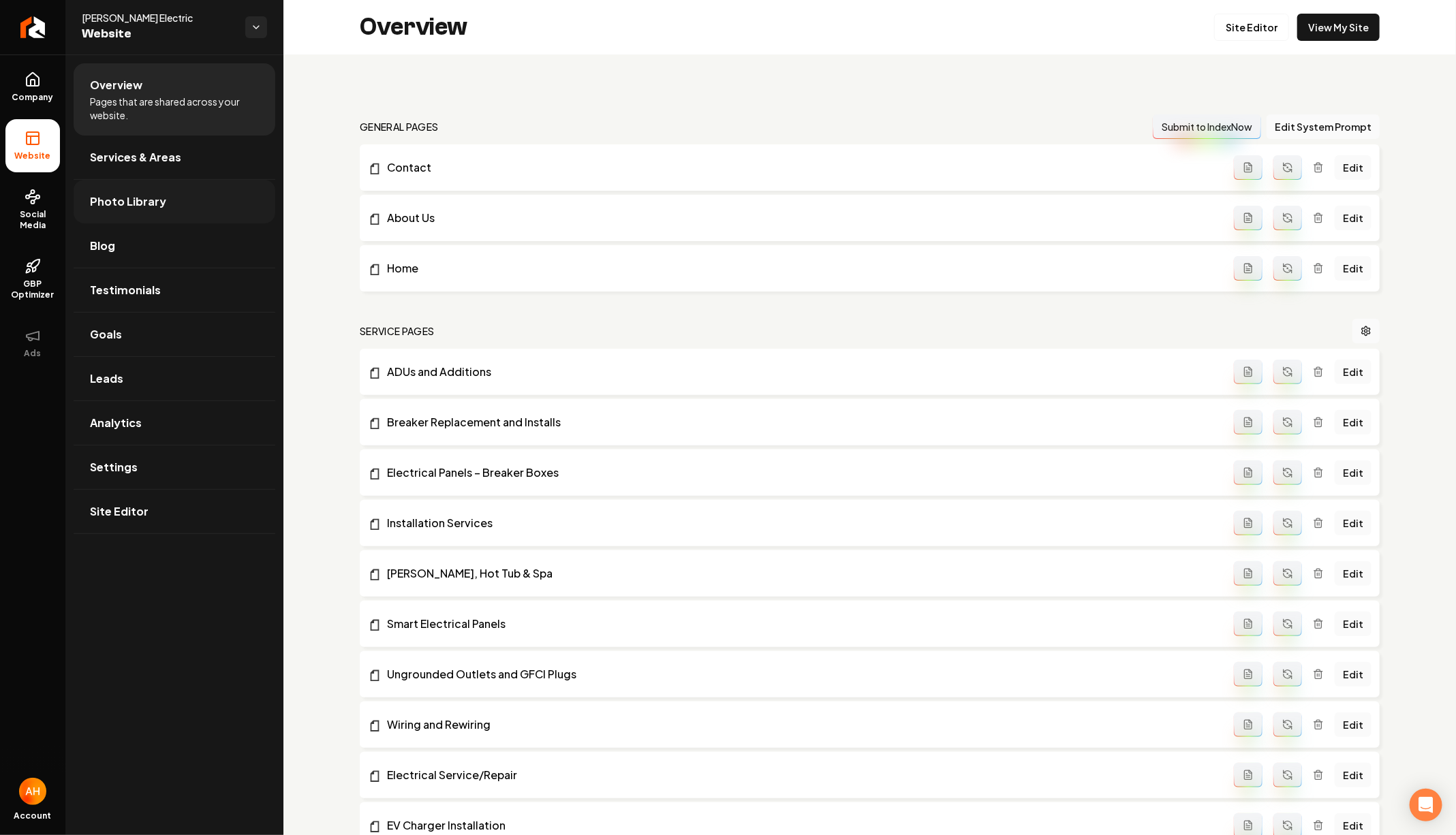
click at [222, 190] on link "Photo Library" at bounding box center [174, 201] width 202 height 44
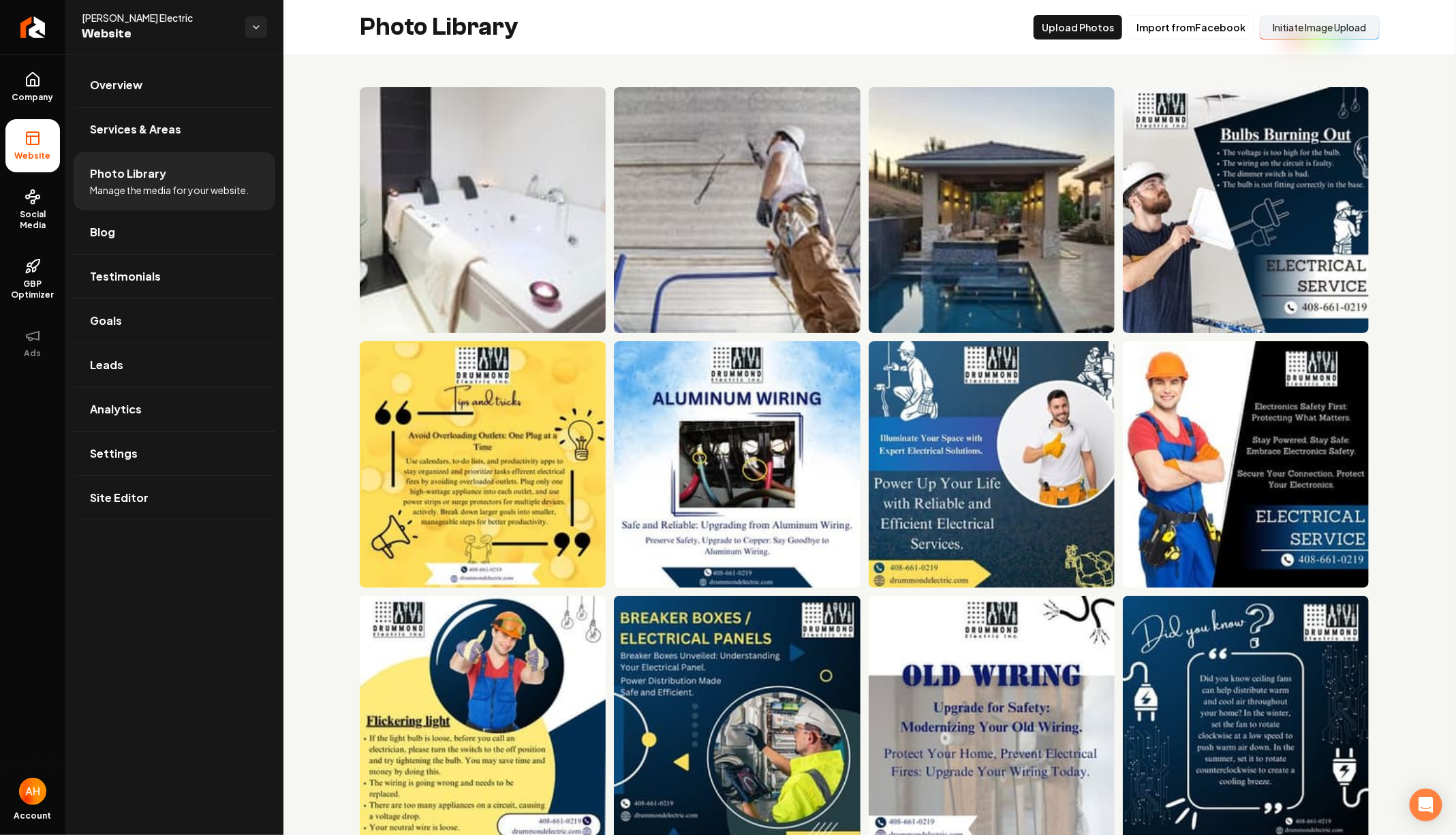
click at [1287, 22] on button "Initiate Image Upload" at bounding box center [1319, 26] width 120 height 24
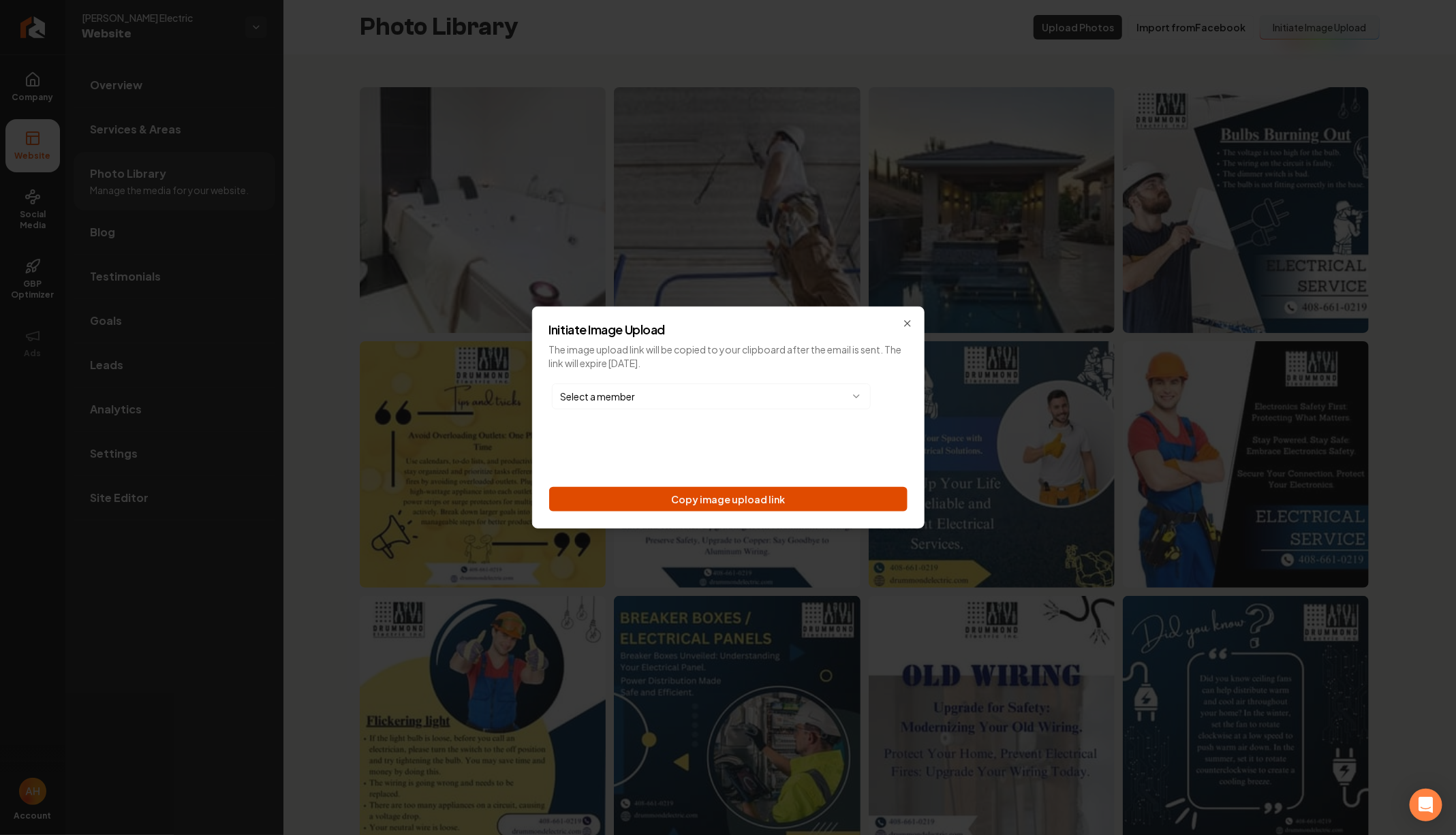
click at [764, 498] on button "Copy image upload link" at bounding box center [728, 499] width 358 height 24
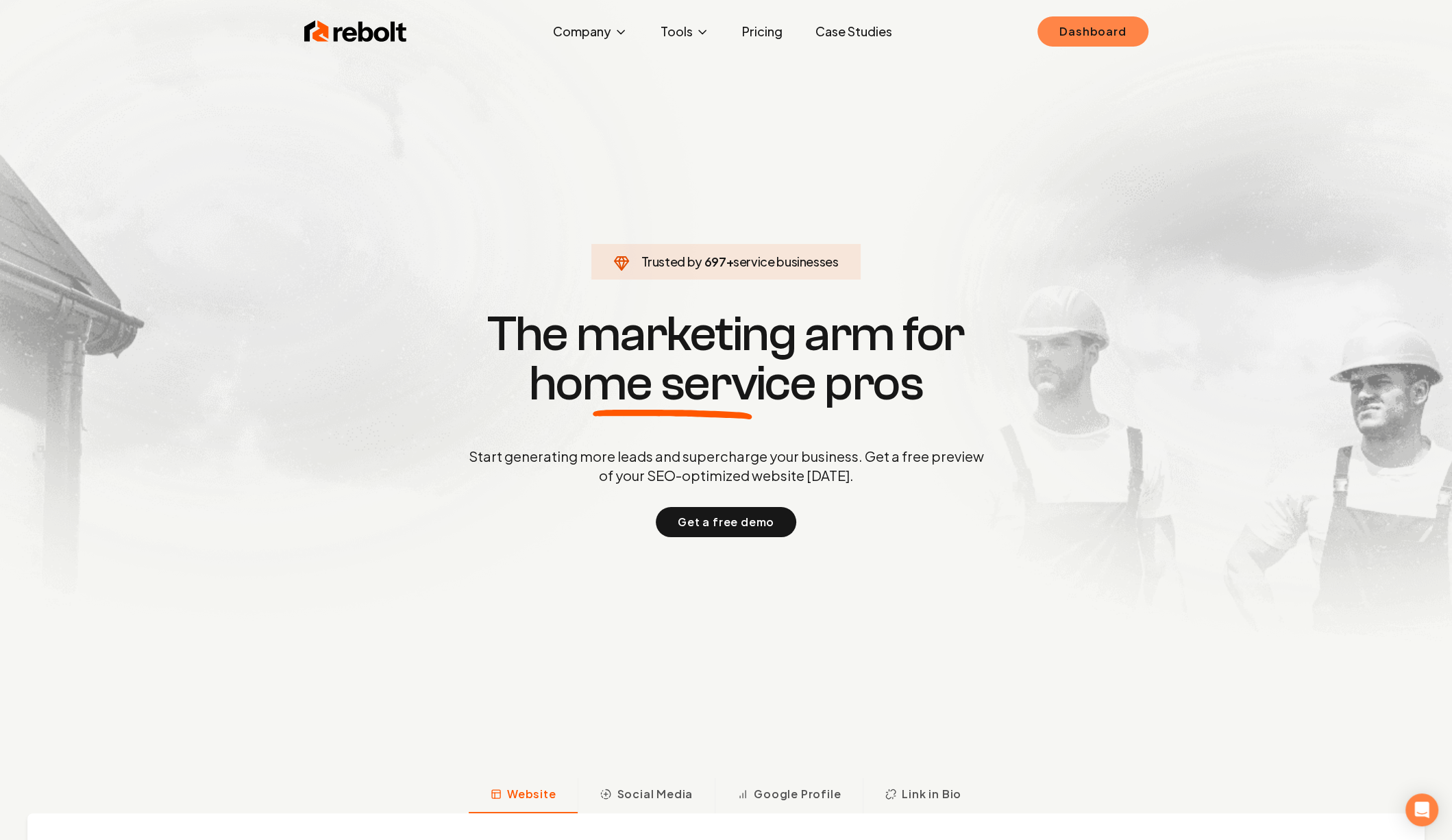
click at [1096, 36] on link "Dashboard" at bounding box center [1092, 31] width 110 height 30
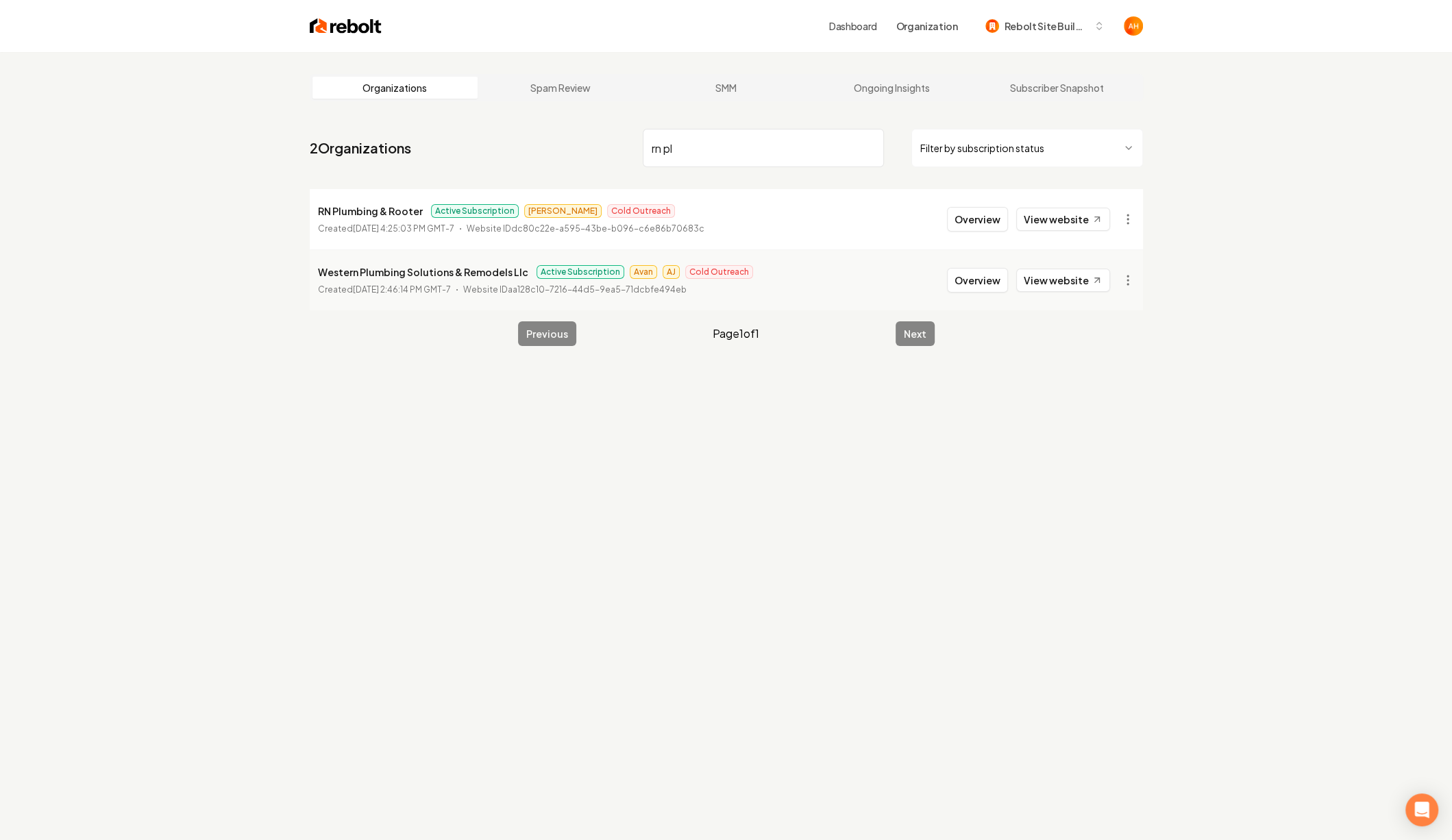
type input "rn pl"
click at [369, 215] on p "RN Plumbing & Rooter" at bounding box center [370, 210] width 105 height 16
copy p "RN Plumbing & Rooter"
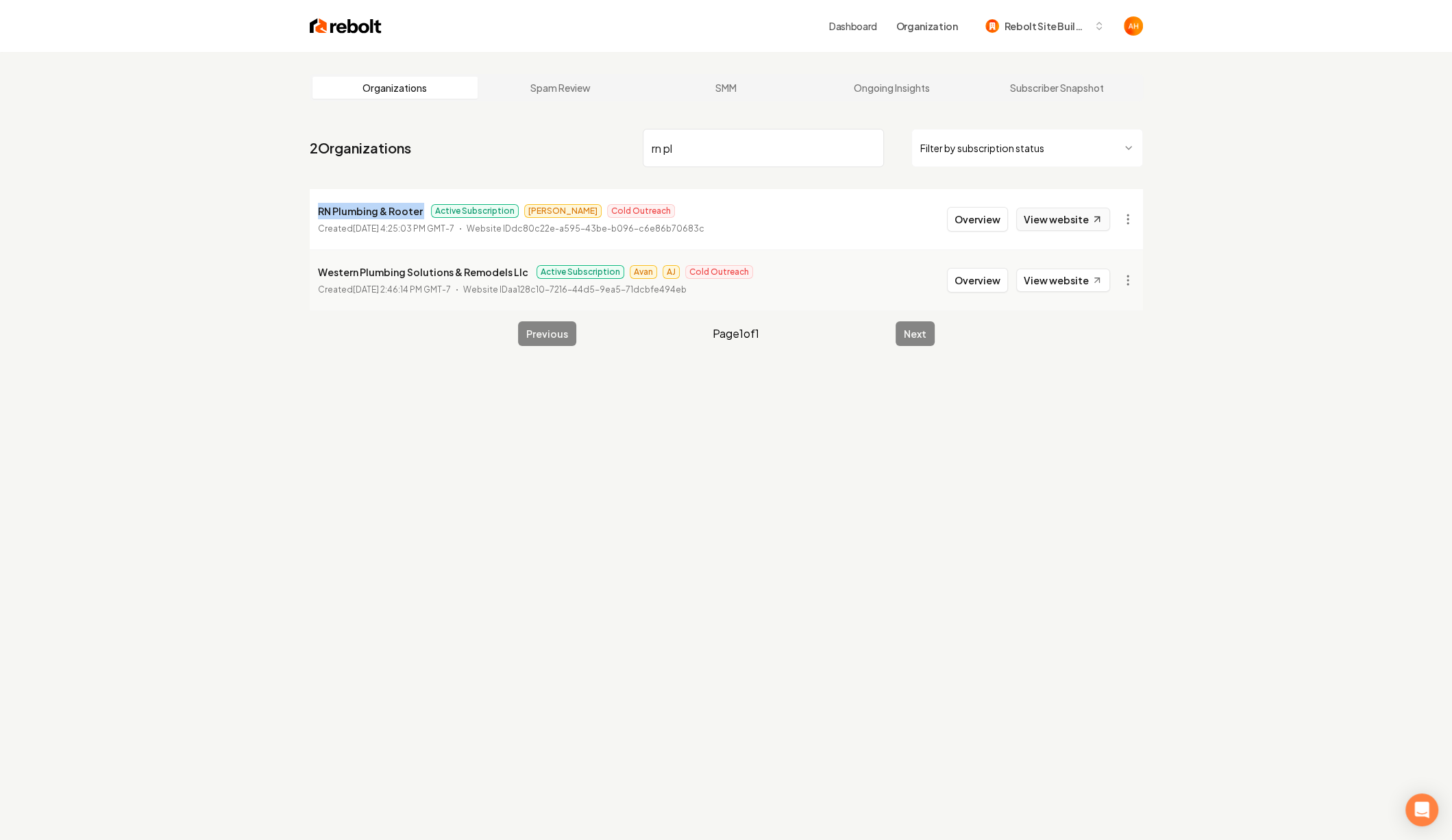
click at [1061, 224] on link "View website" at bounding box center [1063, 219] width 94 height 23
